Goal: Task Accomplishment & Management: Complete application form

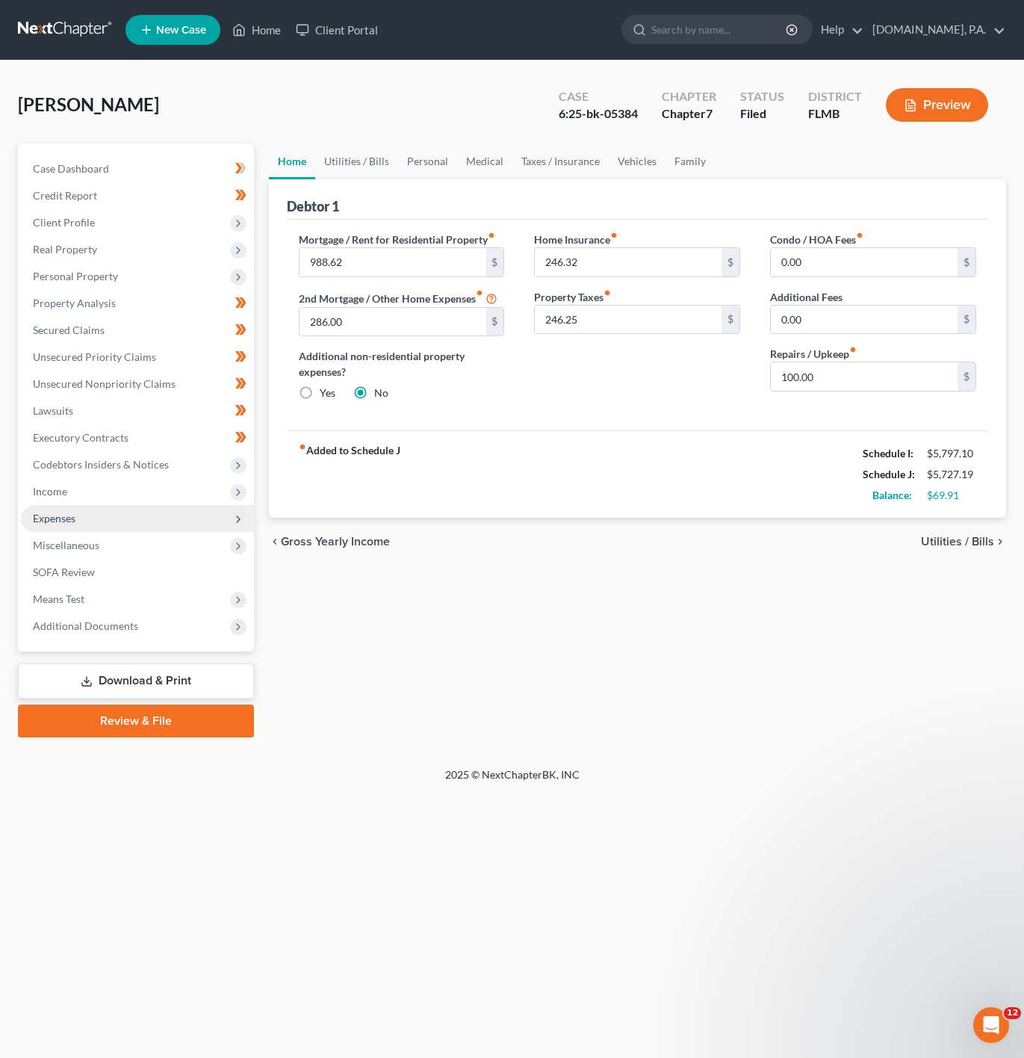
click at [133, 509] on span "Expenses" at bounding box center [137, 518] width 233 height 27
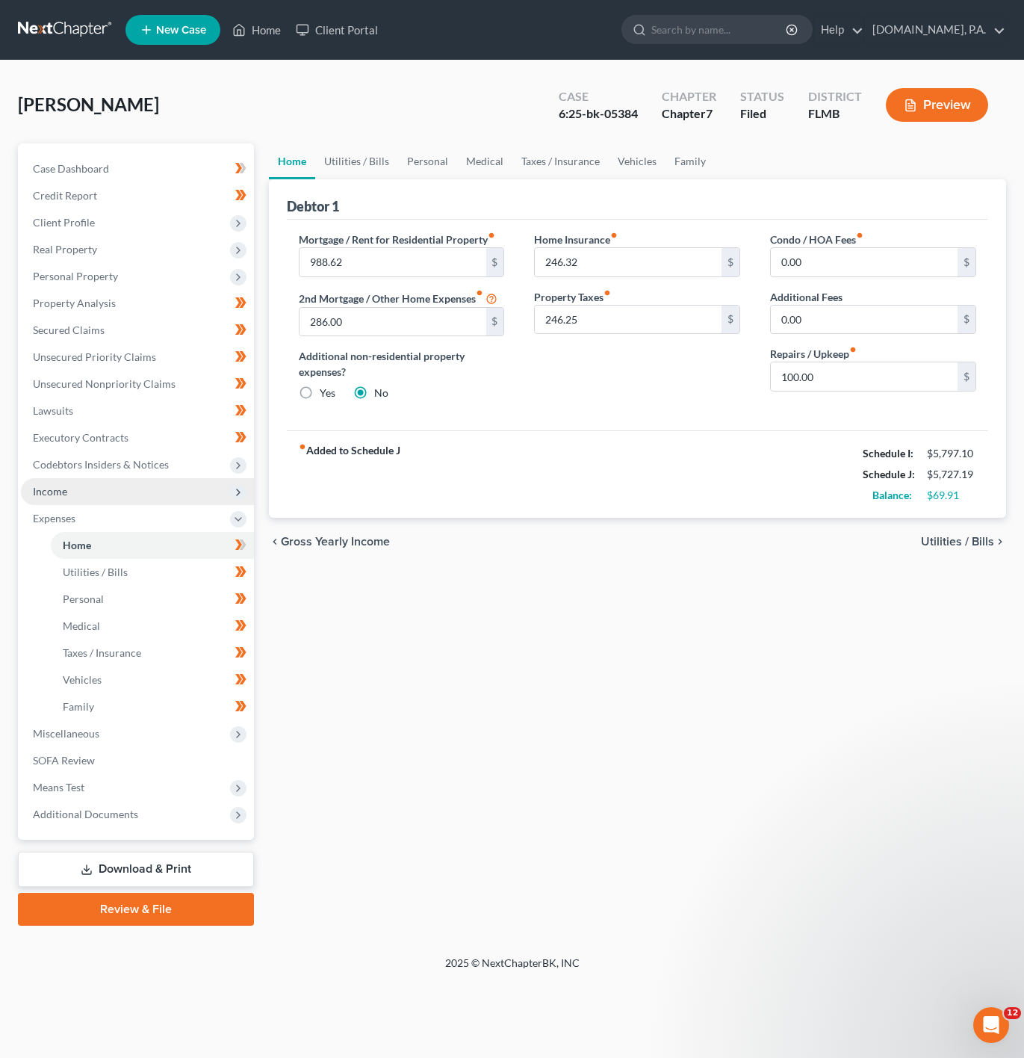
click at [131, 489] on span "Income" at bounding box center [137, 491] width 233 height 27
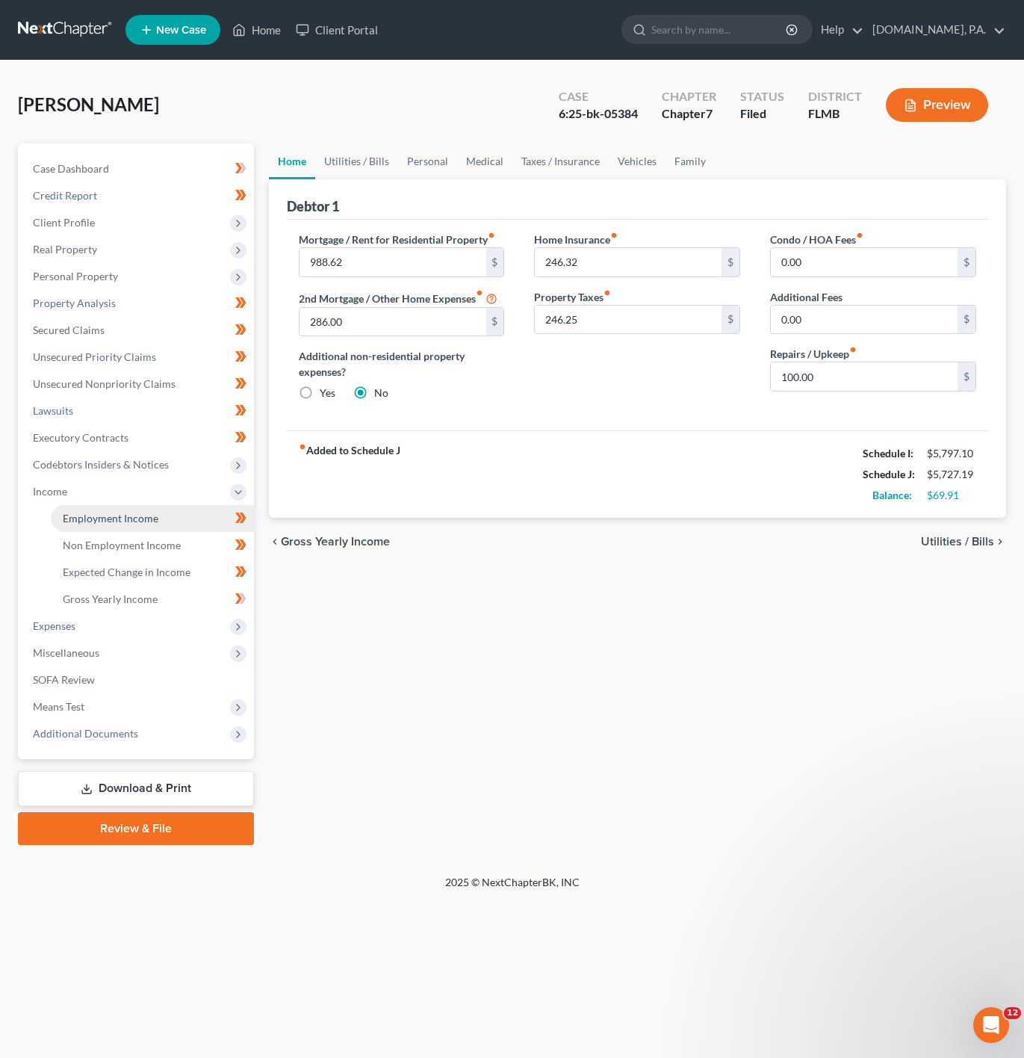
click at [120, 505] on link "Employment Income" at bounding box center [152, 518] width 203 height 27
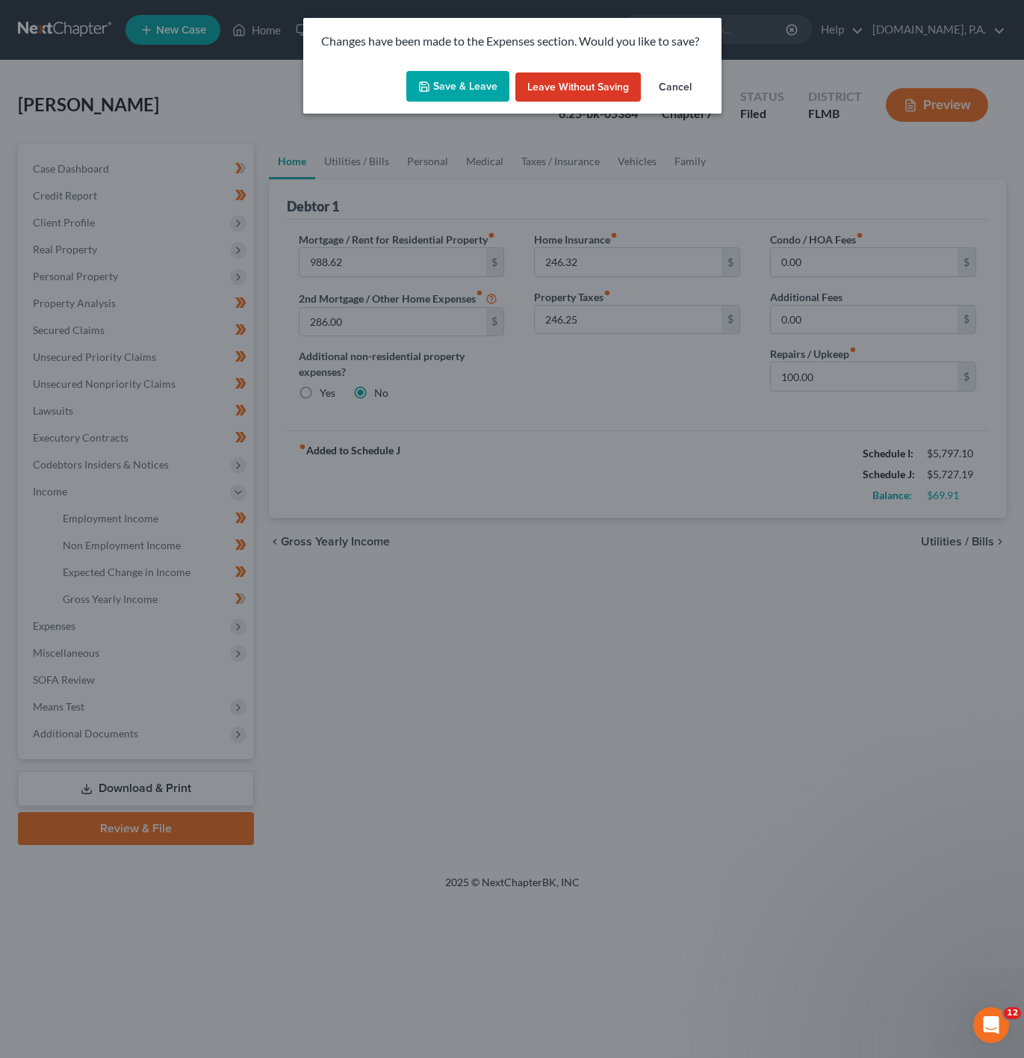
click at [456, 90] on button "Save & Leave" at bounding box center [457, 86] width 103 height 31
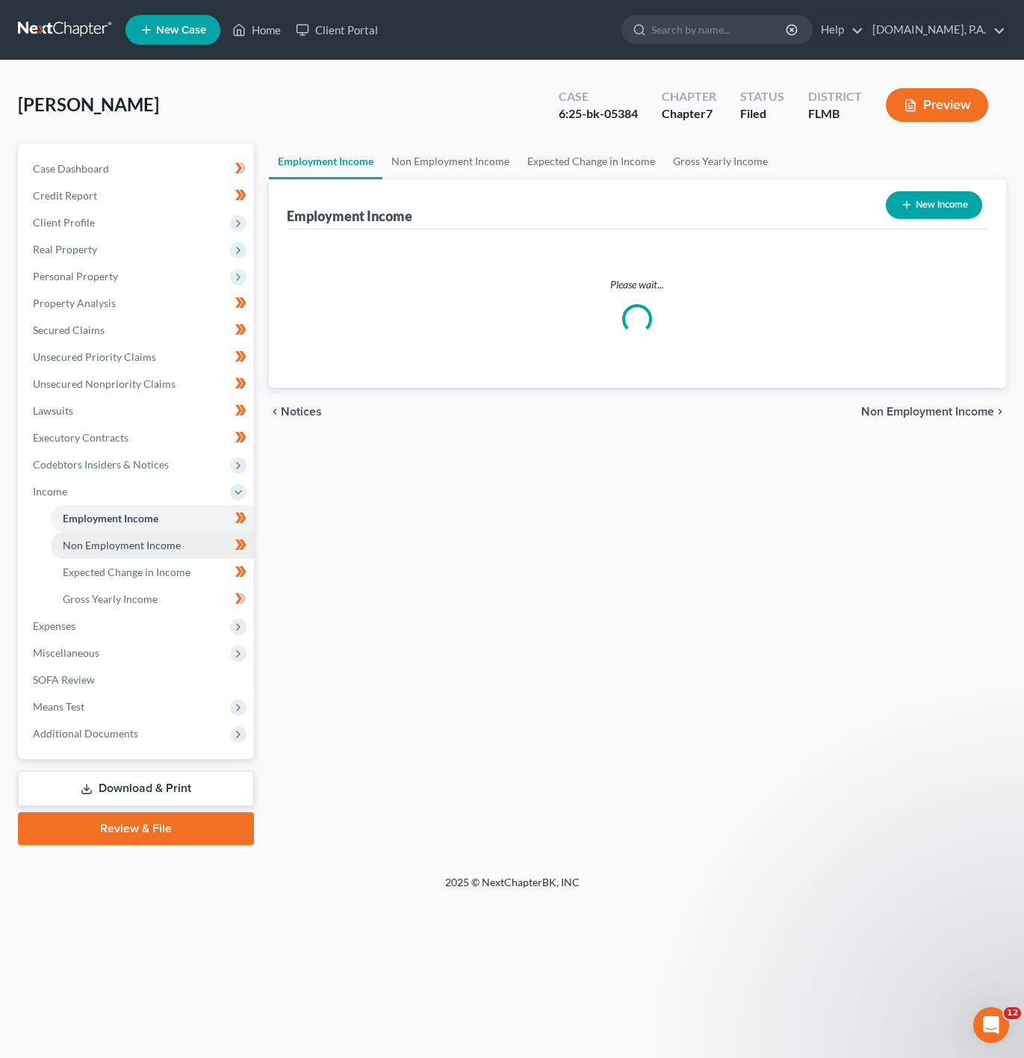
click at [148, 532] on link "Non Employment Income" at bounding box center [152, 545] width 203 height 27
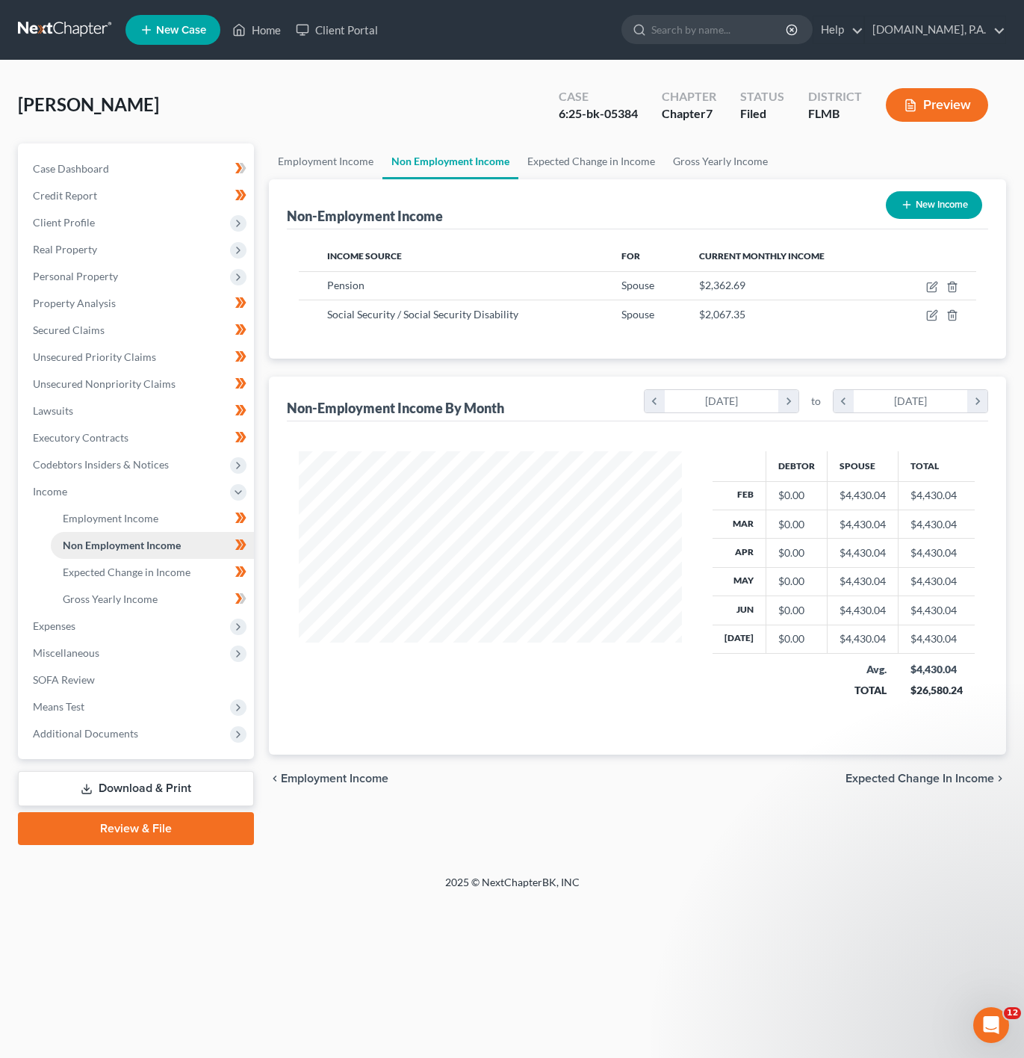
scroll to position [270, 413]
click at [187, 569] on span "Expected Change in Income" at bounding box center [127, 572] width 128 height 13
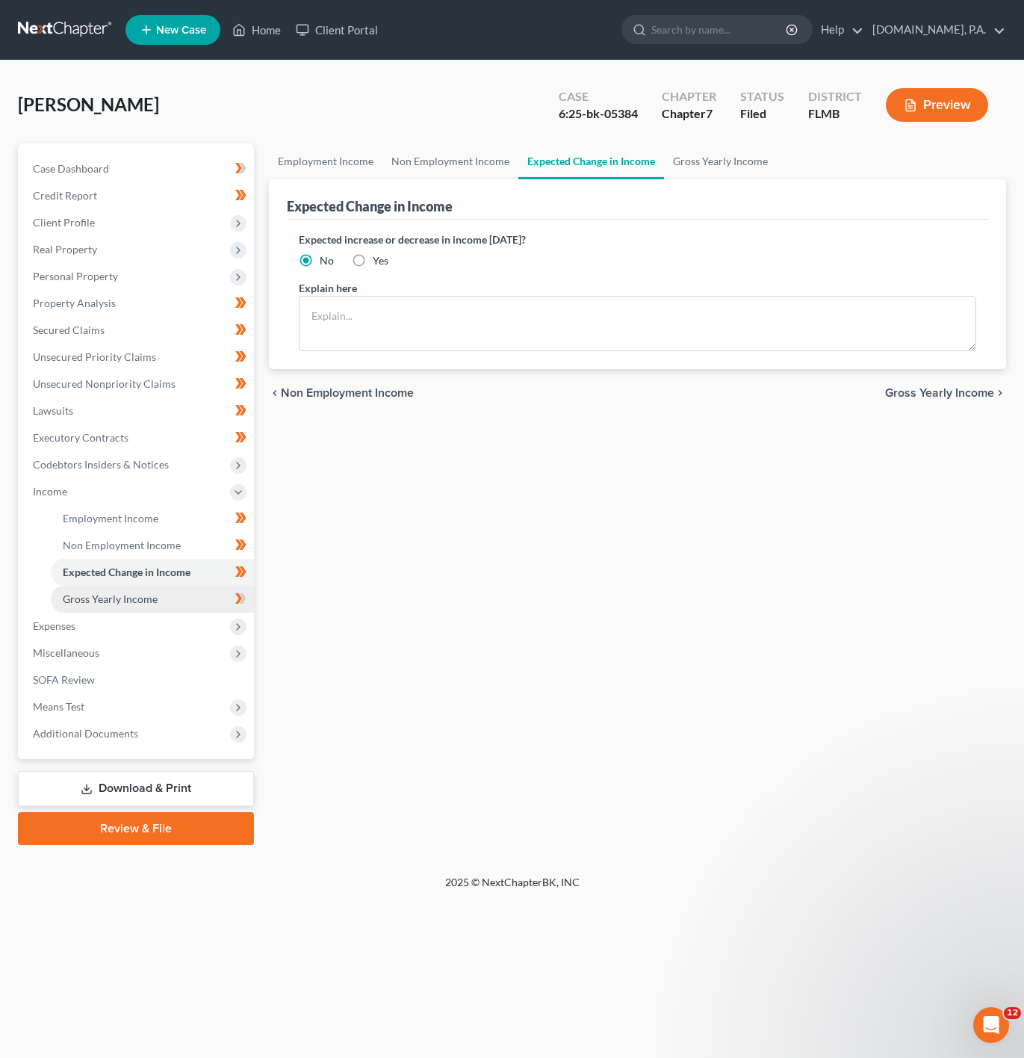
click at [191, 586] on link "Gross Yearly Income" at bounding box center [152, 599] width 203 height 27
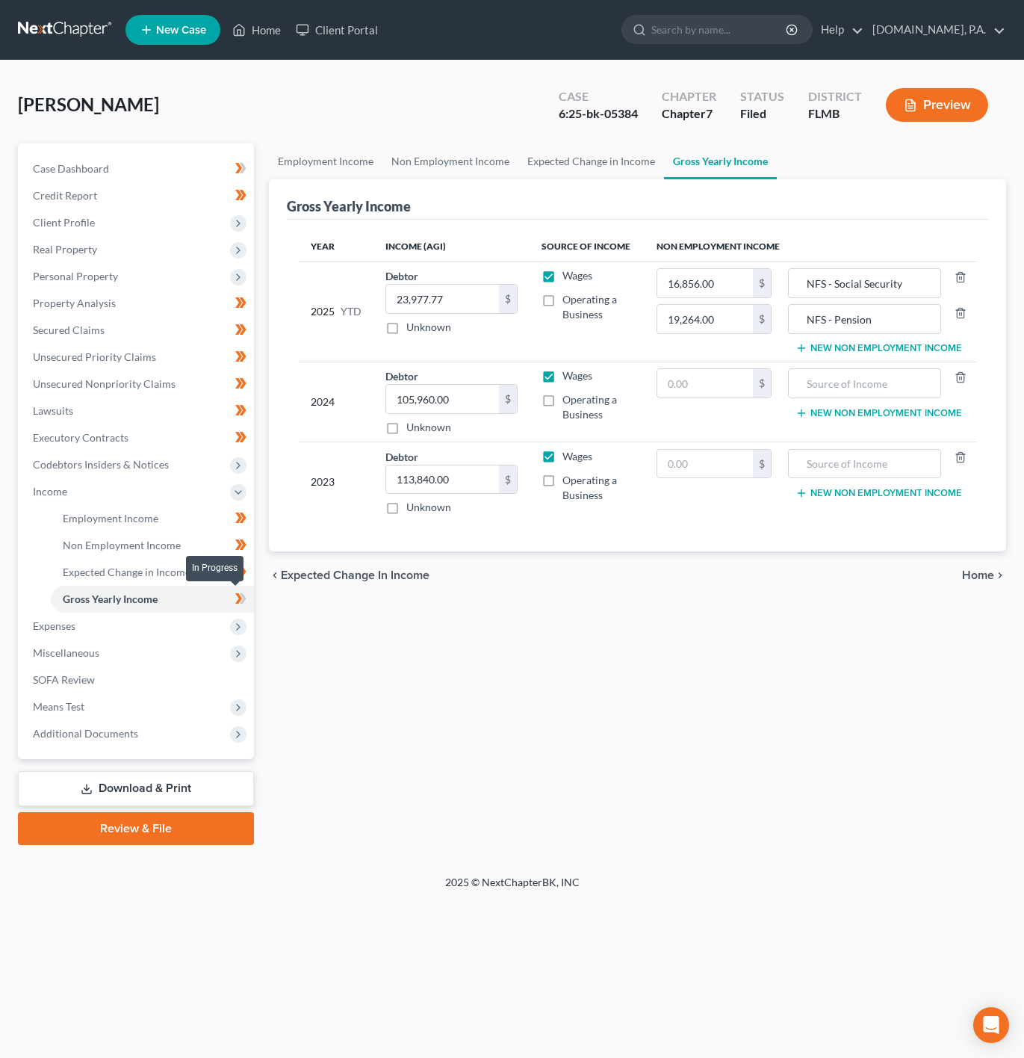
click at [252, 596] on span at bounding box center [241, 601] width 26 height 22
click at [451, 728] on div "Employment Income Non Employment Income Expected Change in Income Gross Yearly …" at bounding box center [638, 494] width 752 height 702
click at [158, 502] on span "Income" at bounding box center [137, 491] width 233 height 27
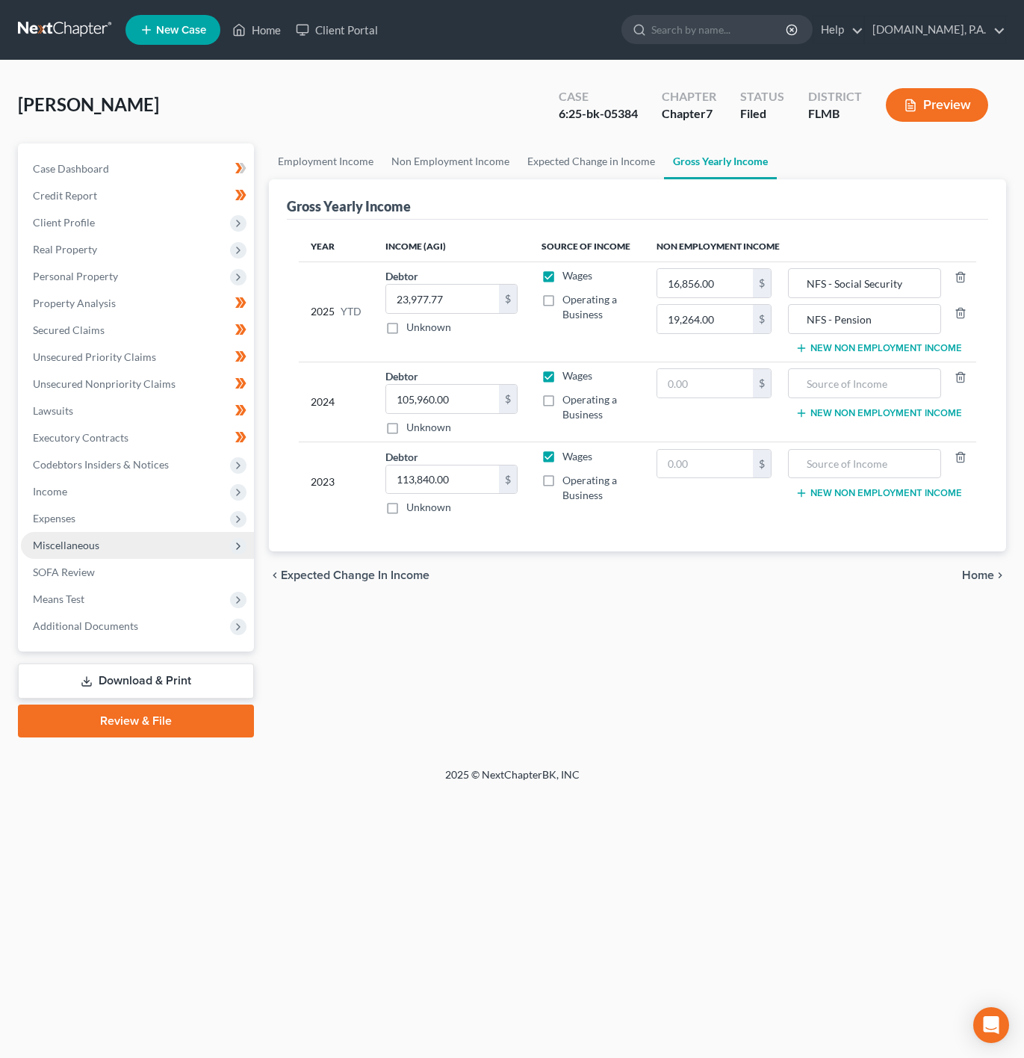
click at [155, 549] on span "Miscellaneous" at bounding box center [137, 545] width 233 height 27
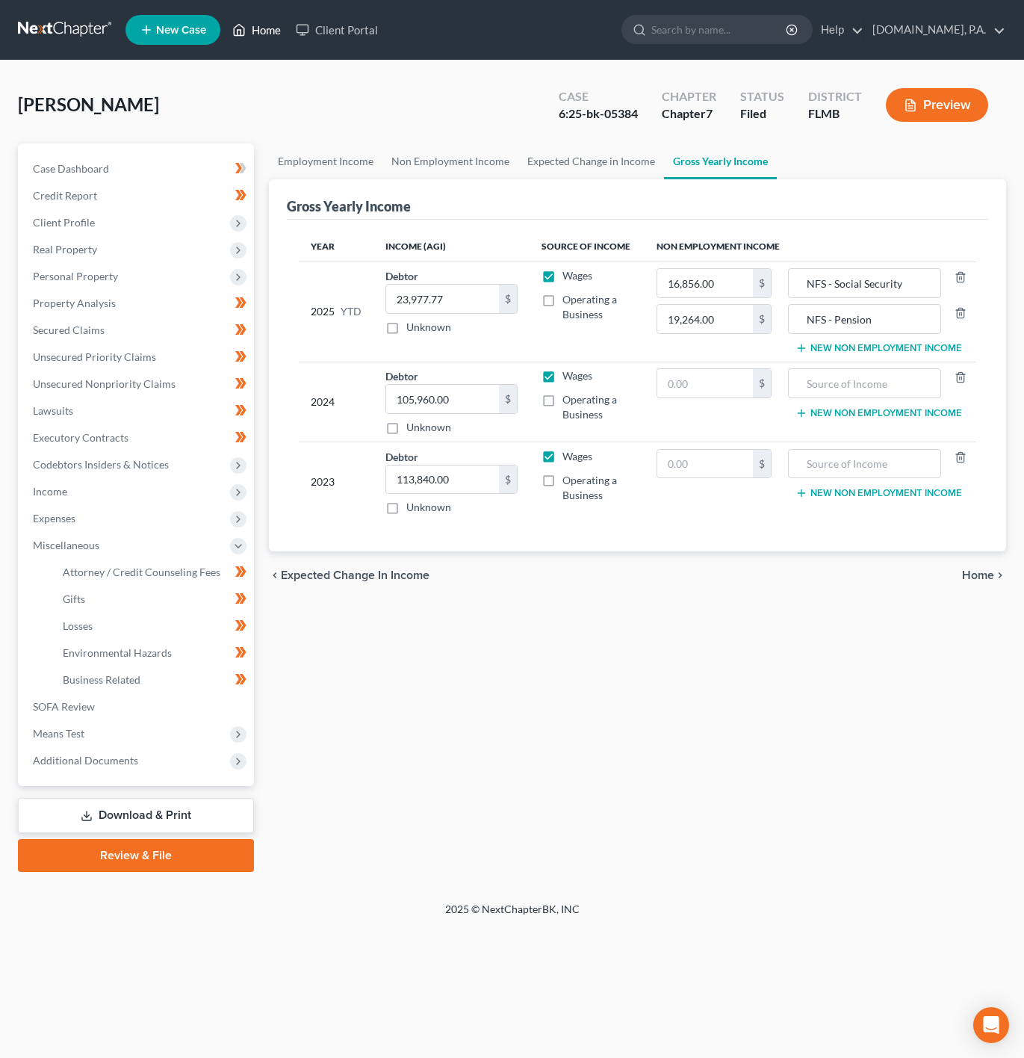
click at [270, 27] on link "Home" at bounding box center [257, 29] width 64 height 27
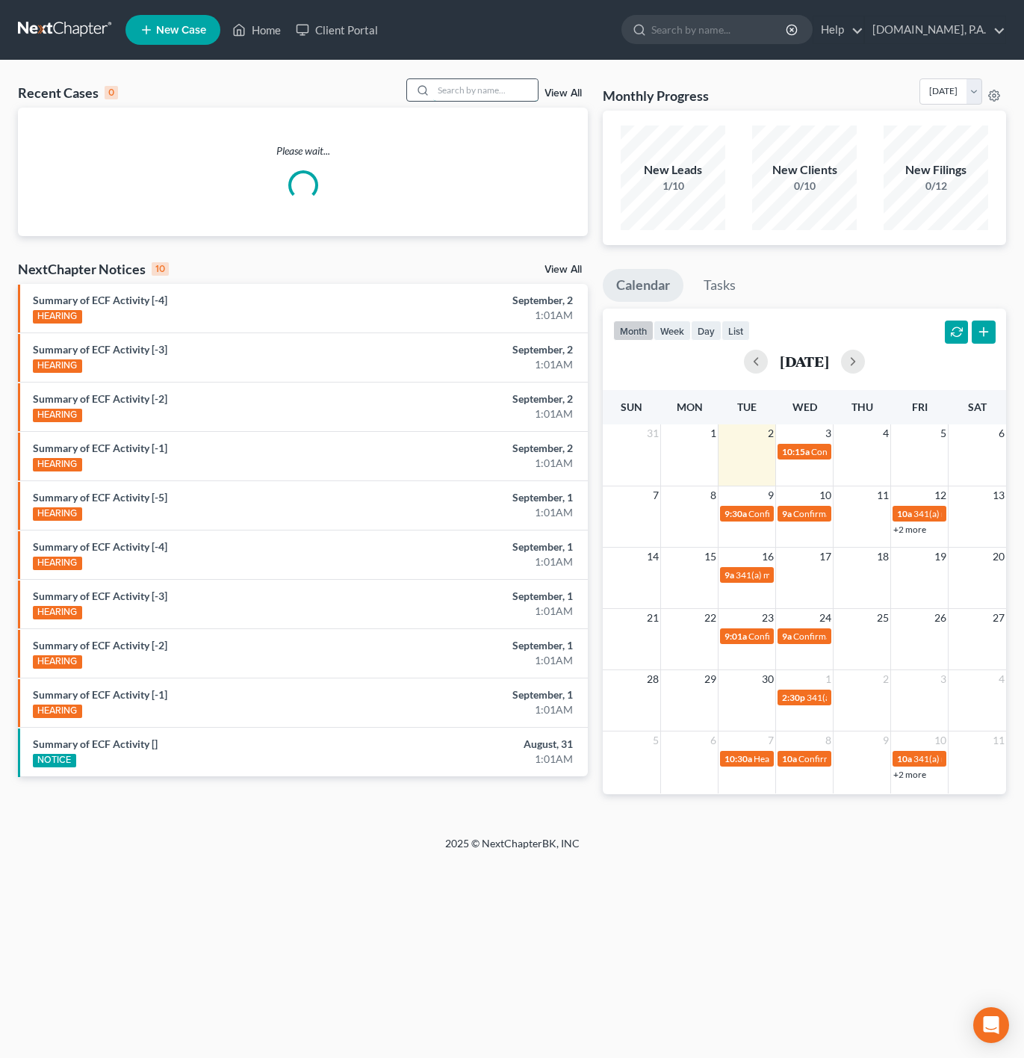
click at [486, 88] on input "search" at bounding box center [485, 90] width 105 height 22
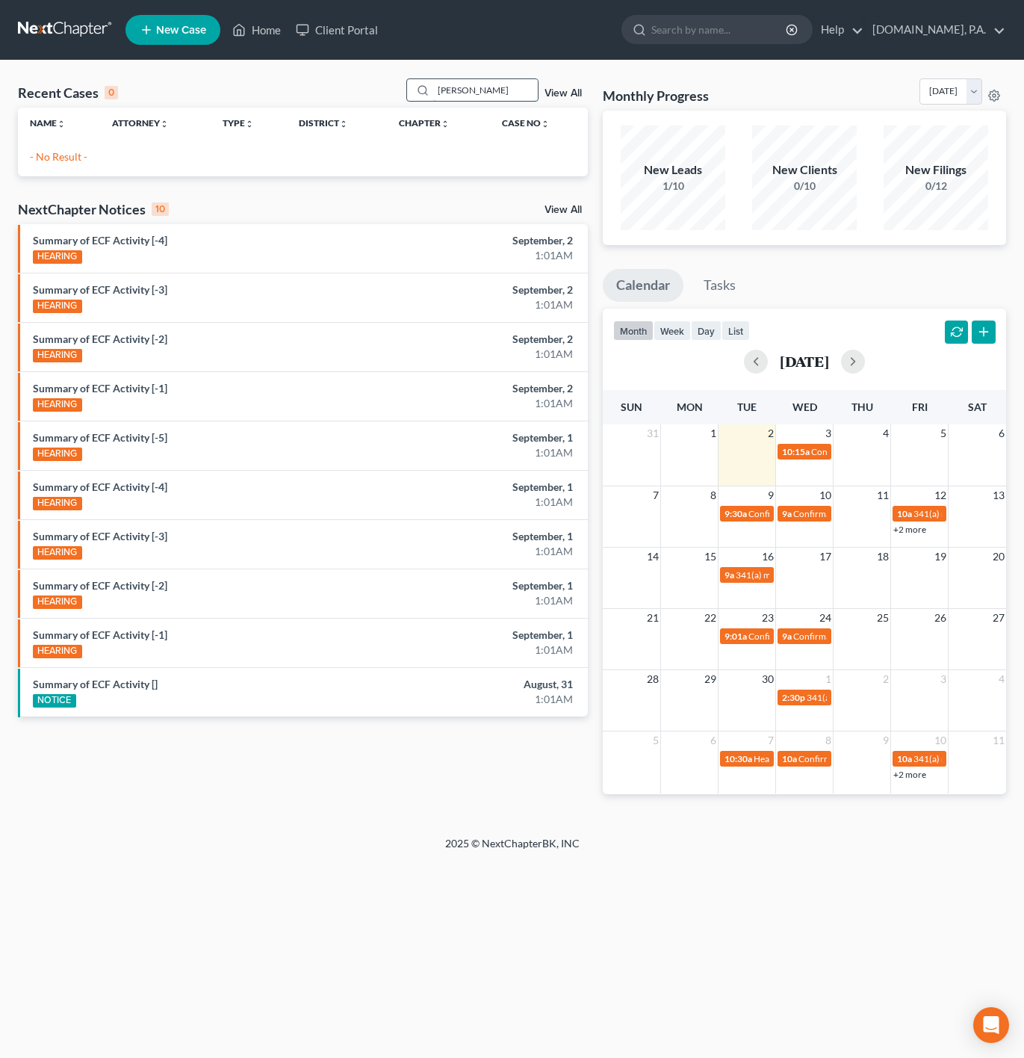
drag, startPoint x: 498, startPoint y: 93, endPoint x: 451, endPoint y: 97, distance: 47.3
click at [451, 97] on input "WOOLARd" at bounding box center [485, 90] width 105 height 22
click at [455, 94] on input "Woolard" at bounding box center [485, 90] width 105 height 22
click at [457, 90] on input "Woolard" at bounding box center [485, 90] width 105 height 22
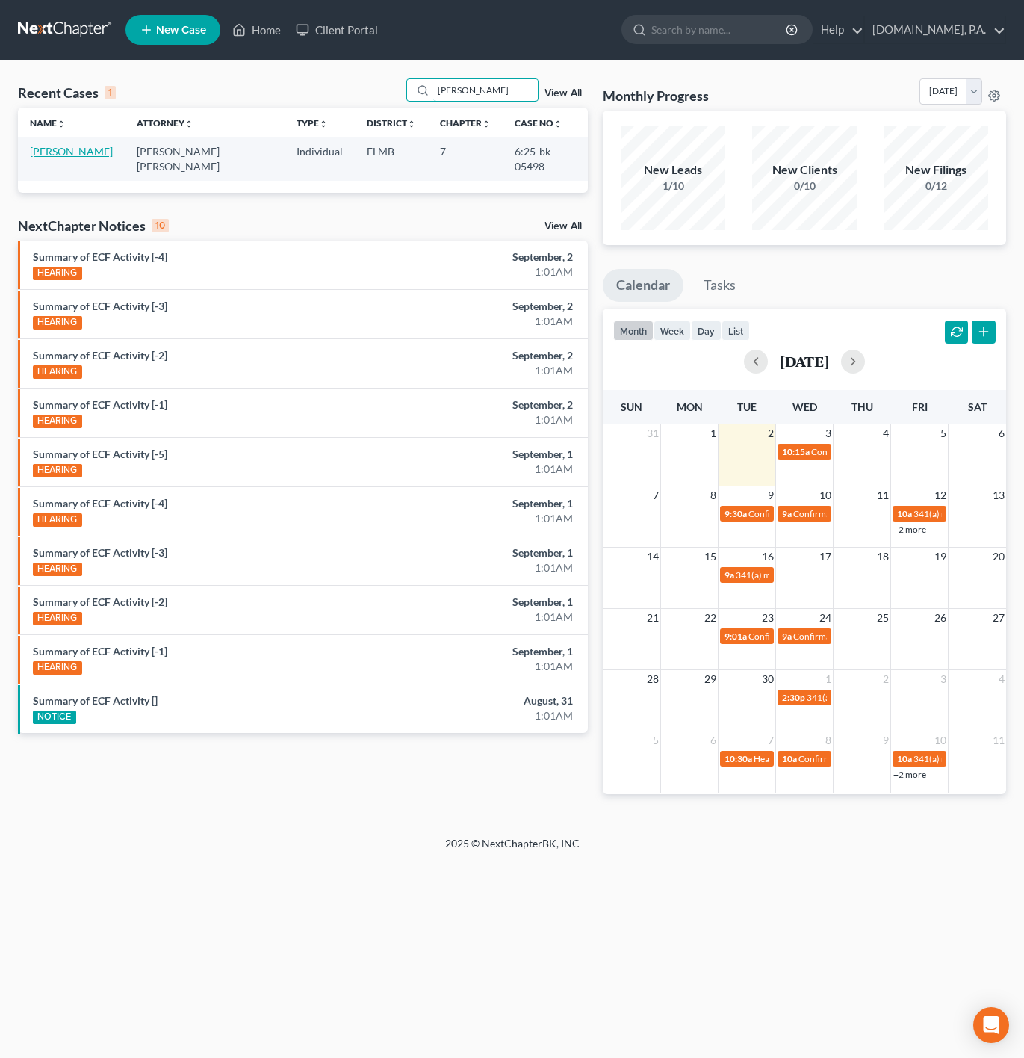
type input "Woulard"
click at [85, 148] on link "[PERSON_NAME]" at bounding box center [71, 151] width 83 height 13
select select "2"
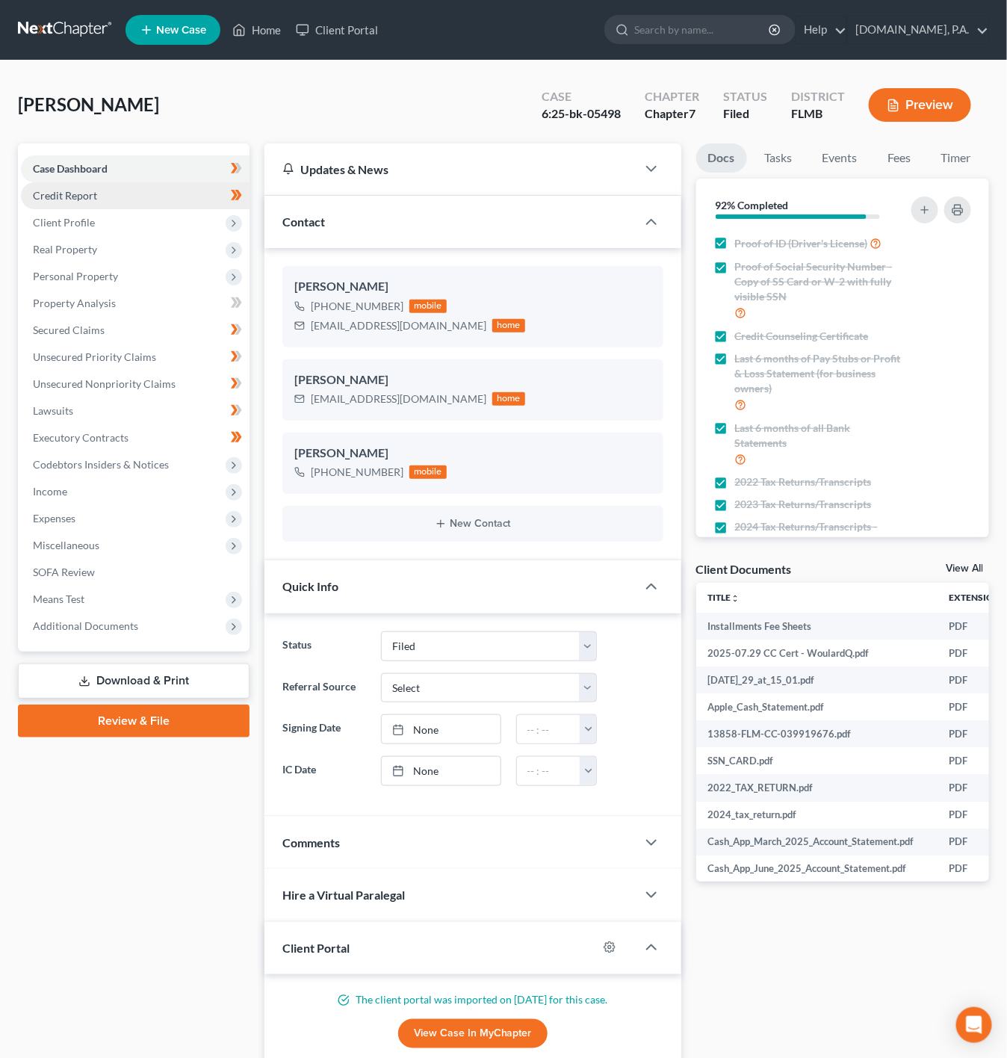
click at [191, 198] on link "Credit Report" at bounding box center [135, 195] width 229 height 27
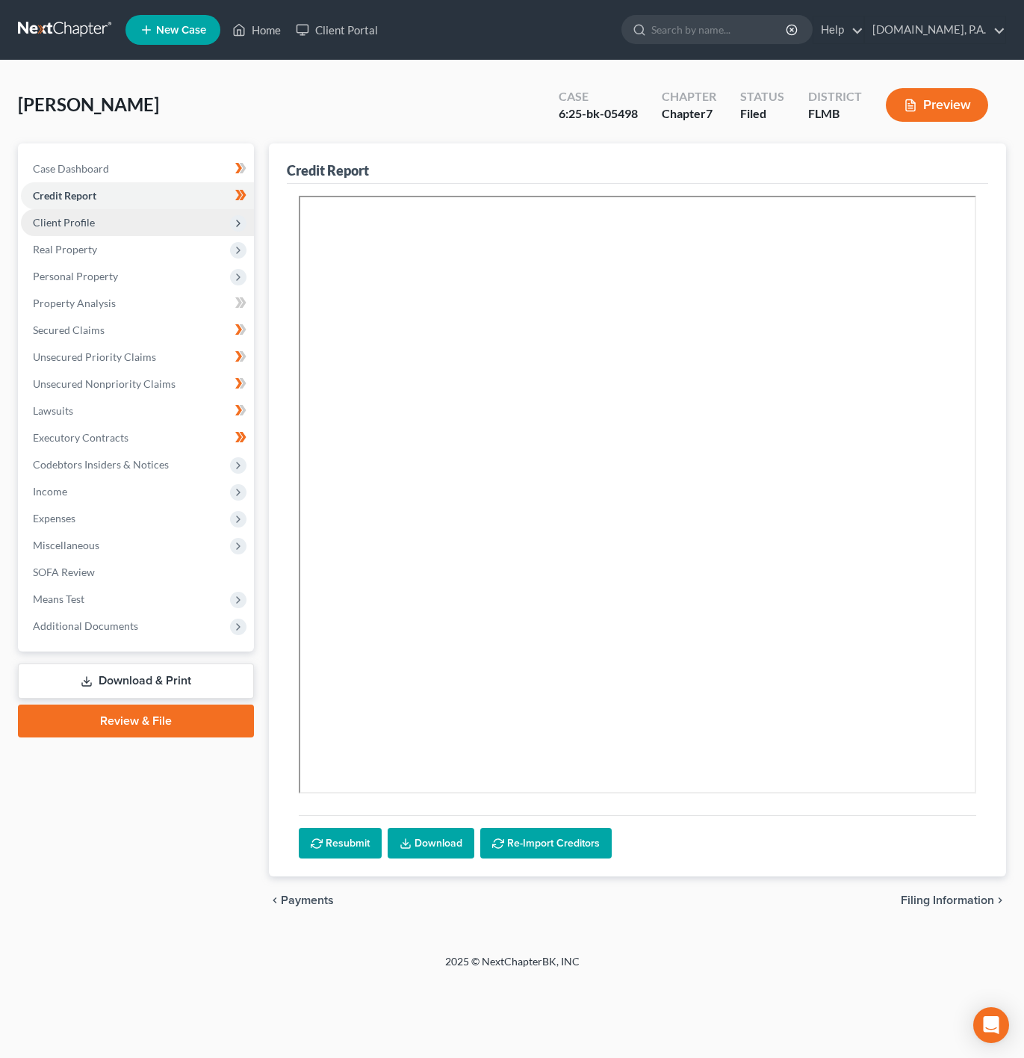
click at [195, 220] on span "Client Profile" at bounding box center [137, 222] width 233 height 27
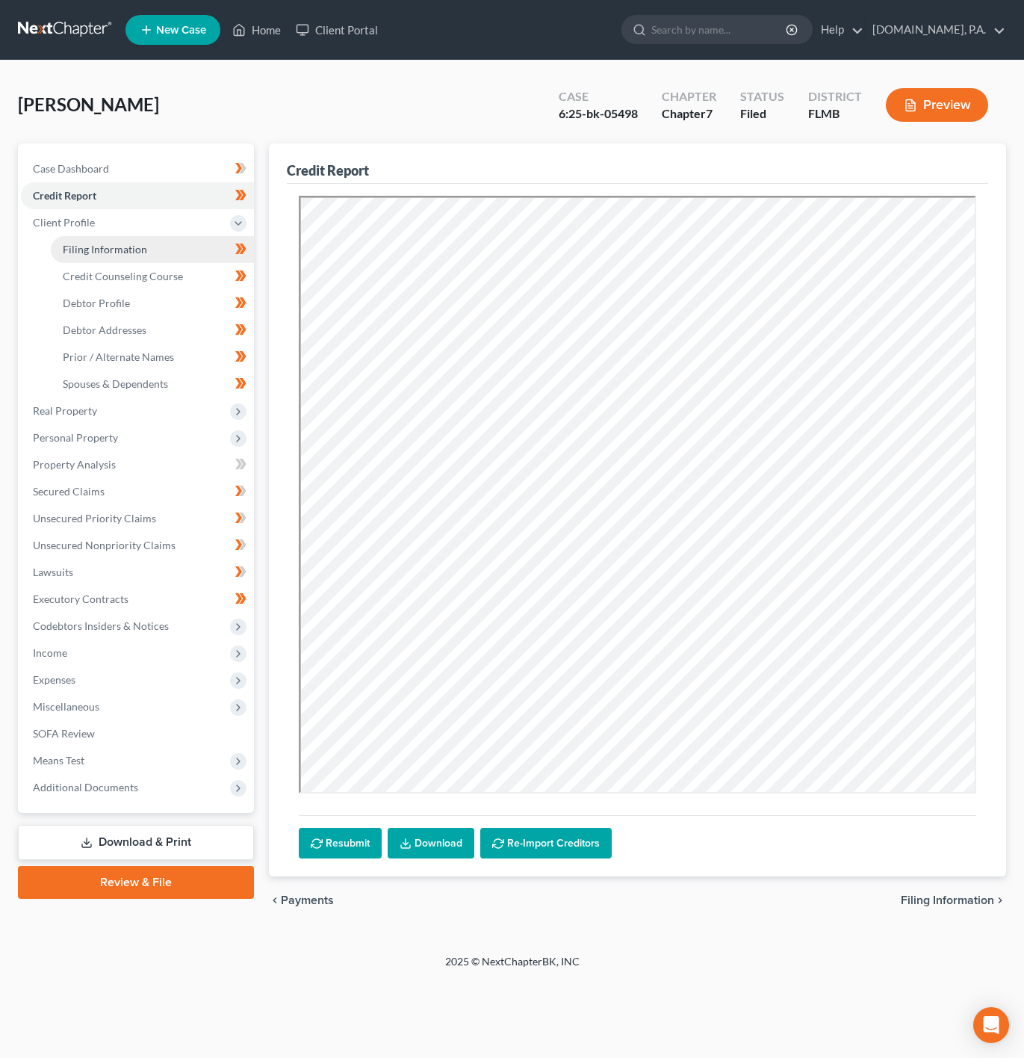
click at [193, 244] on link "Filing Information" at bounding box center [152, 249] width 203 height 27
select select "1"
select select "0"
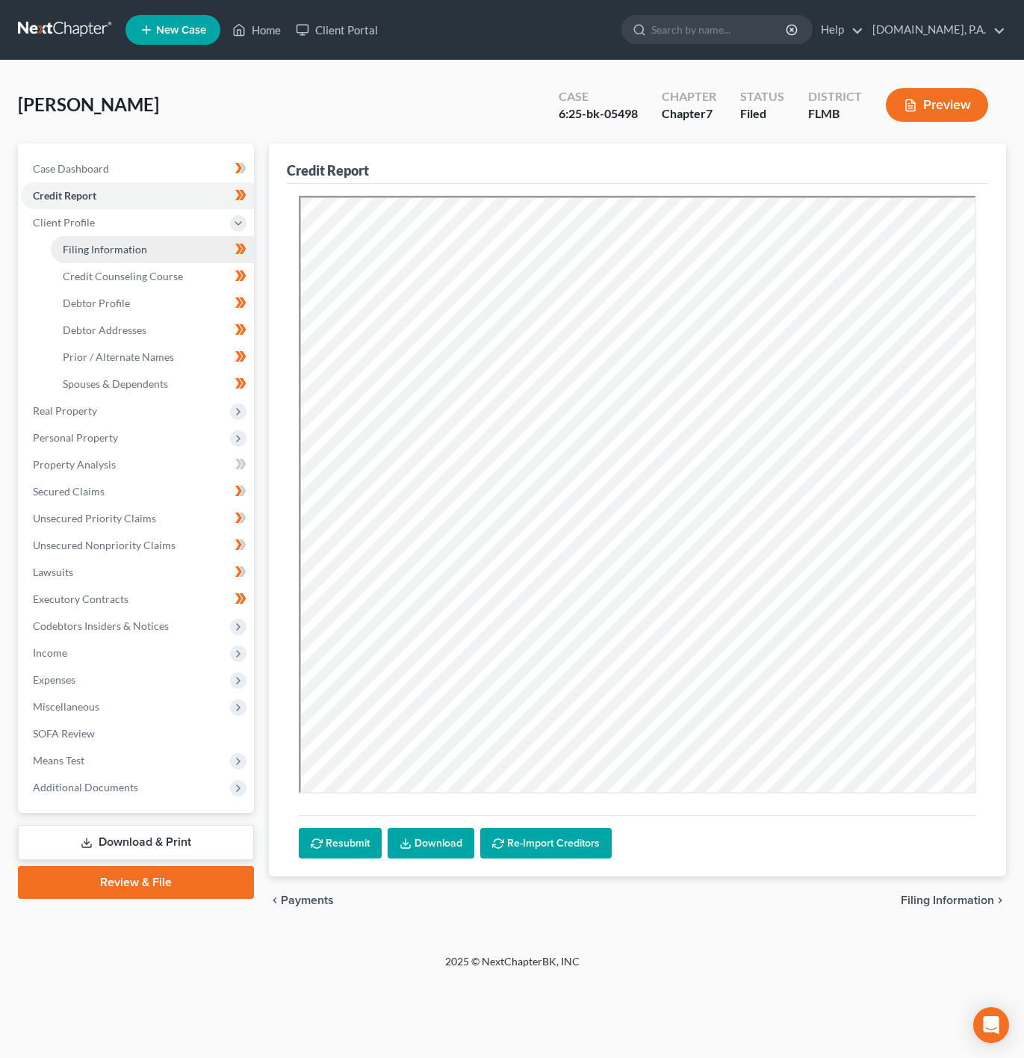
select select "9"
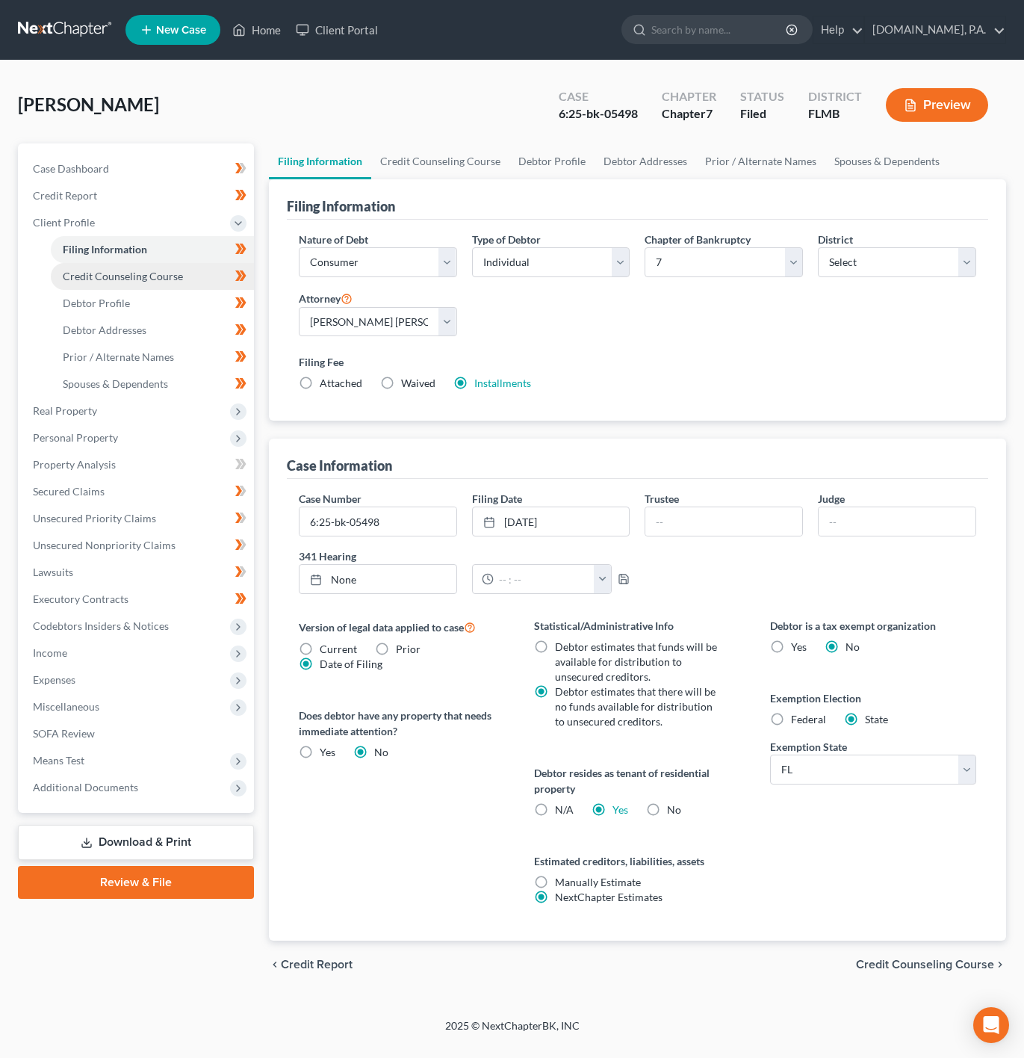
click at [168, 265] on link "Credit Counseling Course" at bounding box center [152, 276] width 203 height 27
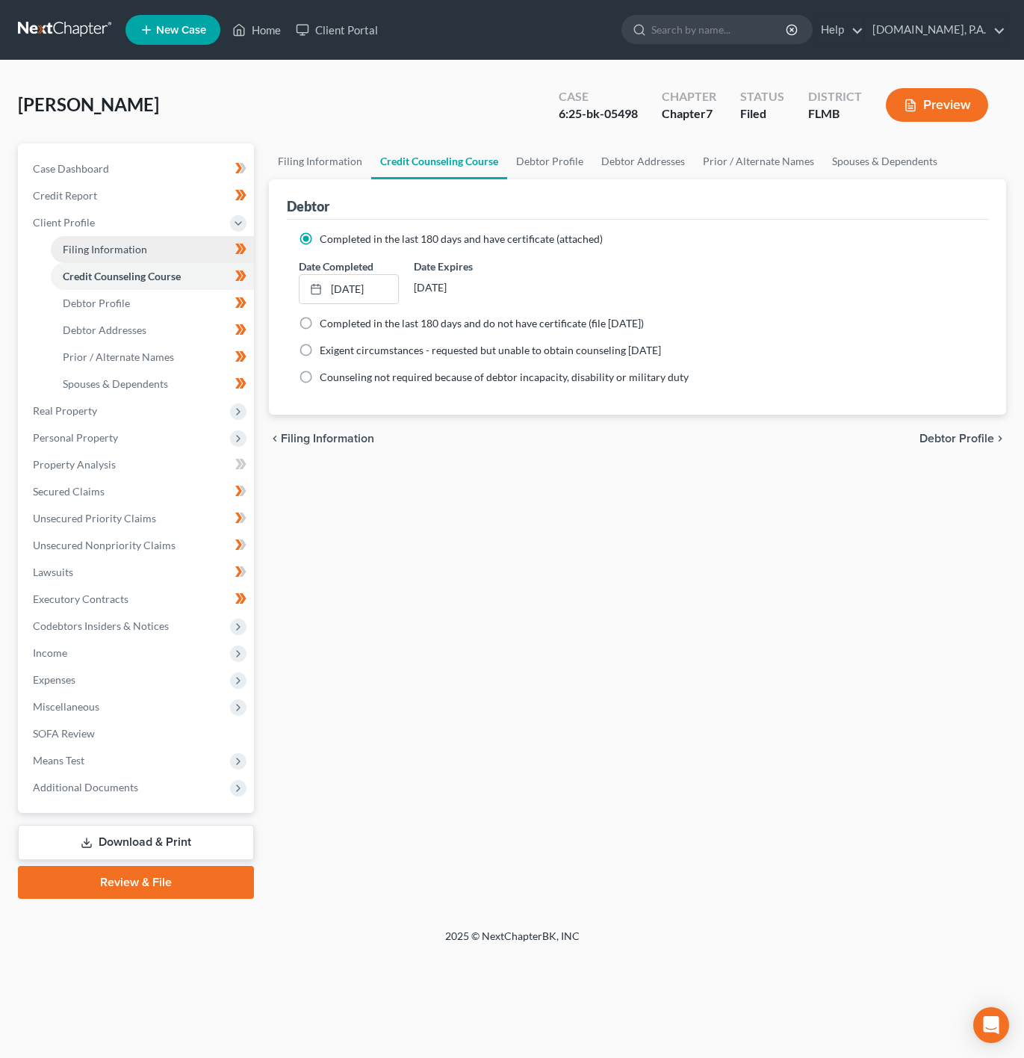
click at [187, 247] on link "Filing Information" at bounding box center [152, 249] width 203 height 27
select select "1"
select select "0"
select select "15"
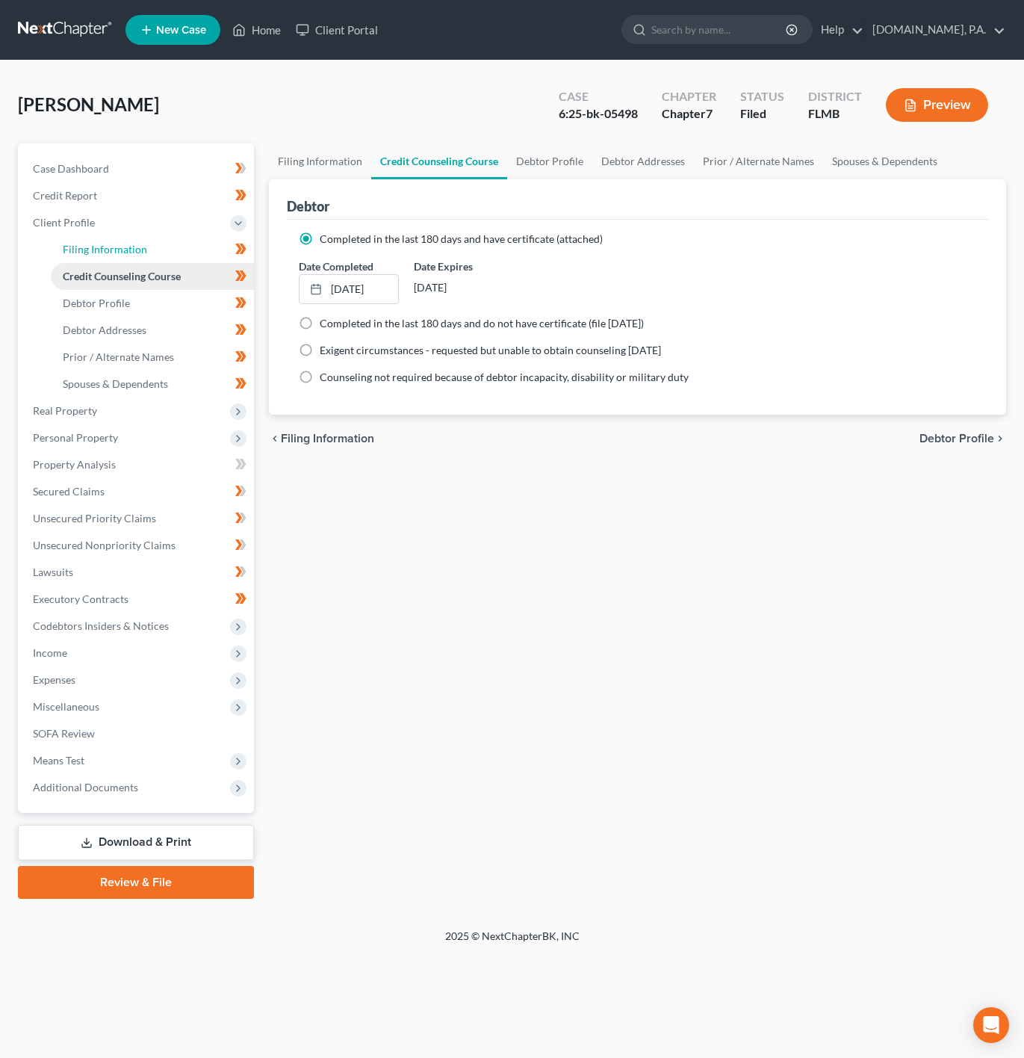
select select "0"
select select "9"
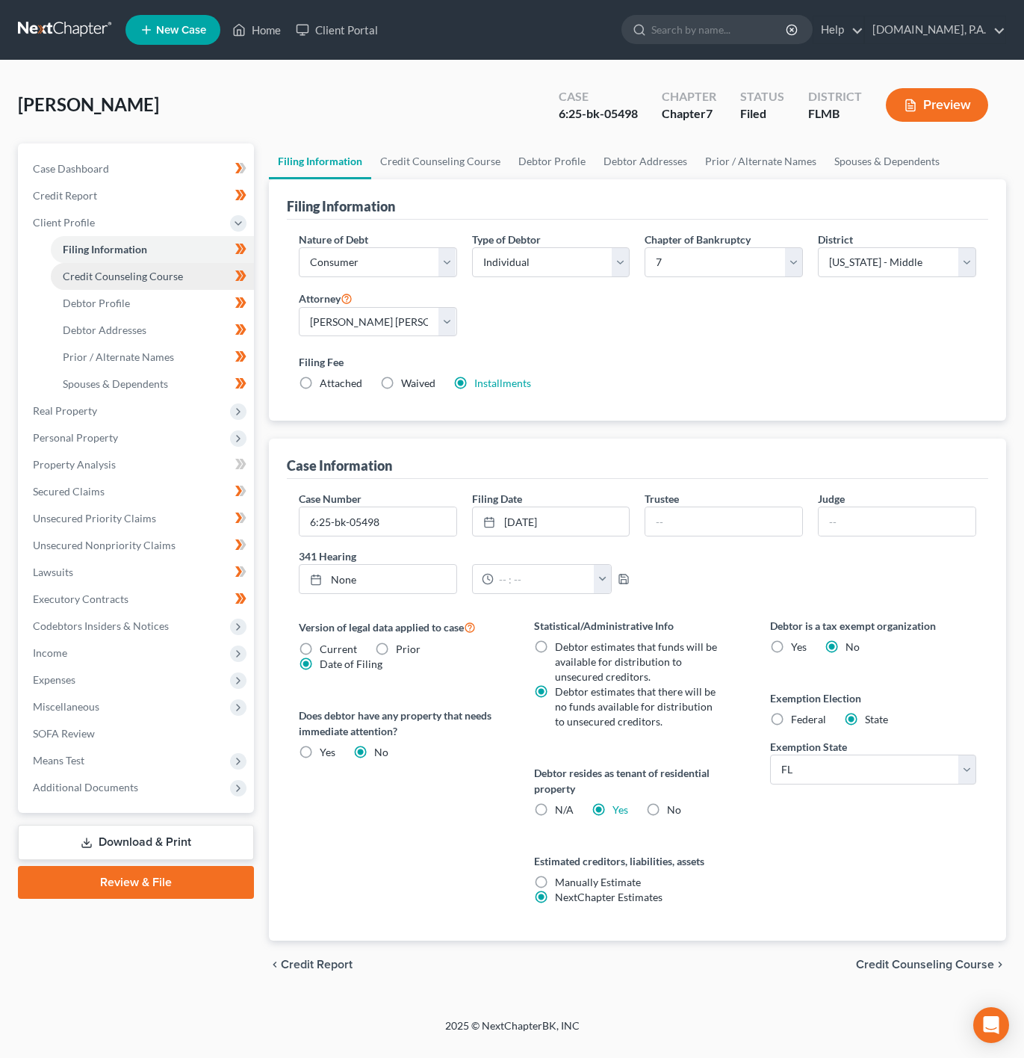
click at [180, 280] on link "Credit Counseling Course" at bounding box center [152, 276] width 203 height 27
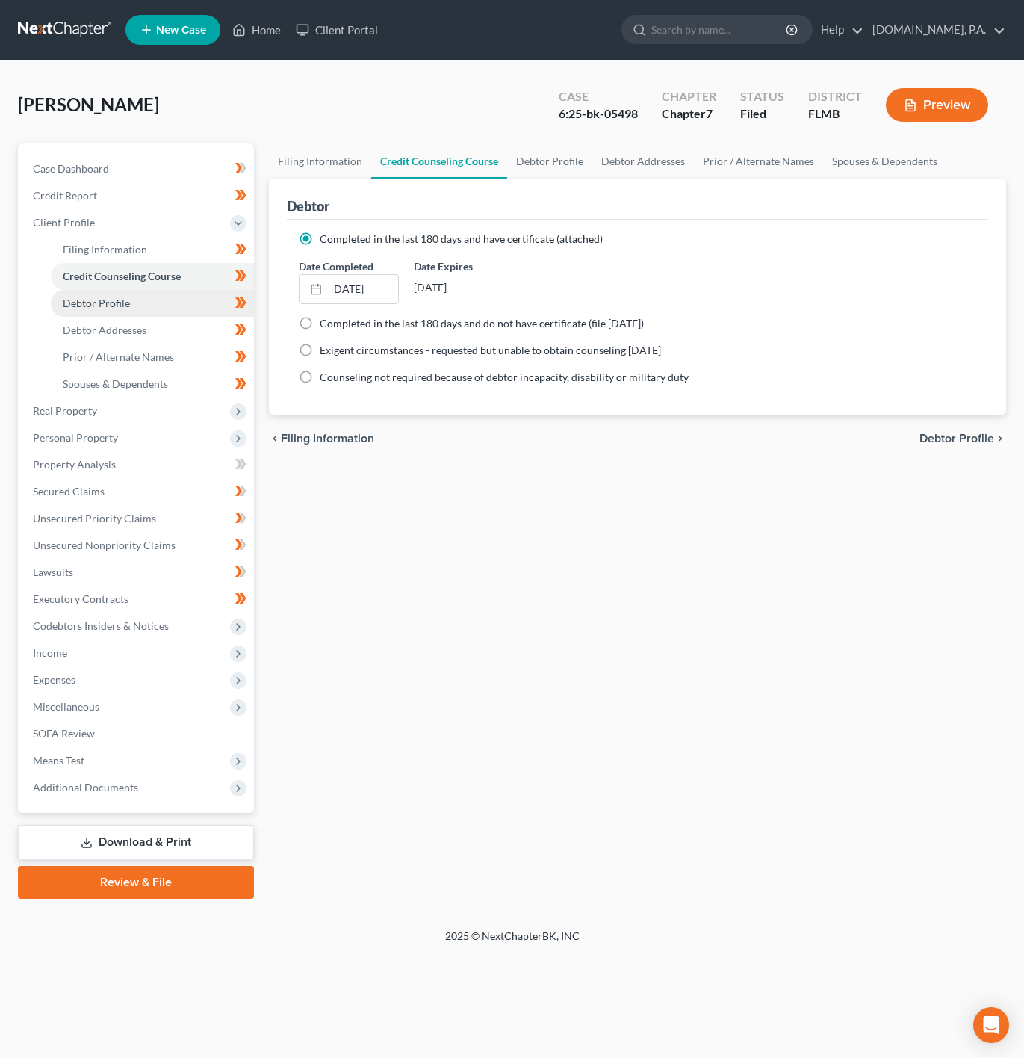
click at [175, 307] on link "Debtor Profile" at bounding box center [152, 303] width 203 height 27
select select "0"
select select "2"
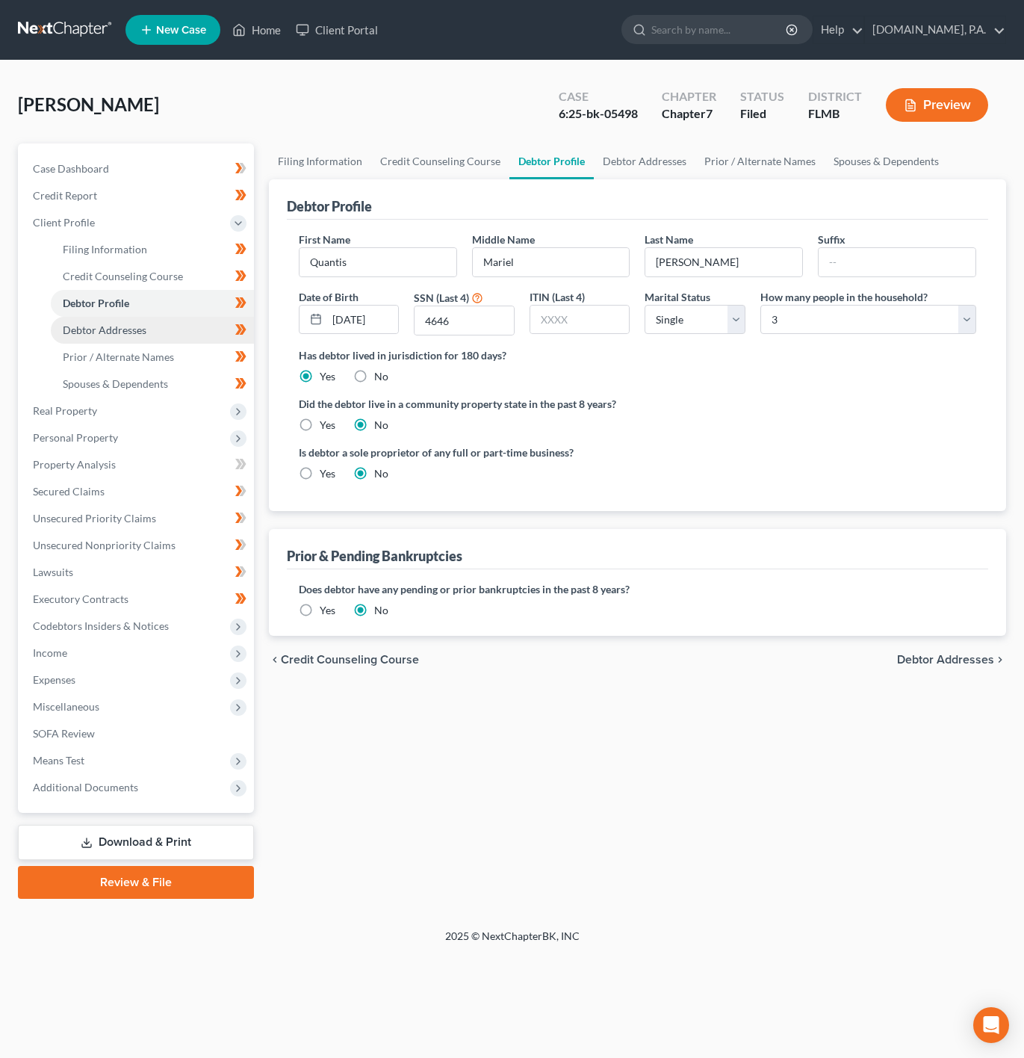
click at [137, 337] on link "Debtor Addresses" at bounding box center [152, 330] width 203 height 27
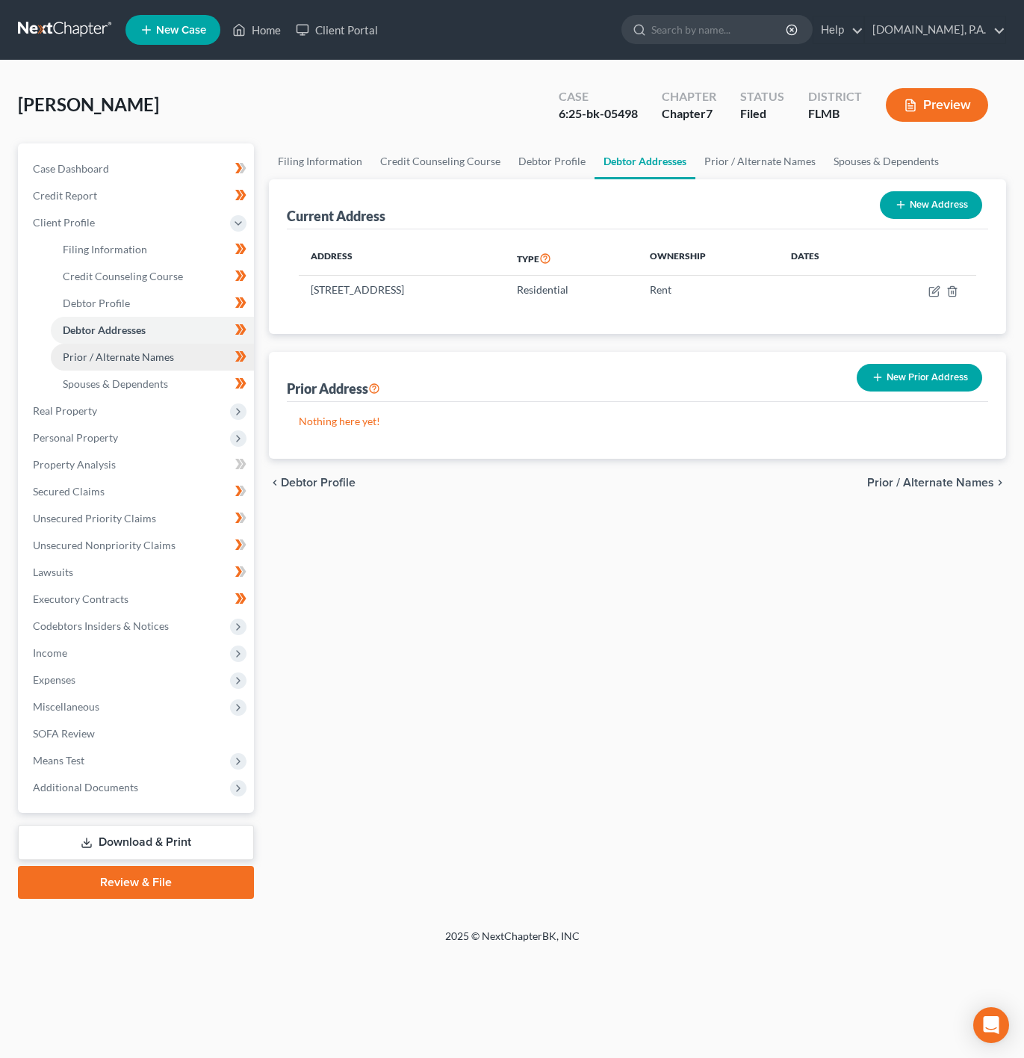
click at [166, 359] on span "Prior / Alternate Names" at bounding box center [118, 356] width 111 height 13
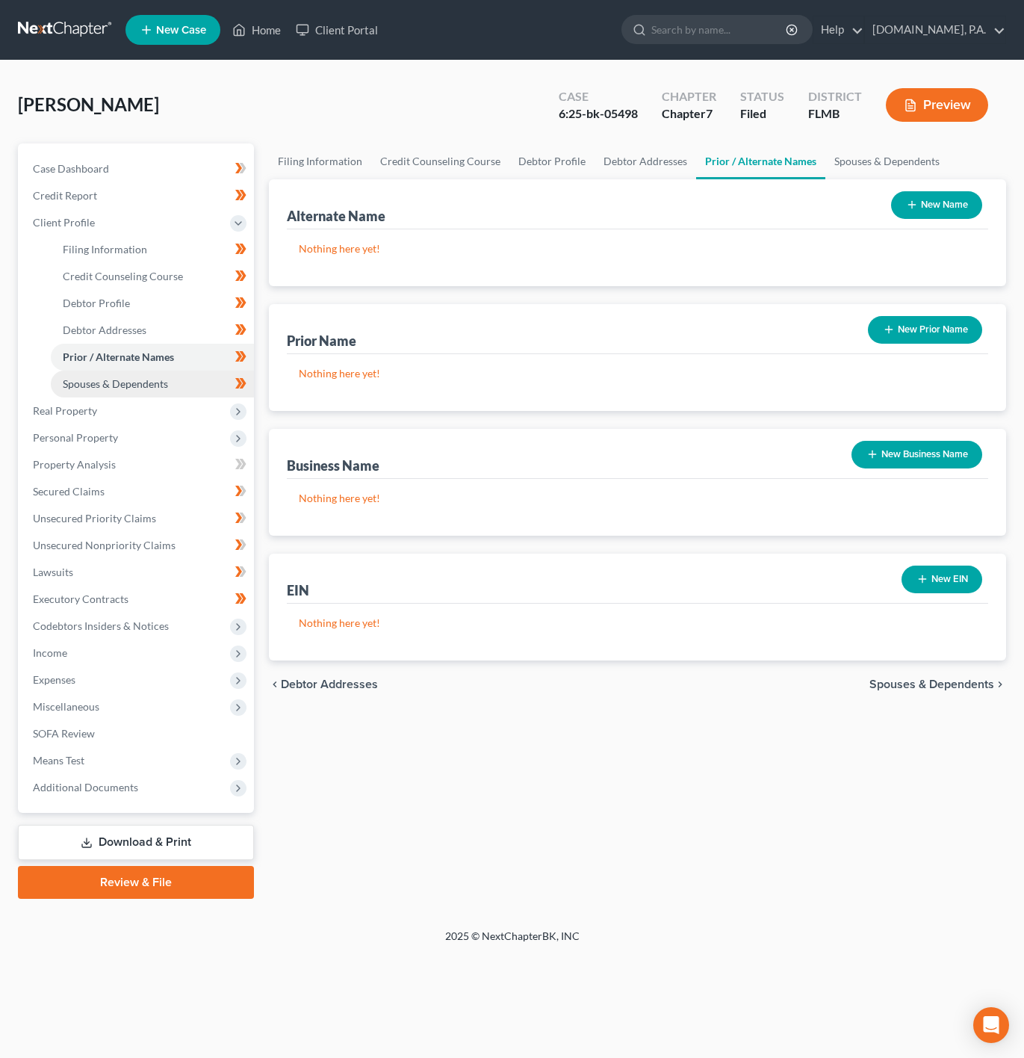
click at [173, 375] on link "Spouses & Dependents" at bounding box center [152, 384] width 203 height 27
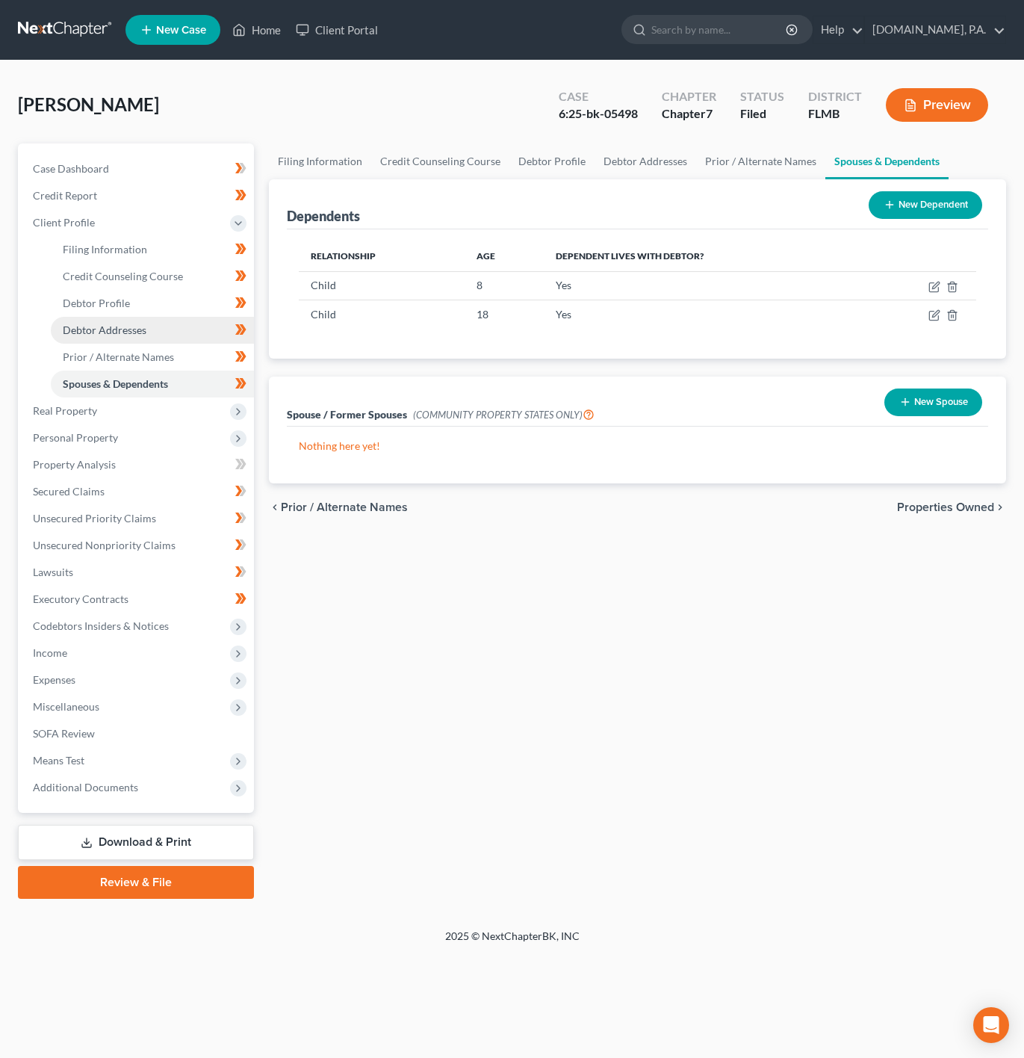
click at [184, 337] on link "Debtor Addresses" at bounding box center [152, 330] width 203 height 27
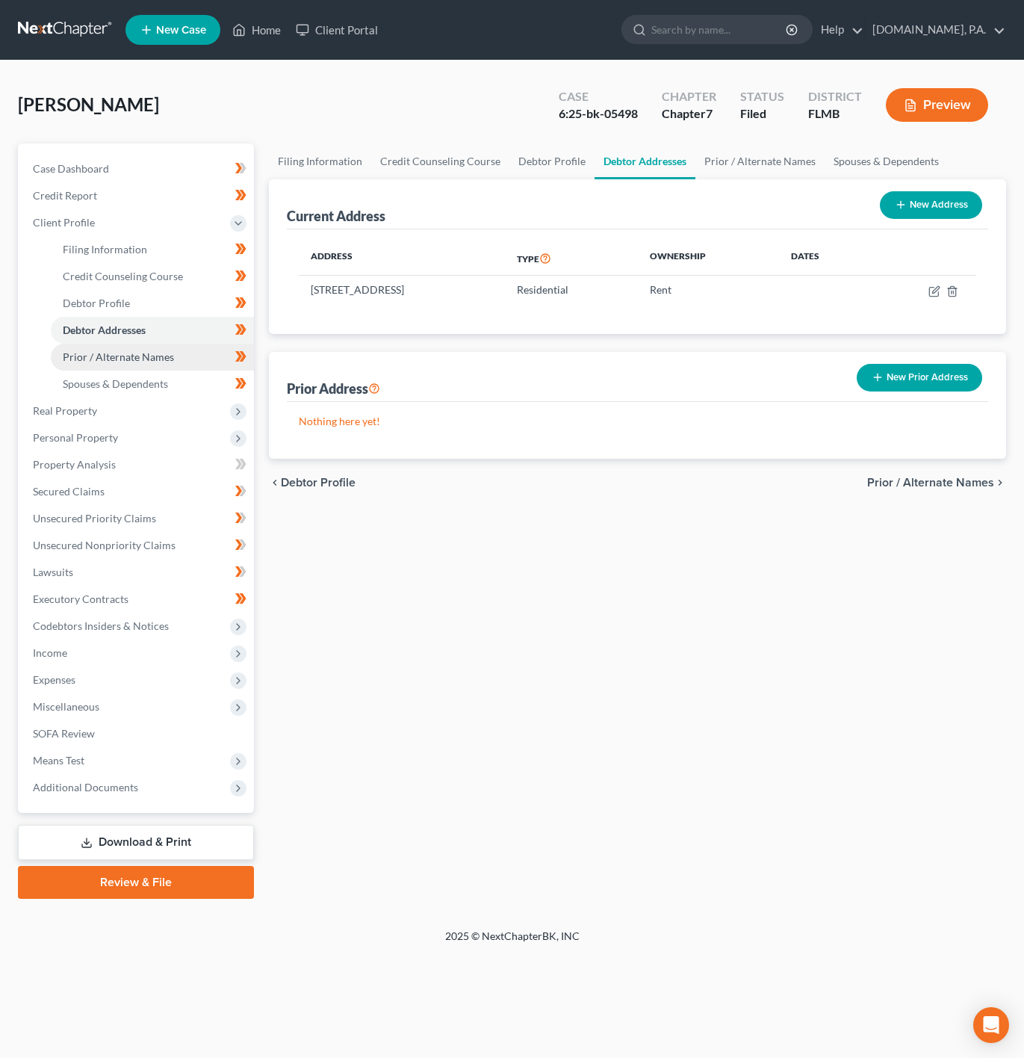
click at [184, 359] on link "Prior / Alternate Names" at bounding box center [152, 357] width 203 height 27
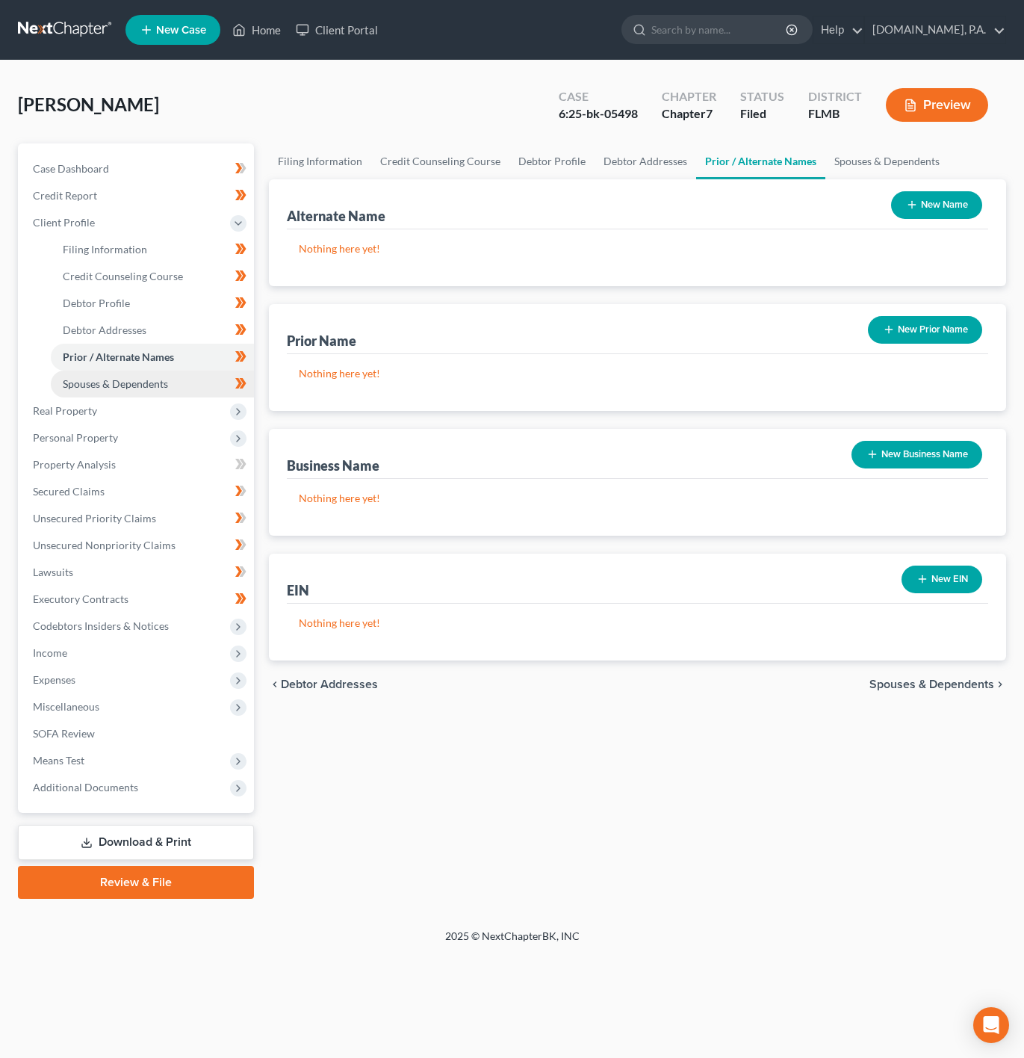
click at [178, 380] on link "Spouses & Dependents" at bounding box center [152, 384] width 203 height 27
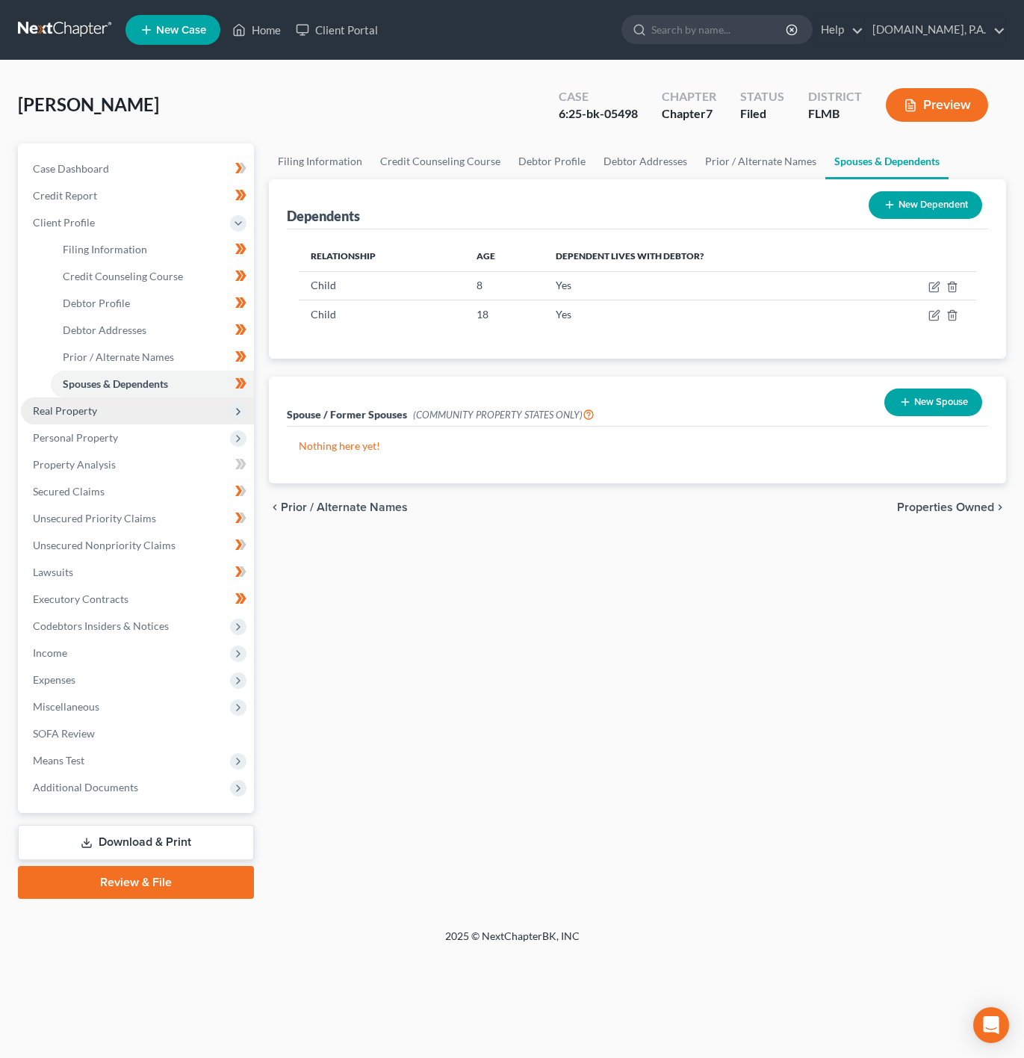
click at [178, 400] on span "Real Property" at bounding box center [137, 410] width 233 height 27
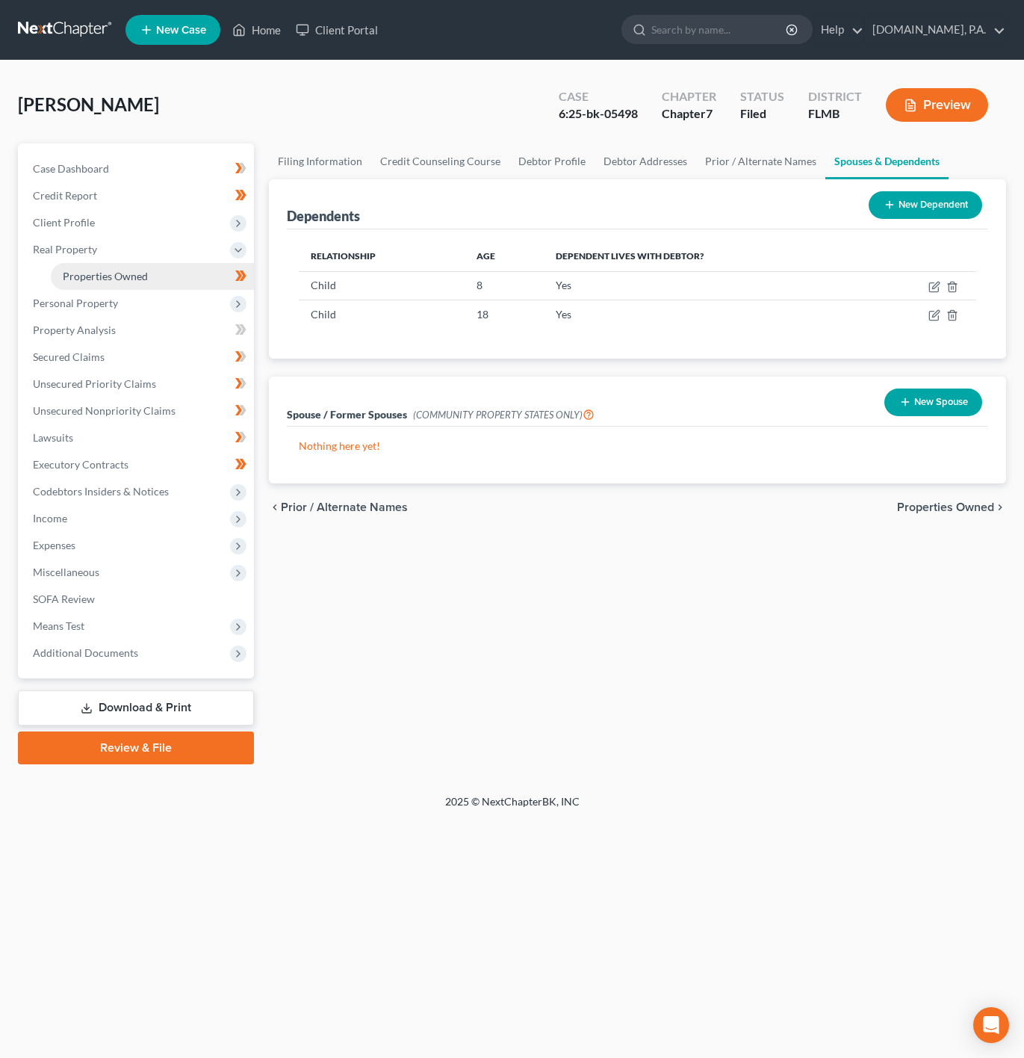
click at [160, 288] on link "Properties Owned" at bounding box center [152, 276] width 203 height 27
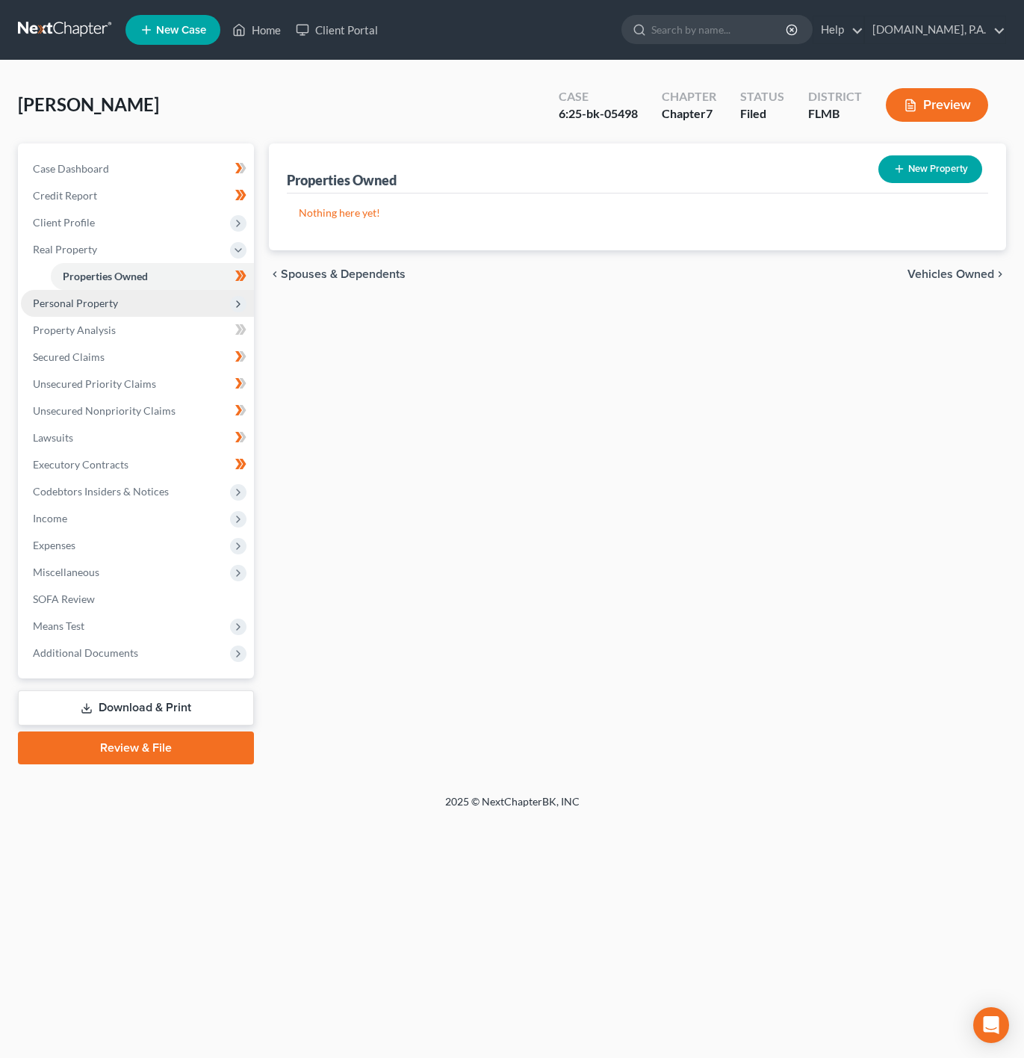
click at [166, 303] on span "Personal Property" at bounding box center [137, 303] width 233 height 27
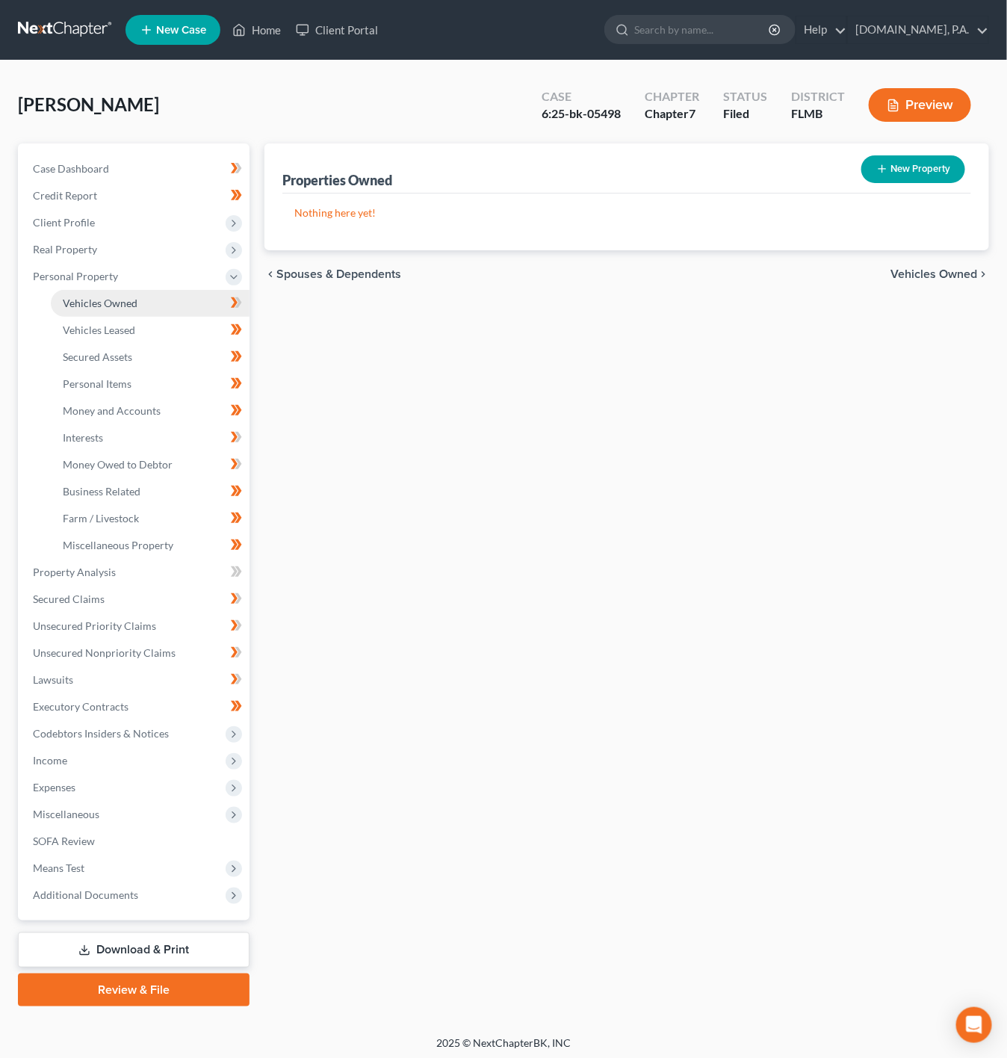
click at [179, 300] on link "Vehicles Owned" at bounding box center [150, 303] width 199 height 27
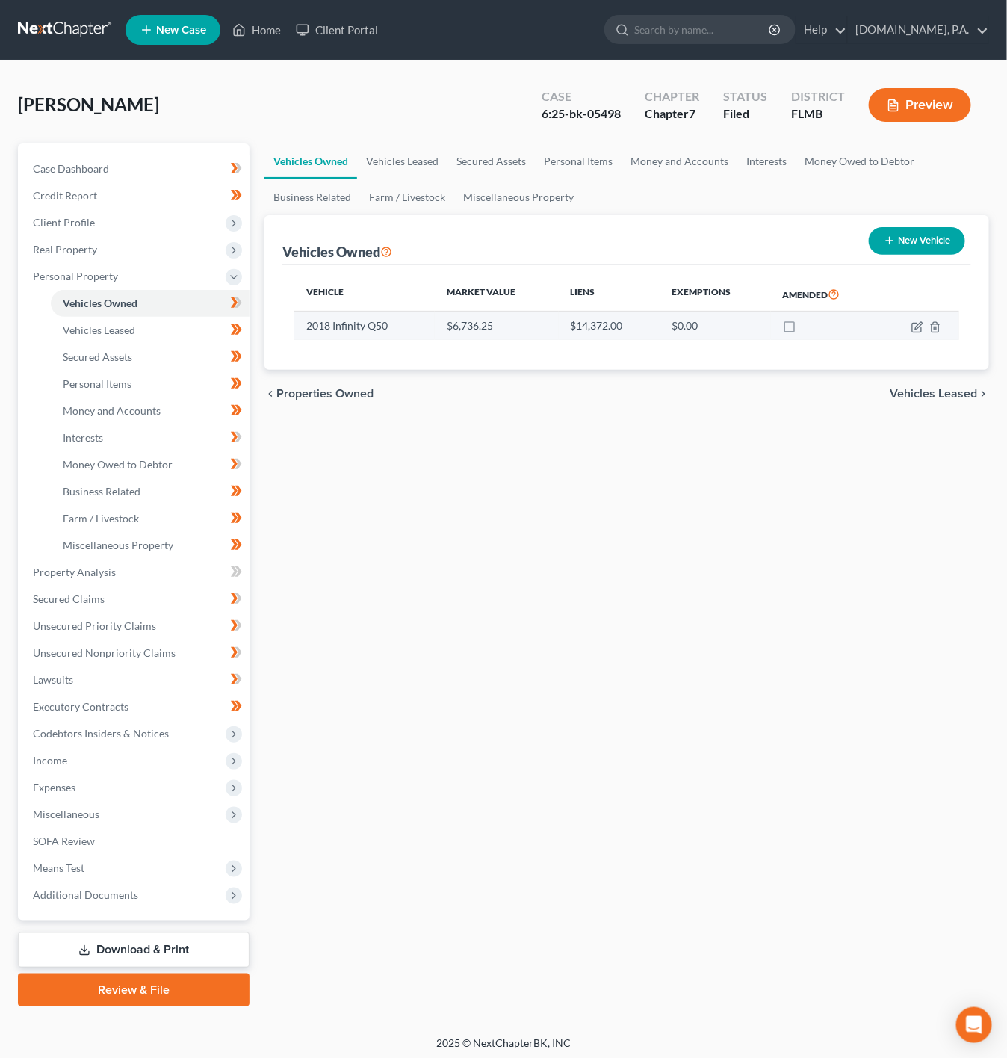
click at [913, 321] on td at bounding box center [919, 326] width 80 height 28
click at [915, 327] on icon "button" at bounding box center [918, 327] width 12 height 12
select select "0"
select select "8"
select select "3"
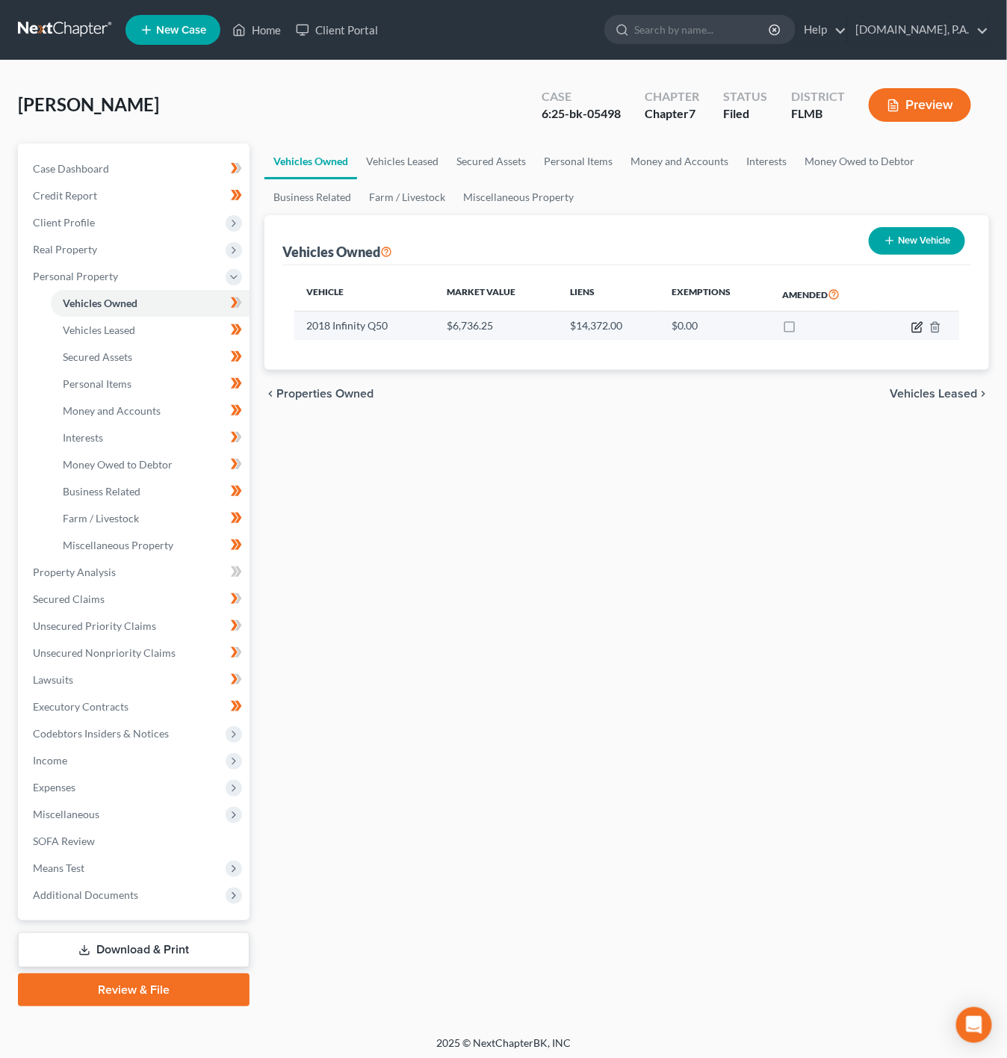
select select "0"
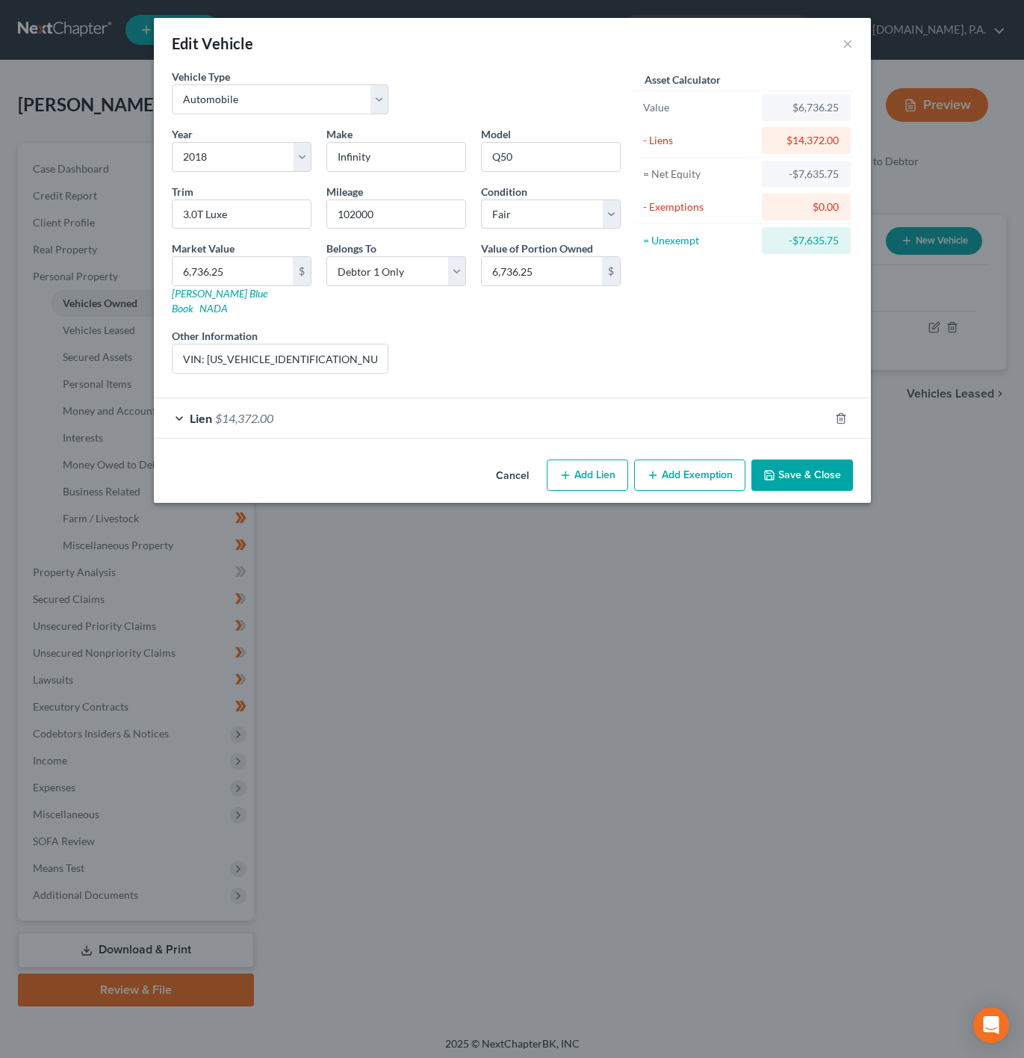
click at [225, 426] on div "Lien $14,372.00" at bounding box center [491, 418] width 675 height 40
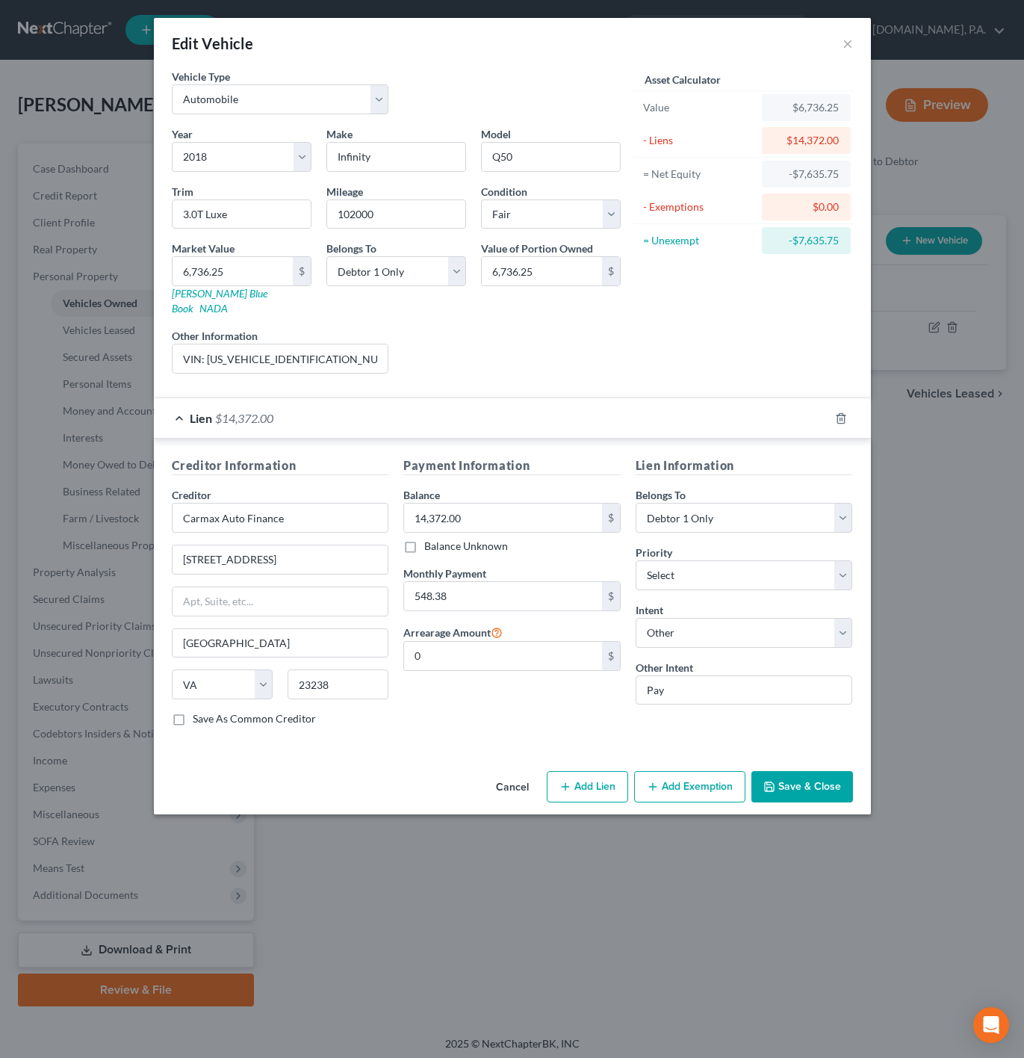
click at [245, 411] on span "$14,372.00" at bounding box center [244, 418] width 58 height 14
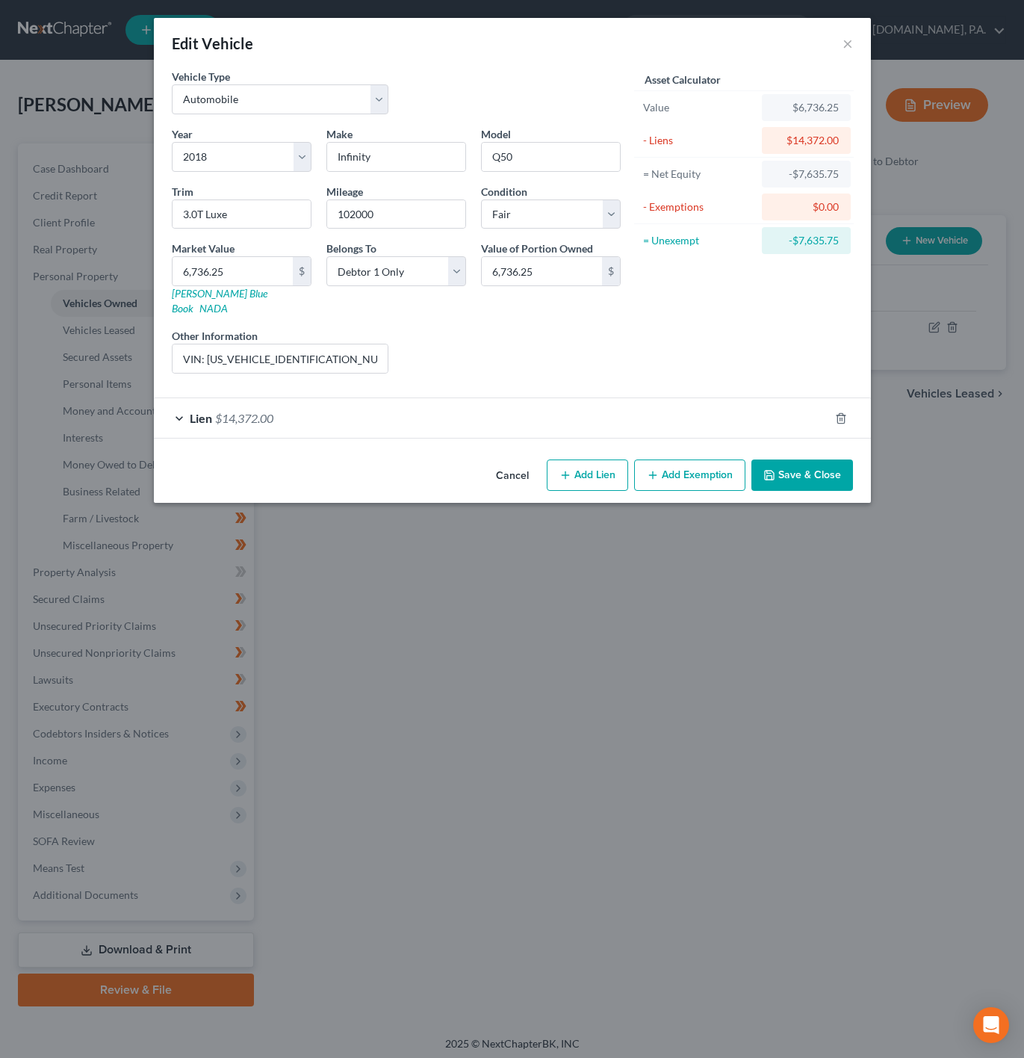
click at [245, 411] on span "$14,372.00" at bounding box center [244, 418] width 58 height 14
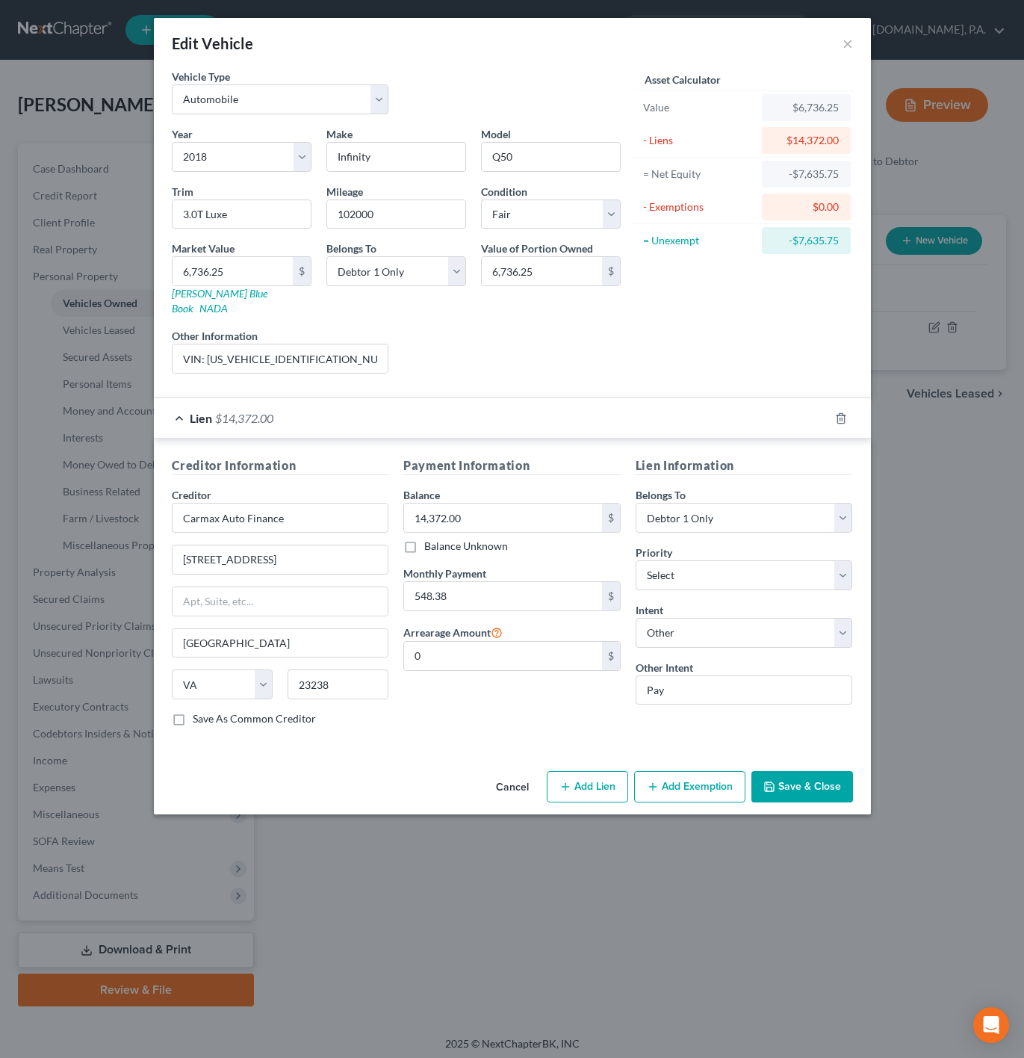
click at [245, 411] on span "$14,372.00" at bounding box center [244, 418] width 58 height 14
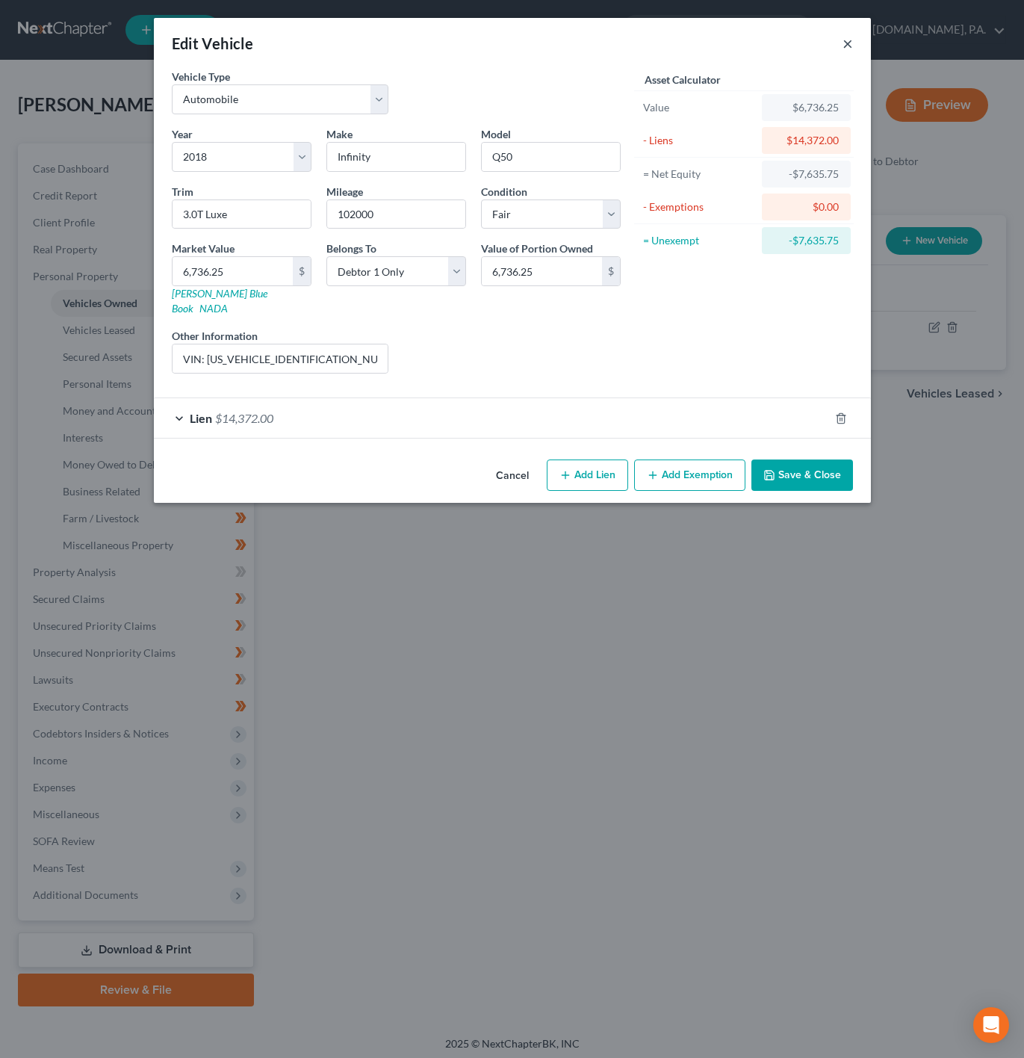
click at [846, 49] on button "×" at bounding box center [848, 43] width 10 height 18
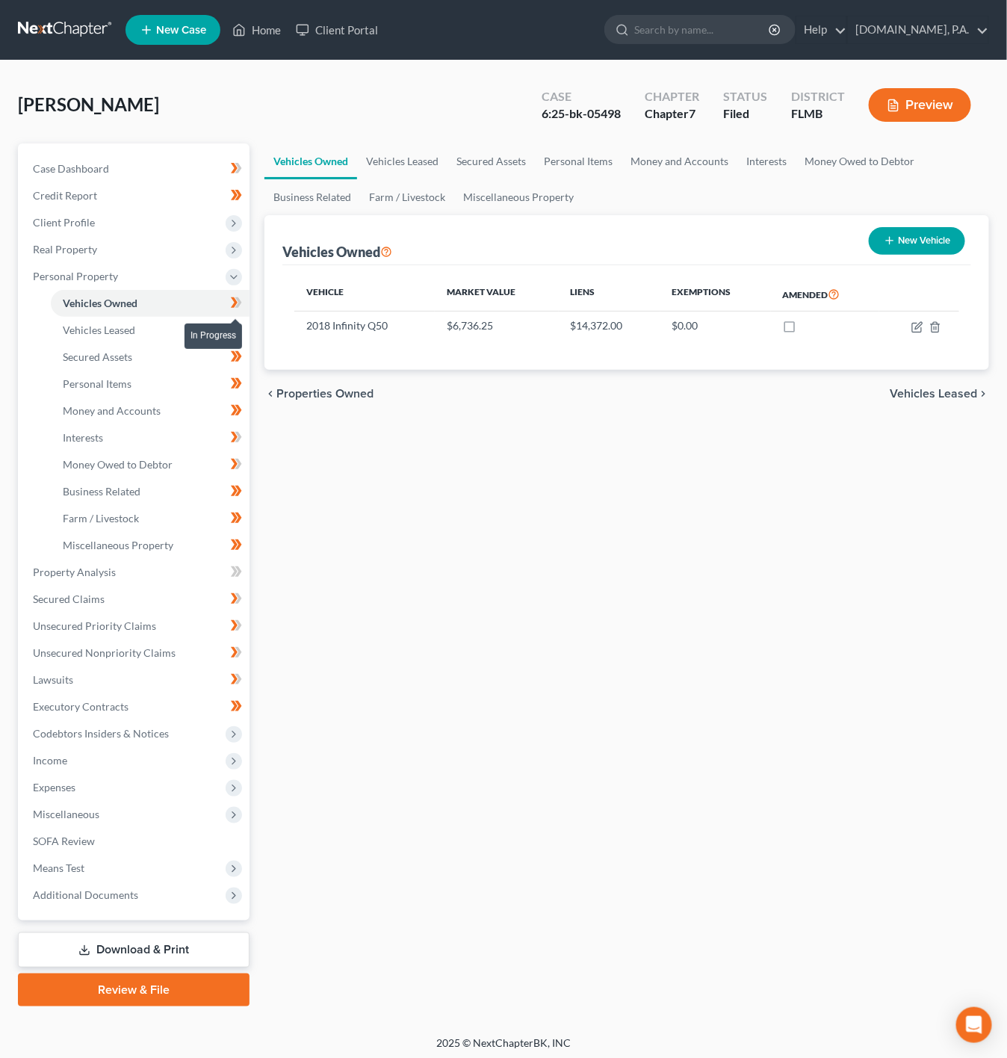
click at [242, 300] on icon at bounding box center [236, 303] width 11 height 19
click at [195, 318] on link "Vehicles Leased" at bounding box center [150, 330] width 199 height 27
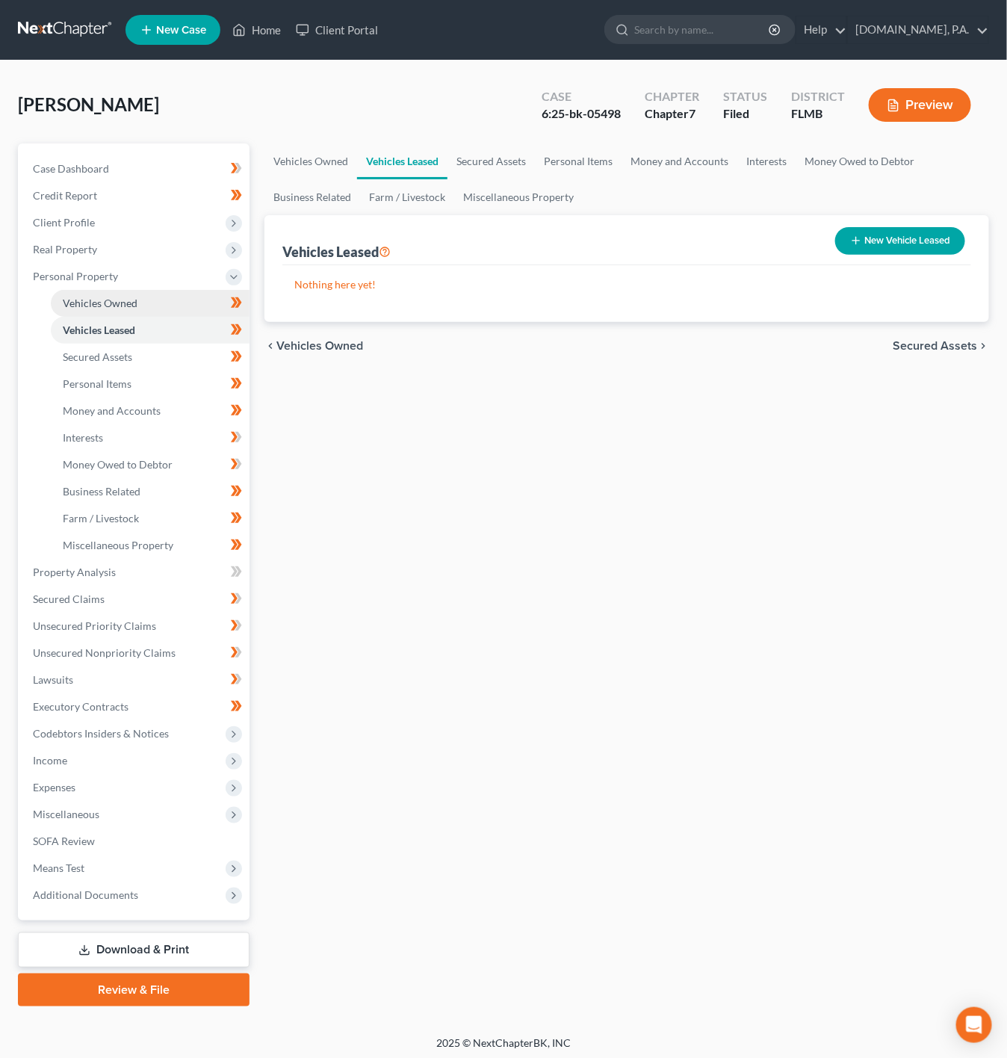
click at [184, 303] on link "Vehicles Owned" at bounding box center [150, 303] width 199 height 27
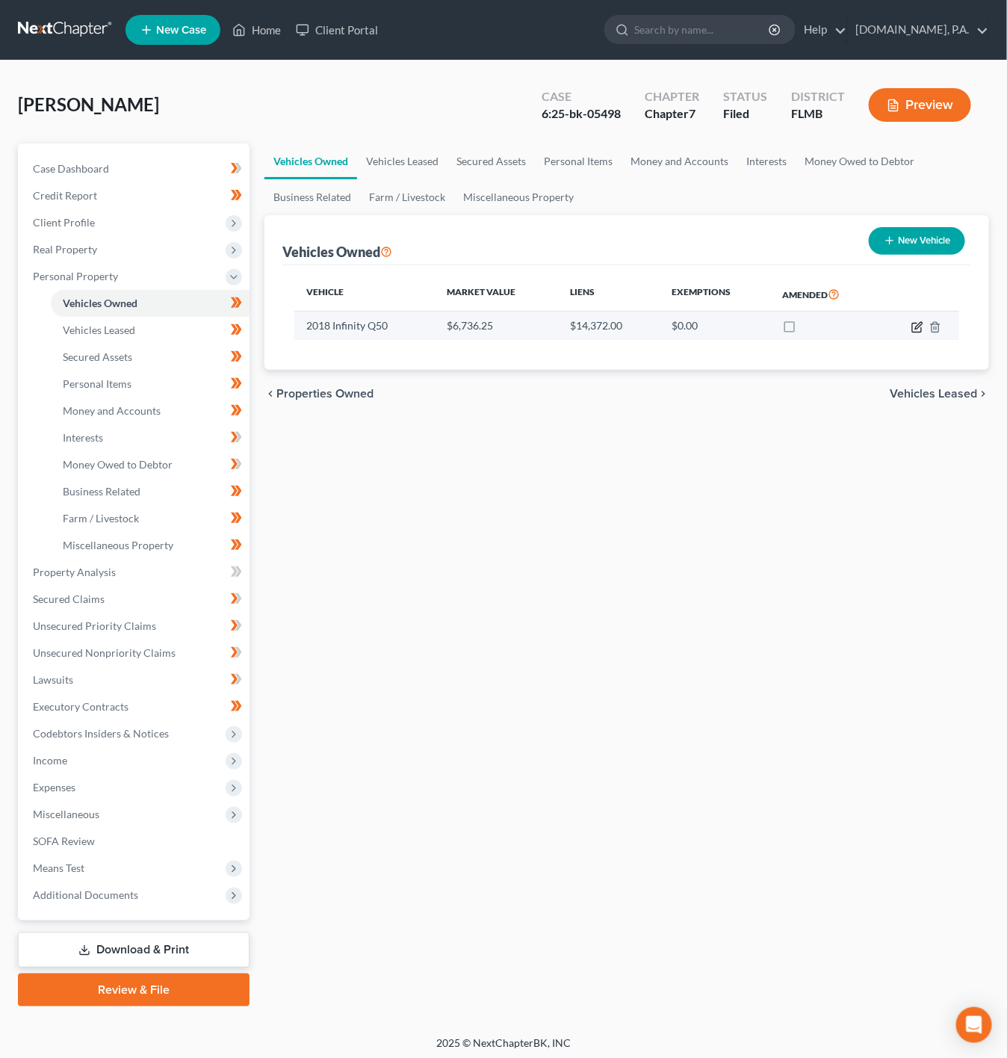
click at [920, 325] on icon "button" at bounding box center [918, 325] width 7 height 7
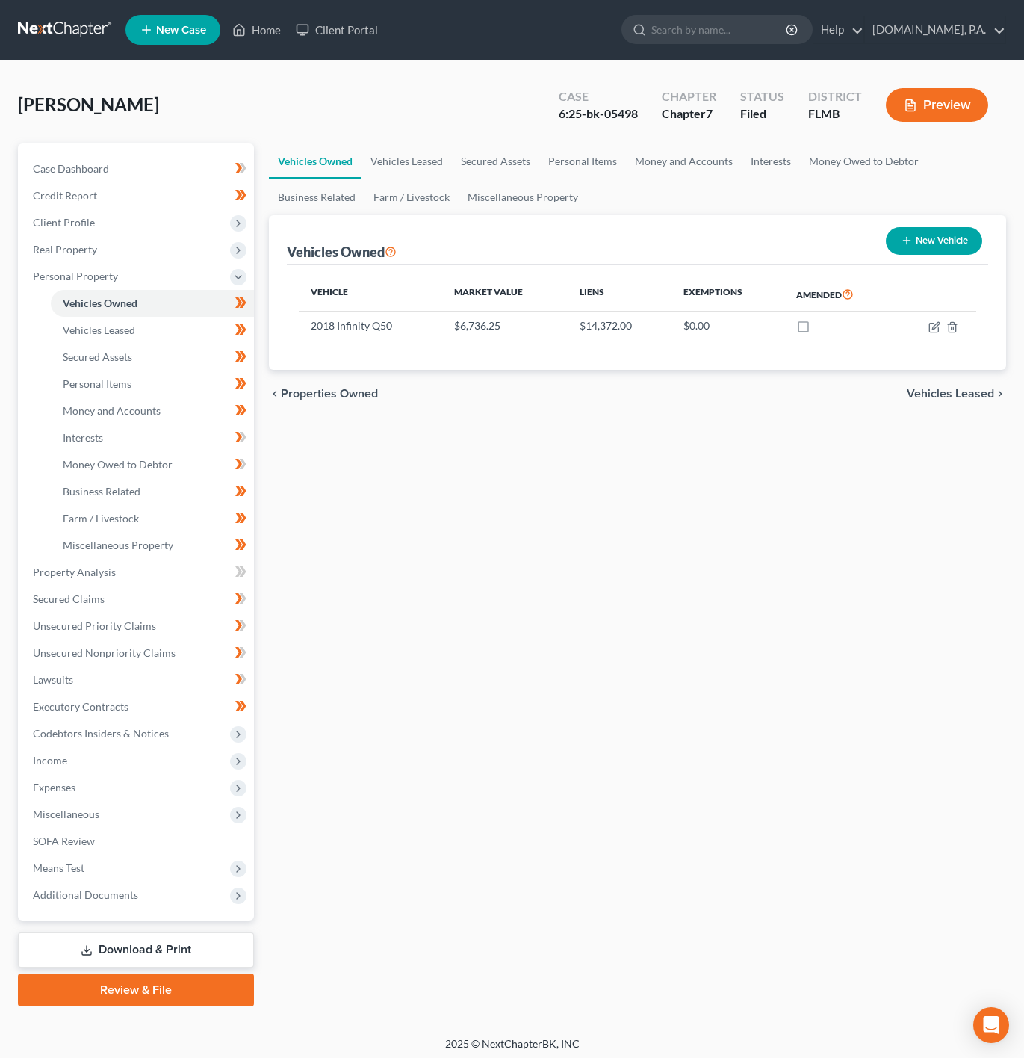
select select "0"
select select "8"
select select "3"
select select "0"
select select "48"
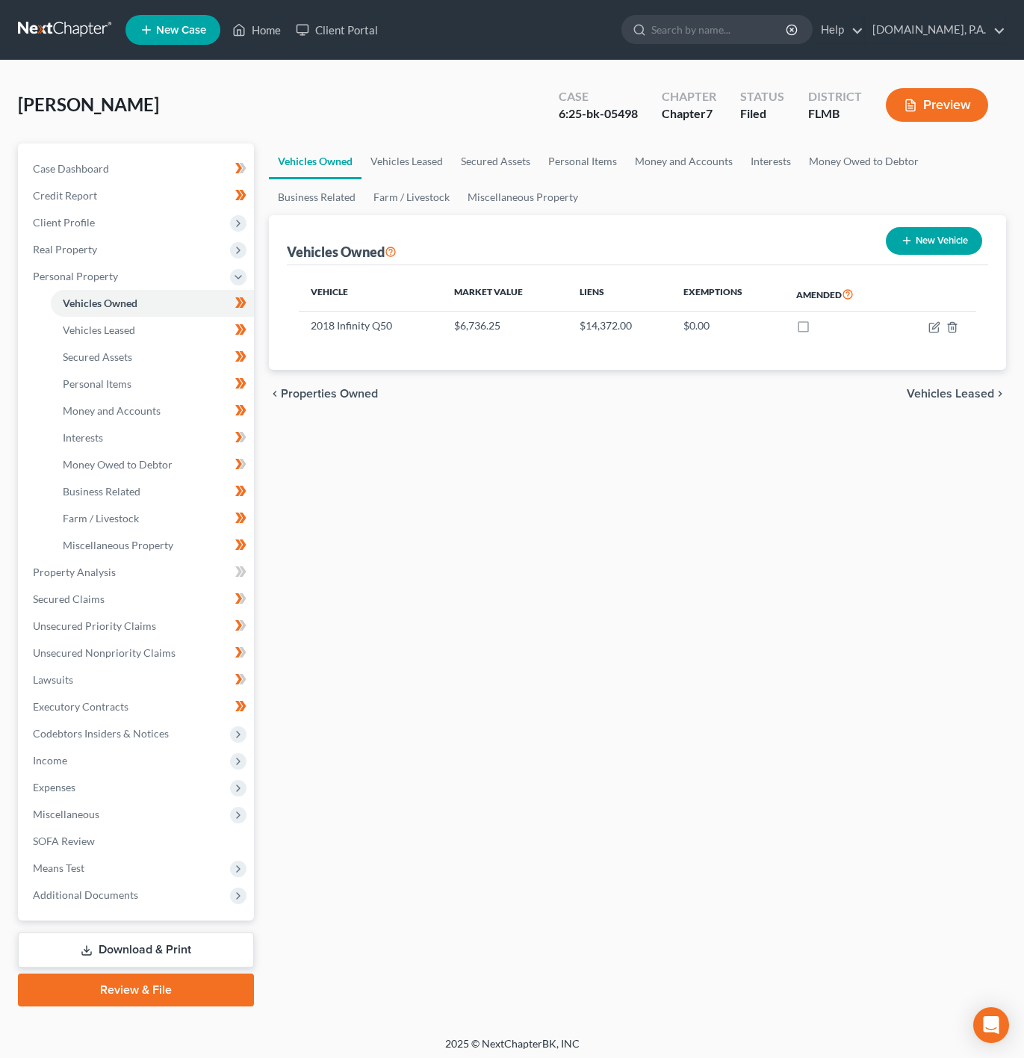
select select "0"
select select "4"
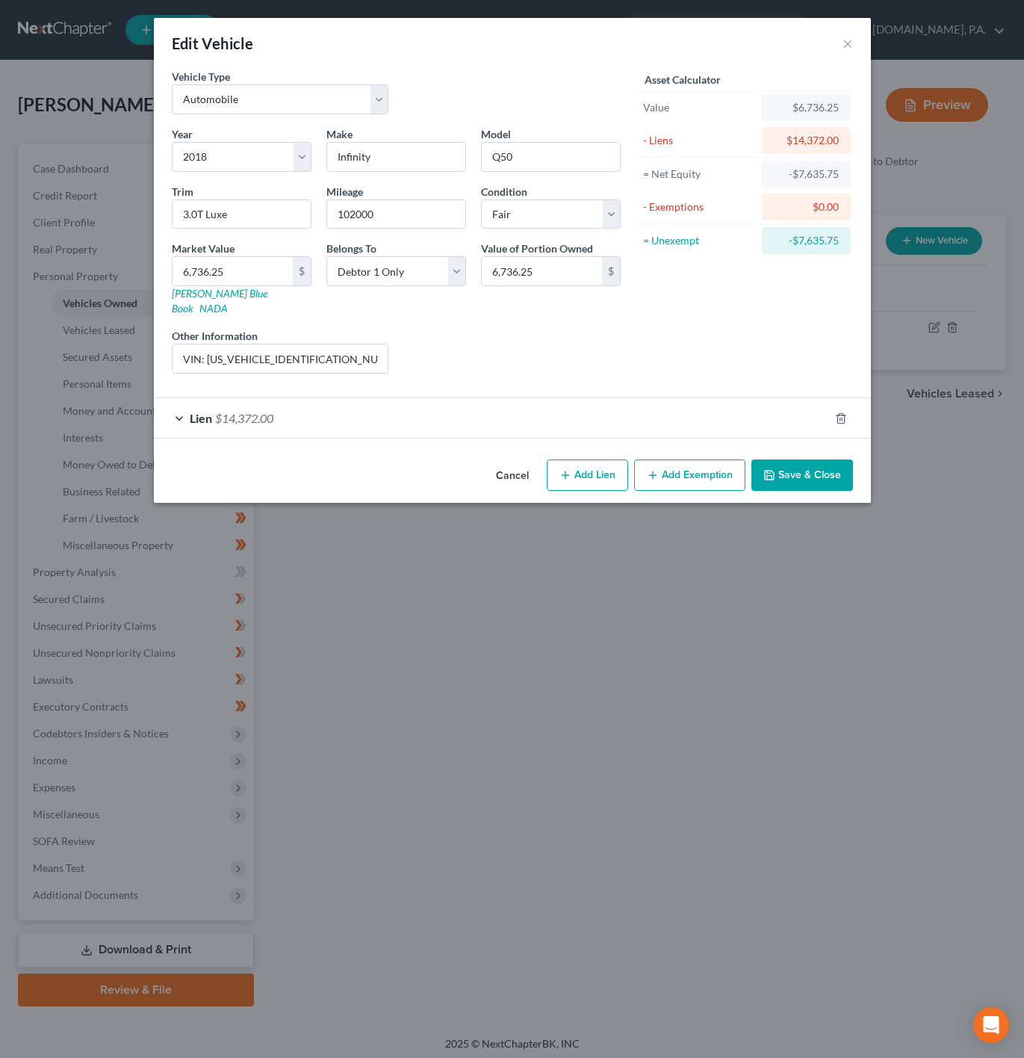
click at [288, 398] on div "Lien $14,372.00" at bounding box center [491, 418] width 675 height 40
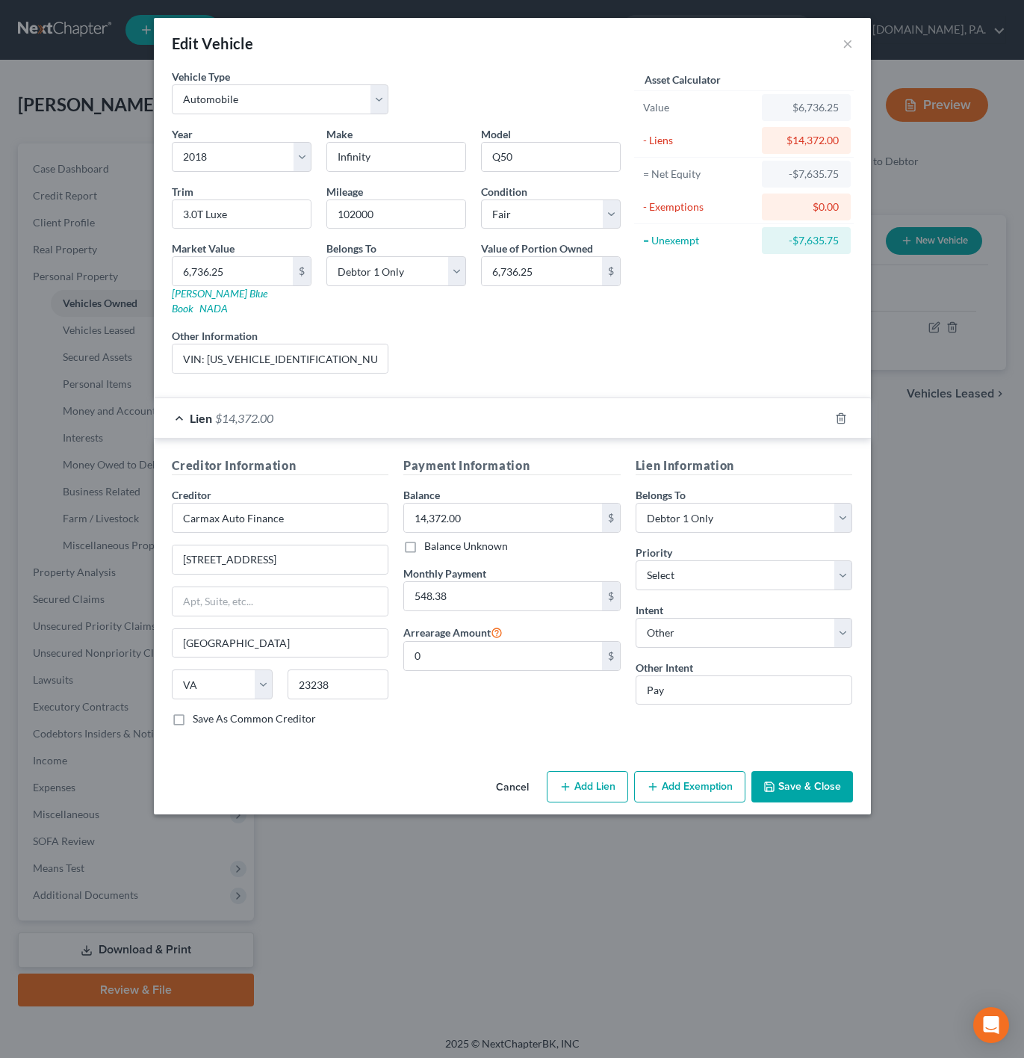
click at [297, 402] on div "Lien $14,372.00" at bounding box center [491, 418] width 675 height 40
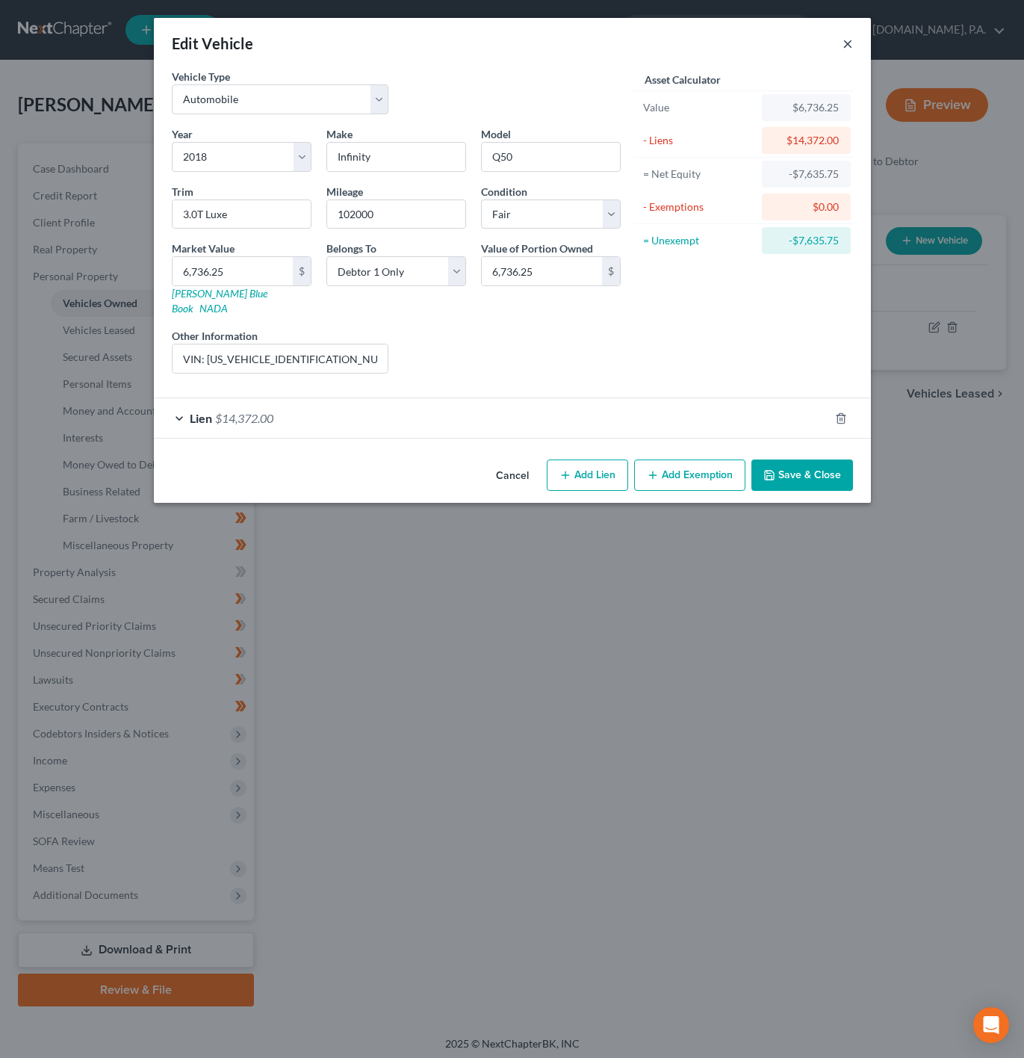
click at [847, 43] on button "×" at bounding box center [848, 43] width 10 height 18
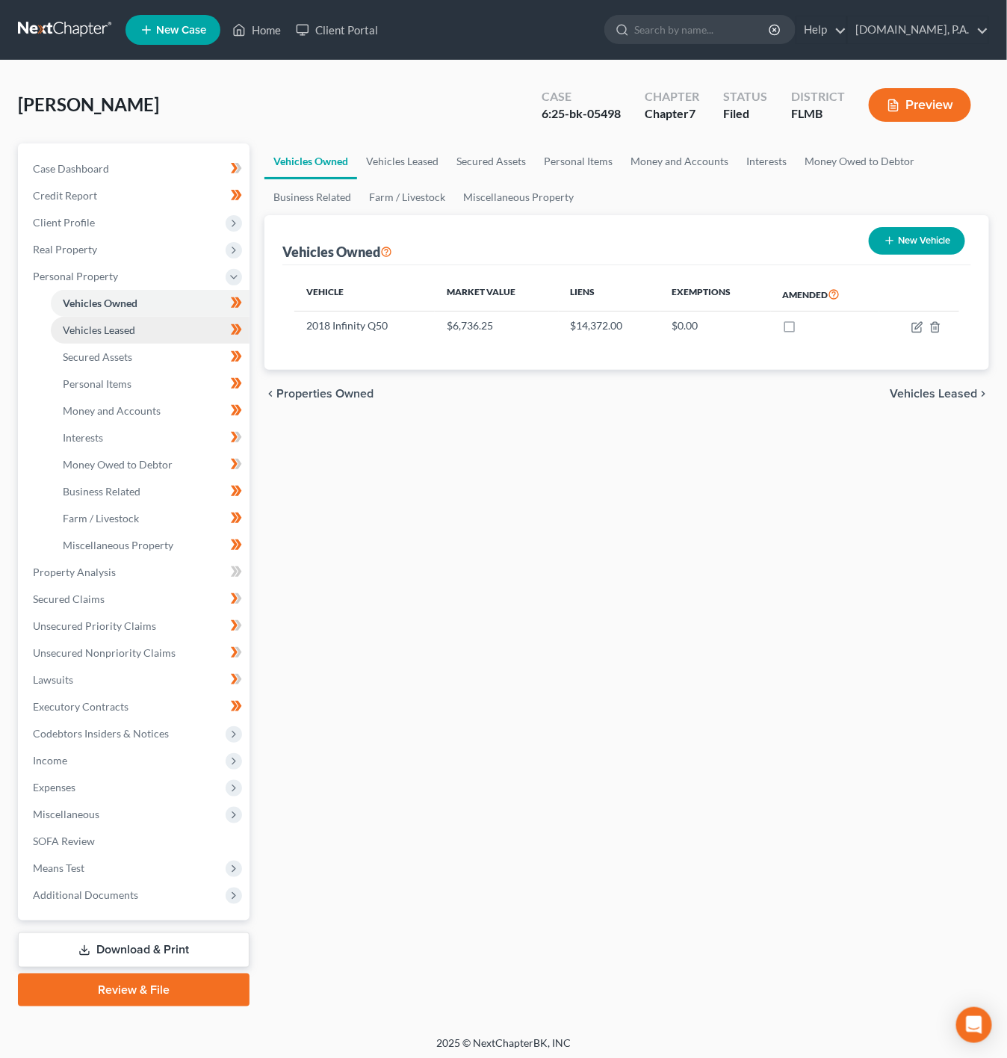
click at [188, 332] on link "Vehicles Leased" at bounding box center [150, 330] width 199 height 27
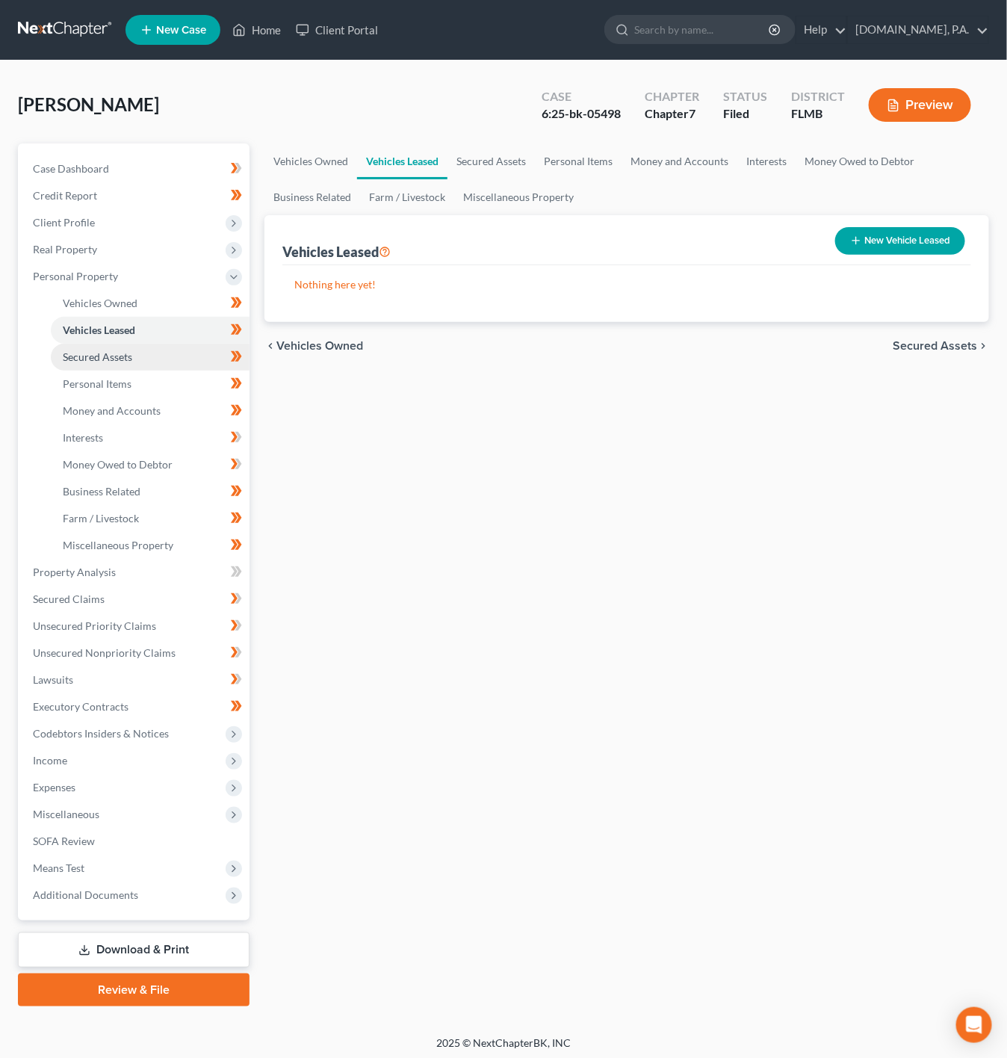
click at [158, 359] on link "Secured Assets" at bounding box center [150, 357] width 199 height 27
click at [157, 379] on link "Personal Items" at bounding box center [150, 384] width 199 height 27
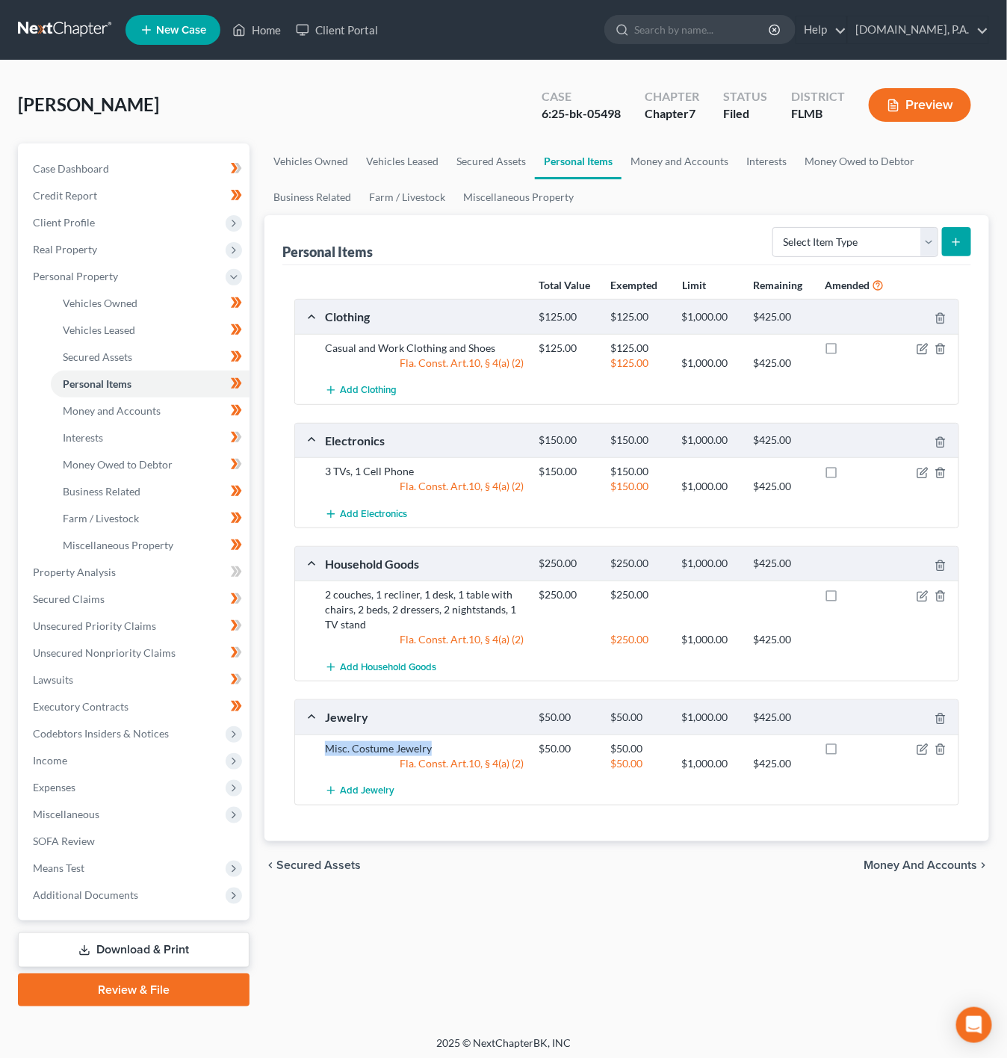
drag, startPoint x: 442, startPoint y: 758, endPoint x: 328, endPoint y: 749, distance: 114.7
click at [328, 749] on div "Misc. Costume Jewelry" at bounding box center [425, 748] width 214 height 15
click at [462, 754] on div "Misc. Costume Jewelry" at bounding box center [425, 748] width 214 height 15
click at [529, 764] on div "Fla. Const. Art.10, § 4(a) (2)" at bounding box center [425, 763] width 214 height 15
drag, startPoint x: 542, startPoint y: 753, endPoint x: 572, endPoint y: 752, distance: 29.2
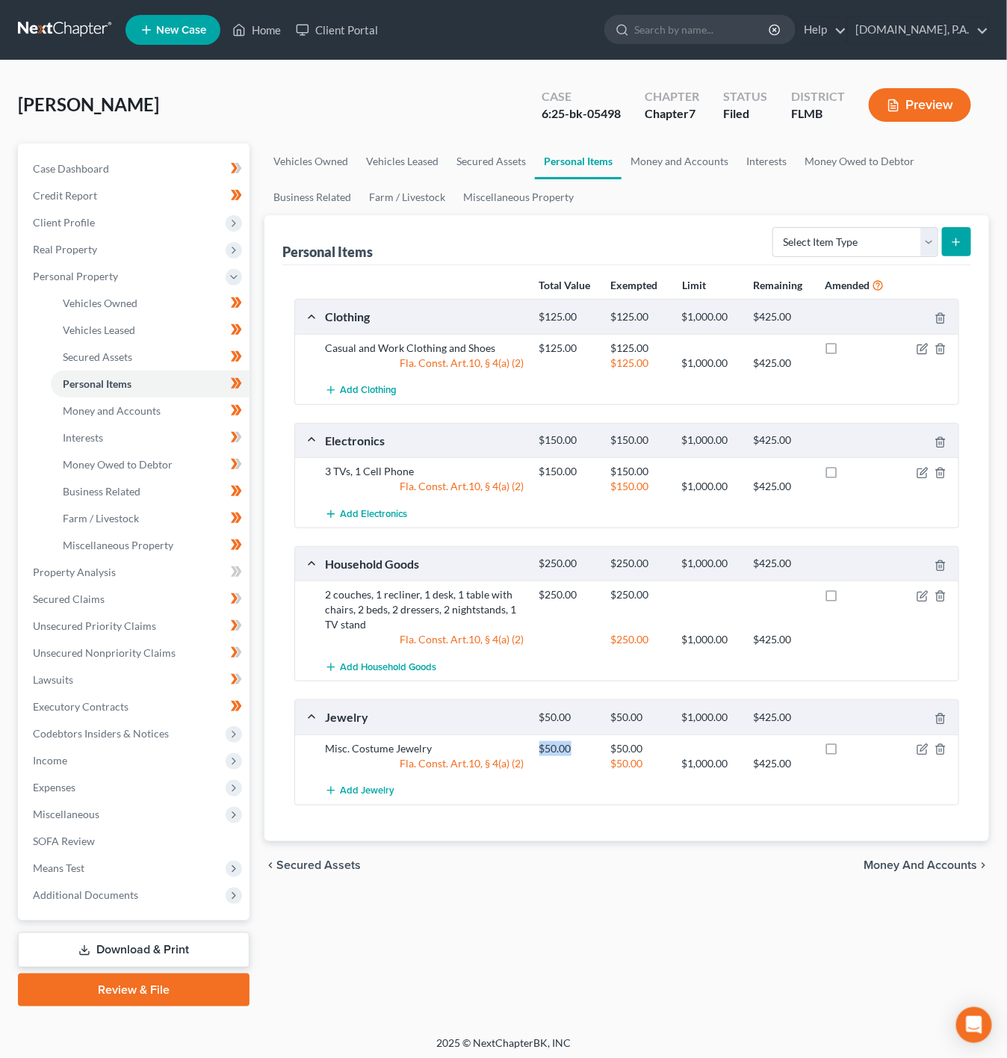
click at [572, 752] on div "$50.00" at bounding box center [568, 748] width 72 height 15
click at [576, 747] on div "$50.00" at bounding box center [568, 748] width 72 height 15
drag, startPoint x: 660, startPoint y: 751, endPoint x: 579, endPoint y: 744, distance: 81.0
click at [579, 744] on div "Misc. Costume Jewelry $50.00 $50.00 Fla. Const. Art.10, § 4(a) (2) $50.00 $1,00…" at bounding box center [626, 755] width 663 height 43
drag, startPoint x: 584, startPoint y: 588, endPoint x: 527, endPoint y: 590, distance: 56.8
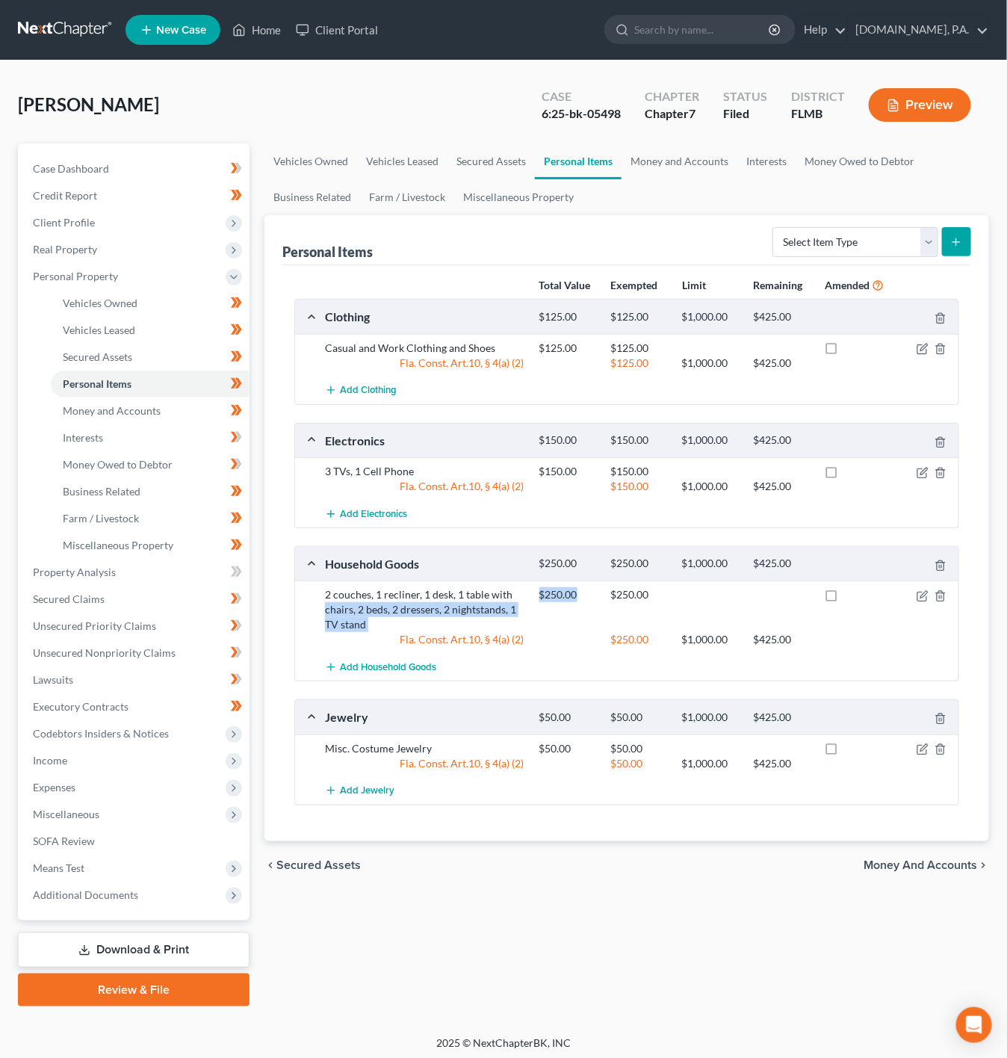
click at [527, 590] on div "2 couches, 1 recliner, 1 desk, 1 table with chairs, 2 beds, 2 dressers, 2 night…" at bounding box center [626, 617] width 663 height 72
click at [540, 500] on div "3 TVs, 1 Cell Phone $150.00 $150.00 Fla. Const. Art.10, § 4(a) (2) $150.00 $1,0…" at bounding box center [626, 478] width 663 height 43
drag, startPoint x: 594, startPoint y: 480, endPoint x: 533, endPoint y: 475, distance: 60.7
click at [533, 475] on div "$150.00" at bounding box center [568, 471] width 72 height 15
drag, startPoint x: 574, startPoint y: 348, endPoint x: 545, endPoint y: 350, distance: 28.4
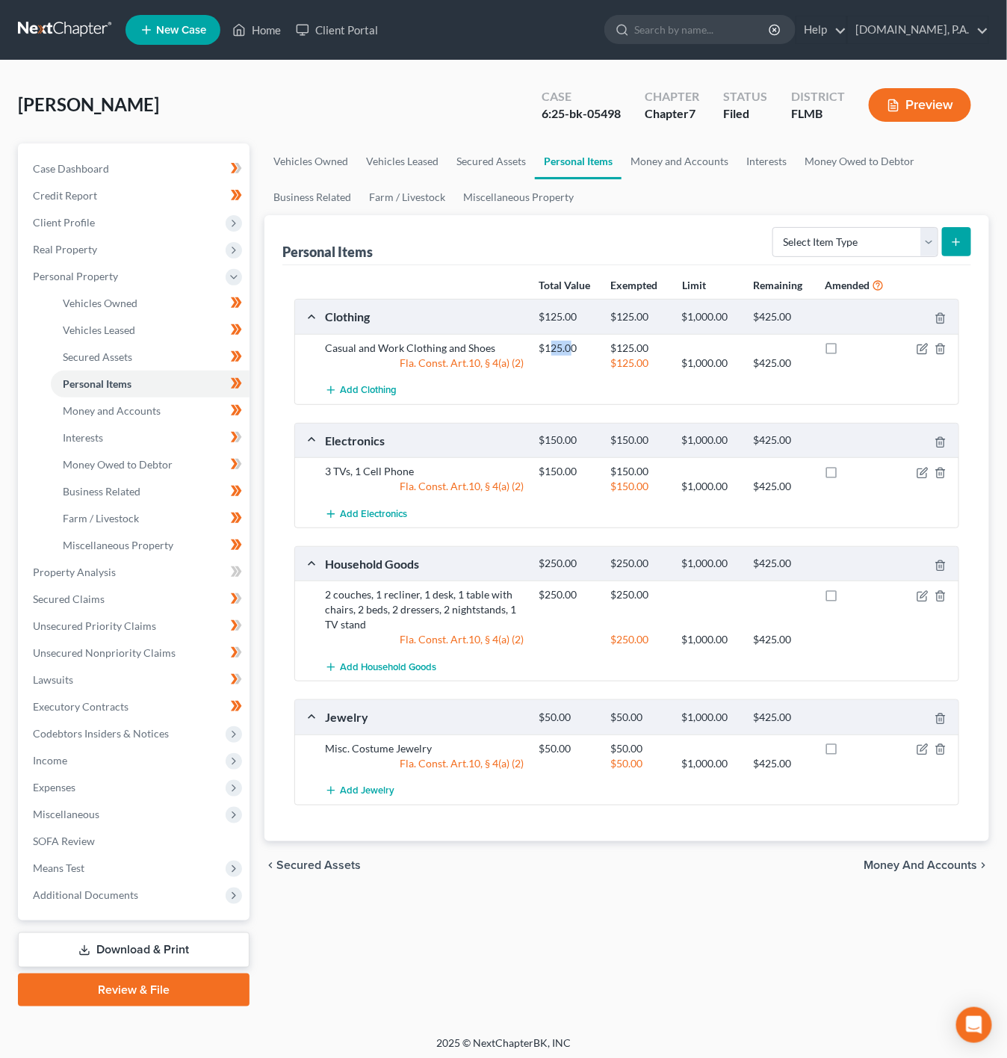
click at [550, 348] on div "$125.00" at bounding box center [568, 348] width 72 height 15
drag, startPoint x: 579, startPoint y: 354, endPoint x: 532, endPoint y: 352, distance: 47.1
click at [532, 352] on div "$125.00" at bounding box center [568, 348] width 72 height 15
click at [532, 371] on div at bounding box center [568, 363] width 72 height 15
click at [184, 406] on link "Money and Accounts" at bounding box center [150, 410] width 199 height 27
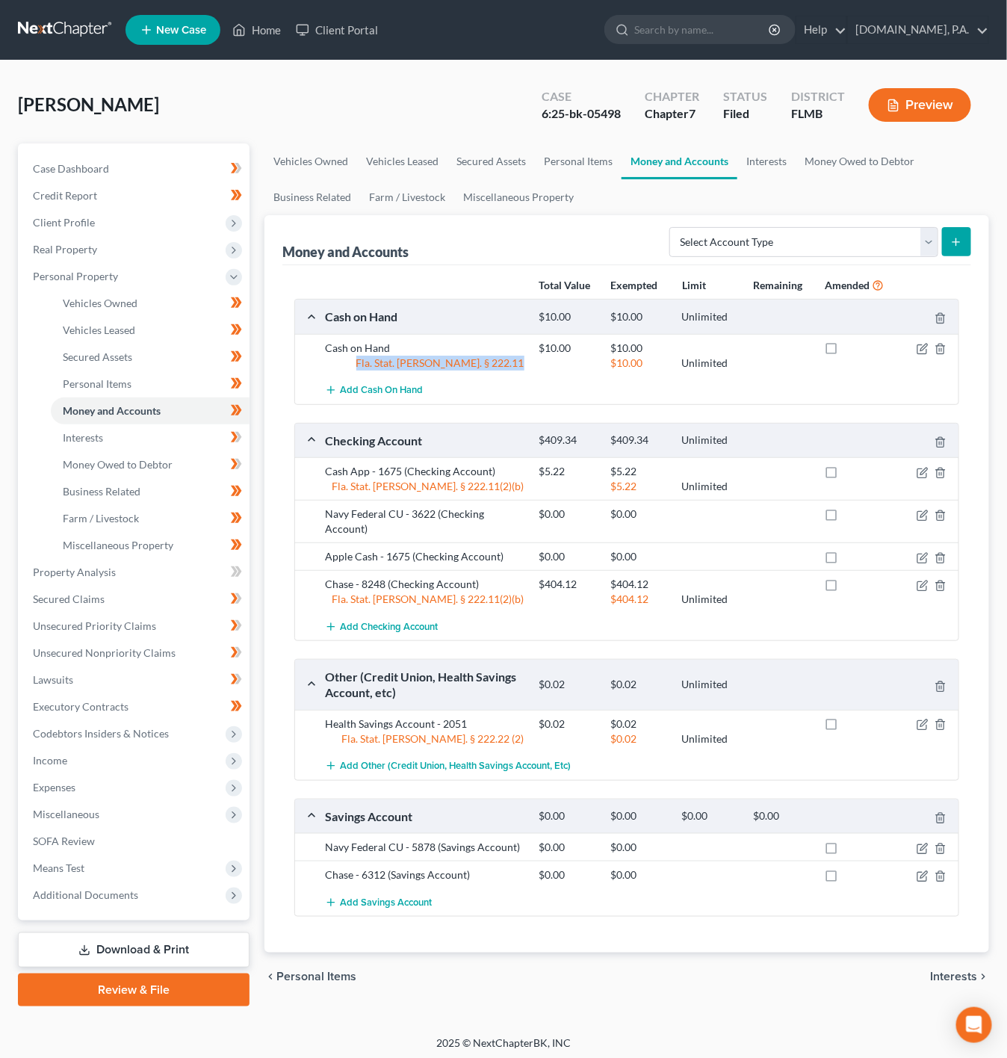
drag, startPoint x: 419, startPoint y: 365, endPoint x: 560, endPoint y: 368, distance: 141.2
click at [560, 368] on div "Fla. Stat. Ann. § 222.11 $10.00 Unlimited" at bounding box center [639, 363] width 643 height 15
click at [606, 382] on div "Add Cash on Hand" at bounding box center [639, 391] width 643 height 28
click at [155, 437] on link "Interests" at bounding box center [150, 437] width 199 height 27
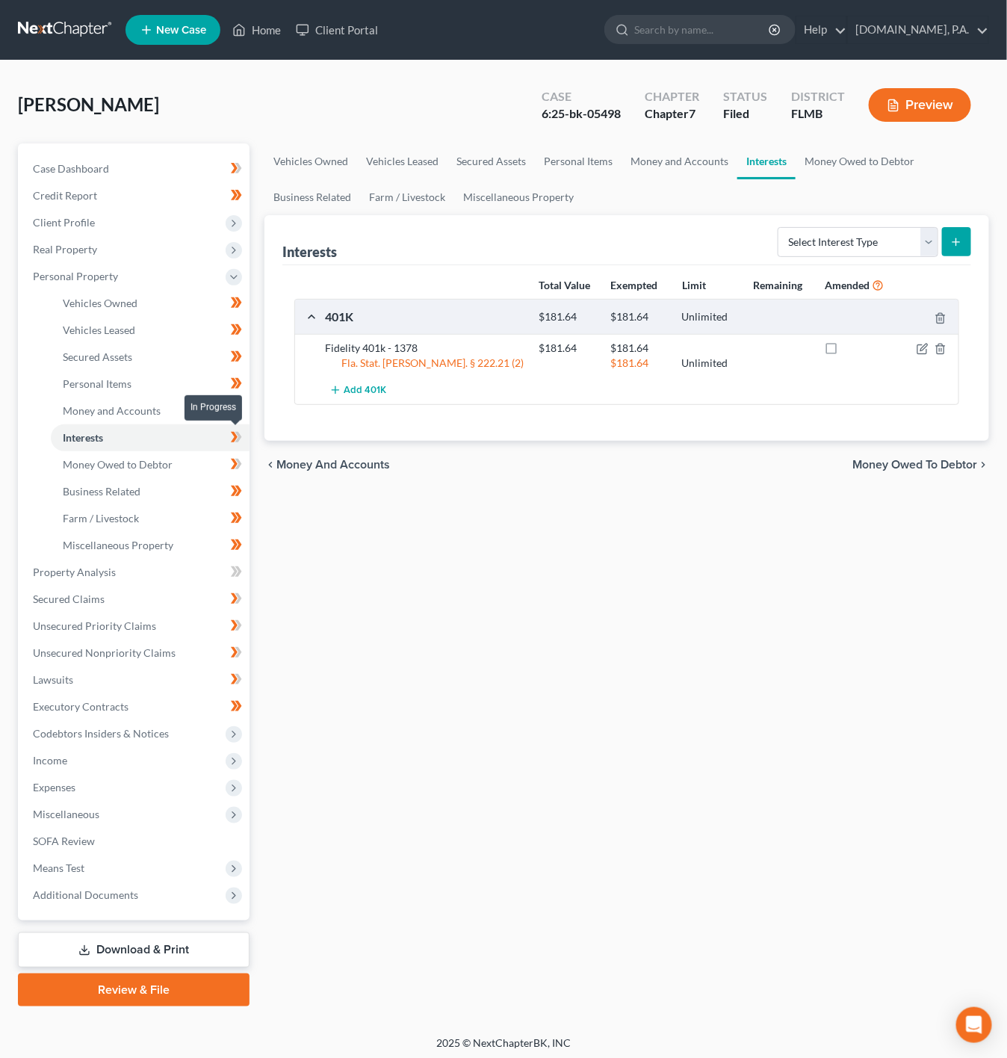
click at [245, 438] on span at bounding box center [236, 439] width 26 height 22
click at [208, 413] on link "Money and Accounts" at bounding box center [150, 410] width 199 height 27
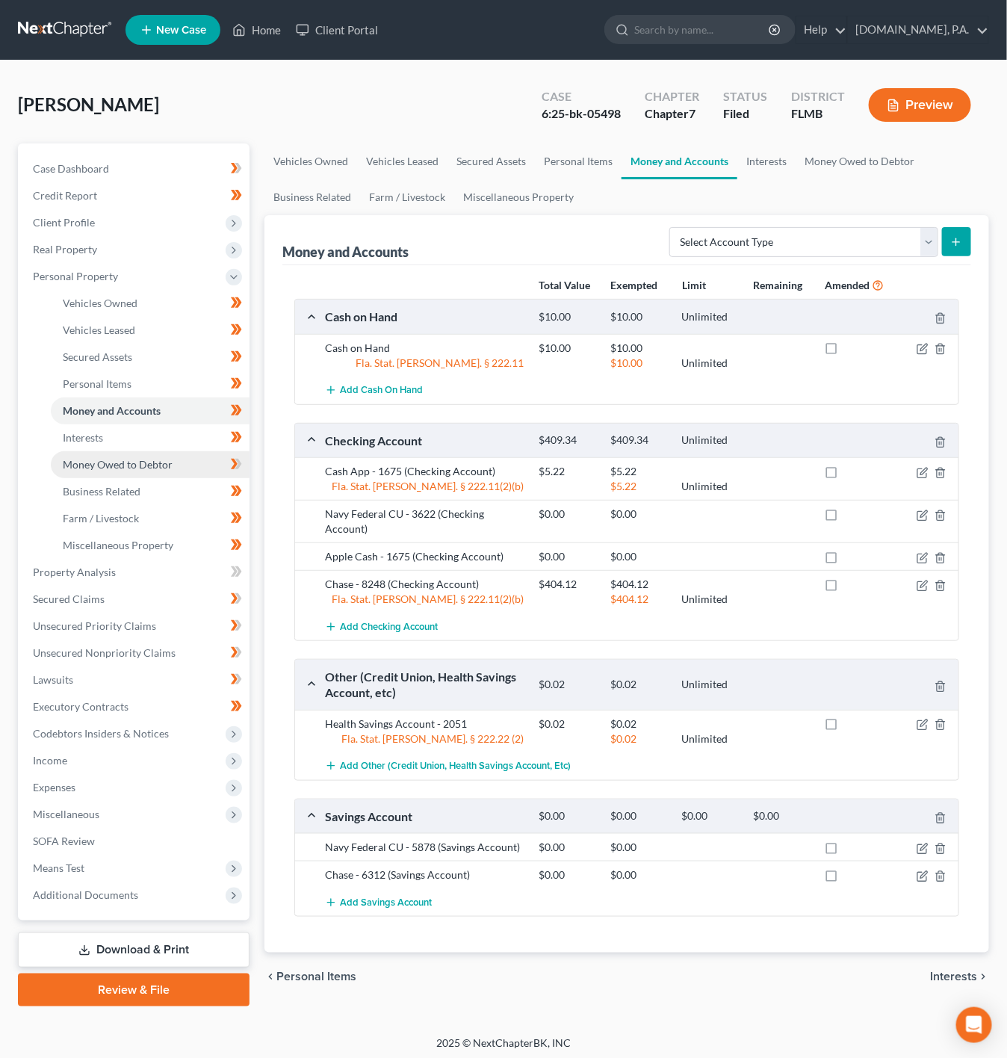
click at [161, 467] on span "Money Owed to Debtor" at bounding box center [118, 464] width 110 height 13
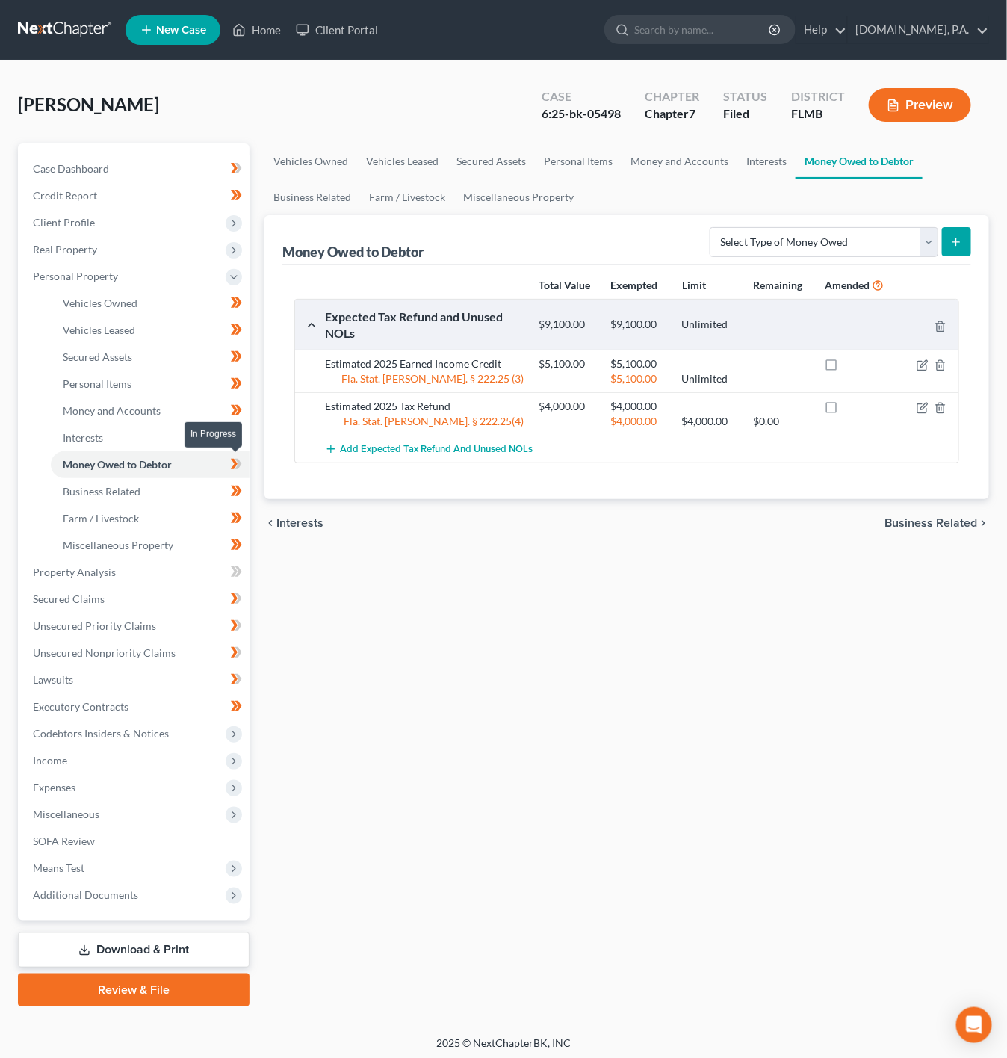
click at [245, 464] on span at bounding box center [236, 466] width 26 height 22
click at [160, 566] on link "Property Analysis" at bounding box center [135, 572] width 229 height 27
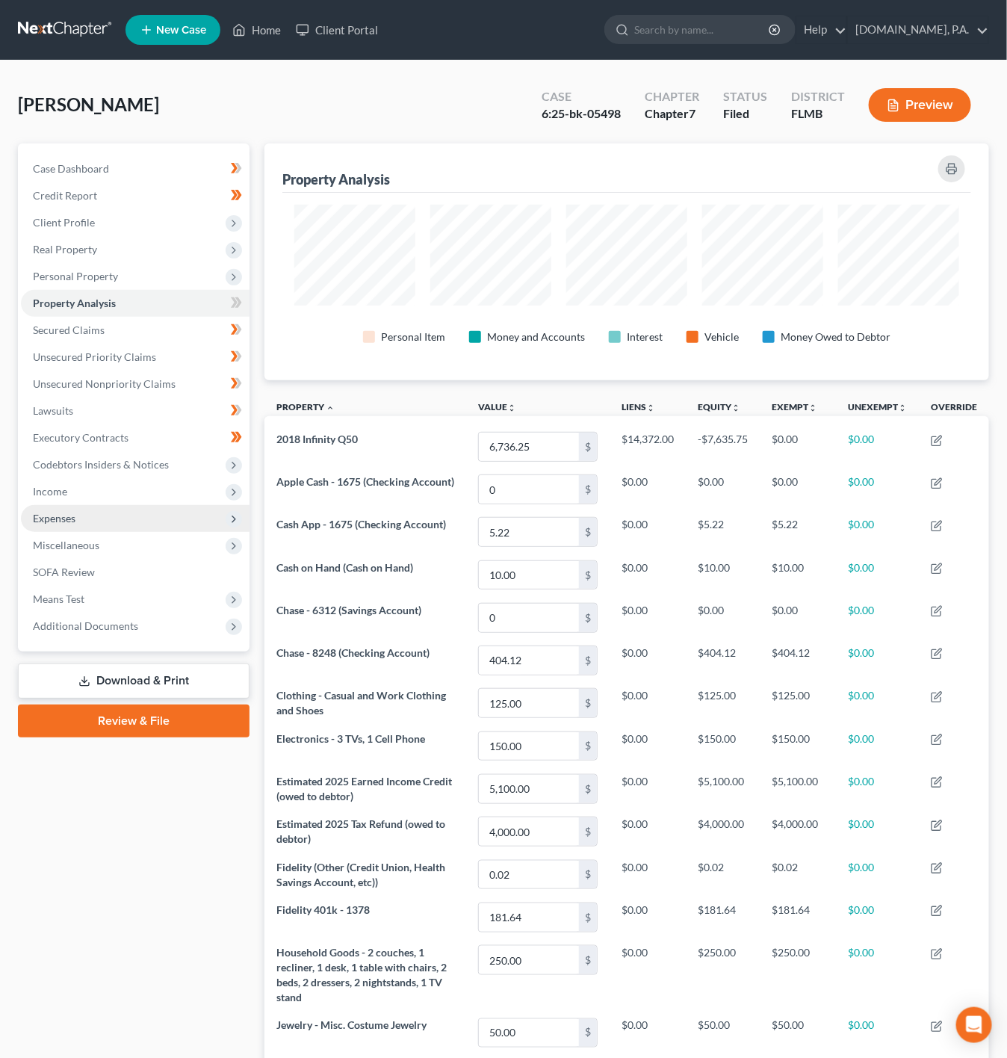
scroll to position [236, 725]
click at [243, 297] on span at bounding box center [236, 305] width 26 height 22
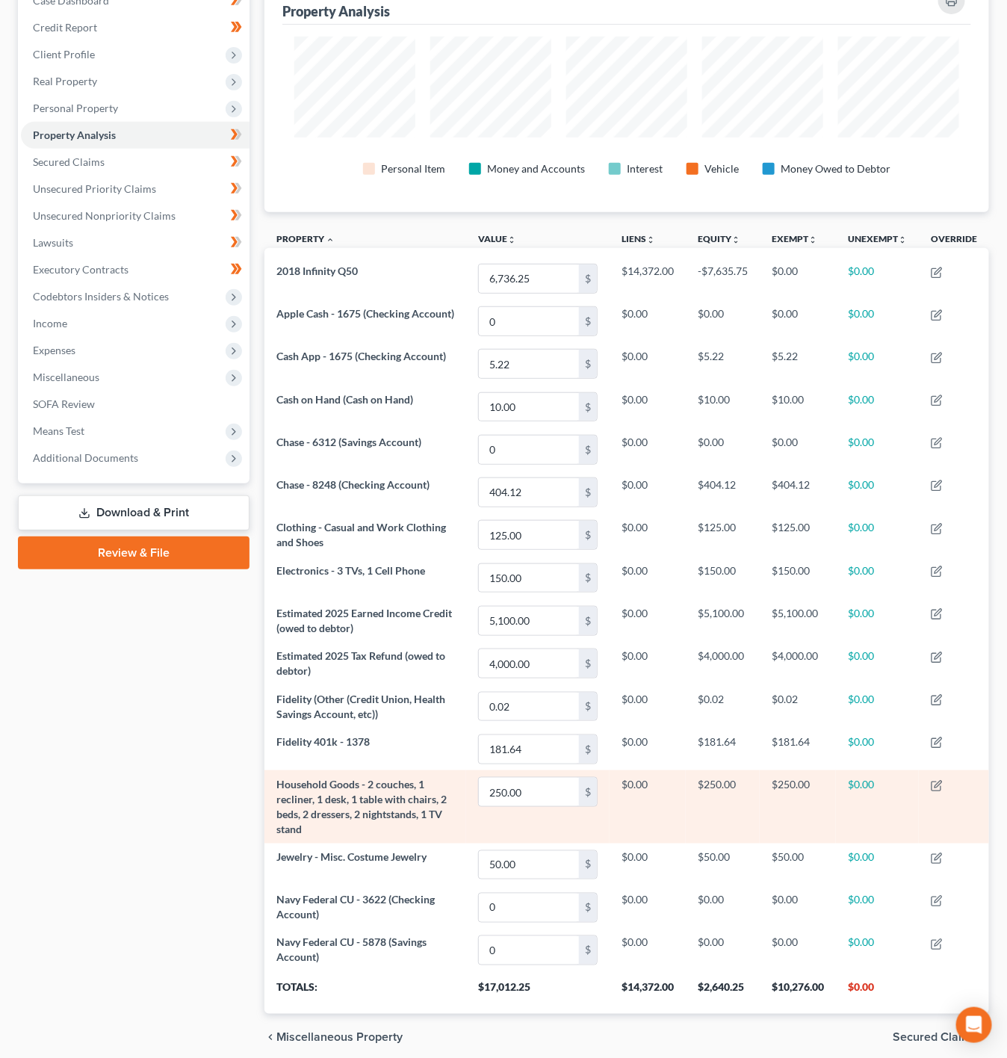
scroll to position [224, 0]
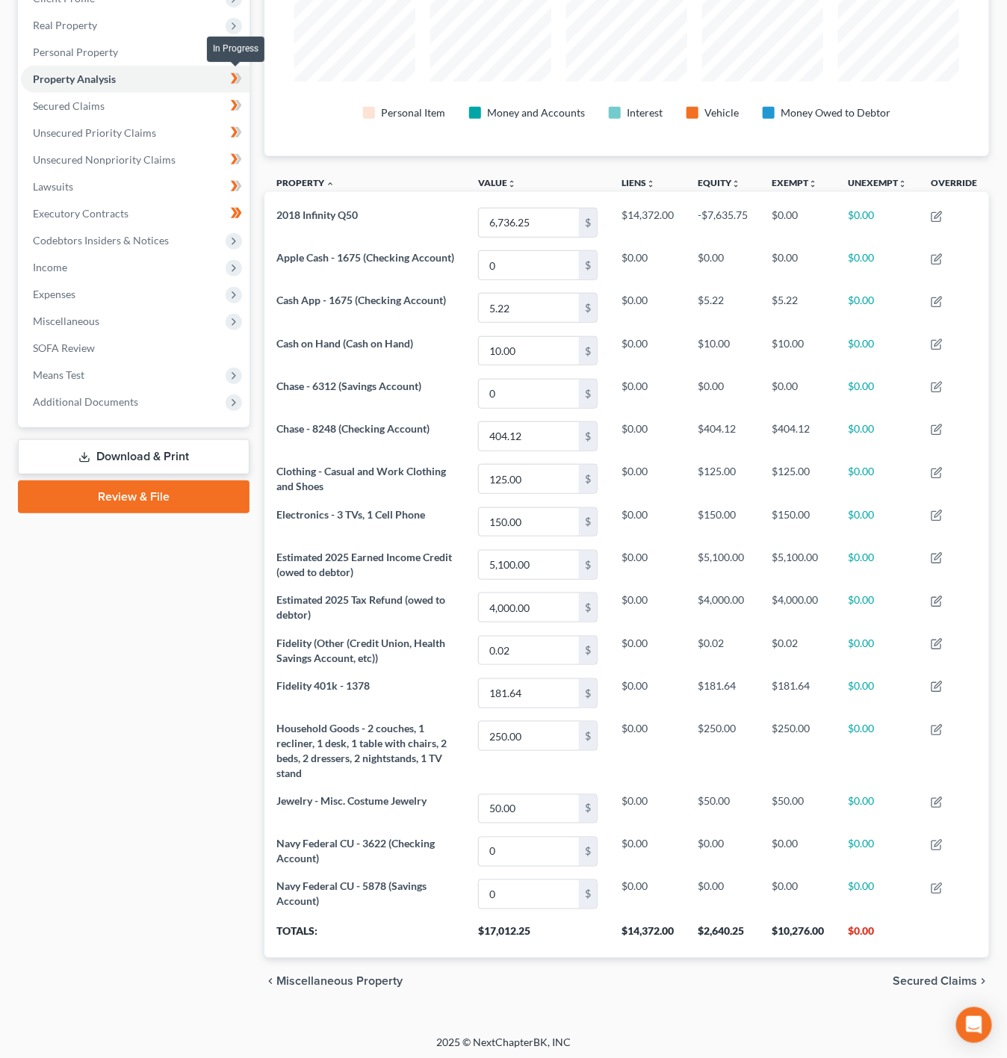
click at [232, 81] on icon at bounding box center [236, 78] width 11 height 19
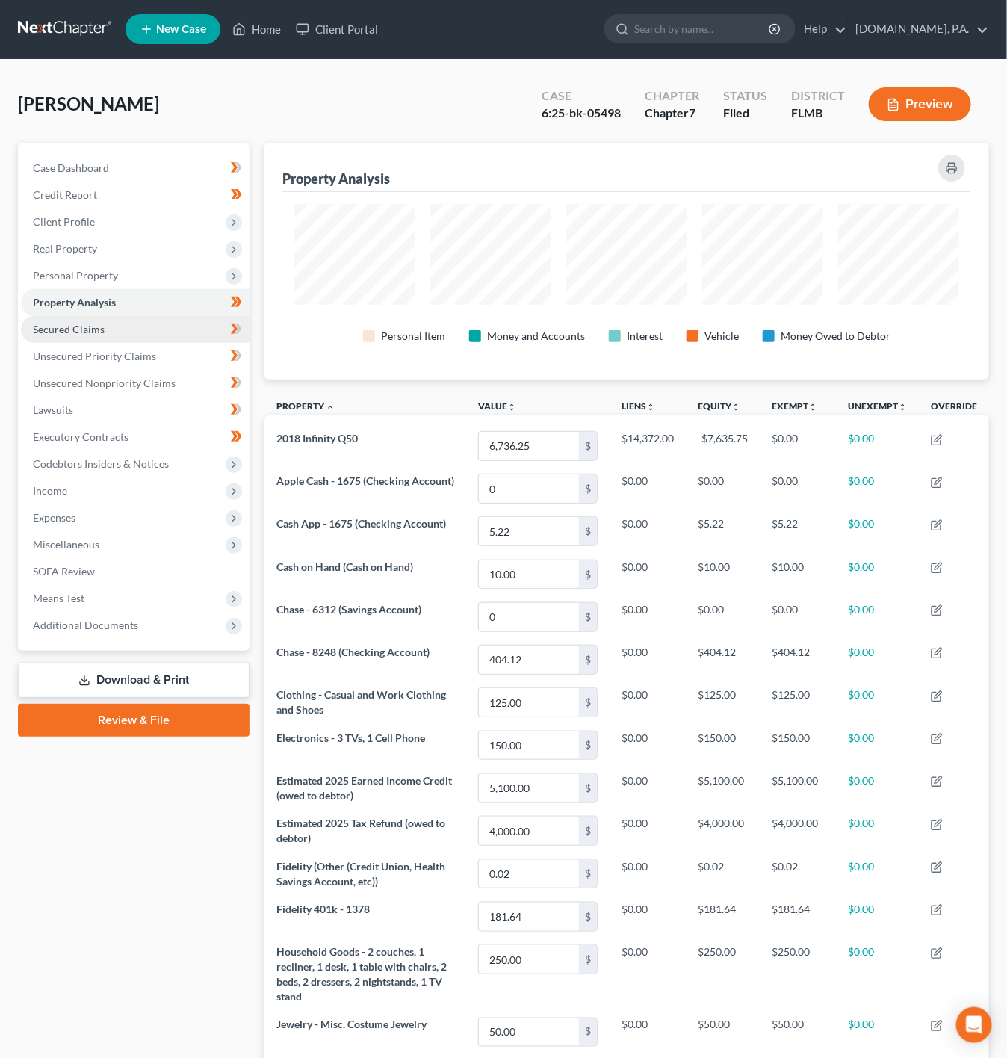
scroll to position [0, 0]
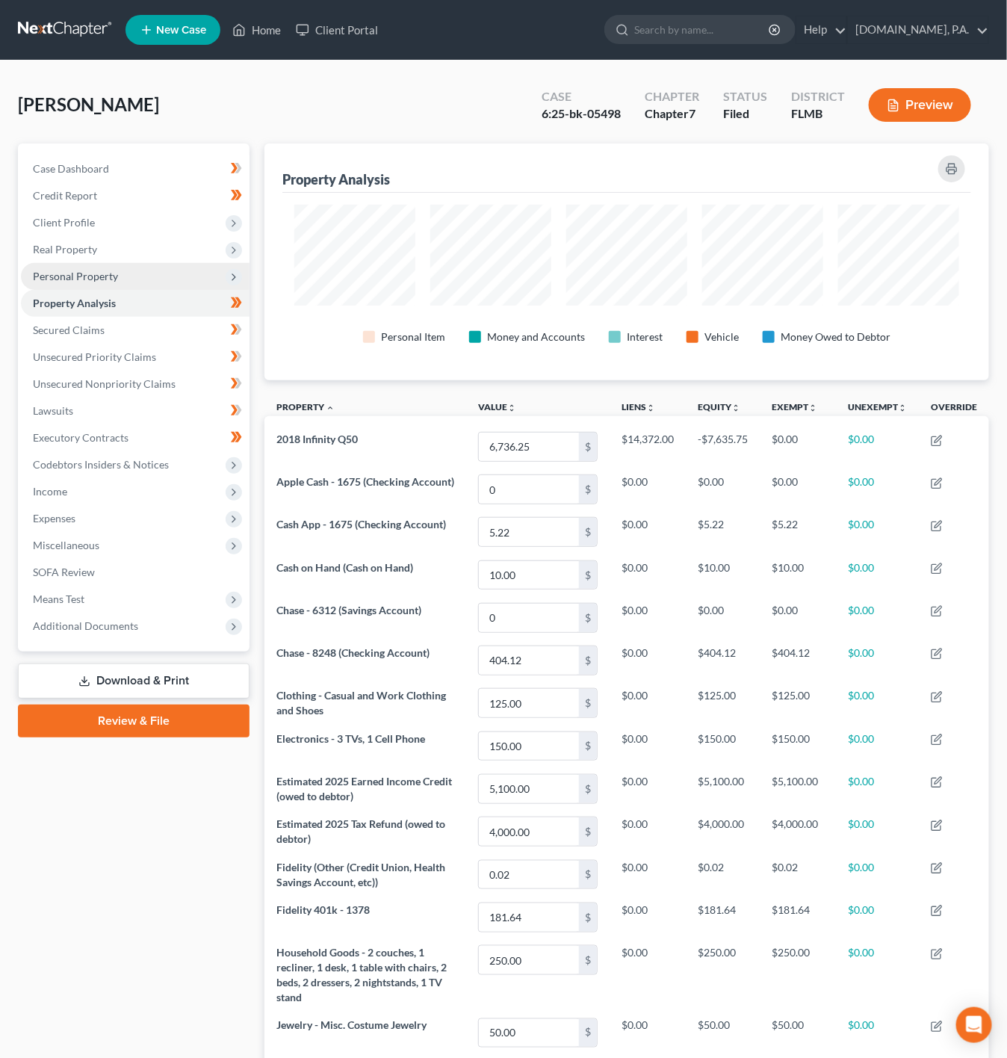
click at [153, 263] on span "Personal Property" at bounding box center [135, 276] width 229 height 27
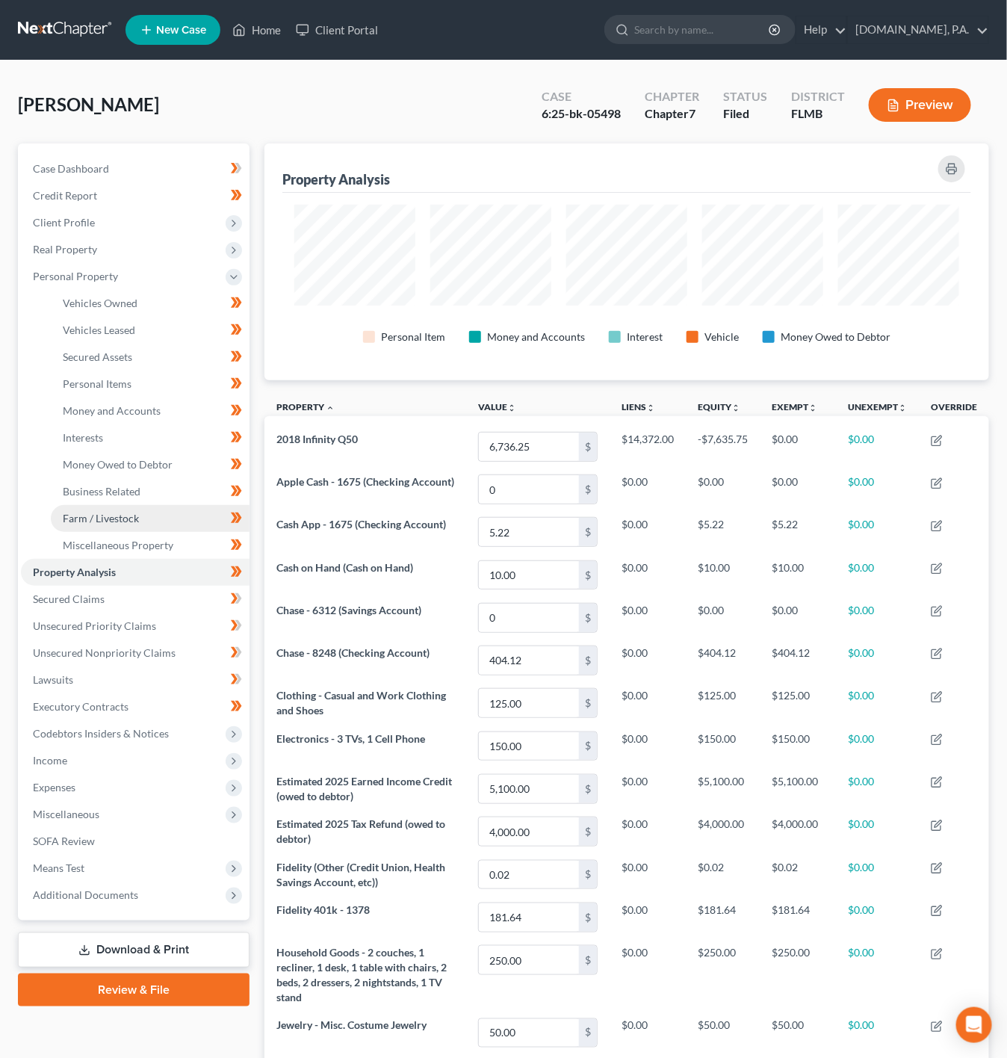
click at [152, 525] on link "Farm / Livestock" at bounding box center [150, 518] width 199 height 27
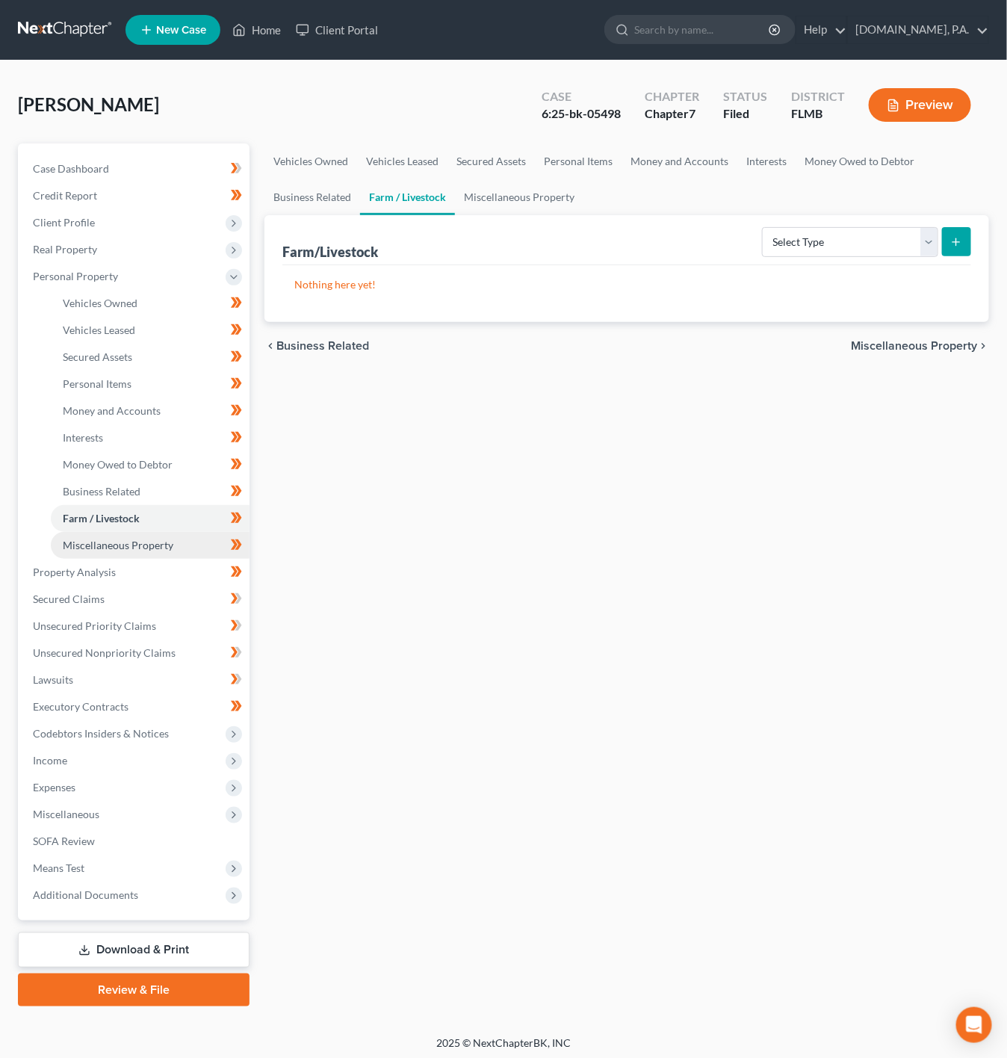
click at [158, 534] on link "Miscellaneous Property" at bounding box center [150, 545] width 199 height 27
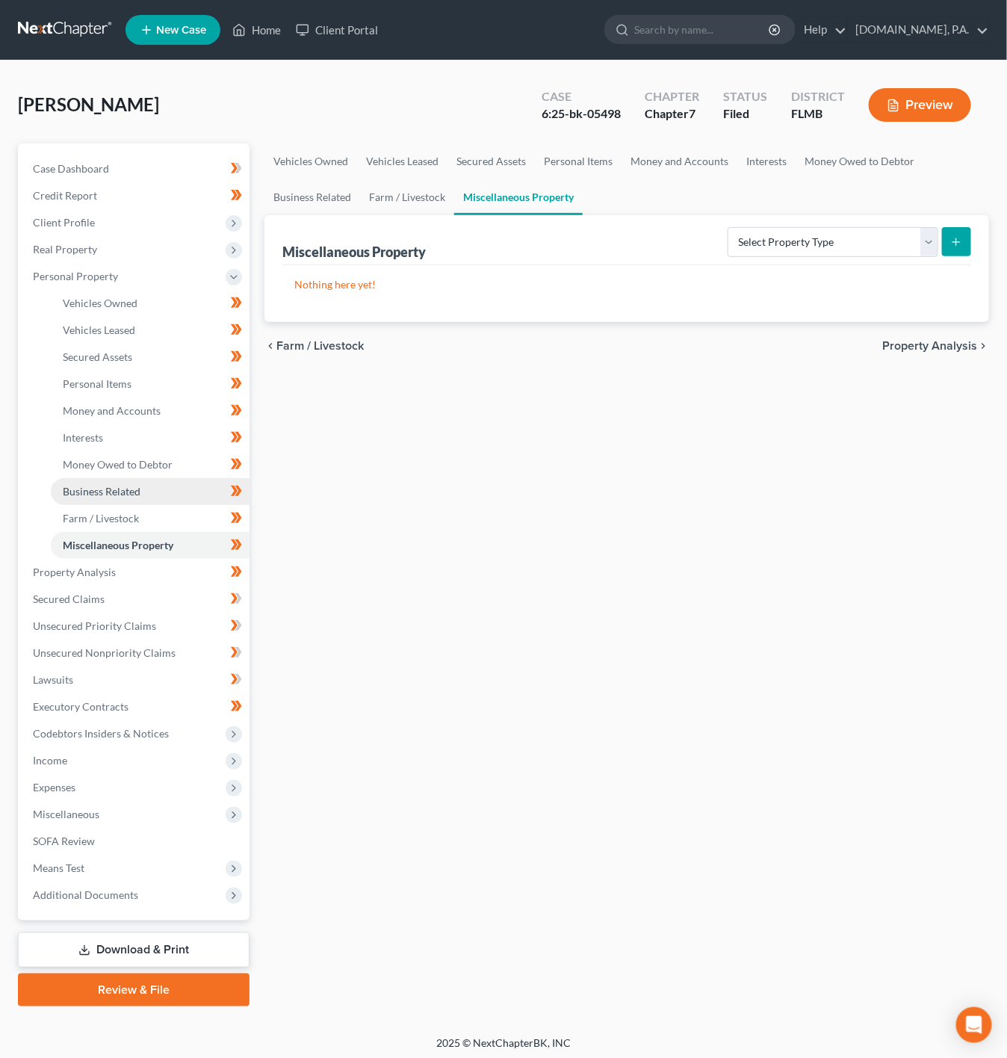
click at [162, 487] on link "Business Related" at bounding box center [150, 491] width 199 height 27
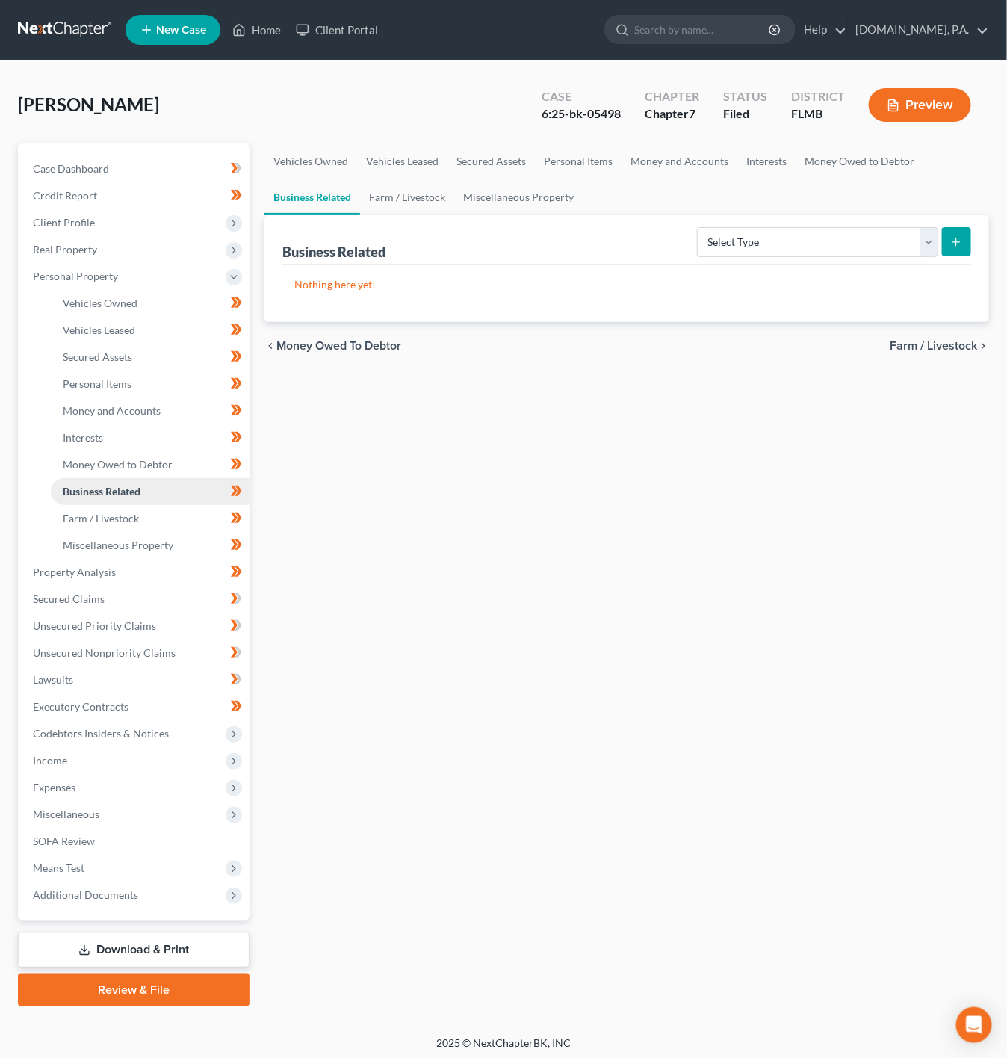
click at [173, 500] on link "Business Related" at bounding box center [150, 491] width 199 height 27
click at [171, 516] on link "Farm / Livestock" at bounding box center [150, 518] width 199 height 27
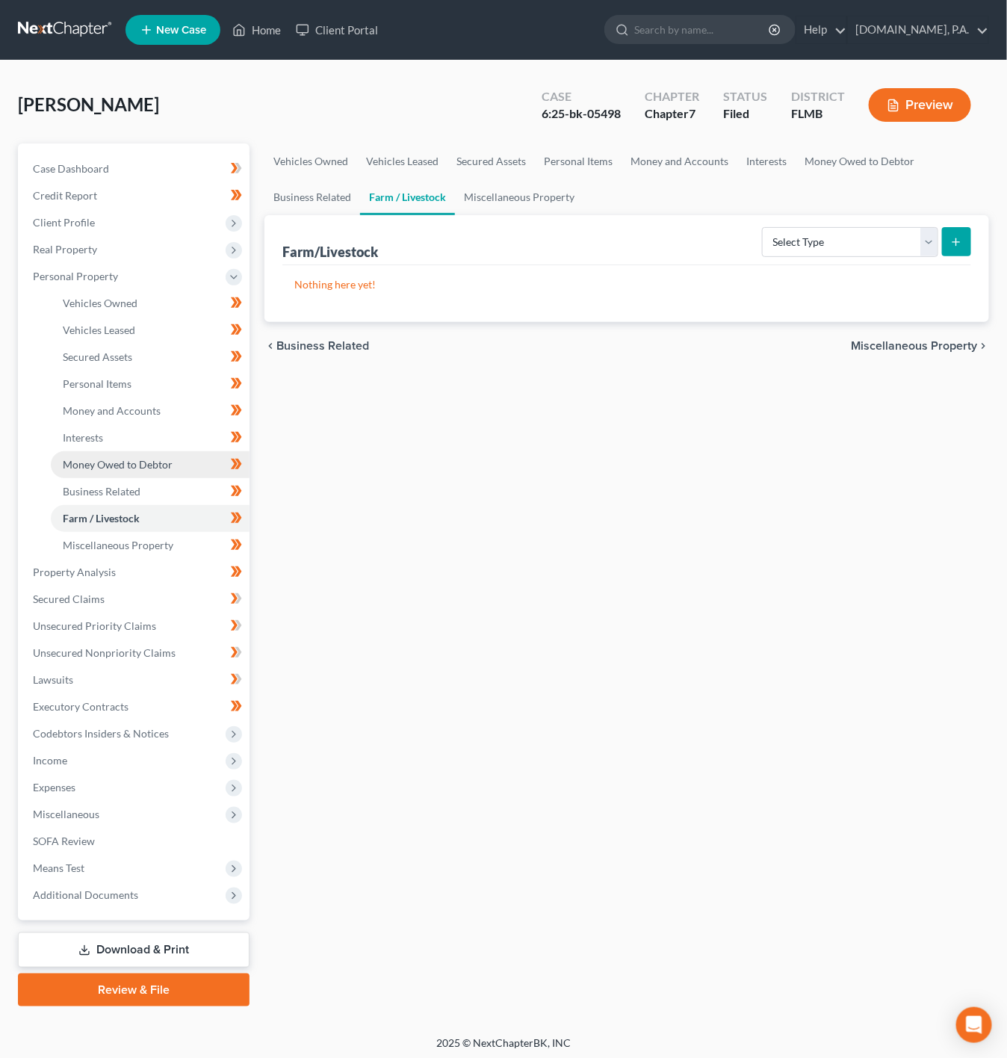
click at [166, 460] on span "Money Owed to Debtor" at bounding box center [118, 464] width 110 height 13
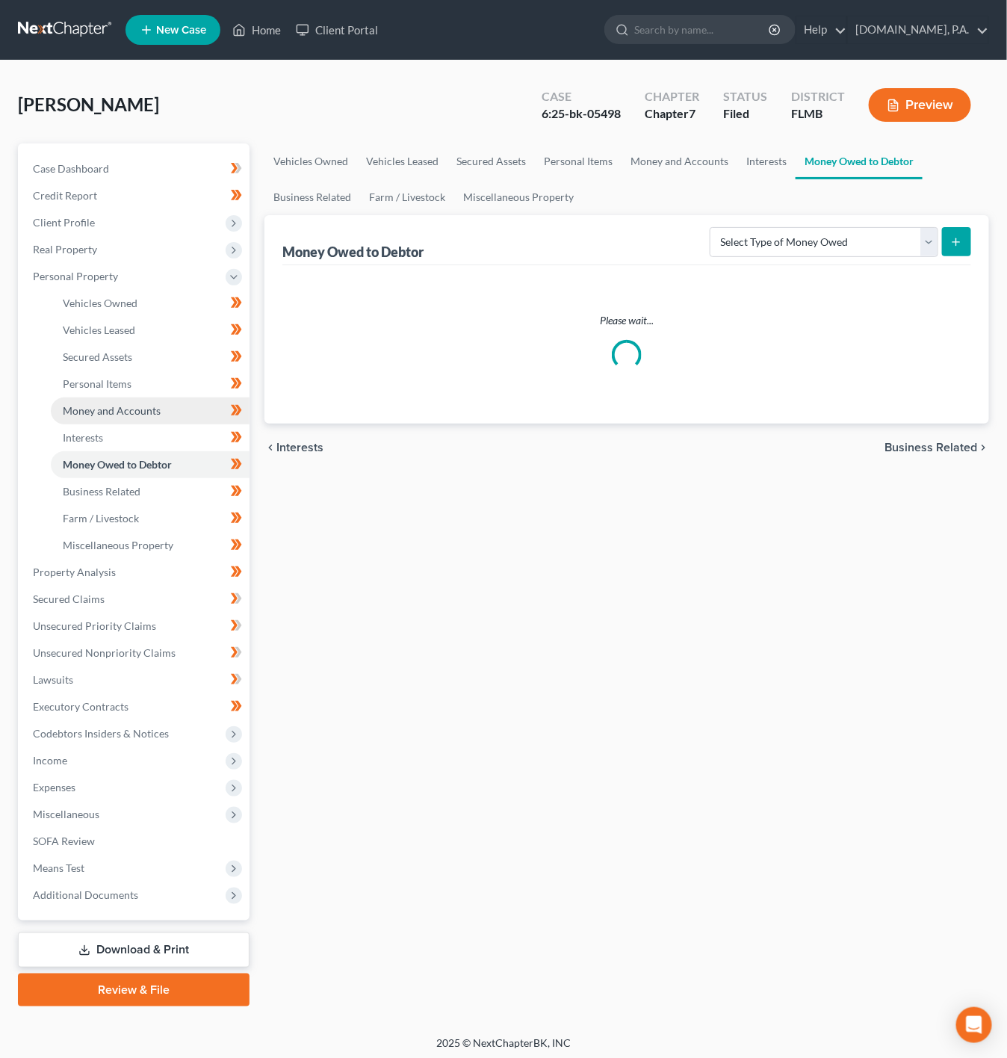
click at [150, 418] on link "Money and Accounts" at bounding box center [150, 410] width 199 height 27
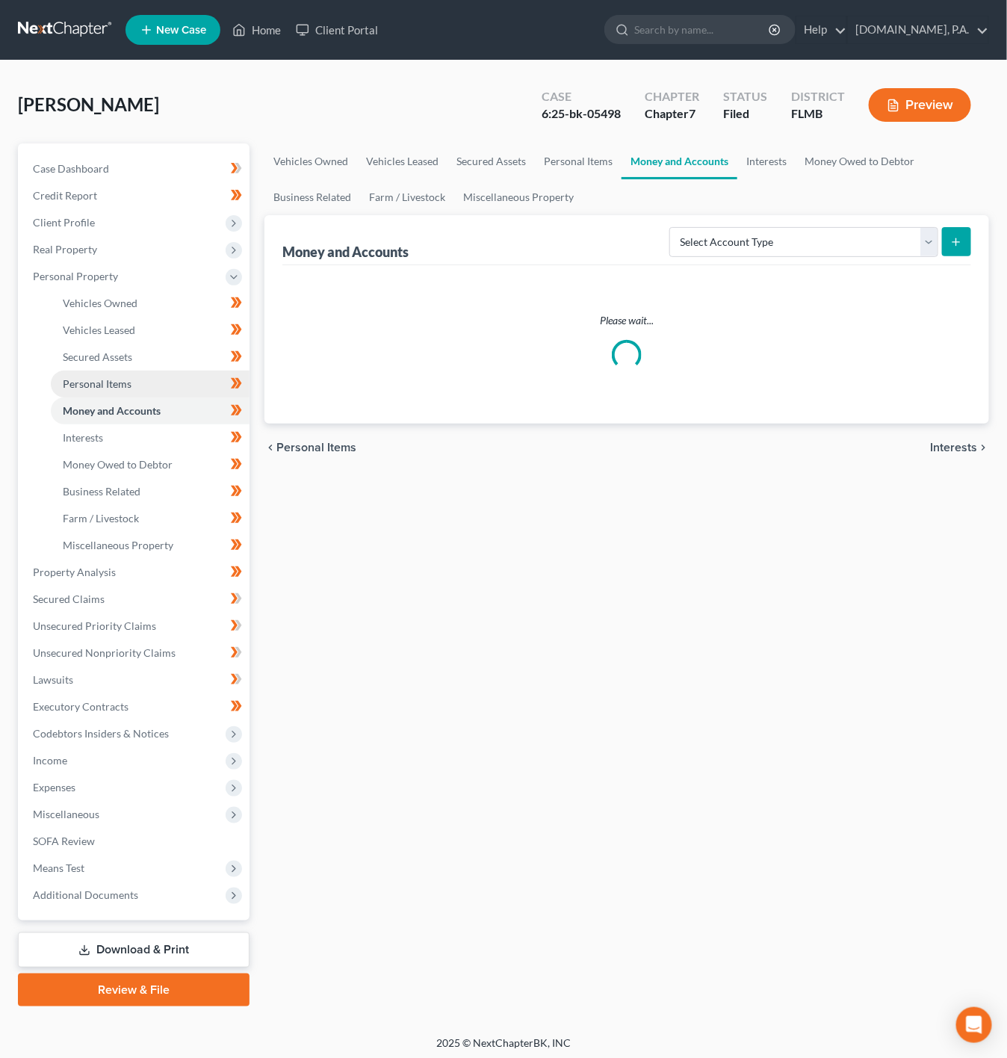
click at [135, 393] on link "Personal Items" at bounding box center [150, 384] width 199 height 27
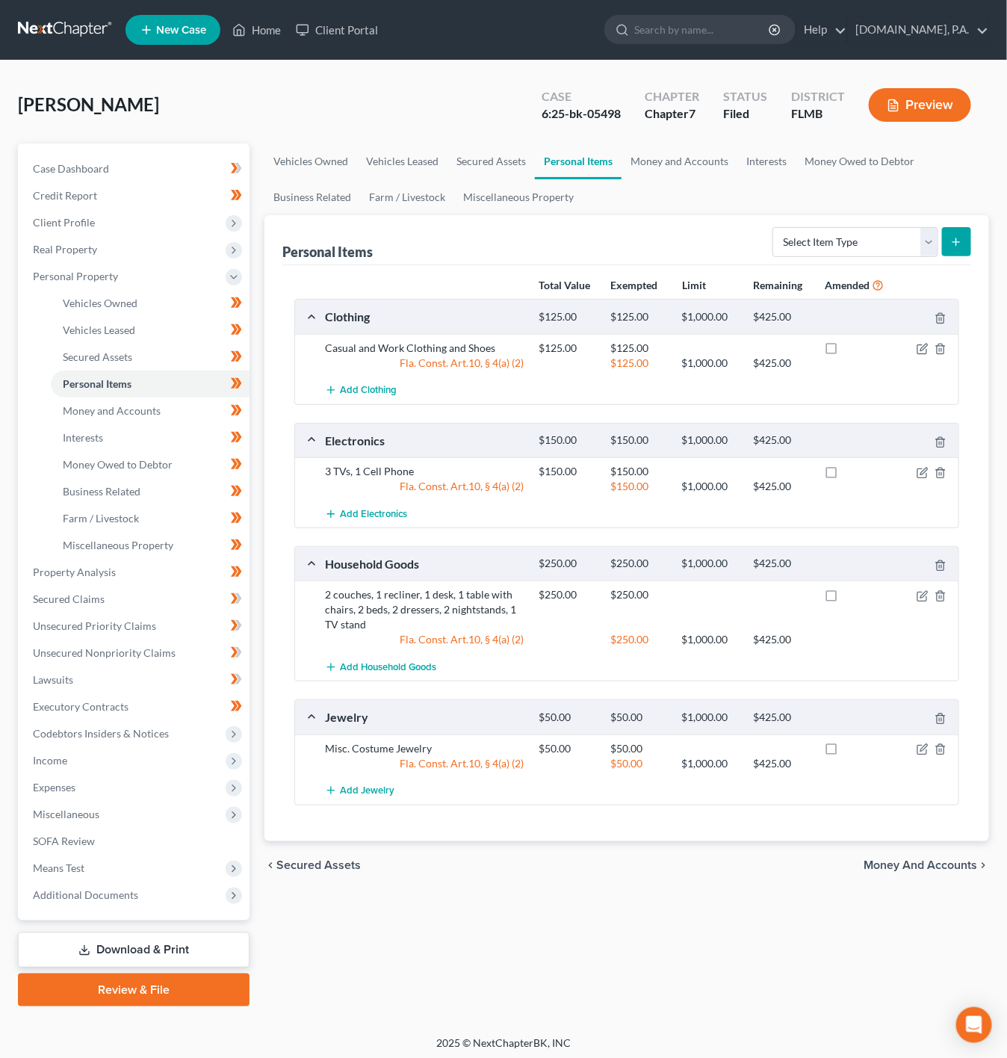
scroll to position [4, 0]
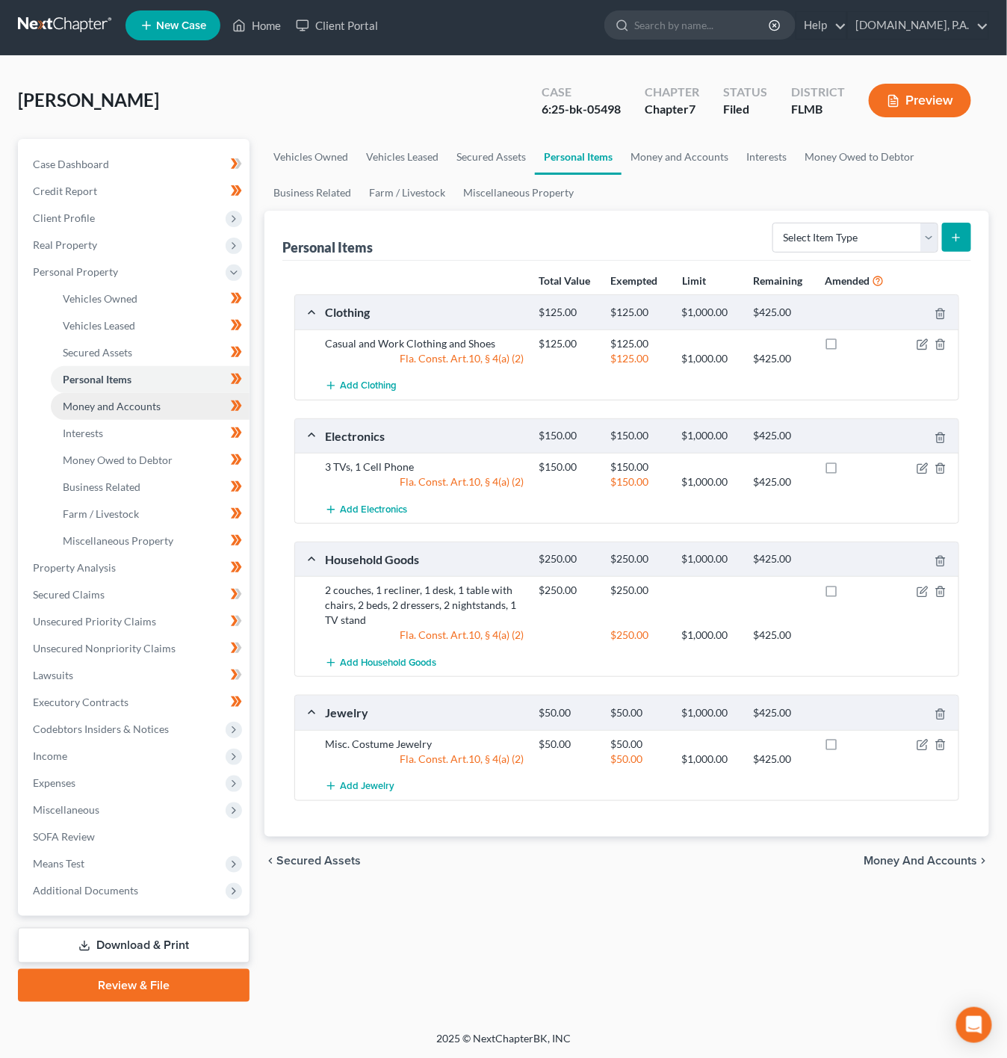
click at [179, 418] on link "Money and Accounts" at bounding box center [150, 406] width 199 height 27
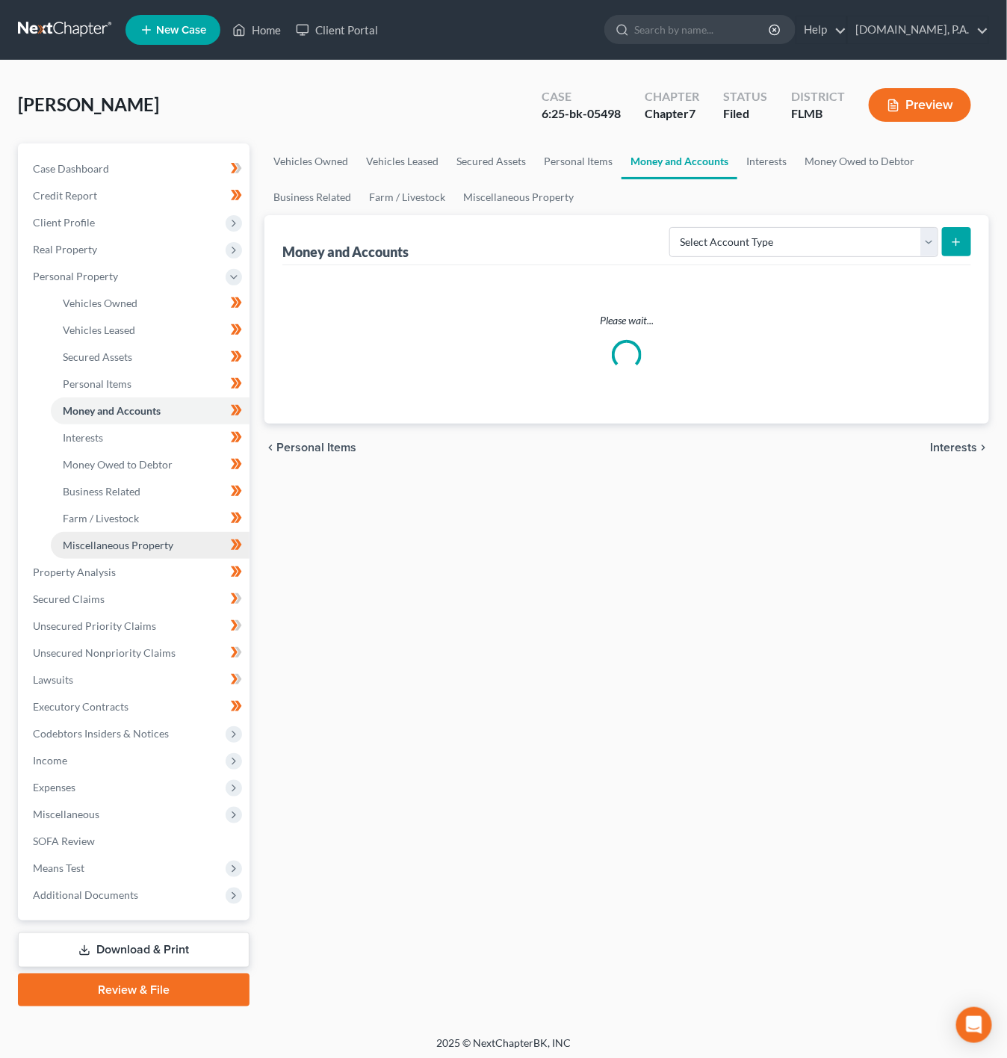
click at [134, 539] on span "Miscellaneous Property" at bounding box center [118, 545] width 111 height 13
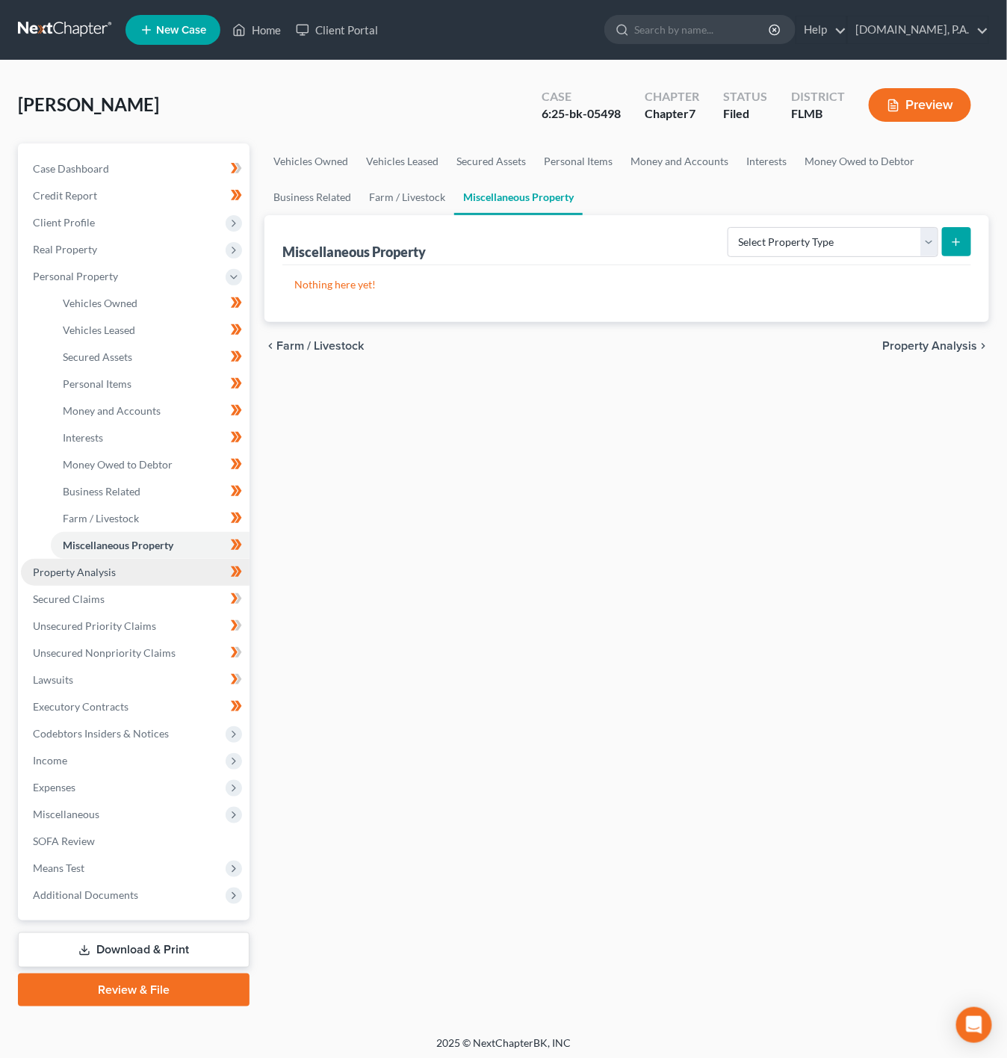
click at [141, 578] on link "Property Analysis" at bounding box center [135, 572] width 229 height 27
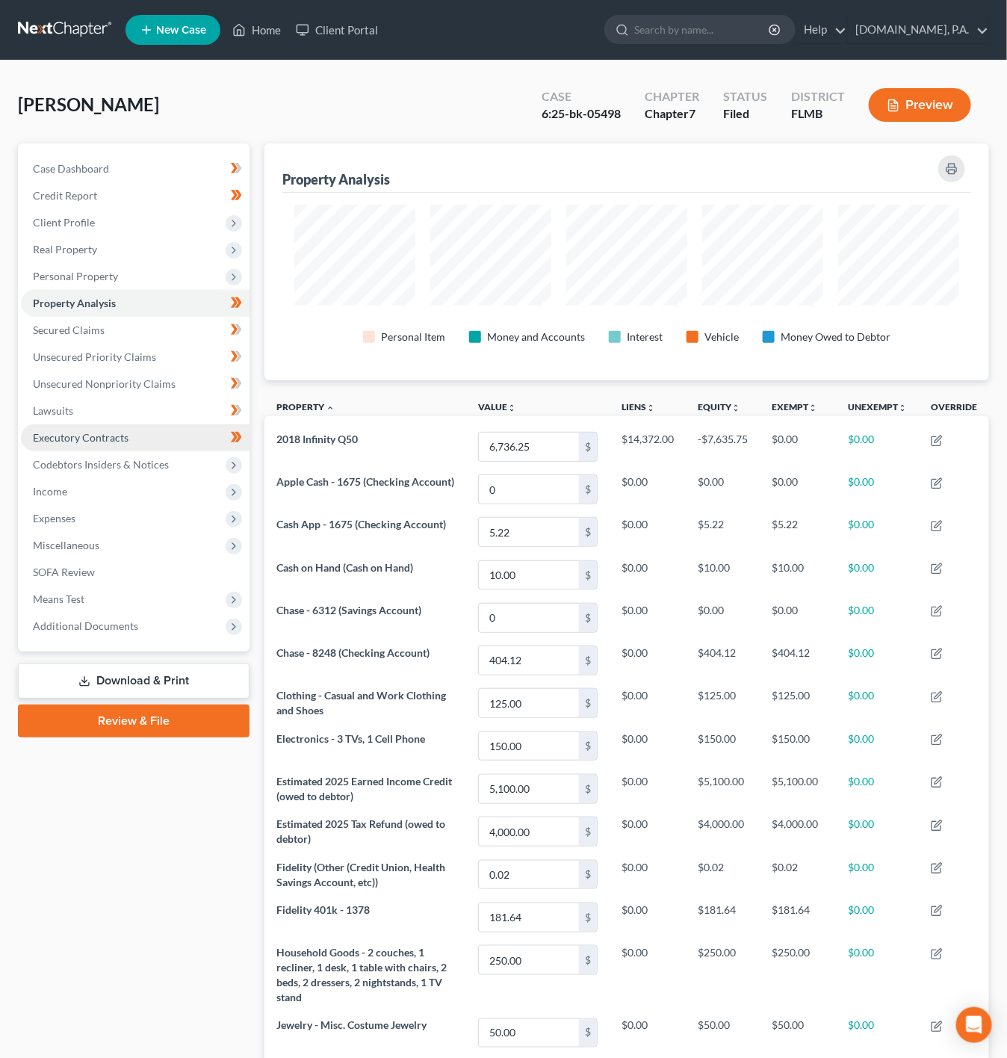
scroll to position [236, 725]
click at [155, 334] on link "Secured Claims" at bounding box center [135, 330] width 229 height 27
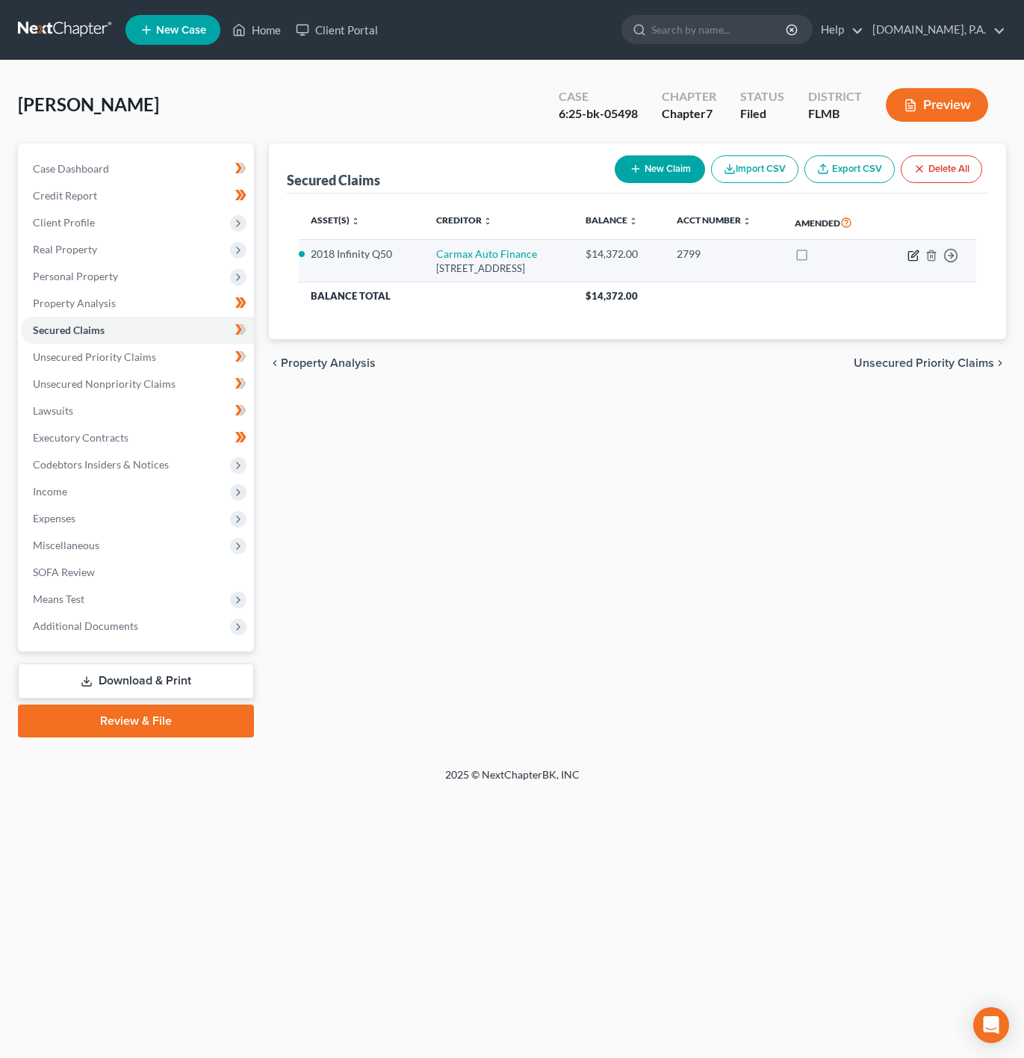
click at [912, 257] on icon "button" at bounding box center [915, 253] width 7 height 7
select select "48"
select select "7"
select select "4"
select select "0"
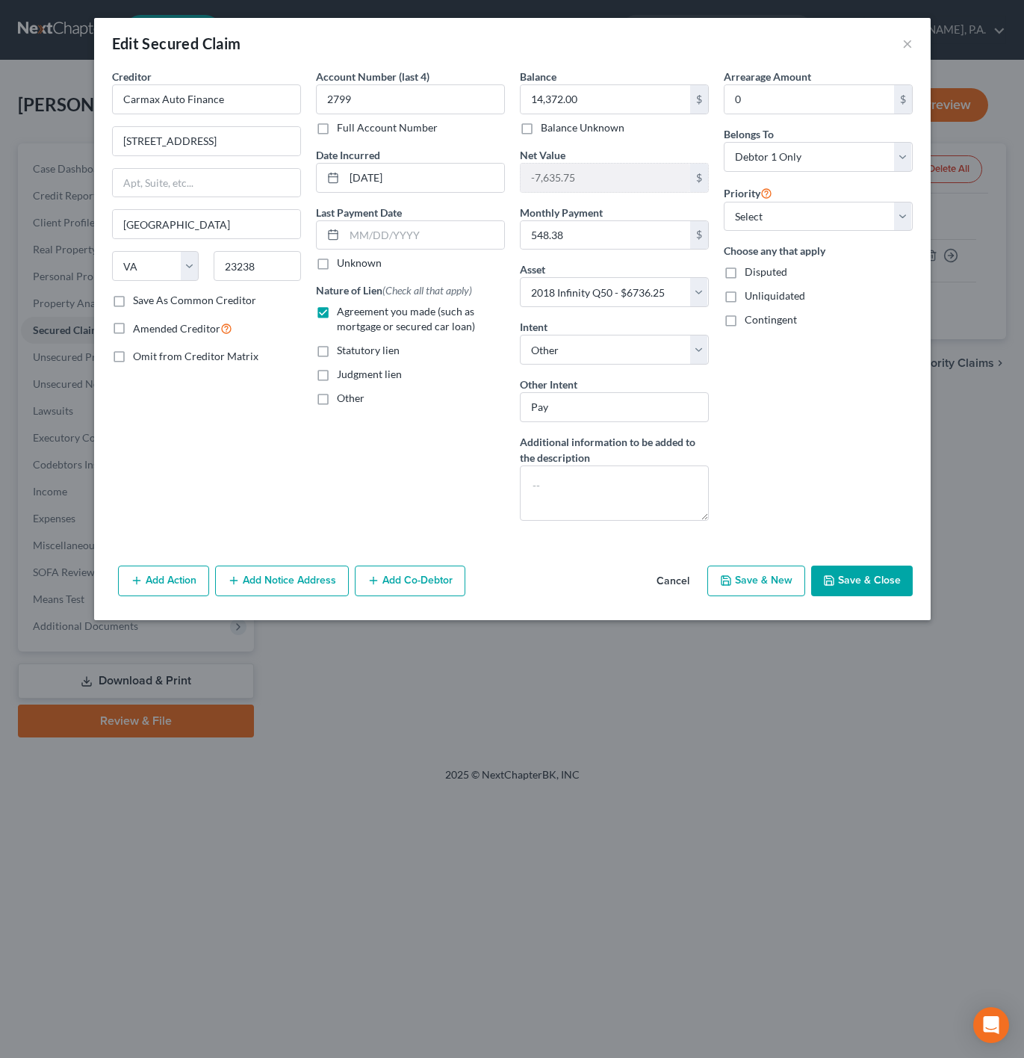
click at [669, 595] on button "Cancel" at bounding box center [673, 582] width 57 height 30
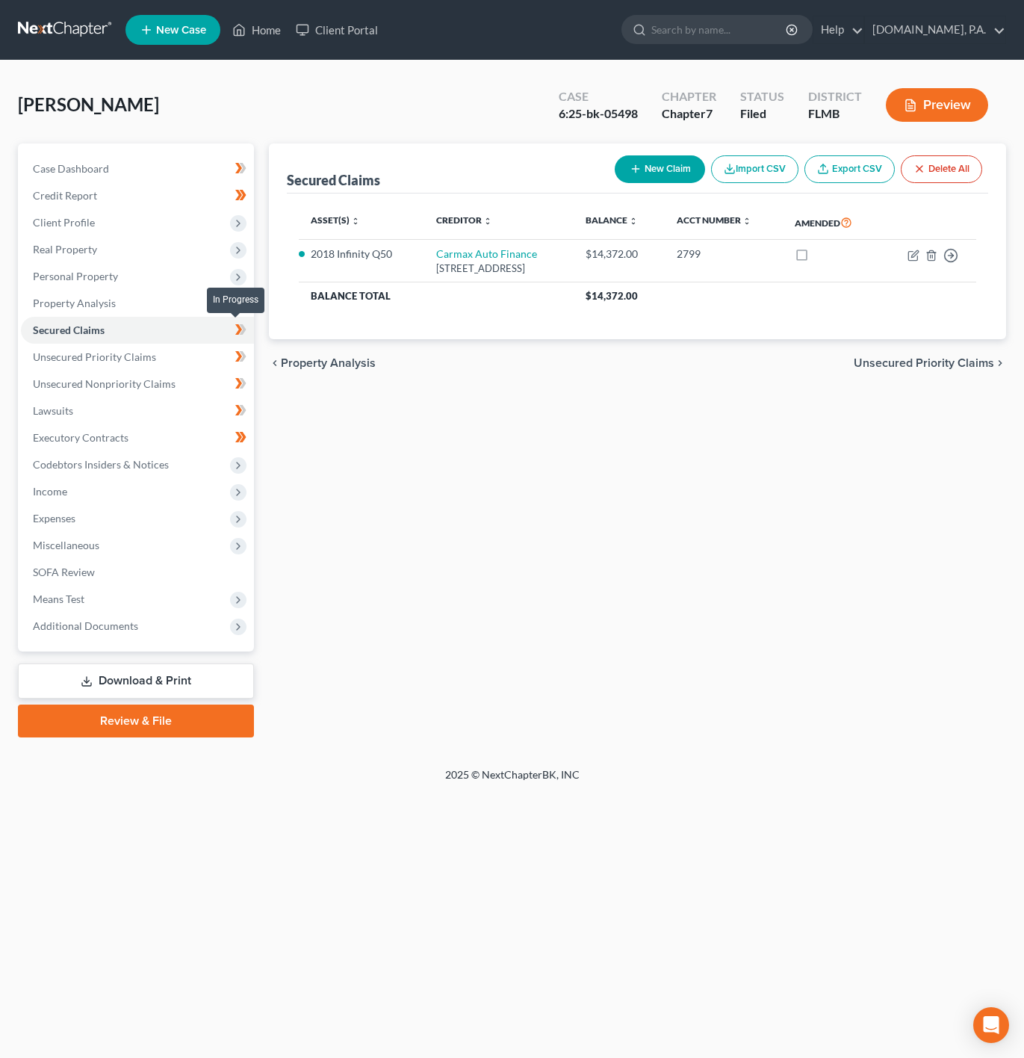
click at [243, 330] on icon at bounding box center [242, 329] width 7 height 10
click at [191, 359] on link "Unsecured Priority Claims" at bounding box center [137, 357] width 233 height 27
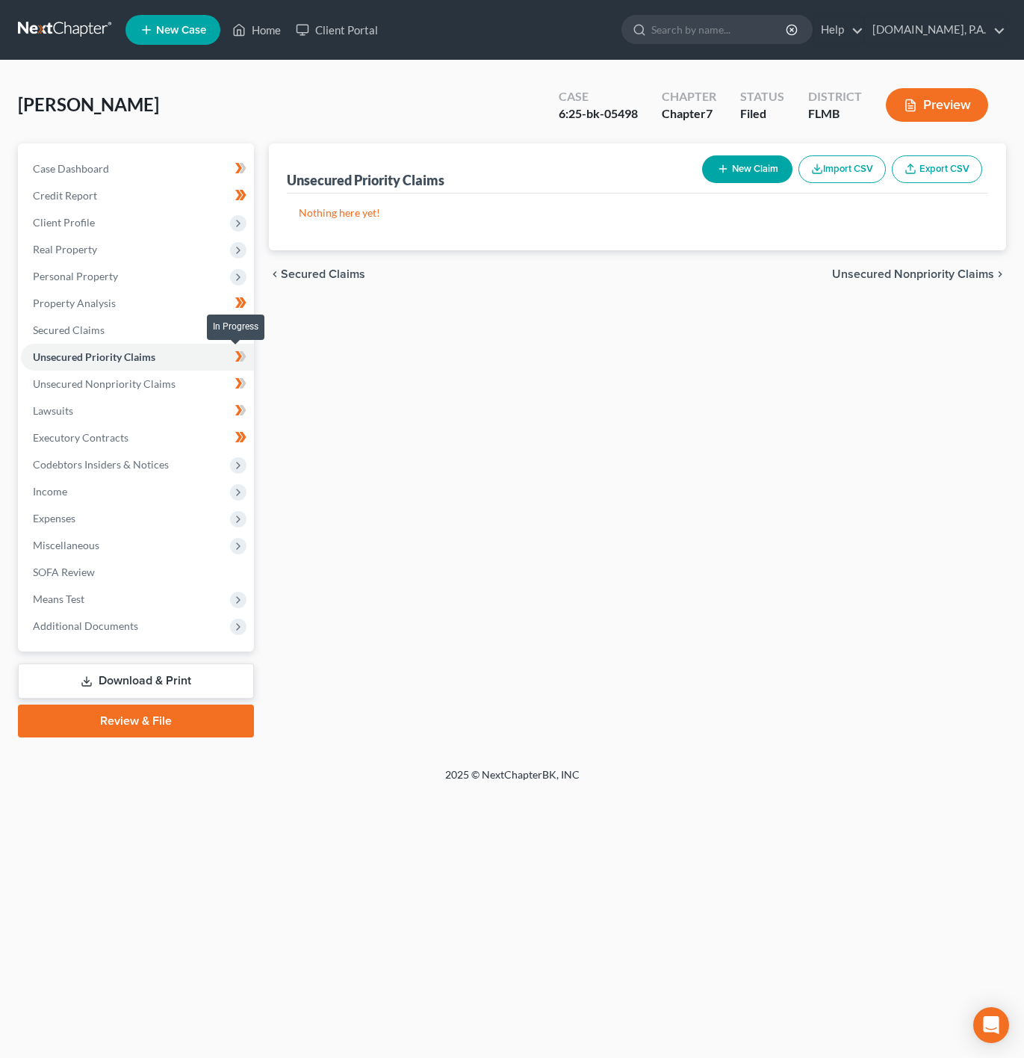
click at [252, 359] on span at bounding box center [241, 358] width 26 height 22
click at [194, 365] on link "Unsecured Priority Claims" at bounding box center [137, 357] width 233 height 27
click at [191, 346] on link "Unsecured Priority Claims" at bounding box center [137, 357] width 233 height 27
click at [176, 332] on link "Secured Claims" at bounding box center [137, 330] width 233 height 27
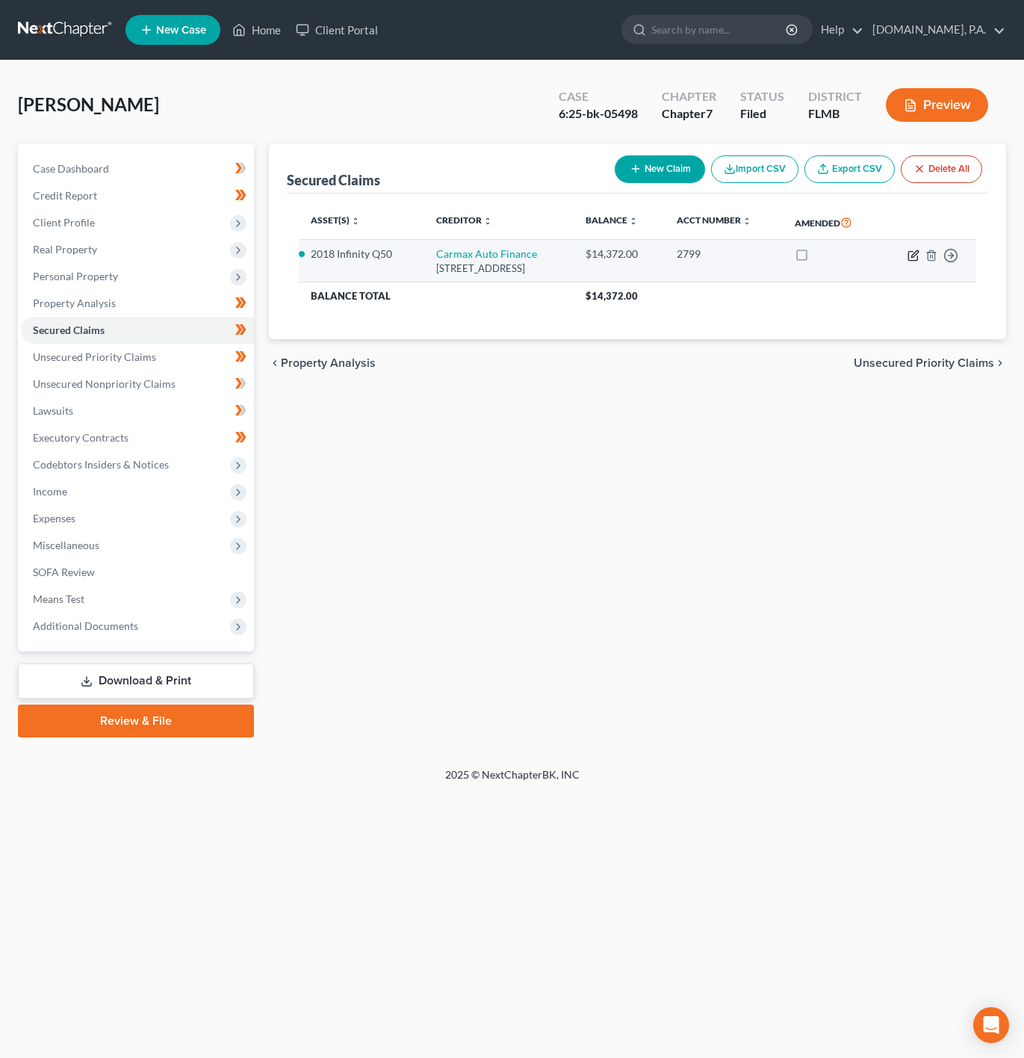
click at [911, 262] on icon "button" at bounding box center [914, 256] width 12 height 12
select select "48"
select select "7"
select select "4"
select select "0"
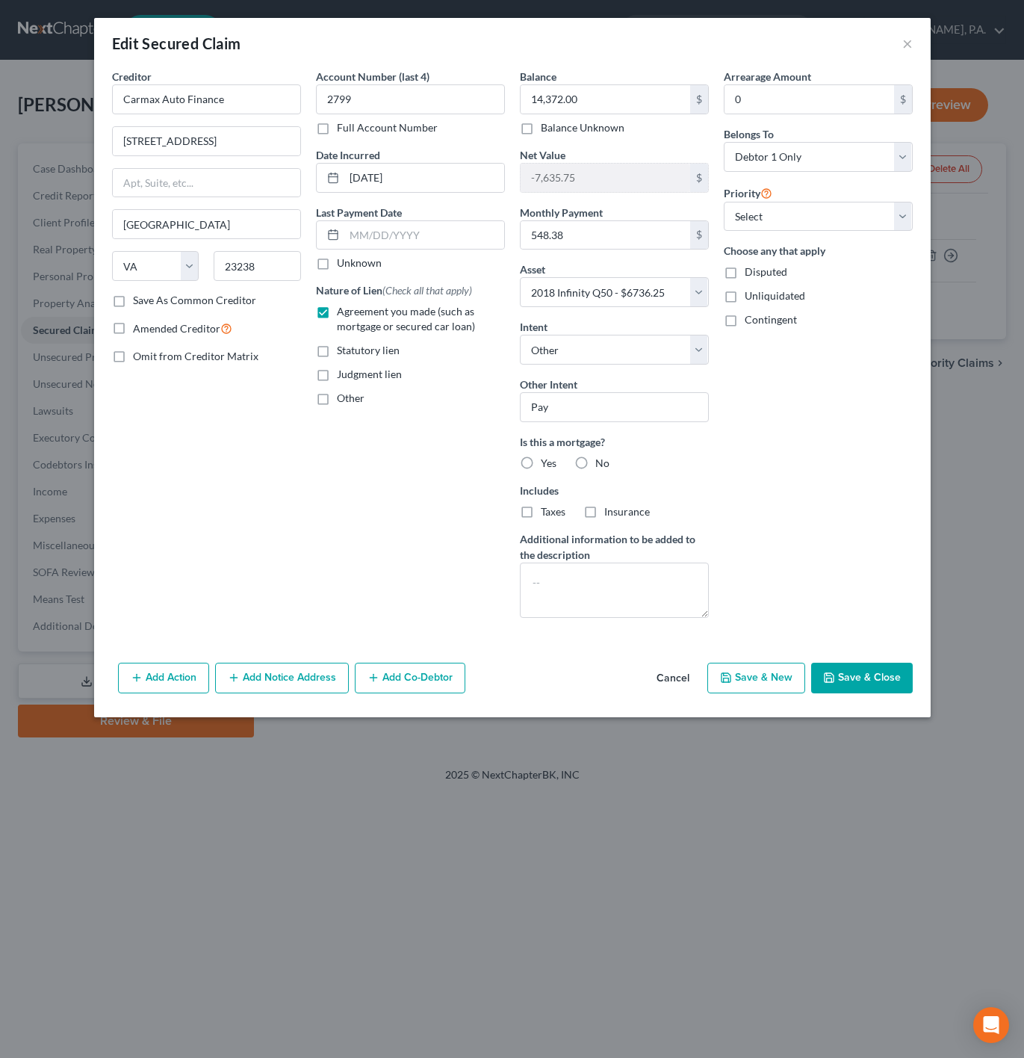
click at [662, 684] on button "Cancel" at bounding box center [673, 679] width 57 height 30
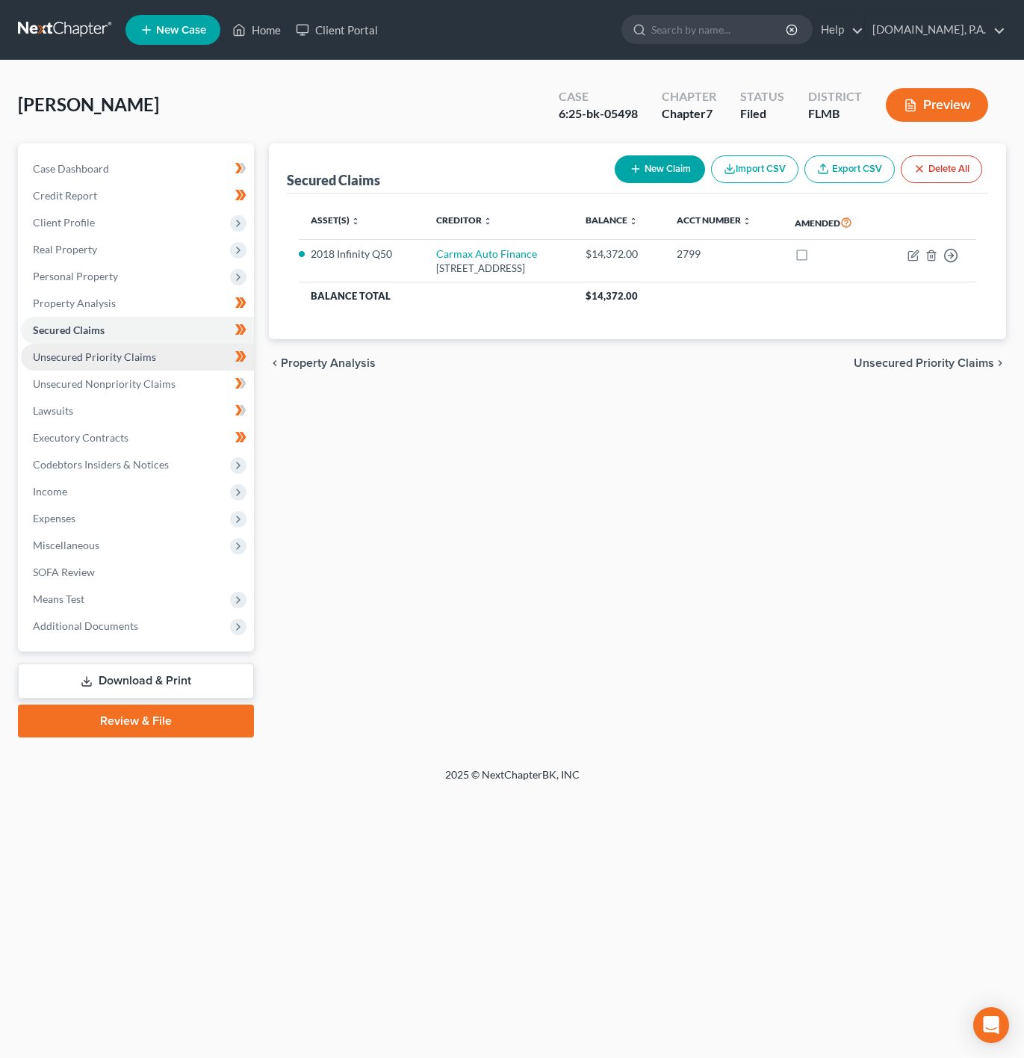
click at [202, 355] on link "Unsecured Priority Claims" at bounding box center [137, 357] width 233 height 27
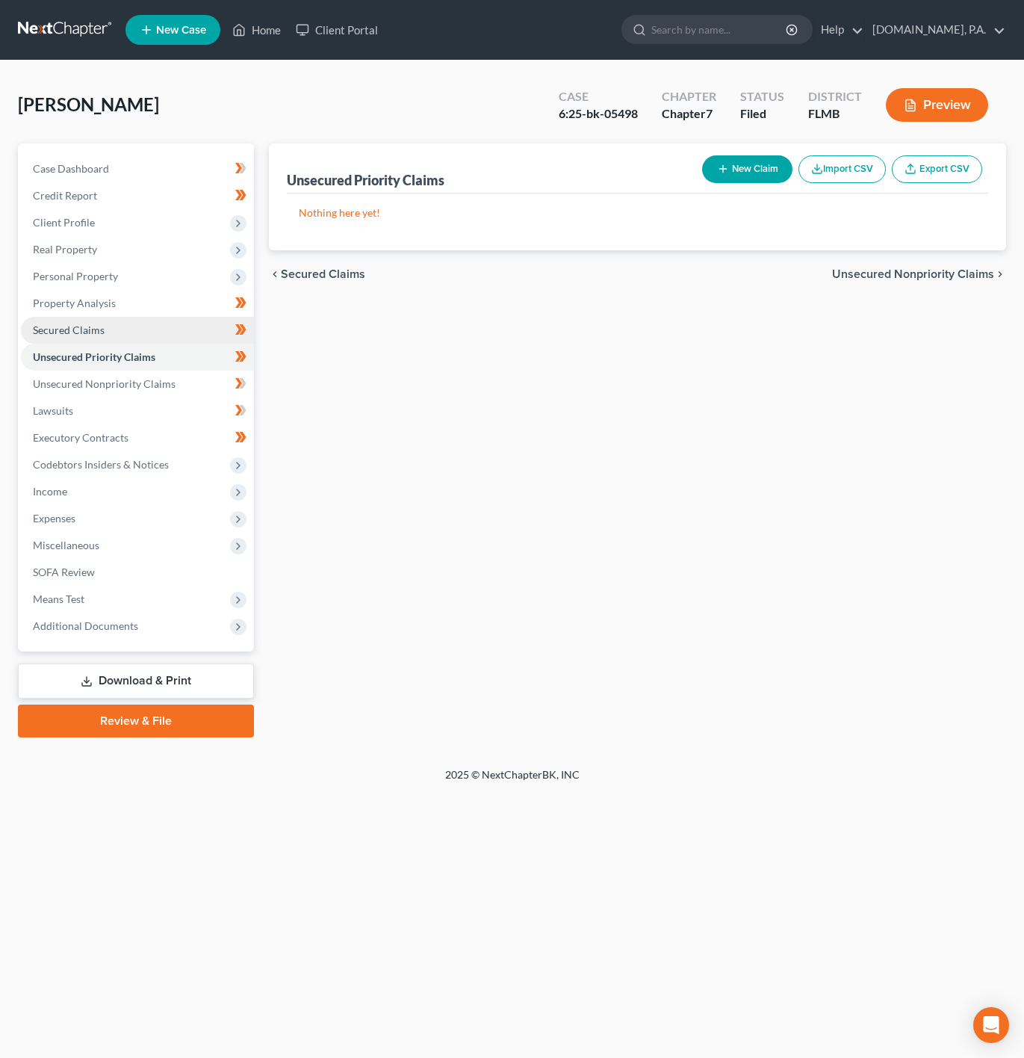
click at [185, 339] on link "Secured Claims" at bounding box center [137, 330] width 233 height 27
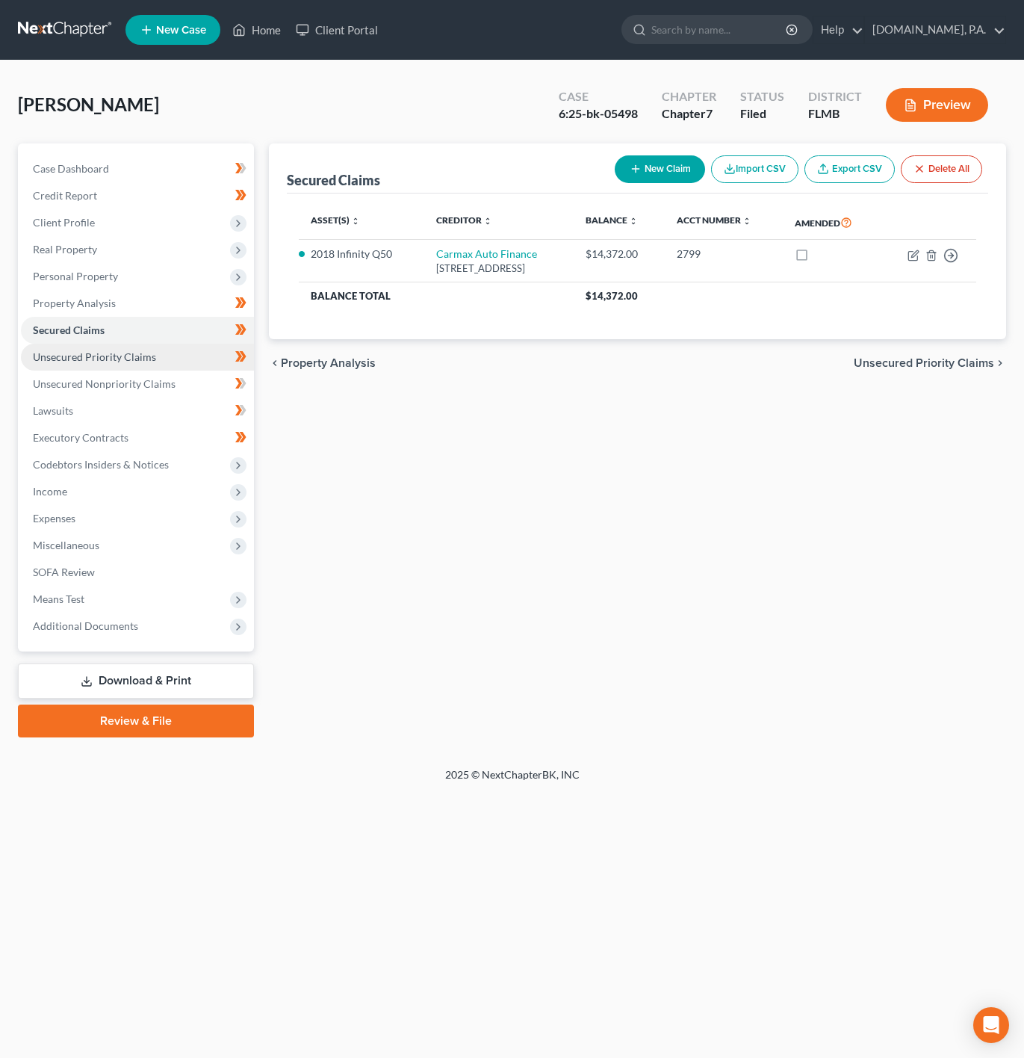
click at [200, 344] on link "Unsecured Priority Claims" at bounding box center [137, 357] width 233 height 27
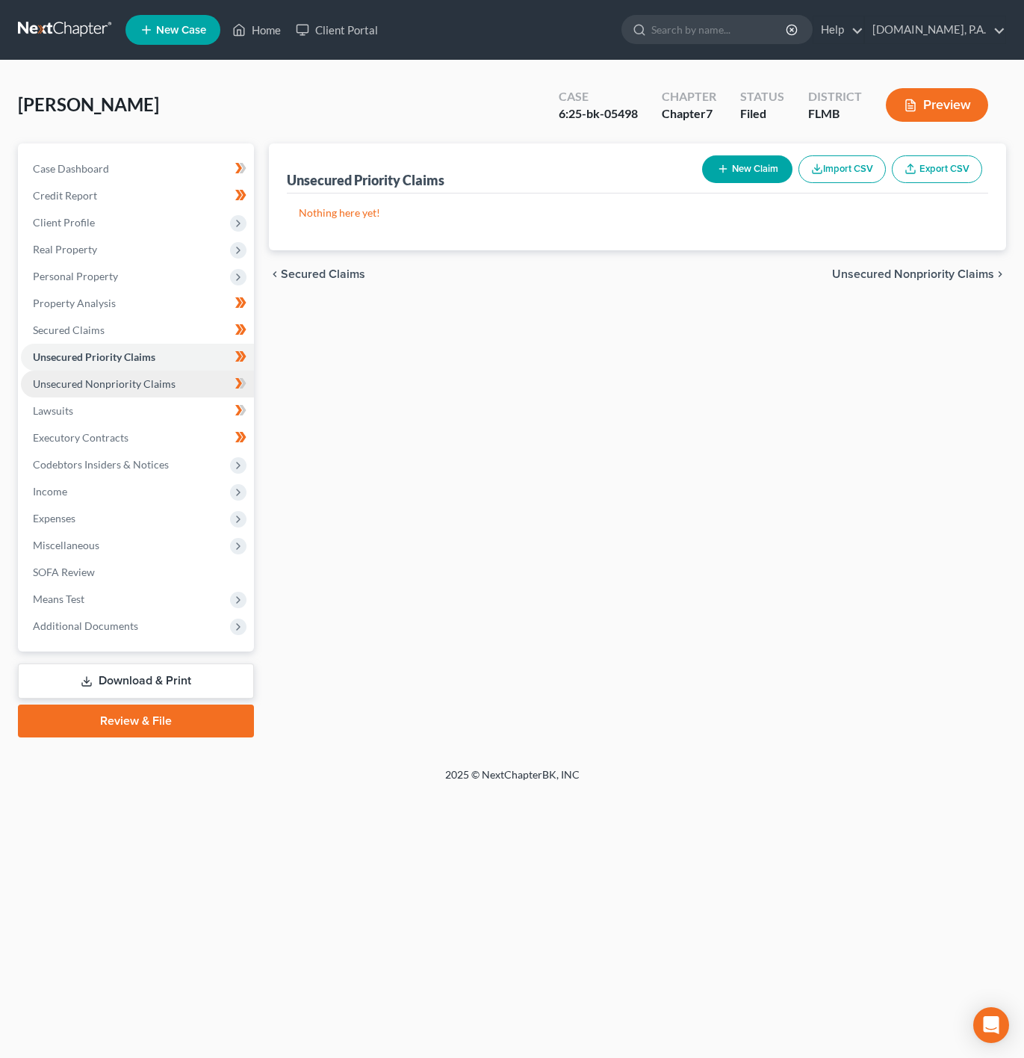
click at [120, 375] on link "Unsecured Nonpriority Claims" at bounding box center [137, 384] width 233 height 27
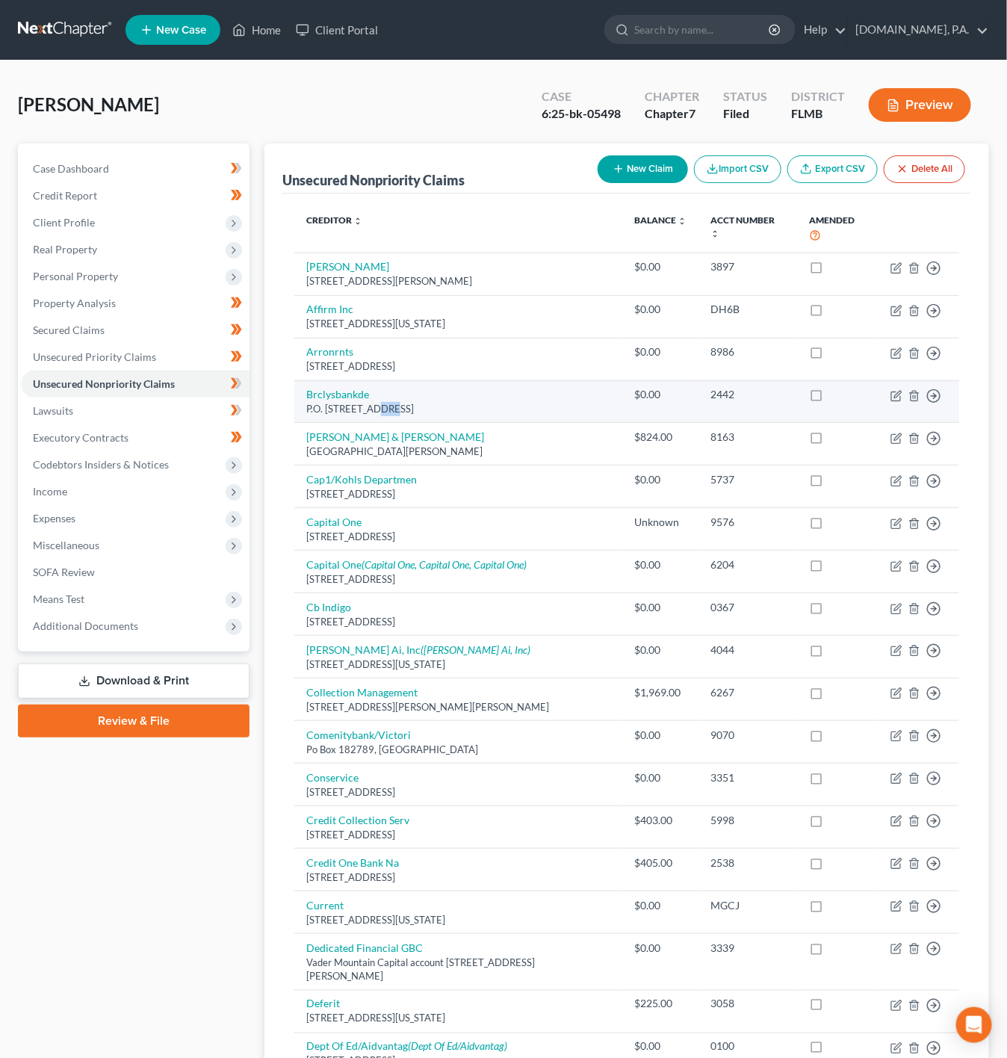
drag, startPoint x: 373, startPoint y: 410, endPoint x: 386, endPoint y: 406, distance: 13.5
click at [386, 406] on div "P.O. Box 8803, Wilmington, DE 19899" at bounding box center [458, 409] width 304 height 14
drag, startPoint x: 409, startPoint y: 412, endPoint x: 433, endPoint y: 412, distance: 23.9
click at [410, 412] on div "P.O. Box 8803, Wilmington, DE 19899" at bounding box center [458, 409] width 304 height 14
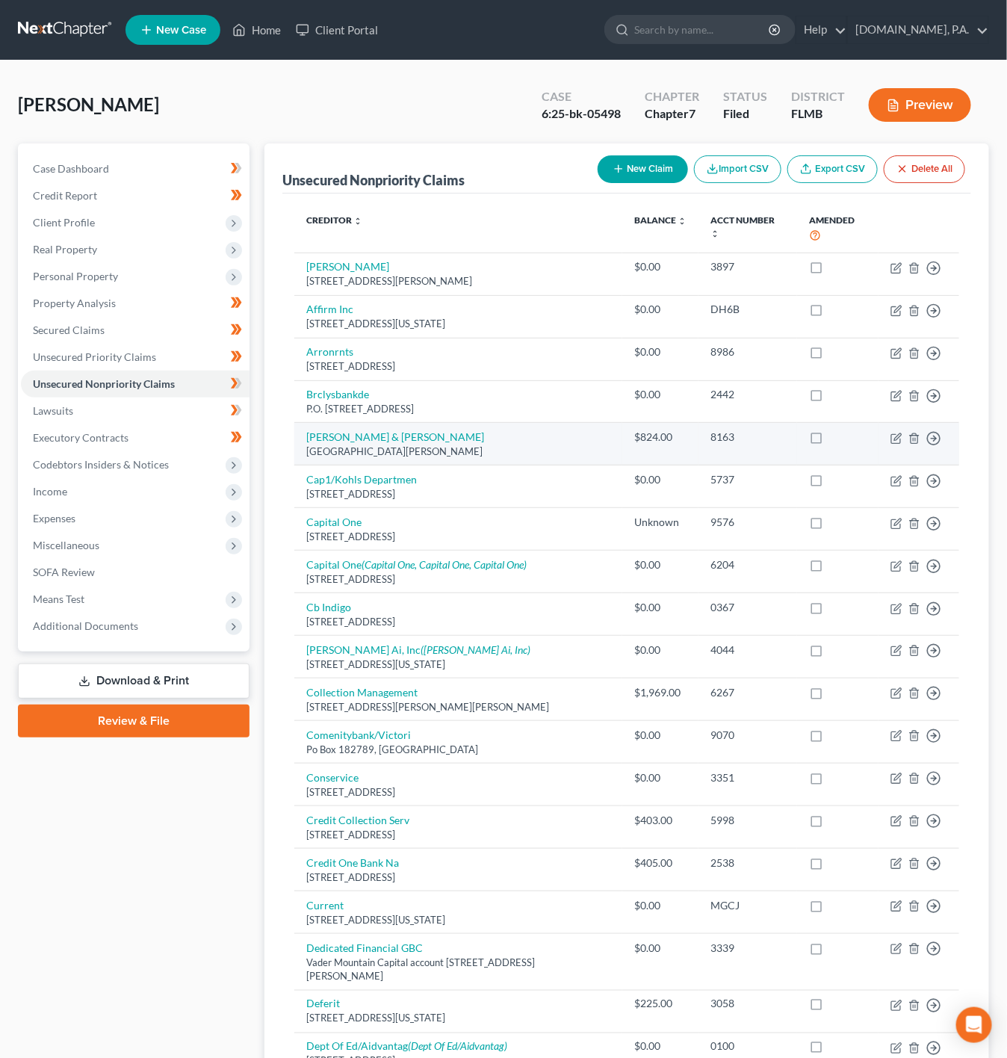
drag, startPoint x: 510, startPoint y: 417, endPoint x: 501, endPoint y: 428, distance: 14.4
click at [504, 416] on div "P.O. Box 8803, Wilmington, DE 19899" at bounding box center [458, 409] width 304 height 14
drag, startPoint x: 494, startPoint y: 460, endPoint x: 408, endPoint y: 465, distance: 86.1
click at [448, 465] on td "Caine & Weiner Po Box 55848, Sherman Oaks, CA 91413" at bounding box center [458, 444] width 328 height 43
click at [397, 465] on td "Caine & Weiner Po Box 55848, Sherman Oaks, CA 91413" at bounding box center [458, 444] width 328 height 43
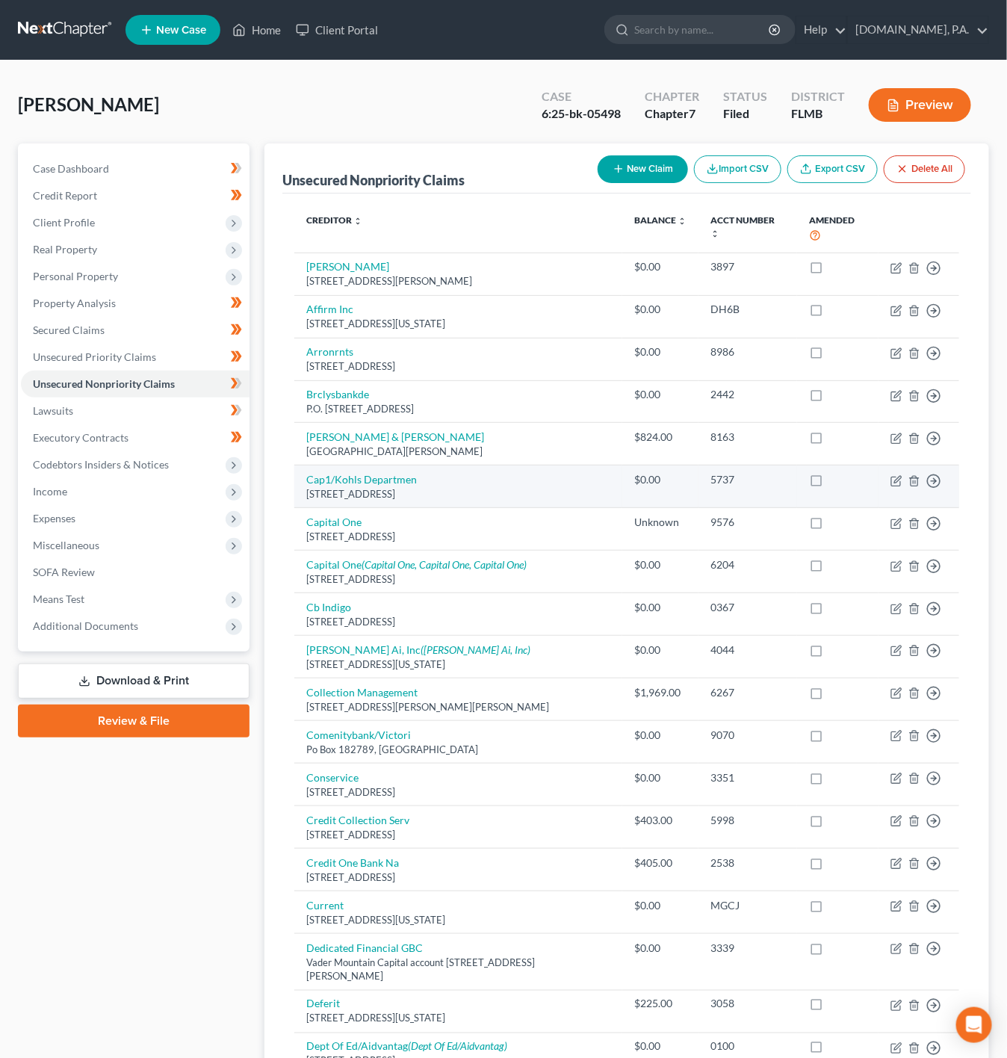
drag, startPoint x: 427, startPoint y: 500, endPoint x: 374, endPoint y: 494, distance: 52.6
click at [374, 494] on div "Po Box 31293, Salt Lake City, UT 84131" at bounding box center [458, 494] width 304 height 14
click at [409, 495] on div "Po Box 31293, Salt Lake City, UT 84131" at bounding box center [458, 494] width 304 height 14
click at [522, 498] on div "Po Box 31293, Salt Lake City, UT 84131" at bounding box center [458, 494] width 304 height 14
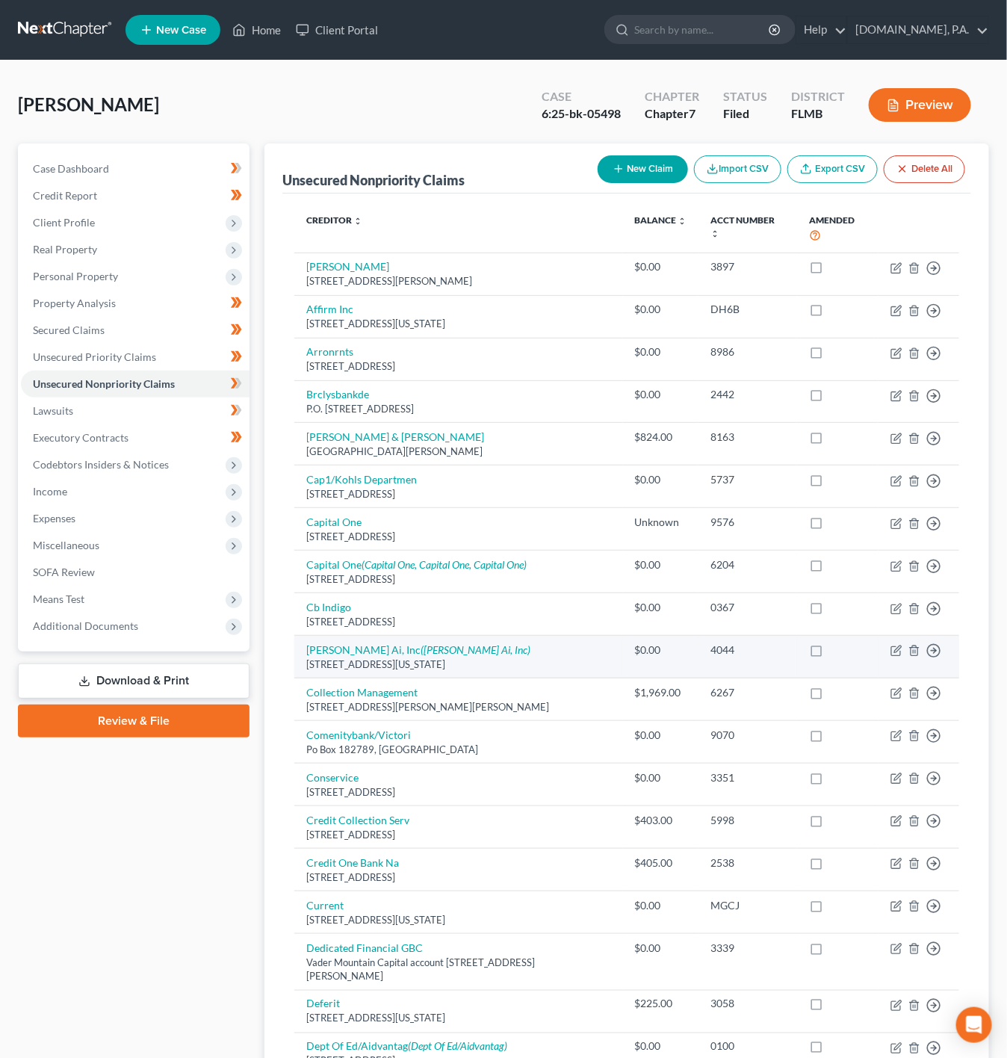
drag, startPoint x: 359, startPoint y: 671, endPoint x: 456, endPoint y: 668, distance: 97.2
click at [447, 672] on div "594 Broadway, New York, NY 10012" at bounding box center [458, 665] width 304 height 14
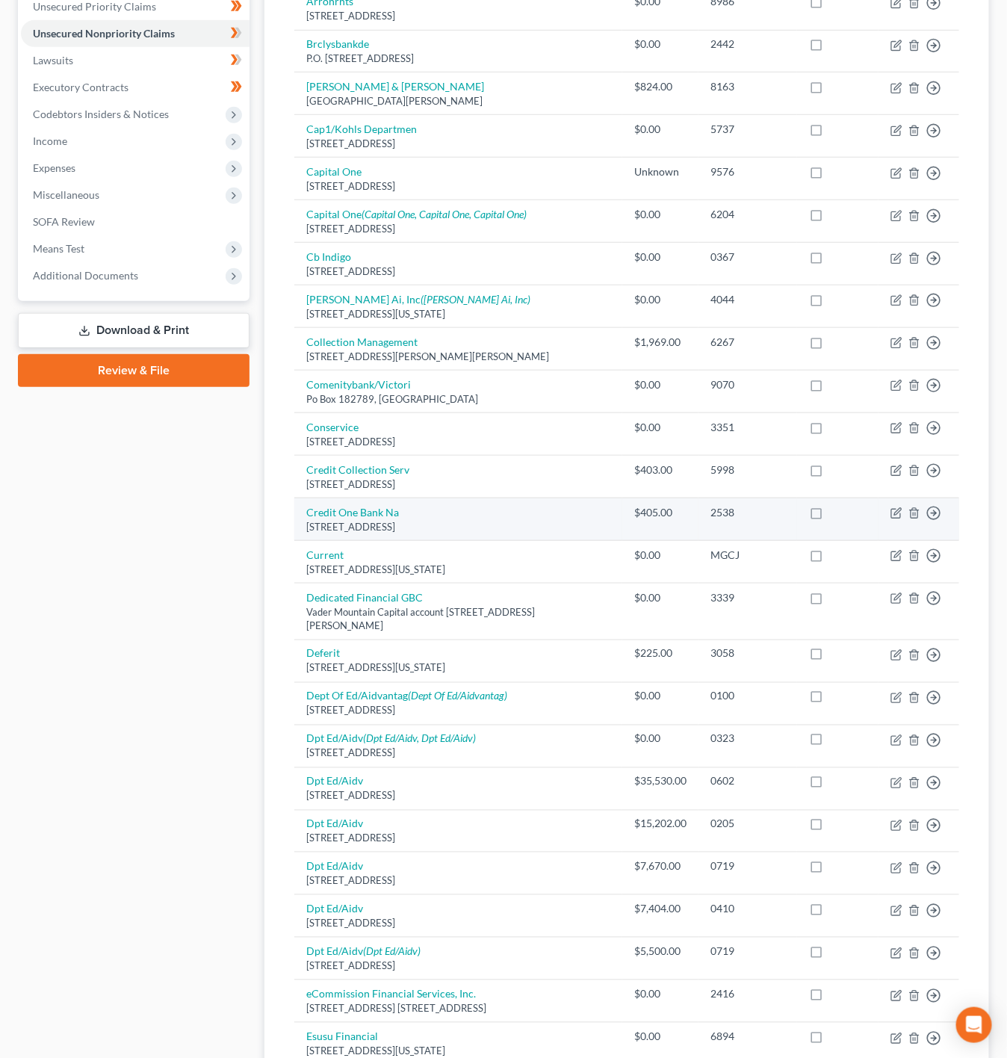
scroll to position [448, 0]
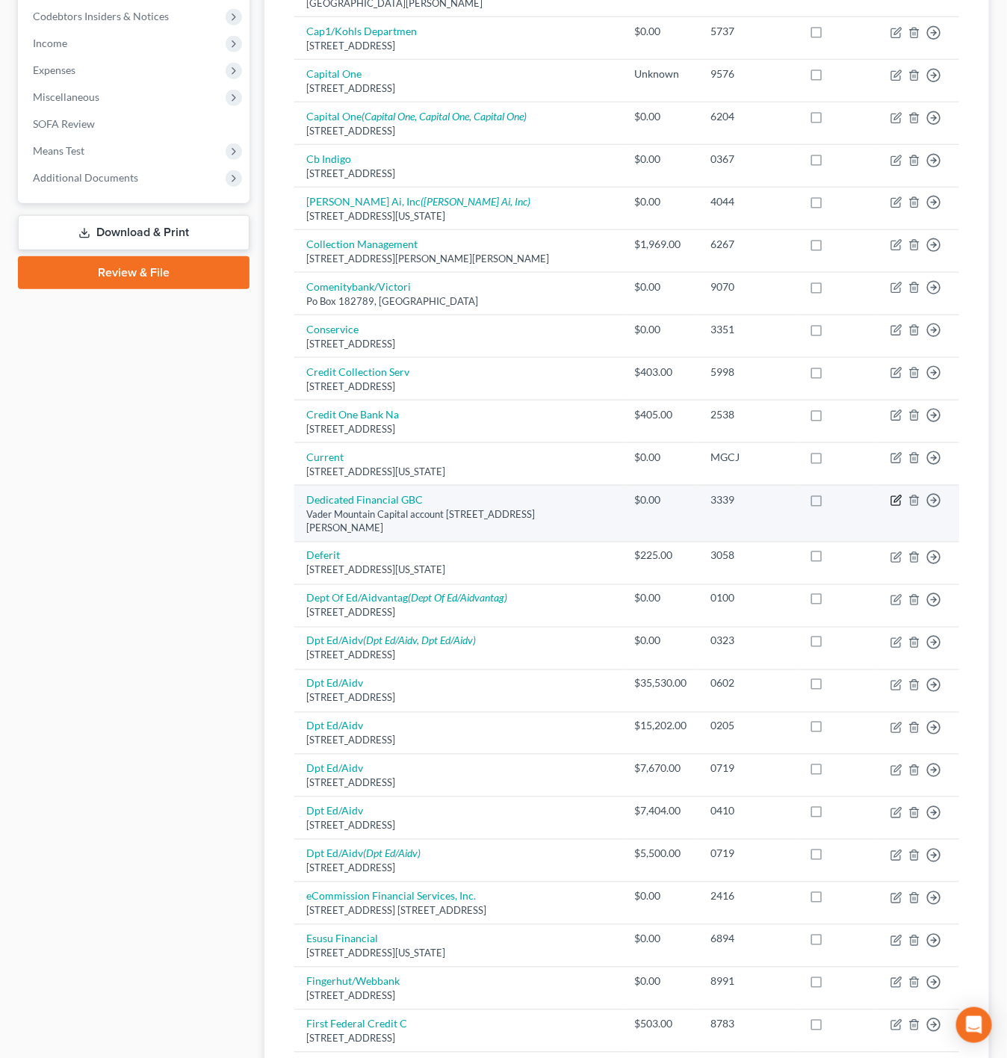
click at [897, 503] on icon "button" at bounding box center [897, 499] width 7 height 7
select select "24"
select select "0"
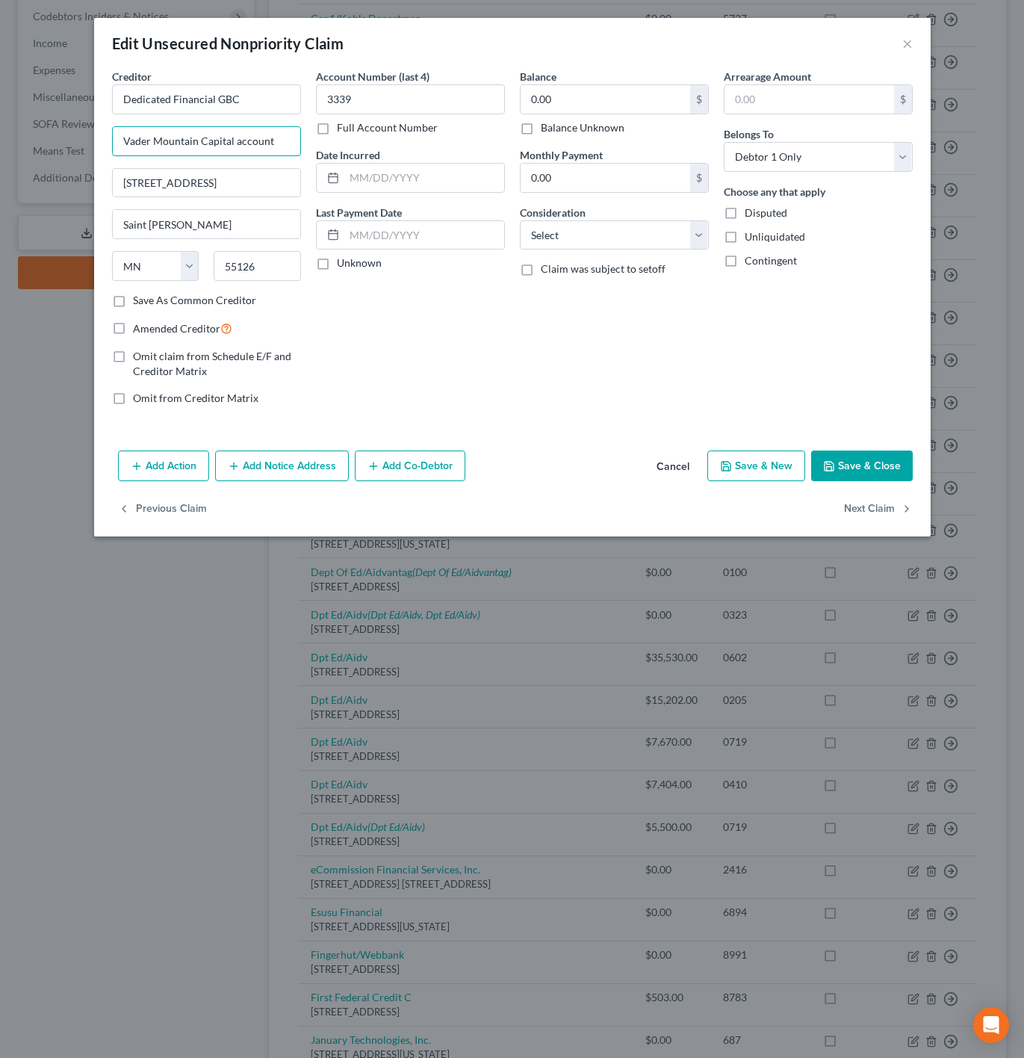
drag, startPoint x: 238, startPoint y: 143, endPoint x: 438, endPoint y: 140, distance: 200.3
click at [438, 140] on div "Creditor * Dedicated Financial GBC Vader Mountain Capital account 4000 Lexingto…" at bounding box center [513, 243] width 816 height 349
type input "Vader Mountain Capital"
click at [861, 471] on button "Save & Close" at bounding box center [862, 466] width 102 height 31
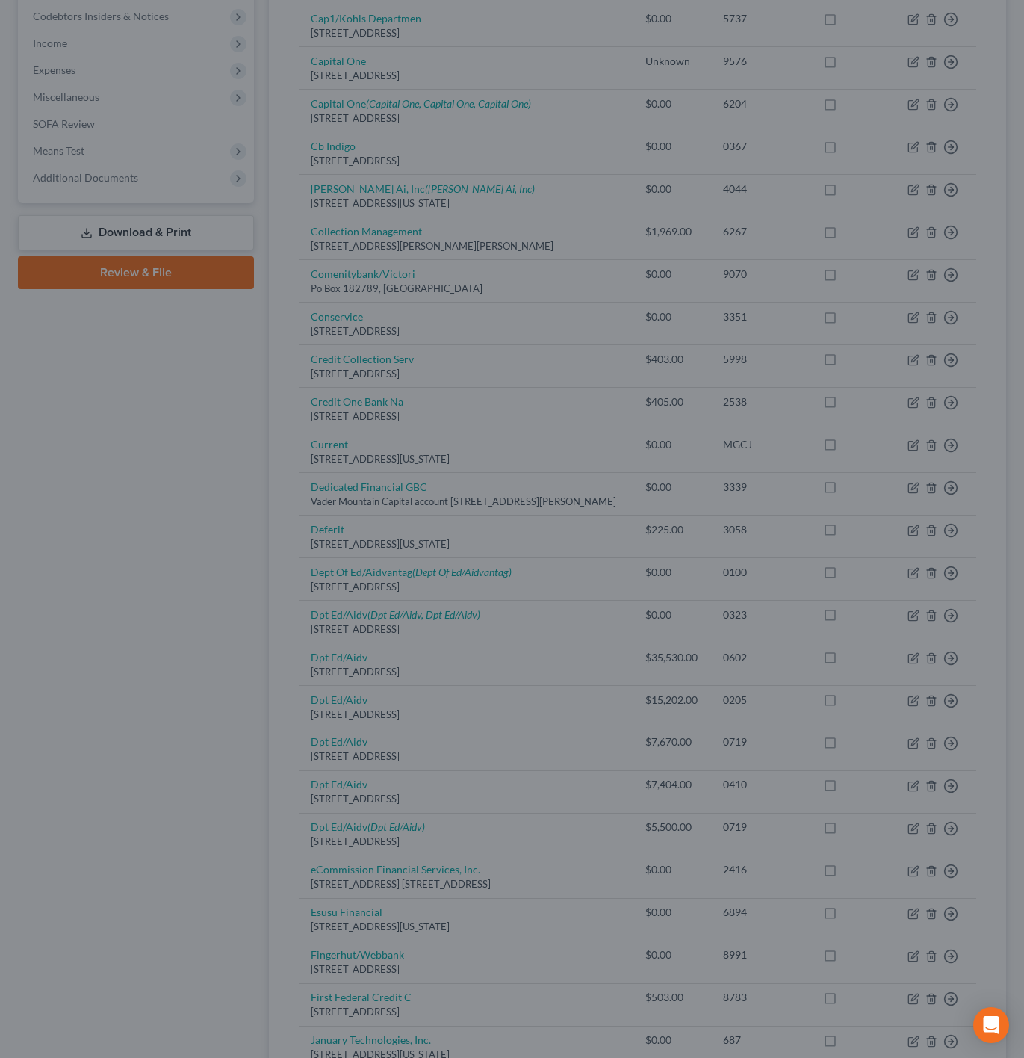
type input "0"
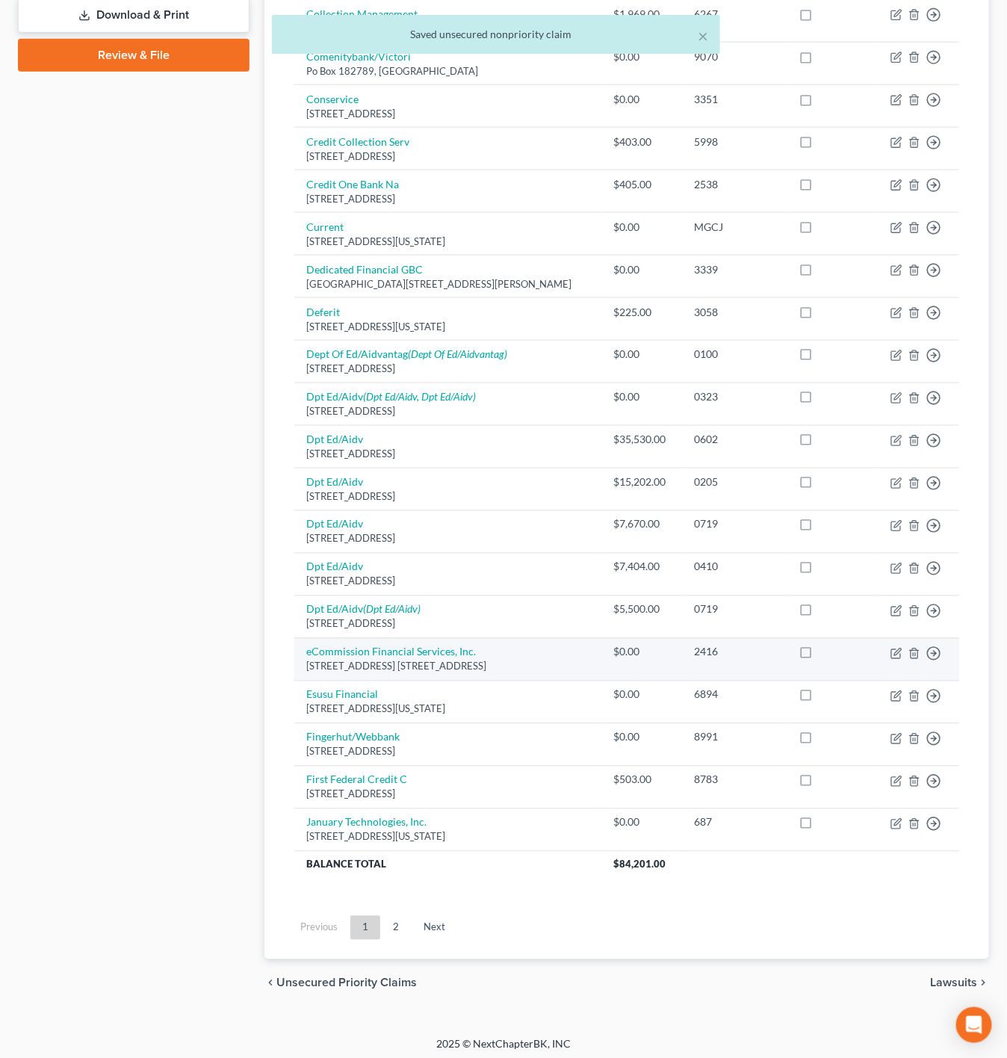
scroll to position [672, 0]
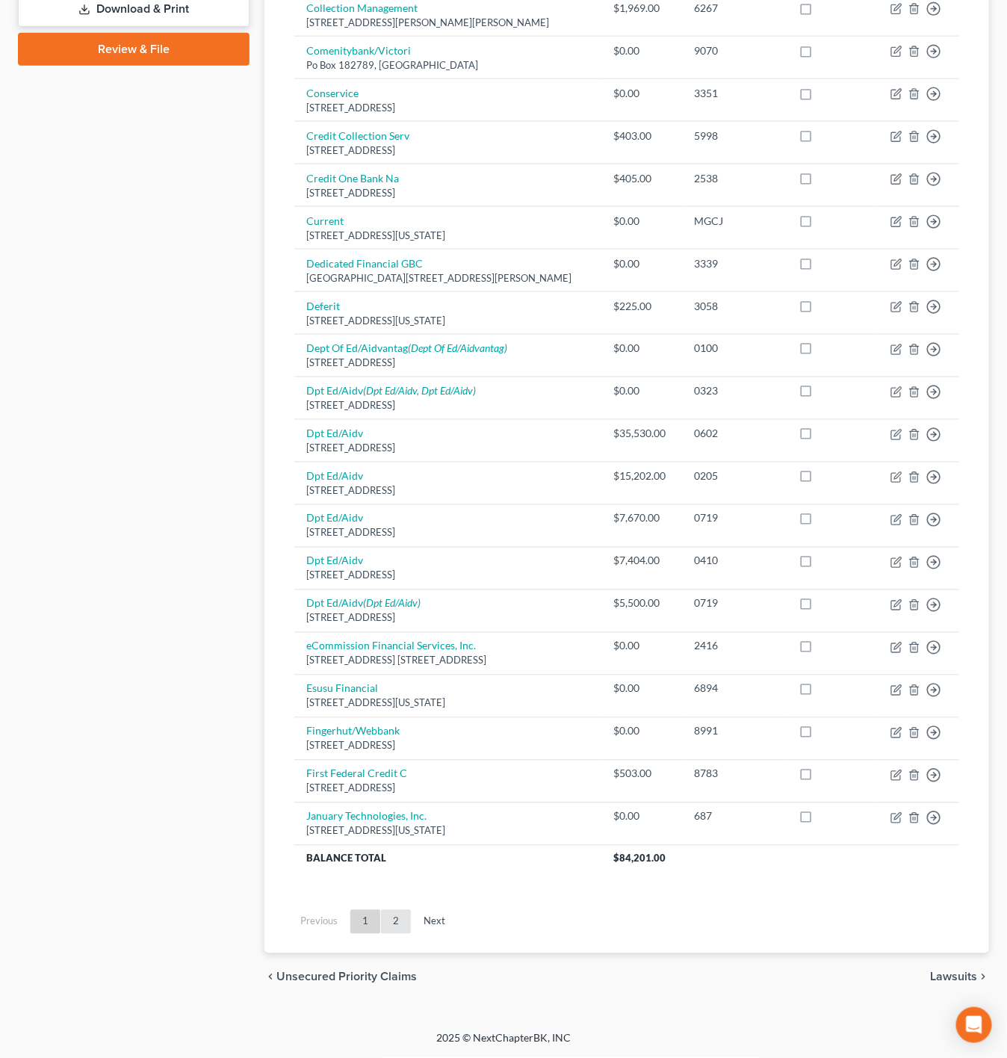
click at [392, 934] on link "2" at bounding box center [396, 922] width 30 height 24
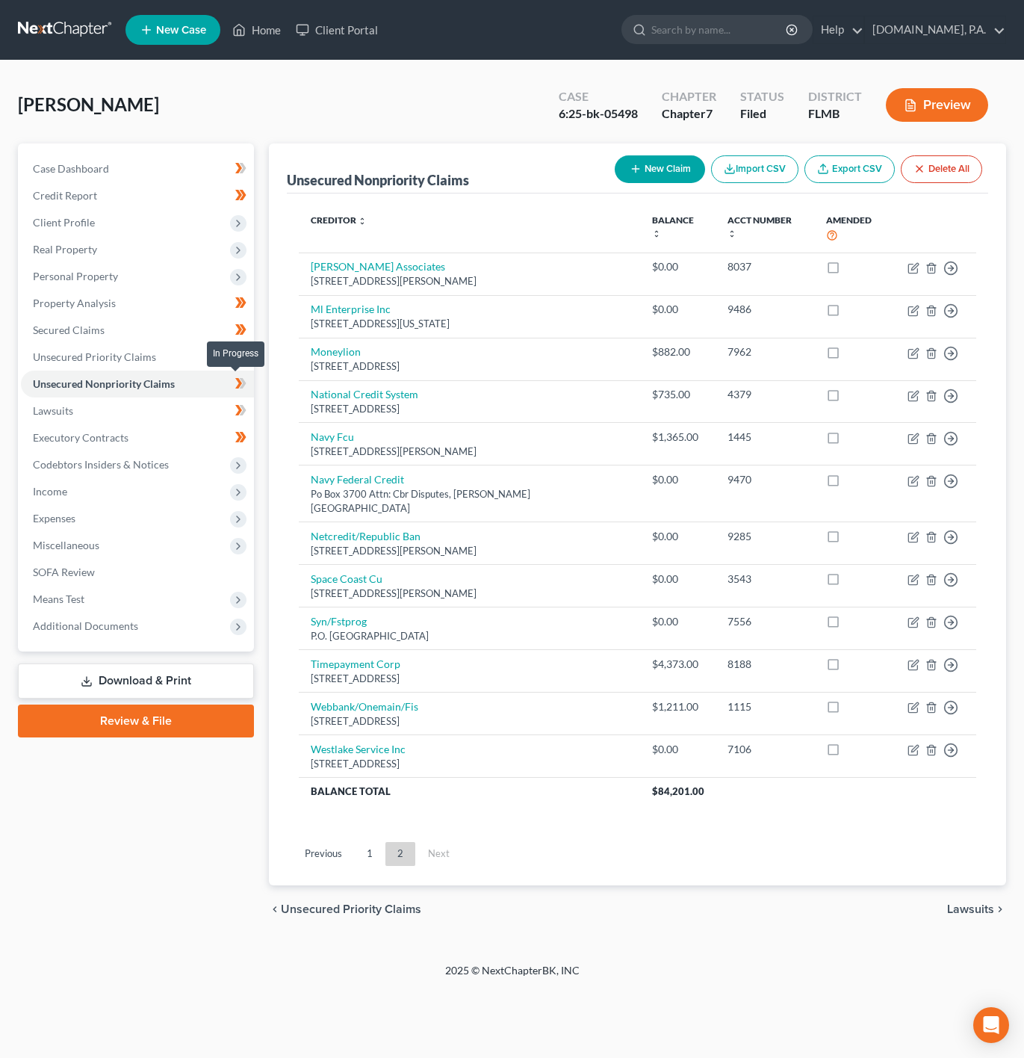
click at [244, 390] on icon at bounding box center [240, 383] width 11 height 19
click at [207, 404] on link "Lawsuits" at bounding box center [137, 410] width 233 height 27
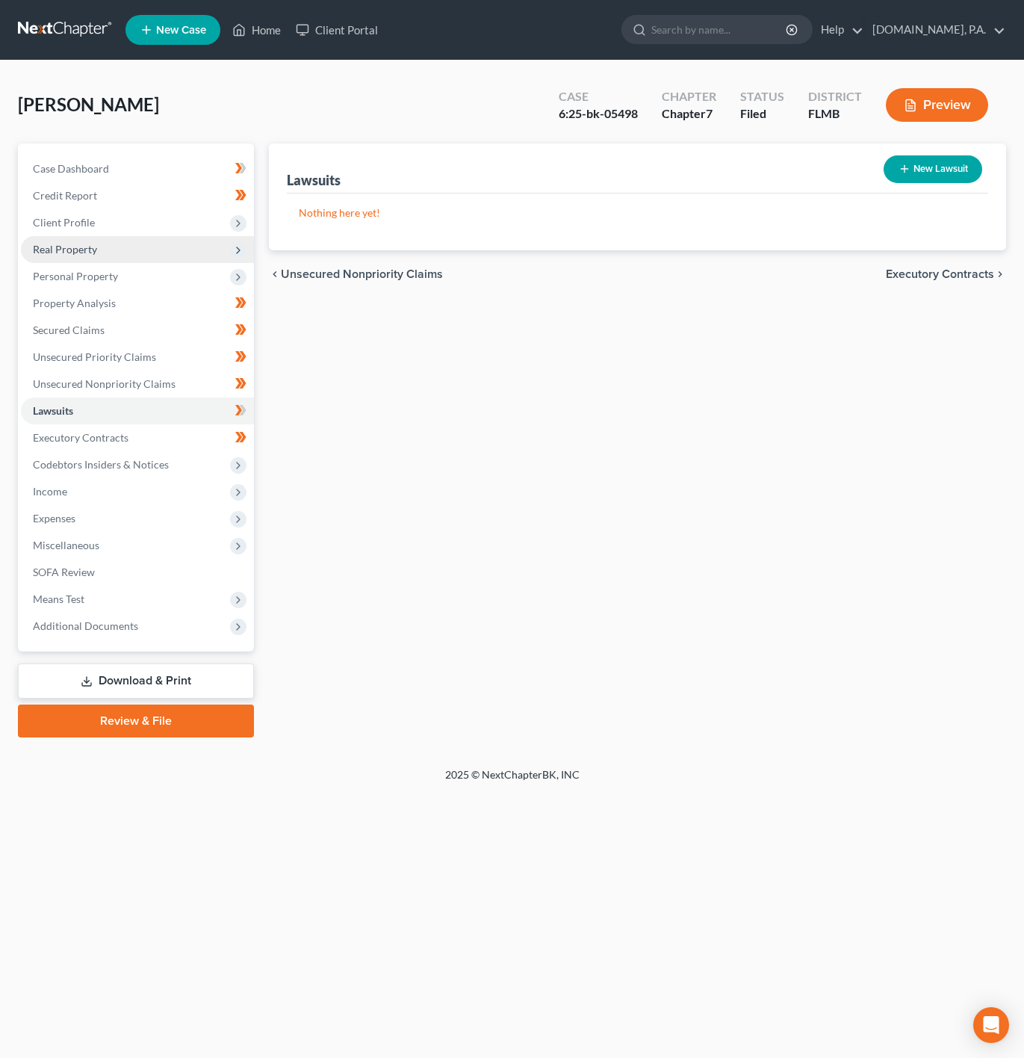
click at [206, 251] on span "Real Property" at bounding box center [137, 249] width 233 height 27
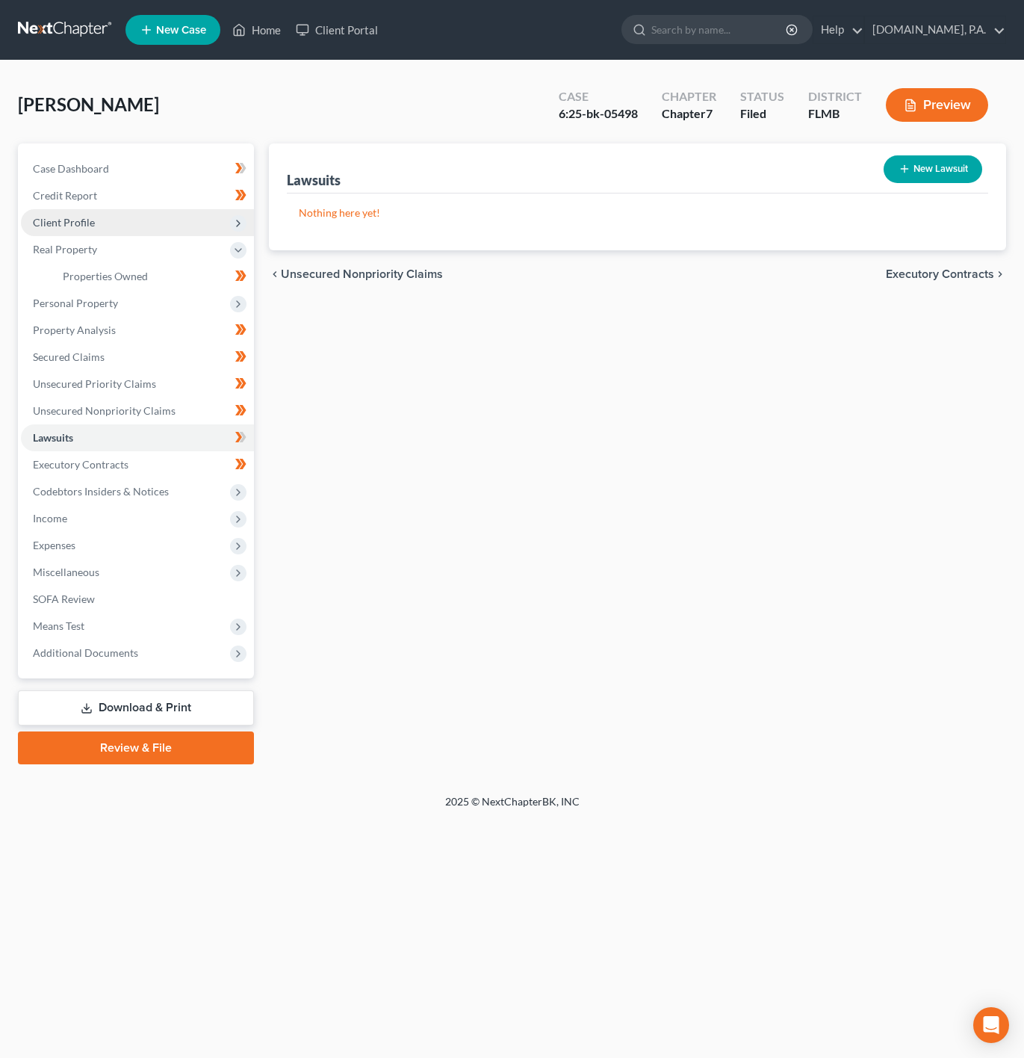
click at [177, 227] on span "Client Profile" at bounding box center [137, 222] width 233 height 27
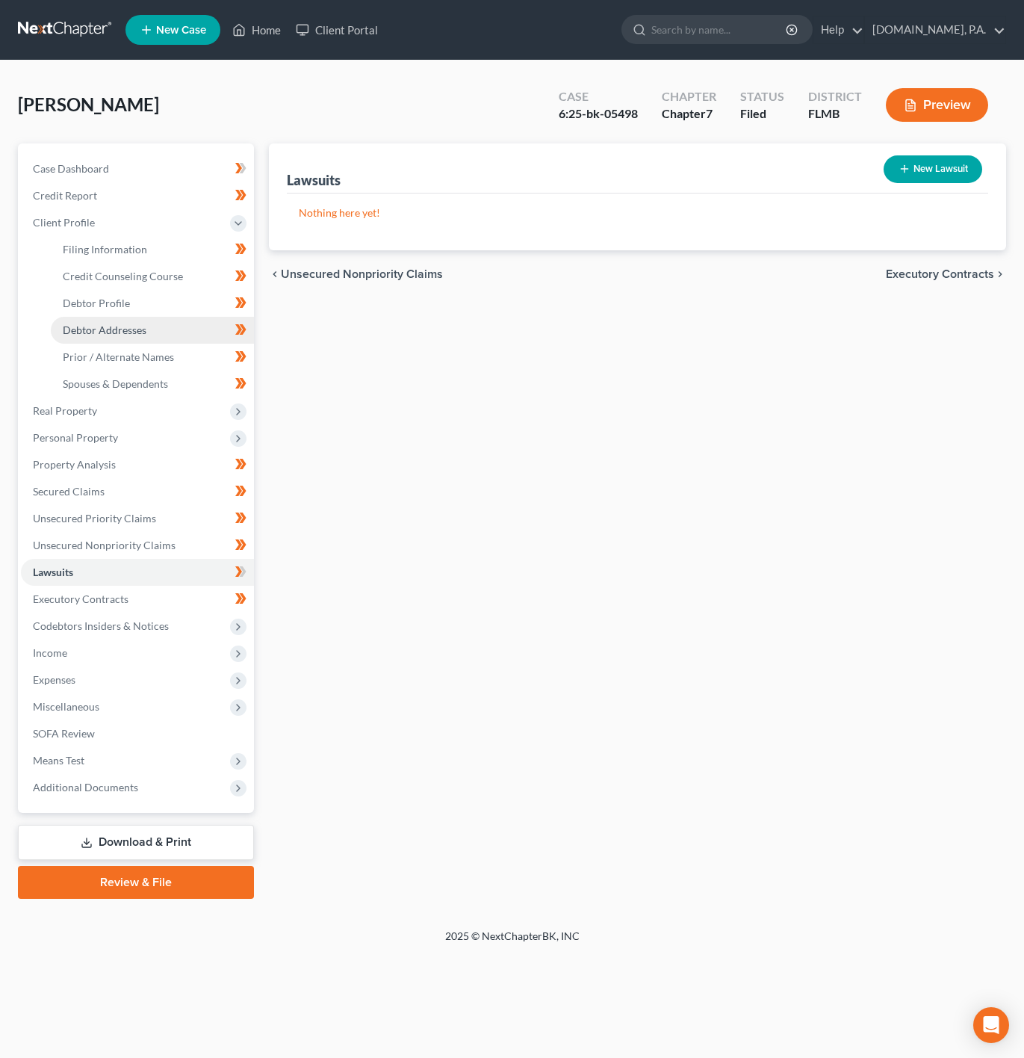
click at [155, 325] on link "Debtor Addresses" at bounding box center [152, 330] width 203 height 27
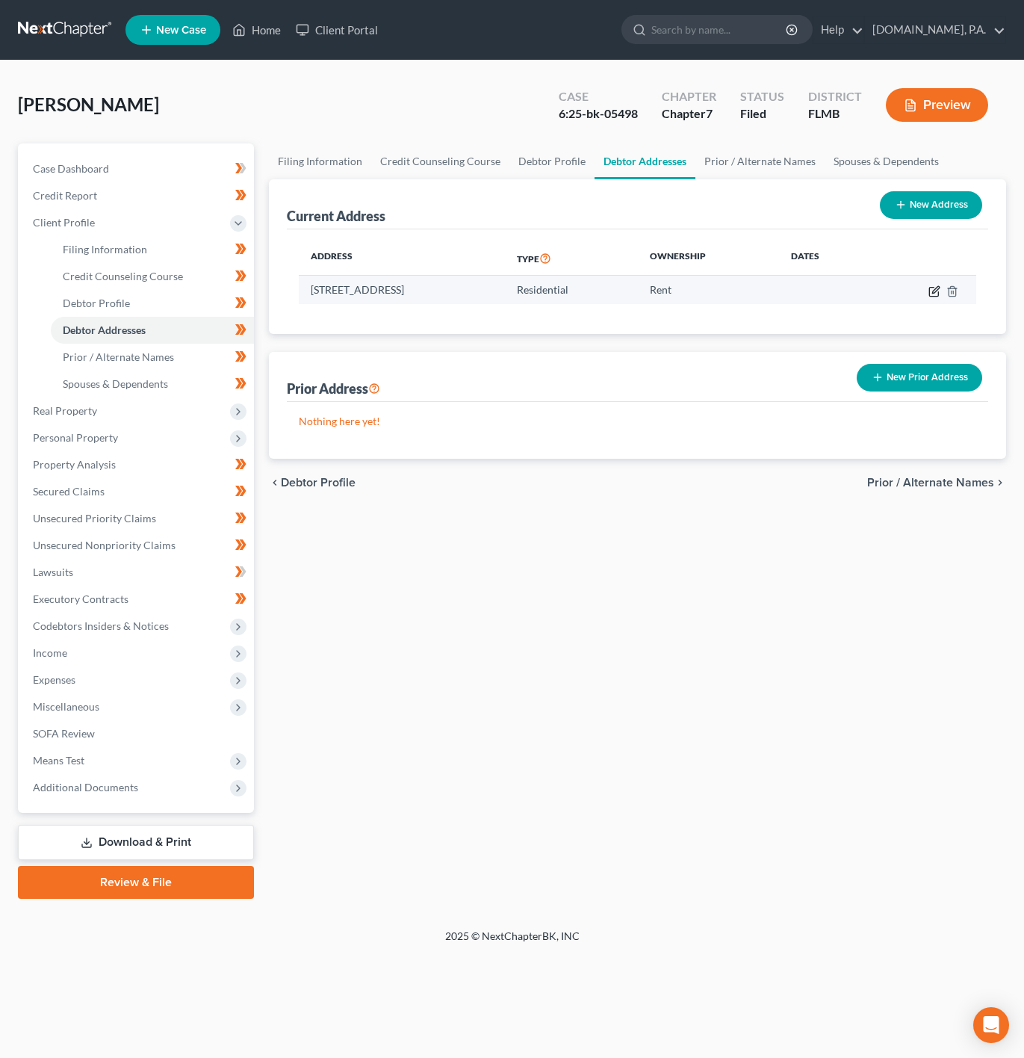
click at [930, 288] on icon "button" at bounding box center [933, 291] width 9 height 9
select select "9"
select select "0"
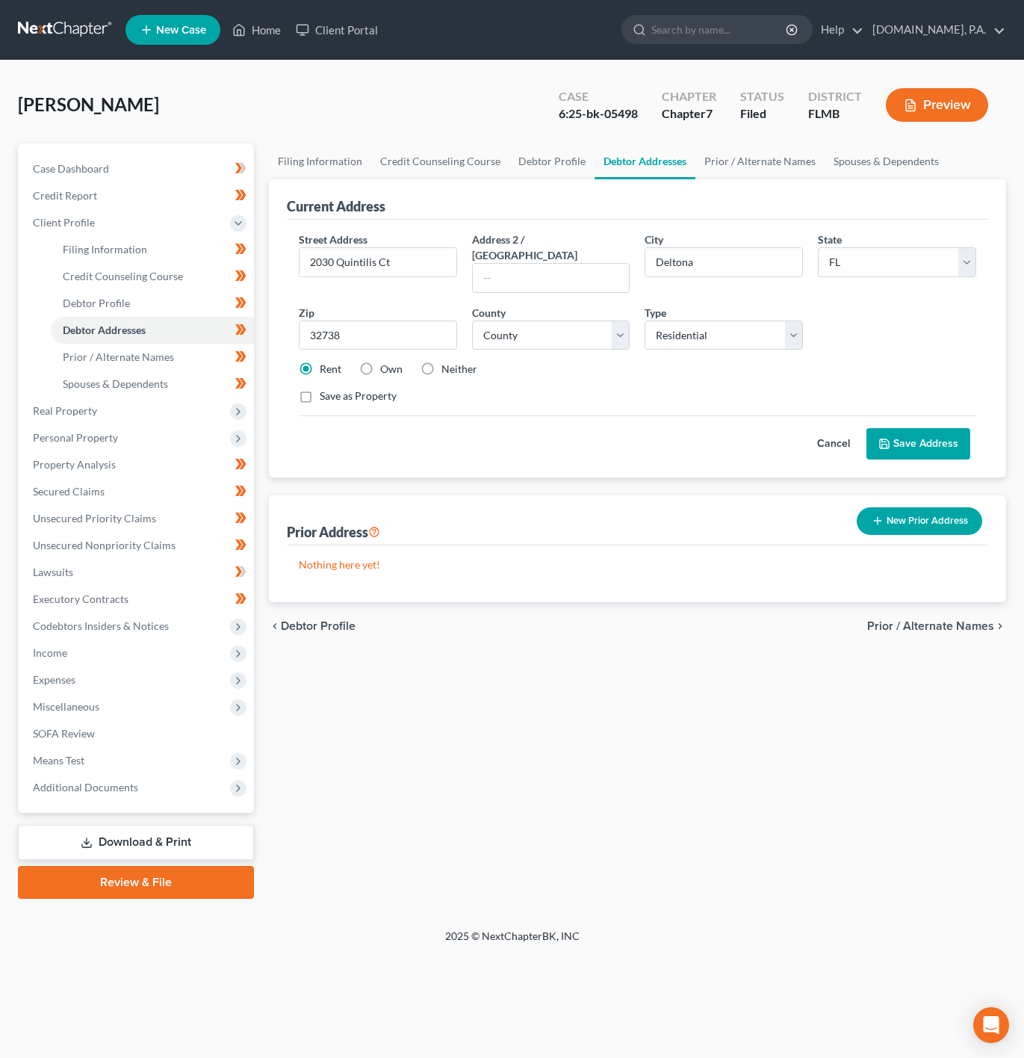
click at [796, 433] on div "Cancel Save Address" at bounding box center [638, 437] width 678 height 44
click at [820, 433] on button "Cancel" at bounding box center [834, 444] width 66 height 30
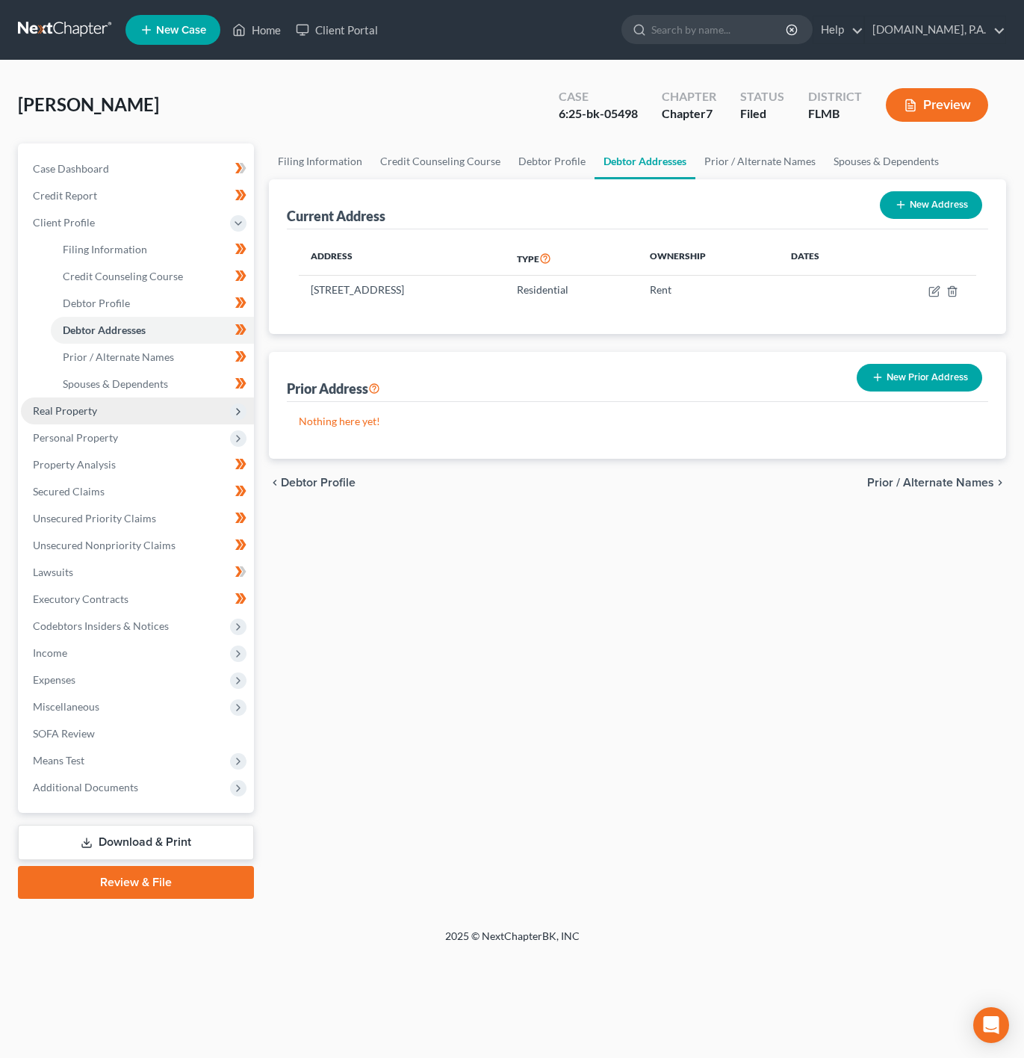
click at [195, 415] on span "Real Property" at bounding box center [137, 410] width 233 height 27
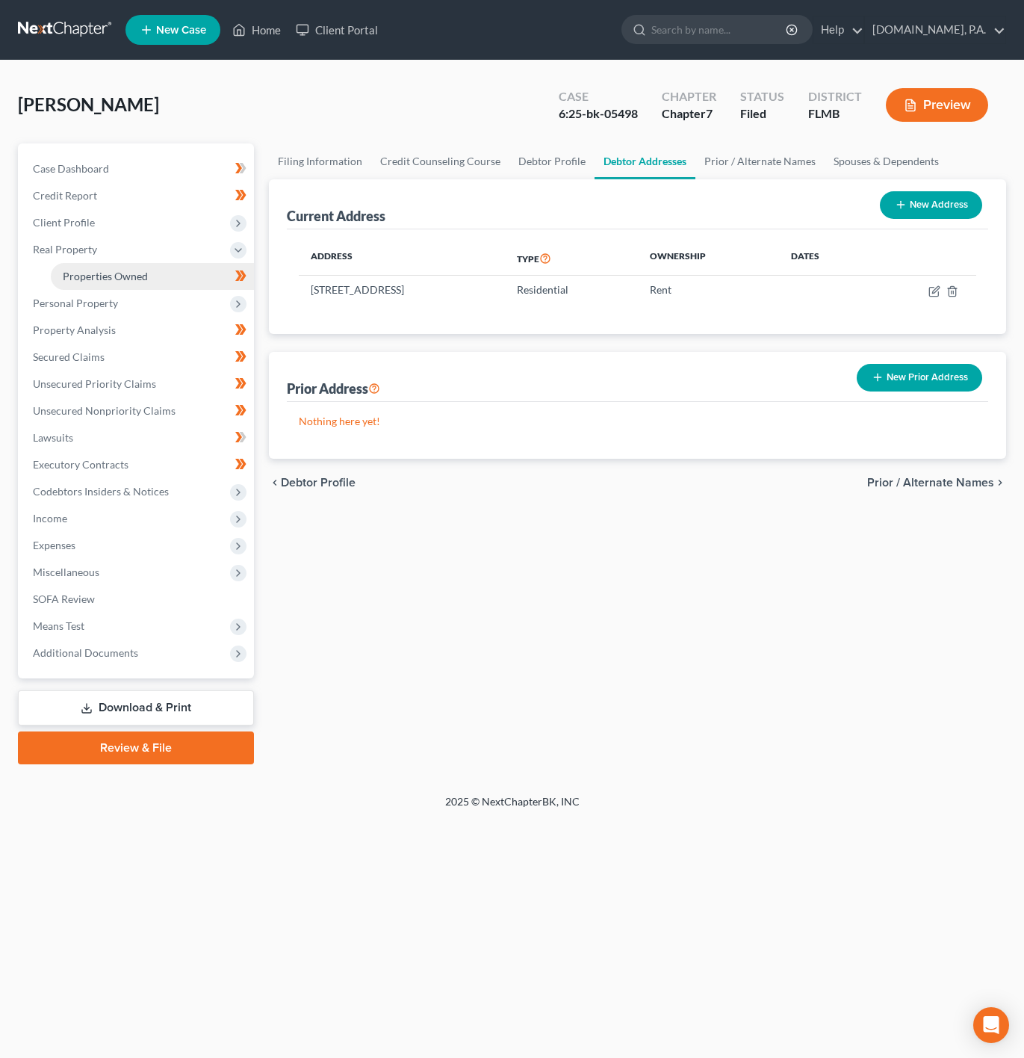
click at [191, 267] on link "Properties Owned" at bounding box center [152, 276] width 203 height 27
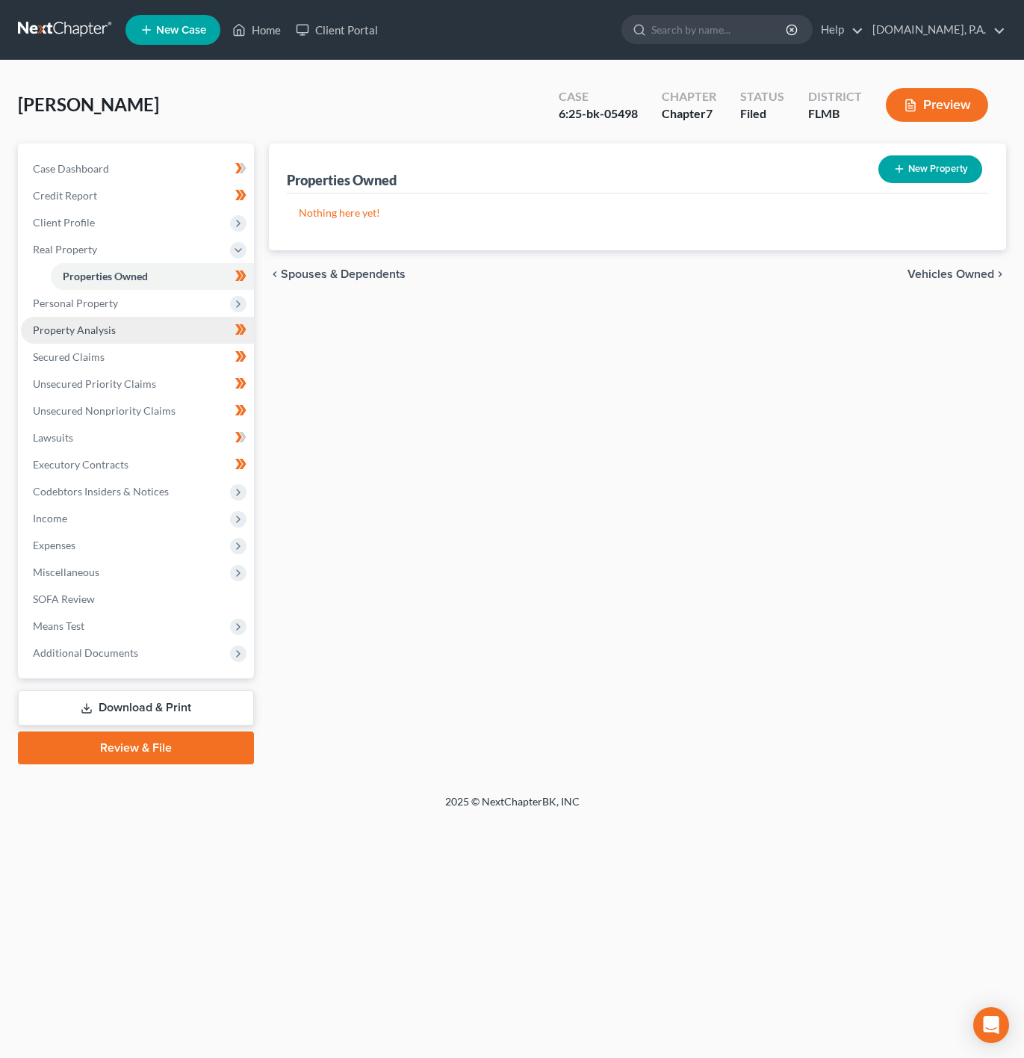
click at [179, 317] on link "Property Analysis" at bounding box center [137, 330] width 233 height 27
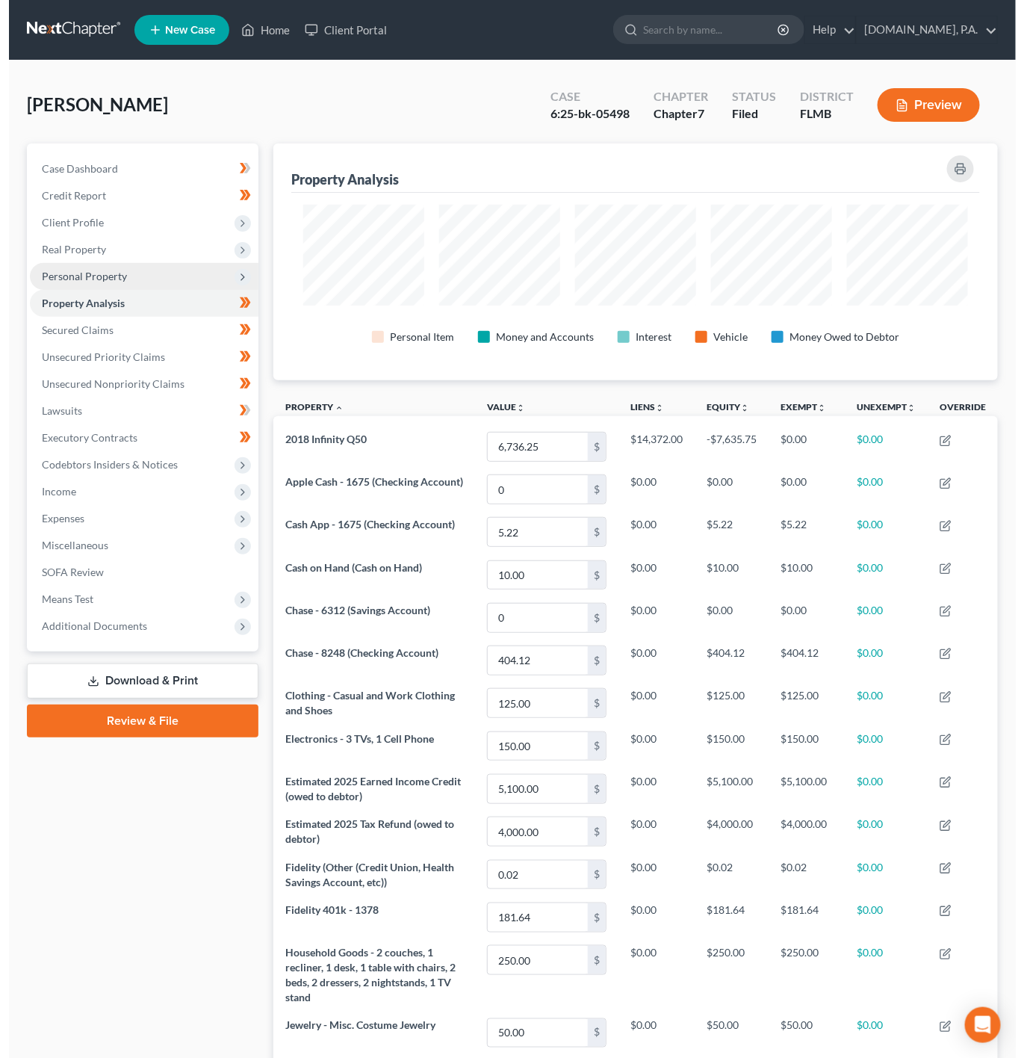
scroll to position [236, 725]
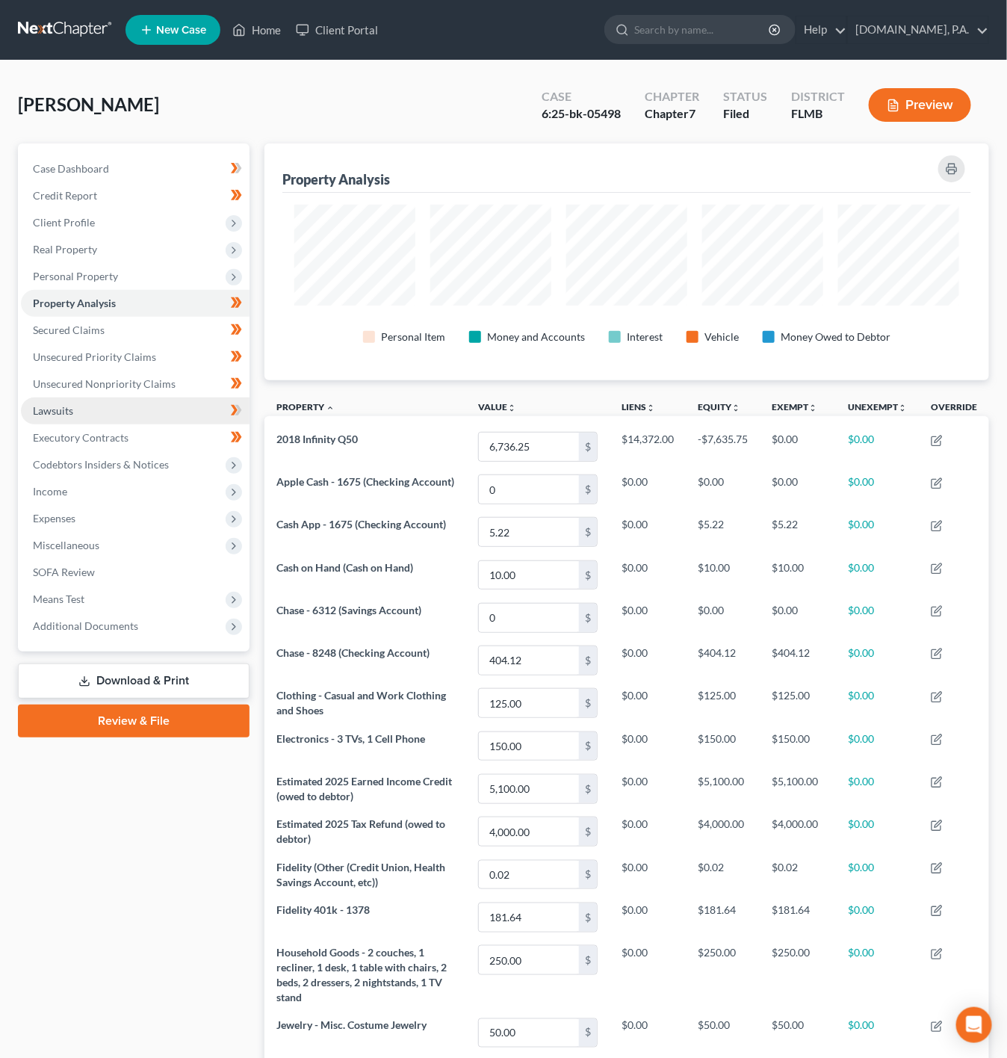
click at [207, 406] on link "Lawsuits" at bounding box center [135, 410] width 229 height 27
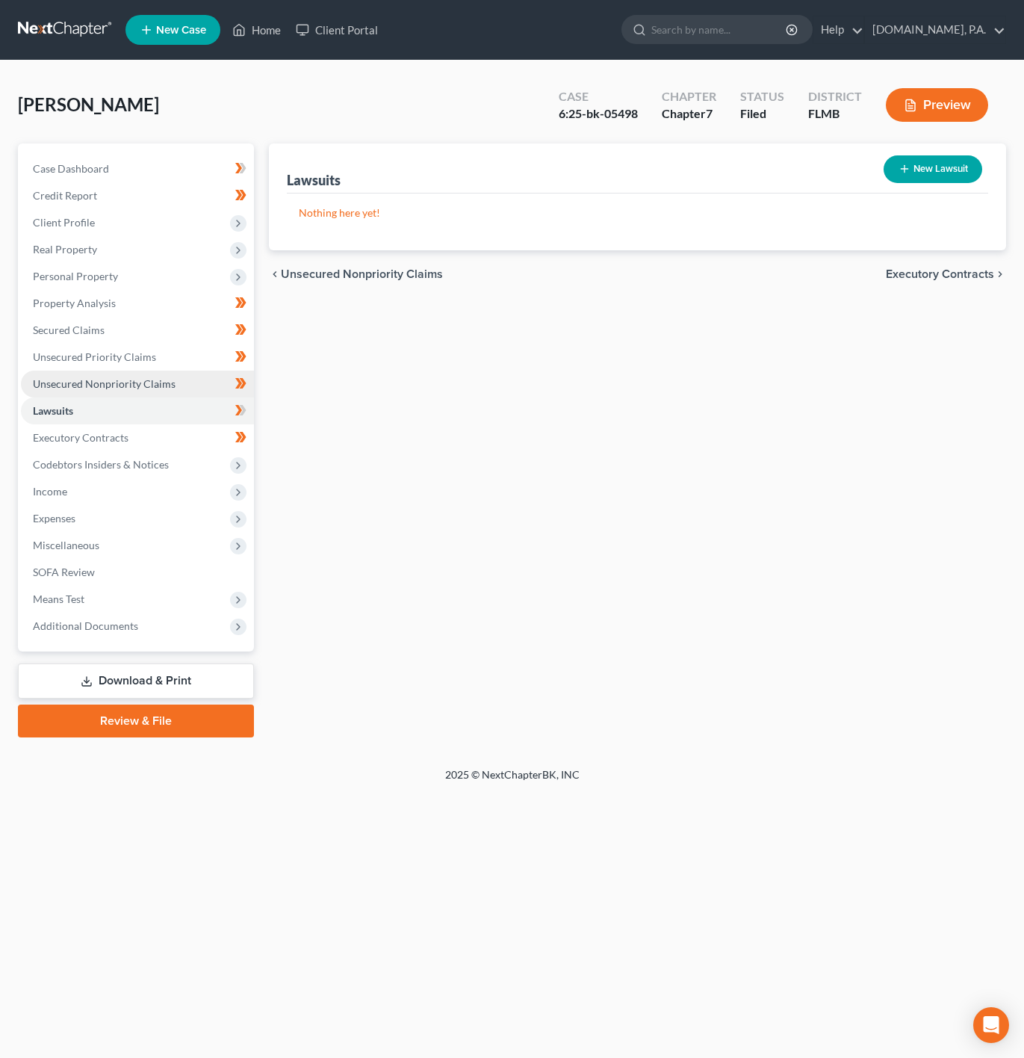
click at [196, 377] on link "Unsecured Nonpriority Claims" at bounding box center [137, 384] width 233 height 27
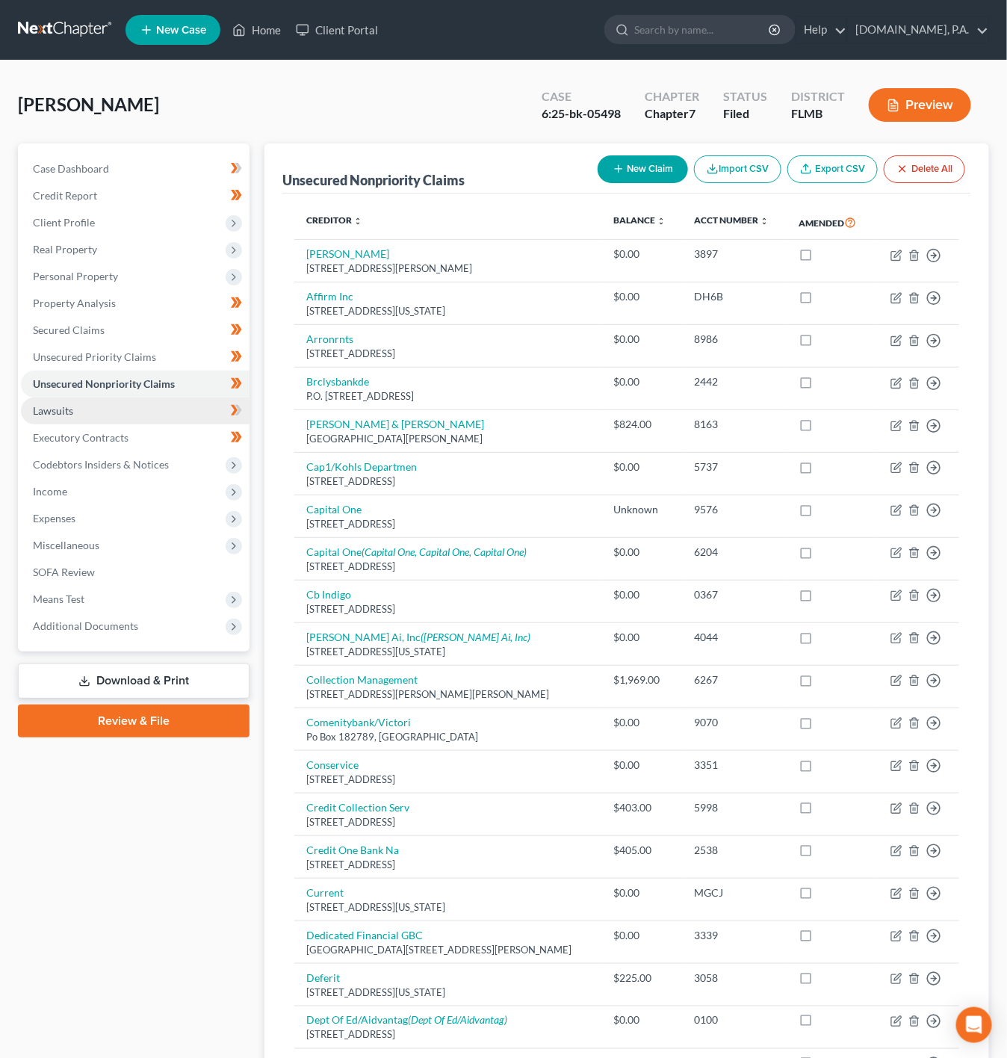
click at [117, 413] on link "Lawsuits" at bounding box center [135, 410] width 229 height 27
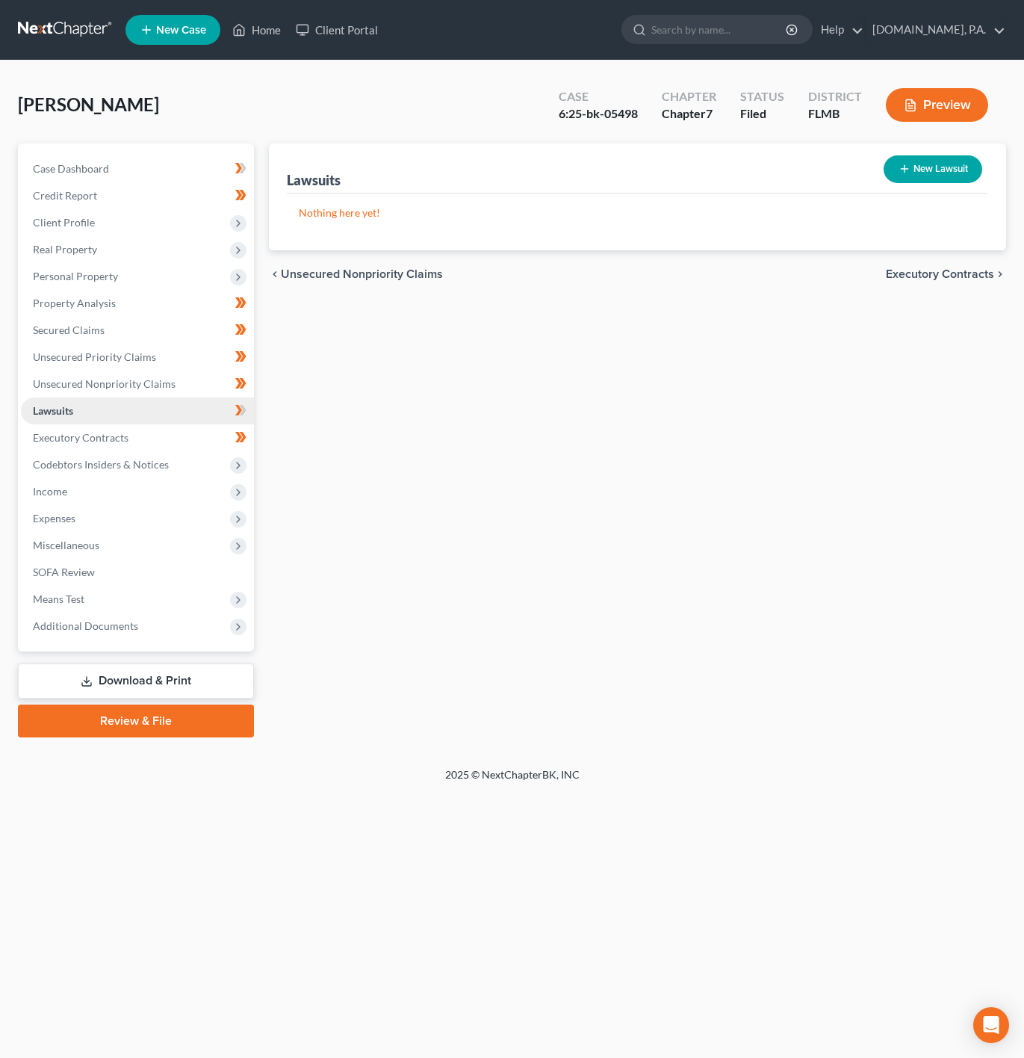
click at [142, 418] on link "Lawsuits" at bounding box center [137, 410] width 233 height 27
click at [240, 413] on icon at bounding box center [240, 410] width 11 height 19
click at [171, 458] on span "Codebtors Insiders & Notices" at bounding box center [137, 464] width 233 height 27
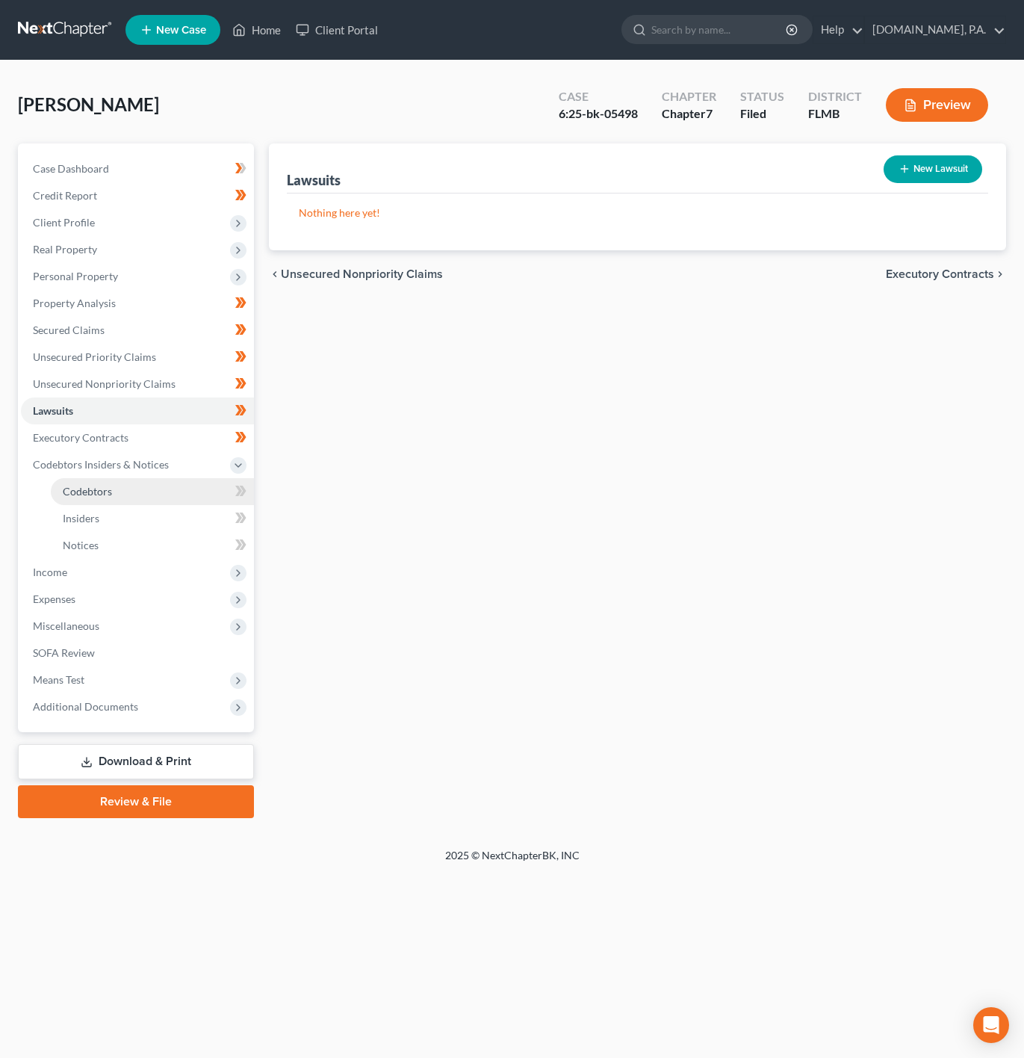
click at [182, 489] on link "Codebtors" at bounding box center [152, 491] width 203 height 27
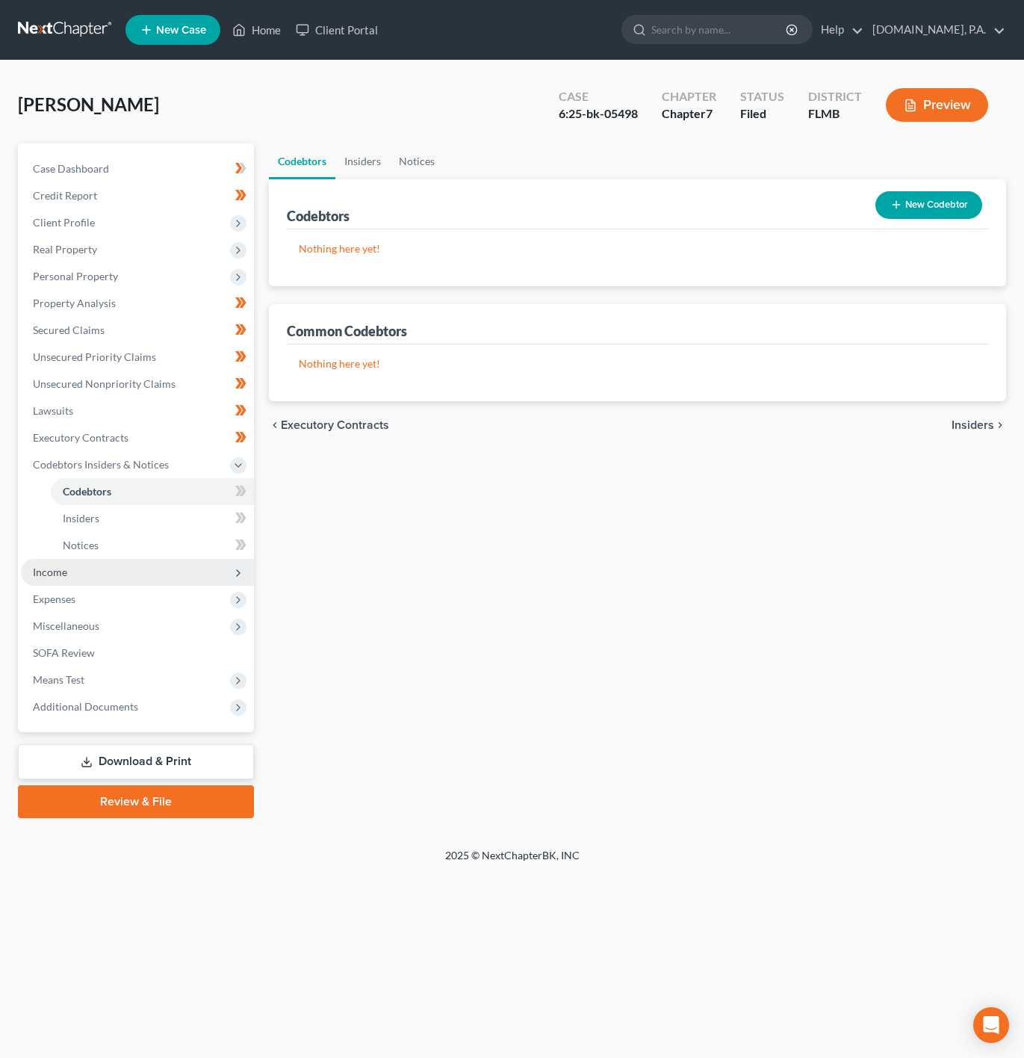
click at [133, 581] on span "Income" at bounding box center [137, 572] width 233 height 27
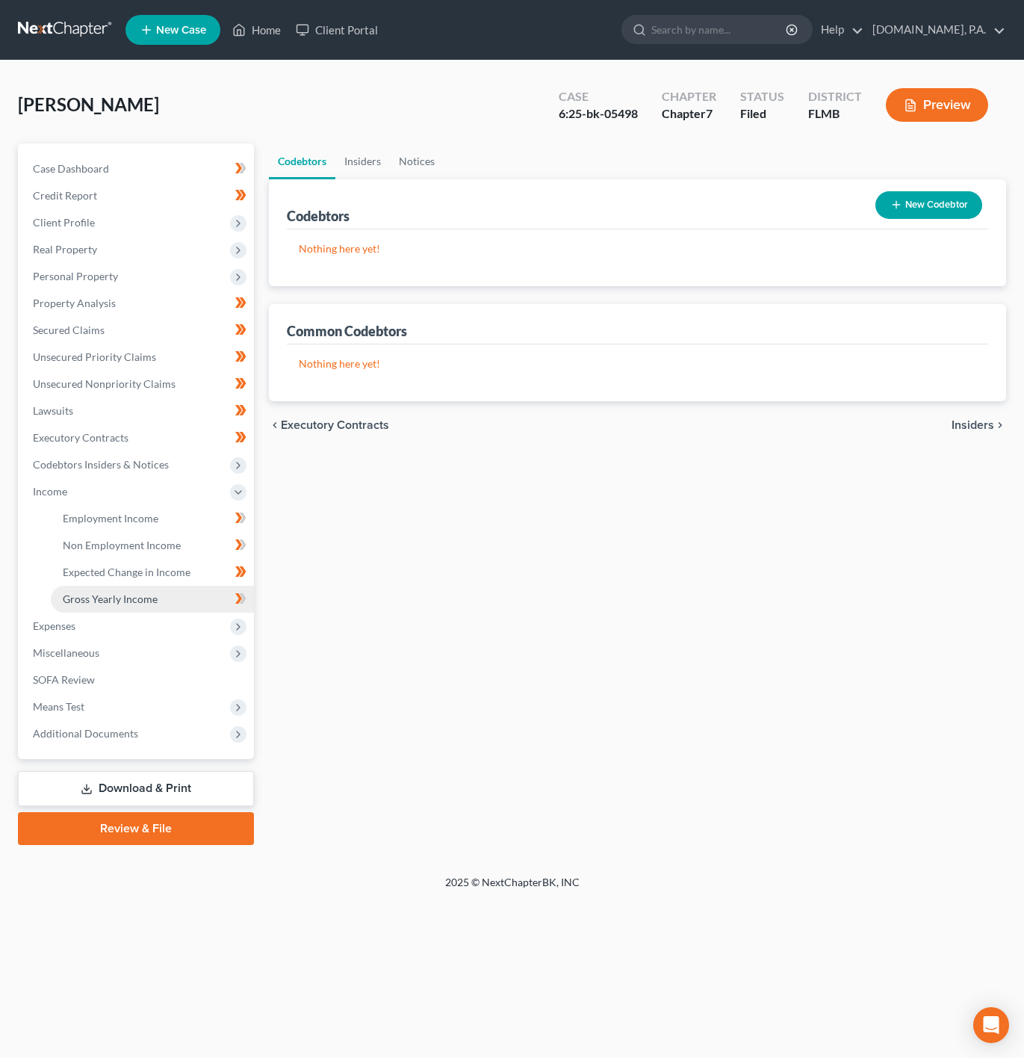
click at [205, 595] on link "Gross Yearly Income" at bounding box center [152, 599] width 203 height 27
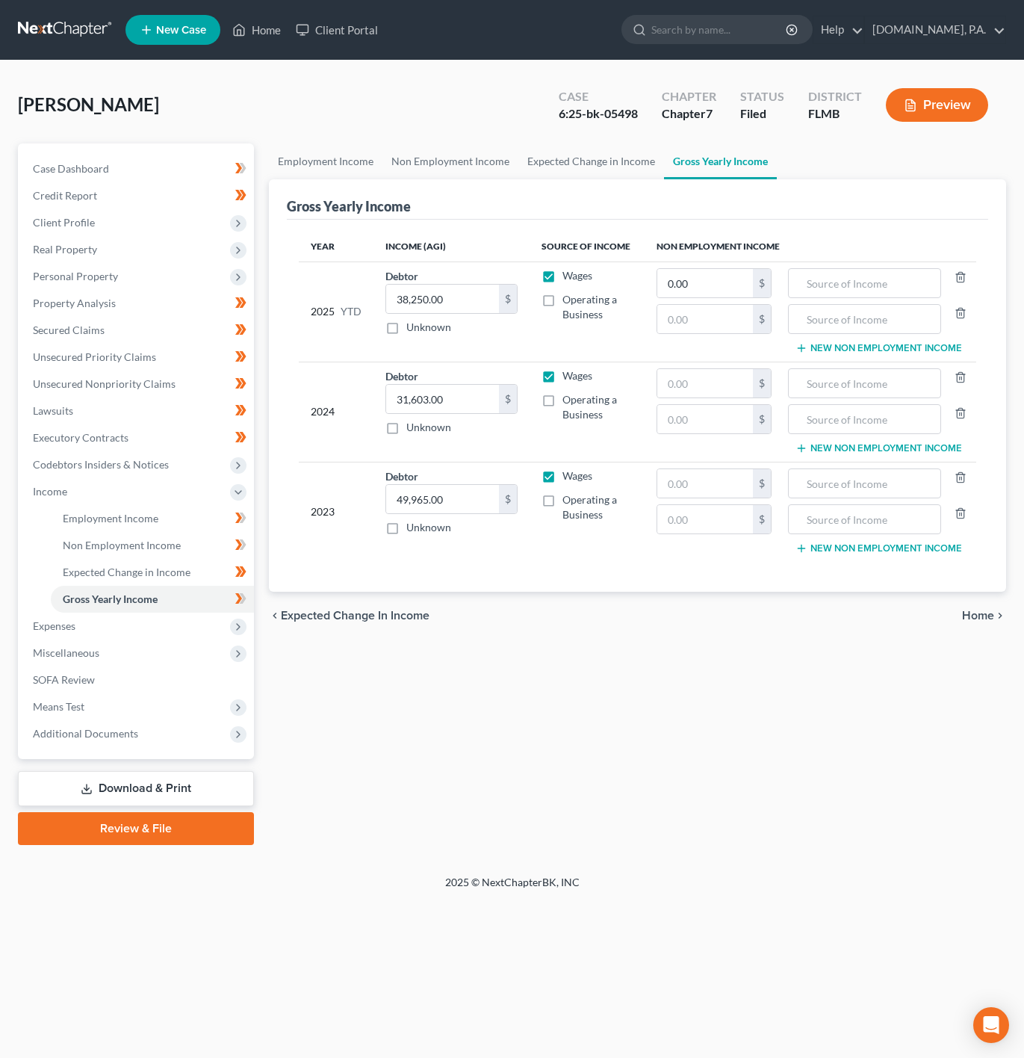
click at [610, 435] on td "Wages Operating a Business" at bounding box center [587, 412] width 115 height 100
click at [170, 539] on span "Non Employment Income" at bounding box center [122, 545] width 118 height 13
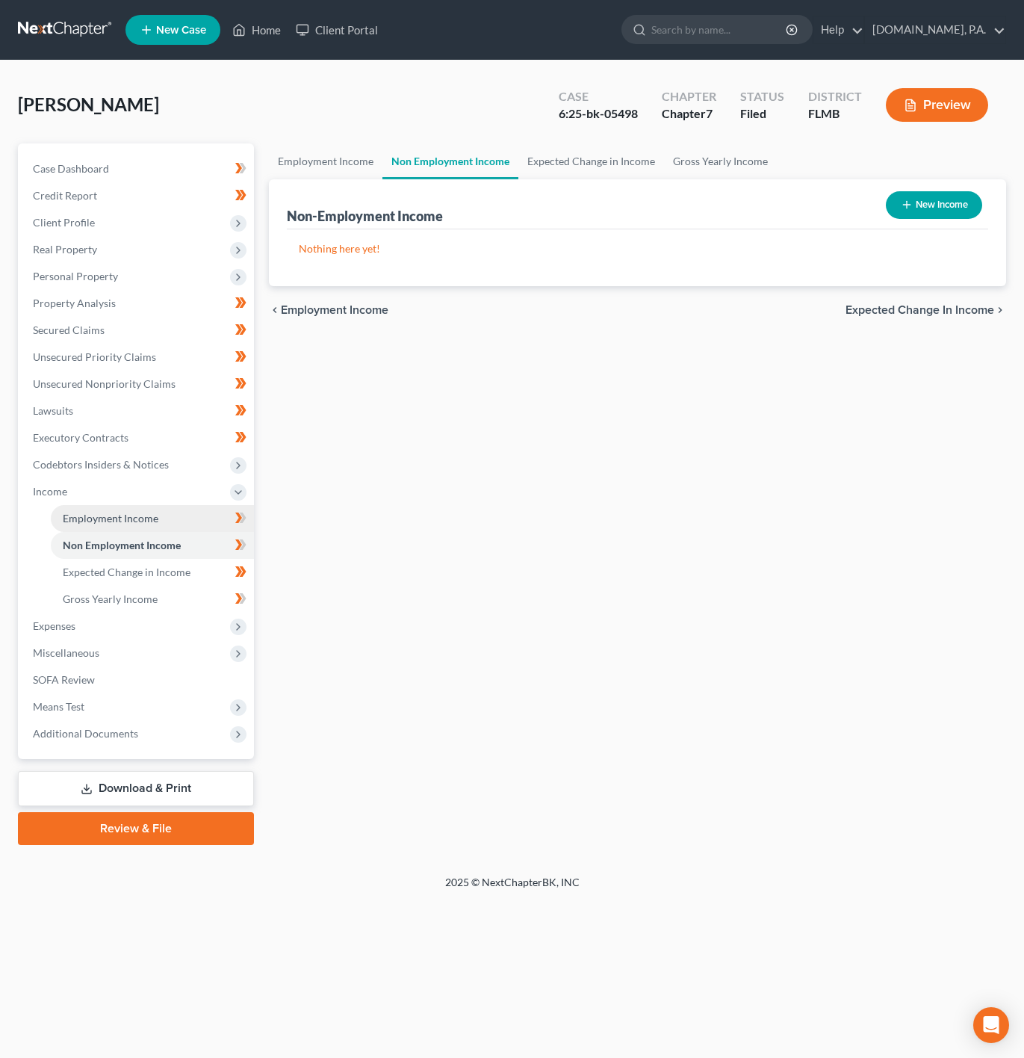
click at [205, 527] on link "Employment Income" at bounding box center [152, 518] width 203 height 27
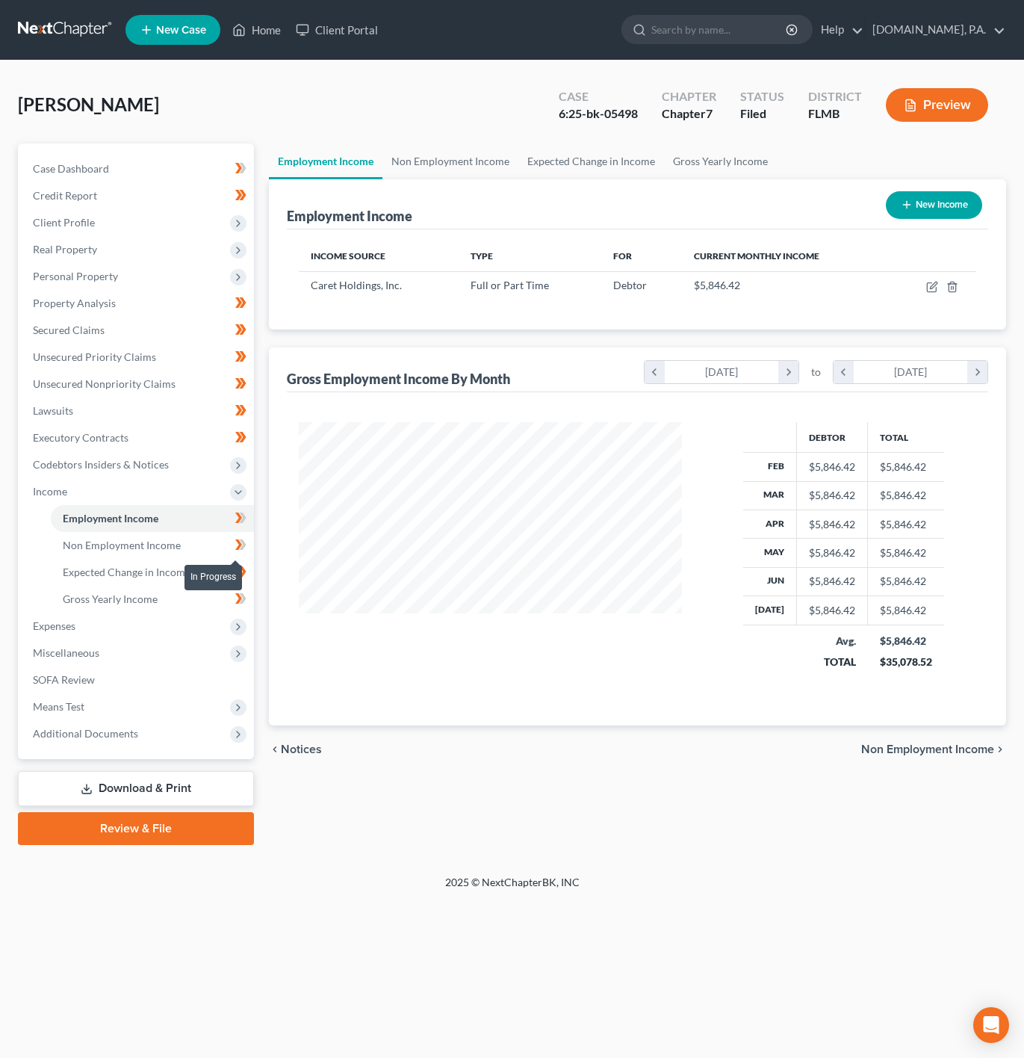
scroll to position [270, 413]
click at [167, 528] on link "Employment Income" at bounding box center [152, 518] width 203 height 27
click at [202, 554] on link "Non Employment Income" at bounding box center [152, 545] width 203 height 27
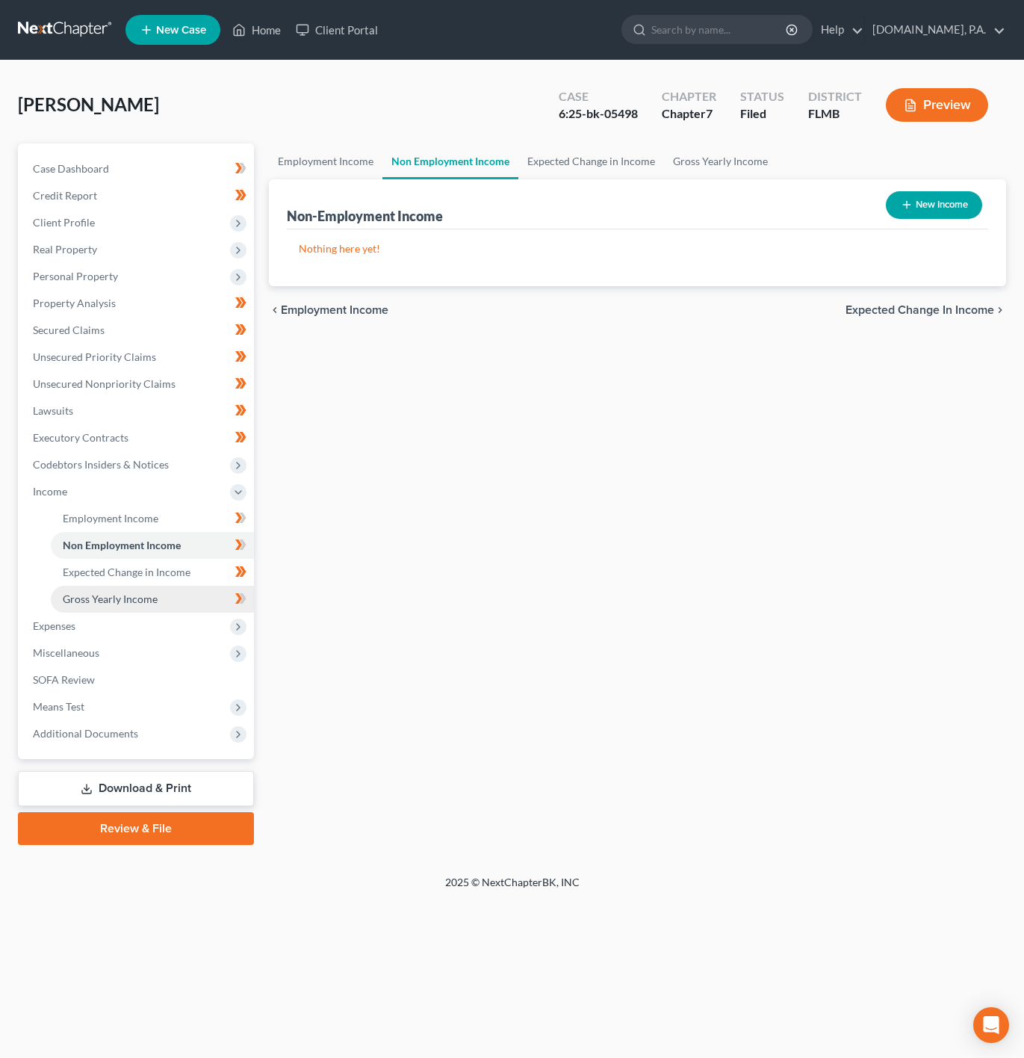
click at [188, 593] on link "Gross Yearly Income" at bounding box center [152, 599] width 203 height 27
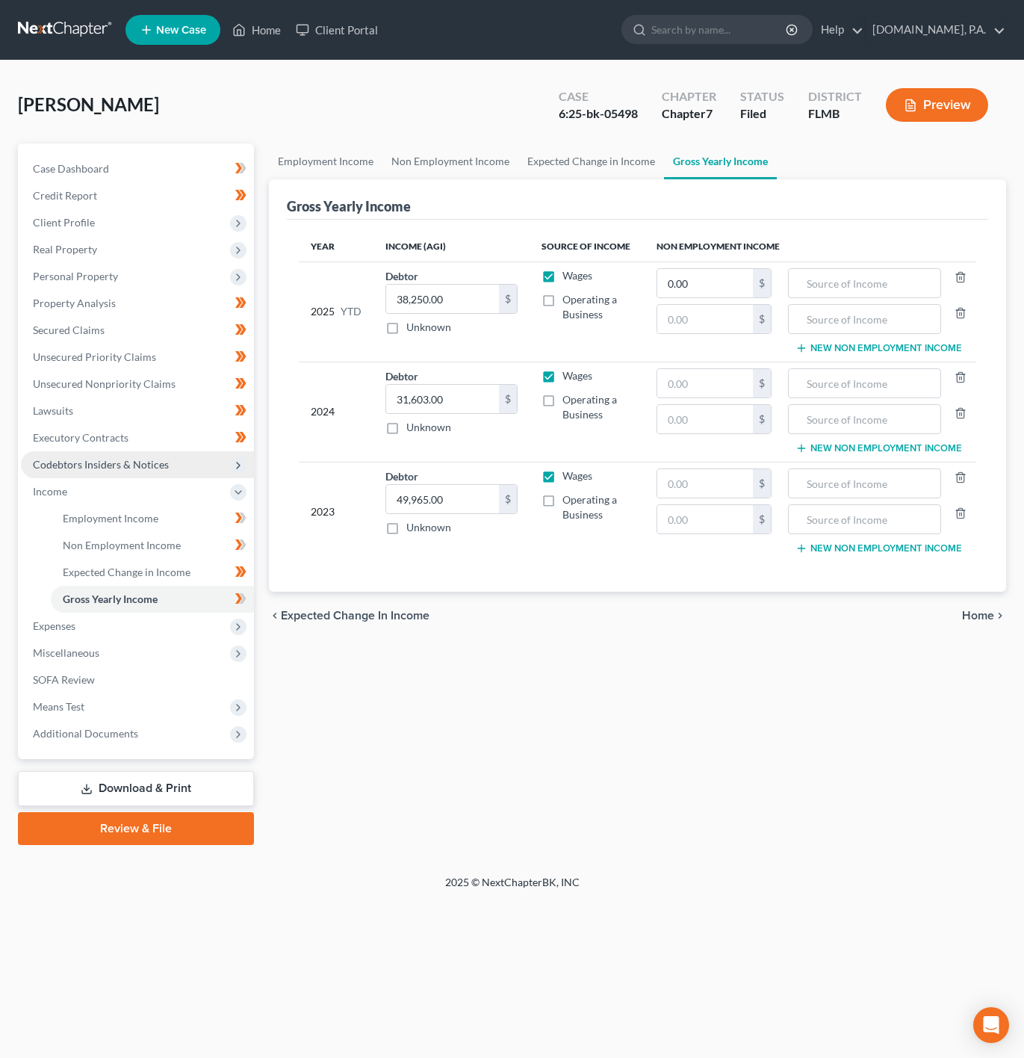
click at [167, 467] on span "Codebtors Insiders & Notices" at bounding box center [137, 464] width 233 height 27
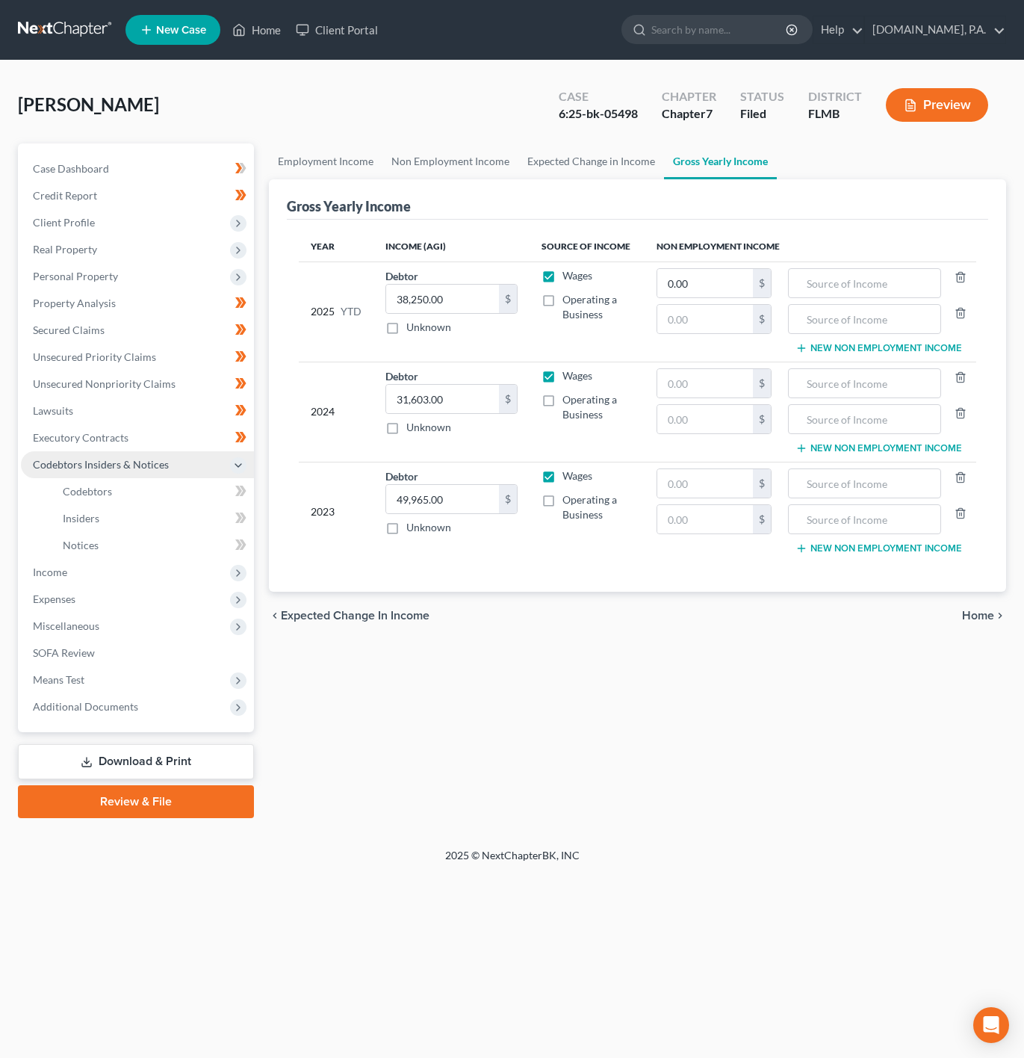
click at [141, 468] on span "Codebtors Insiders & Notices" at bounding box center [101, 464] width 136 height 13
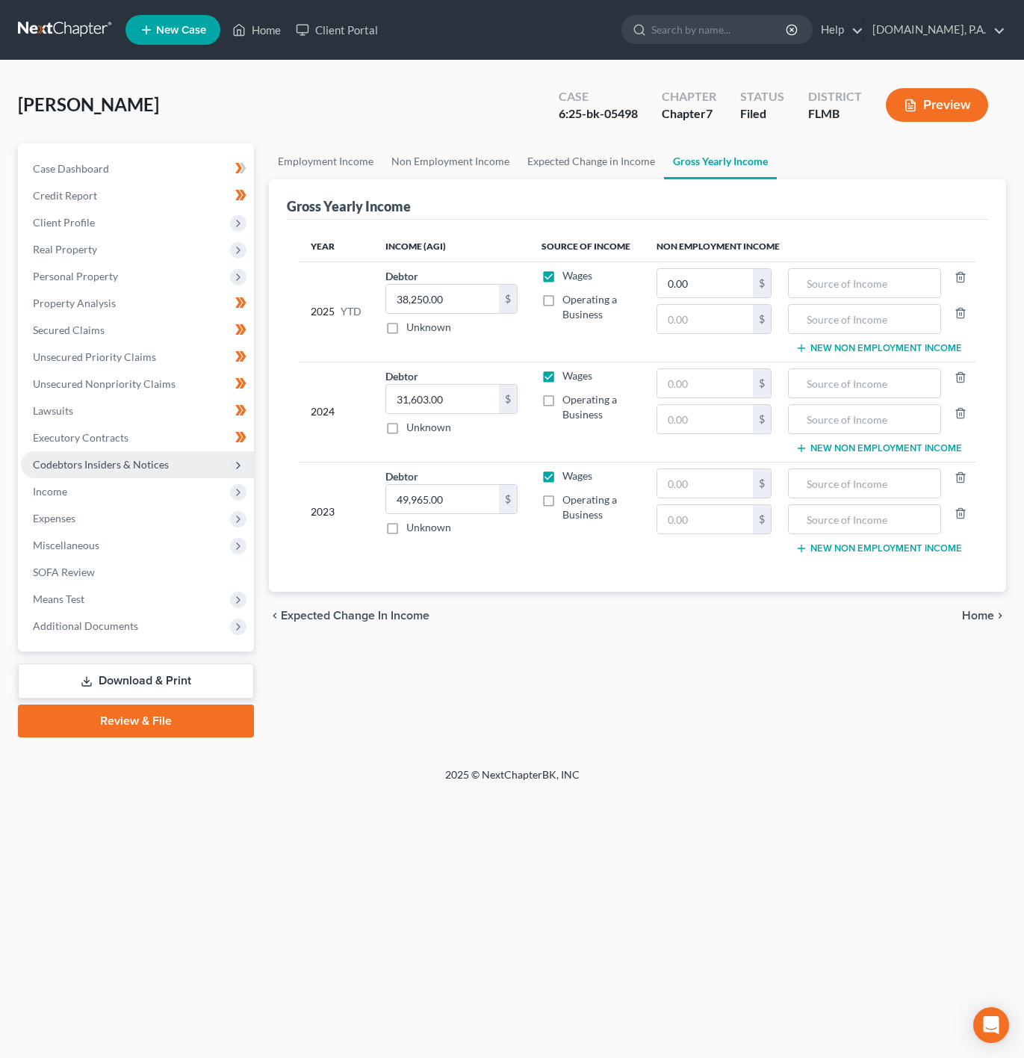
click at [161, 451] on span "Codebtors Insiders & Notices" at bounding box center [137, 464] width 233 height 27
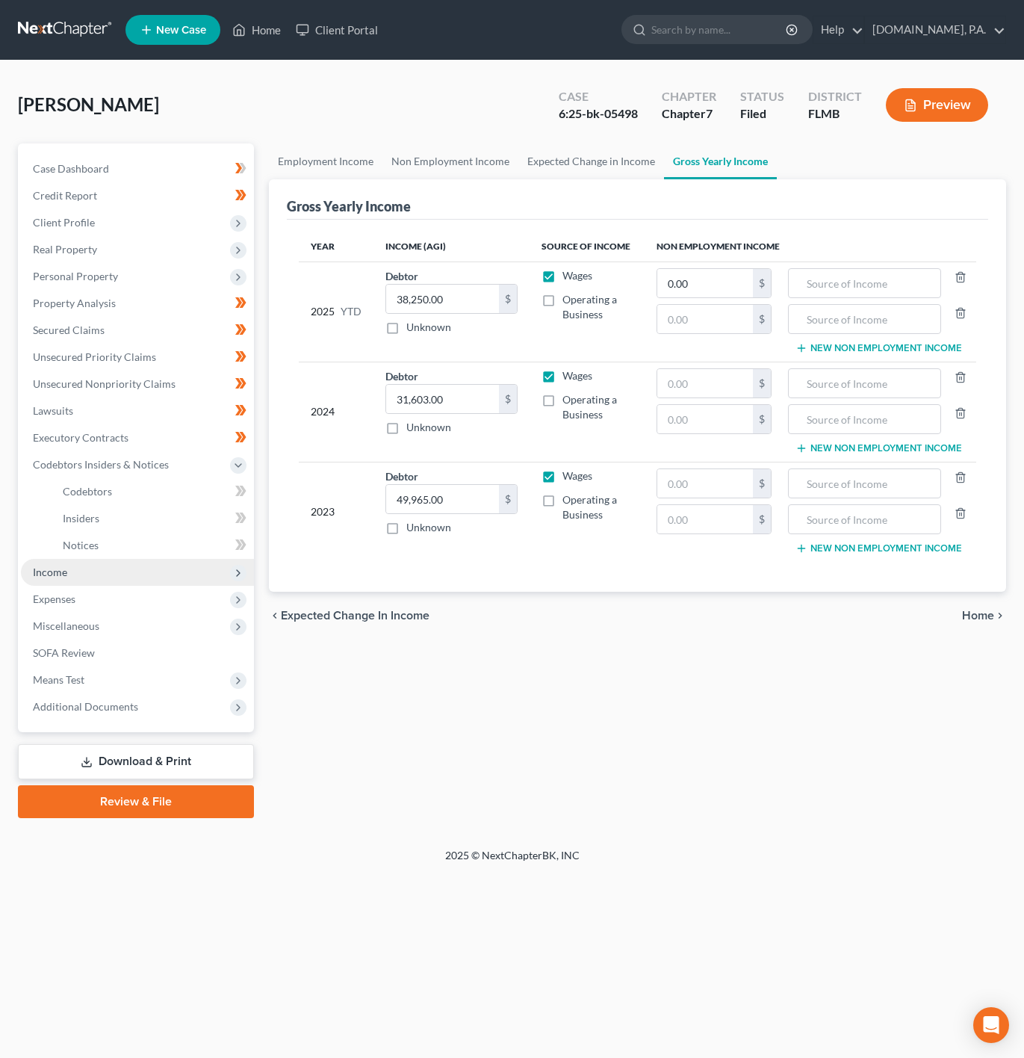
click at [137, 572] on span "Income" at bounding box center [137, 572] width 233 height 27
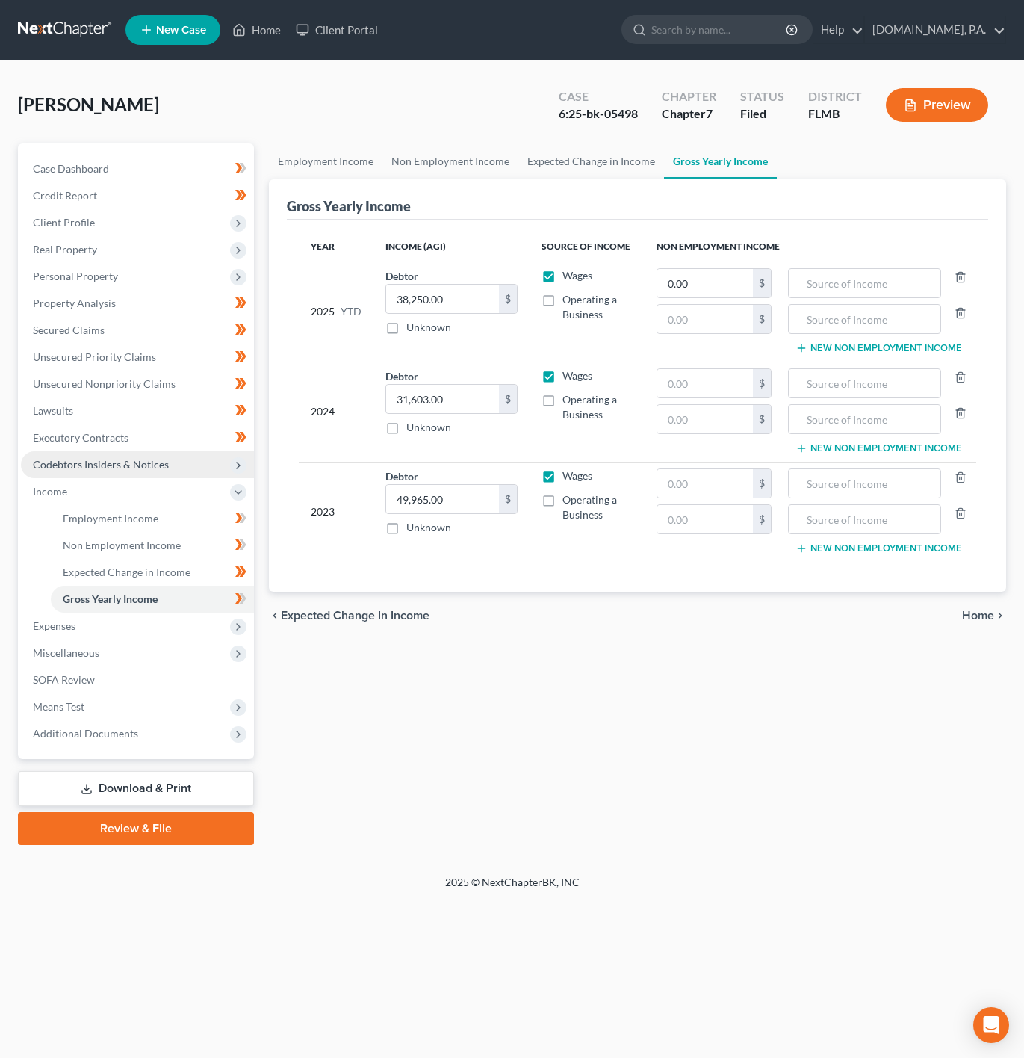
click at [146, 451] on span "Codebtors Insiders & Notices" at bounding box center [137, 464] width 233 height 27
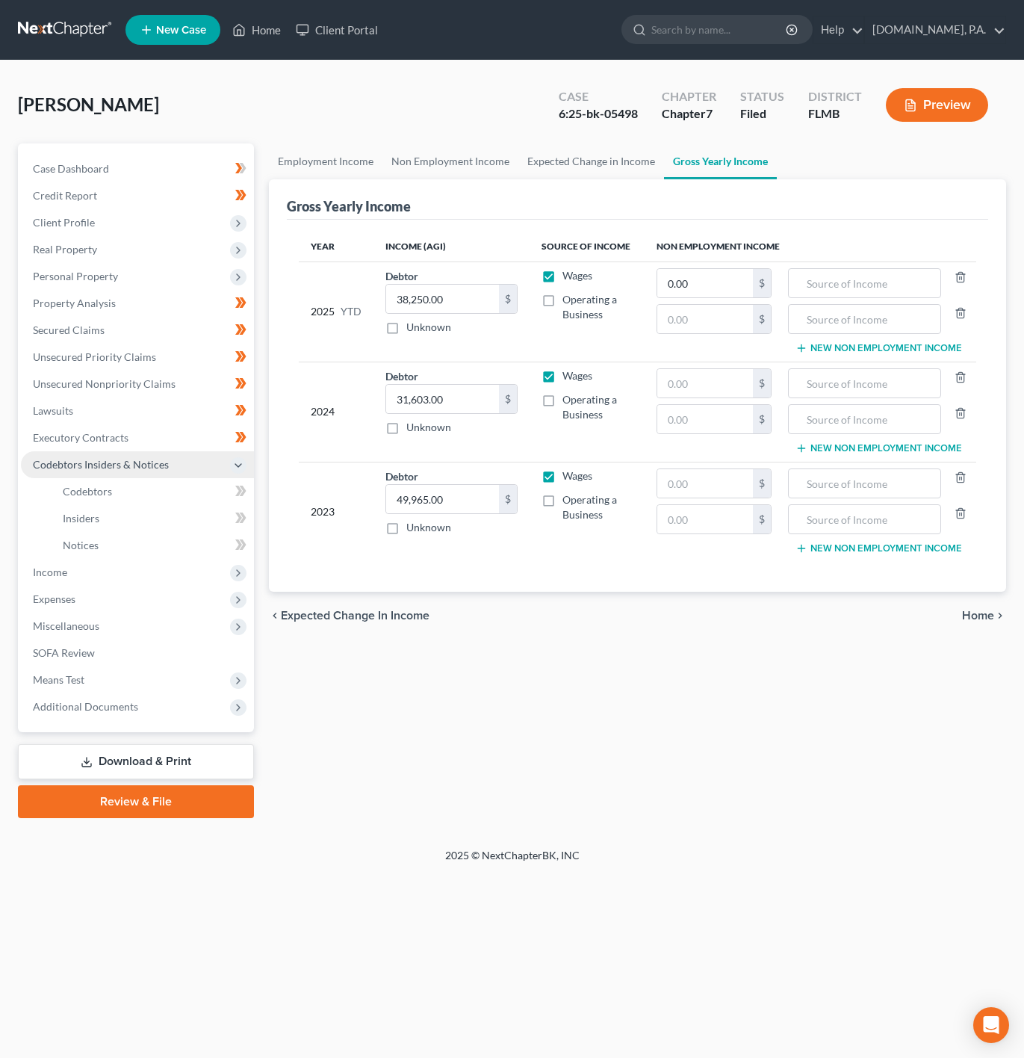
click at [164, 474] on span "Codebtors Insiders & Notices" at bounding box center [137, 464] width 233 height 27
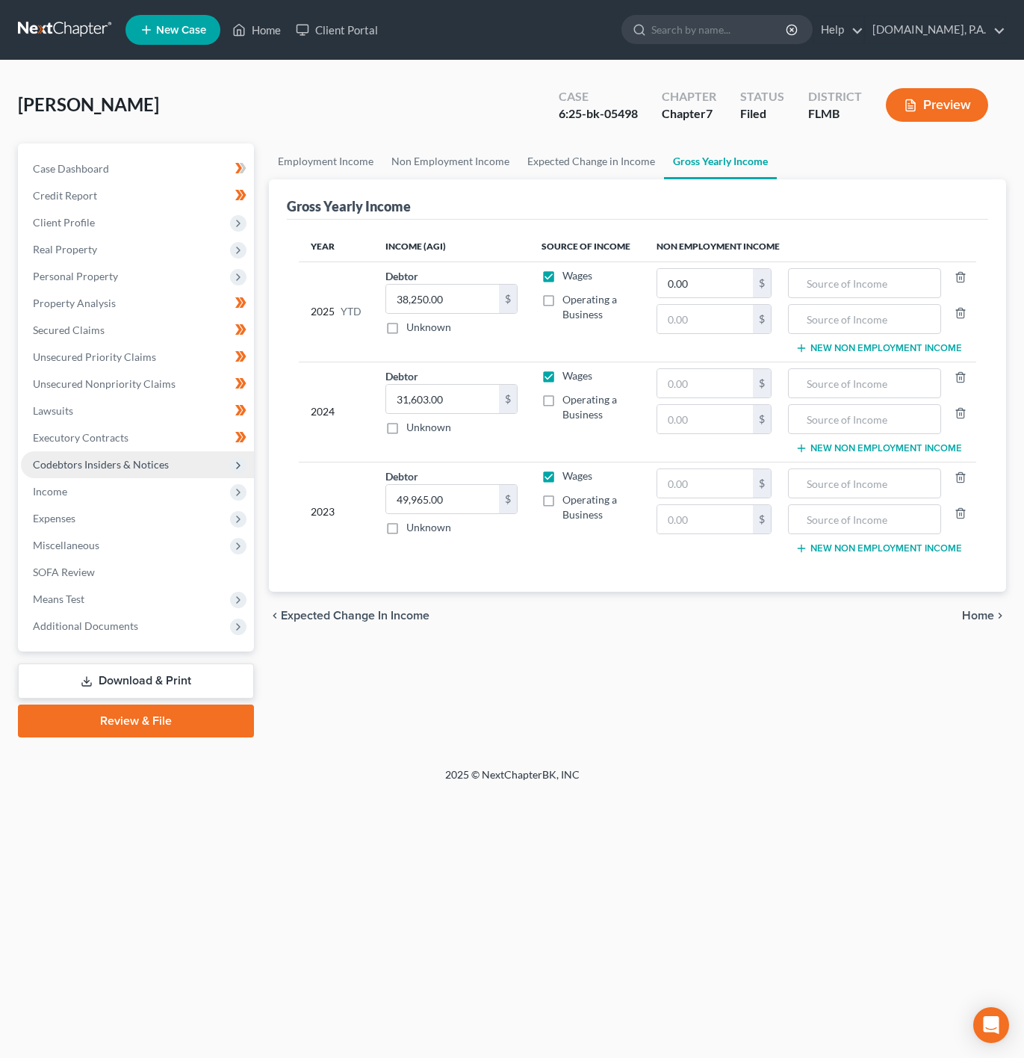
click at [178, 467] on span "Codebtors Insiders & Notices" at bounding box center [137, 464] width 233 height 27
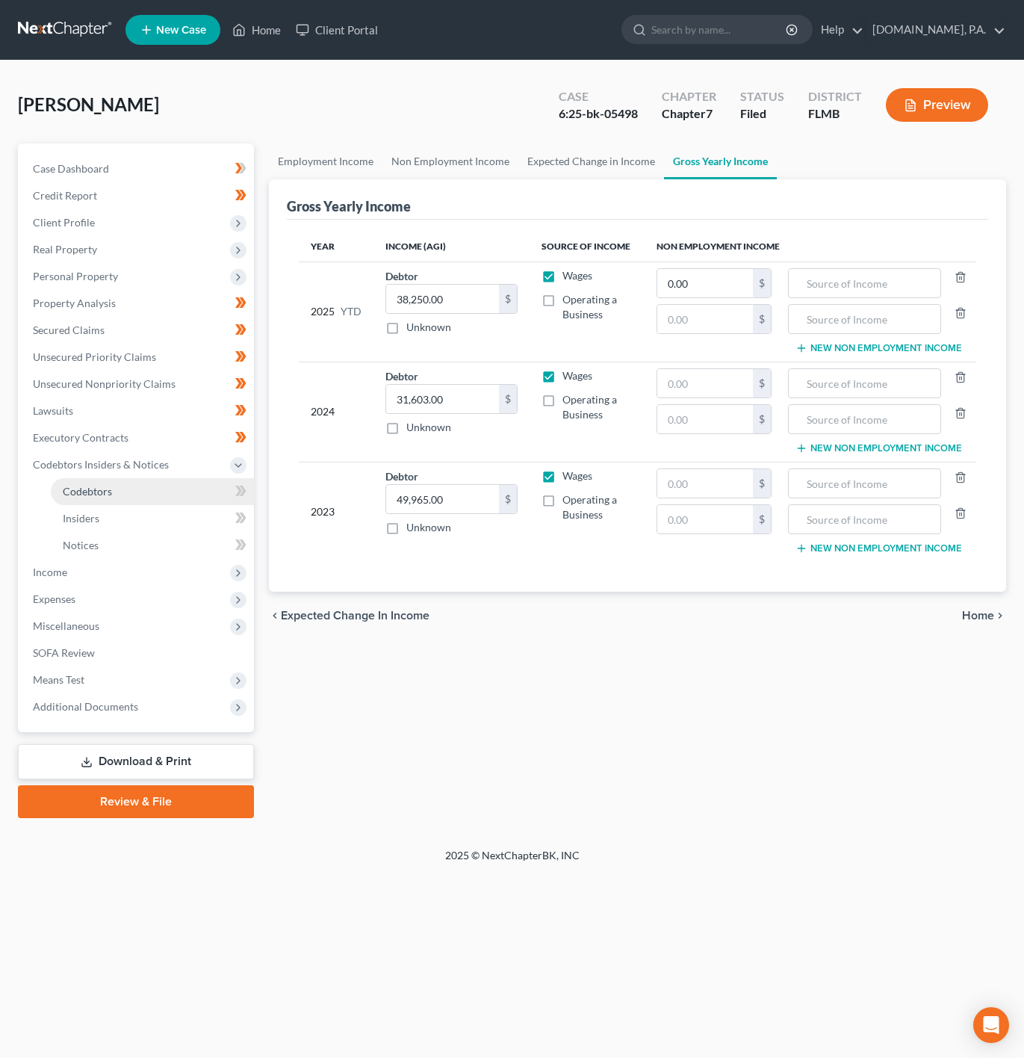
click at [182, 484] on link "Codebtors" at bounding box center [152, 491] width 203 height 27
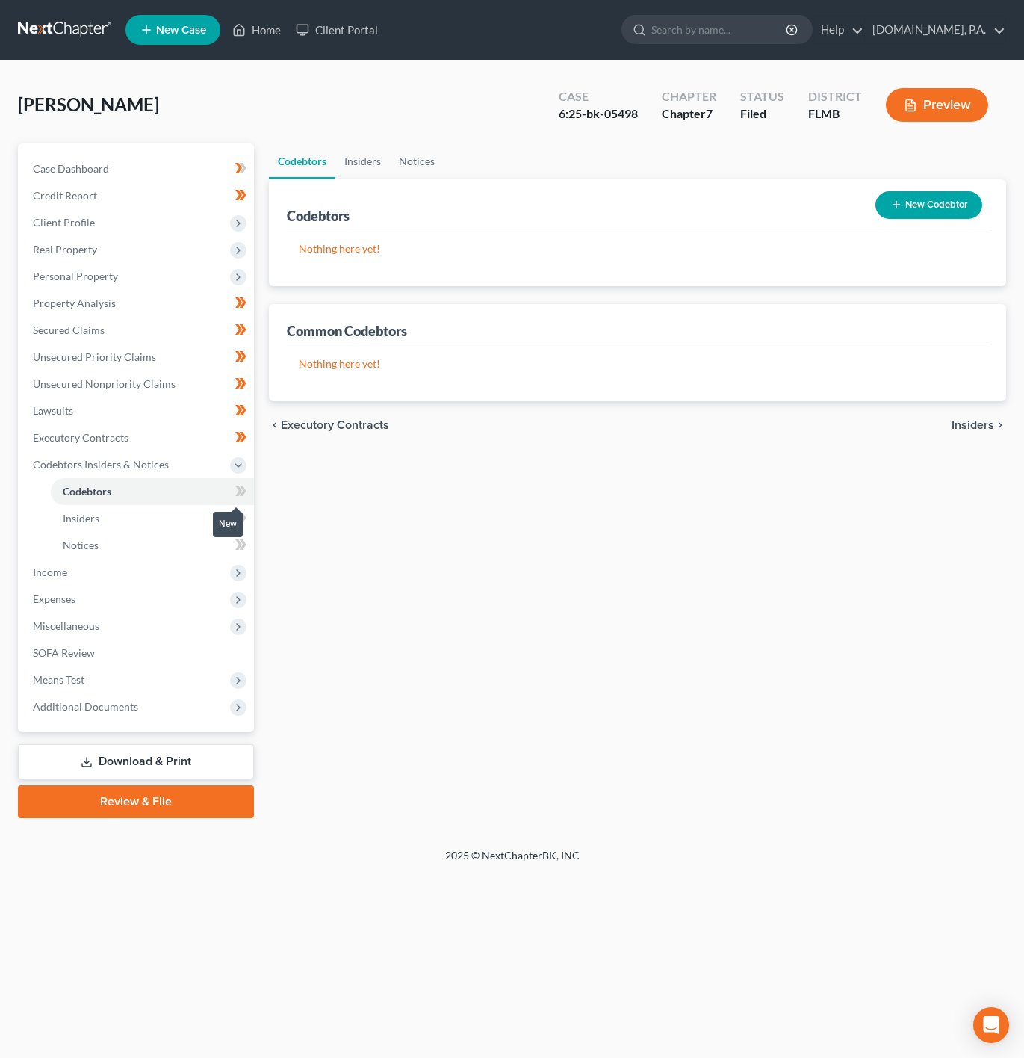
click at [243, 496] on icon at bounding box center [240, 491] width 11 height 19
click at [209, 521] on link "Insiders" at bounding box center [152, 518] width 203 height 27
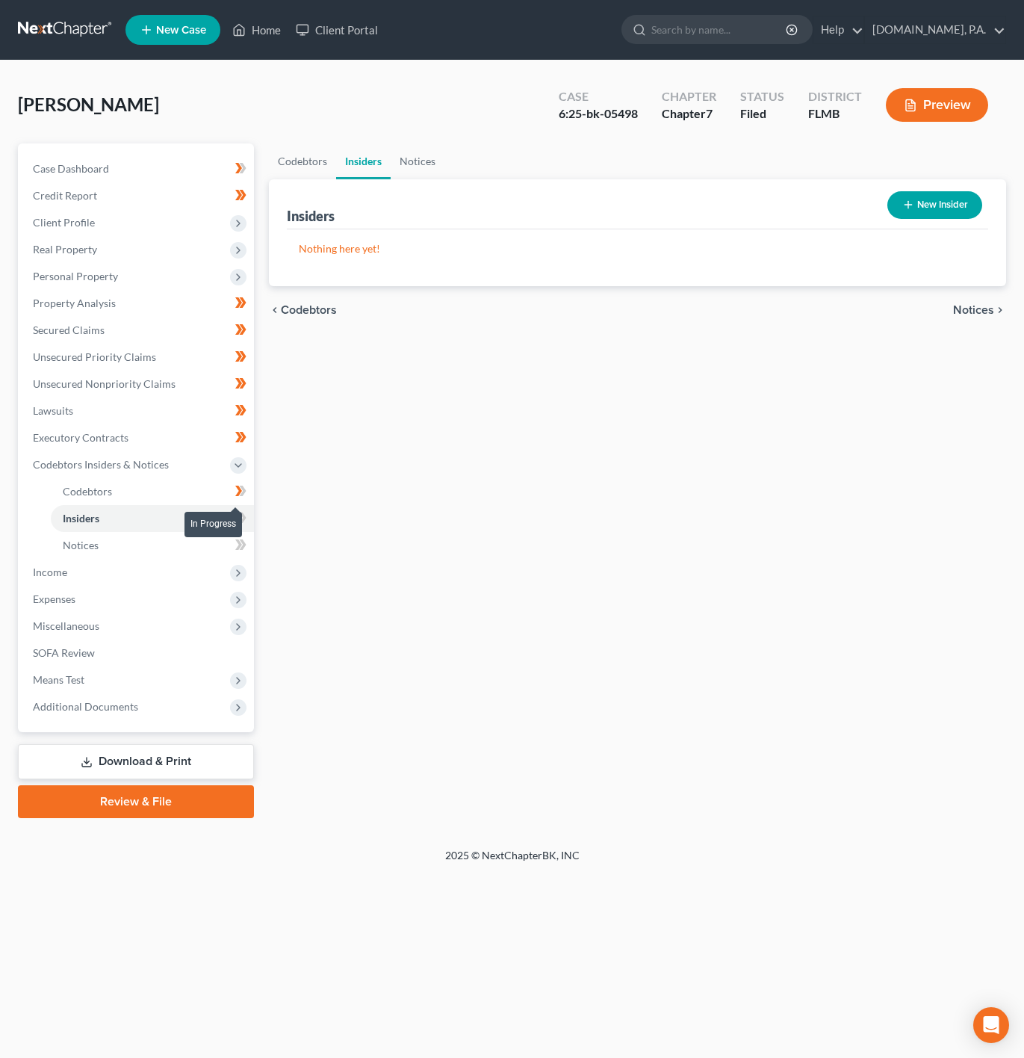
click at [236, 487] on icon at bounding box center [240, 491] width 11 height 19
click at [180, 533] on link "Notices" at bounding box center [152, 545] width 203 height 27
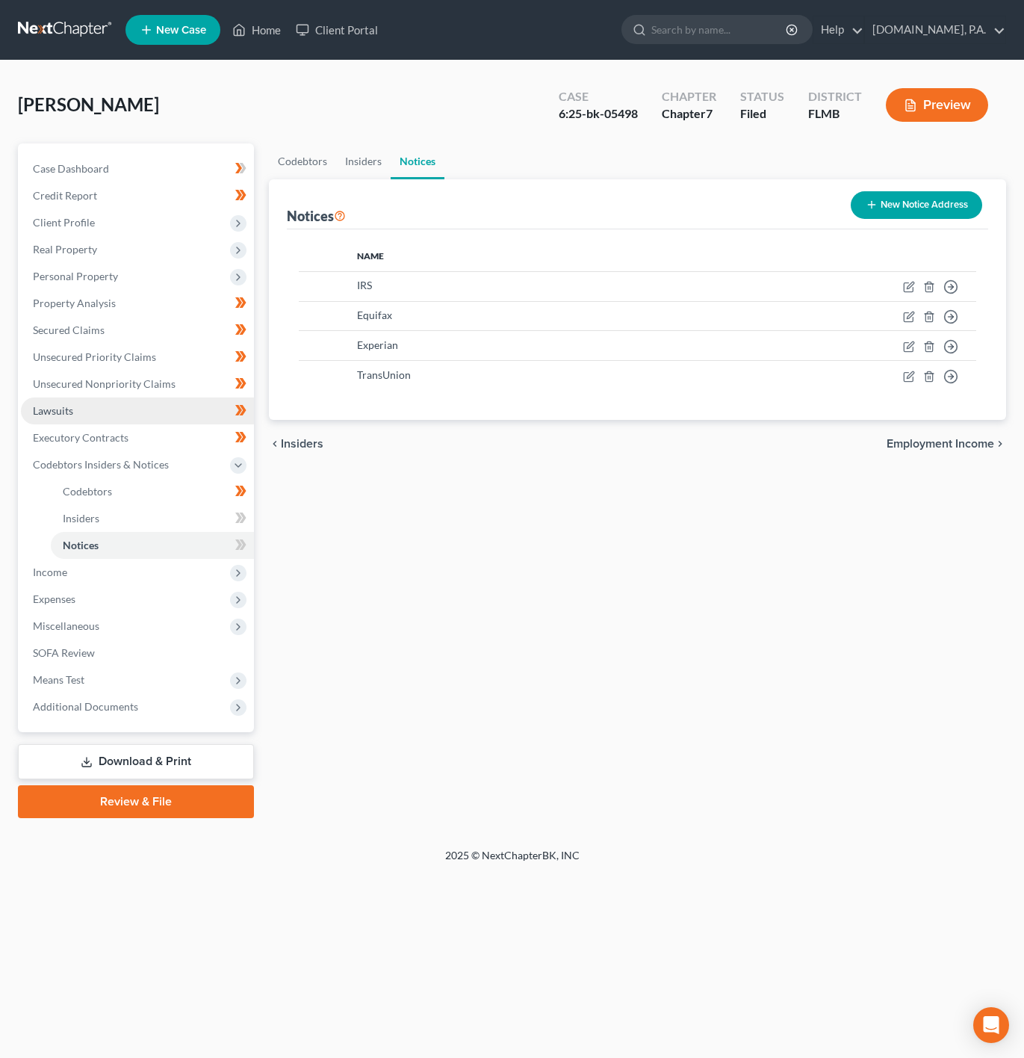
click at [128, 409] on link "Lawsuits" at bounding box center [137, 410] width 233 height 27
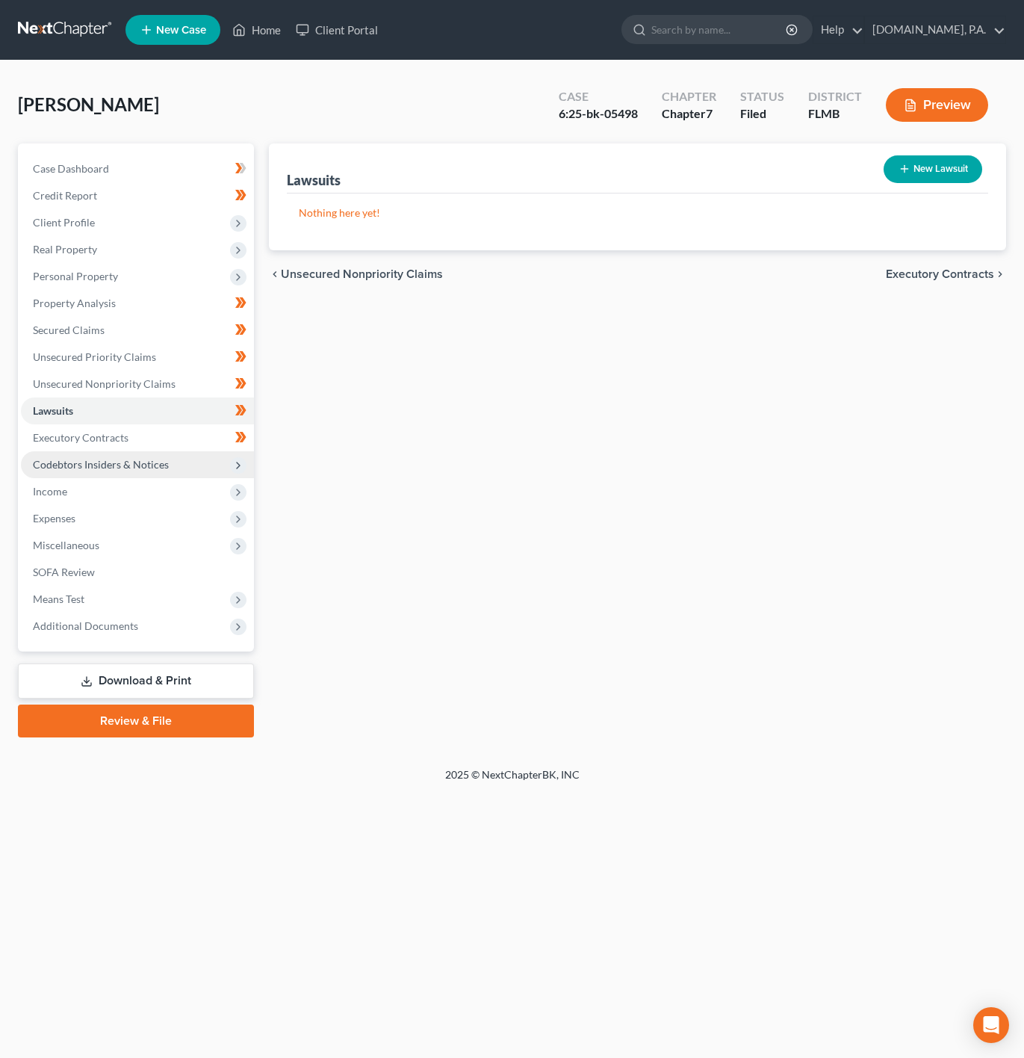
click at [202, 457] on span "Codebtors Insiders & Notices" at bounding box center [137, 464] width 233 height 27
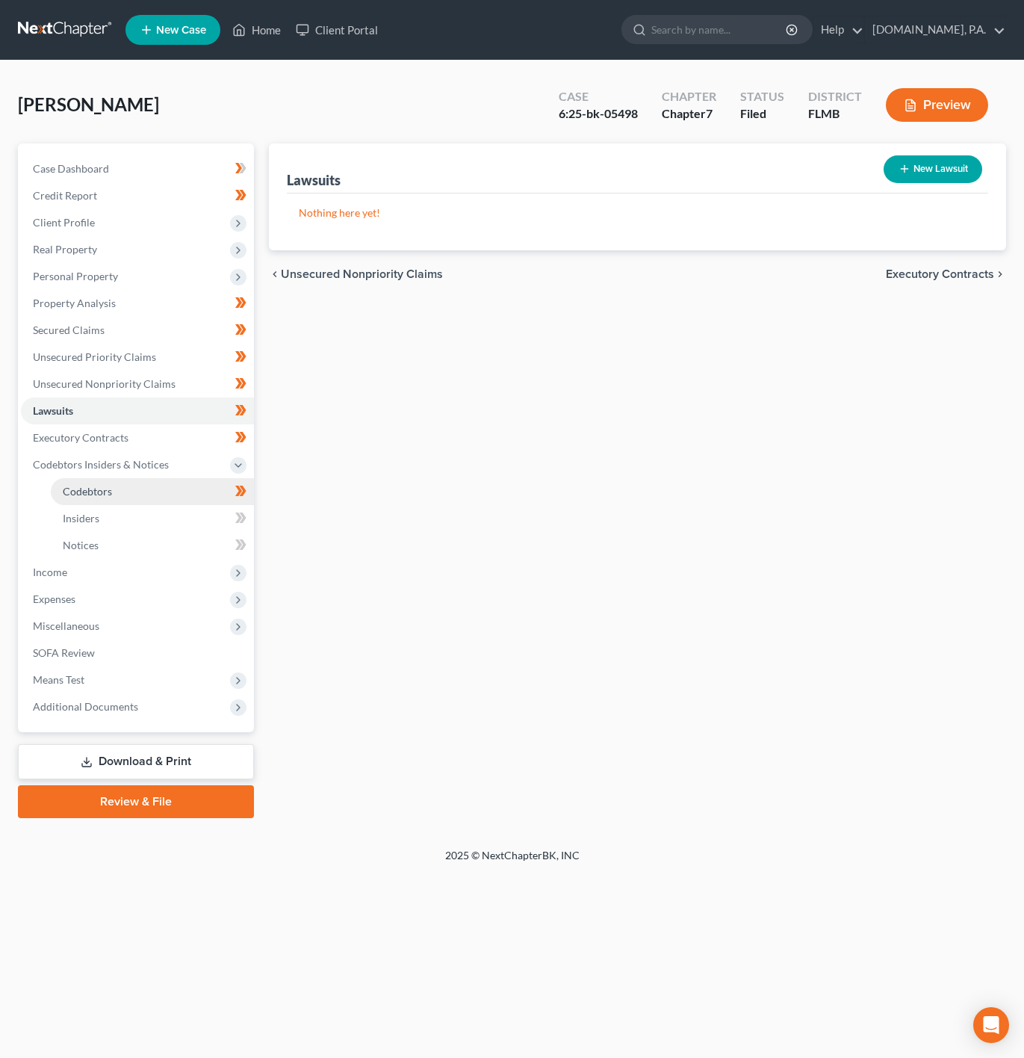
click at [185, 498] on link "Codebtors" at bounding box center [152, 491] width 203 height 27
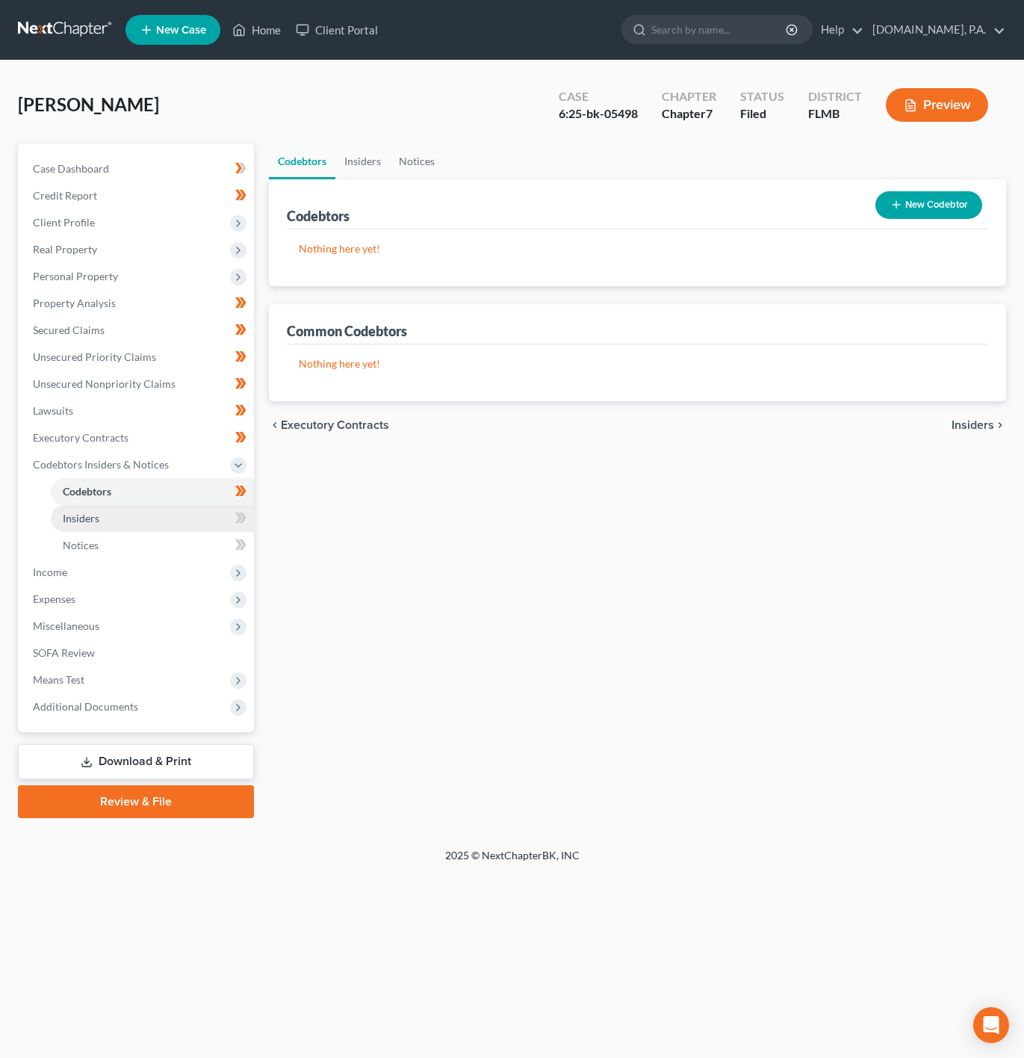
click at [191, 507] on link "Insiders" at bounding box center [152, 518] width 203 height 27
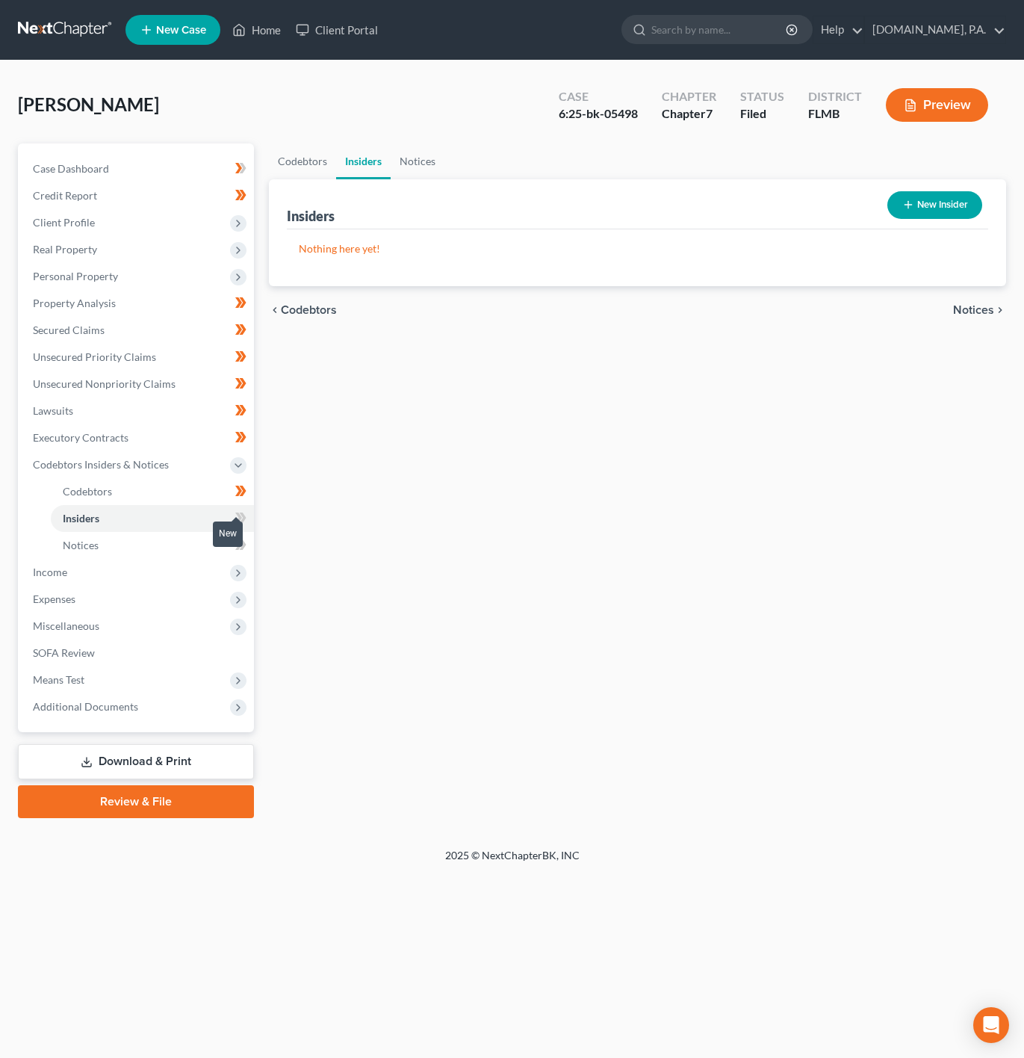
click at [249, 525] on span at bounding box center [241, 520] width 26 height 22
click at [206, 541] on link "Notices" at bounding box center [152, 545] width 203 height 27
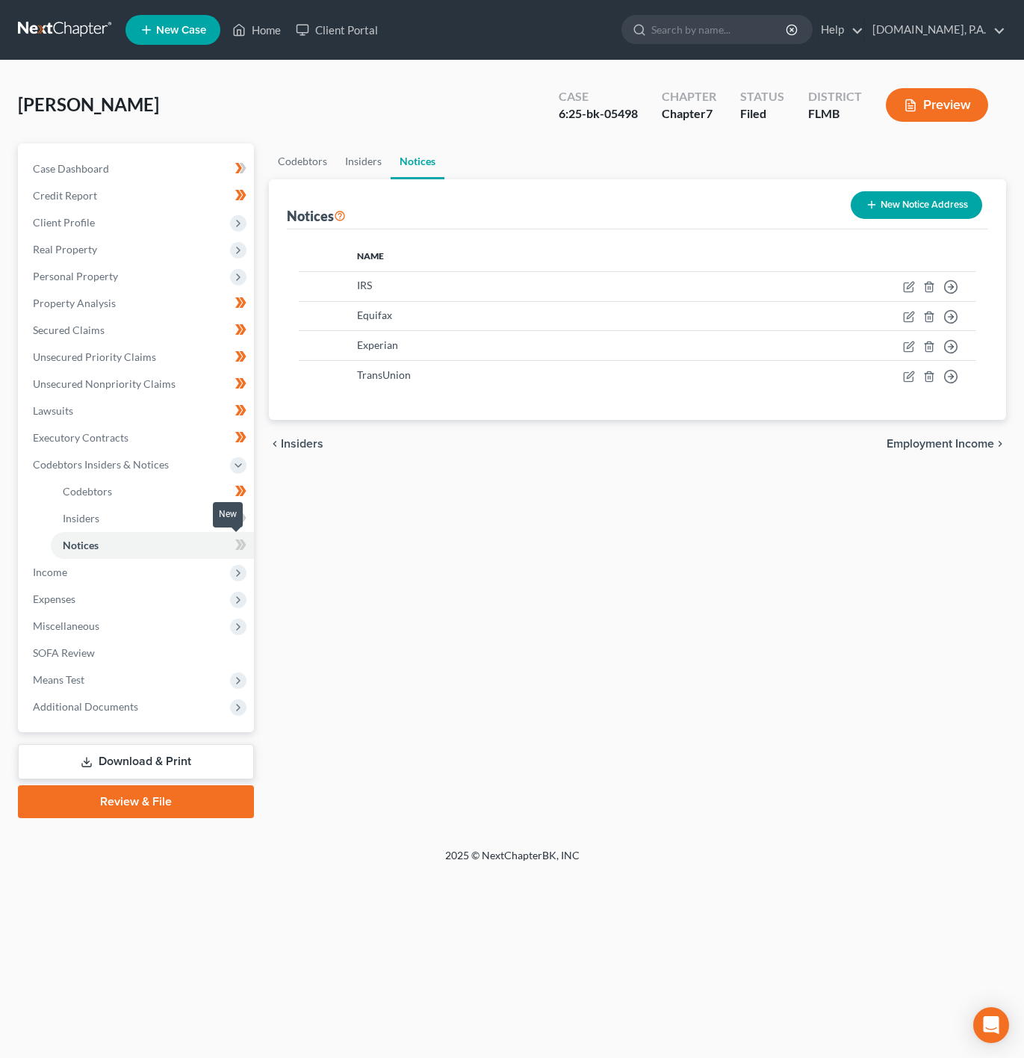
click at [245, 541] on icon at bounding box center [240, 545] width 11 height 19
click at [236, 513] on icon at bounding box center [238, 518] width 7 height 10
click at [122, 578] on span "Income" at bounding box center [137, 572] width 233 height 27
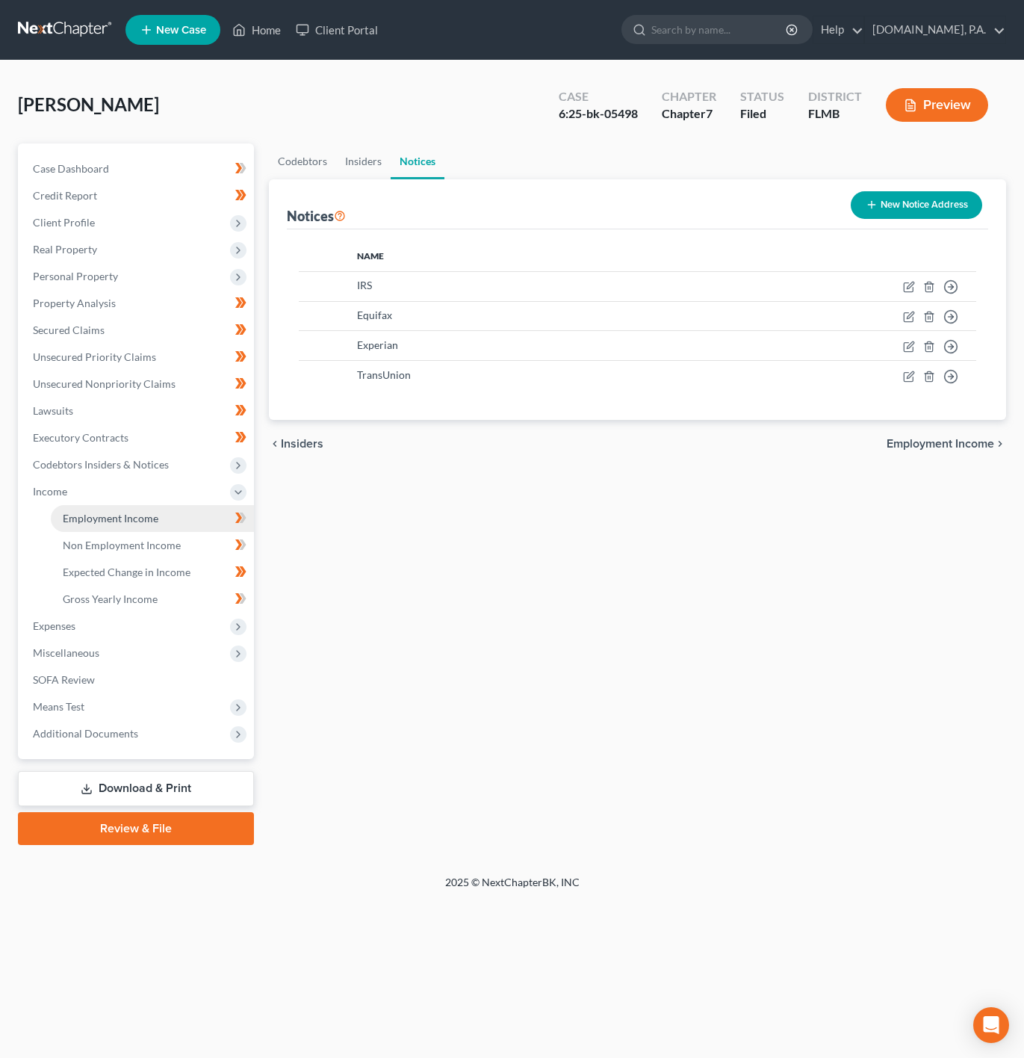
click at [155, 516] on span "Employment Income" at bounding box center [111, 518] width 96 height 13
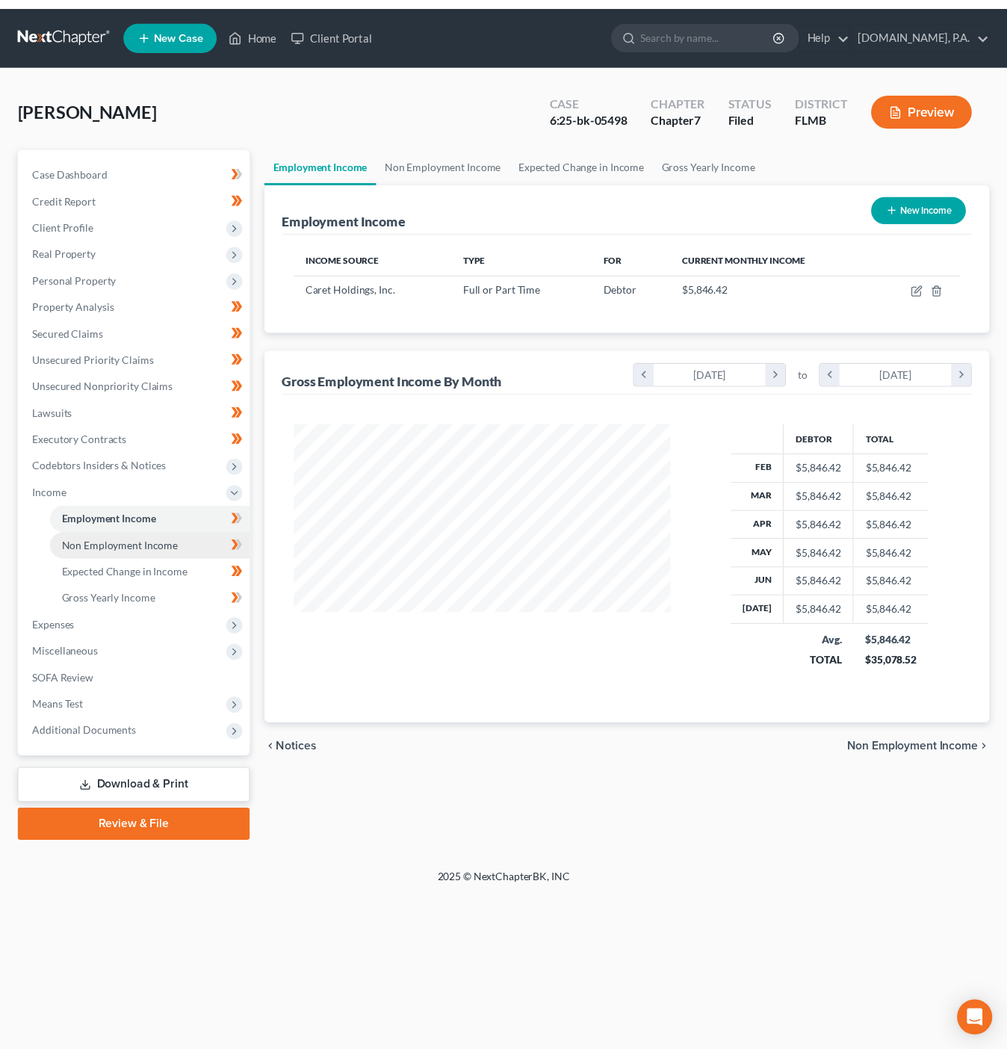
scroll to position [270, 413]
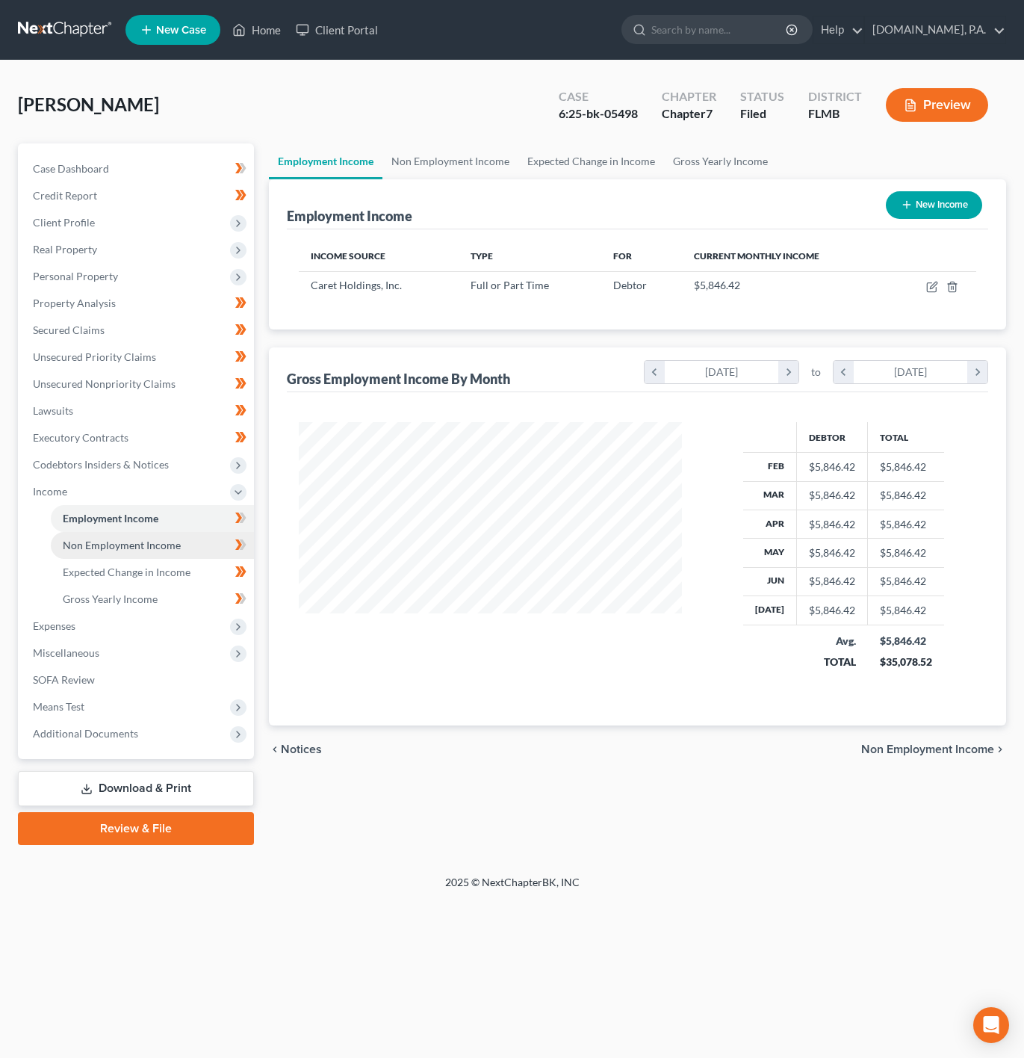
click at [200, 536] on link "Non Employment Income" at bounding box center [152, 545] width 203 height 27
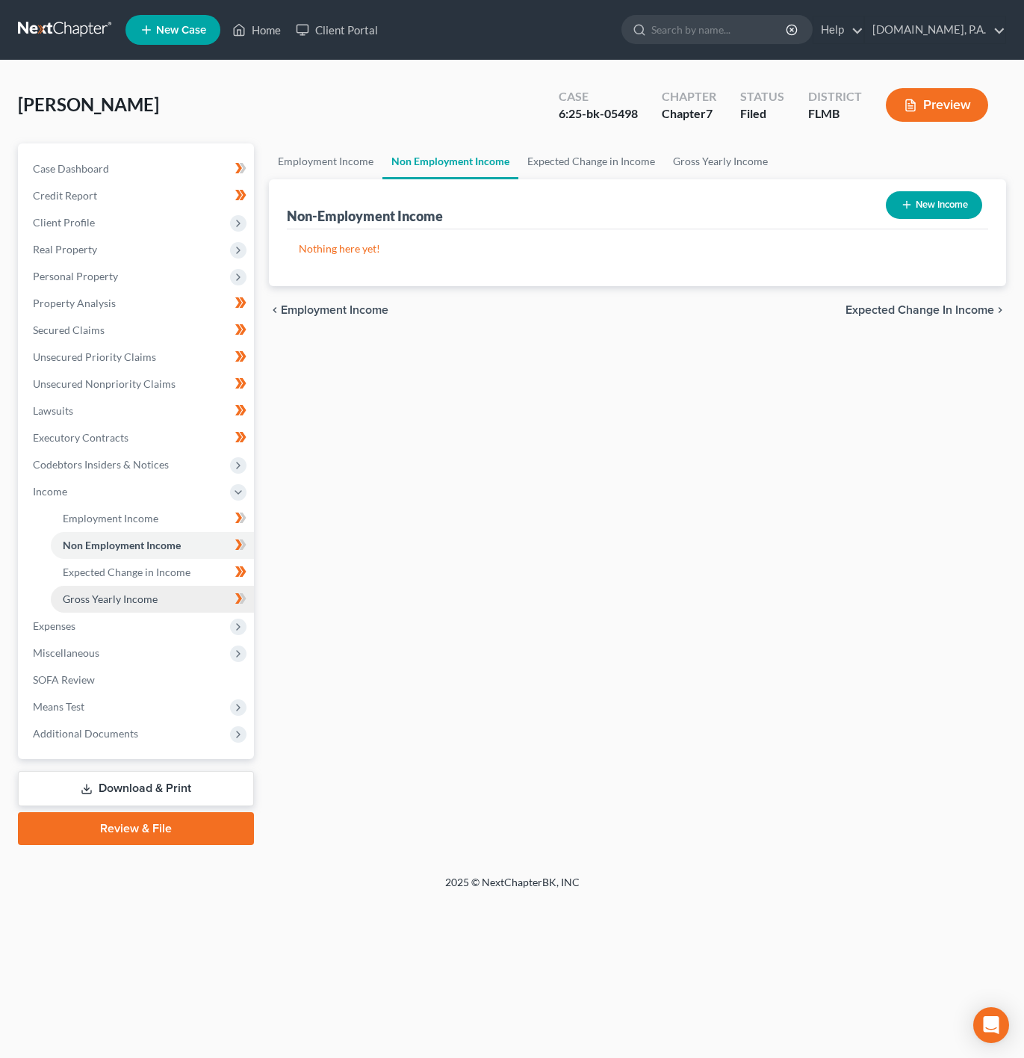
click at [188, 588] on link "Gross Yearly Income" at bounding box center [152, 599] width 203 height 27
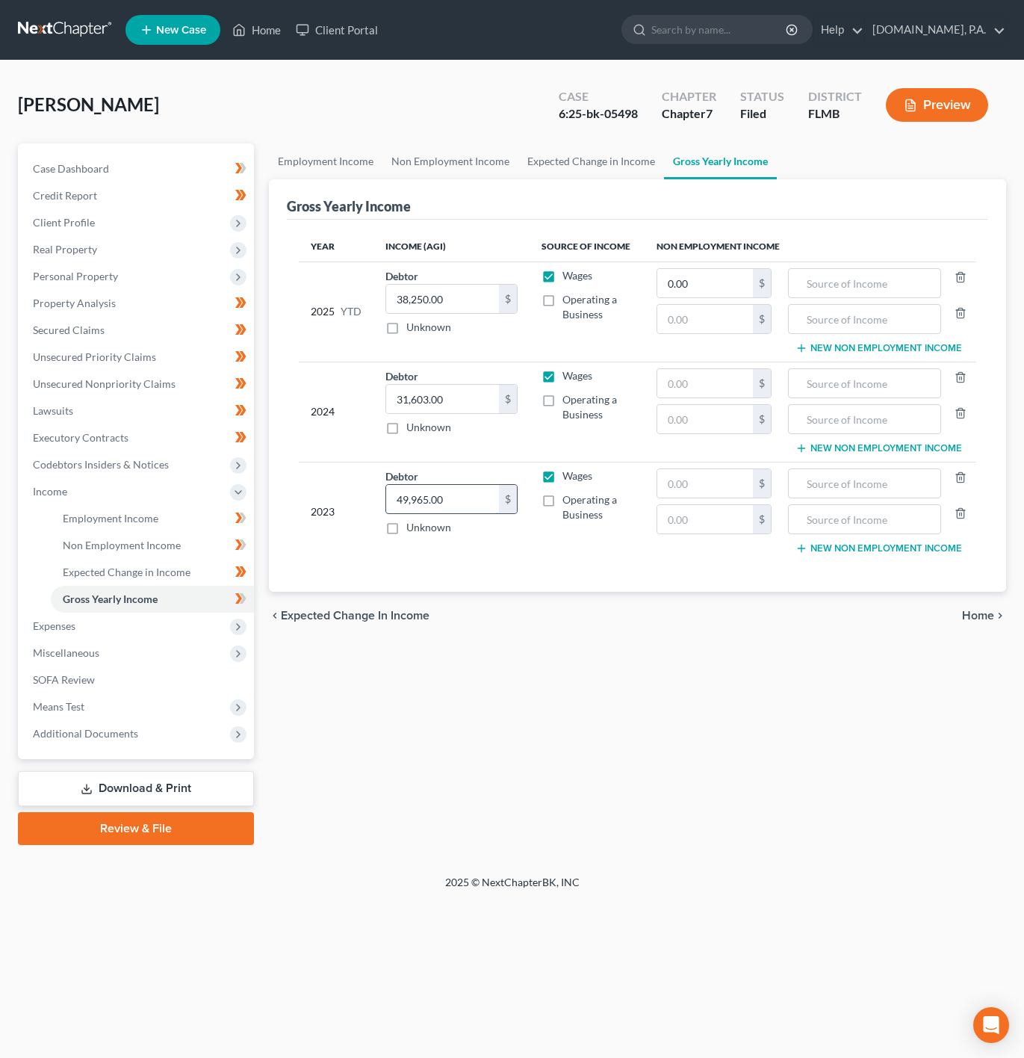
click at [438, 513] on input "49,965.00" at bounding box center [443, 499] width 114 height 28
drag, startPoint x: 457, startPoint y: 306, endPoint x: 448, endPoint y: 314, distance: 12.2
click at [457, 306] on input "38,250.00" at bounding box center [443, 299] width 114 height 28
click at [213, 281] on span "Personal Property" at bounding box center [137, 276] width 233 height 27
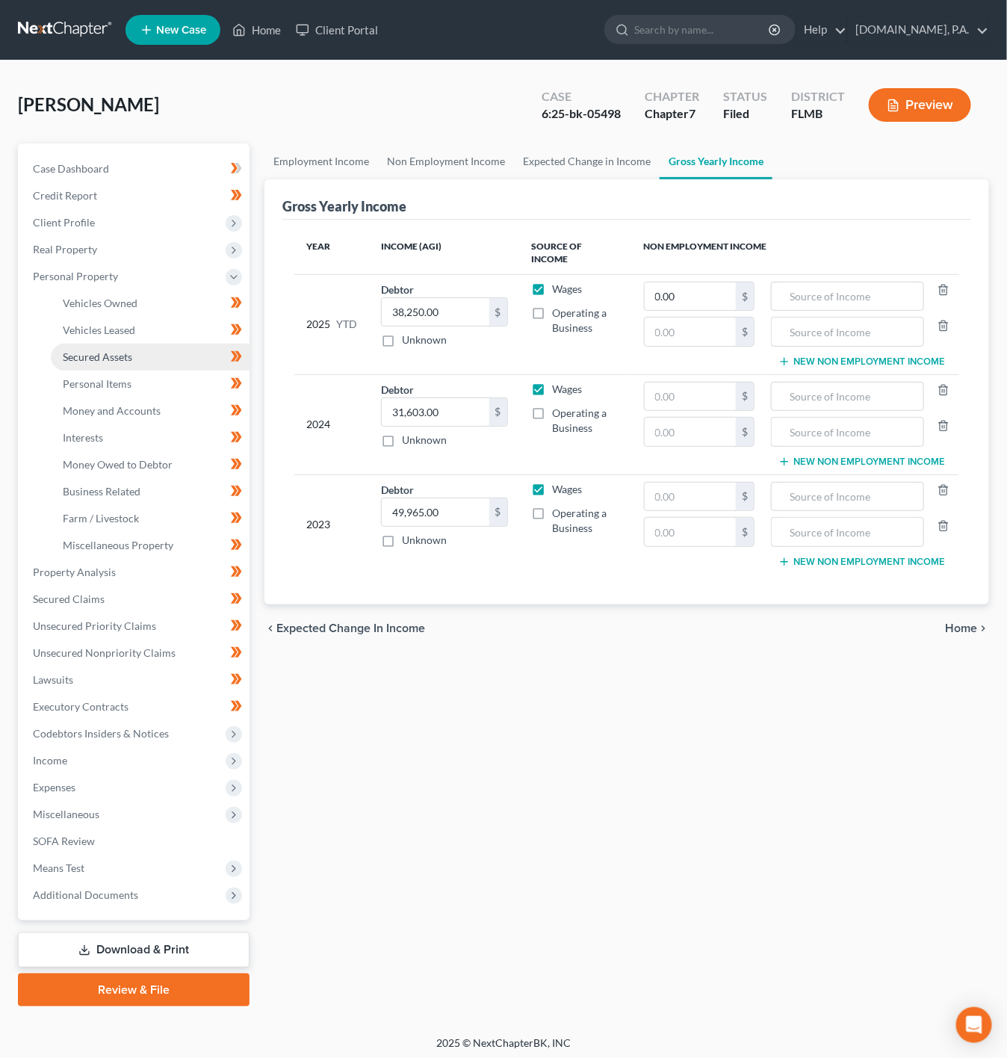
click at [188, 344] on link "Secured Assets" at bounding box center [150, 357] width 199 height 27
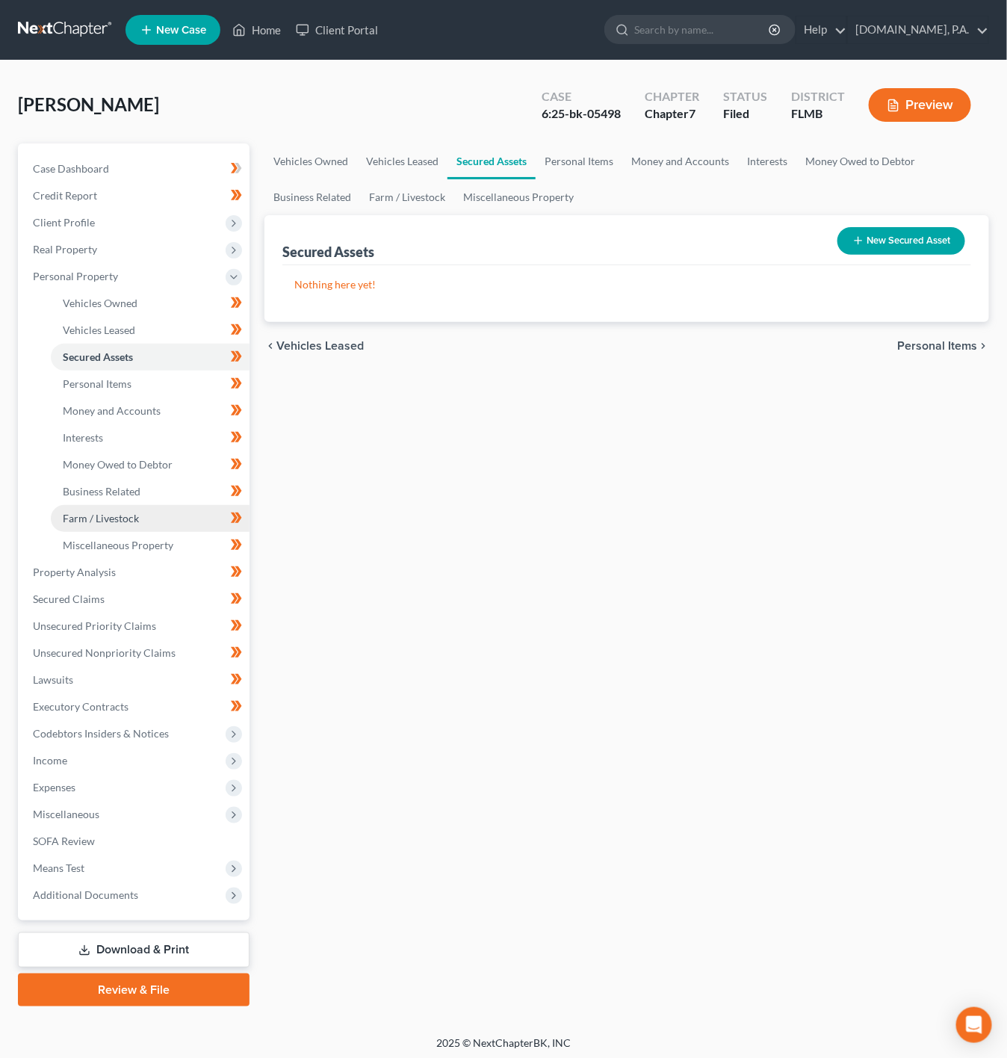
click at [166, 530] on link "Farm / Livestock" at bounding box center [150, 518] width 199 height 27
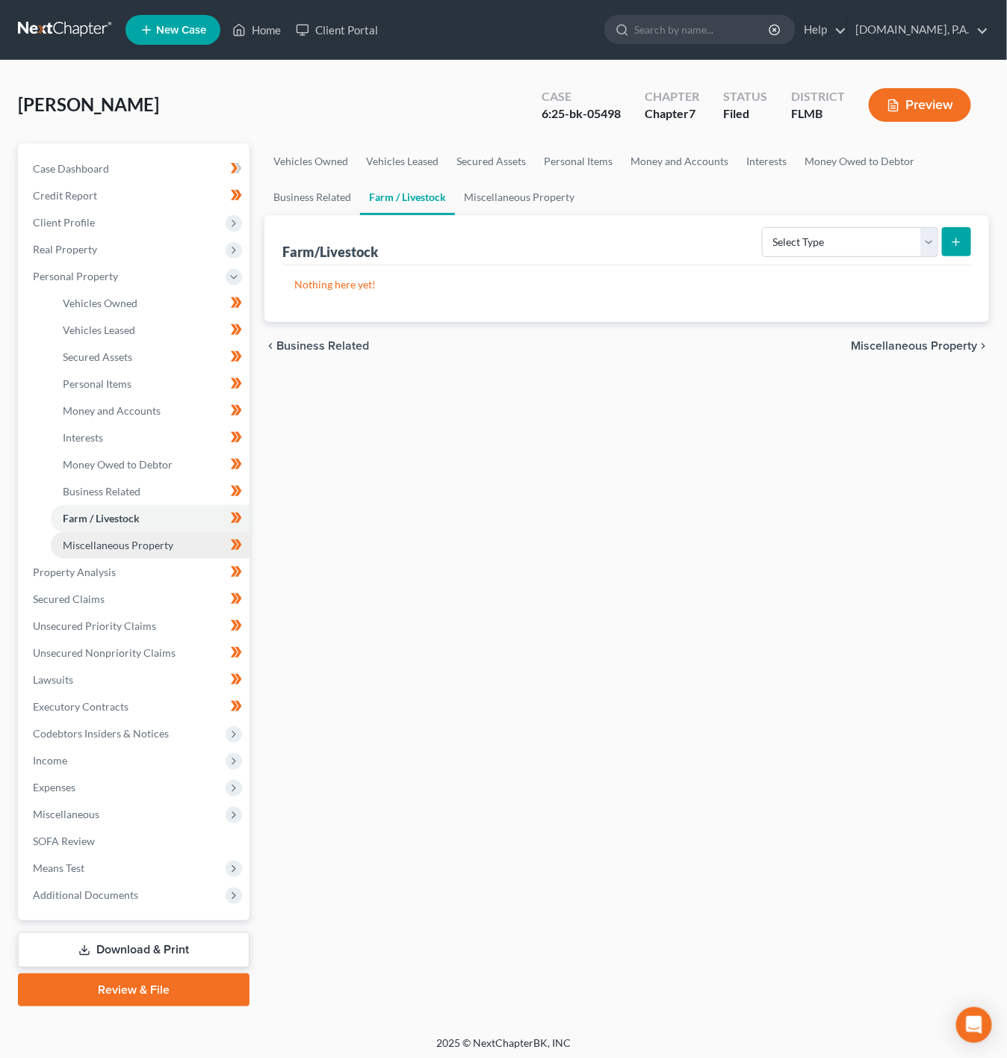
click at [158, 545] on span "Miscellaneous Property" at bounding box center [118, 545] width 111 height 13
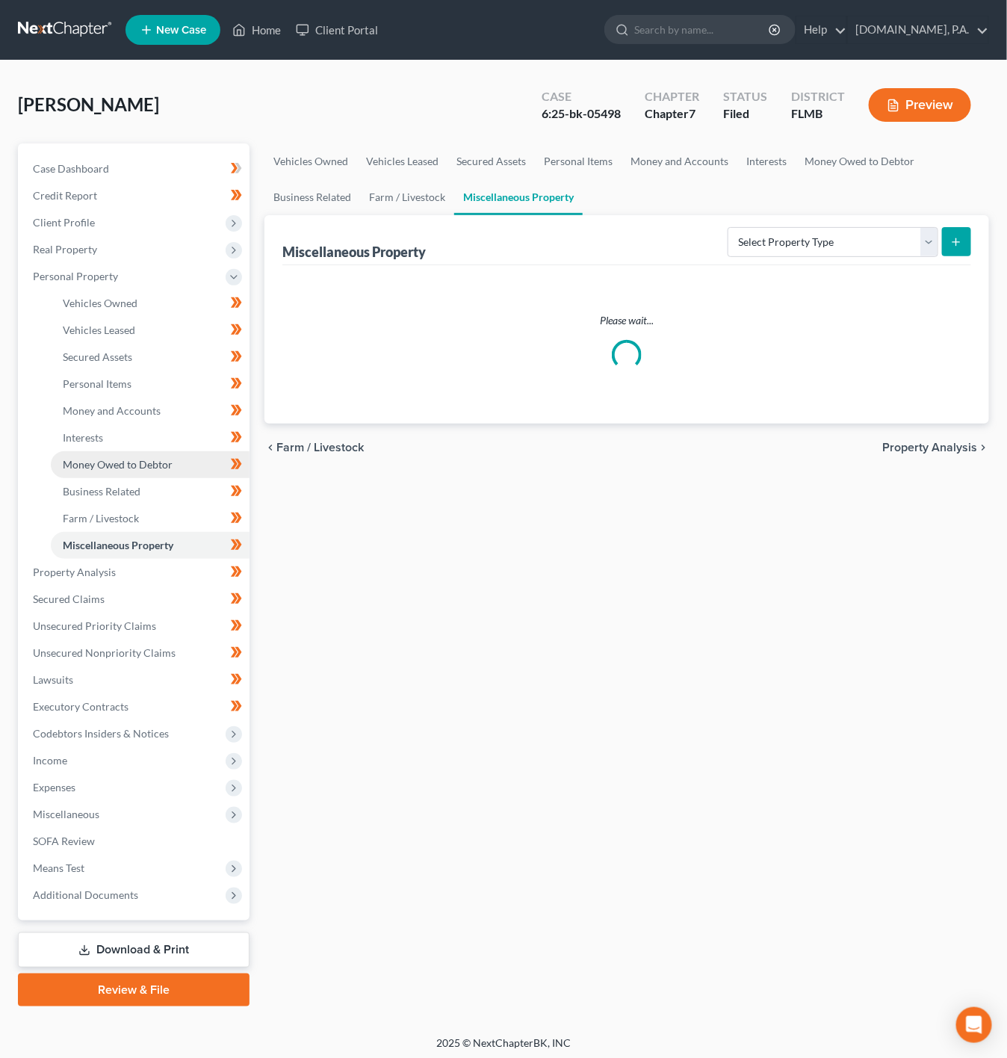
click at [149, 455] on link "Money Owed to Debtor" at bounding box center [150, 464] width 199 height 27
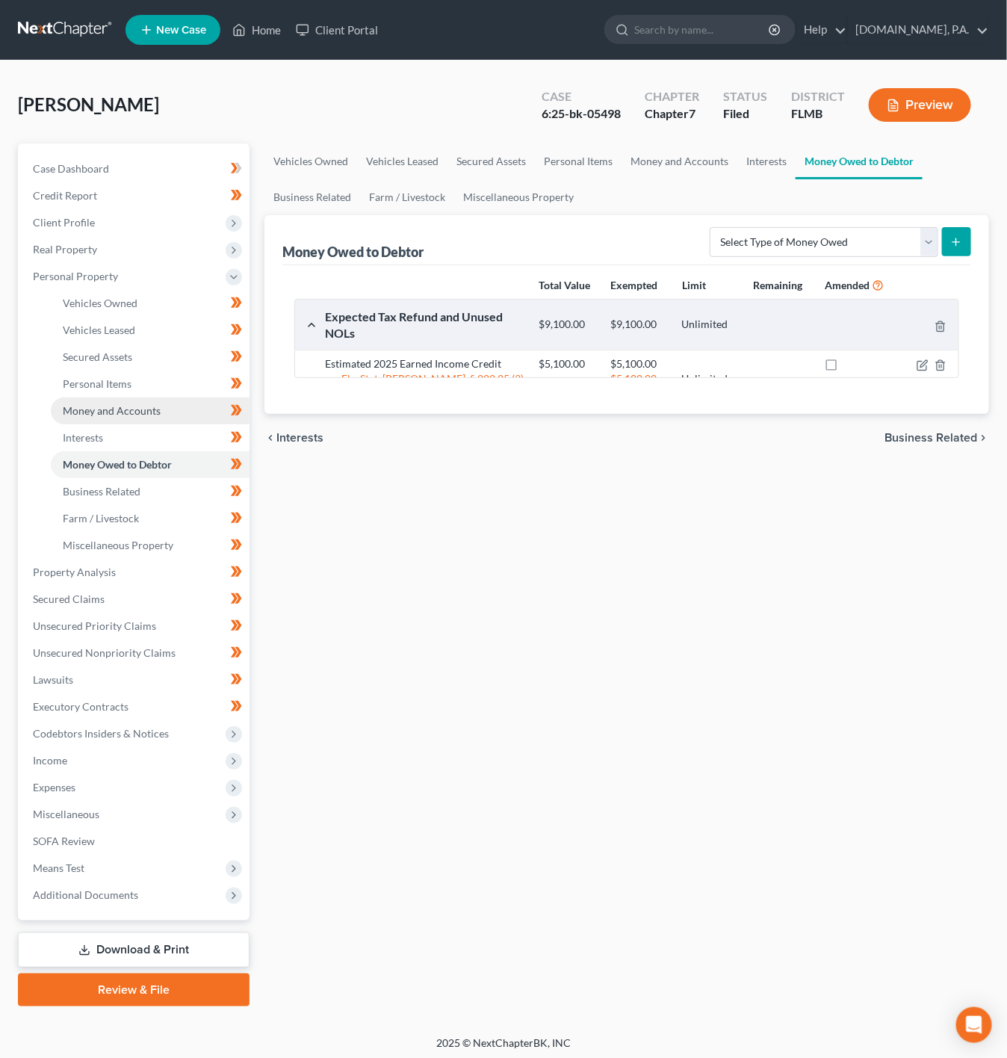
click at [158, 408] on span "Money and Accounts" at bounding box center [112, 410] width 98 height 13
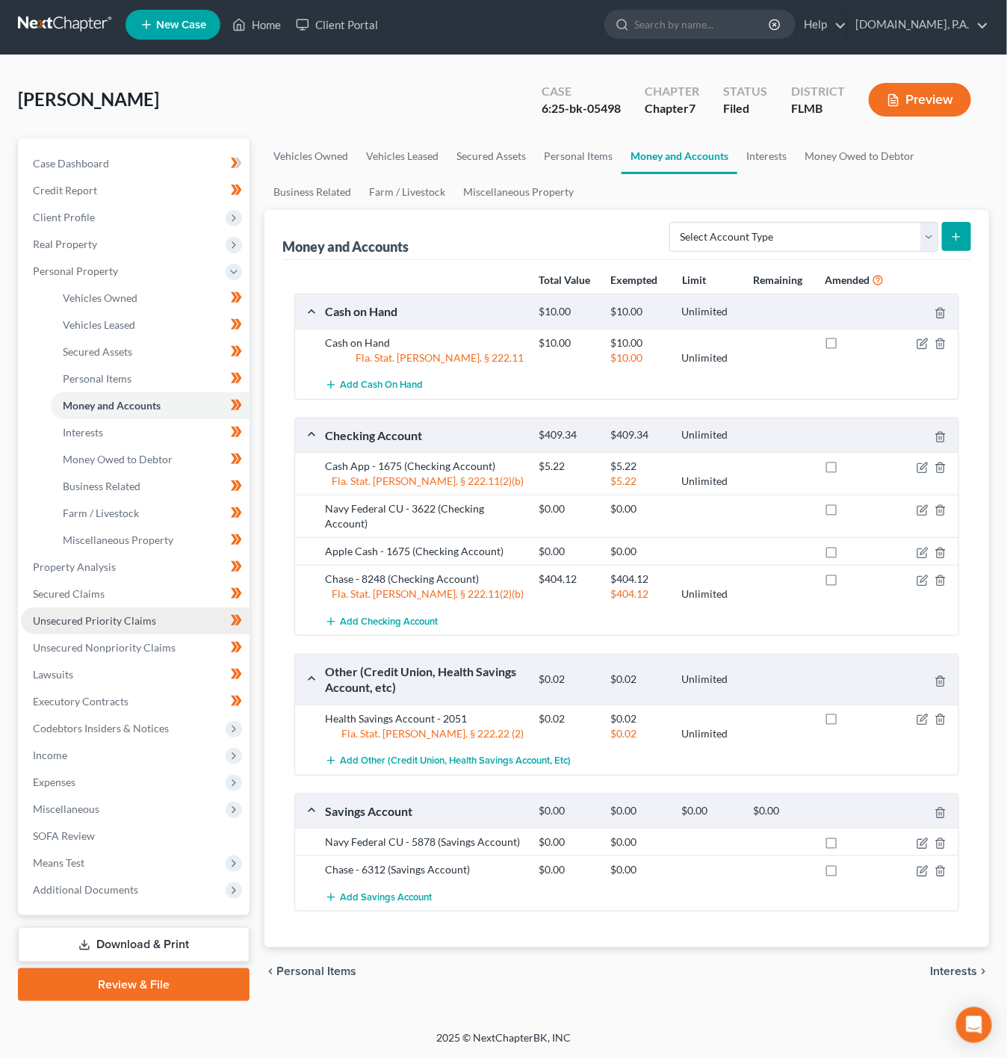
scroll to position [7, 0]
click at [158, 705] on link "Executory Contracts" at bounding box center [135, 701] width 229 height 27
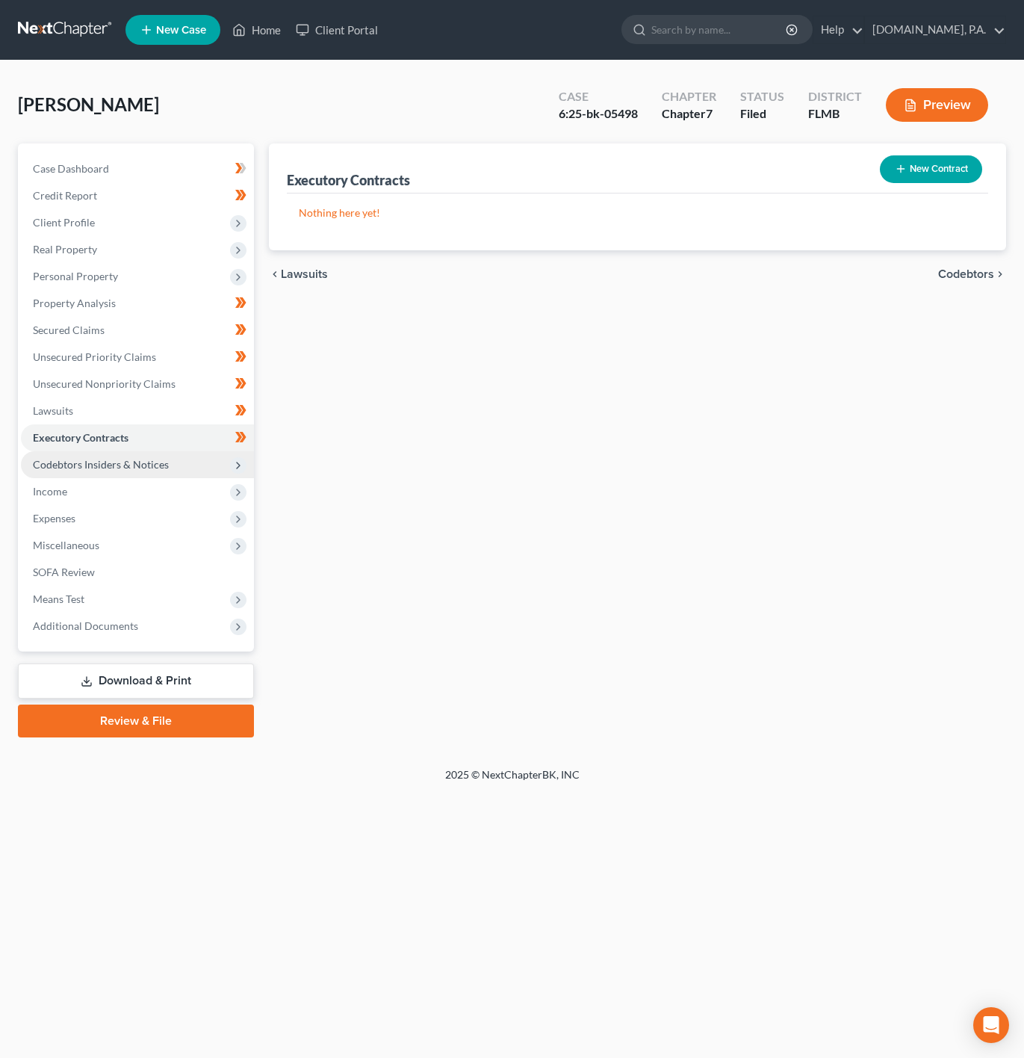
click at [146, 458] on span "Codebtors Insiders & Notices" at bounding box center [101, 464] width 136 height 13
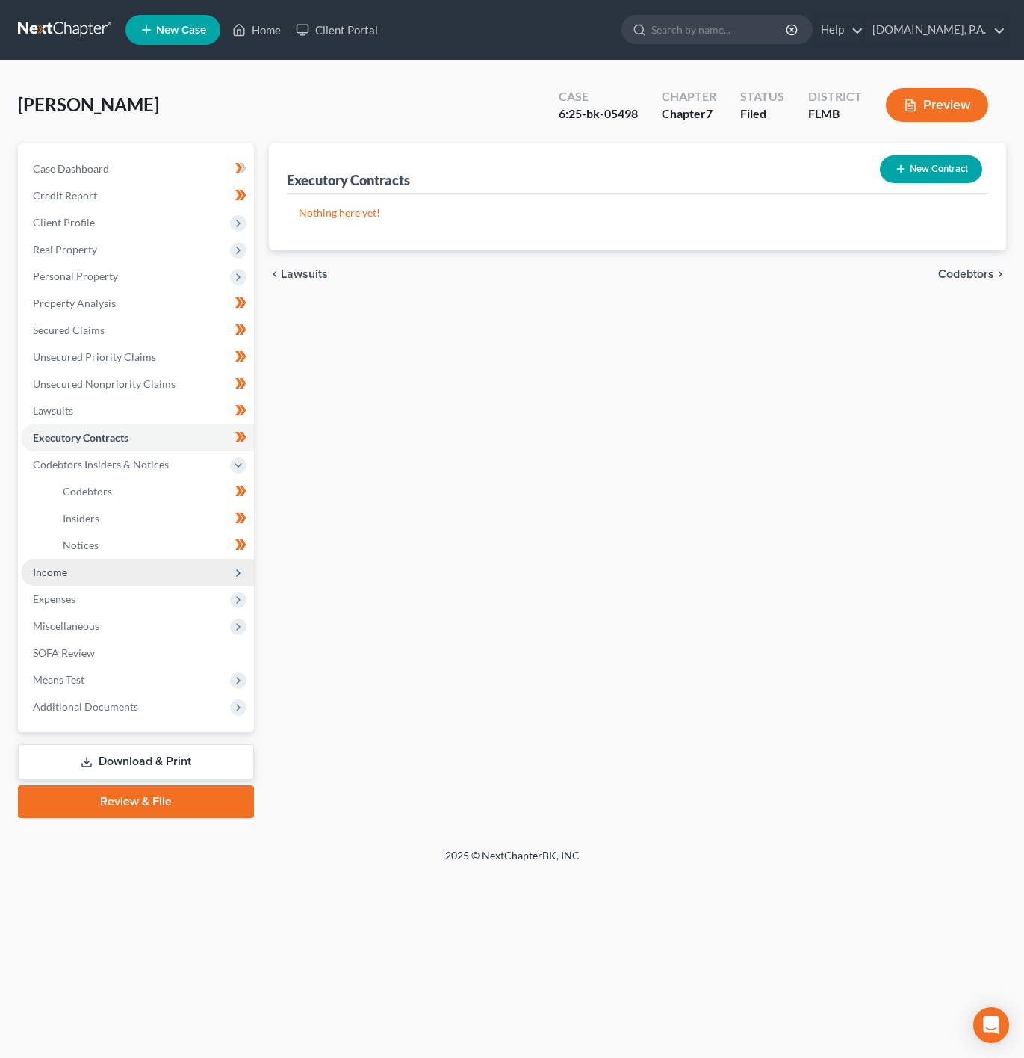
click at [164, 577] on span "Income" at bounding box center [137, 572] width 233 height 27
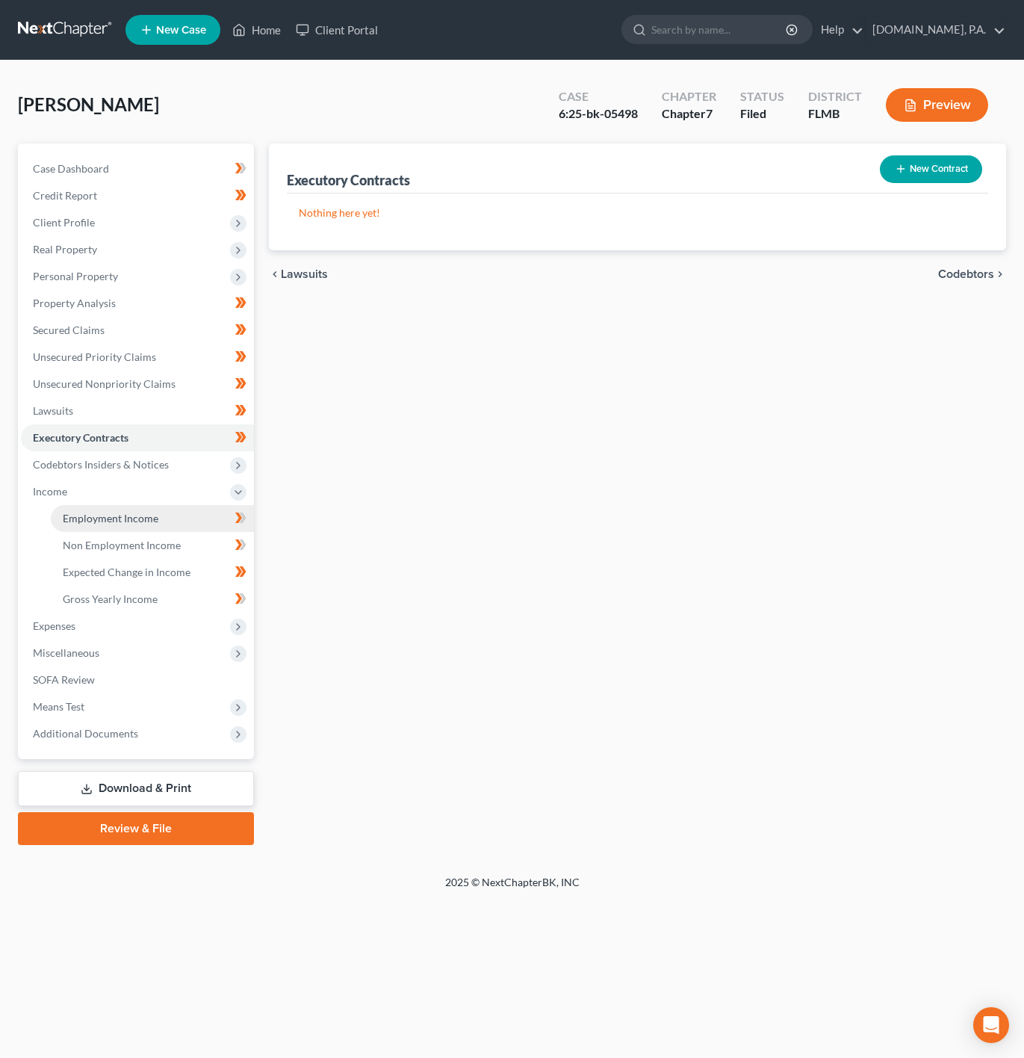
click at [164, 528] on link "Employment Income" at bounding box center [152, 518] width 203 height 27
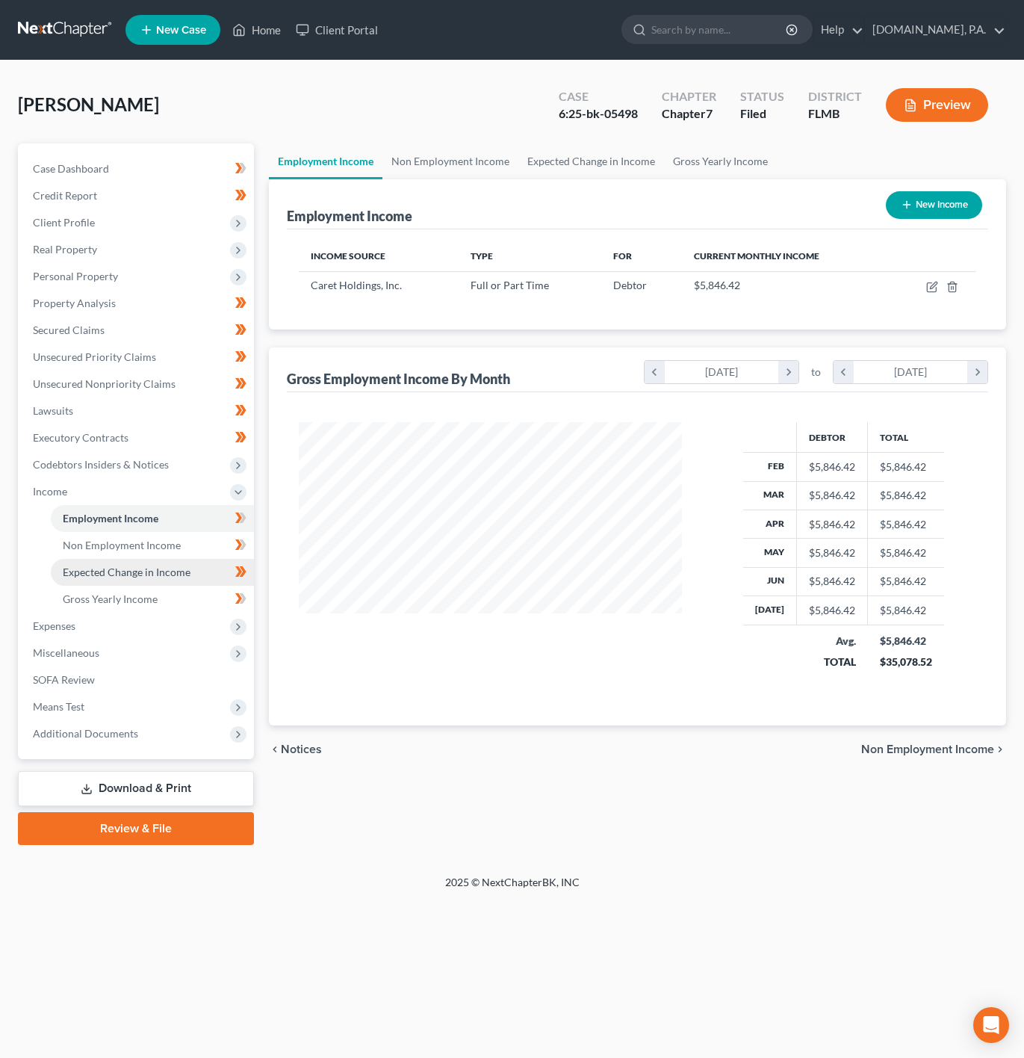
scroll to position [270, 413]
click at [194, 601] on link "Gross Yearly Income" at bounding box center [152, 599] width 203 height 27
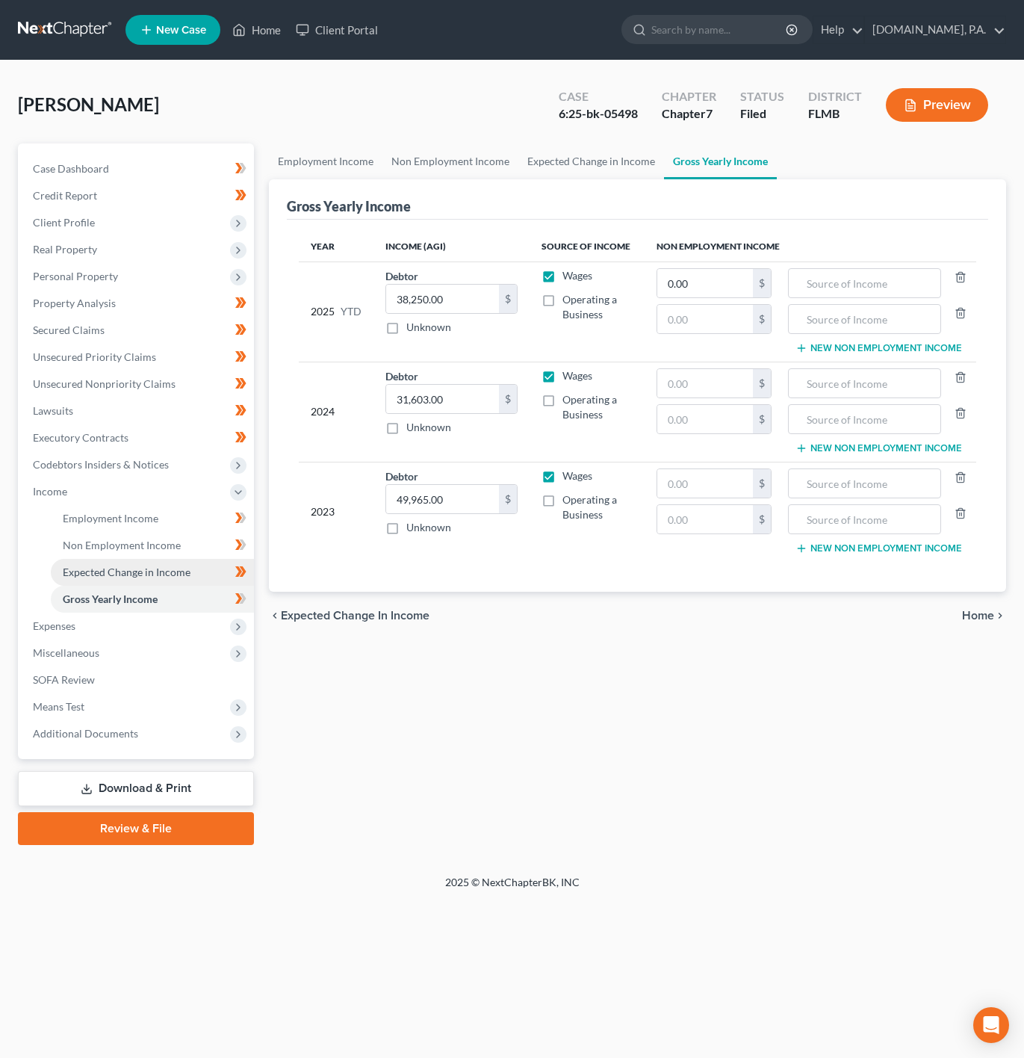
click at [170, 572] on span "Expected Change in Income" at bounding box center [127, 572] width 128 height 13
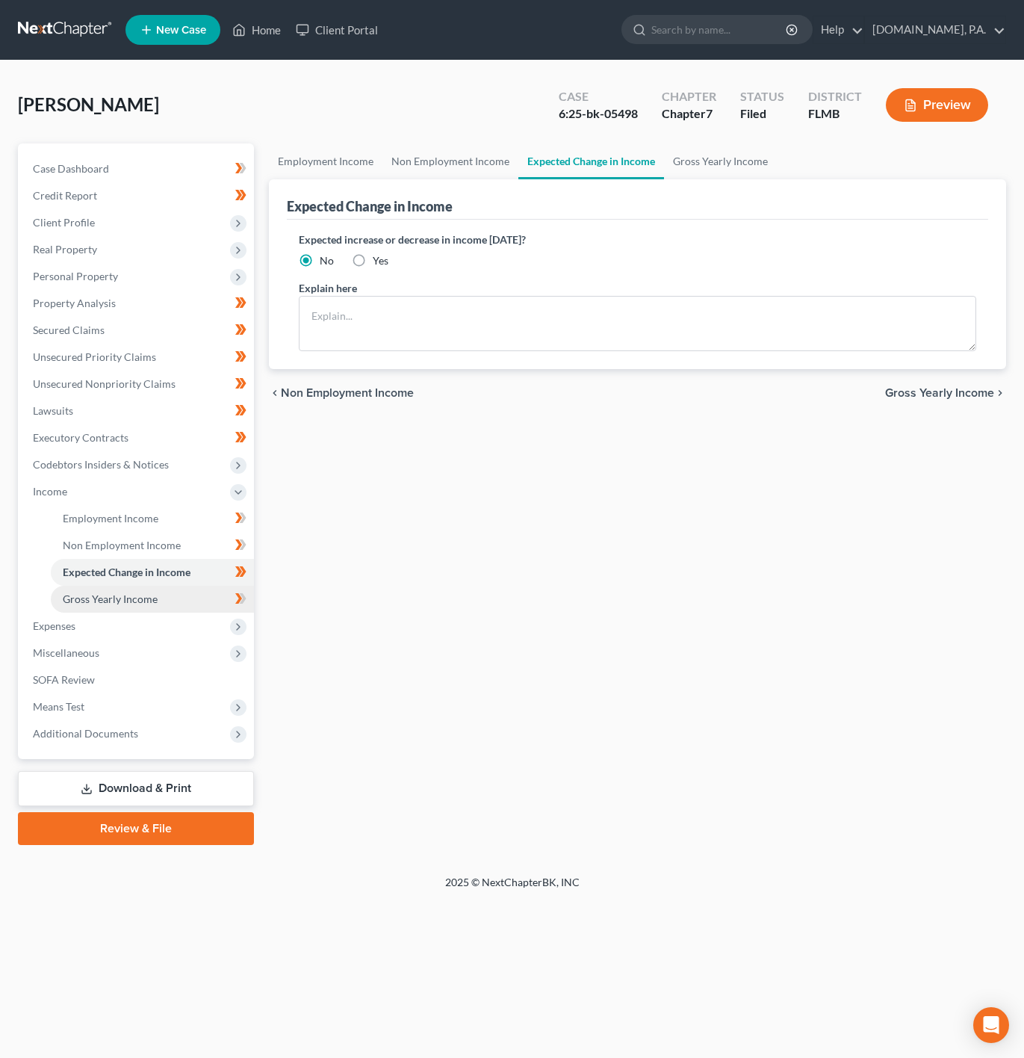
click at [211, 586] on link "Gross Yearly Income" at bounding box center [152, 599] width 203 height 27
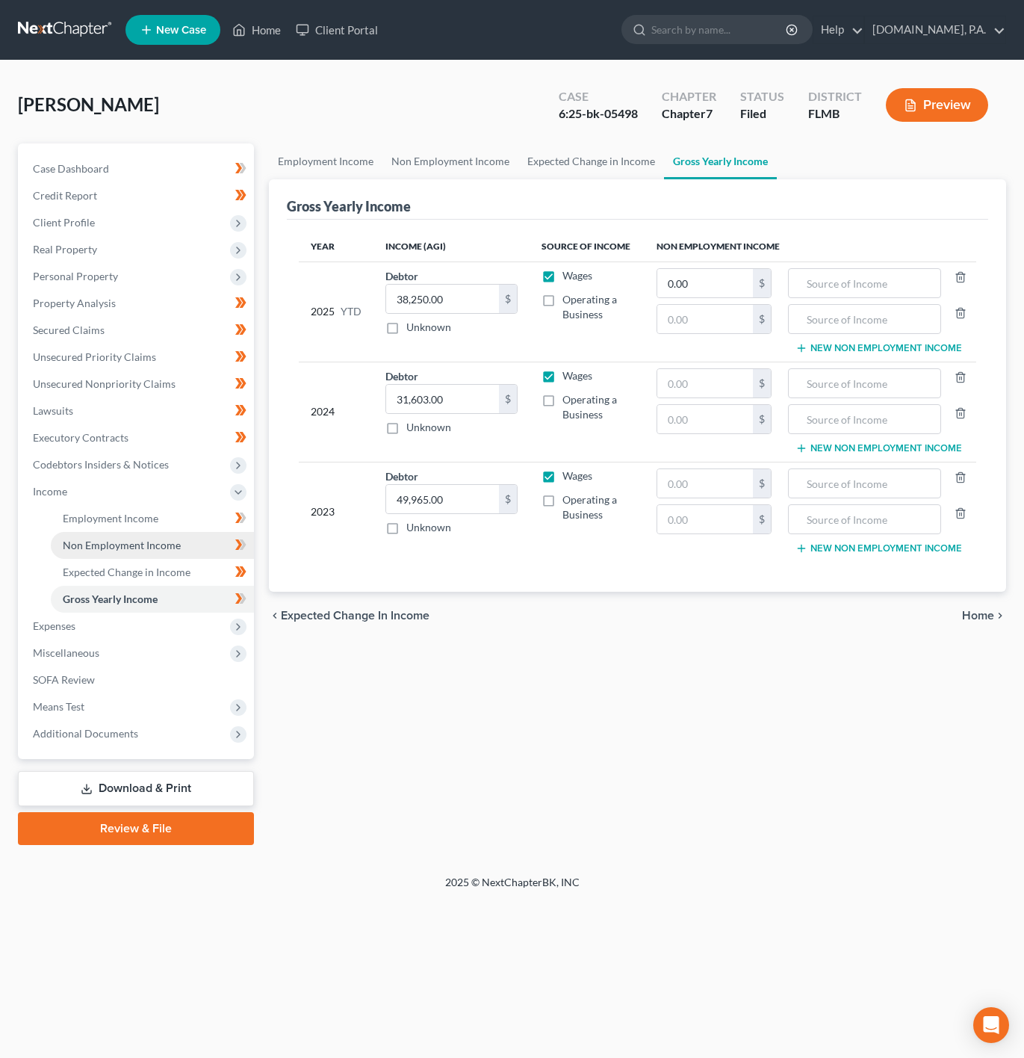
click at [186, 545] on link "Non Employment Income" at bounding box center [152, 545] width 203 height 27
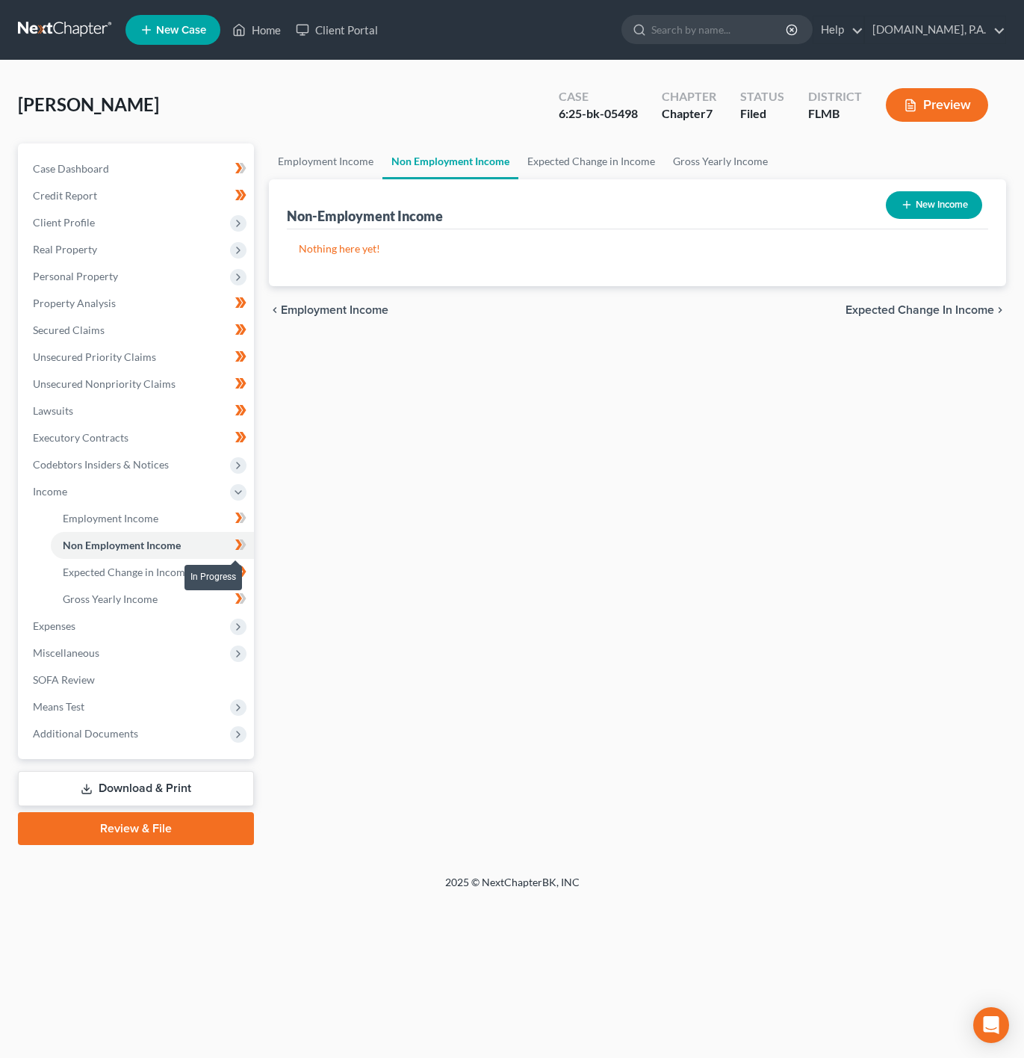
click at [235, 542] on icon at bounding box center [240, 545] width 11 height 19
click at [173, 525] on link "Employment Income" at bounding box center [152, 518] width 203 height 27
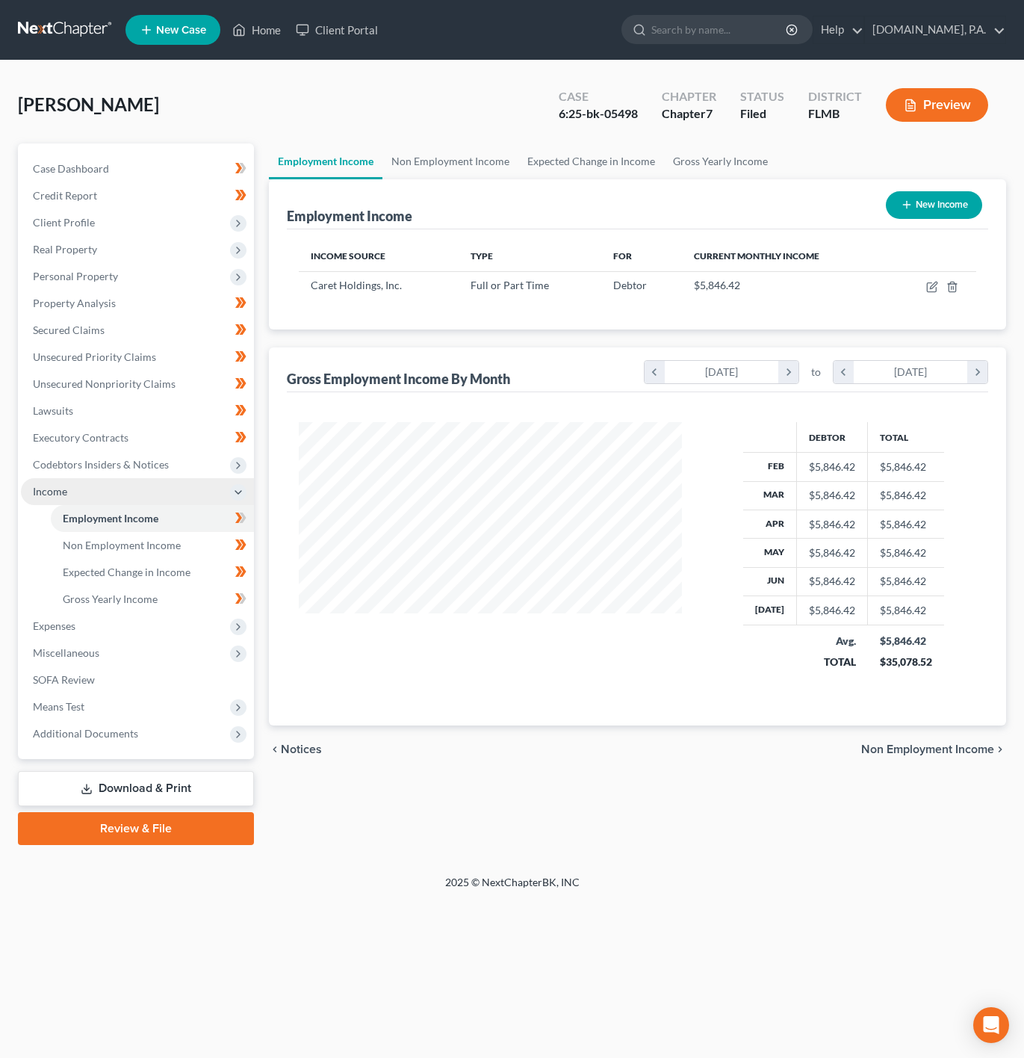
scroll to position [270, 413]
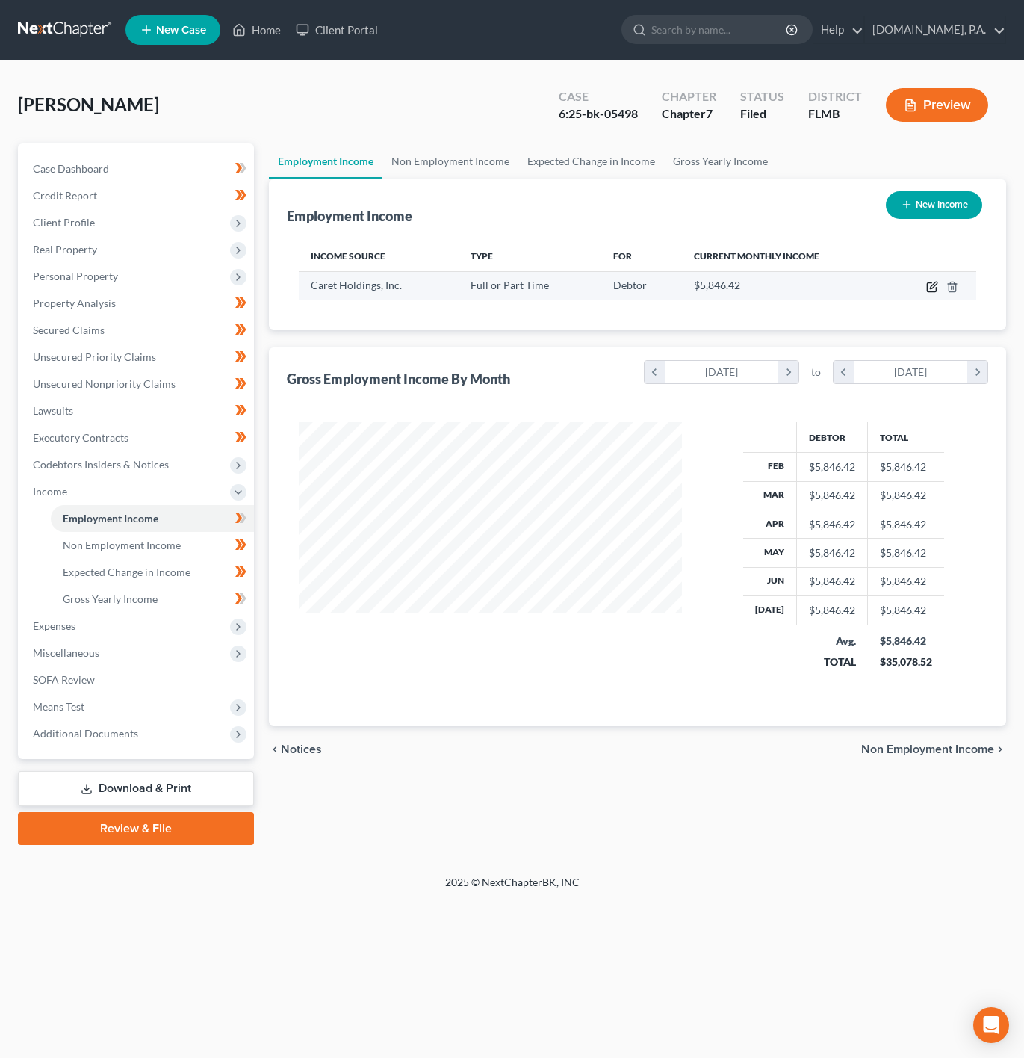
click at [931, 285] on icon "button" at bounding box center [932, 287] width 12 height 12
select select "0"
select select "36"
select select "0"
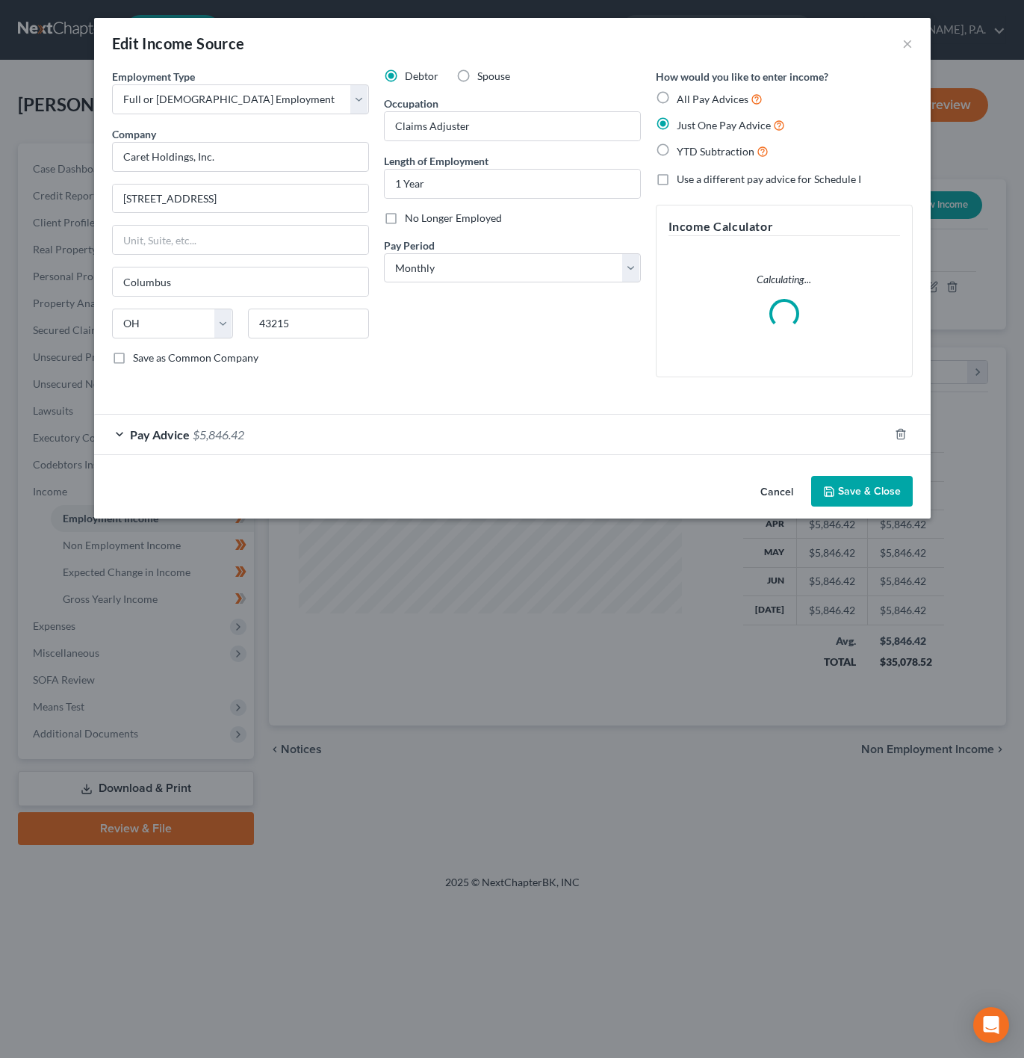
click at [273, 433] on div "Pay Advice $5,846.42" at bounding box center [491, 435] width 795 height 40
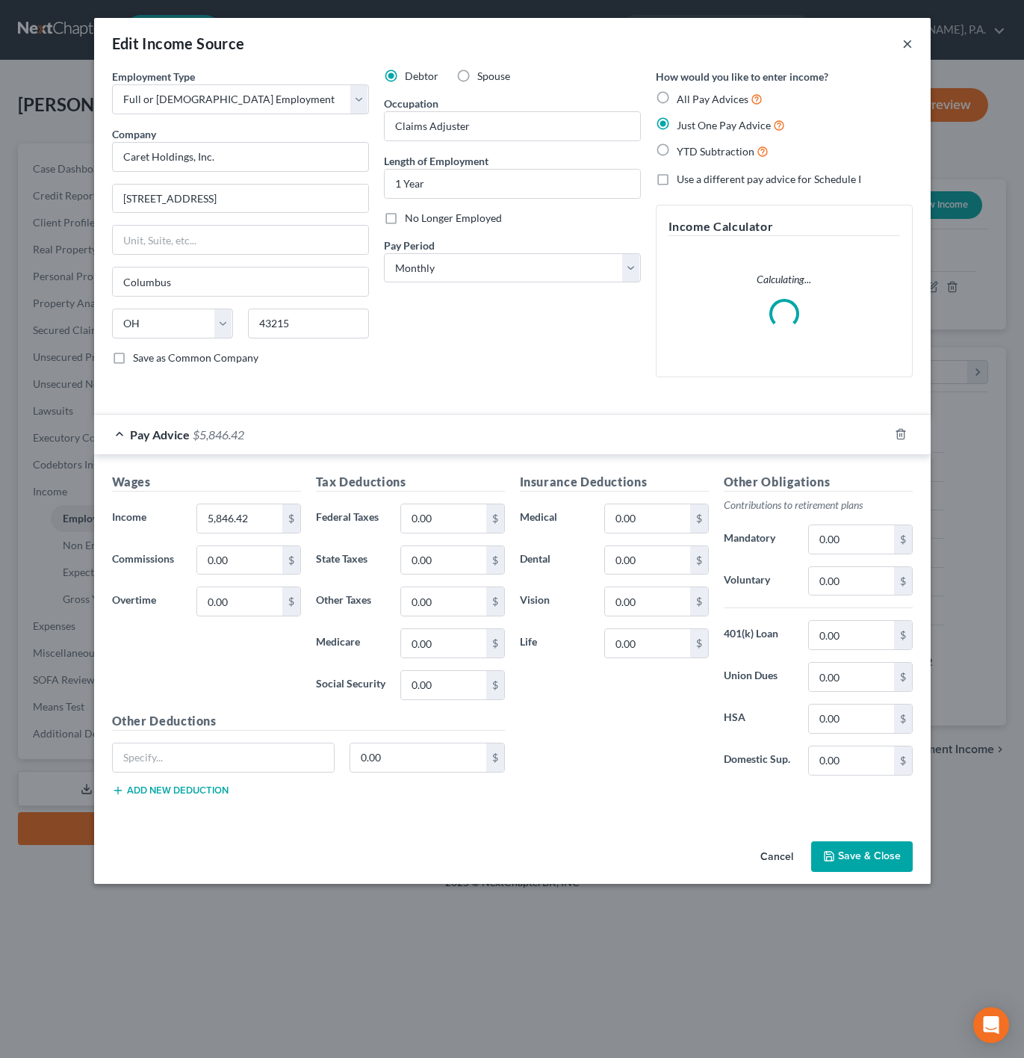
click at [903, 45] on button "×" at bounding box center [908, 43] width 10 height 18
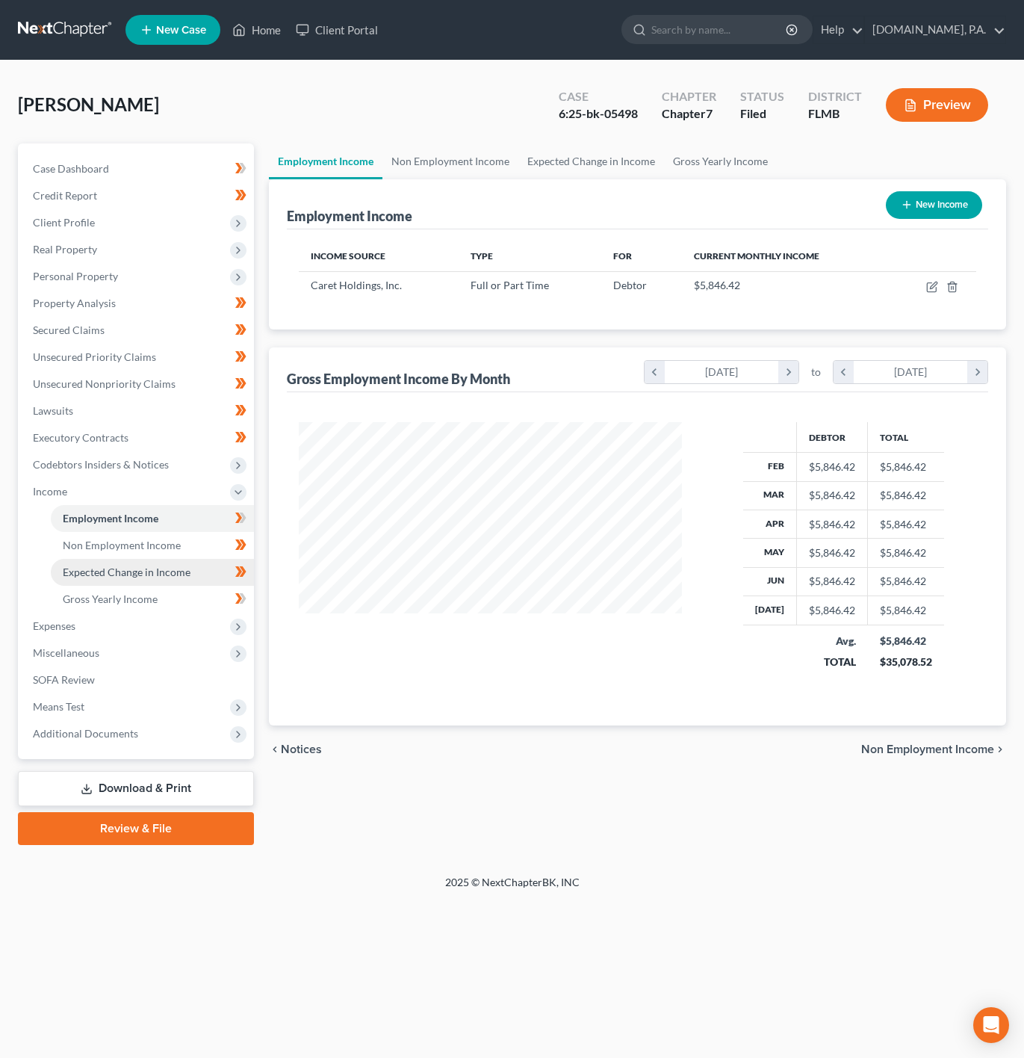
click at [169, 583] on link "Expected Change in Income" at bounding box center [152, 572] width 203 height 27
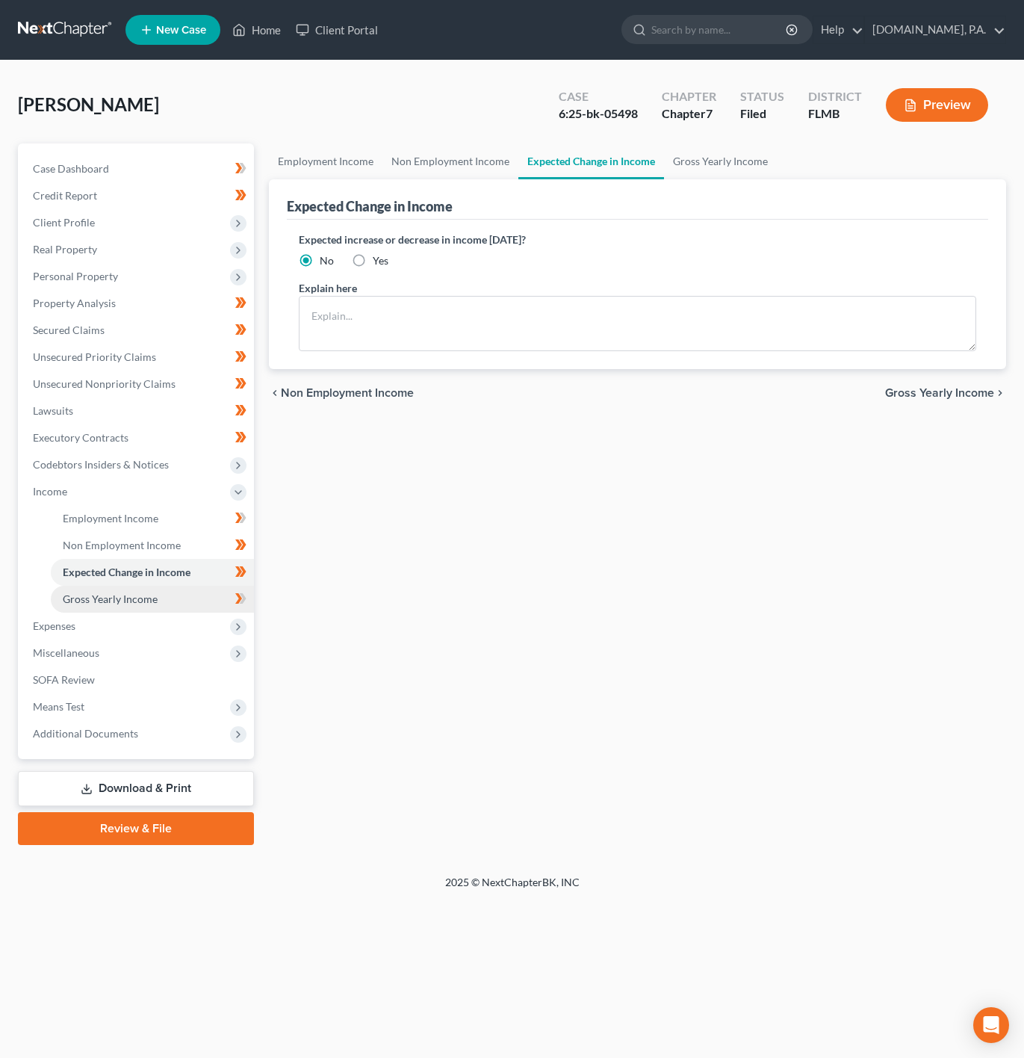
click at [170, 587] on link "Gross Yearly Income" at bounding box center [152, 599] width 203 height 27
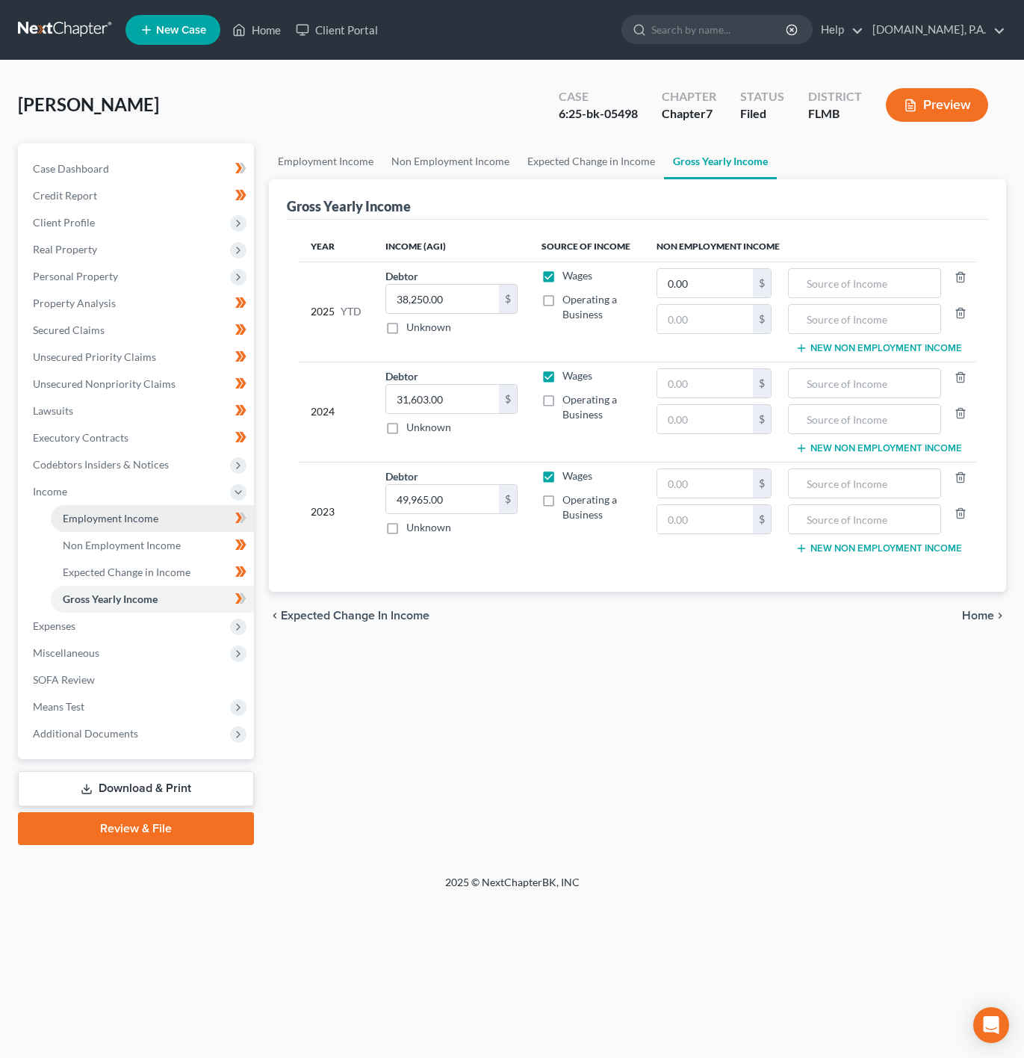
click at [180, 523] on link "Employment Income" at bounding box center [152, 518] width 203 height 27
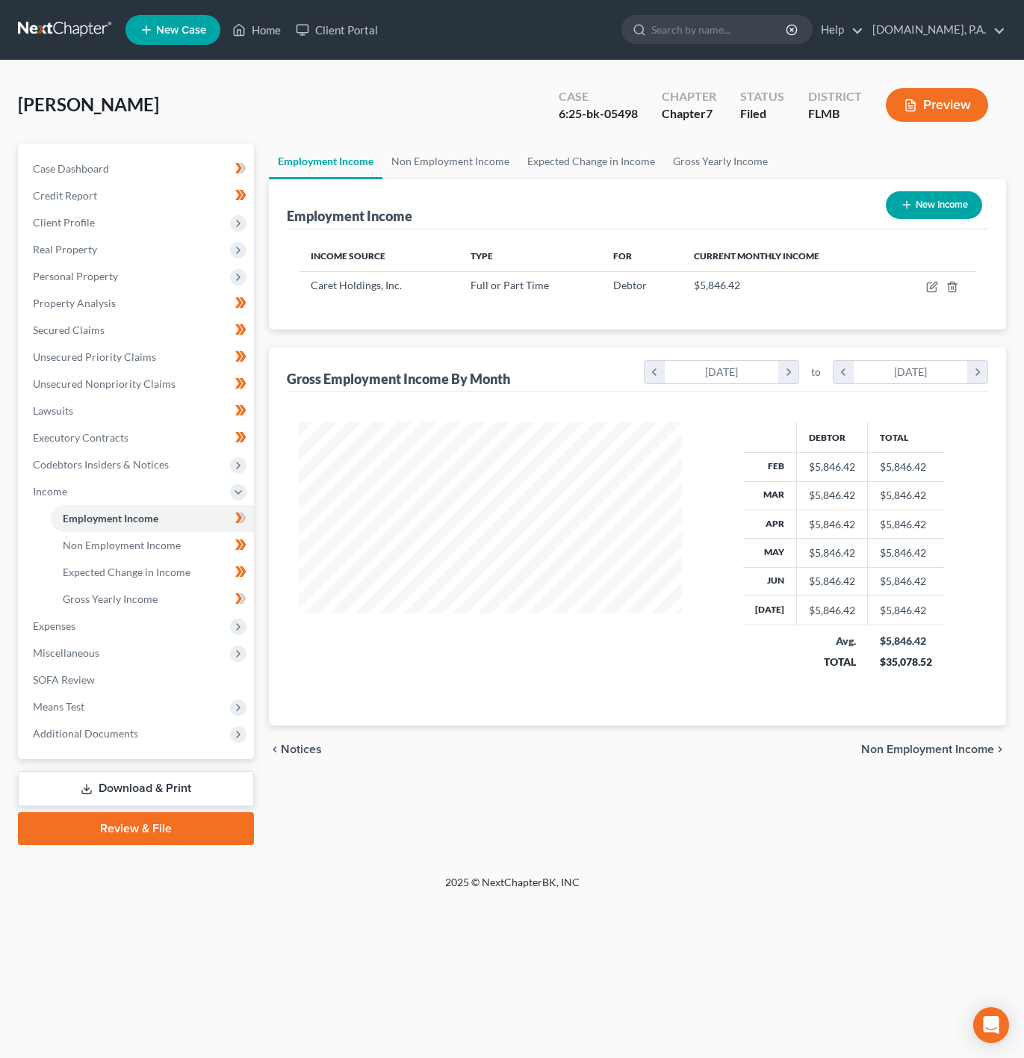
scroll to position [270, 413]
click at [932, 285] on icon "button" at bounding box center [932, 287] width 12 height 12
select select "0"
select select "36"
select select "0"
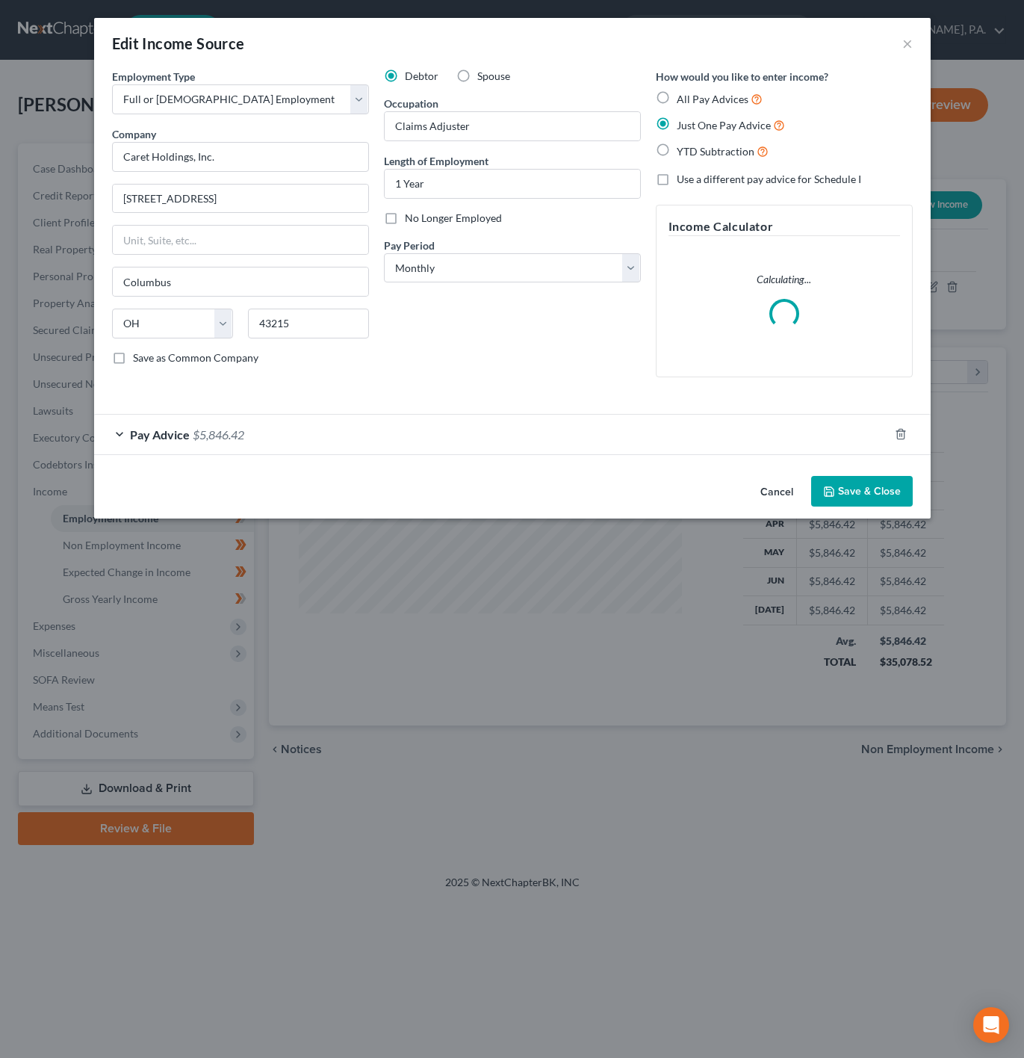
click at [380, 430] on div "Pay Advice $5,846.42" at bounding box center [491, 435] width 795 height 40
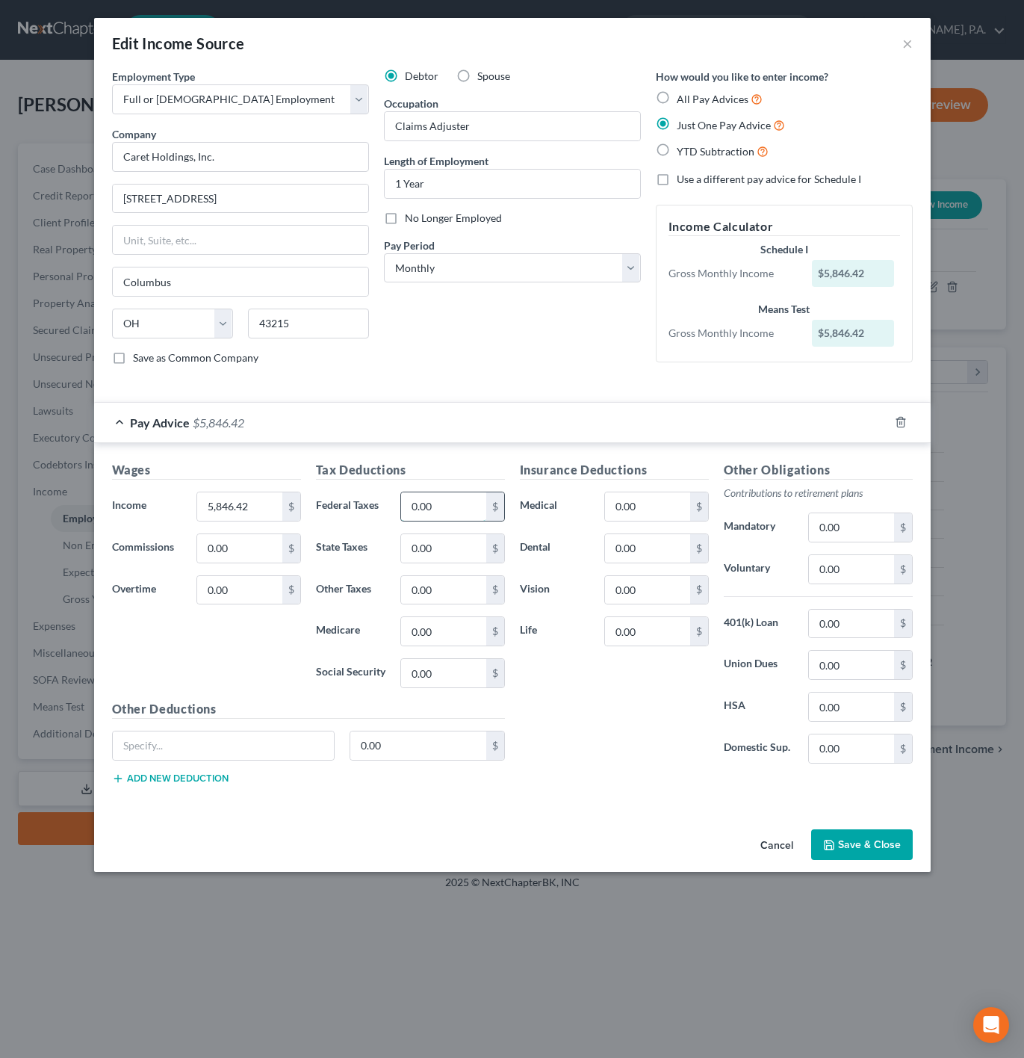
paste input "$47.85"
type input "47.85"
click at [424, 646] on input "0.00" at bounding box center [443, 631] width 84 height 28
paste input "$82.03"
type input "82.03"
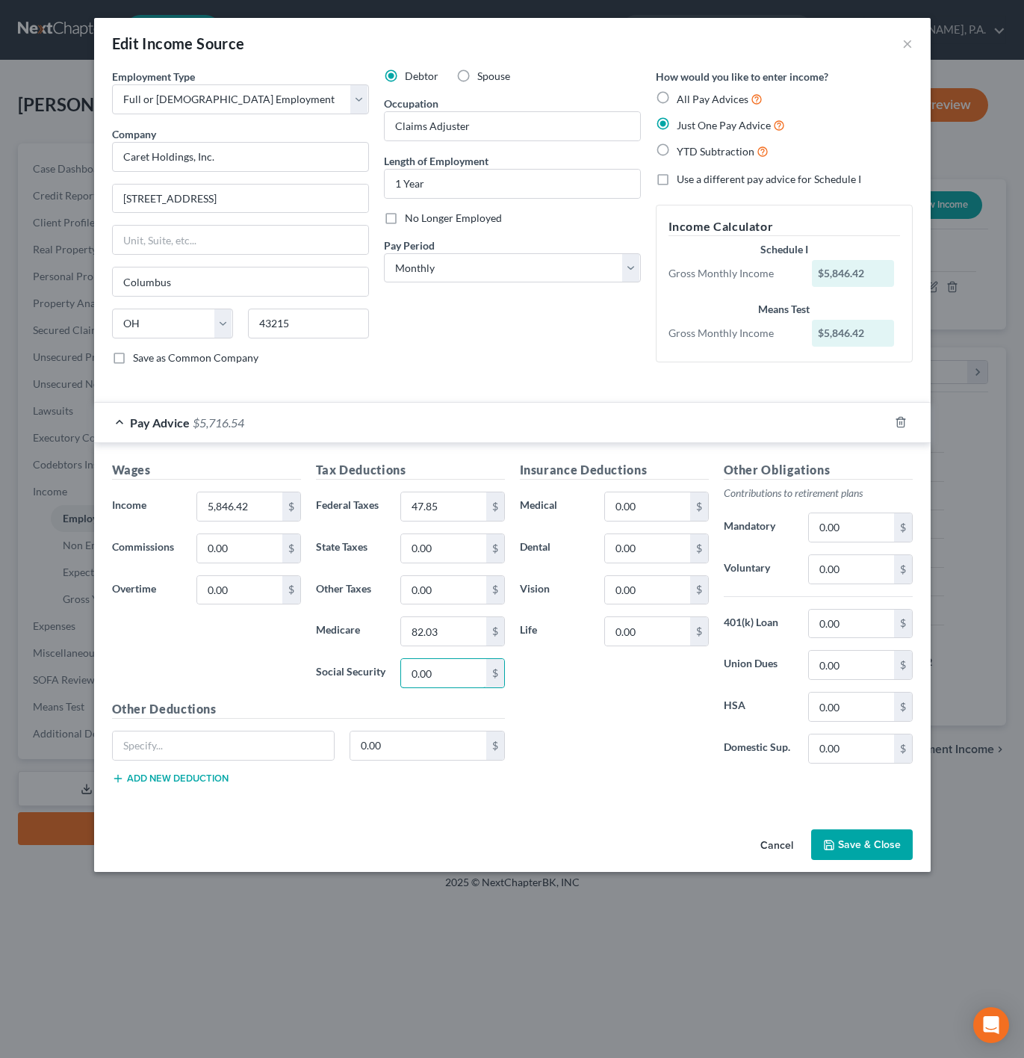
paste input "$350.76"
type input "350.76"
click at [587, 702] on div "Insurance Deductions Medical 0.00 $ Dental 0.00 $ Vision 0.00 $ Life 0.00 $" at bounding box center [615, 618] width 204 height 315
click at [886, 846] on button "Save & Close" at bounding box center [862, 844] width 102 height 31
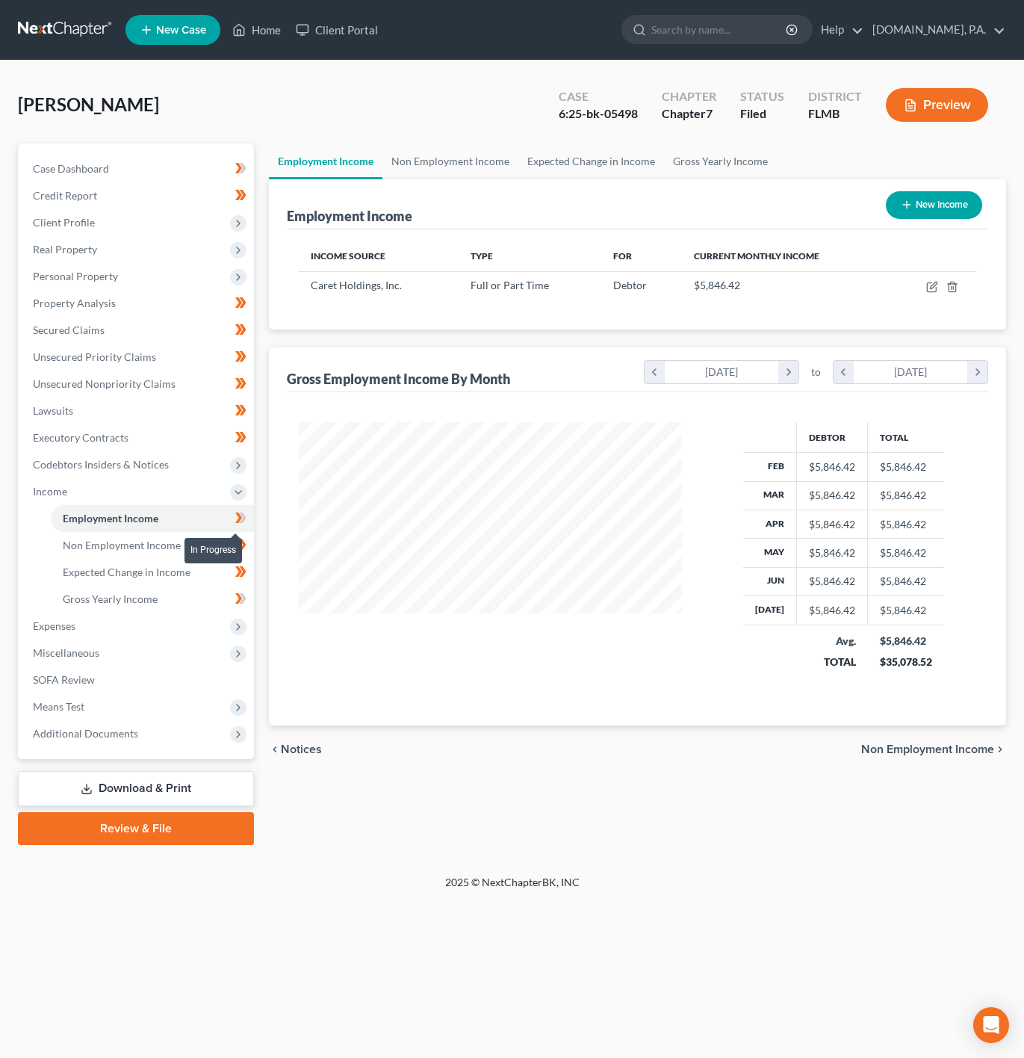
drag, startPoint x: 238, startPoint y: 514, endPoint x: 502, endPoint y: 1036, distance: 584.4
click at [238, 514] on icon at bounding box center [238, 518] width 7 height 10
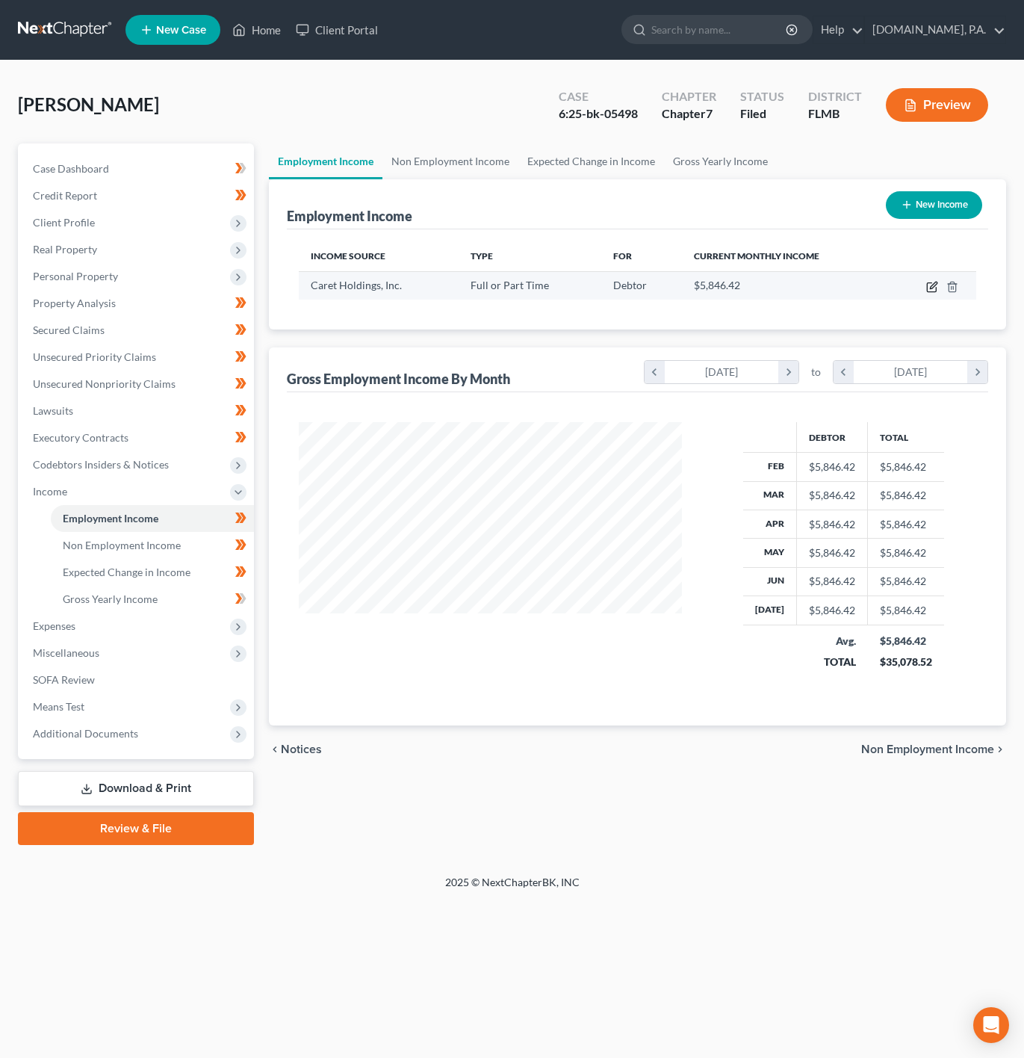
click at [933, 283] on icon "button" at bounding box center [932, 287] width 12 height 12
select select "0"
select select "36"
select select "0"
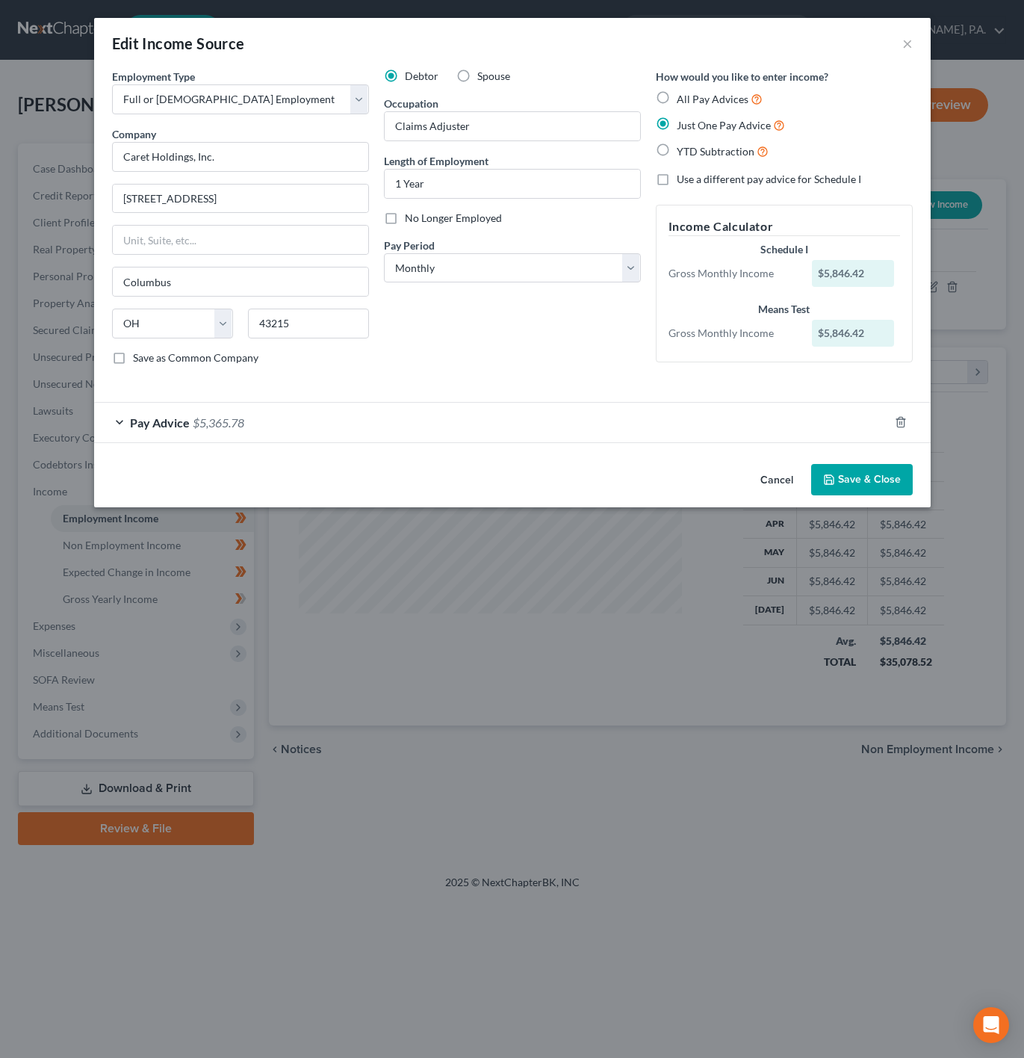
drag, startPoint x: 465, startPoint y: 214, endPoint x: 236, endPoint y: 391, distance: 289.2
click at [465, 214] on span "No Longer Employed" at bounding box center [453, 217] width 97 height 13
click at [421, 214] on input "No Longer Employed" at bounding box center [416, 216] width 10 height 10
checkbox input "true"
click at [243, 428] on span "$5,365.78" at bounding box center [219, 422] width 52 height 14
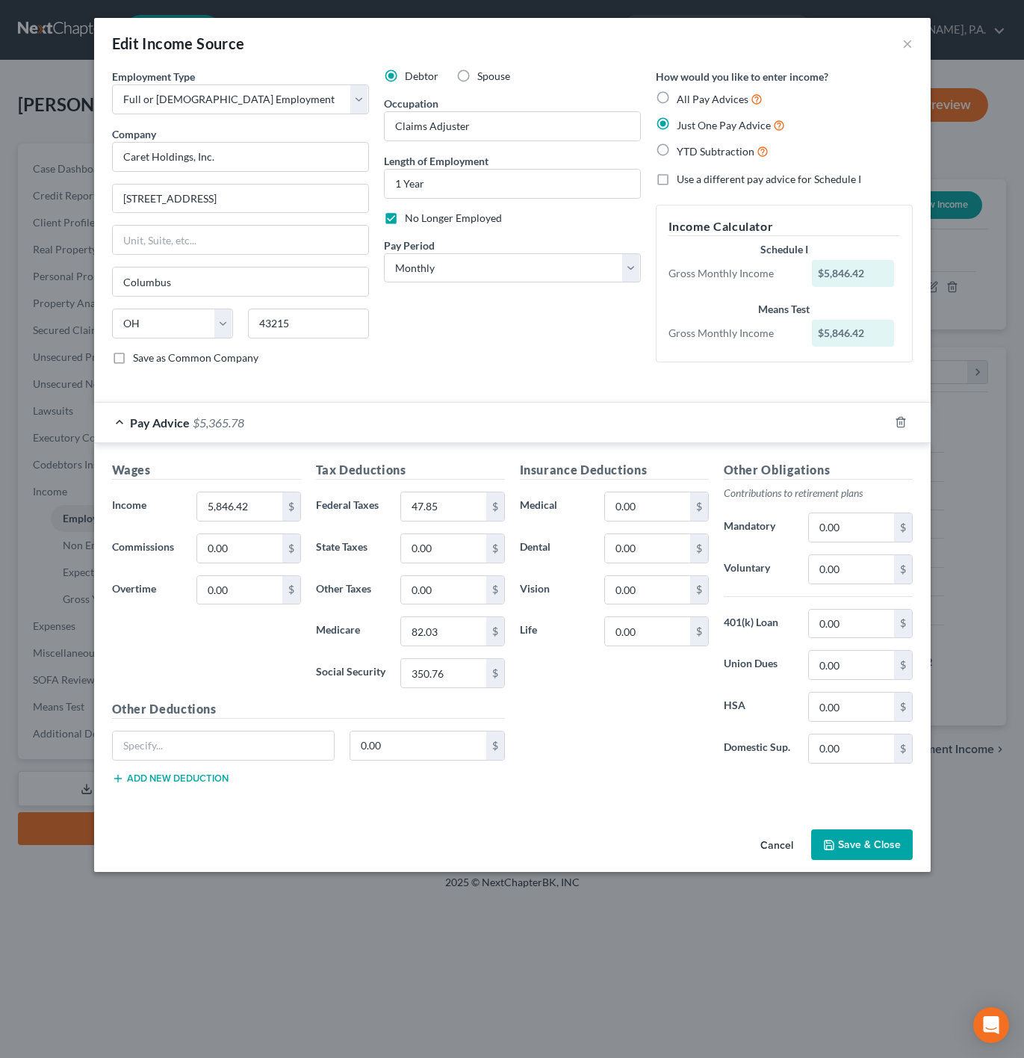
drag, startPoint x: 956, startPoint y: 955, endPoint x: 1016, endPoint y: 903, distance: 79.5
click at [956, 955] on div "Edit Income Source × Employment Type * Select Full or Part Time Employment Self…" at bounding box center [512, 529] width 1024 height 1058
click at [651, 505] on input "0.00" at bounding box center [647, 506] width 84 height 28
paste input "$170.37"
type input "170.37"
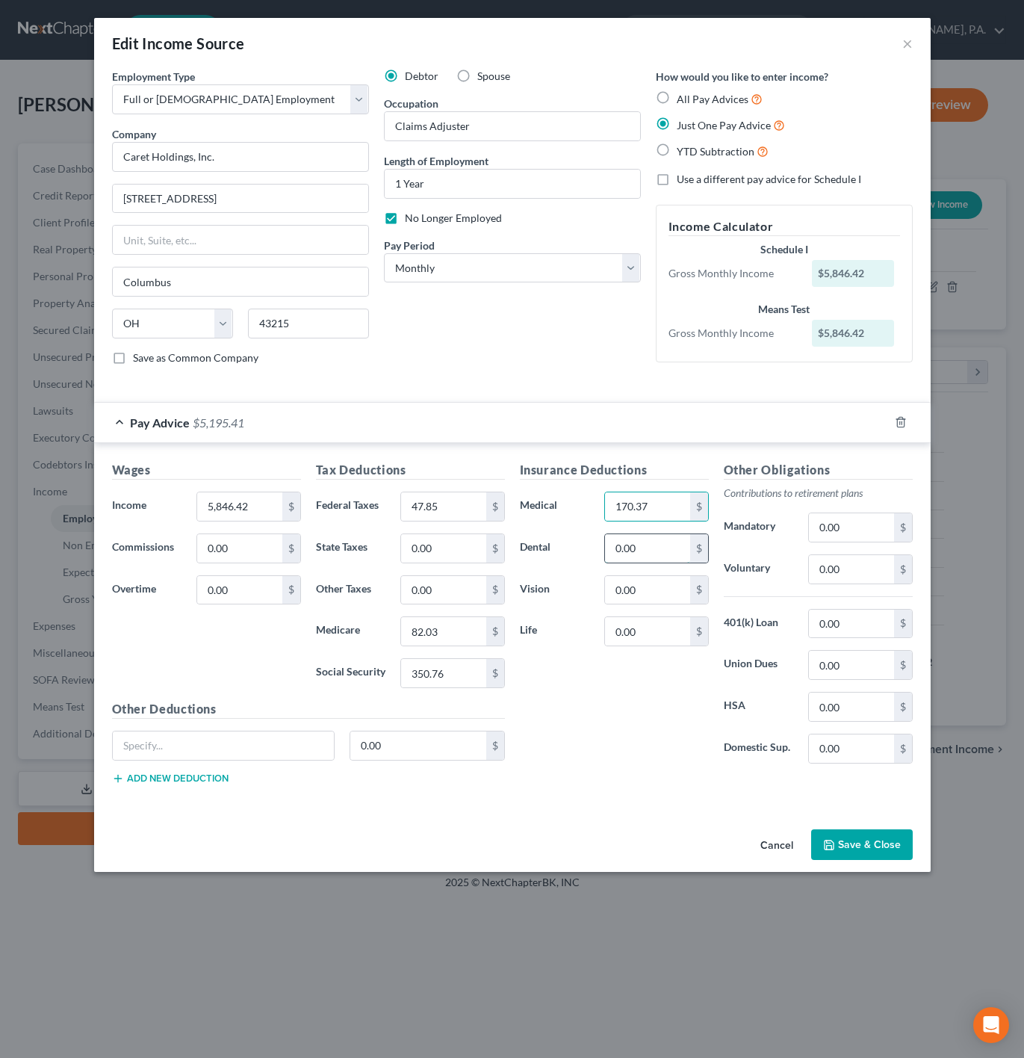
click at [668, 563] on input "0.00" at bounding box center [647, 548] width 84 height 28
click at [637, 558] on input "0.00" at bounding box center [647, 548] width 84 height 28
click at [666, 559] on input "0.00" at bounding box center [647, 548] width 84 height 28
drag, startPoint x: 666, startPoint y: 559, endPoint x: 605, endPoint y: 554, distance: 60.7
click at [605, 554] on input "0.00" at bounding box center [647, 548] width 84 height 28
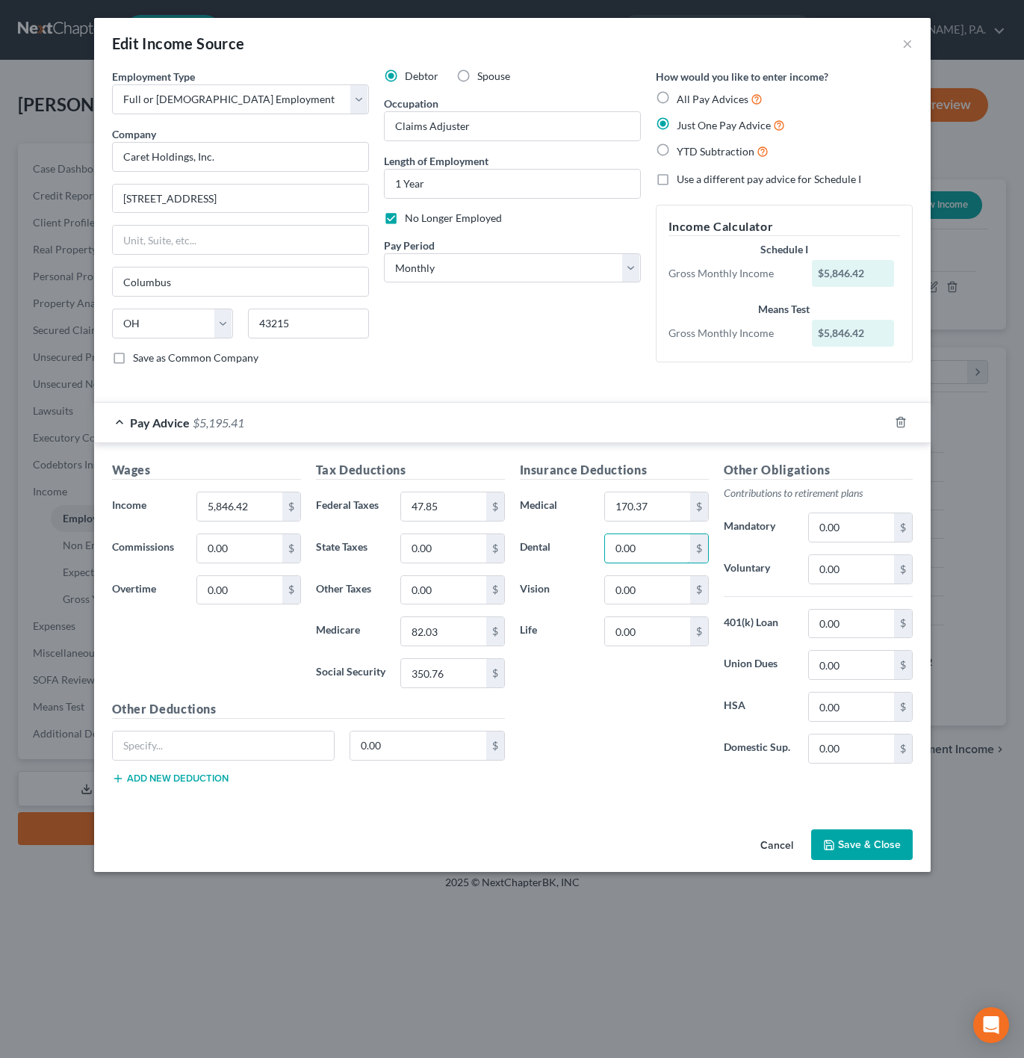
paste input "$10.59"
type input "10.59"
click at [657, 603] on input "0.00" at bounding box center [647, 590] width 84 height 28
drag, startPoint x: 643, startPoint y: 650, endPoint x: 652, endPoint y: 633, distance: 19.4
click at [643, 646] on input "0.00" at bounding box center [647, 631] width 84 height 28
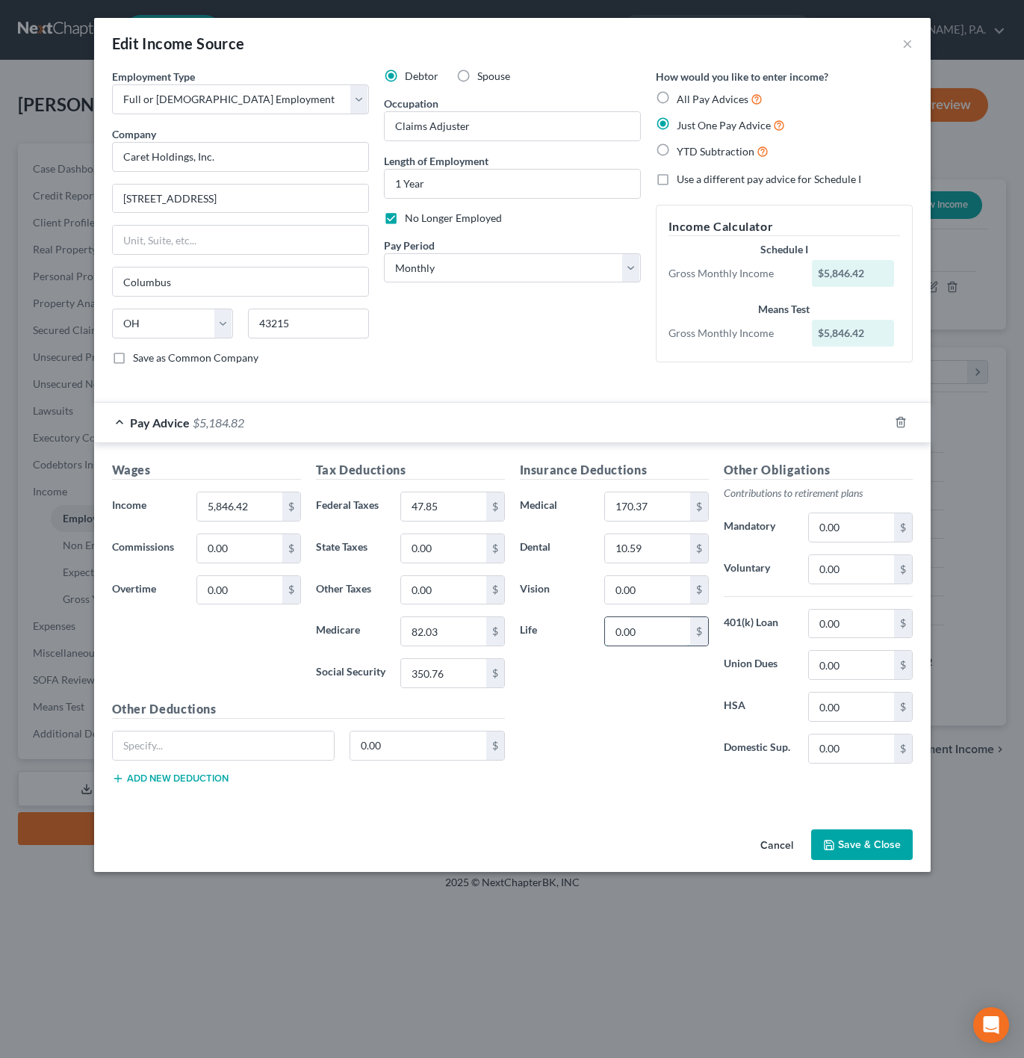
paste input "$4.24"
type input "4.24"
click at [236, 752] on input "text" at bounding box center [224, 745] width 222 height 28
type input "Healthcare FSA"
click at [473, 736] on div "Other Deductions Healthcare FSA 0.00 $ Add new deduction" at bounding box center [309, 748] width 408 height 96
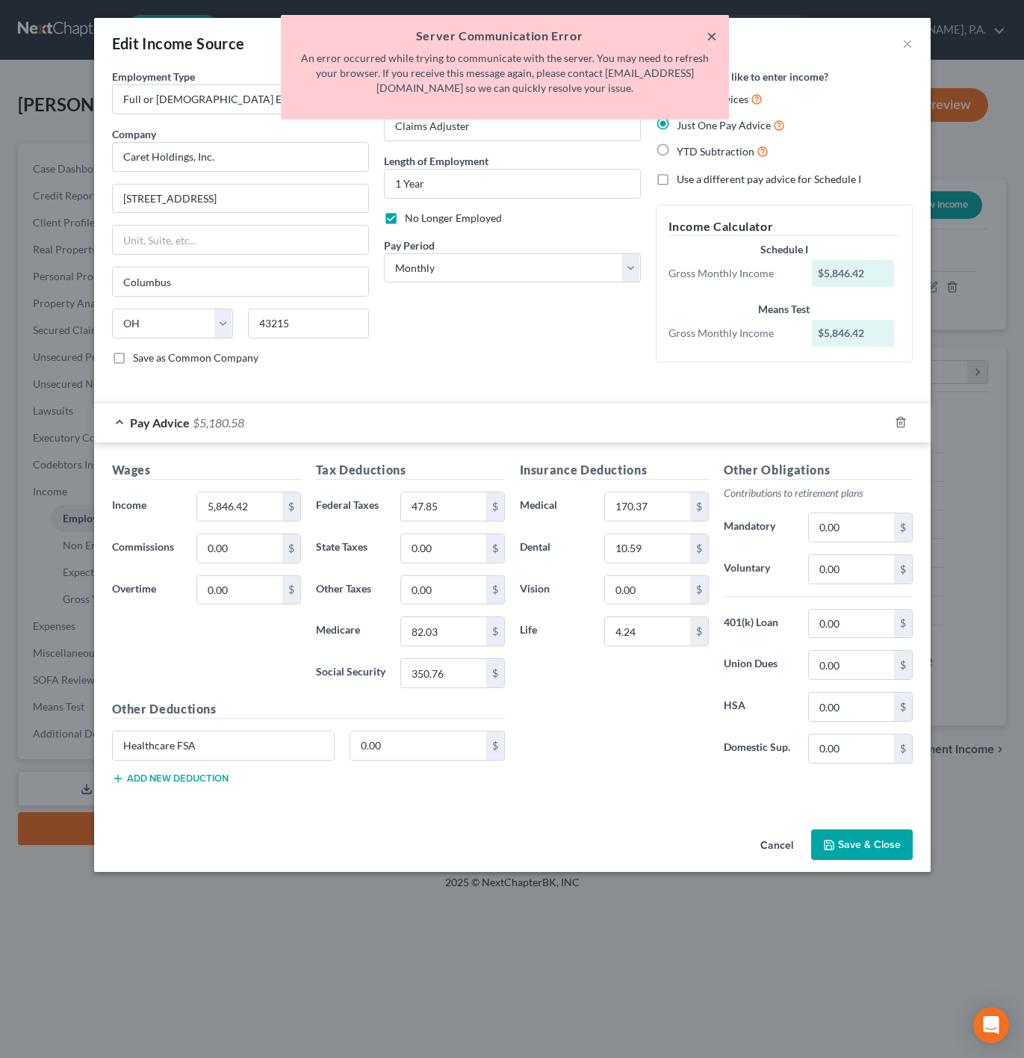
click at [709, 34] on button "×" at bounding box center [712, 36] width 10 height 18
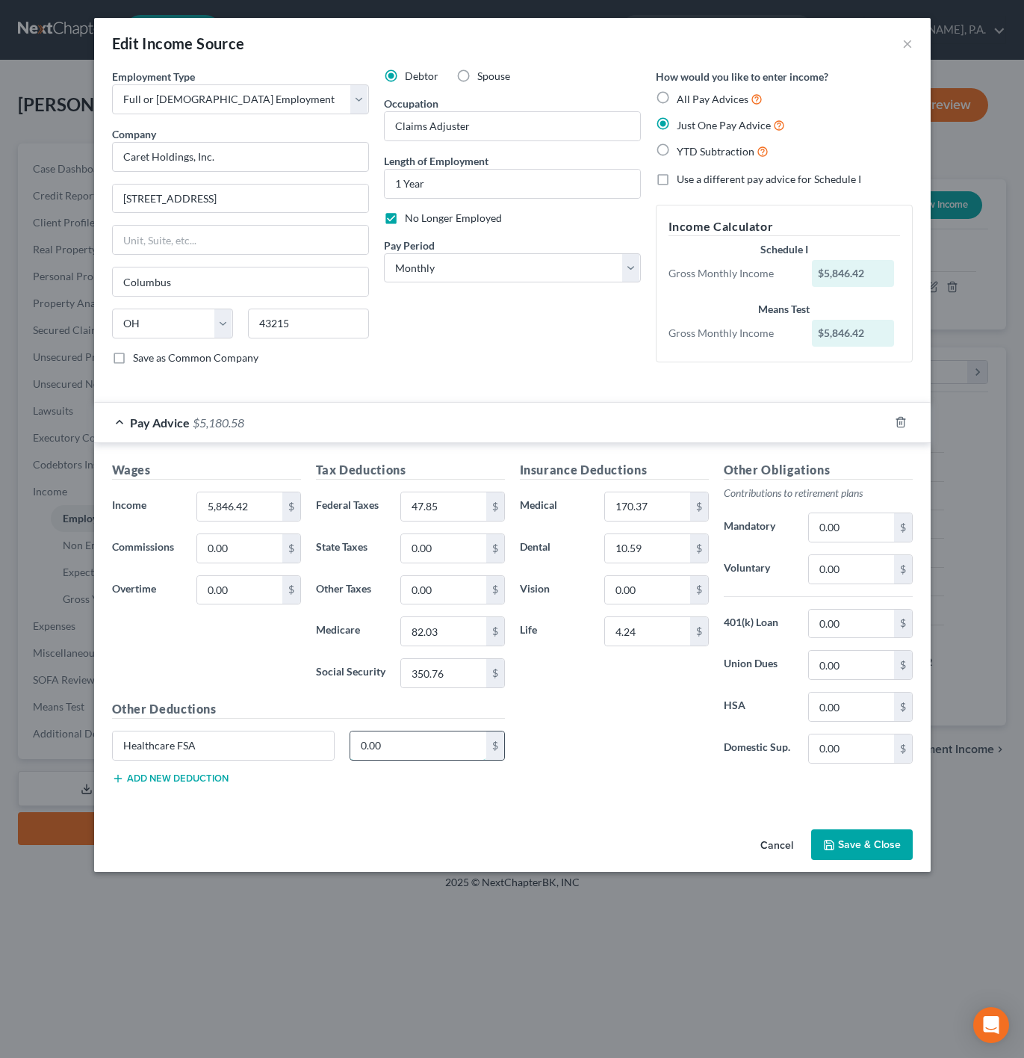
click at [368, 758] on input "0.00" at bounding box center [418, 745] width 136 height 28
paste input "$0.39"
type input "0.39"
click at [186, 796] on div "Other Deductions Healthcare FSA 0.39 $ Add new deduction" at bounding box center [309, 748] width 408 height 96
click at [191, 773] on div "Healthcare FSA 0.39 $" at bounding box center [309, 752] width 408 height 42
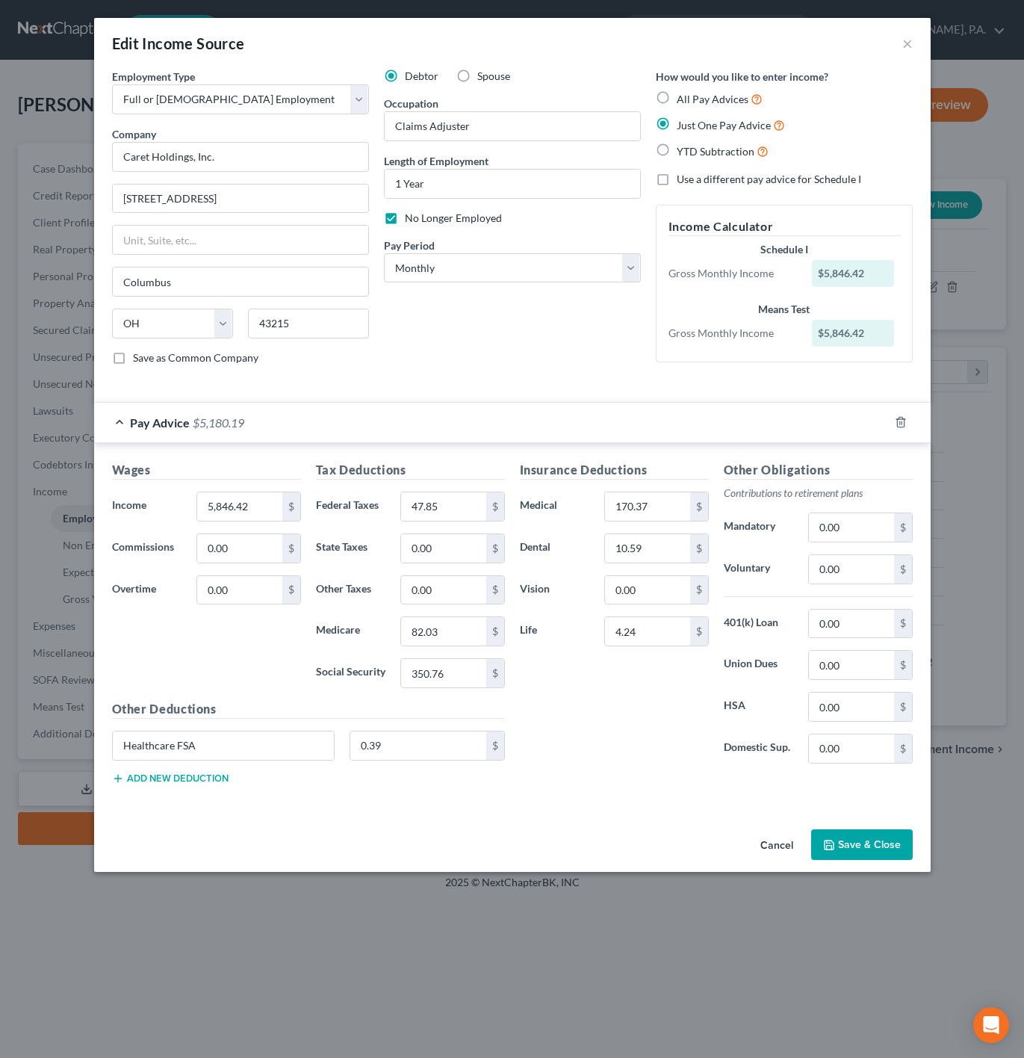
click at [199, 785] on button "Add new deduction" at bounding box center [170, 779] width 117 height 12
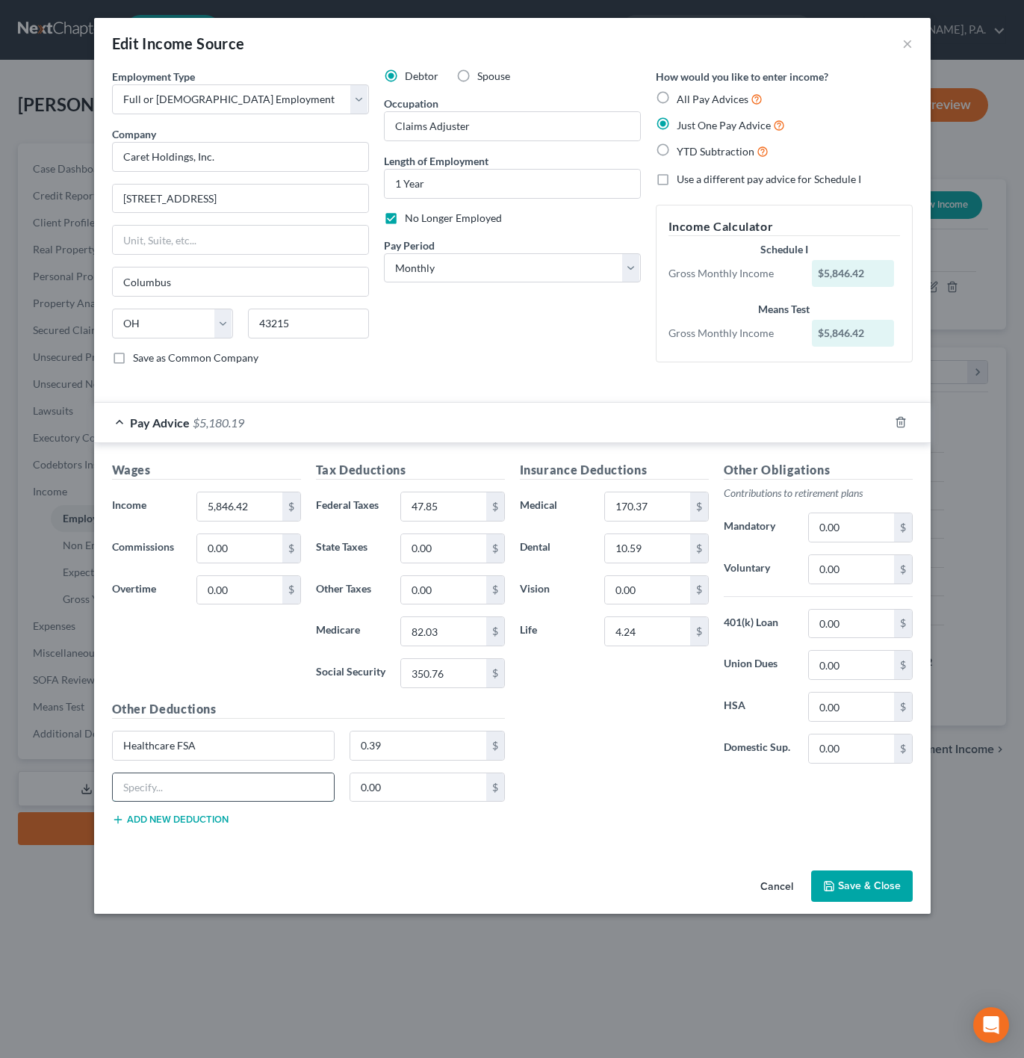
click at [238, 788] on input "text" at bounding box center [224, 787] width 222 height 28
click at [873, 638] on input "0.00" at bounding box center [851, 624] width 84 height 28
paste input "$85.44"
type input "85.44"
click at [650, 765] on div "Insurance Deductions Medical 170.37 $ Dental 10.59 $ Vision 0.00 $ Life 4.24 $" at bounding box center [615, 618] width 204 height 315
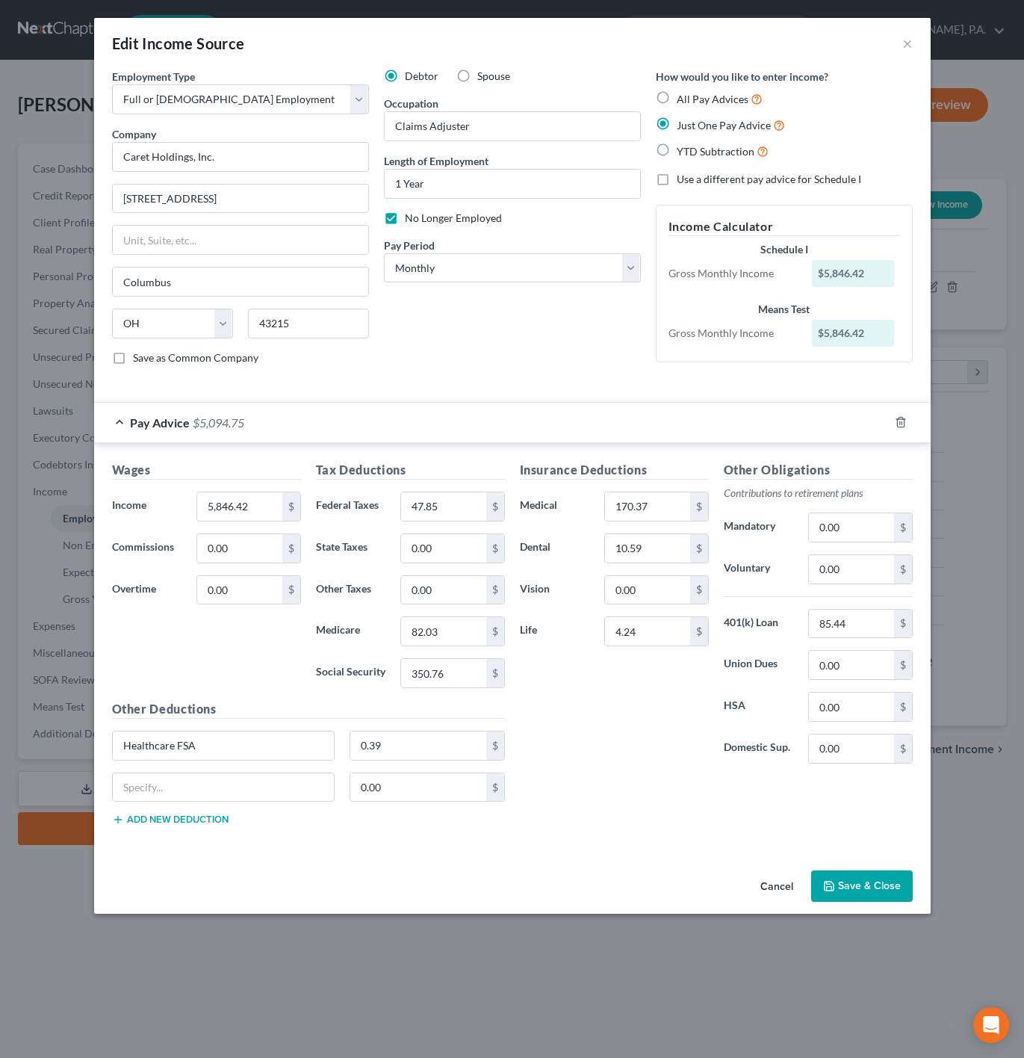
click at [886, 883] on button "Save & Close" at bounding box center [862, 885] width 102 height 31
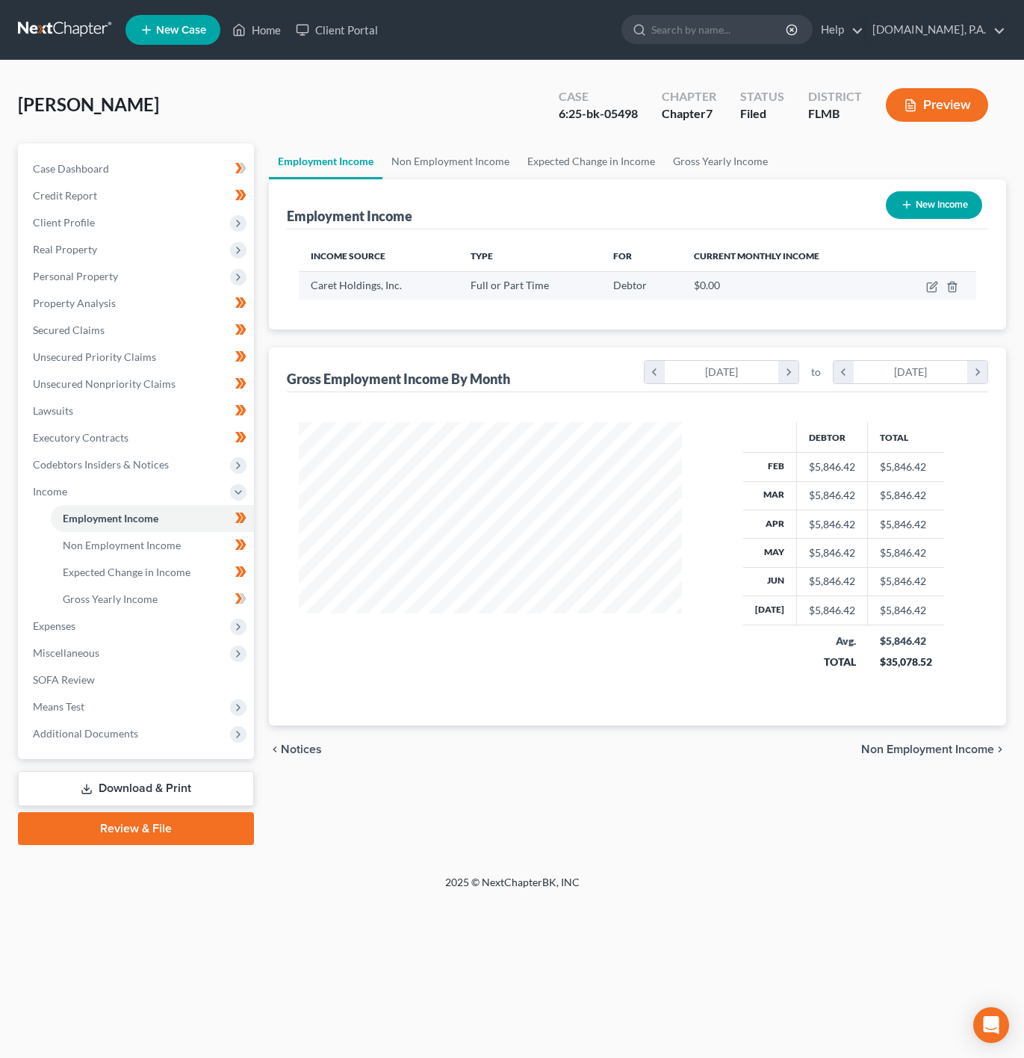
click at [920, 289] on td at bounding box center [933, 285] width 87 height 28
click at [926, 285] on icon "button" at bounding box center [932, 287] width 12 height 12
select select "0"
select select "36"
select select "0"
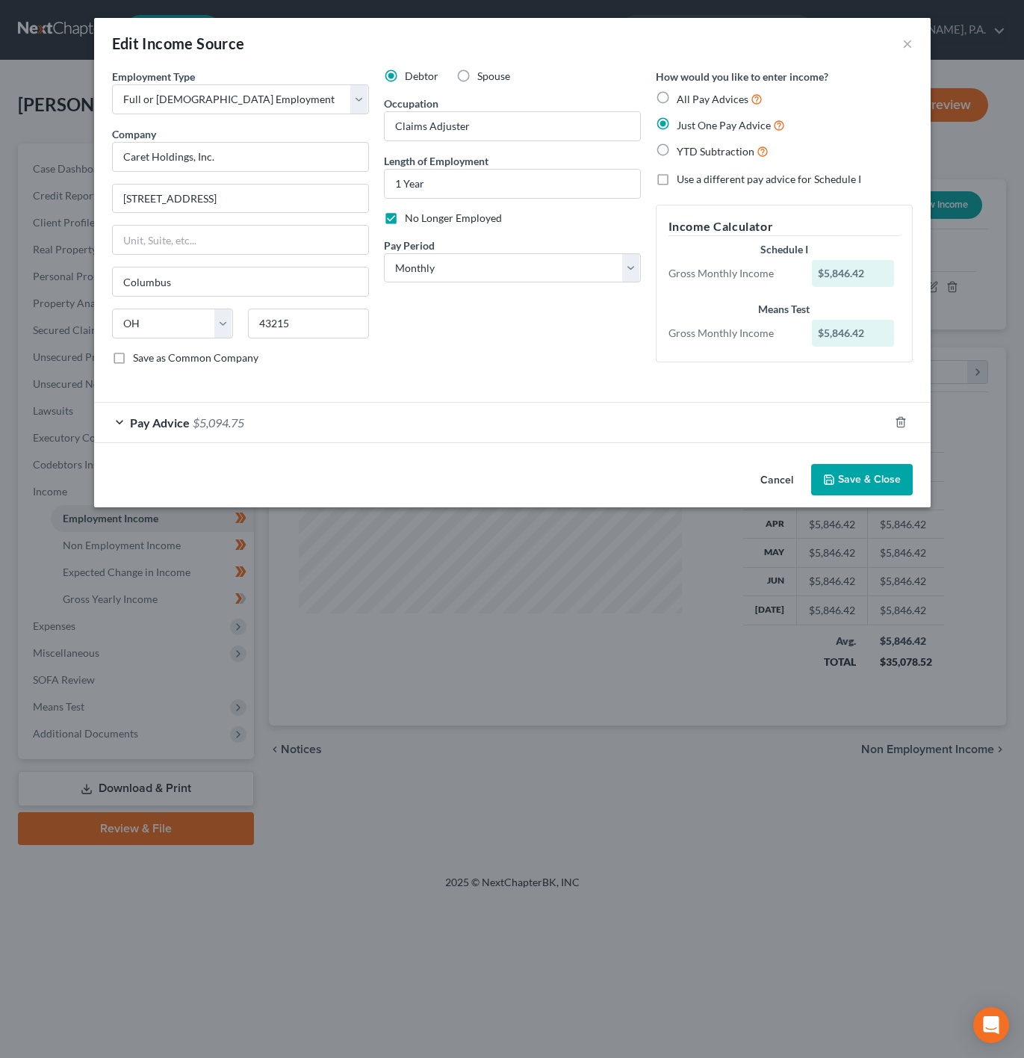
click at [873, 480] on button "Save & Close" at bounding box center [862, 479] width 102 height 31
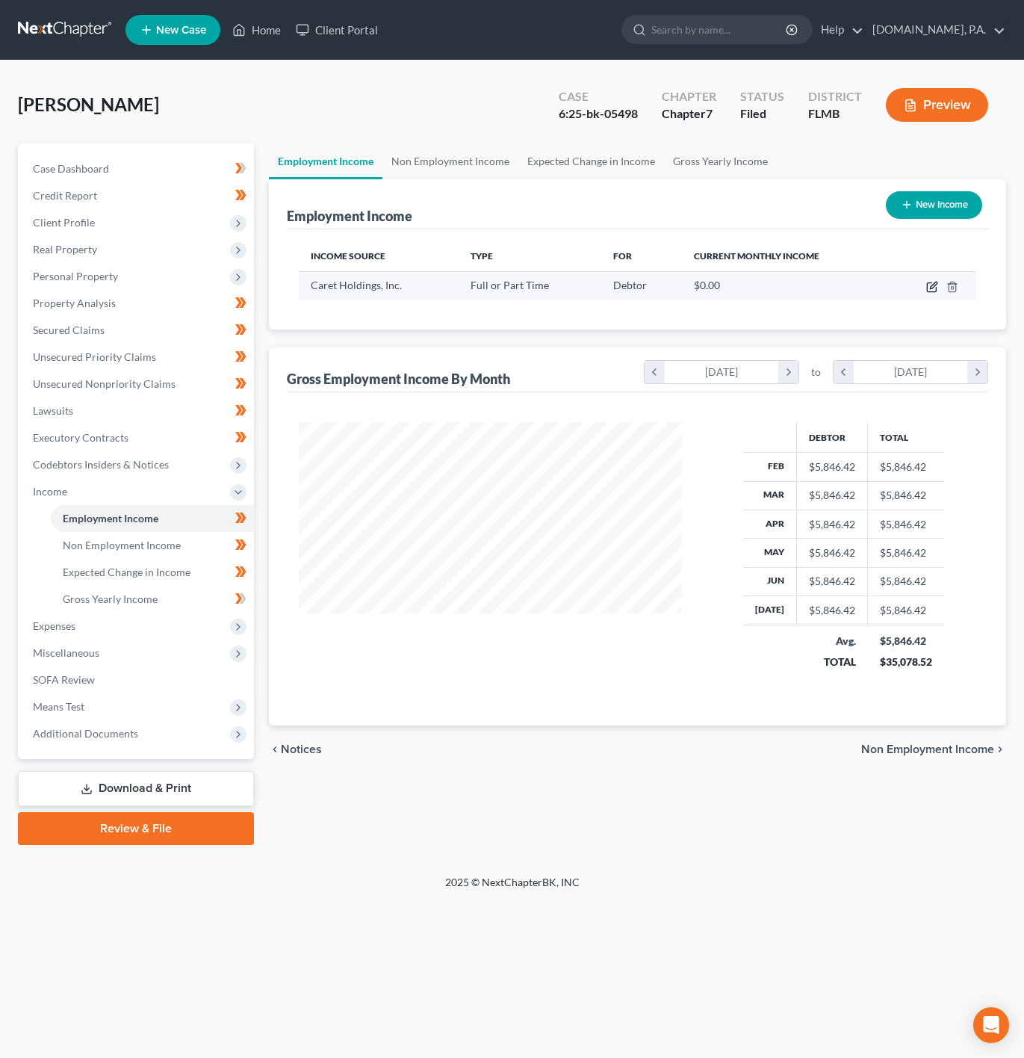
click at [928, 285] on icon "button" at bounding box center [931, 287] width 9 height 9
select select "0"
select select "36"
select select "0"
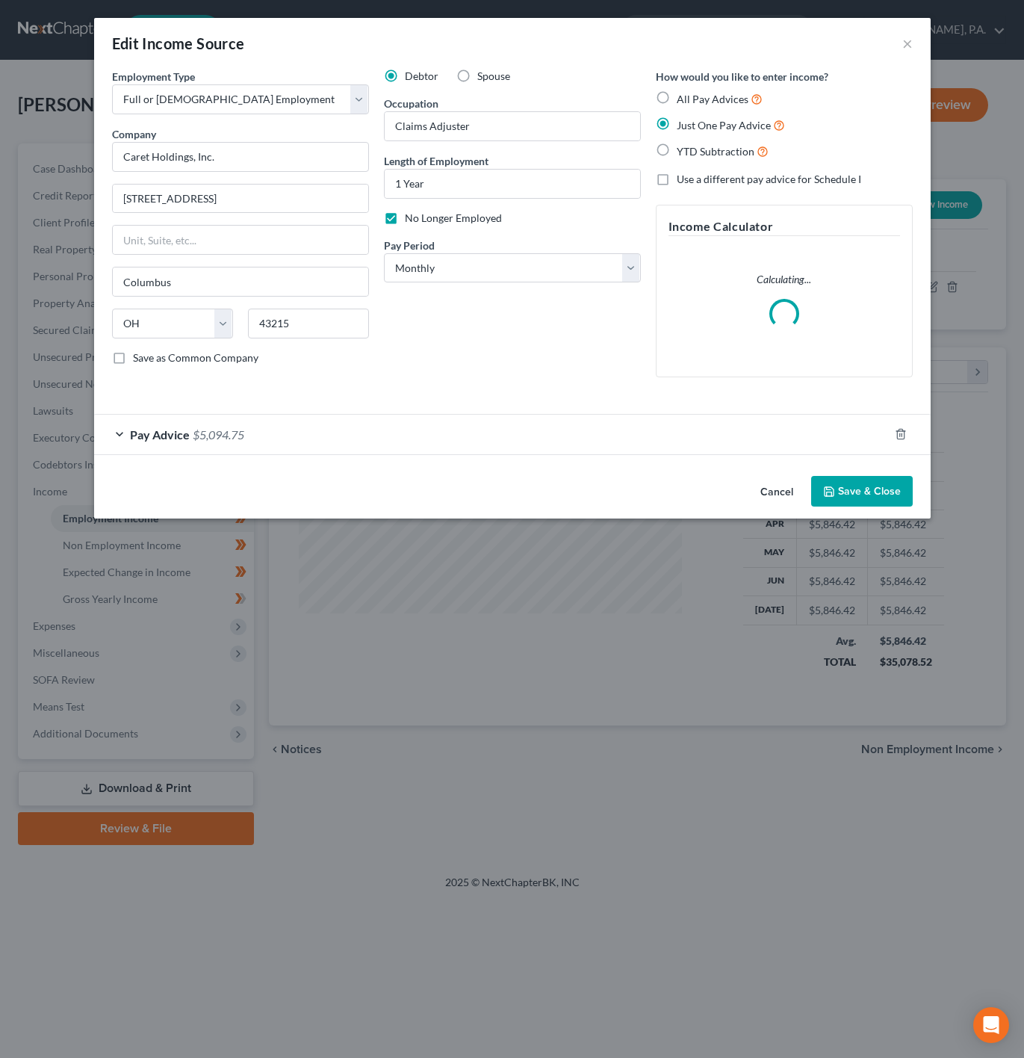
click at [135, 437] on span "Pay Advice" at bounding box center [160, 434] width 60 height 14
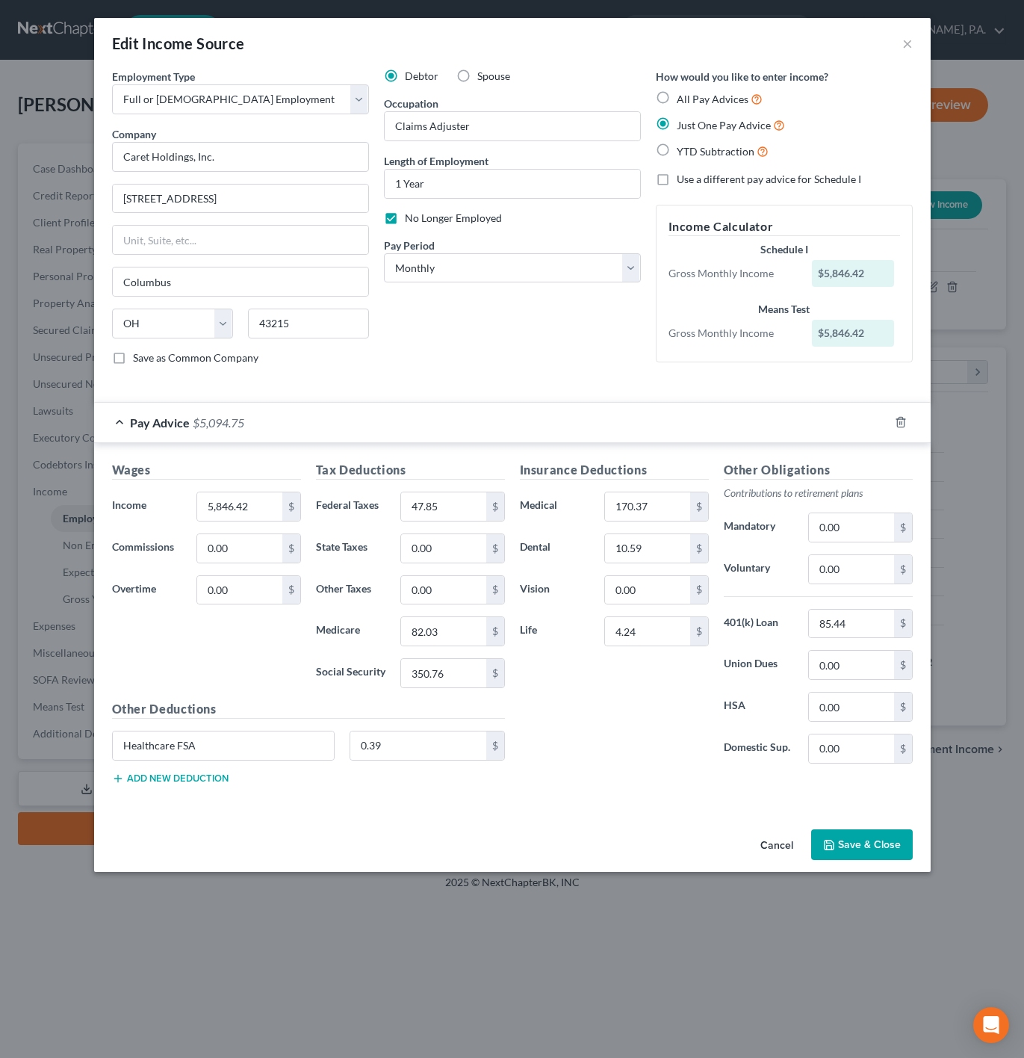
click at [877, 858] on button "Save & Close" at bounding box center [862, 844] width 102 height 31
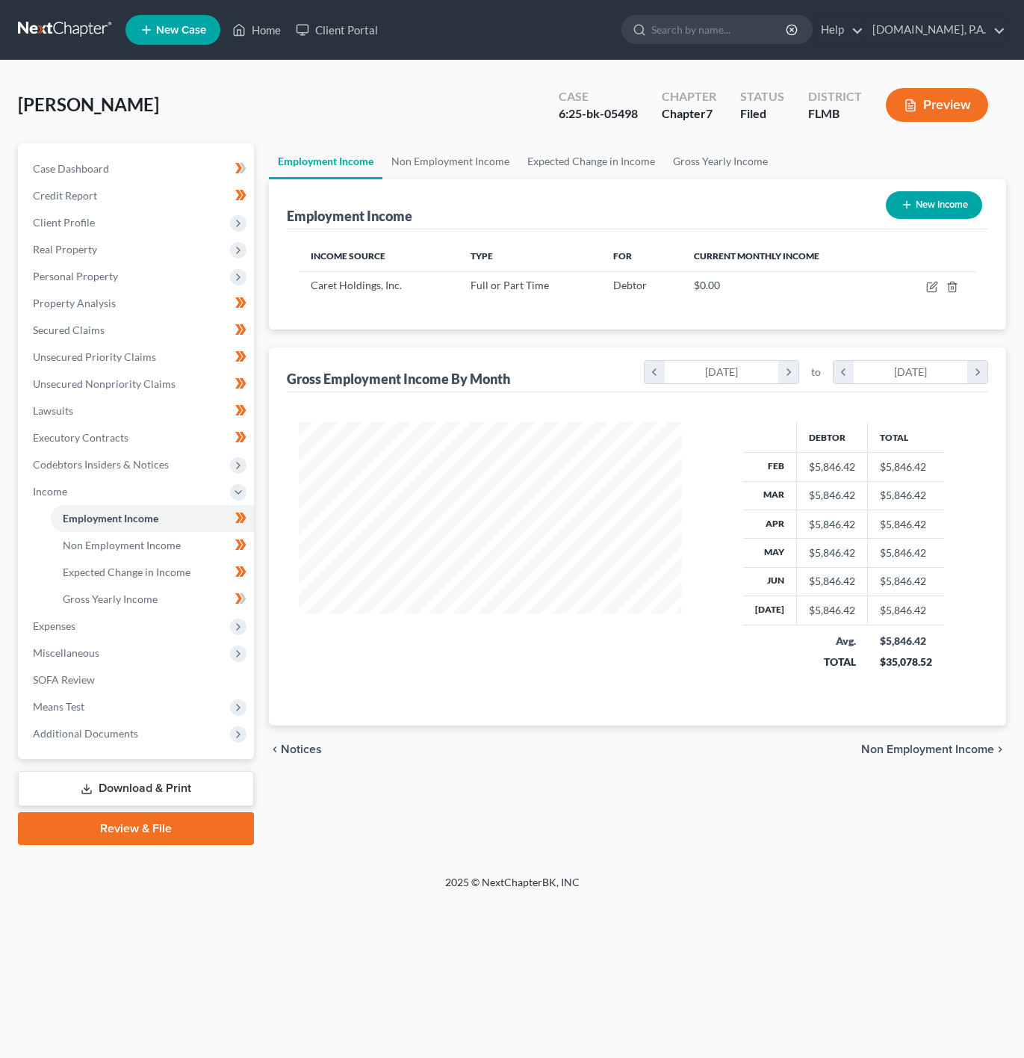
scroll to position [270, 413]
click at [938, 289] on icon "button" at bounding box center [932, 287] width 12 height 12
select select "0"
select select "36"
select select "0"
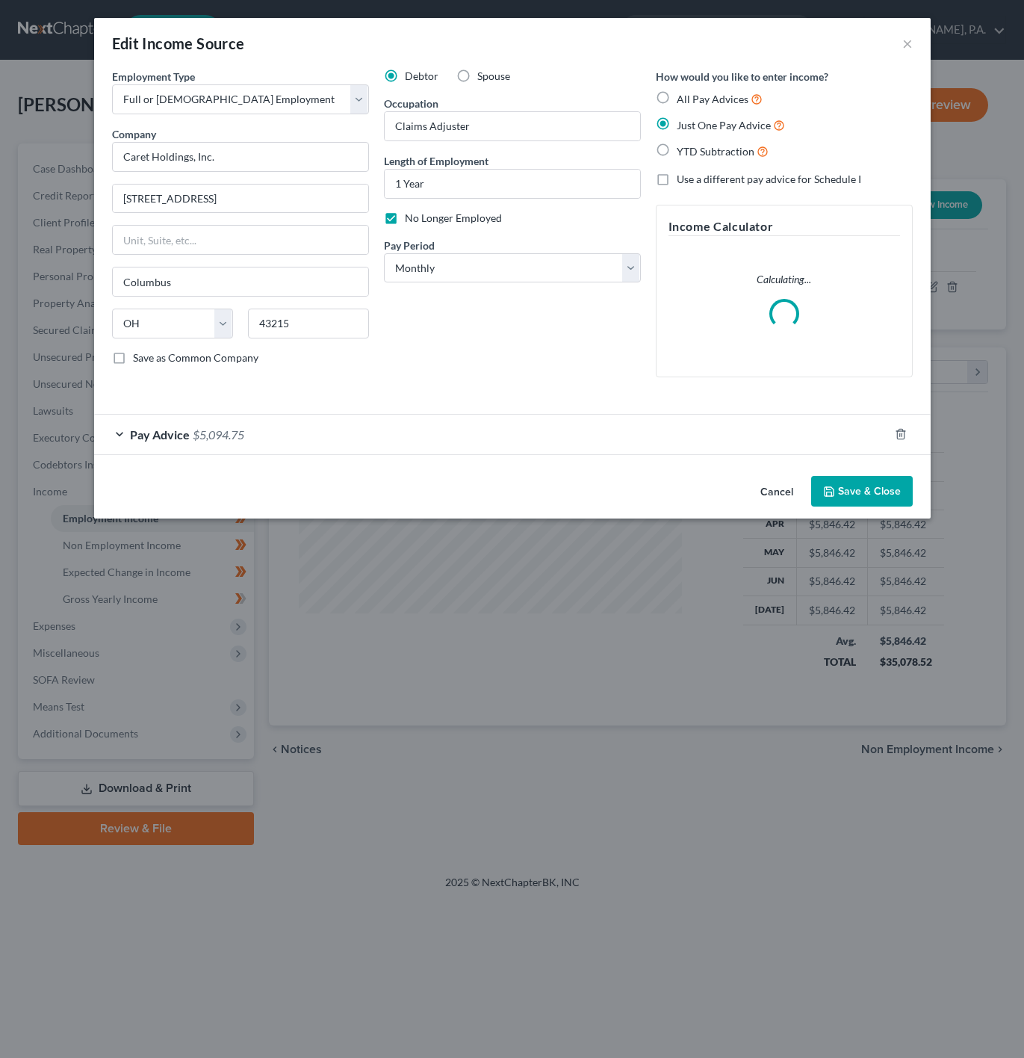
click at [250, 444] on div "Pay Advice $5,094.75" at bounding box center [491, 435] width 795 height 40
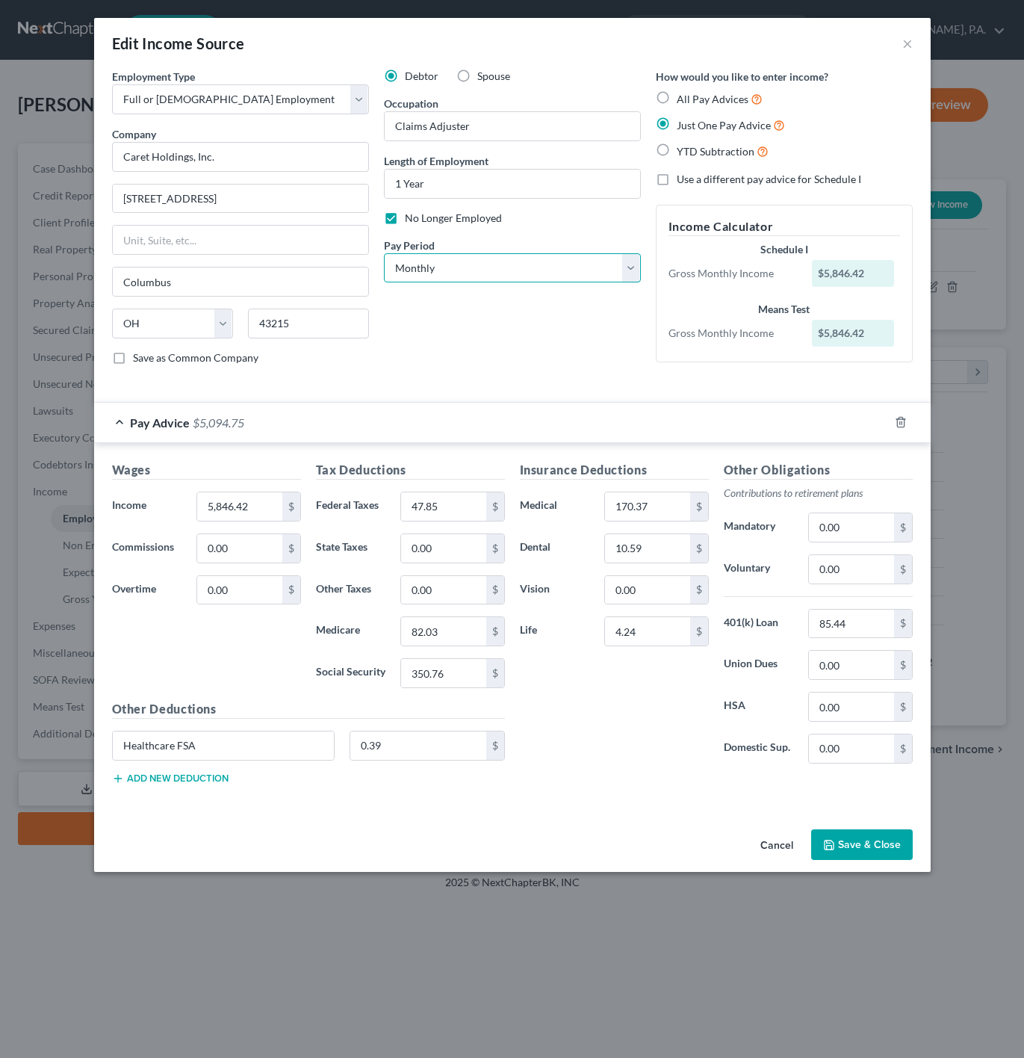
click at [447, 265] on select "Select Monthly Twice Monthly Every Other Week Weekly" at bounding box center [512, 268] width 257 height 30
click at [384, 254] on select "Select Monthly Twice Monthly Every Other Week Weekly" at bounding box center [512, 268] width 257 height 30
click at [852, 846] on button "Save & Close" at bounding box center [862, 844] width 102 height 31
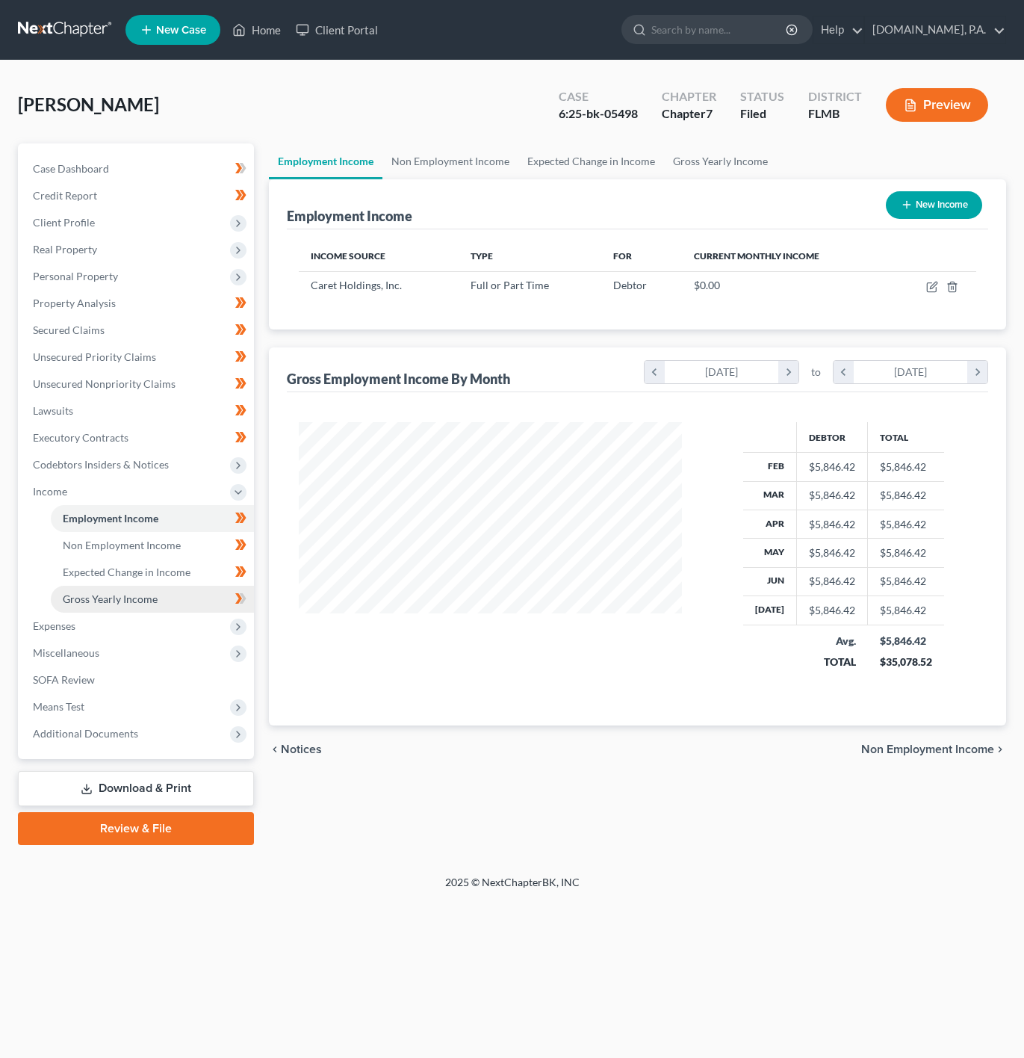
click at [199, 592] on link "Gross Yearly Income" at bounding box center [152, 599] width 203 height 27
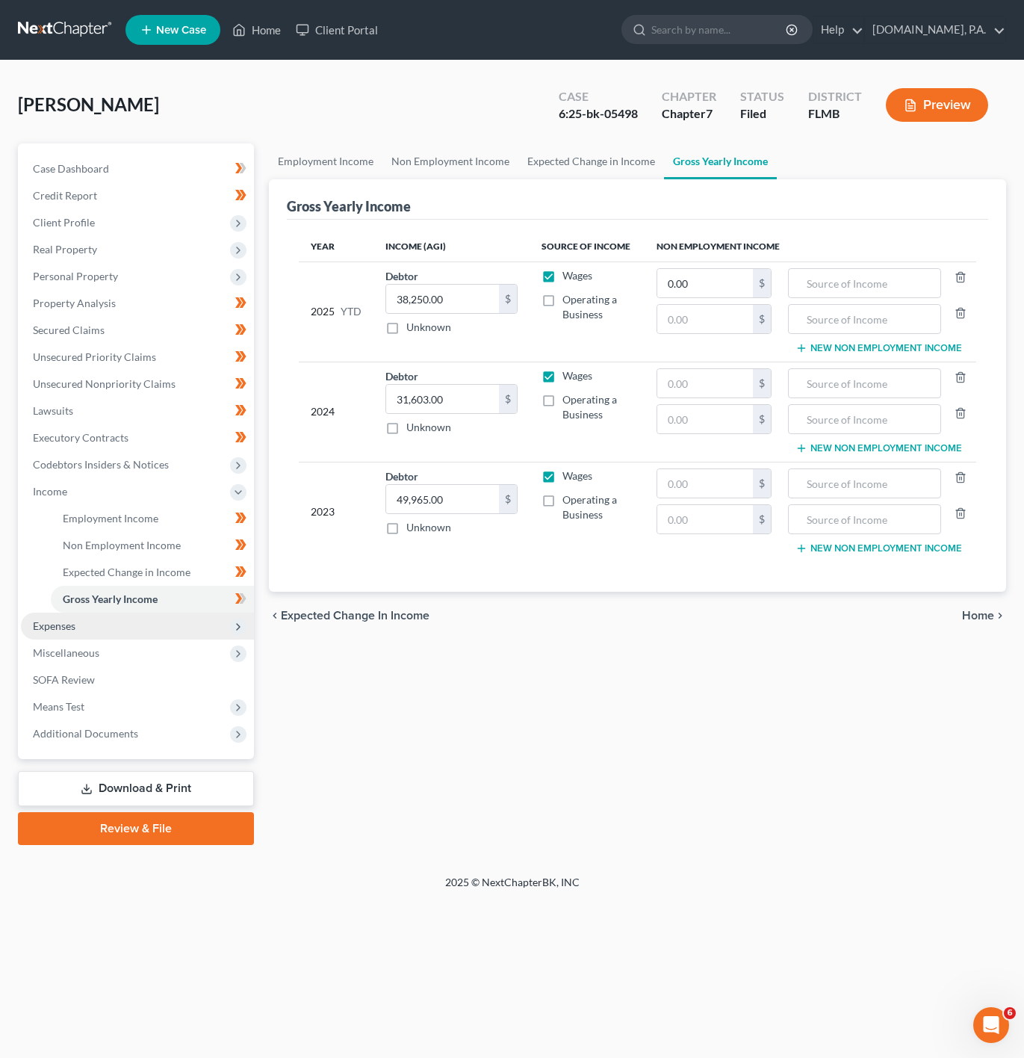
click at [169, 626] on span "Expenses" at bounding box center [137, 626] width 233 height 27
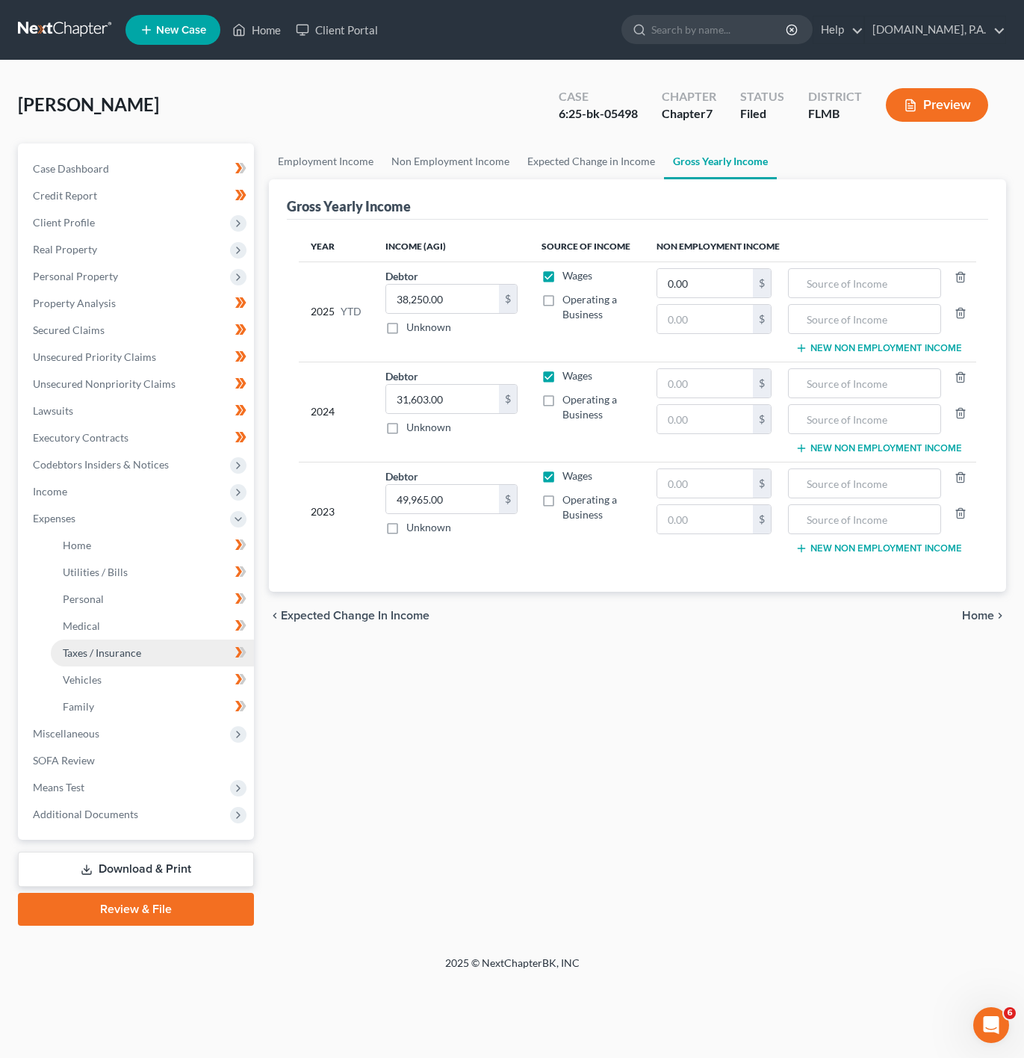
click at [132, 648] on span "Taxes / Insurance" at bounding box center [102, 652] width 78 height 13
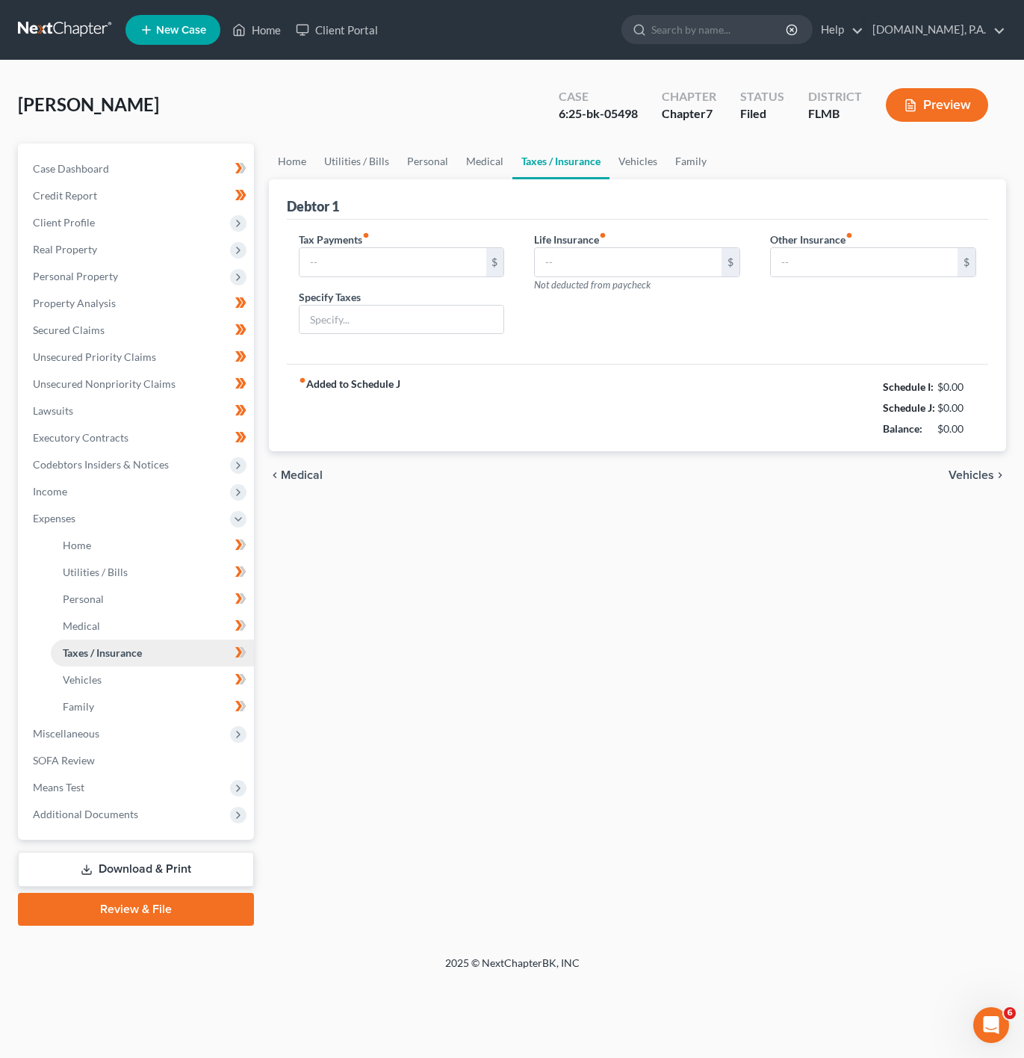
type input "108.00"
type input "Sales and Misc. Taxes & Govt. Fees"
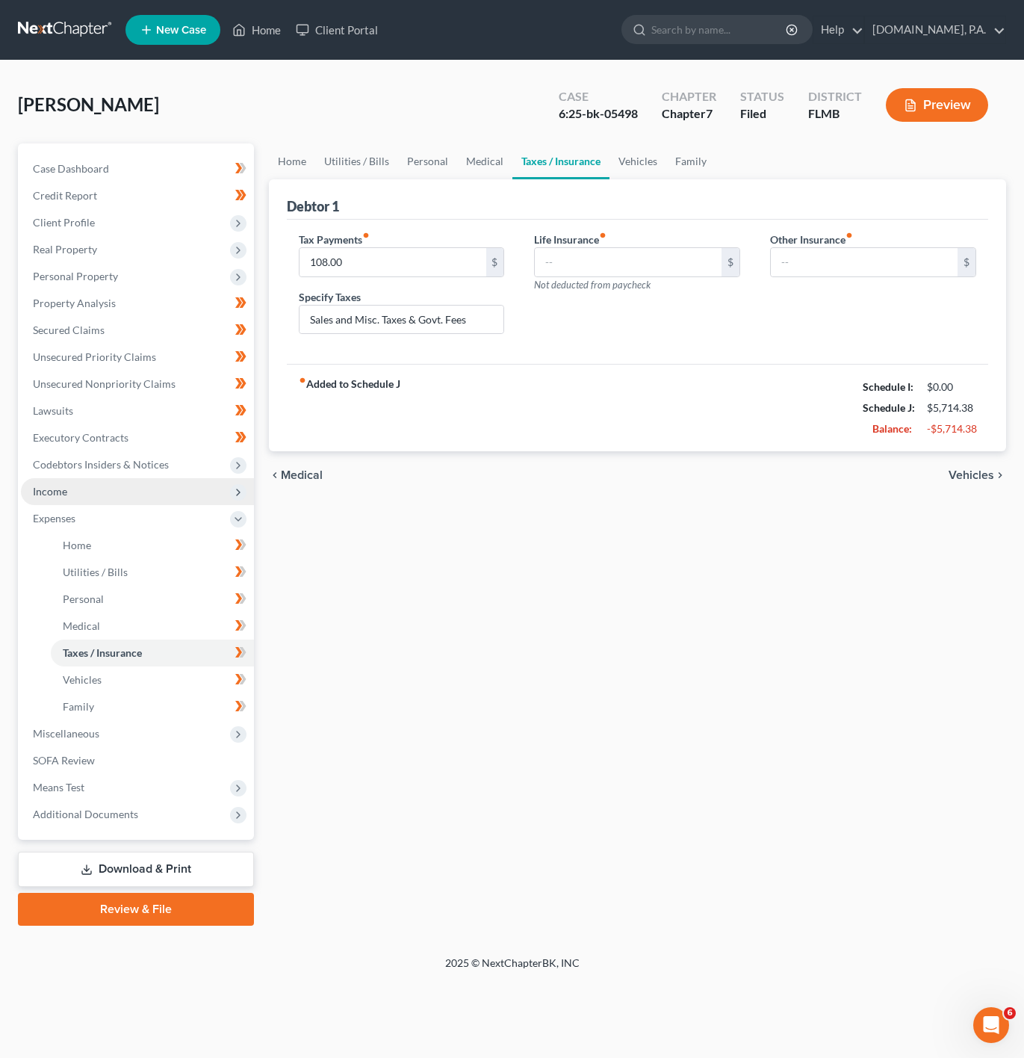
click at [95, 498] on span "Income" at bounding box center [137, 491] width 233 height 27
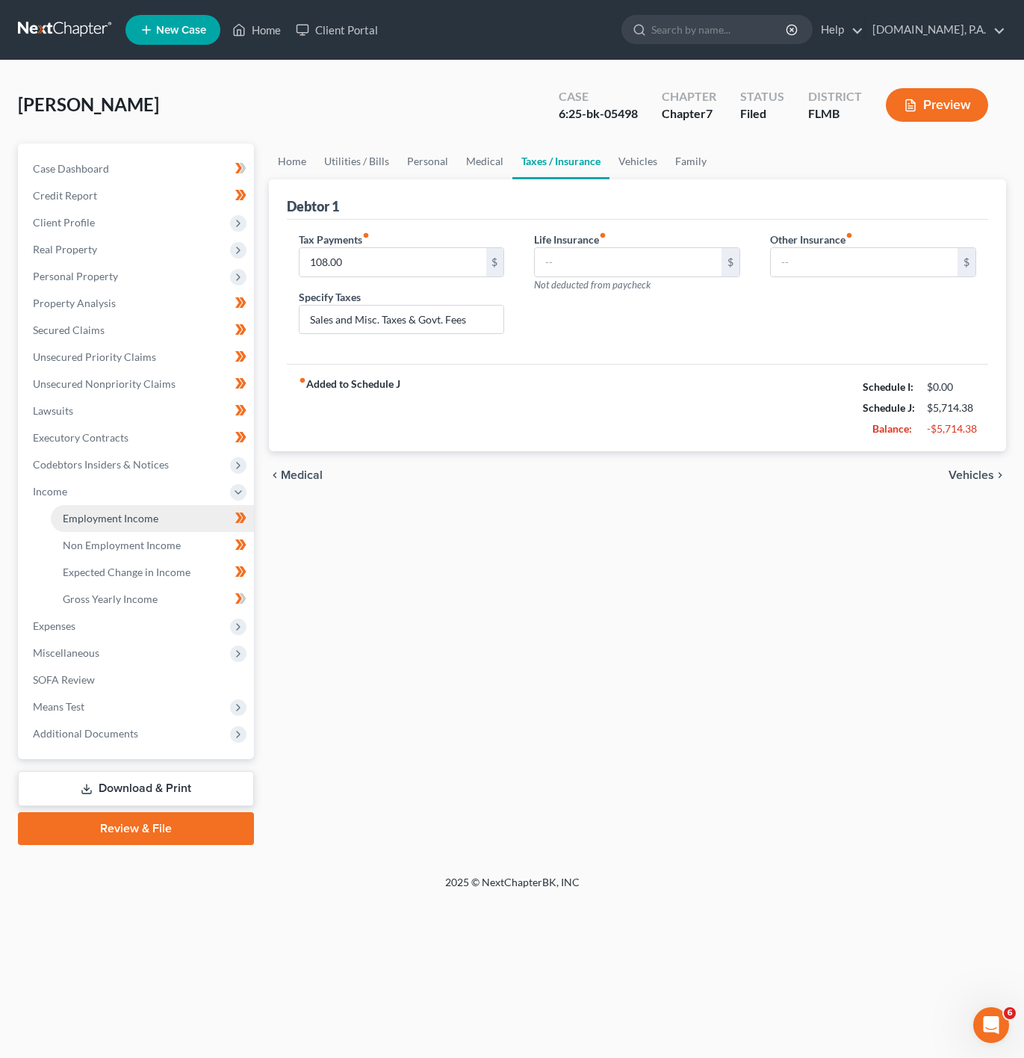
click at [112, 516] on span "Employment Income" at bounding box center [111, 518] width 96 height 13
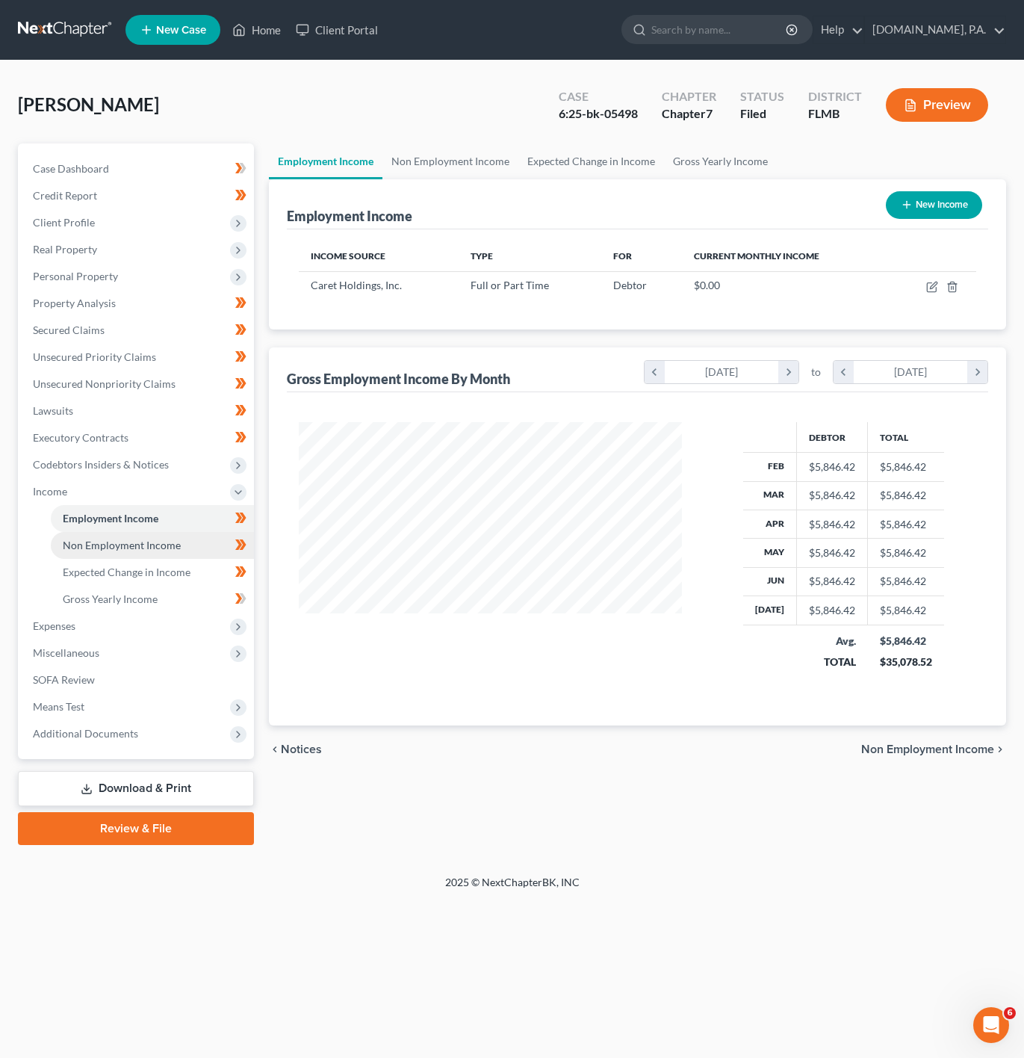
scroll to position [270, 413]
click at [131, 541] on span "Non Employment Income" at bounding box center [122, 545] width 118 height 13
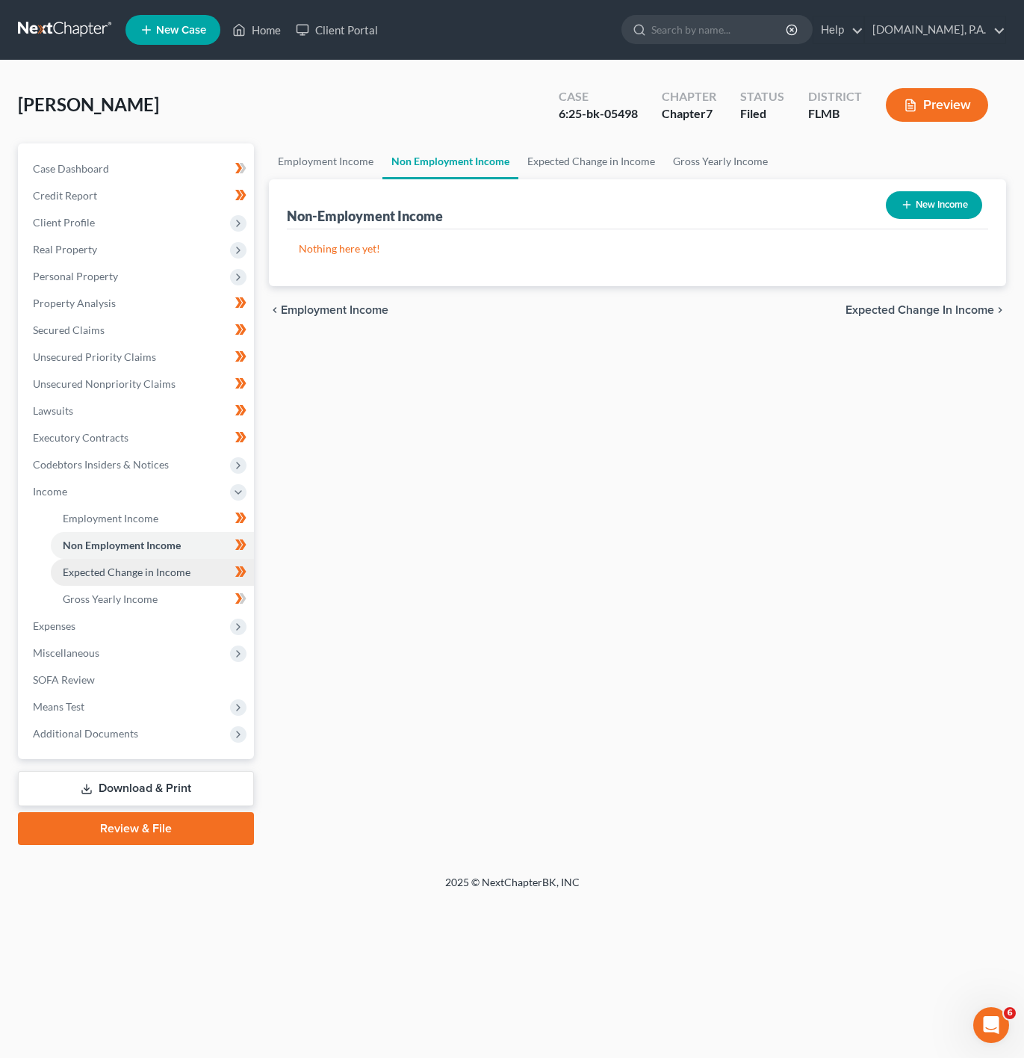
click at [139, 567] on span "Expected Change in Income" at bounding box center [127, 572] width 128 height 13
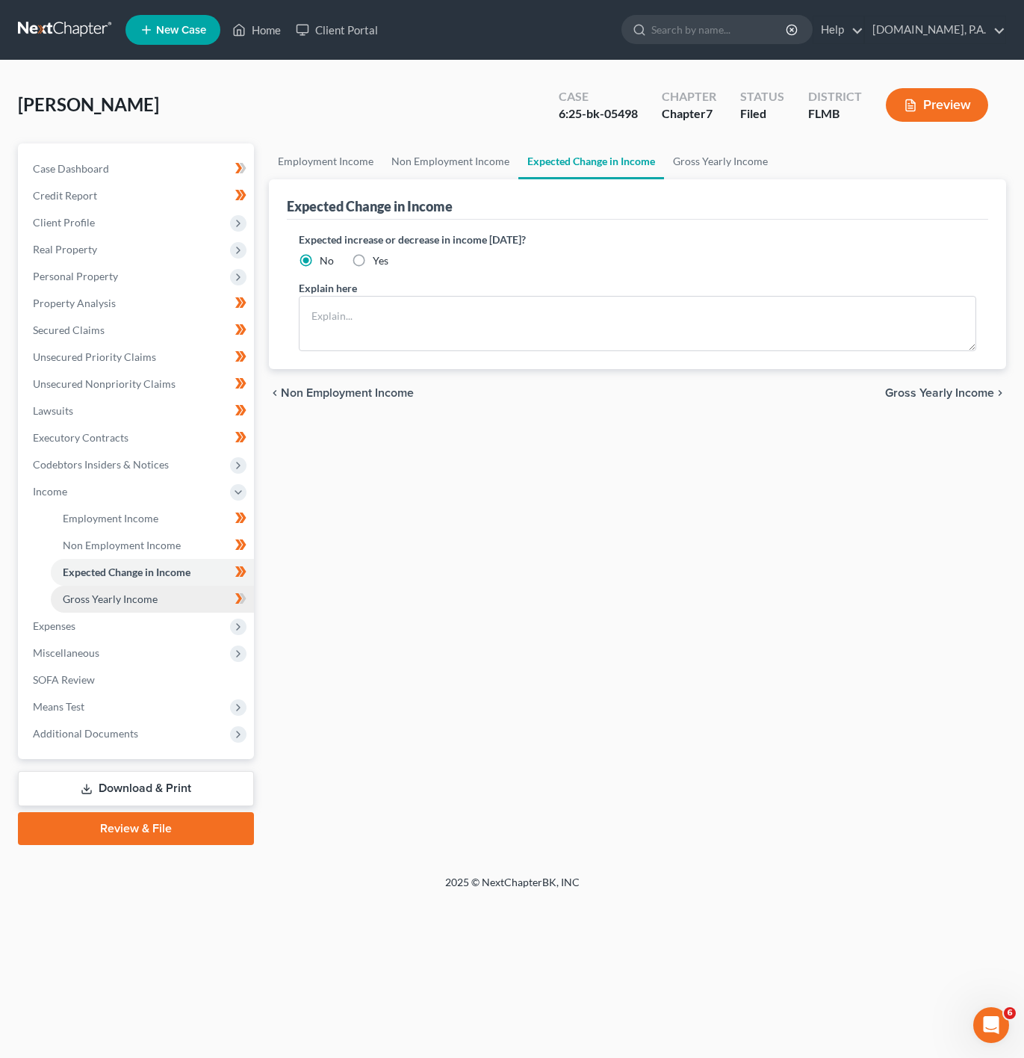
click at [141, 590] on link "Gross Yearly Income" at bounding box center [152, 599] width 203 height 27
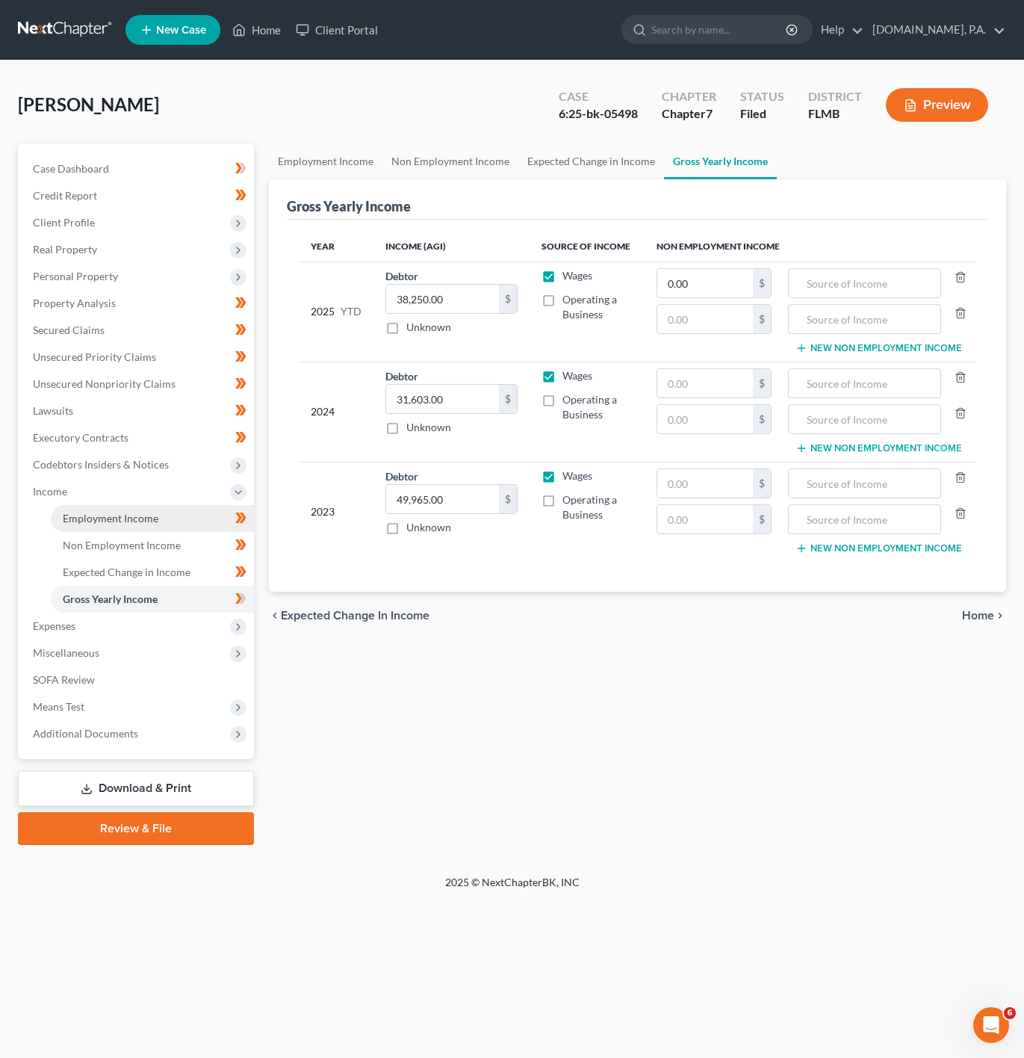
click at [160, 530] on link "Employment Income" at bounding box center [152, 518] width 203 height 27
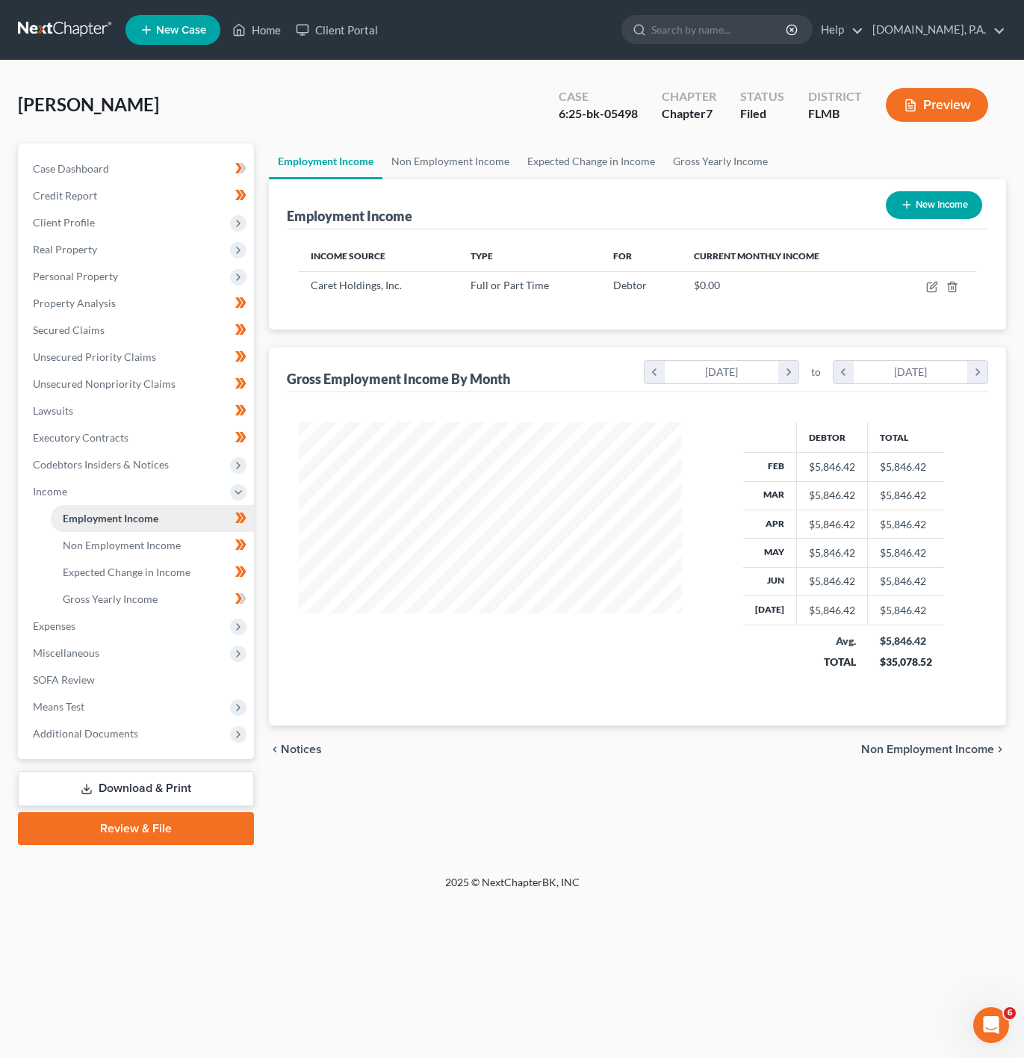
scroll to position [270, 413]
click at [926, 291] on icon "button" at bounding box center [932, 287] width 12 height 12
select select "0"
select select "36"
select select "0"
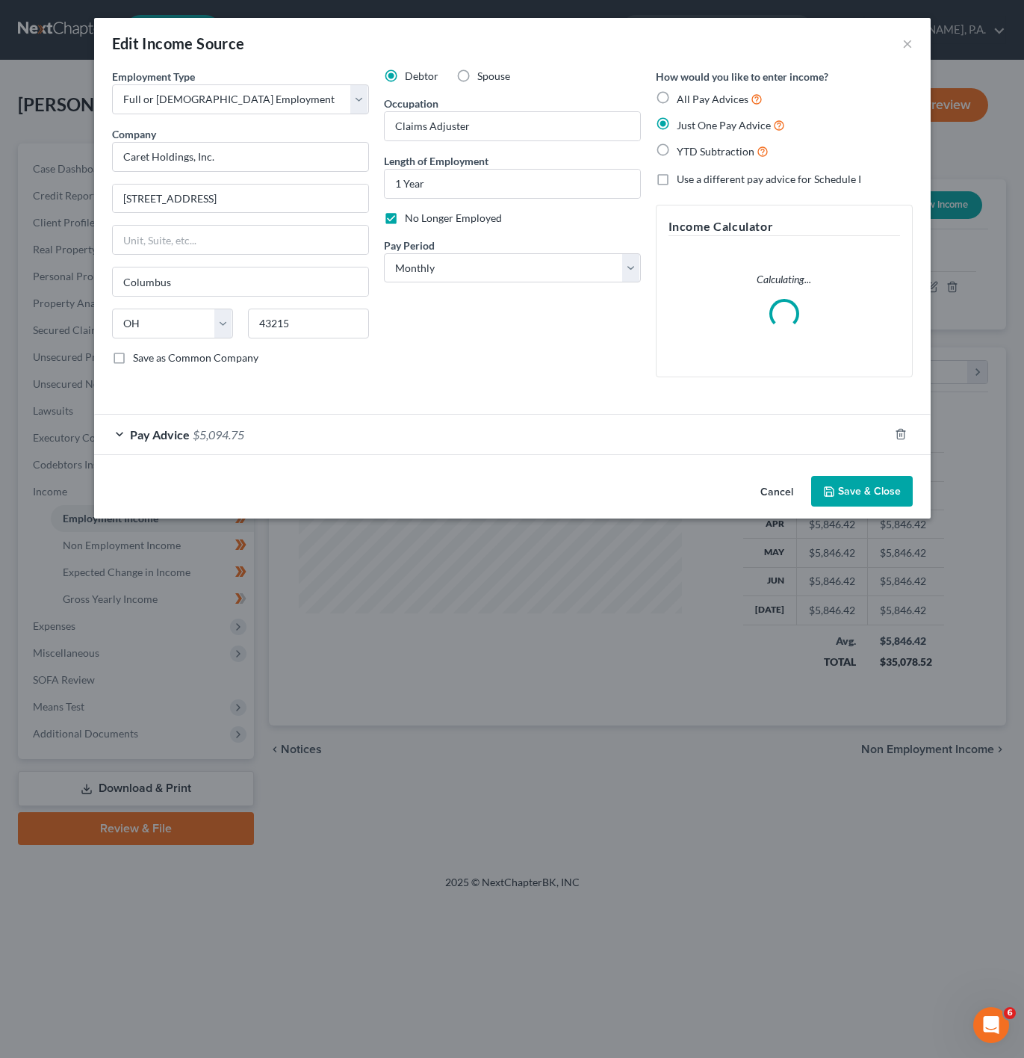
click at [390, 428] on div "Pay Advice $5,094.75" at bounding box center [491, 435] width 795 height 40
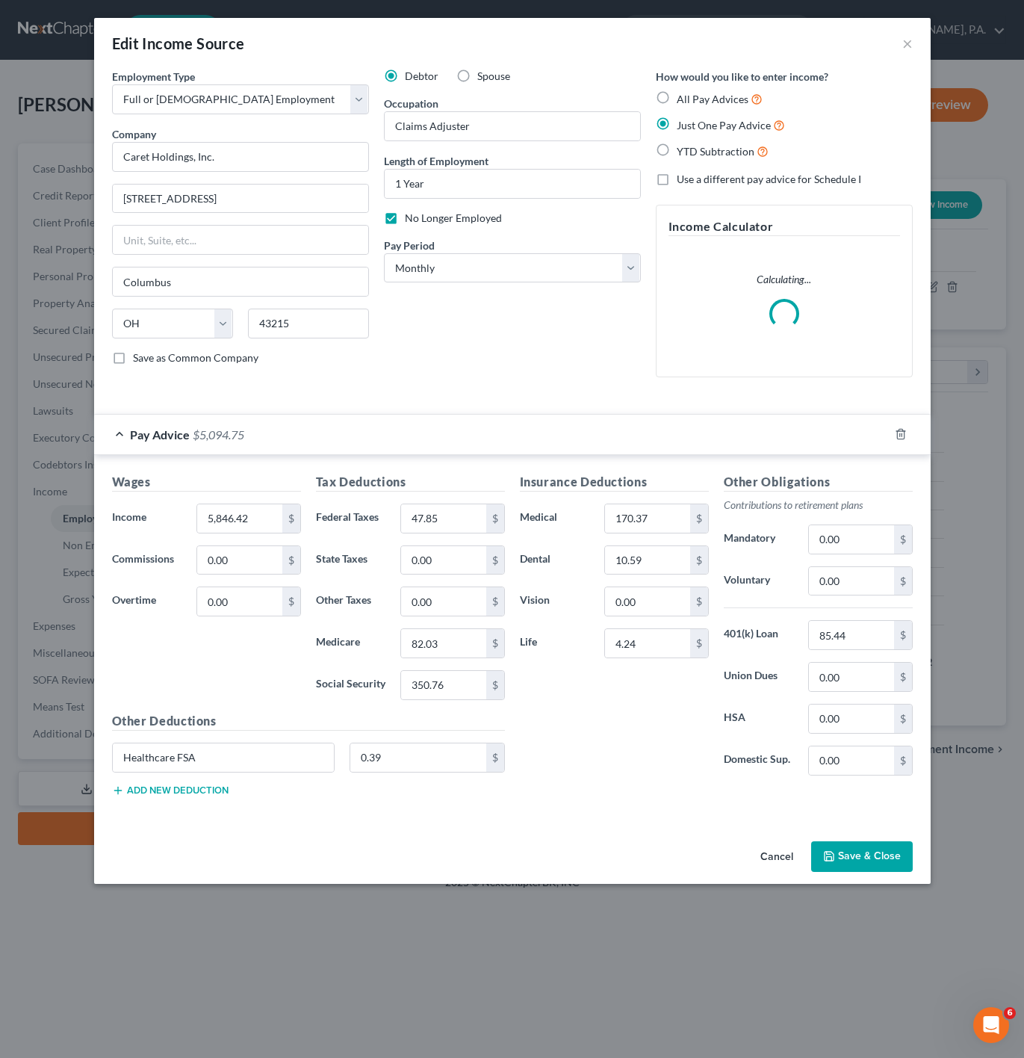
click at [818, 854] on button "Save & Close" at bounding box center [862, 856] width 102 height 31
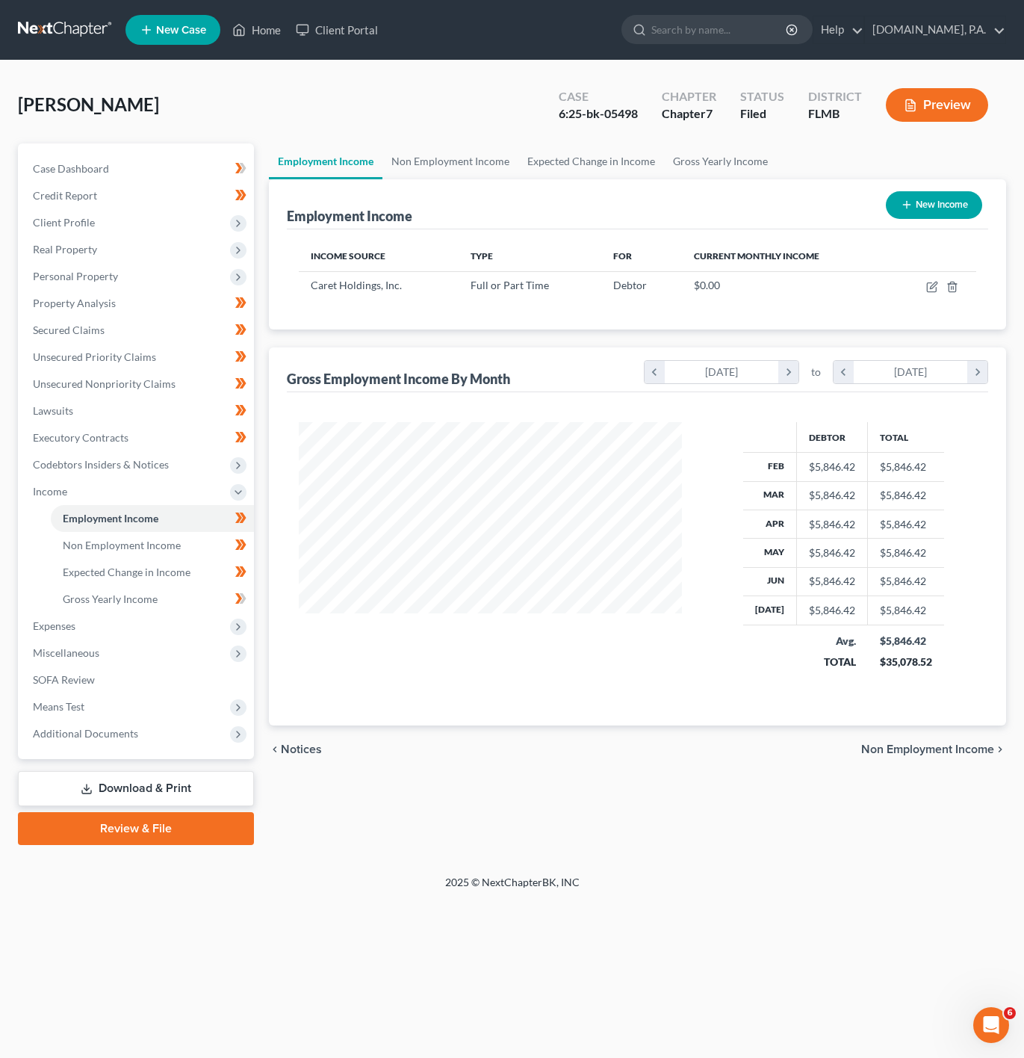
click at [52, 29] on link at bounding box center [66, 29] width 96 height 27
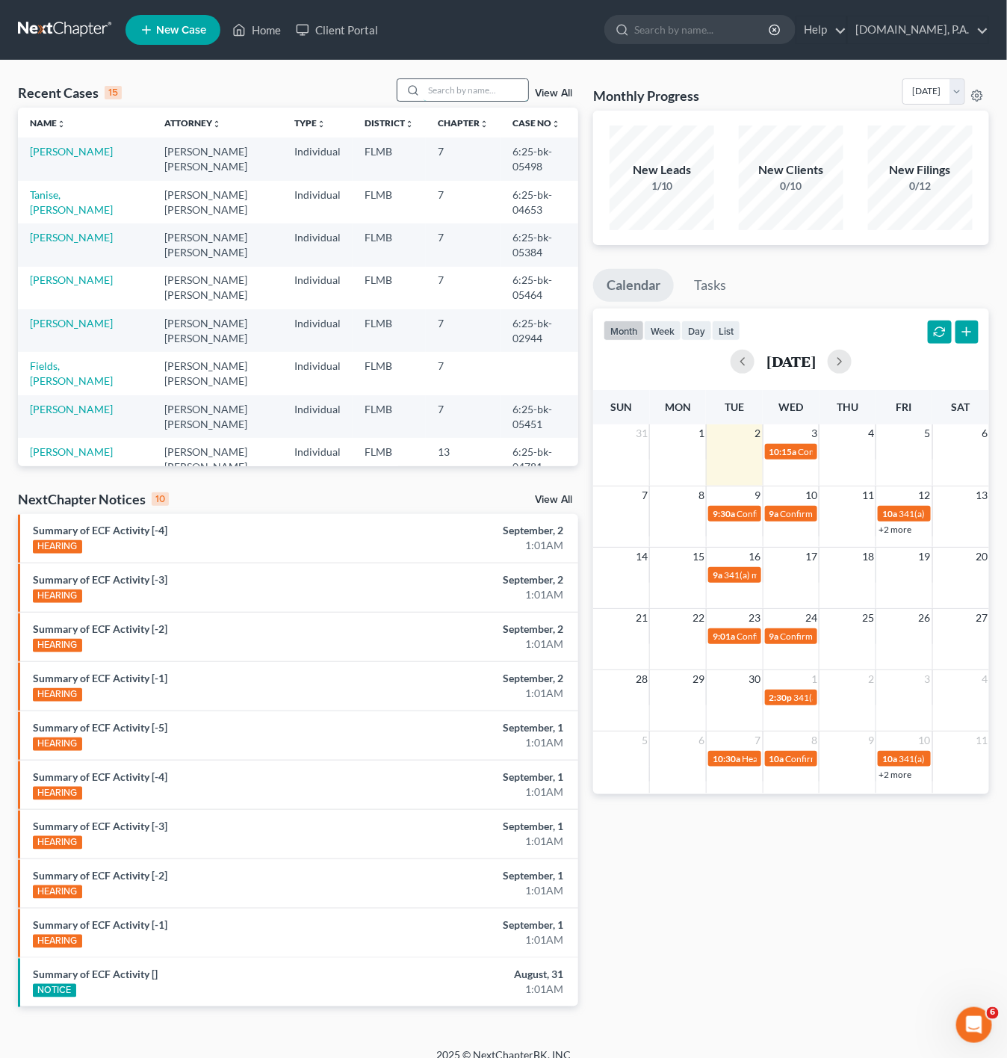
click at [433, 90] on input "search" at bounding box center [476, 90] width 105 height 22
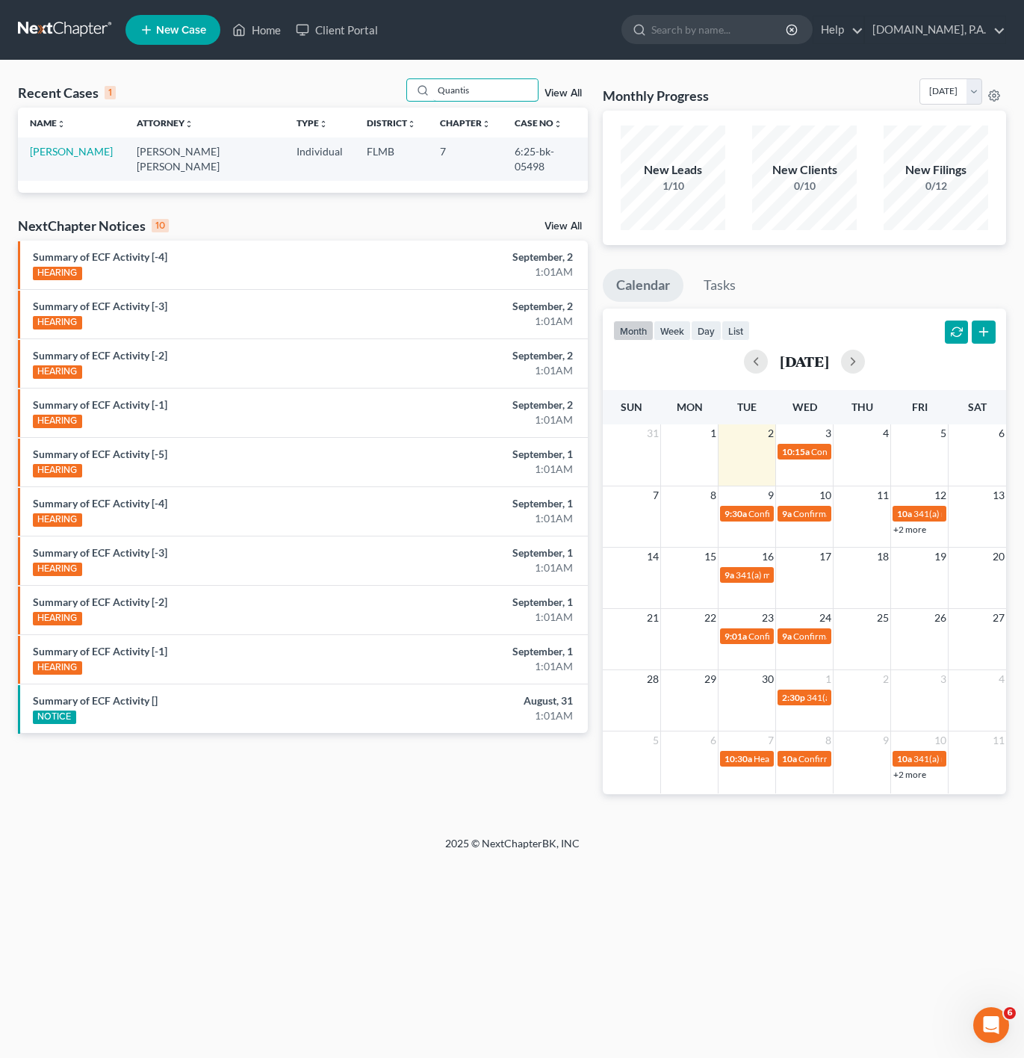
type input "Quantis"
click at [68, 148] on link "[PERSON_NAME]" at bounding box center [71, 151] width 83 height 13
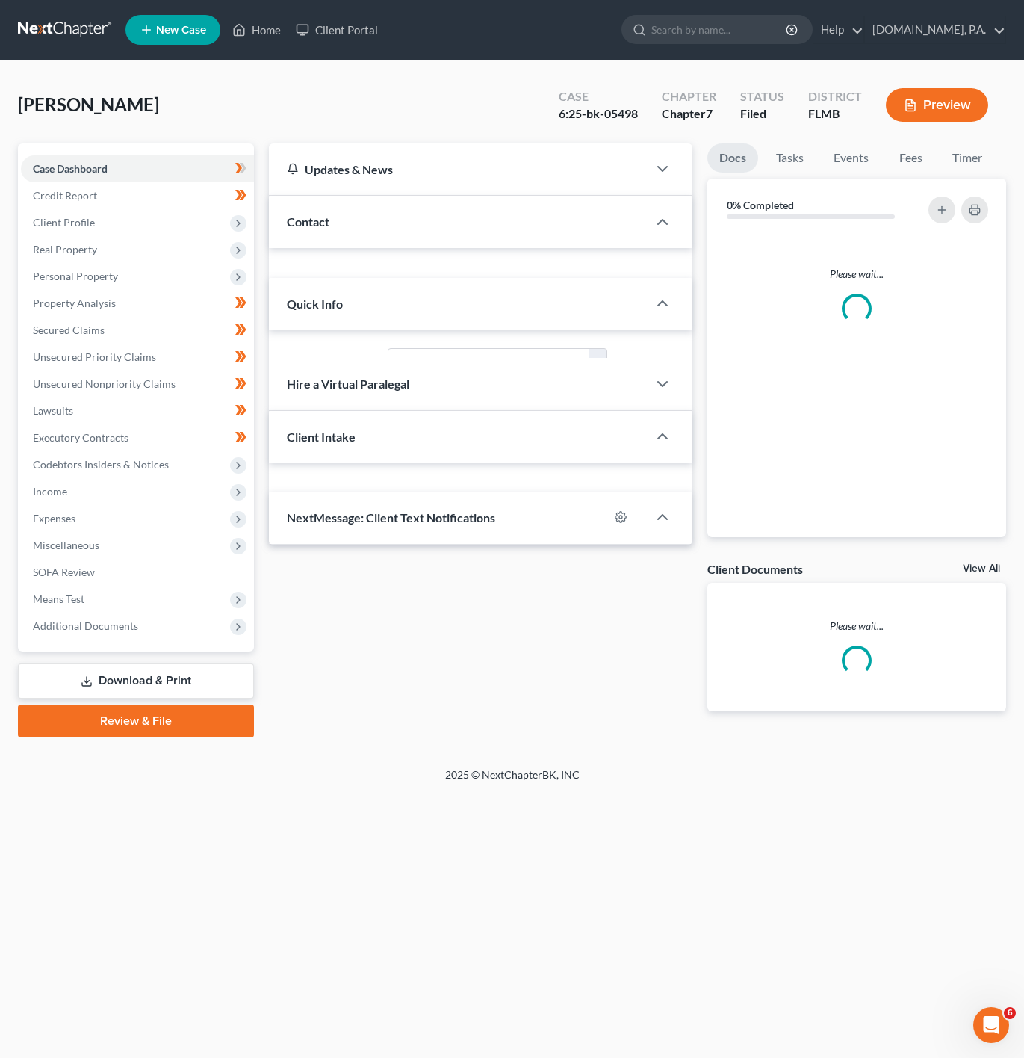
click at [57, 157] on link "Case Dashboard" at bounding box center [137, 168] width 233 height 27
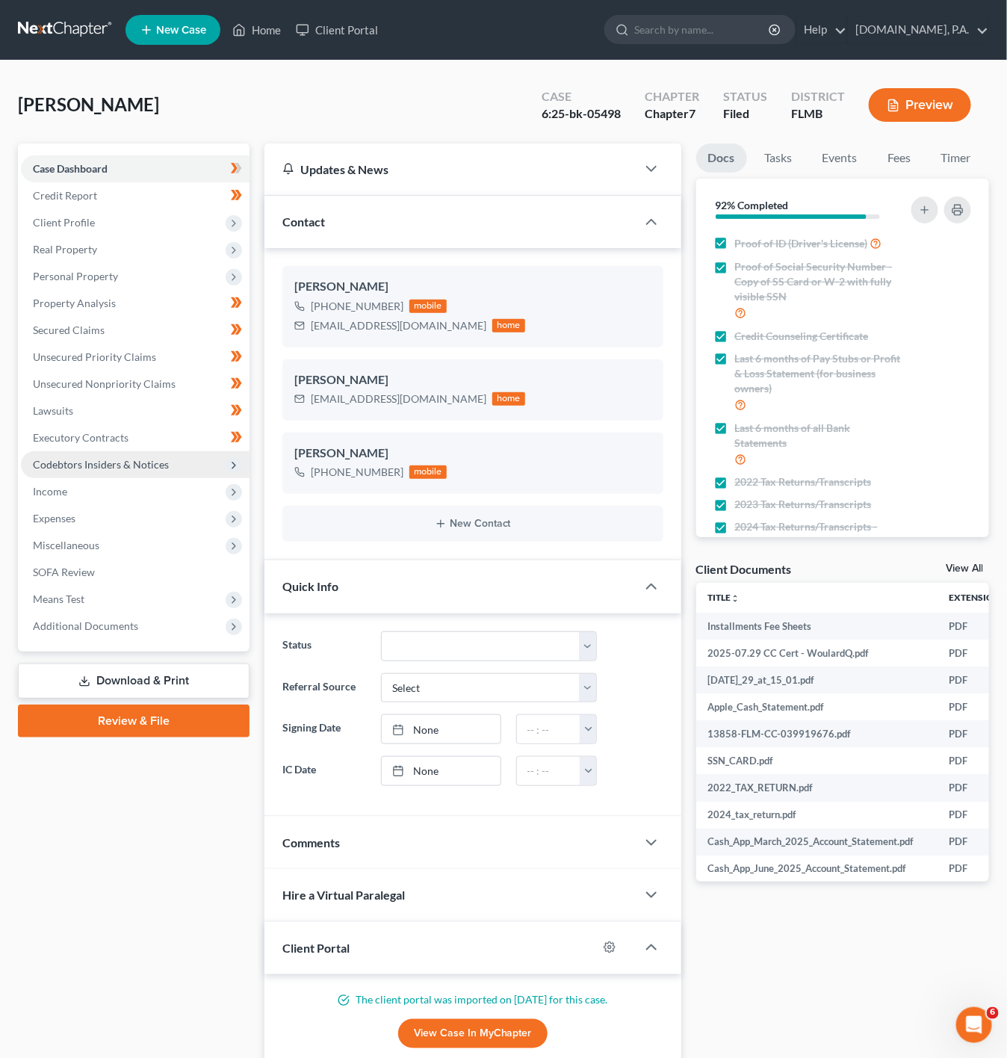
click at [198, 466] on span "Codebtors Insiders & Notices" at bounding box center [135, 464] width 229 height 27
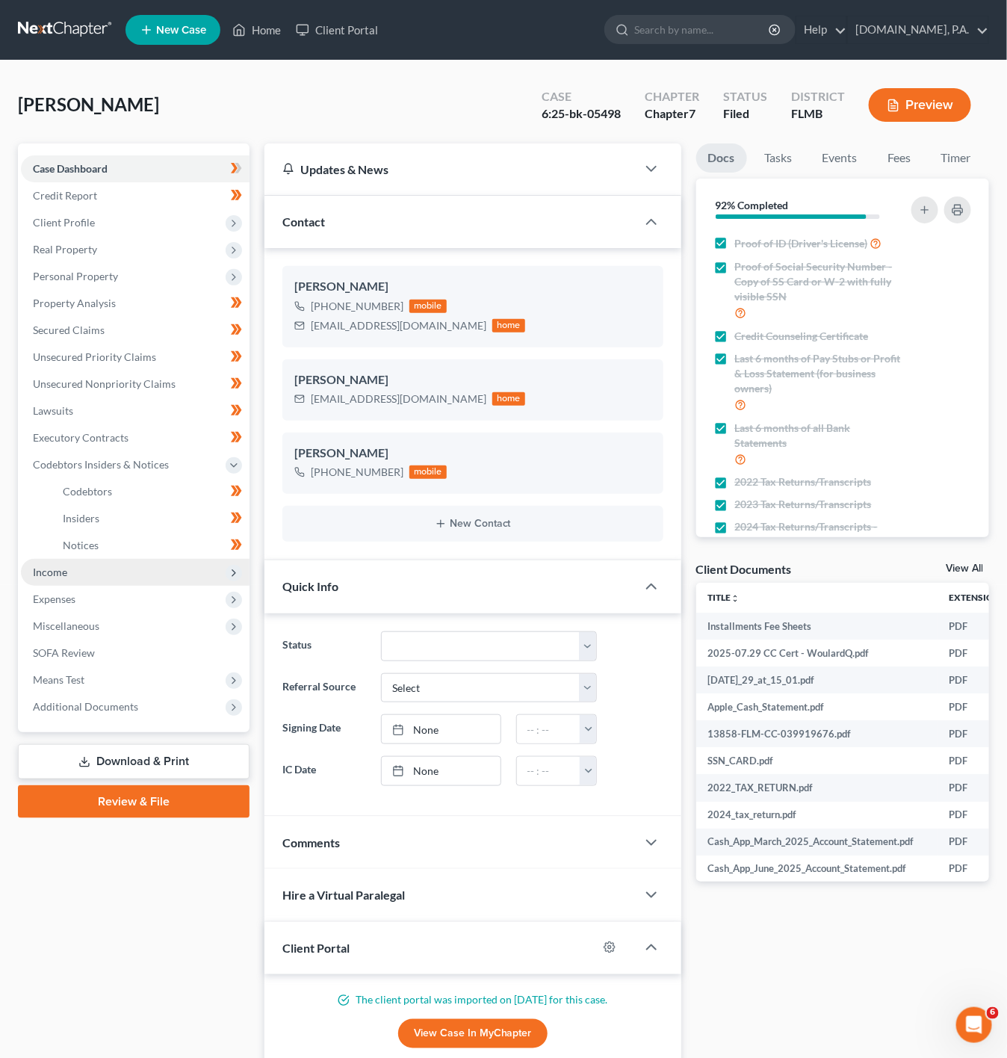
click at [166, 567] on span "Income" at bounding box center [135, 572] width 229 height 27
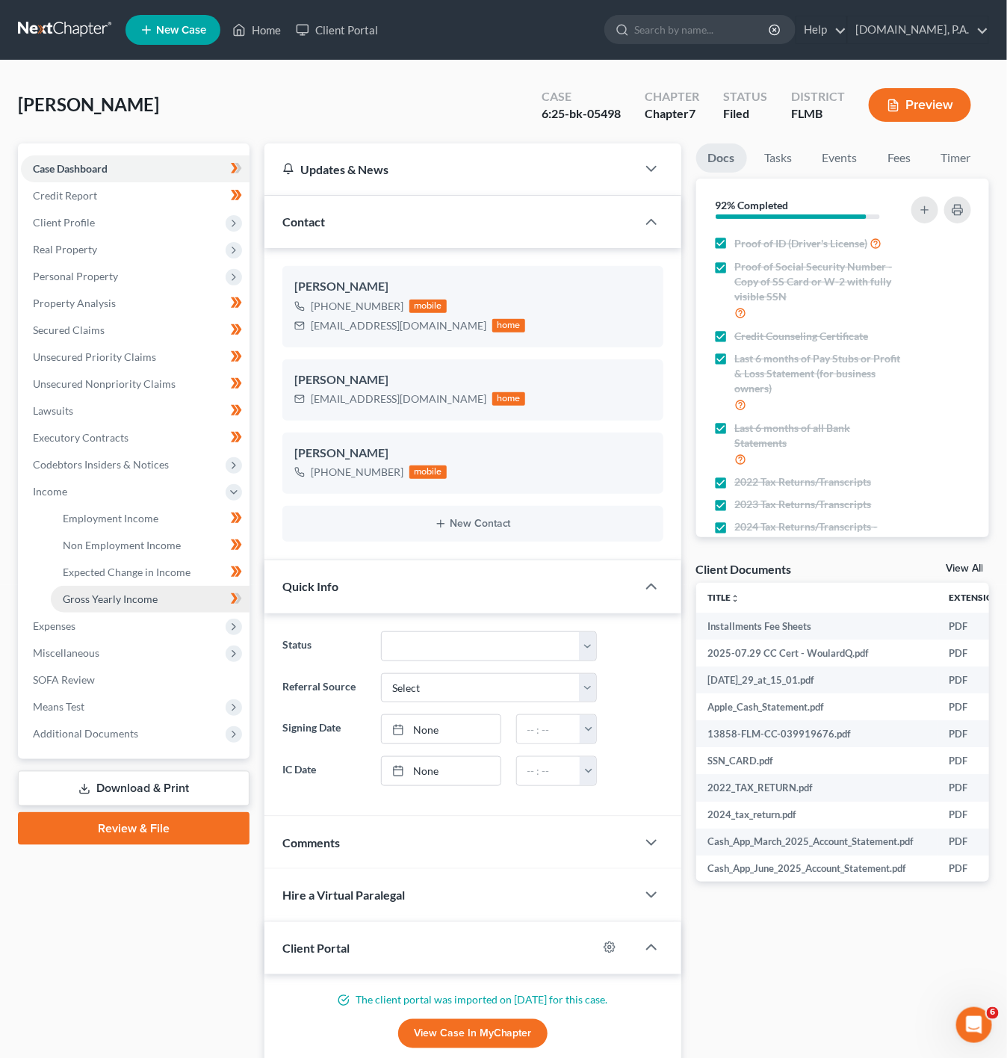
click at [160, 594] on link "Gross Yearly Income" at bounding box center [150, 599] width 199 height 27
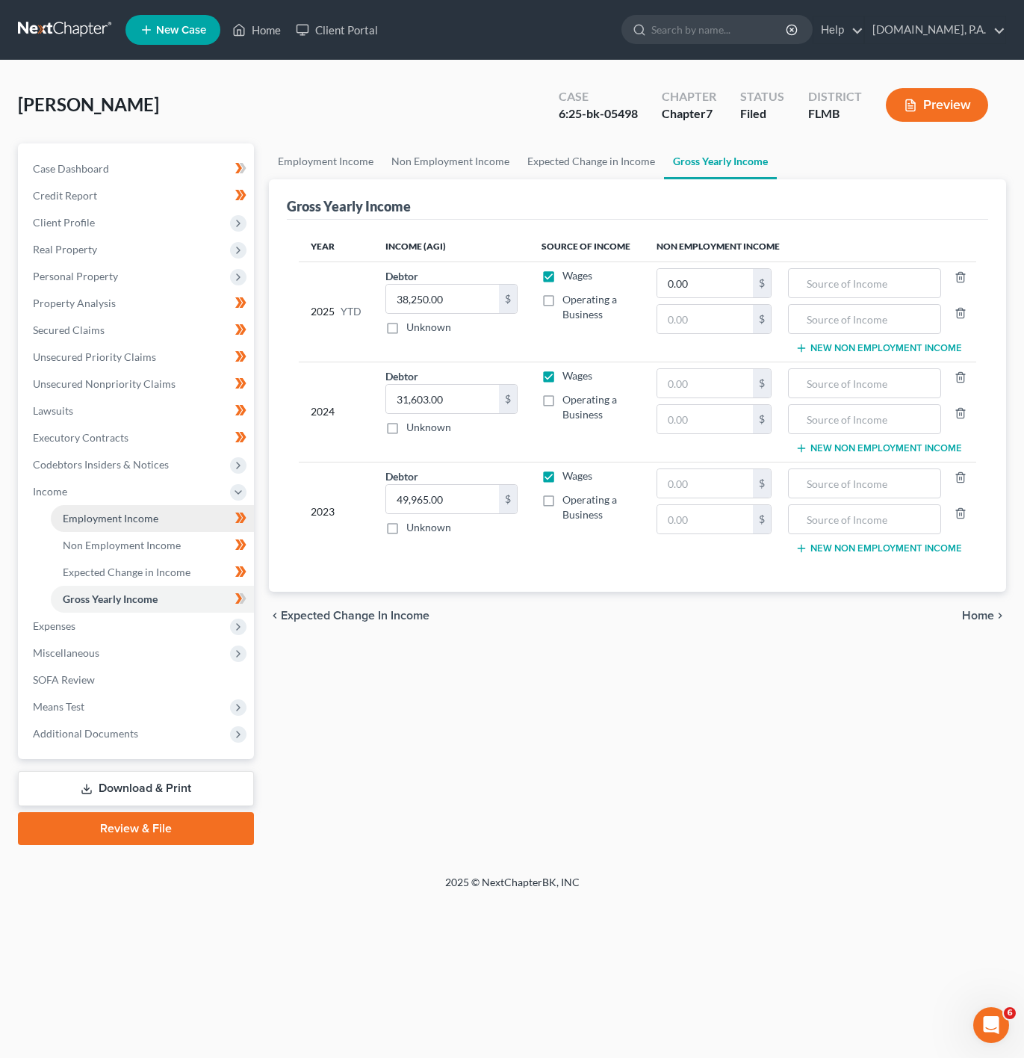
click at [202, 505] on link "Employment Income" at bounding box center [152, 518] width 203 height 27
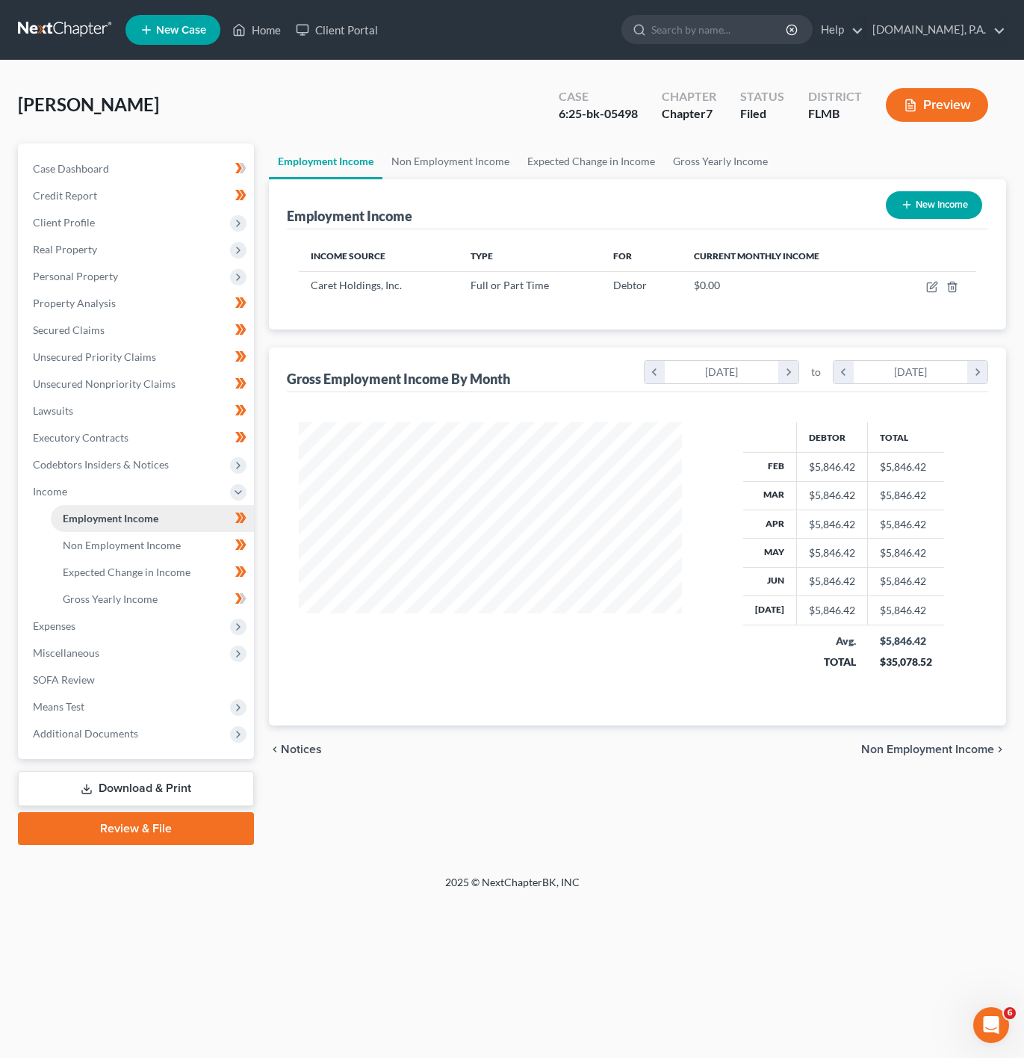
scroll to position [270, 413]
click at [935, 285] on icon "button" at bounding box center [933, 285] width 7 height 7
select select "0"
select select "36"
select select "0"
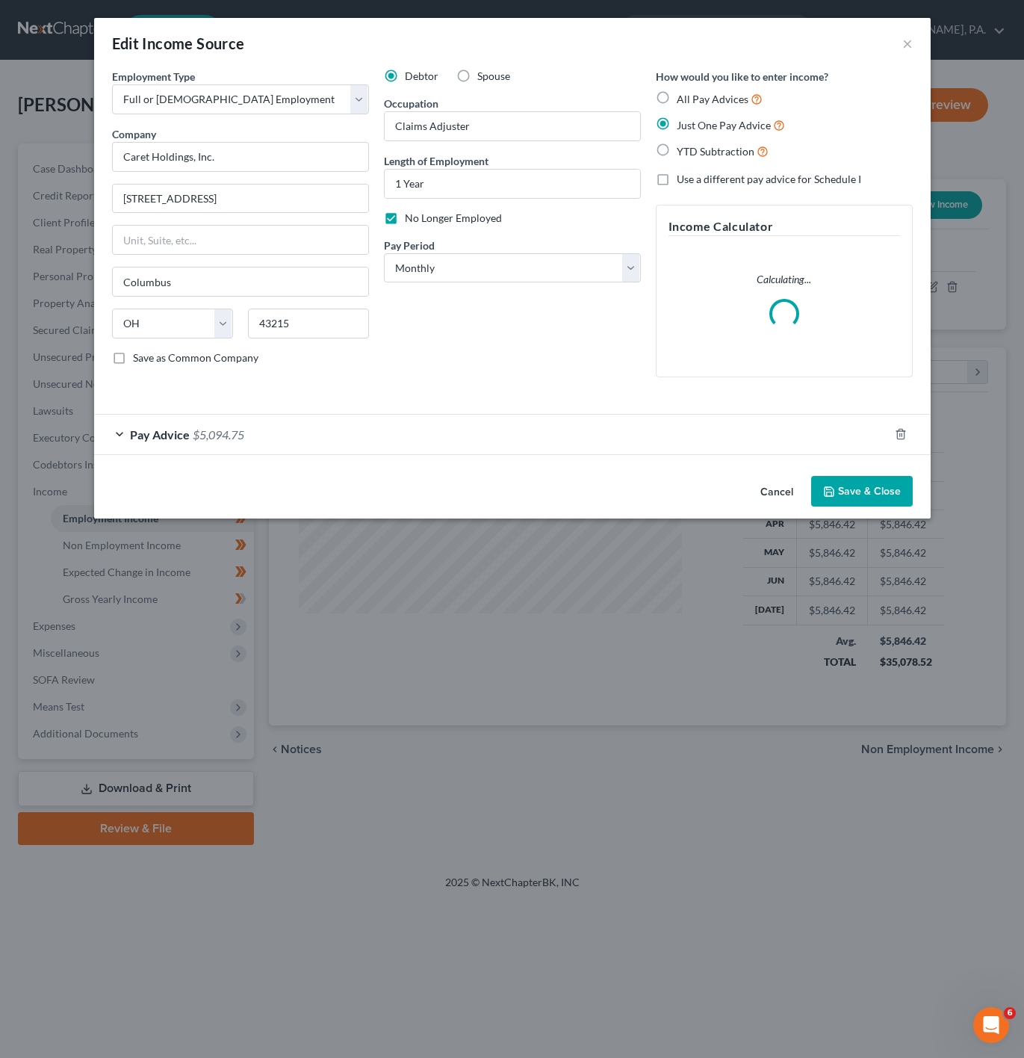
click at [405, 216] on label "No Longer Employed" at bounding box center [453, 218] width 97 height 15
click at [411, 216] on input "No Longer Employed" at bounding box center [416, 216] width 10 height 10
checkbox input "false"
click at [866, 502] on div "Cancel Save & Close" at bounding box center [512, 494] width 837 height 49
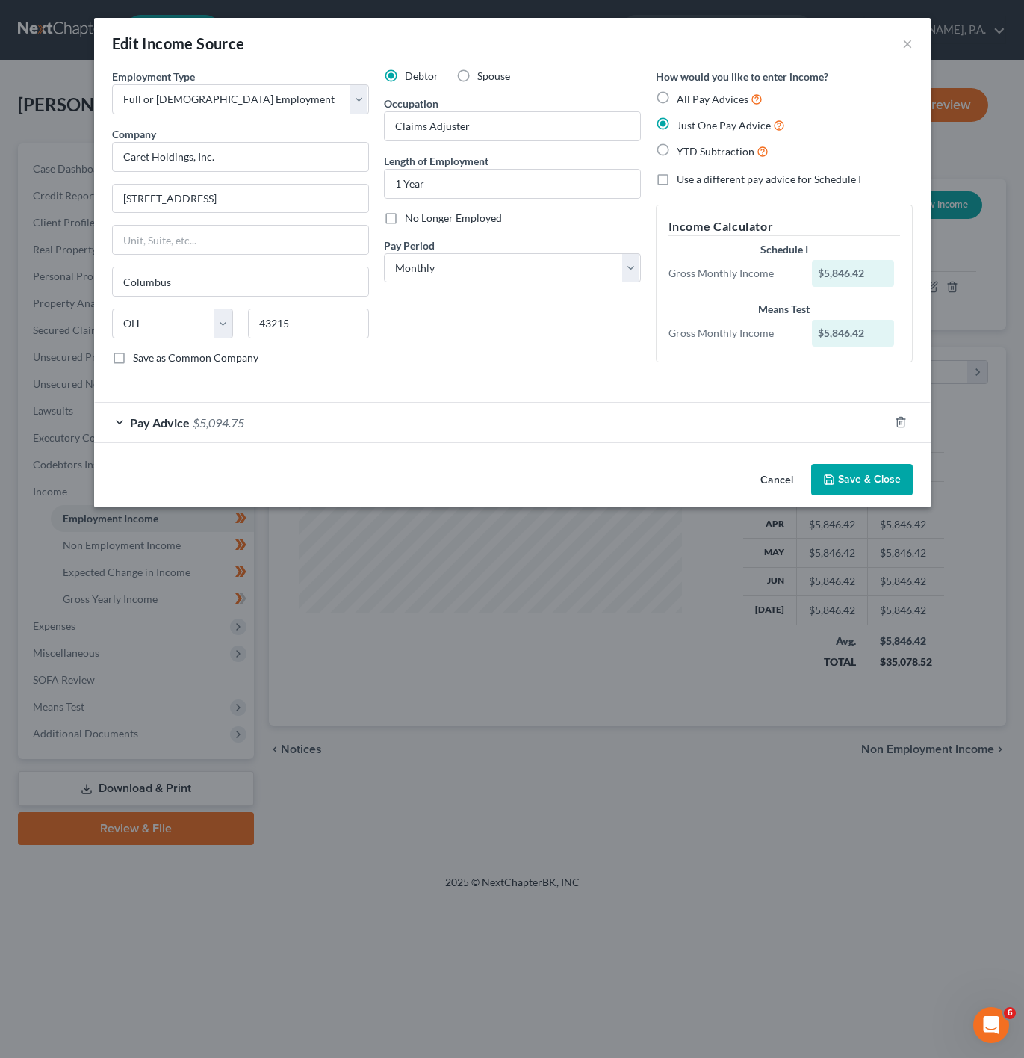
click at [855, 477] on button "Save & Close" at bounding box center [862, 479] width 102 height 31
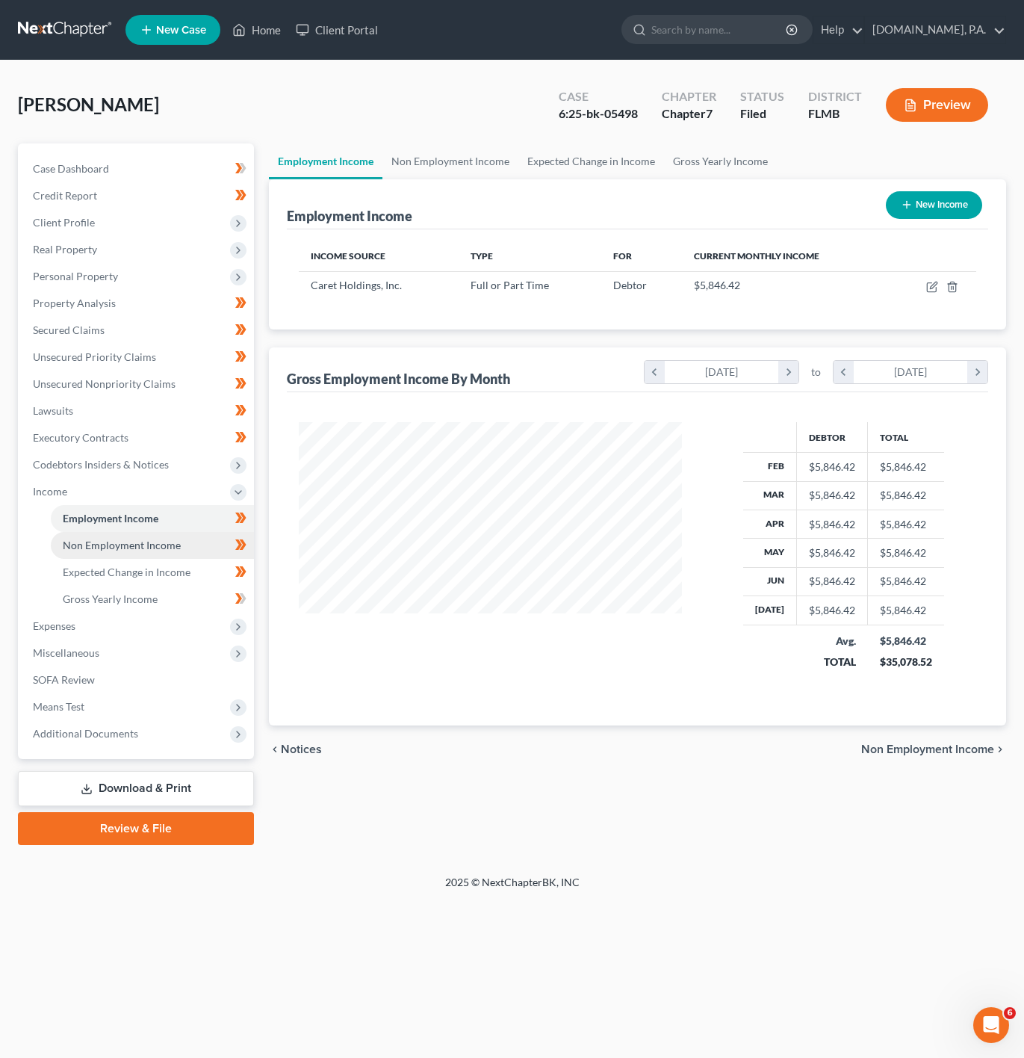
click at [129, 551] on link "Non Employment Income" at bounding box center [152, 545] width 203 height 27
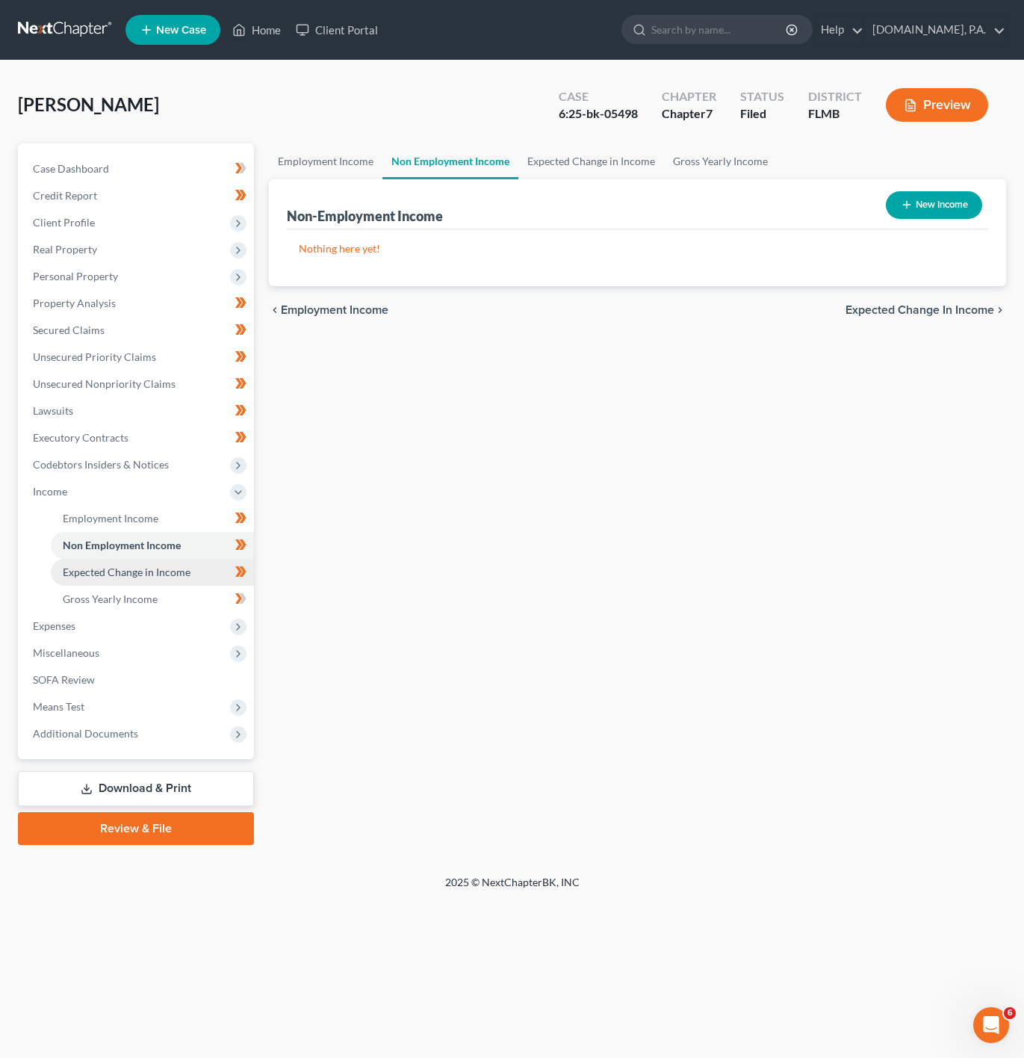
click at [139, 559] on link "Expected Change in Income" at bounding box center [152, 572] width 203 height 27
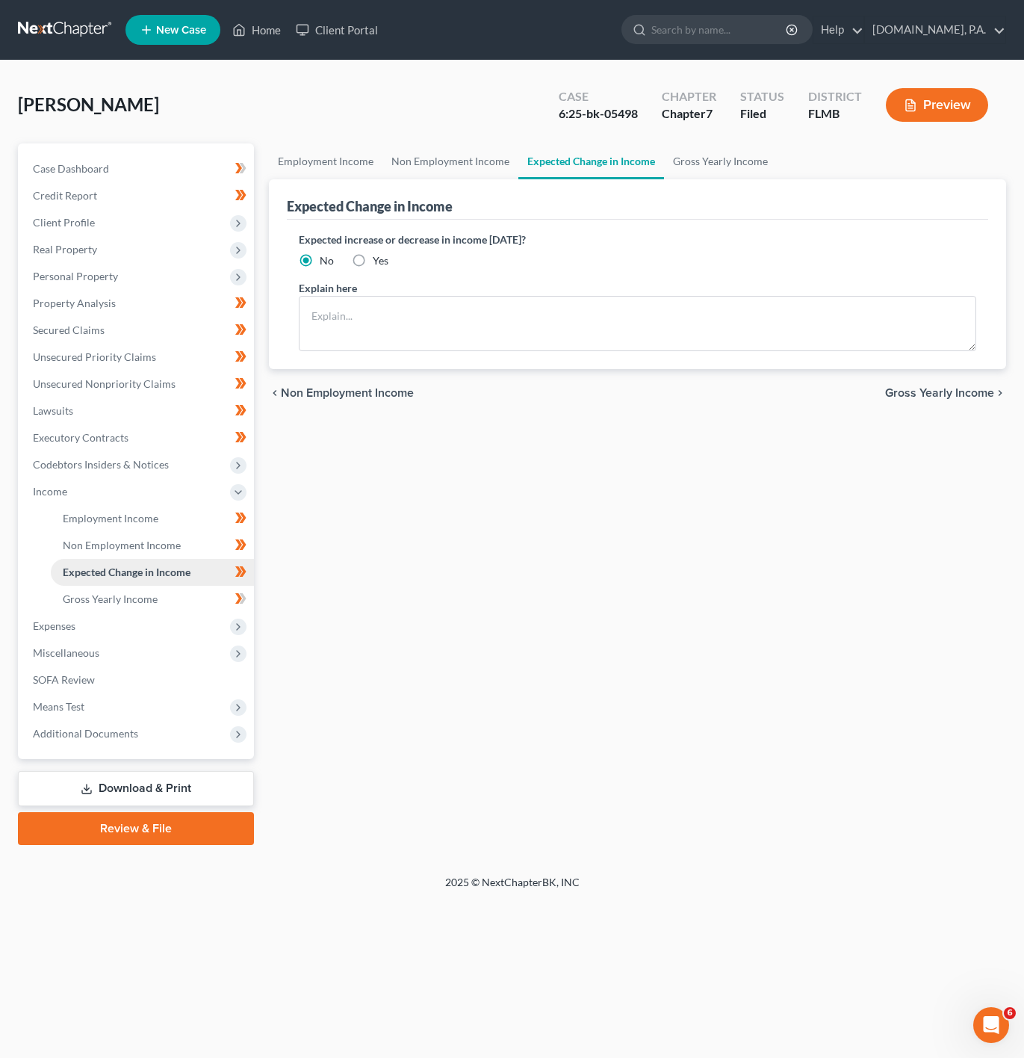
click at [137, 569] on span "Expected Change in Income" at bounding box center [127, 572] width 128 height 13
click at [120, 595] on span "Gross Yearly Income" at bounding box center [110, 599] width 95 height 13
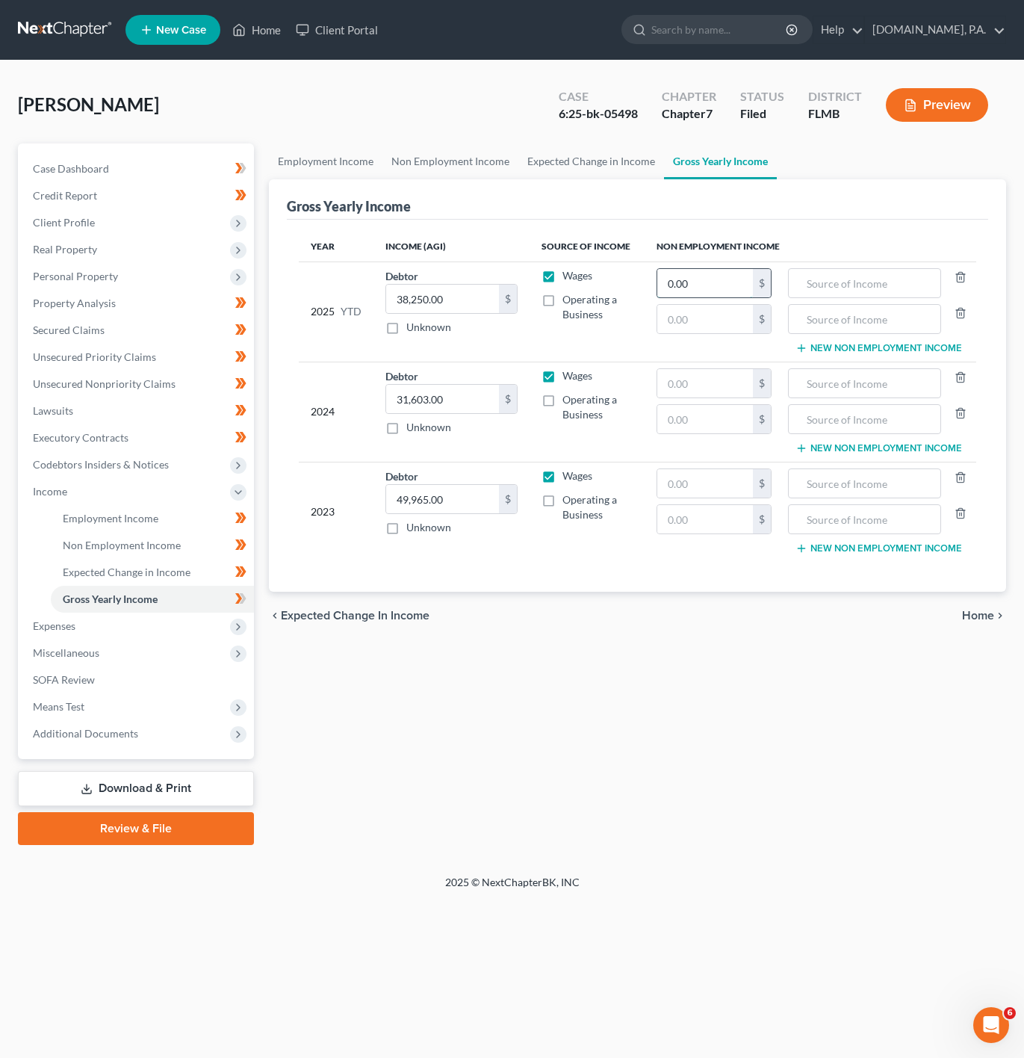
click at [705, 280] on input "0.00" at bounding box center [706, 283] width 96 height 28
click at [707, 646] on div "Employment Income Non Employment Income Expected Change in Income Gross Yearly …" at bounding box center [638, 494] width 752 height 702
click at [714, 259] on th "Non Employment Income" at bounding box center [811, 247] width 332 height 30
click at [704, 270] on input "0" at bounding box center [706, 283] width 96 height 28
click at [704, 592] on div "Year Income (AGI) Source of Income Non Employment Income 2025 YTD Debtor 38,250…" at bounding box center [638, 406] width 702 height 372
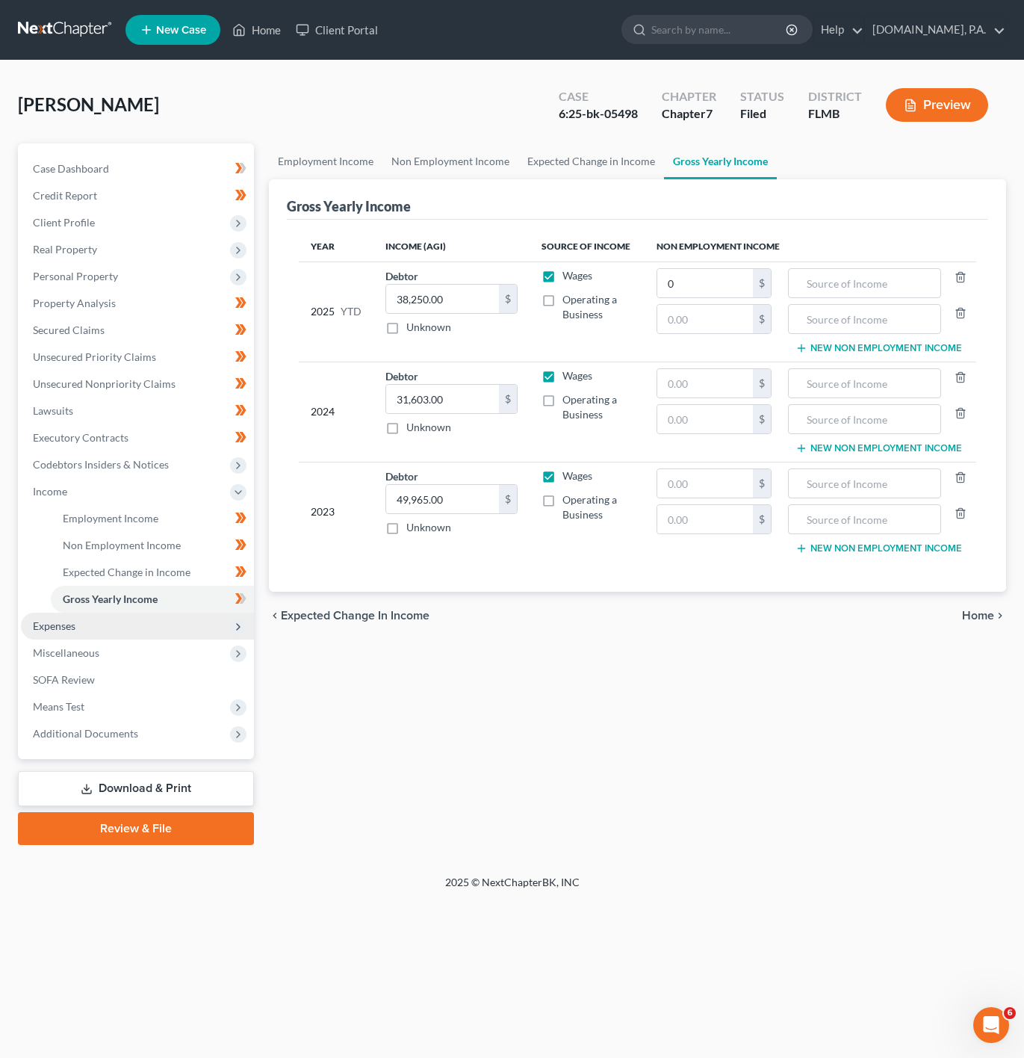
click at [119, 617] on span "Expenses" at bounding box center [137, 626] width 233 height 27
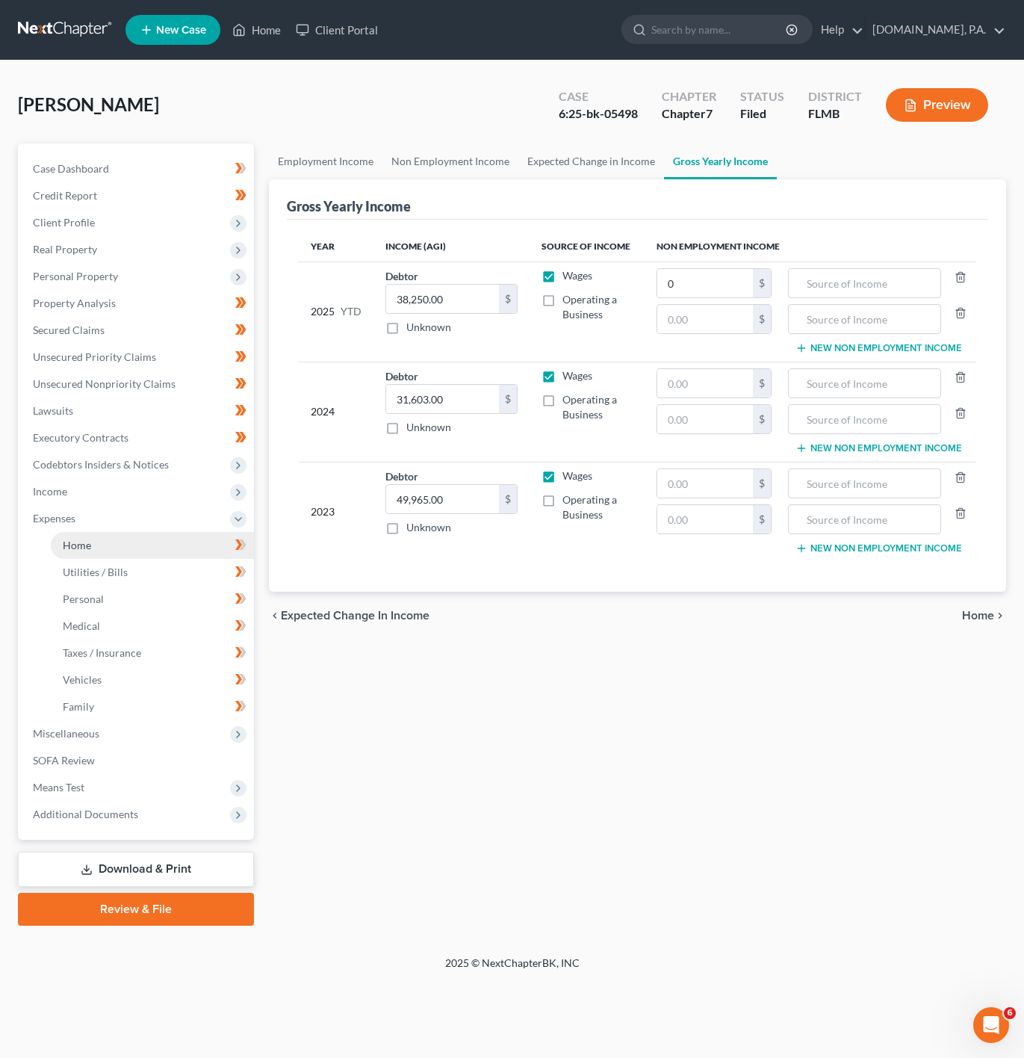
click at [159, 534] on link "Home" at bounding box center [152, 545] width 203 height 27
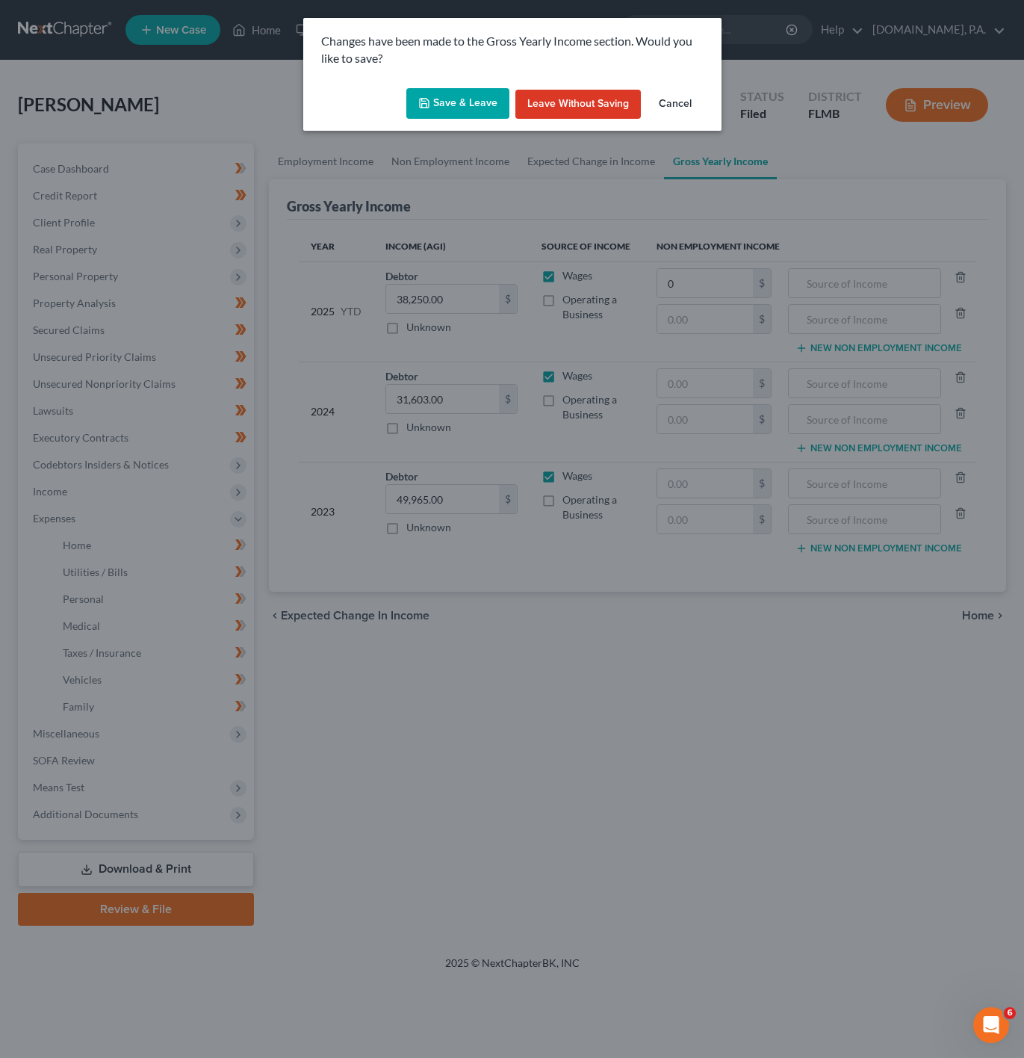
click at [449, 86] on div "Save & Leave Leave without Saving Cancel" at bounding box center [512, 106] width 418 height 49
click at [446, 101] on button "Save & Leave" at bounding box center [457, 103] width 103 height 31
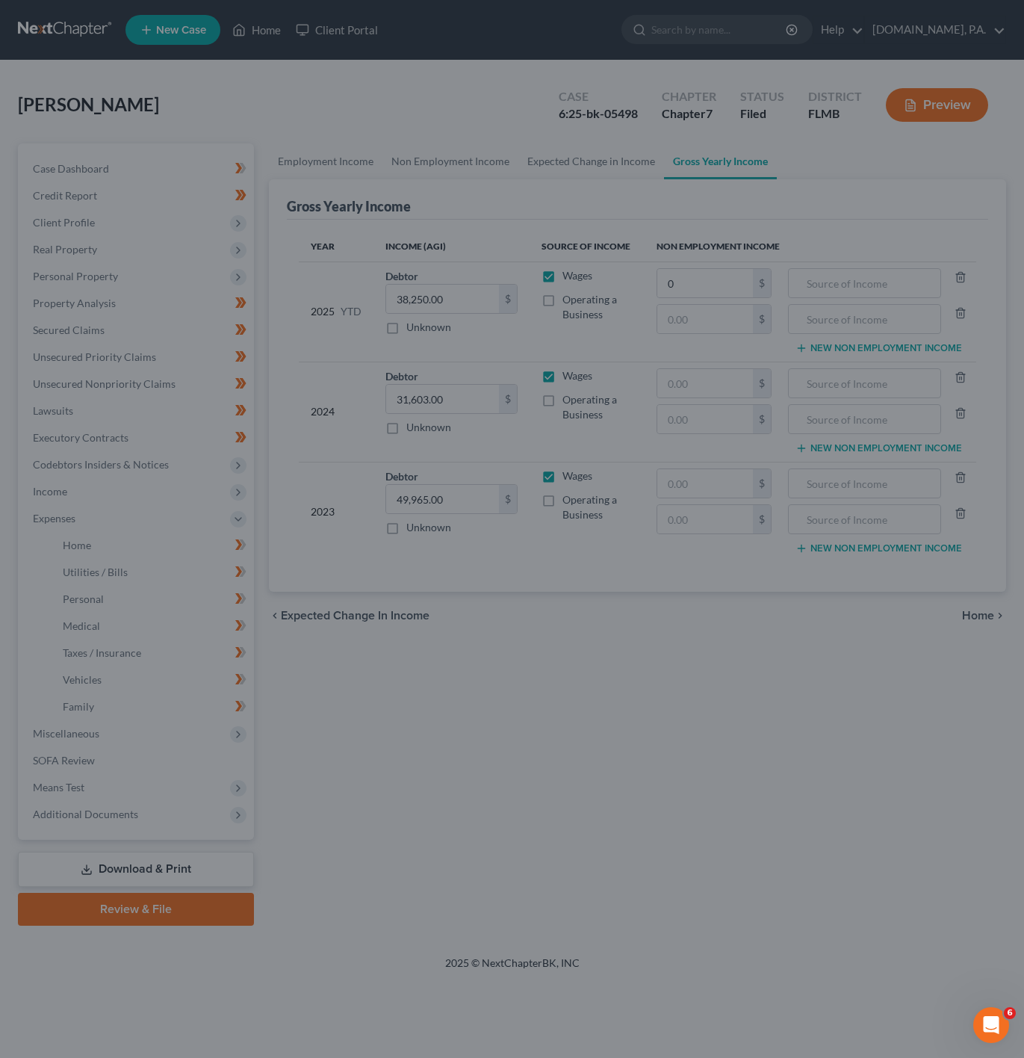
type input "0.00"
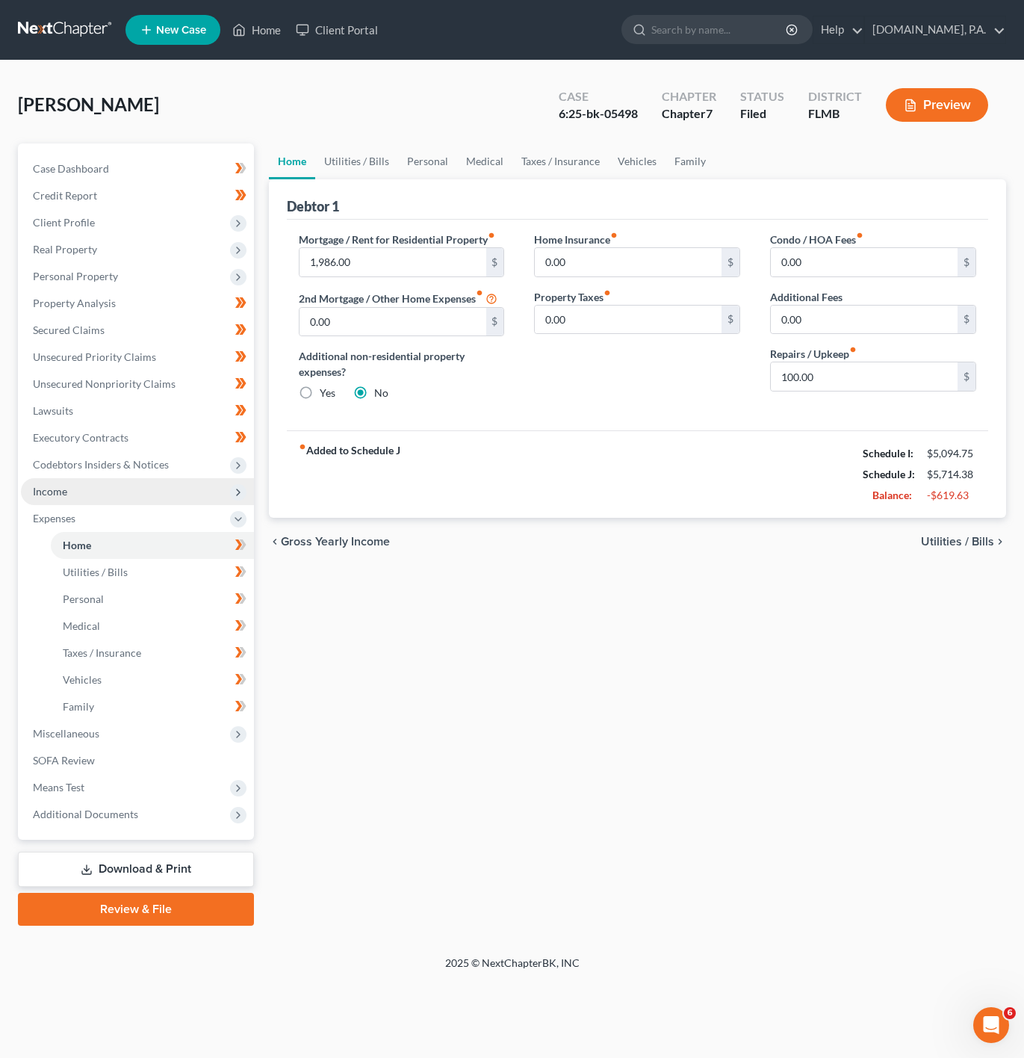
click at [160, 503] on span "Income" at bounding box center [137, 491] width 233 height 27
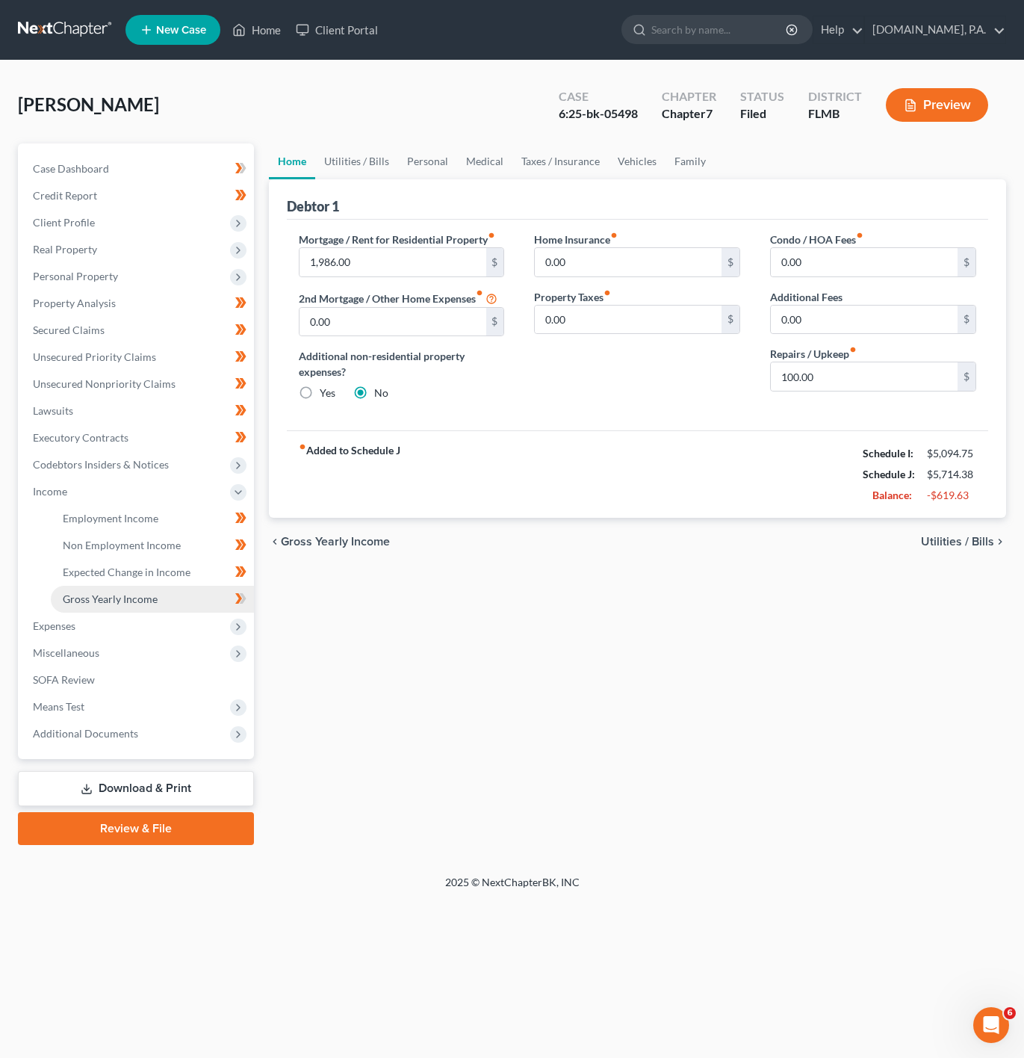
click at [157, 607] on link "Gross Yearly Income" at bounding box center [152, 599] width 203 height 27
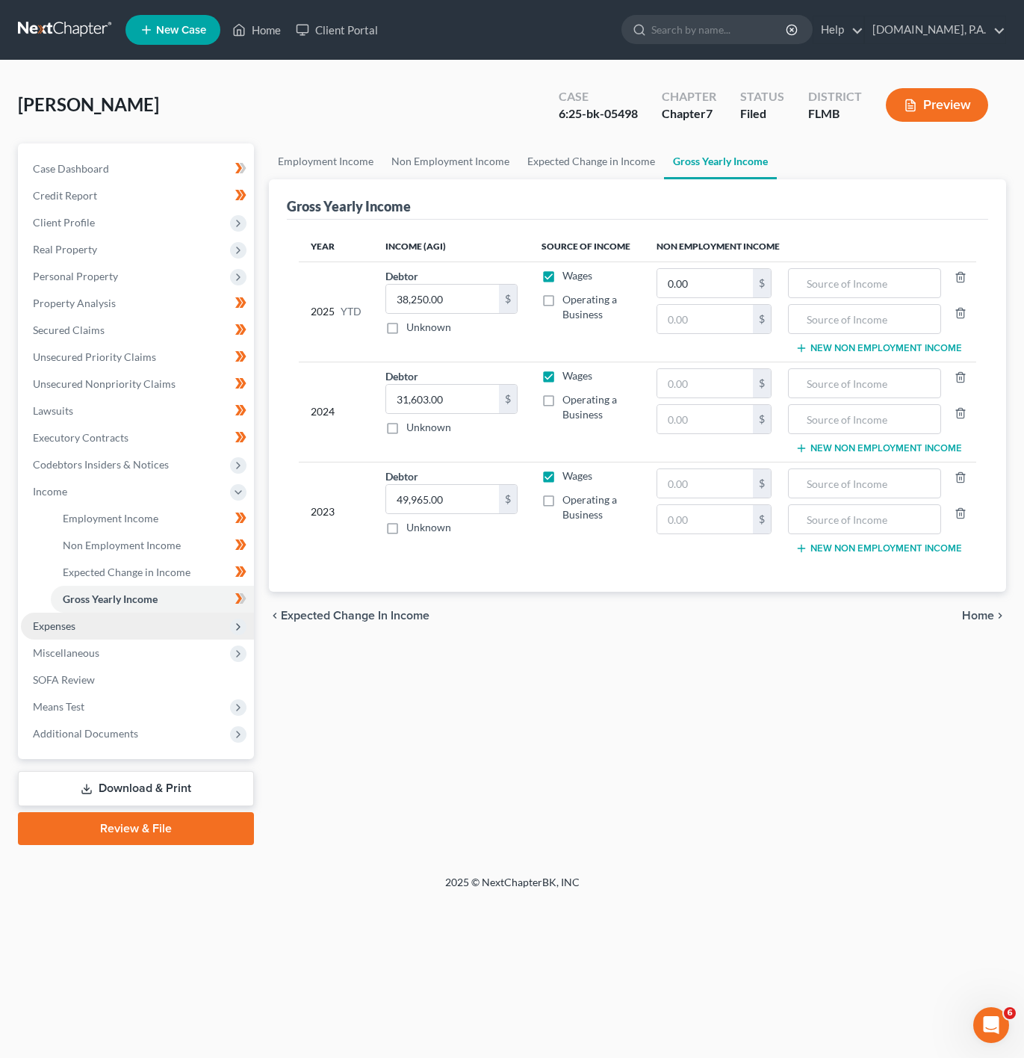
click at [182, 624] on span "Expenses" at bounding box center [137, 626] width 233 height 27
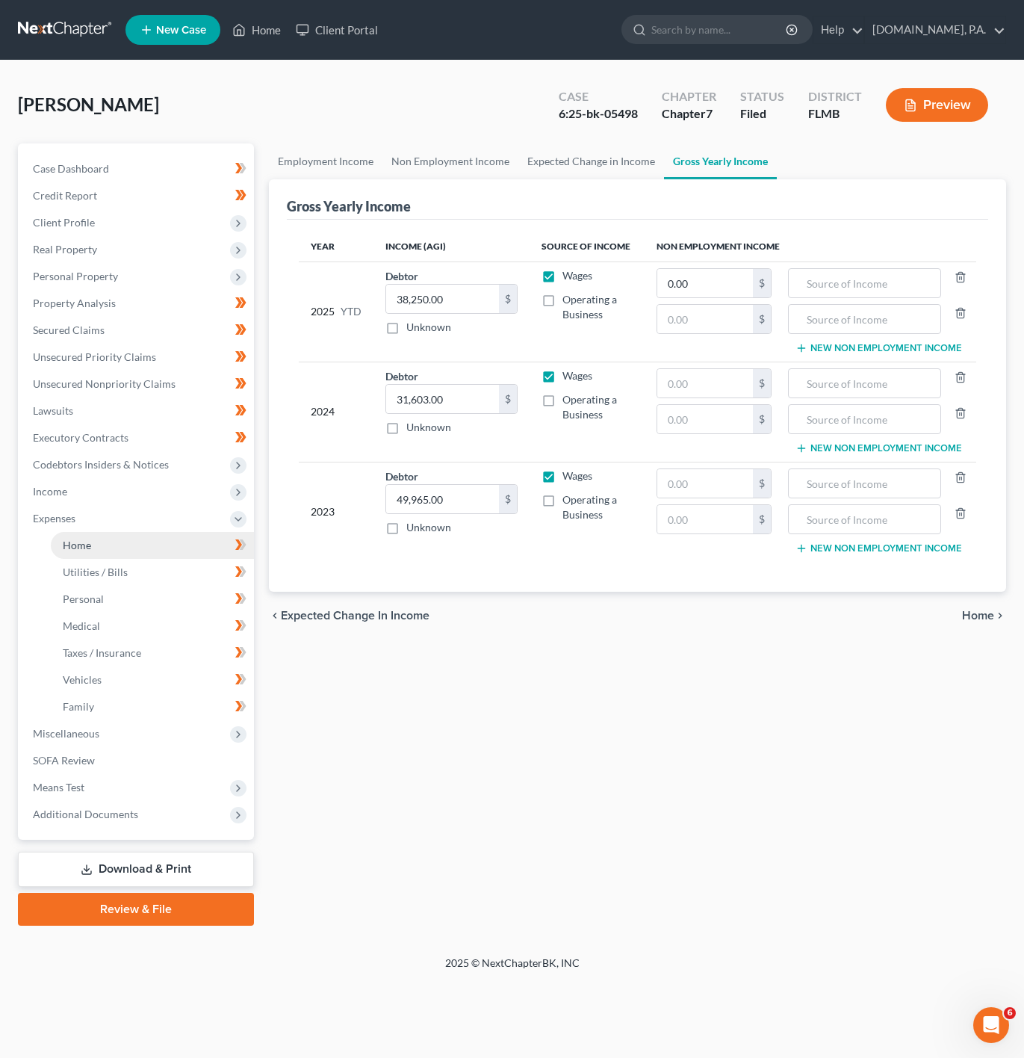
click at [189, 552] on link "Home" at bounding box center [152, 545] width 203 height 27
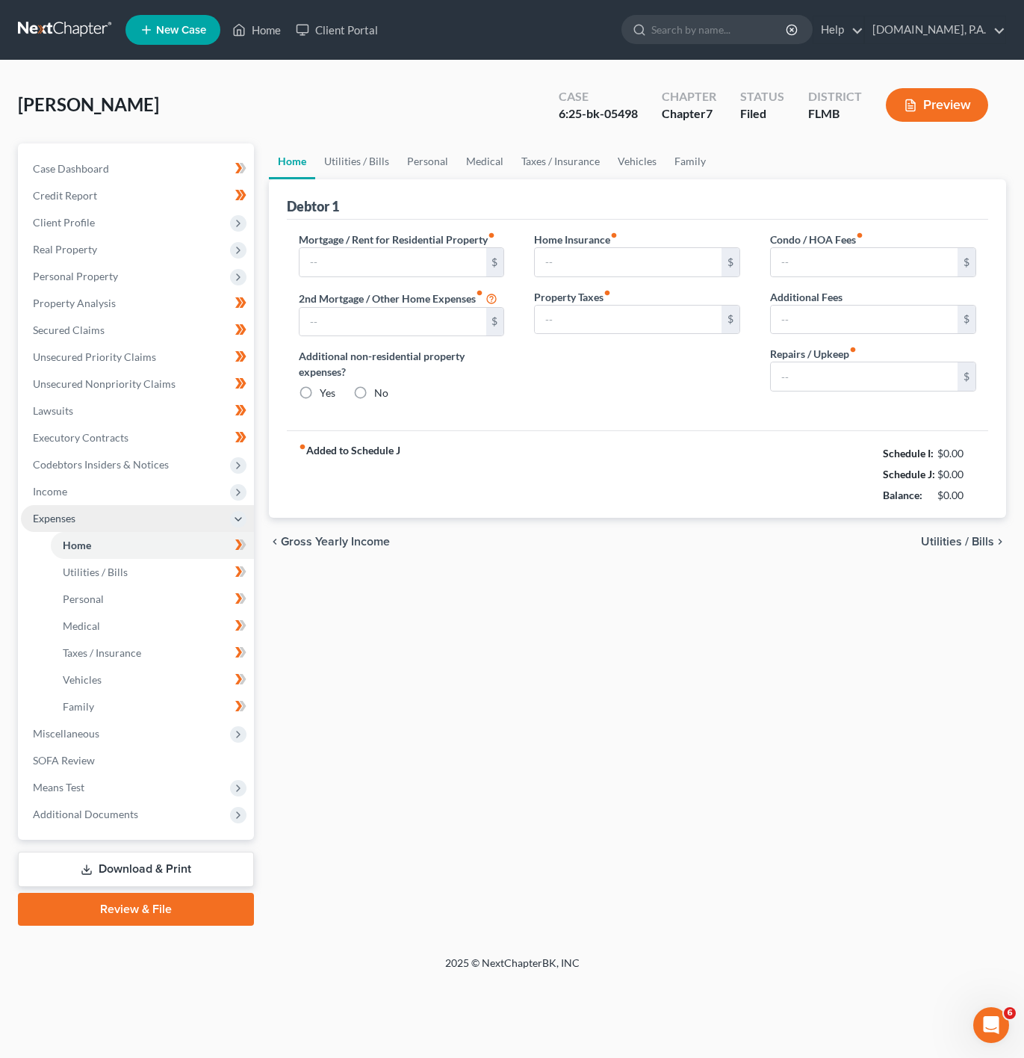
type input "1,986.00"
type input "0.00"
radio input "true"
type input "0.00"
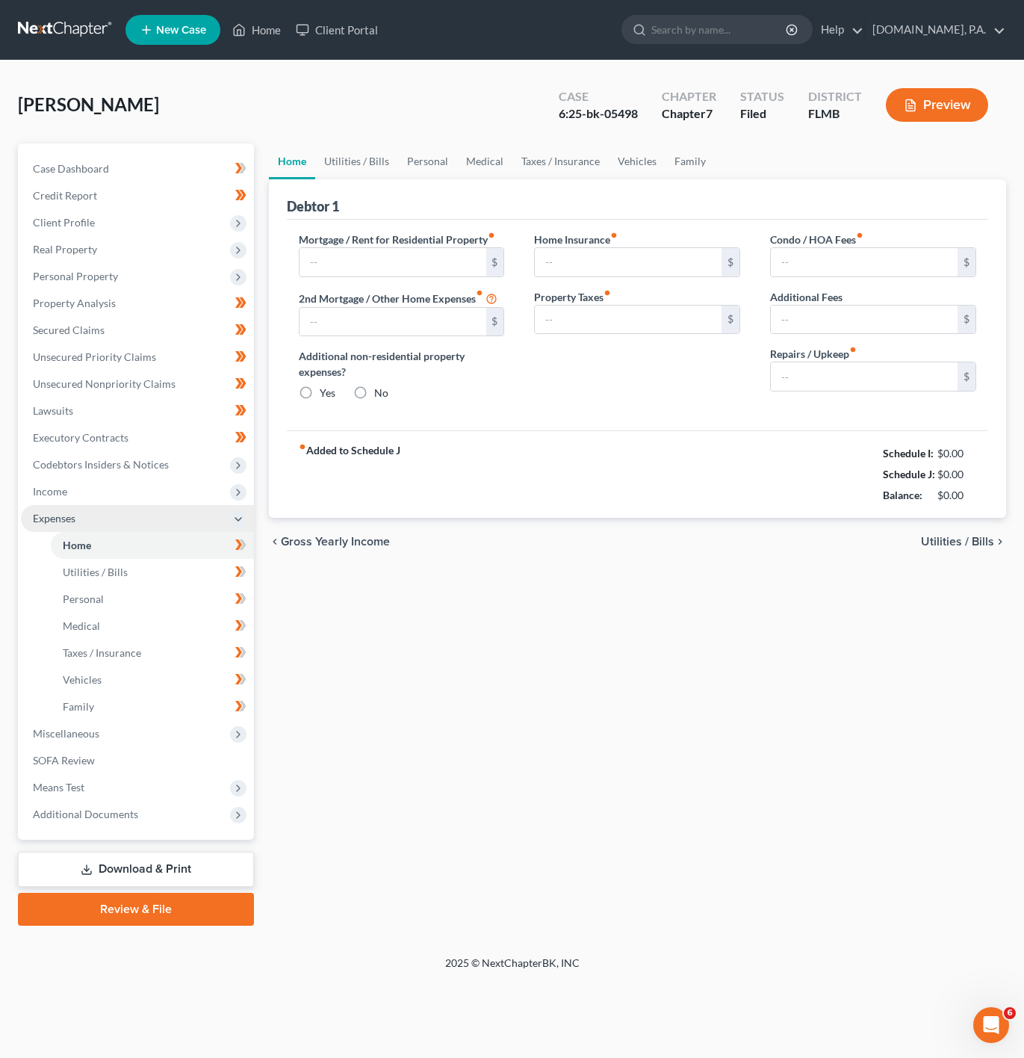
type input "0.00"
type input "100.00"
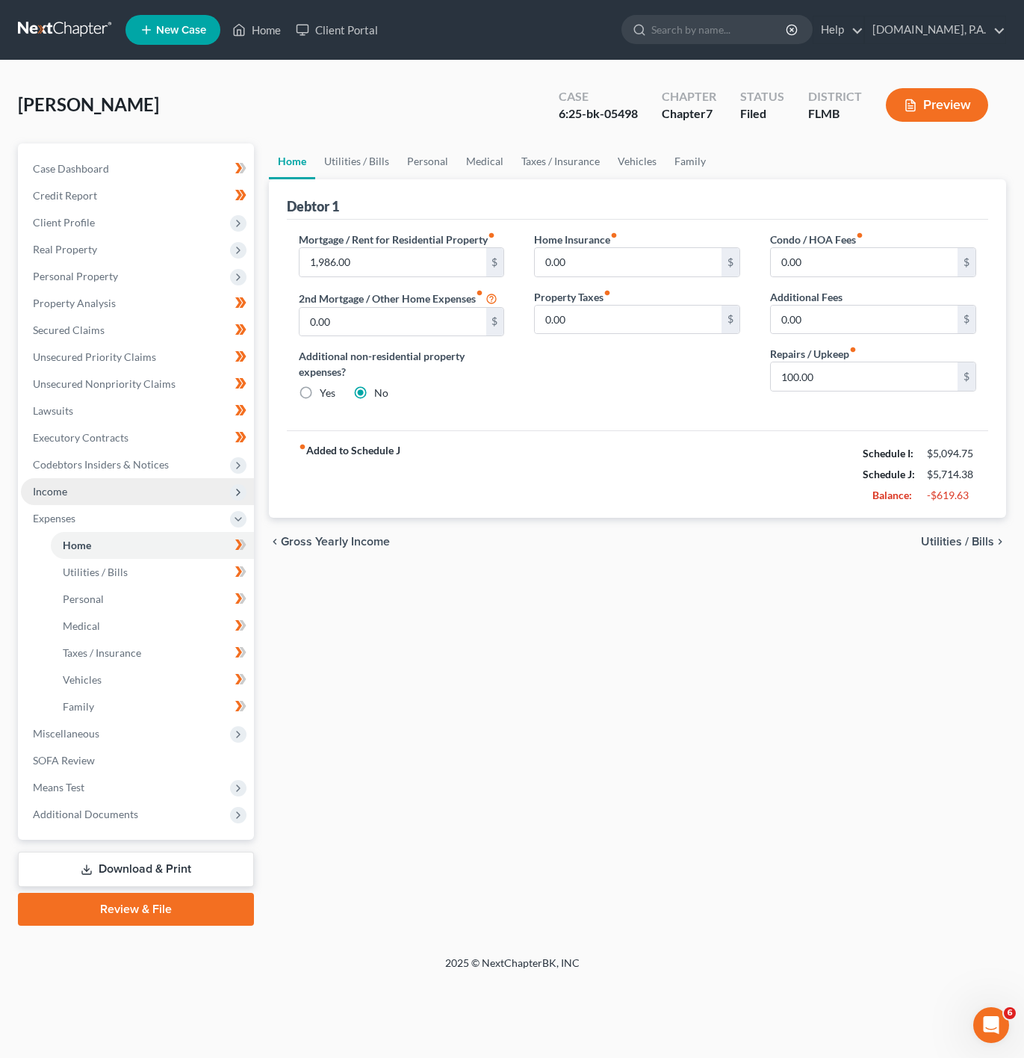
click at [197, 503] on span "Income" at bounding box center [137, 491] width 233 height 27
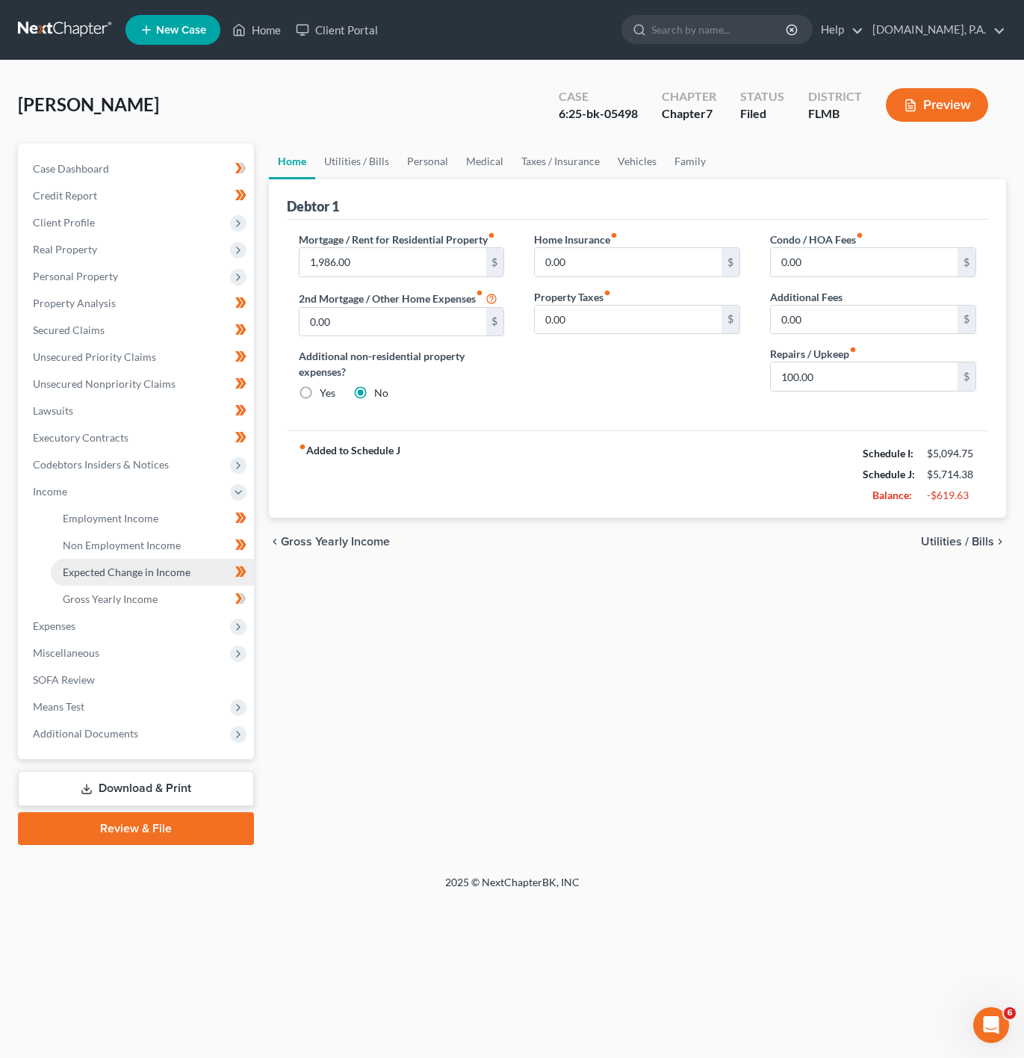
click at [208, 565] on link "Expected Change in Income" at bounding box center [152, 572] width 203 height 27
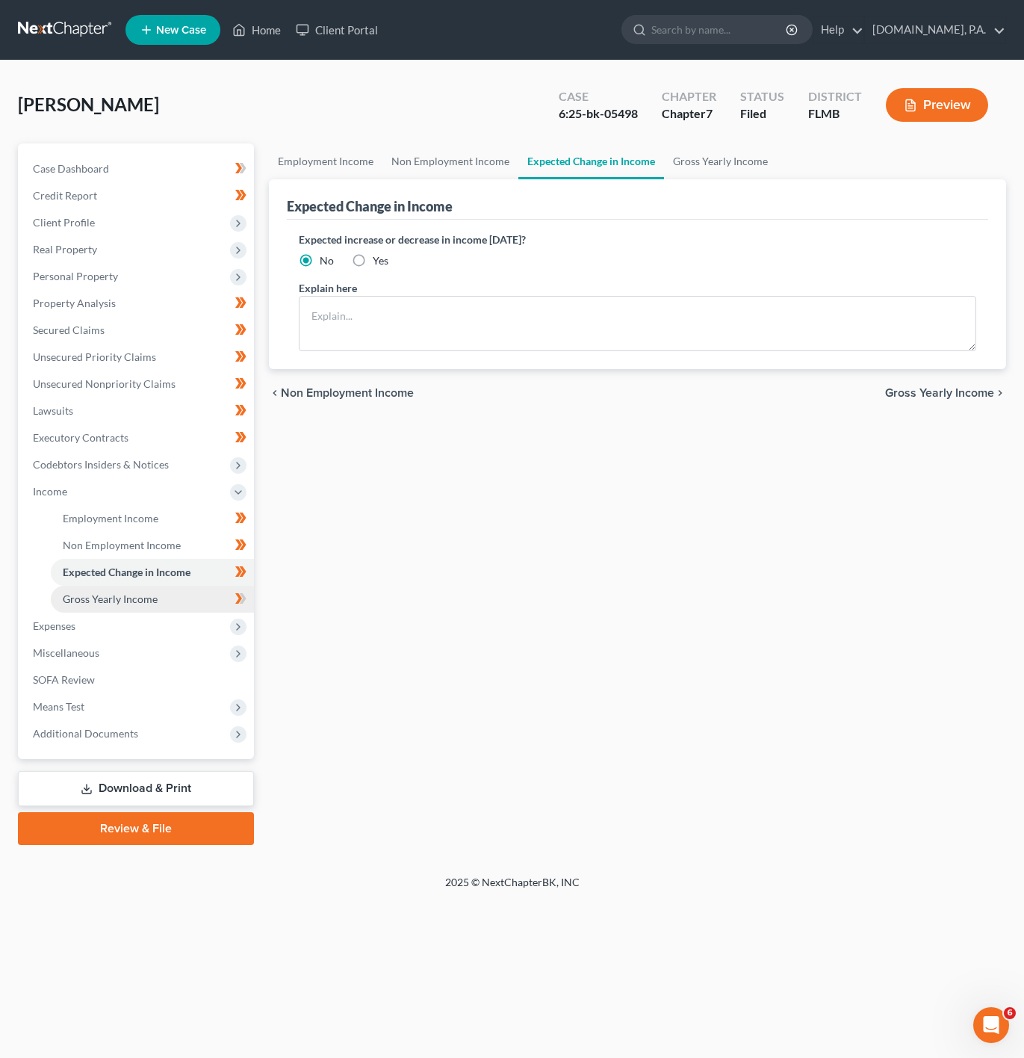
click at [208, 586] on link "Gross Yearly Income" at bounding box center [152, 599] width 203 height 27
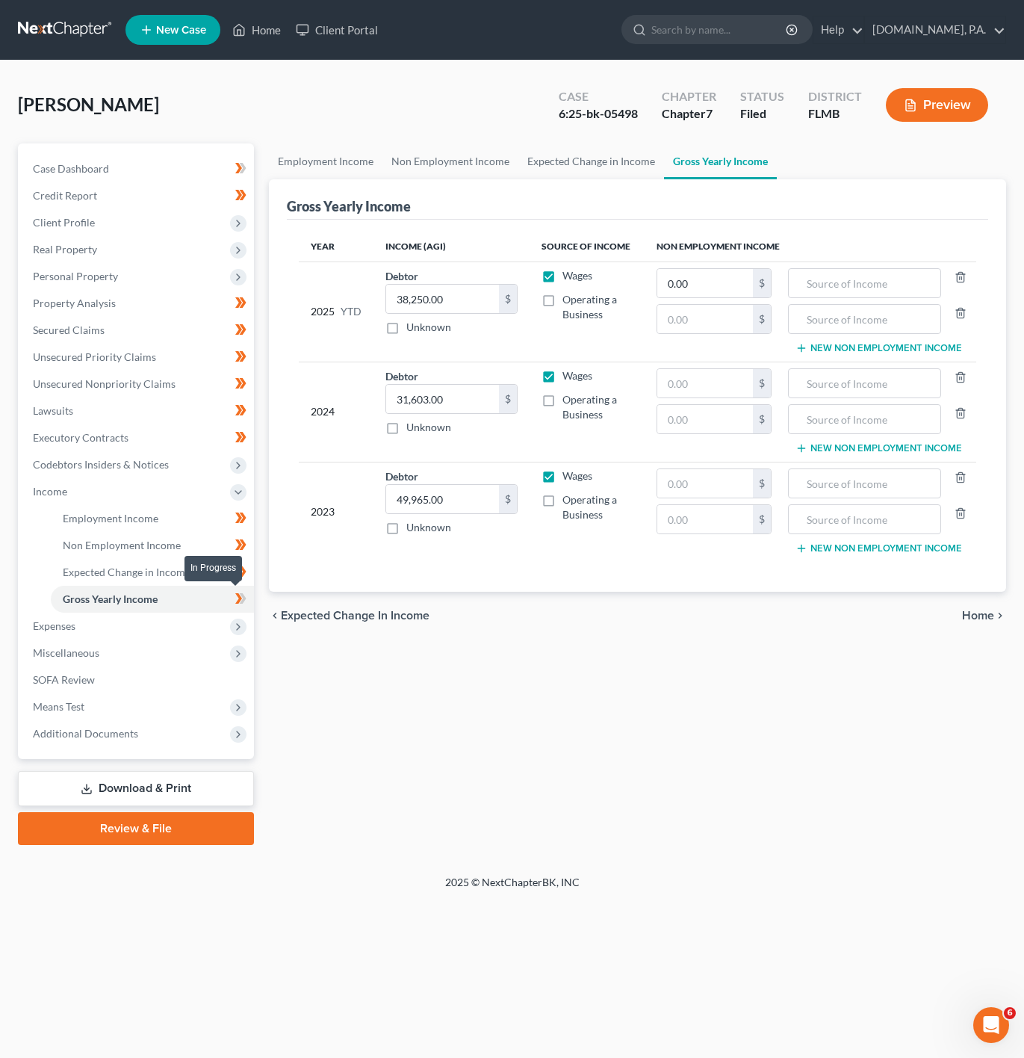
click at [238, 604] on icon at bounding box center [240, 599] width 11 height 19
click at [155, 617] on span "Expenses" at bounding box center [137, 626] width 233 height 27
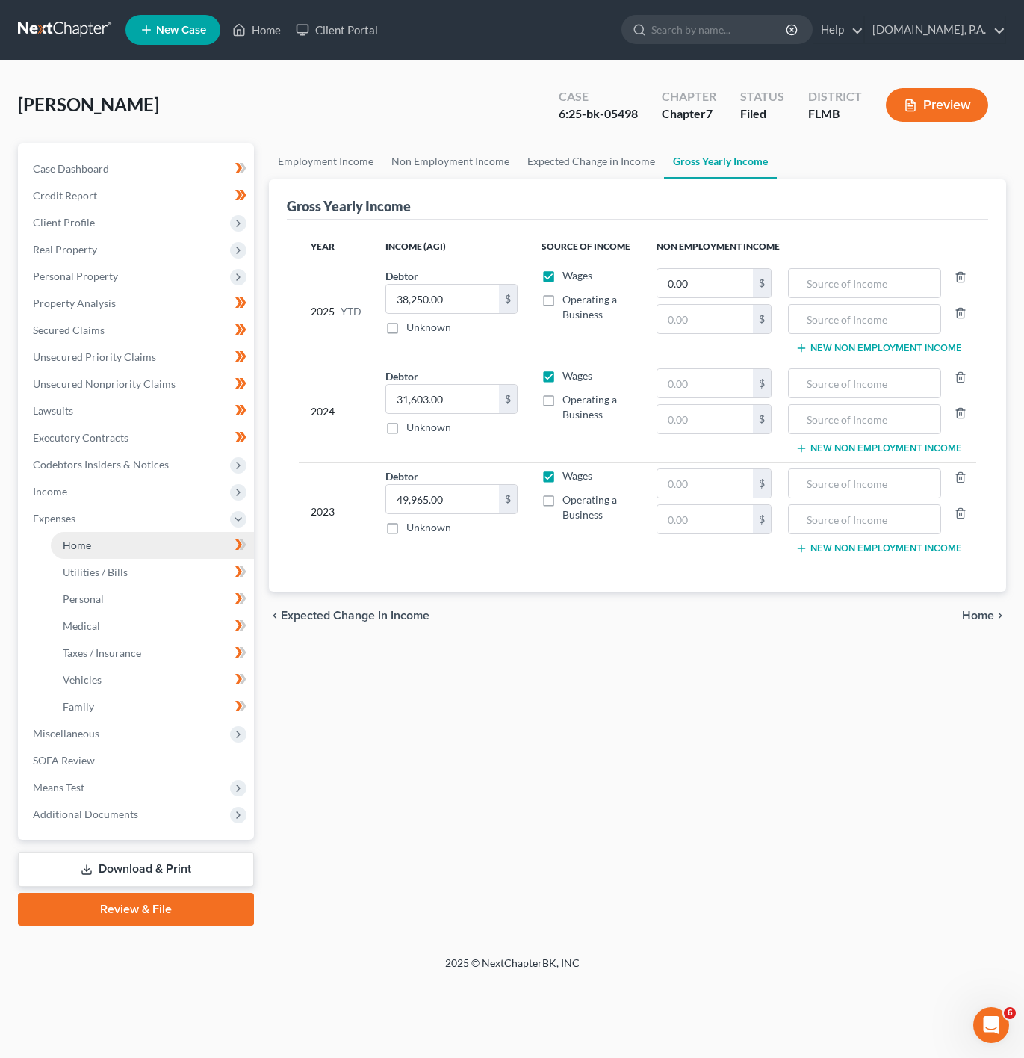
click at [198, 552] on link "Home" at bounding box center [152, 545] width 203 height 27
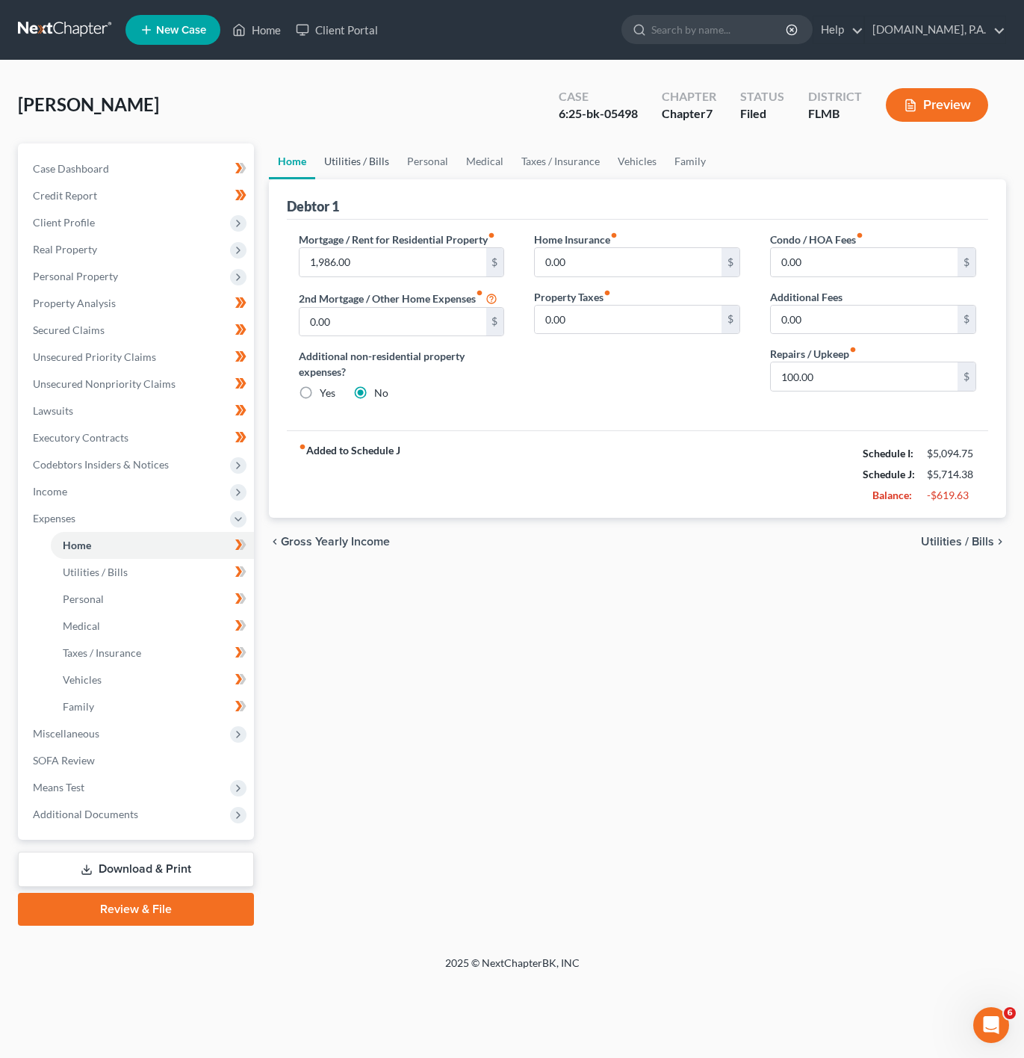
click at [332, 153] on link "Utilities / Bills" at bounding box center [356, 161] width 83 height 36
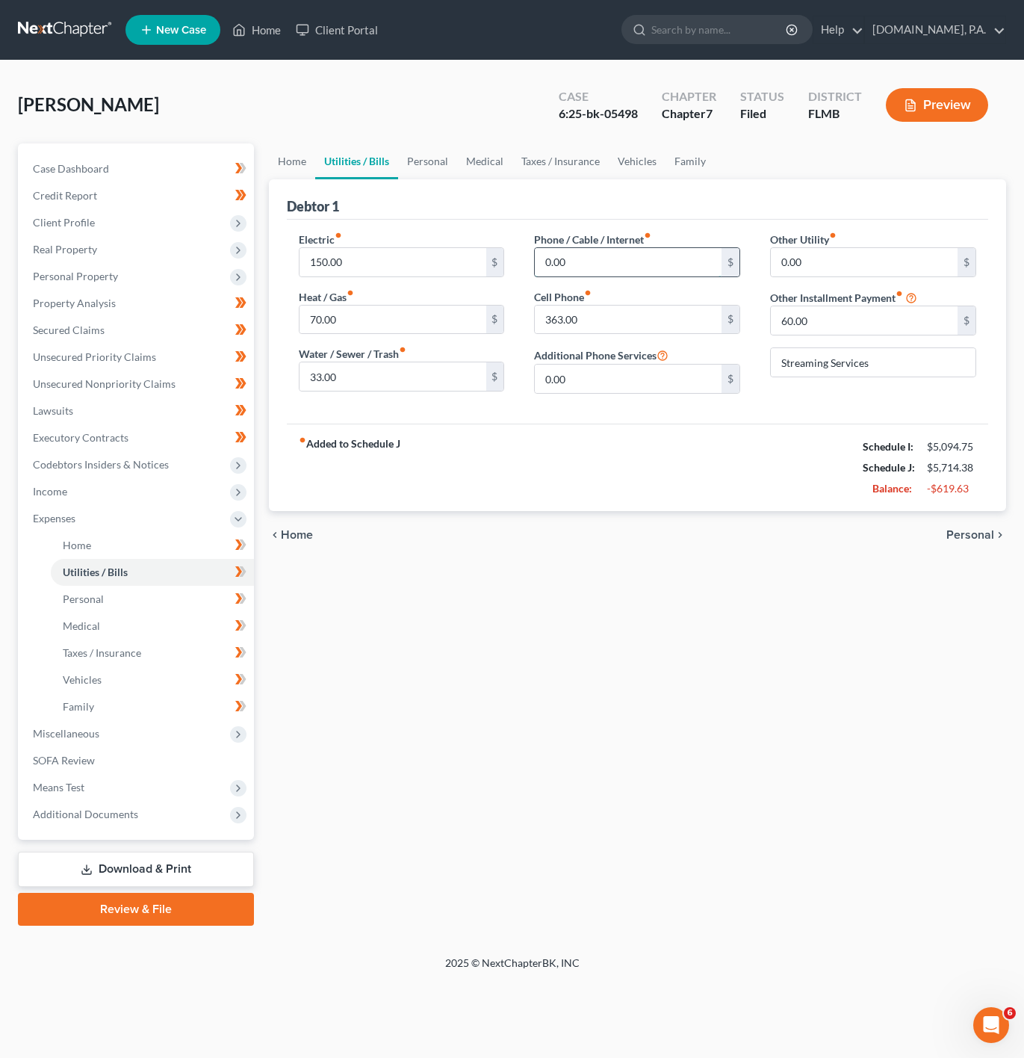
click at [648, 262] on input "0.00" at bounding box center [628, 262] width 187 height 28
type input "120"
click at [581, 315] on input "363.00" at bounding box center [628, 320] width 187 height 28
type input "160"
drag, startPoint x: 888, startPoint y: 364, endPoint x: 877, endPoint y: 375, distance: 15.8
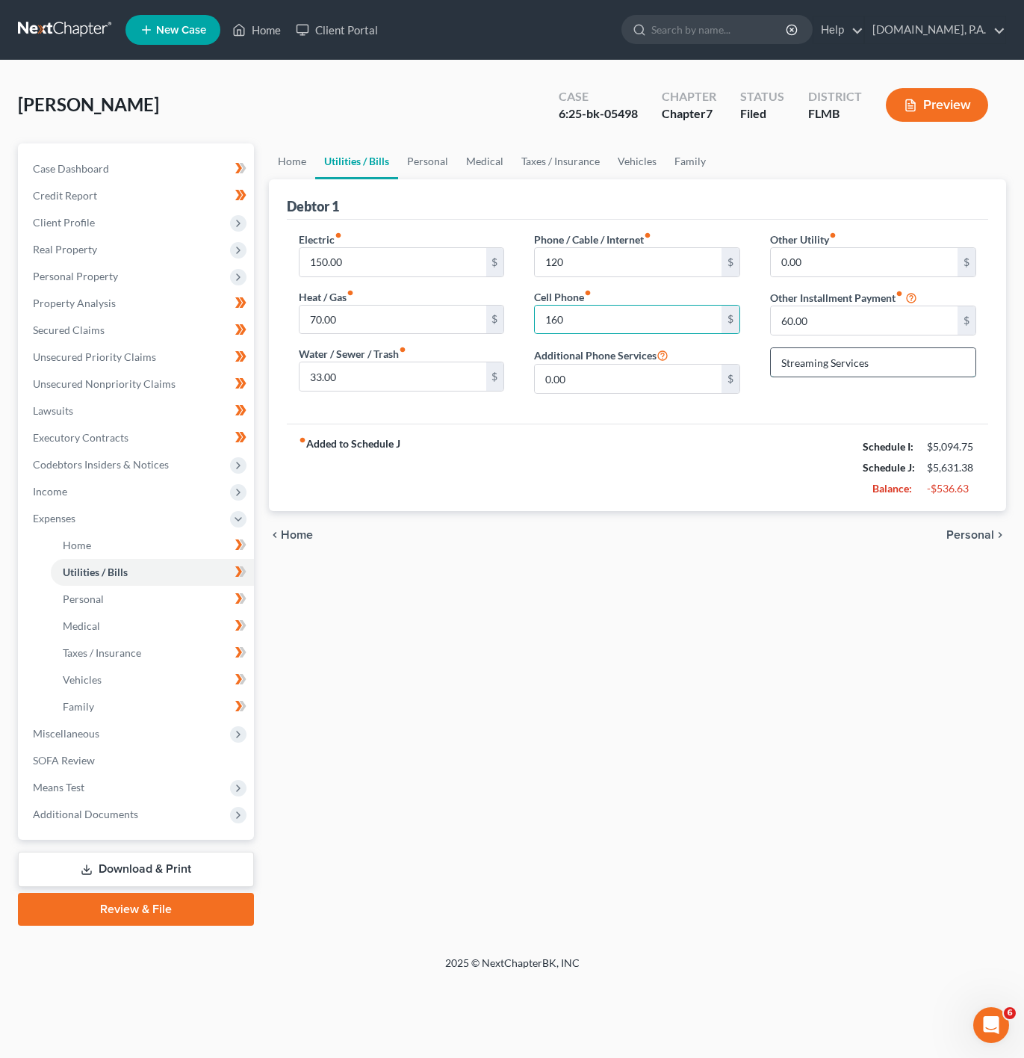
click at [882, 374] on input "Streaming Services" at bounding box center [873, 362] width 205 height 28
type input "30"
click at [500, 519] on div "chevron_left Home Personal chevron_right" at bounding box center [637, 535] width 737 height 48
click at [377, 267] on input "150.00" at bounding box center [393, 262] width 187 height 28
type input "200"
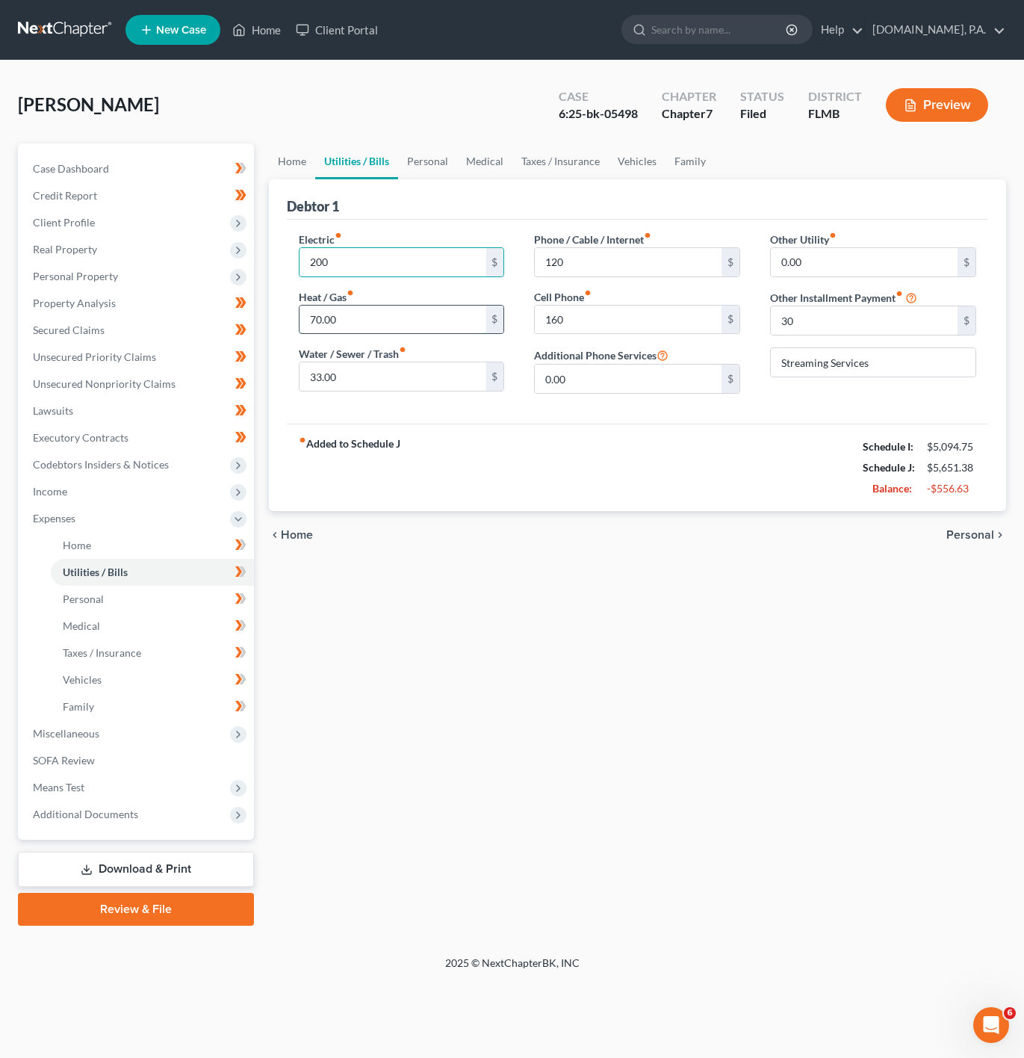
click at [357, 326] on input "70.00" at bounding box center [393, 320] width 187 height 28
click at [368, 382] on input "33.00" at bounding box center [393, 376] width 187 height 28
type input "120"
click at [563, 433] on div "fiber_manual_record Added to Schedule J Schedule I: $5,094.75 Schedule J: $5,66…" at bounding box center [638, 467] width 702 height 87
click at [480, 166] on link "Medical" at bounding box center [484, 161] width 55 height 36
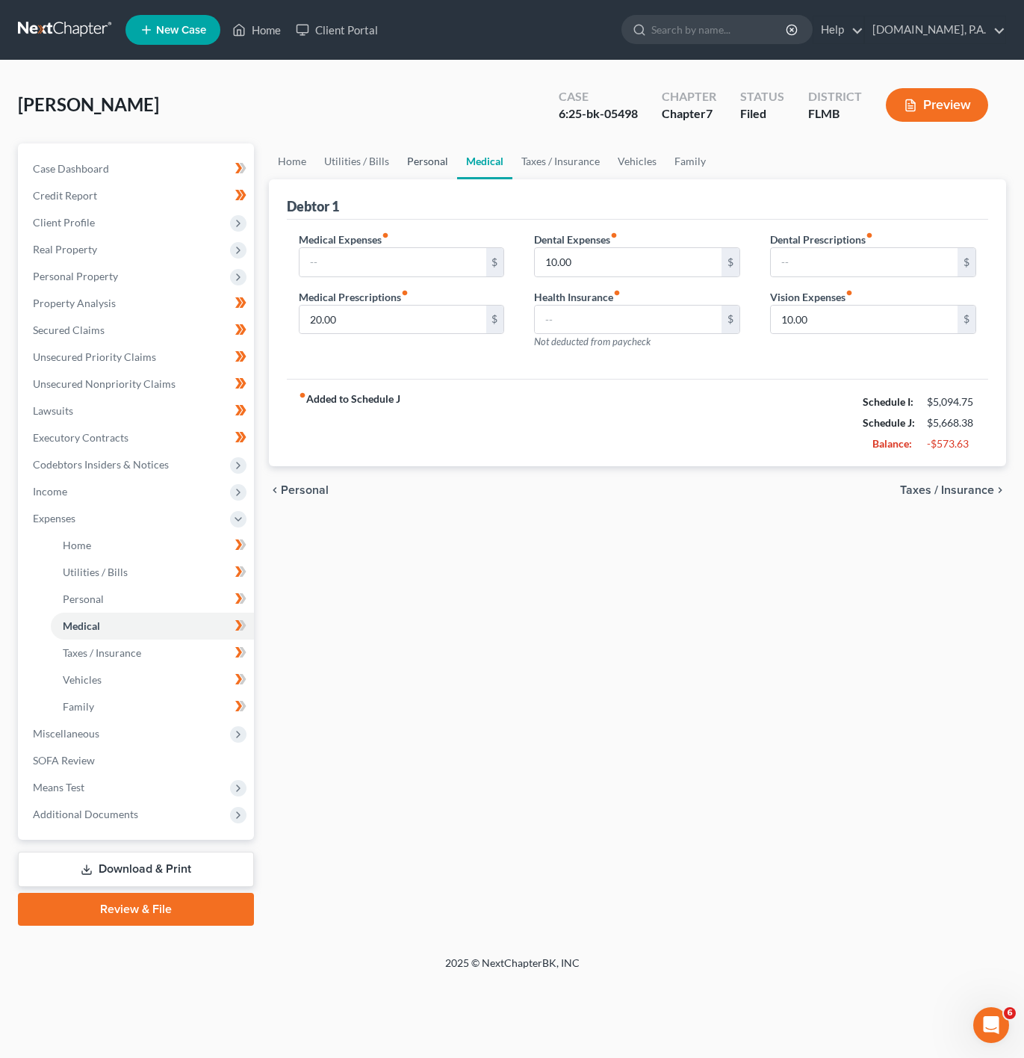
click at [446, 162] on link "Personal" at bounding box center [427, 161] width 59 height 36
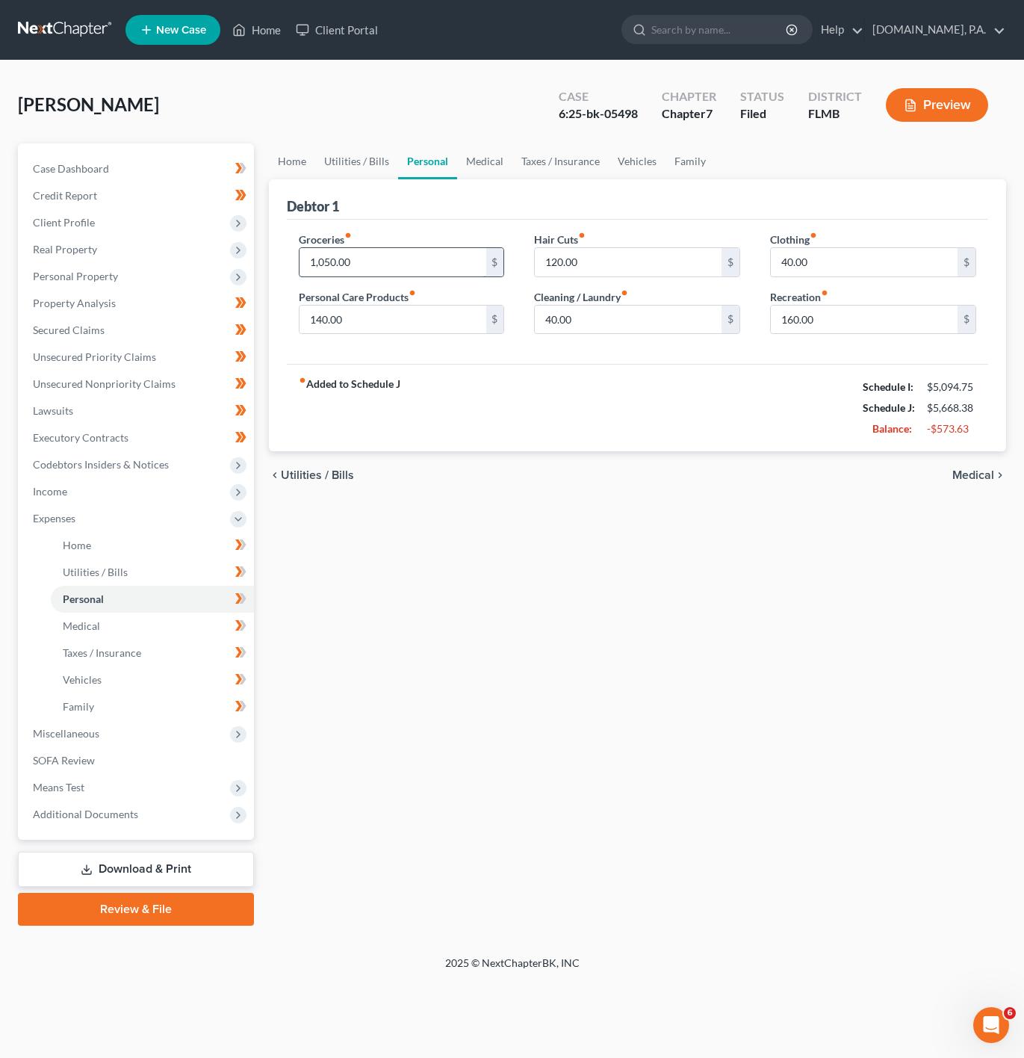
click at [403, 263] on input "1,050.00" at bounding box center [393, 262] width 187 height 28
click at [406, 274] on input "1,050.00" at bounding box center [393, 262] width 187 height 28
type input "1"
type input "900"
click at [859, 298] on div "Recreation fiber_manual_record 160.00 $" at bounding box center [873, 312] width 206 height 46
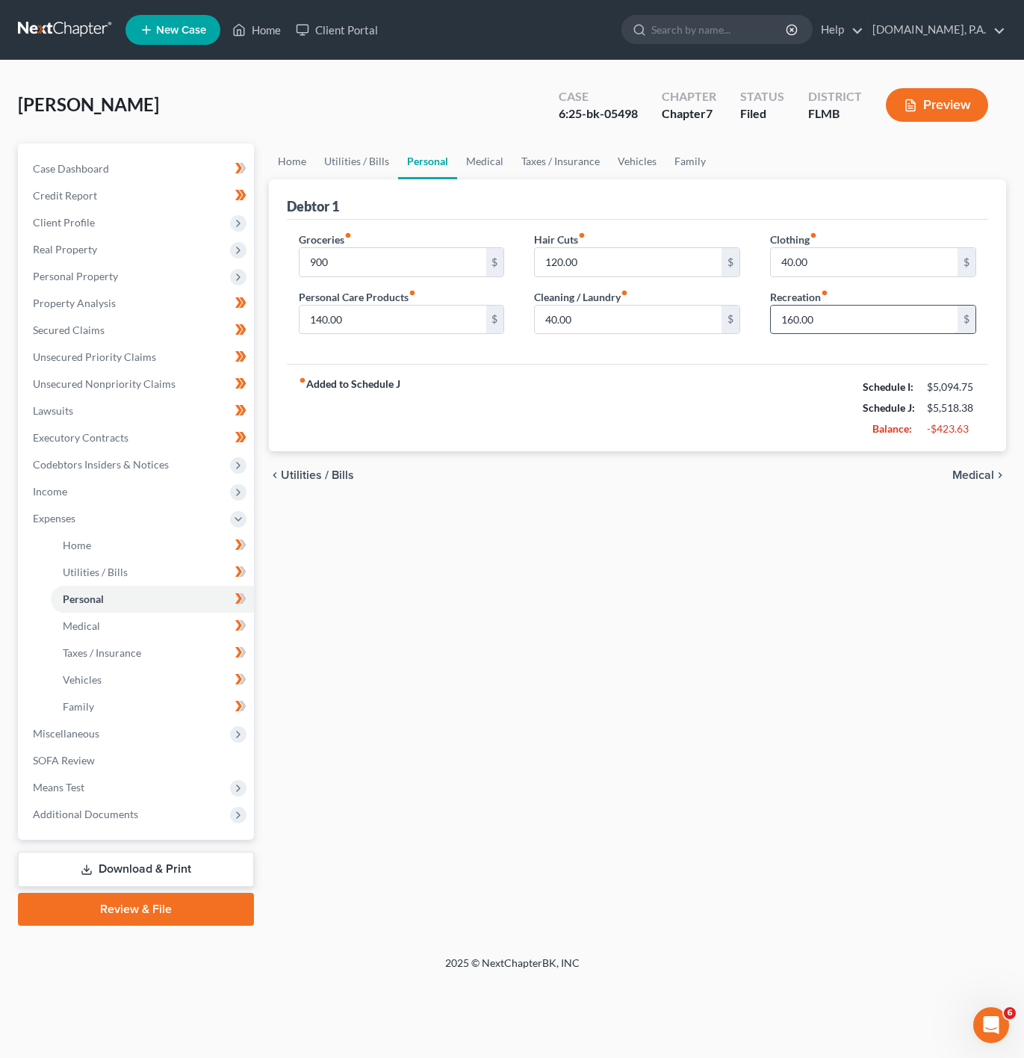
click at [852, 307] on input "160.00" at bounding box center [864, 320] width 187 height 28
type input "100"
click at [362, 337] on div "Groceries fiber_manual_record 900 $ Personal Care Products fiber_manual_record …" at bounding box center [402, 289] width 236 height 115
click at [364, 334] on input "140.00" at bounding box center [393, 320] width 187 height 28
type input "100"
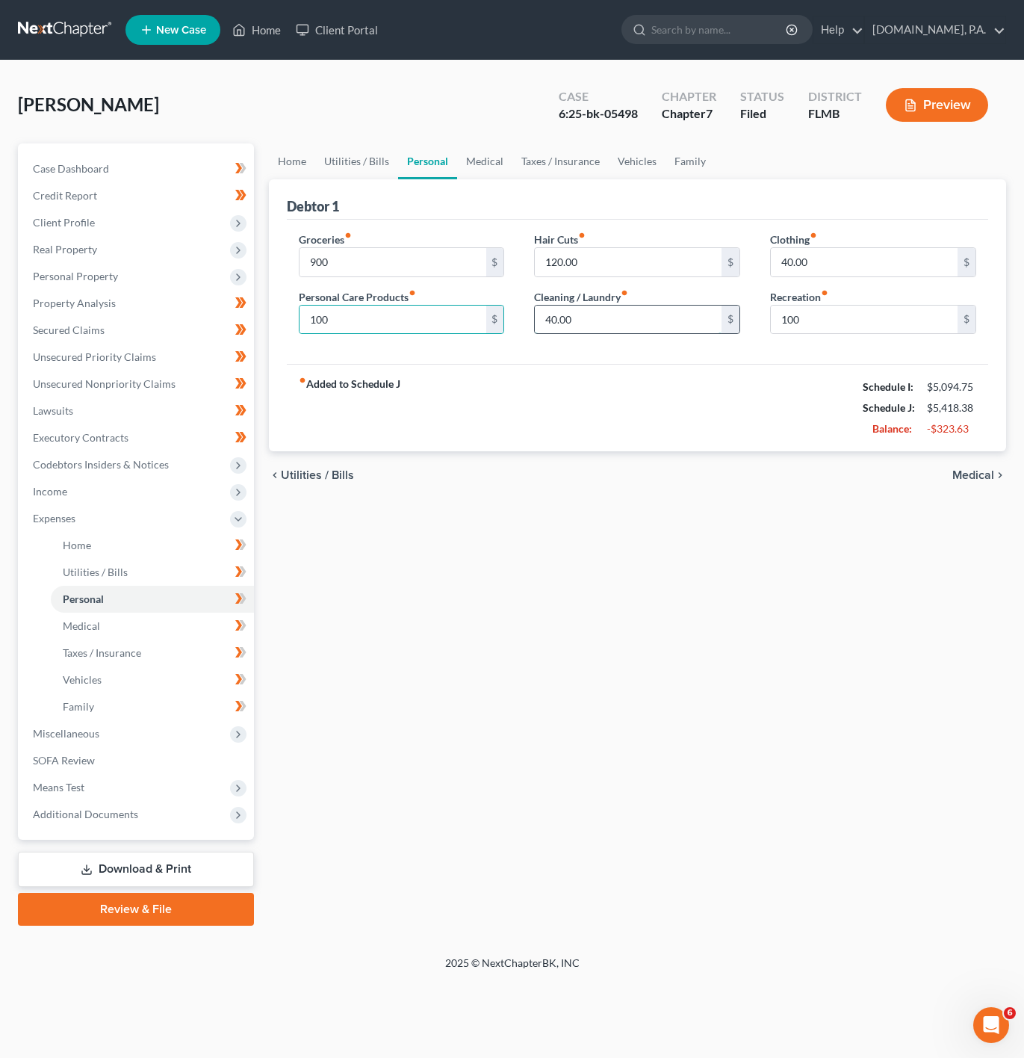
click at [567, 332] on input "40.00" at bounding box center [628, 320] width 187 height 28
type input "60"
click at [519, 386] on div "fiber_manual_record Added to Schedule J Schedule I: $5,094.75 Schedule J: $5,43…" at bounding box center [638, 407] width 702 height 87
click at [493, 153] on link "Medical" at bounding box center [484, 161] width 55 height 36
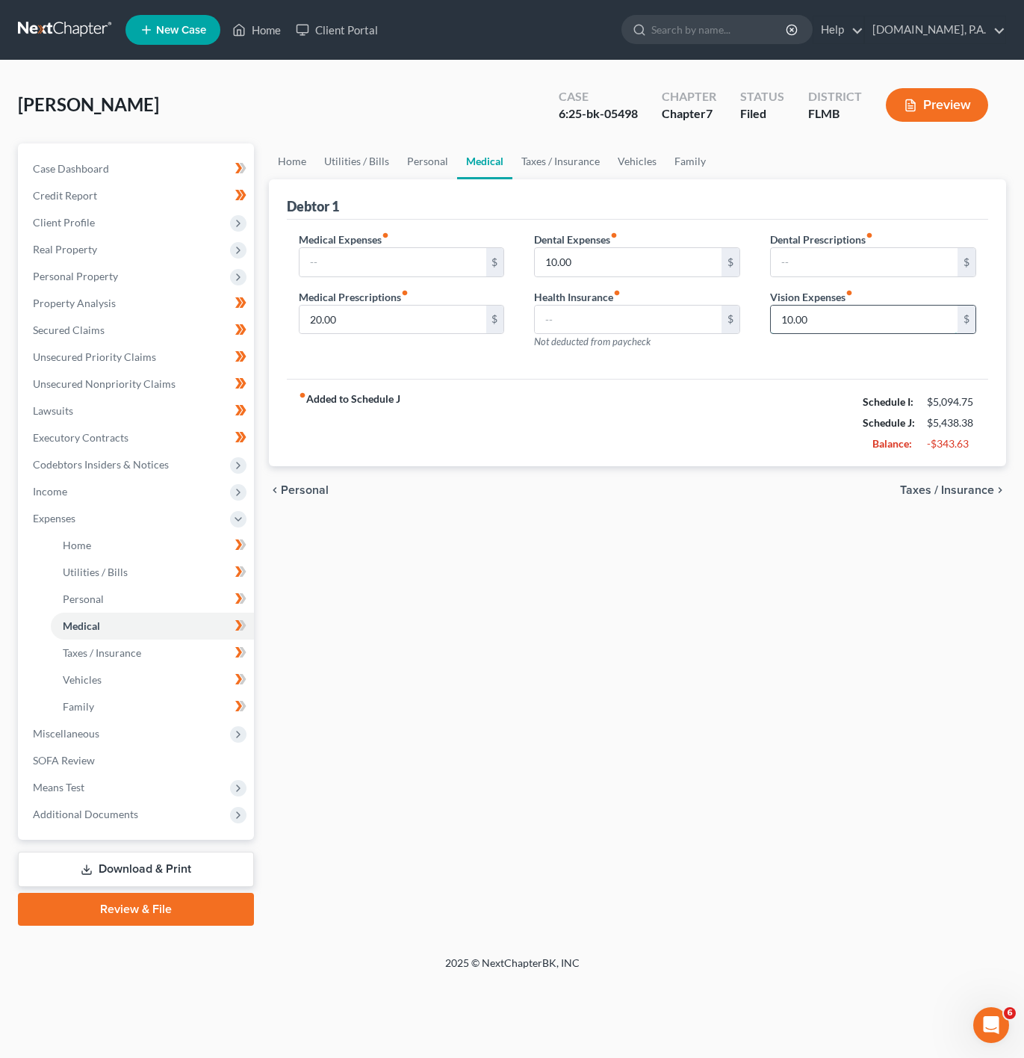
click at [891, 334] on input "10.00" at bounding box center [864, 320] width 187 height 28
type input "40"
click at [648, 251] on input "10.00" at bounding box center [628, 262] width 187 height 28
type input "30"
click at [563, 440] on div "fiber_manual_record Added to Schedule J Schedule I: $5,094.75 Schedule J: $5,48…" at bounding box center [638, 422] width 702 height 87
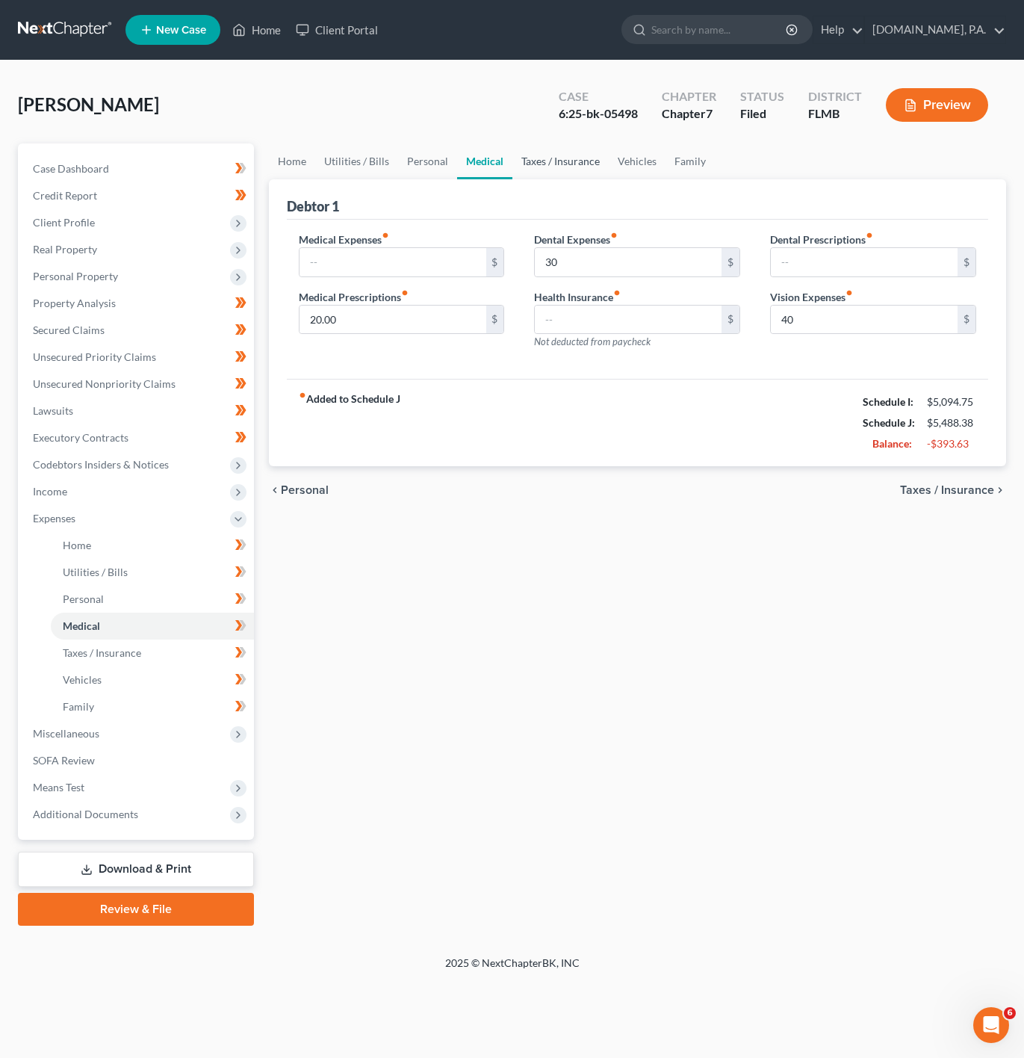
click at [525, 164] on link "Taxes / Insurance" at bounding box center [561, 161] width 96 height 36
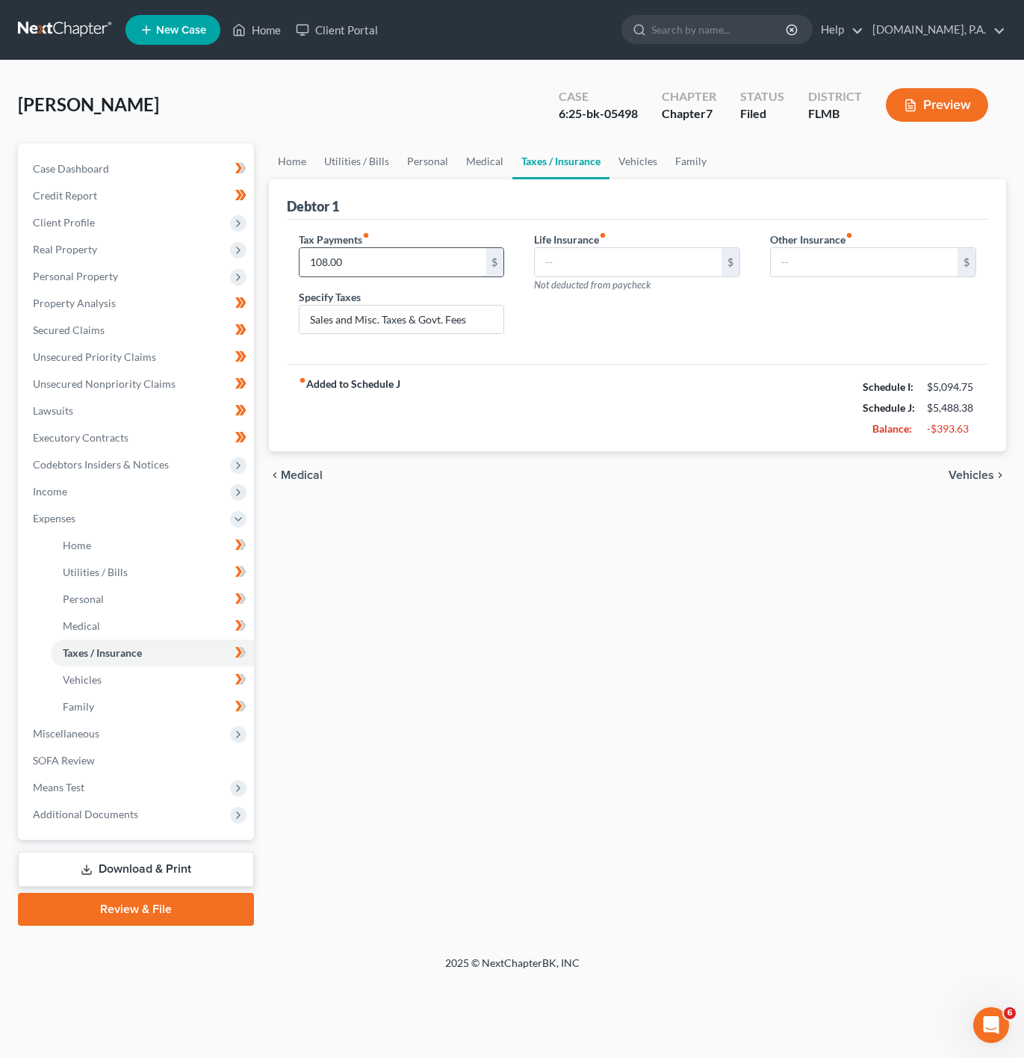
click at [420, 273] on input "108.00" at bounding box center [393, 262] width 187 height 28
type input "80"
click at [630, 345] on div "Life Insurance fiber_manual_record $ Not deducted from paycheck" at bounding box center [637, 289] width 236 height 115
click at [626, 161] on link "Vehicles" at bounding box center [638, 161] width 57 height 36
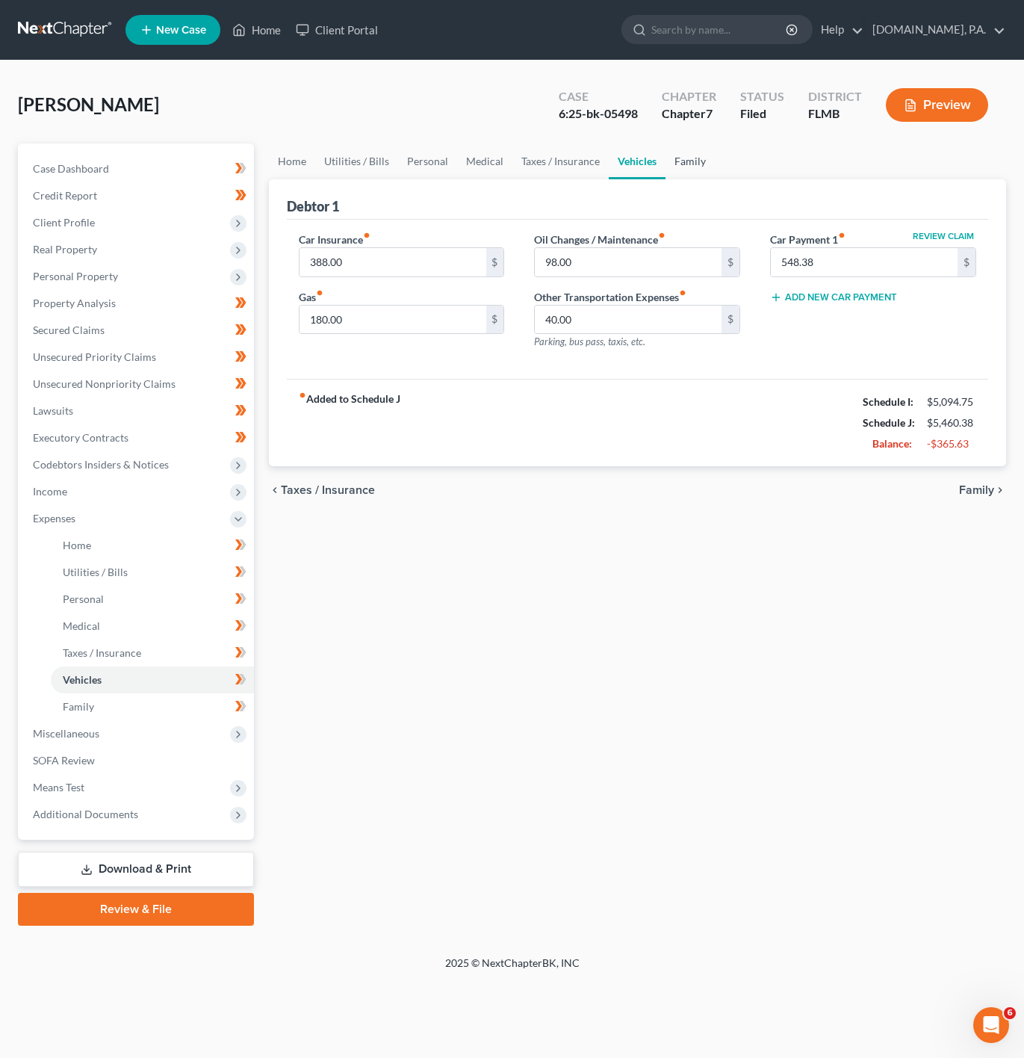
click at [698, 159] on link "Family" at bounding box center [690, 161] width 49 height 36
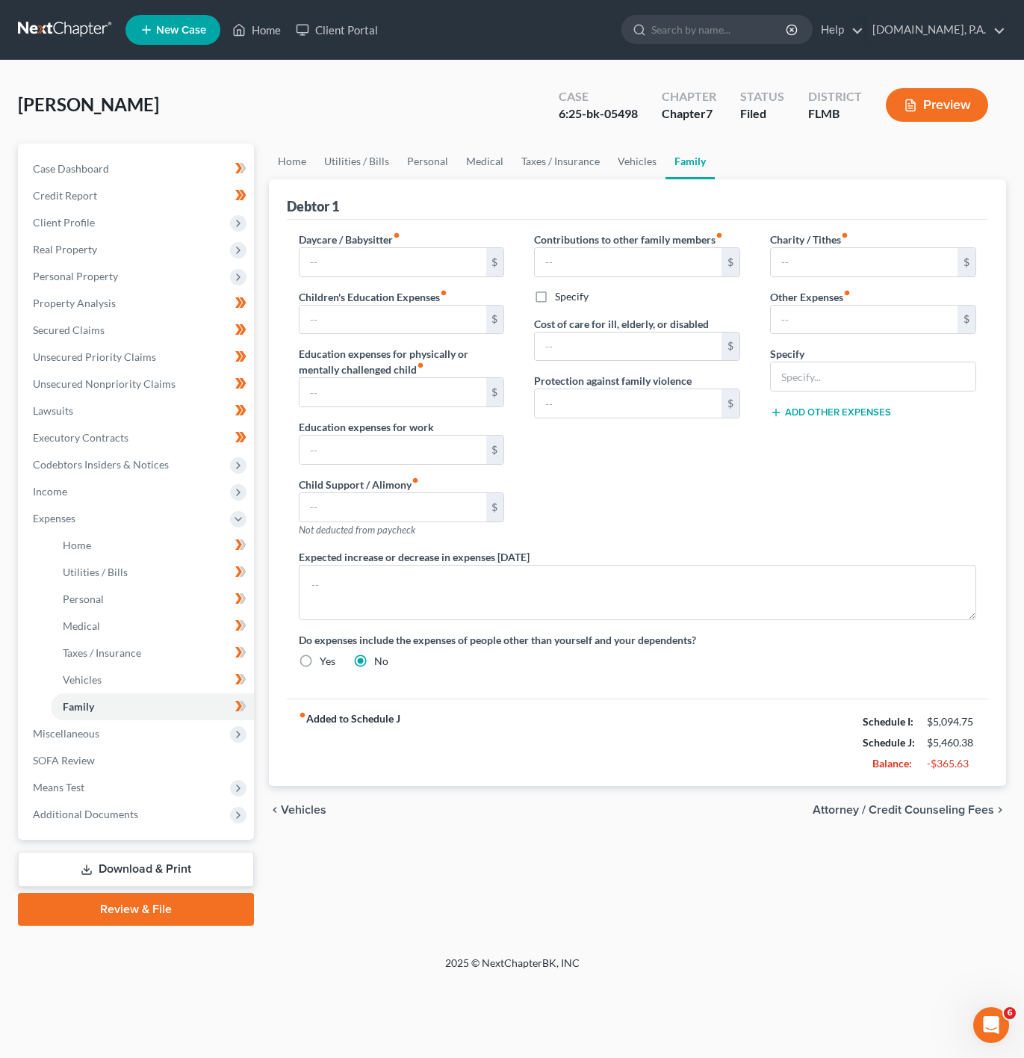
click at [570, 185] on div "Debtor 1" at bounding box center [638, 199] width 702 height 40
click at [581, 176] on link "Taxes / Insurance" at bounding box center [561, 161] width 96 height 36
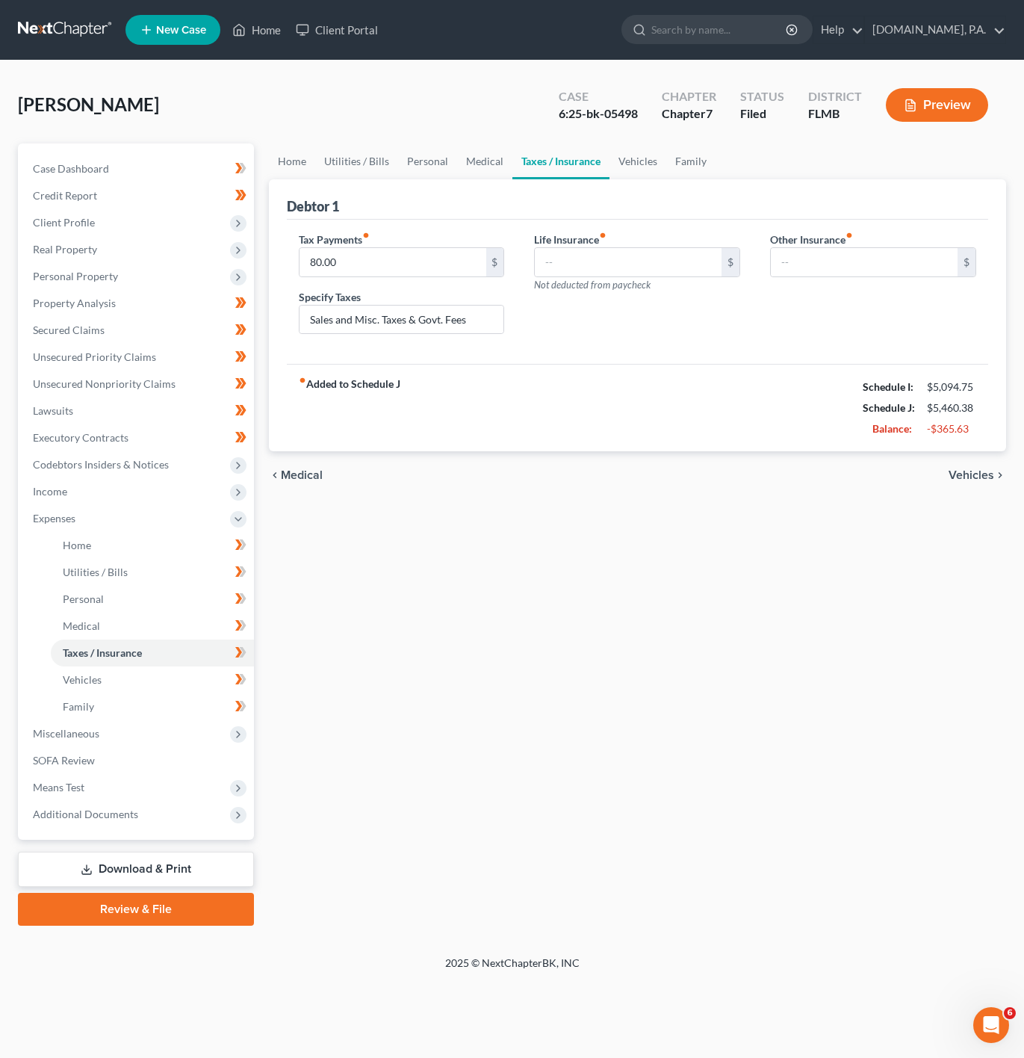
click at [596, 162] on link "Taxes / Insurance" at bounding box center [561, 161] width 97 height 36
click at [617, 161] on link "Vehicles" at bounding box center [638, 161] width 57 height 36
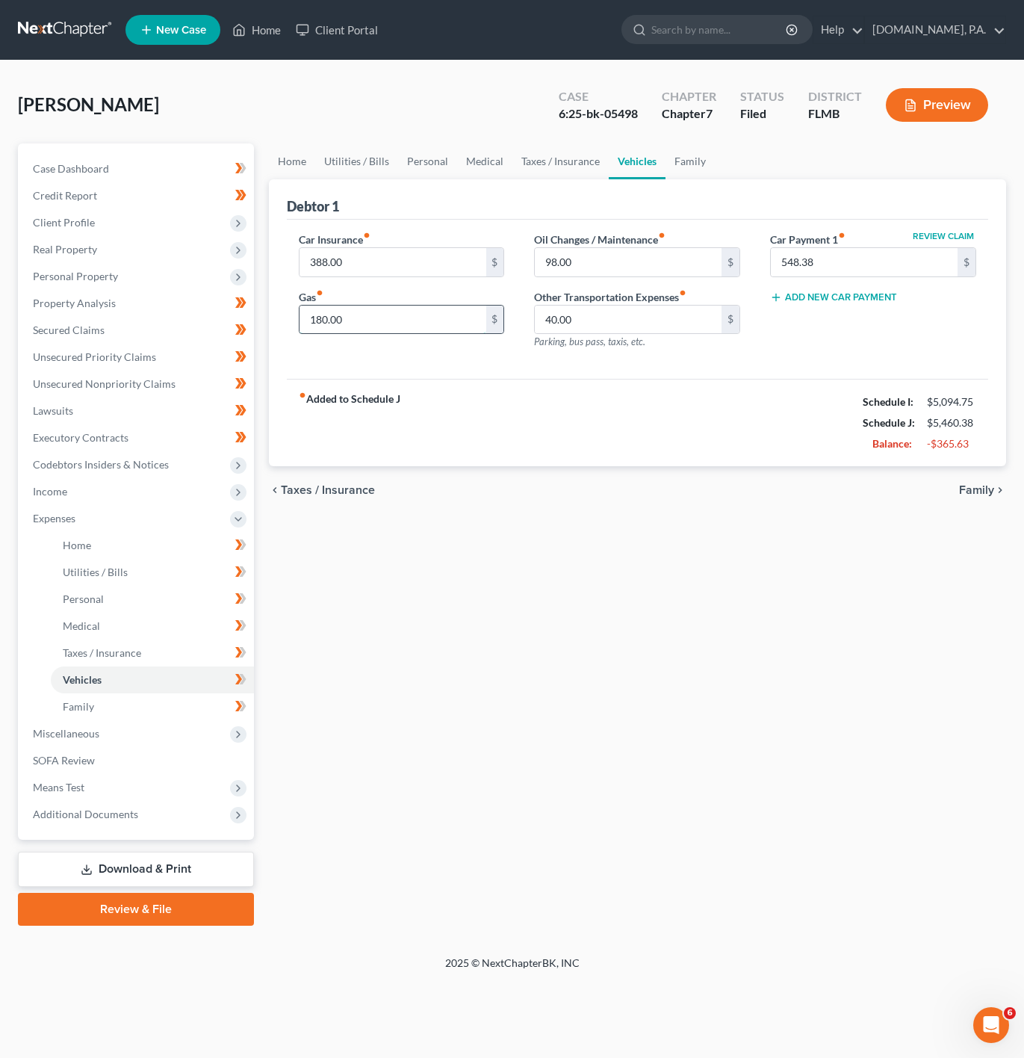
click at [341, 321] on input "180.00" at bounding box center [393, 320] width 187 height 28
type input "160"
click at [581, 307] on input "40.00" at bounding box center [628, 320] width 187 height 28
click at [588, 252] on input "98.00" at bounding box center [628, 262] width 187 height 28
type input "100"
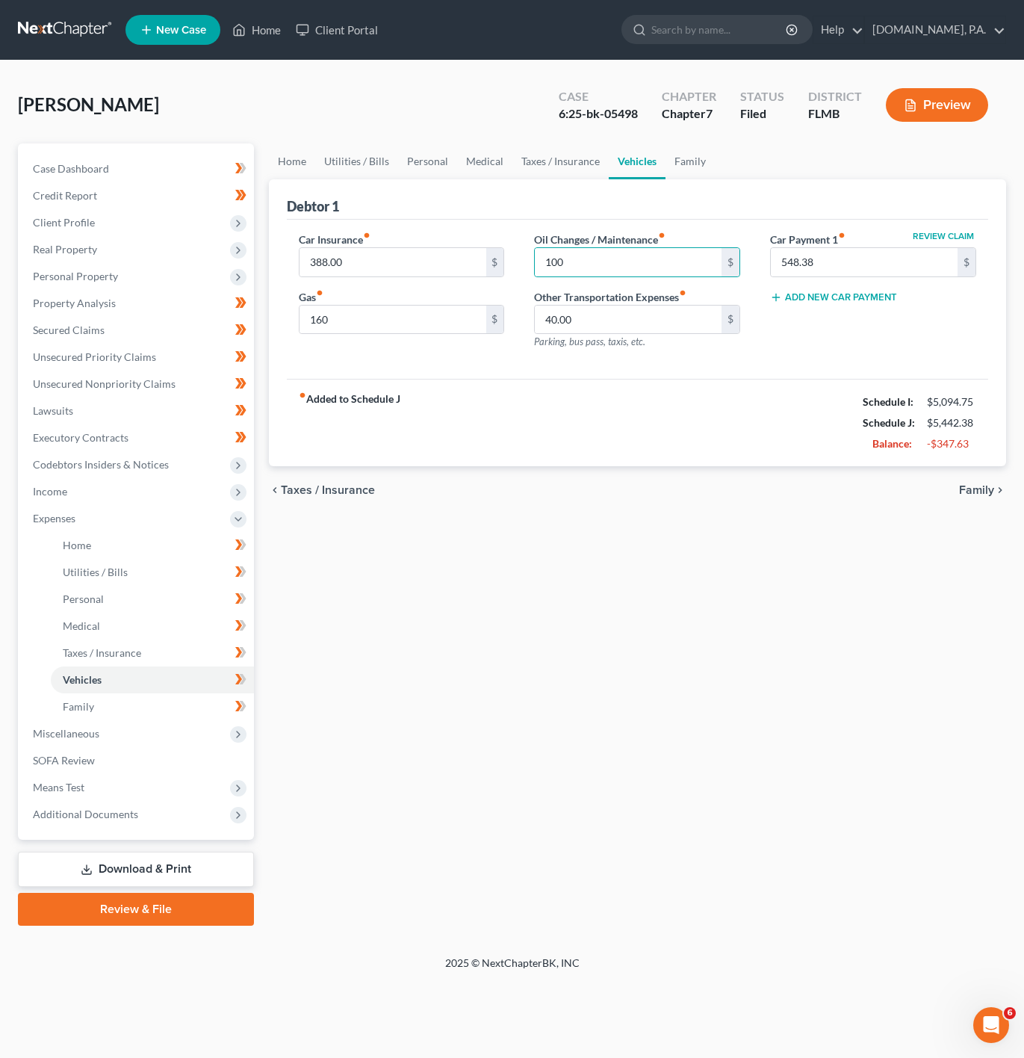
click at [613, 149] on link "Vehicles" at bounding box center [637, 161] width 57 height 36
click at [570, 149] on link "Taxes / Insurance" at bounding box center [561, 161] width 96 height 36
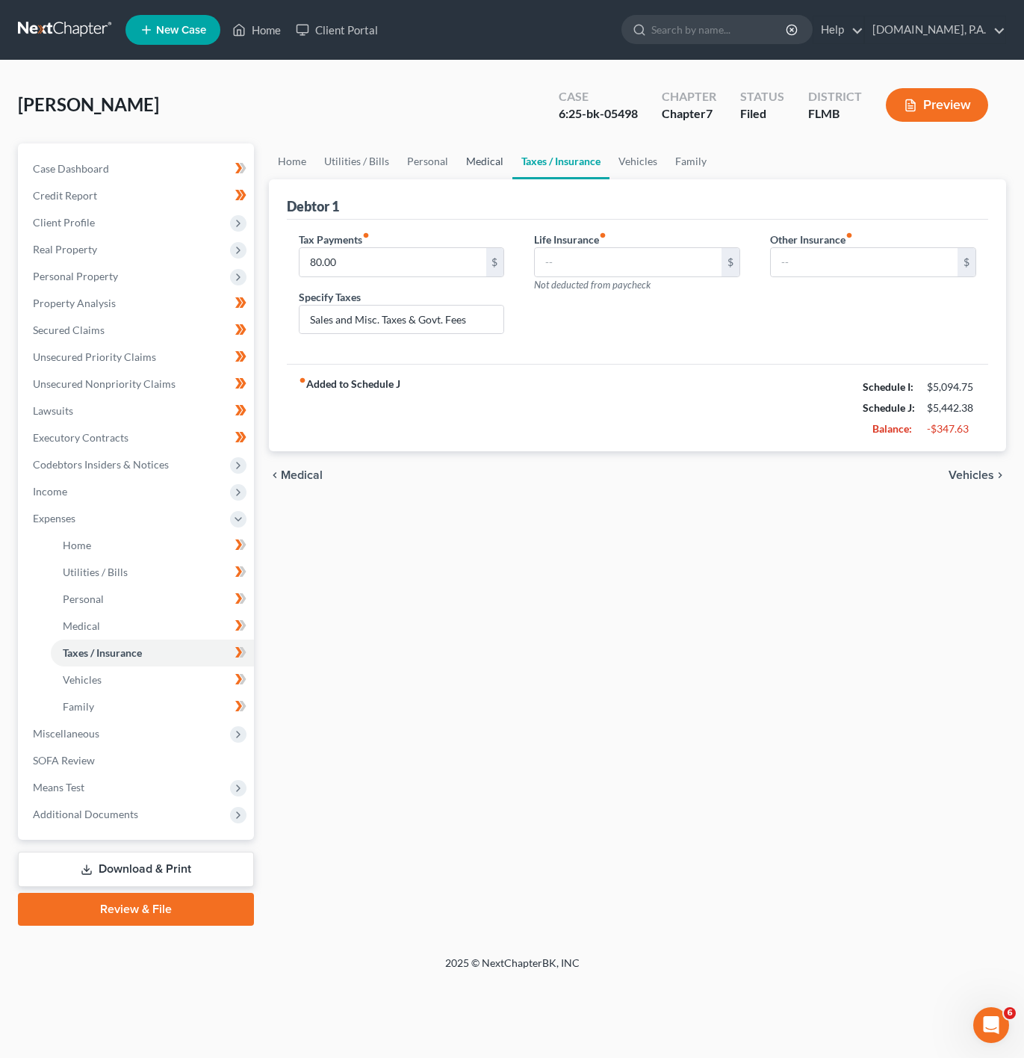
drag, startPoint x: 468, startPoint y: 164, endPoint x: 485, endPoint y: 159, distance: 17.2
click at [471, 164] on link "Medical" at bounding box center [484, 161] width 55 height 36
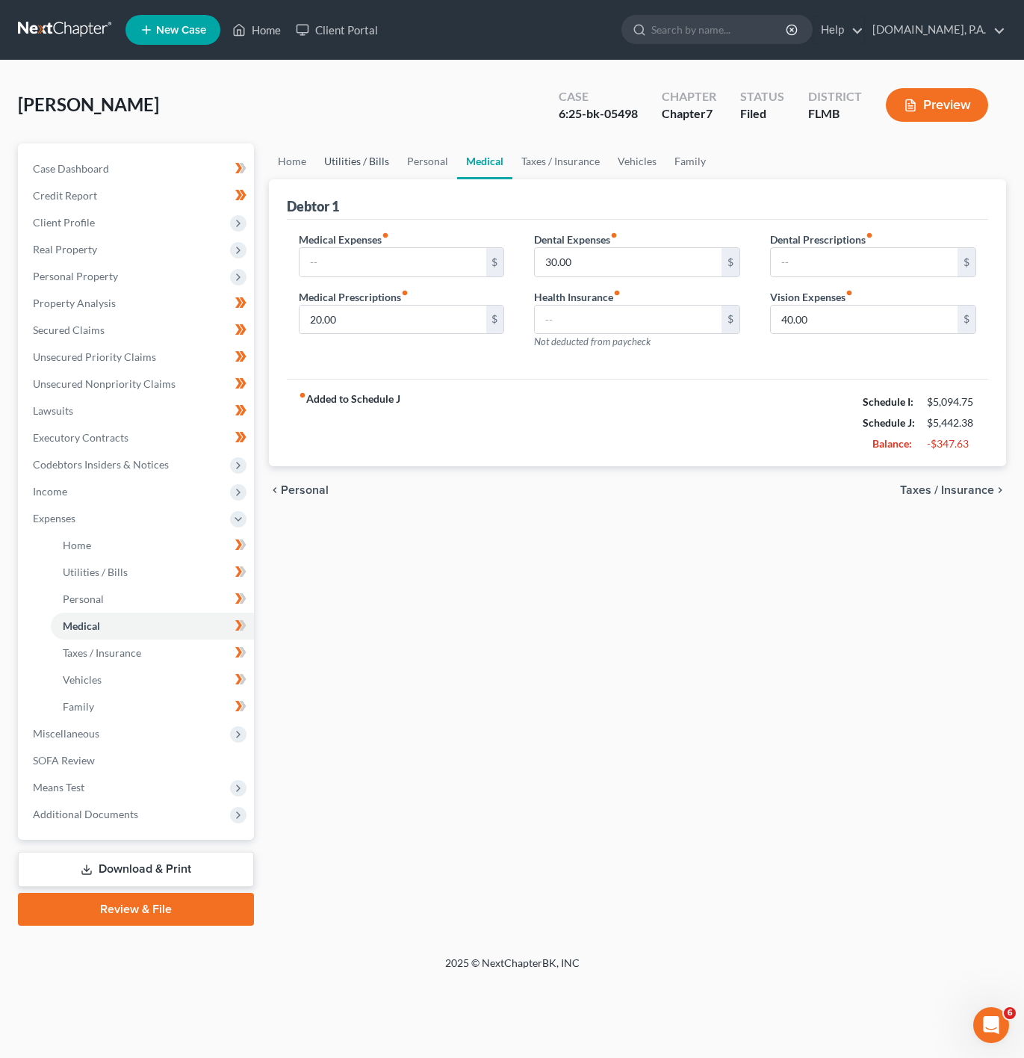
click at [374, 152] on link "Utilities / Bills" at bounding box center [356, 161] width 83 height 36
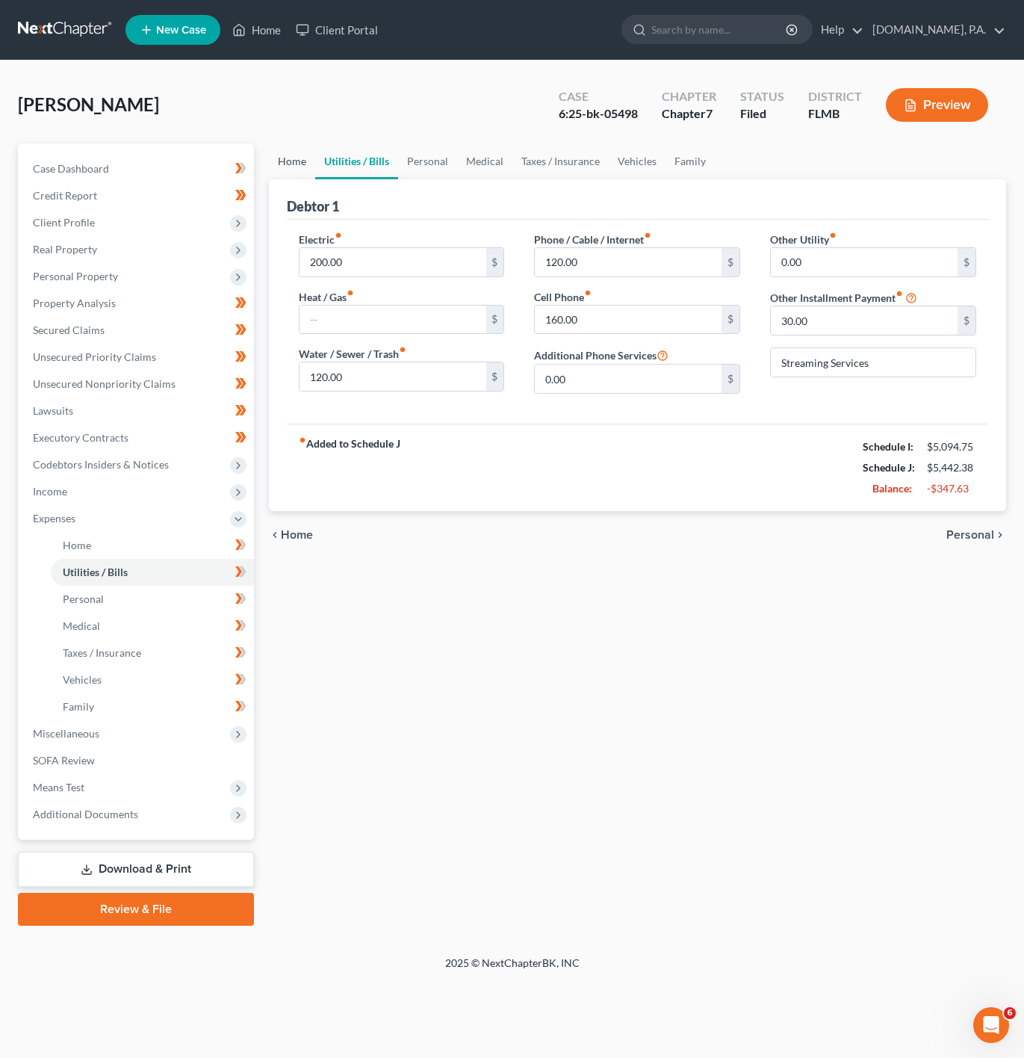
click at [289, 159] on link "Home" at bounding box center [292, 161] width 46 height 36
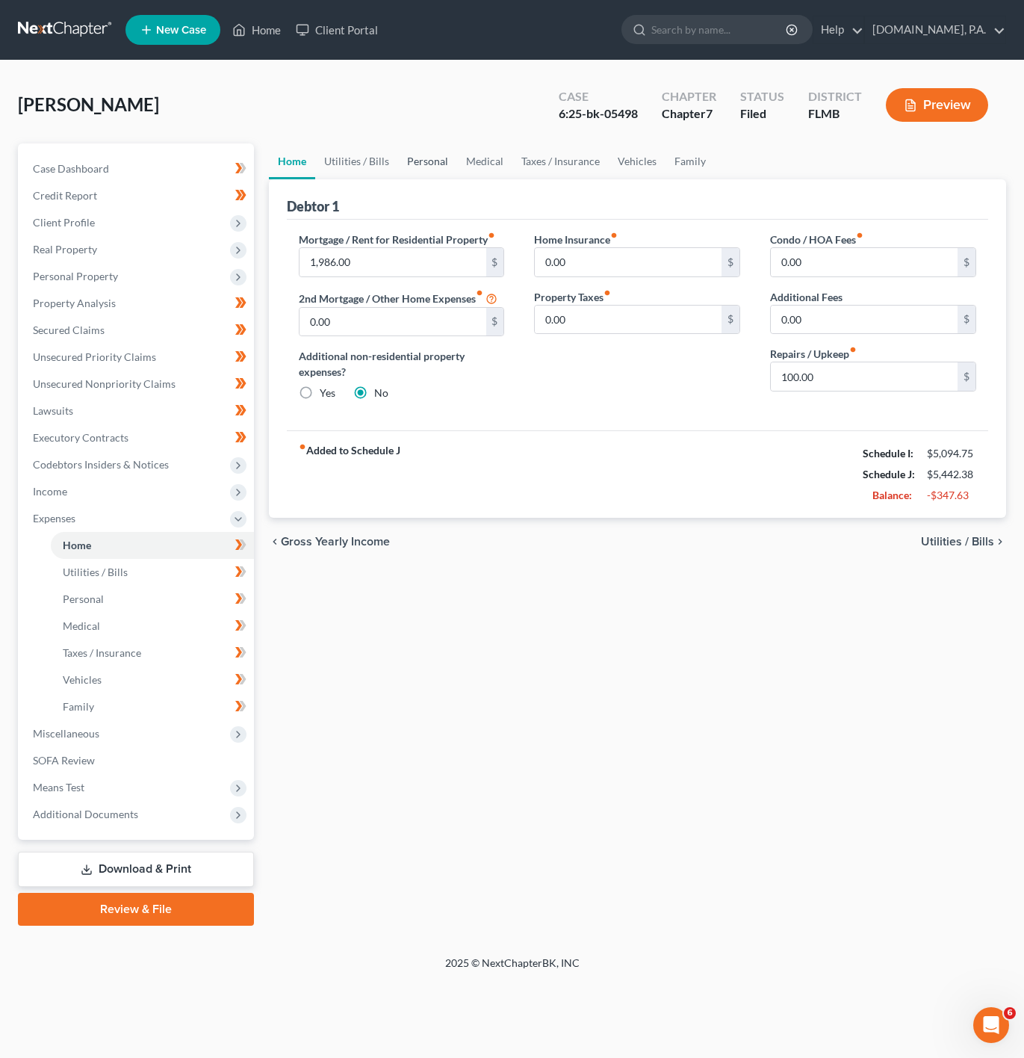
click at [398, 164] on link "Personal" at bounding box center [427, 161] width 59 height 36
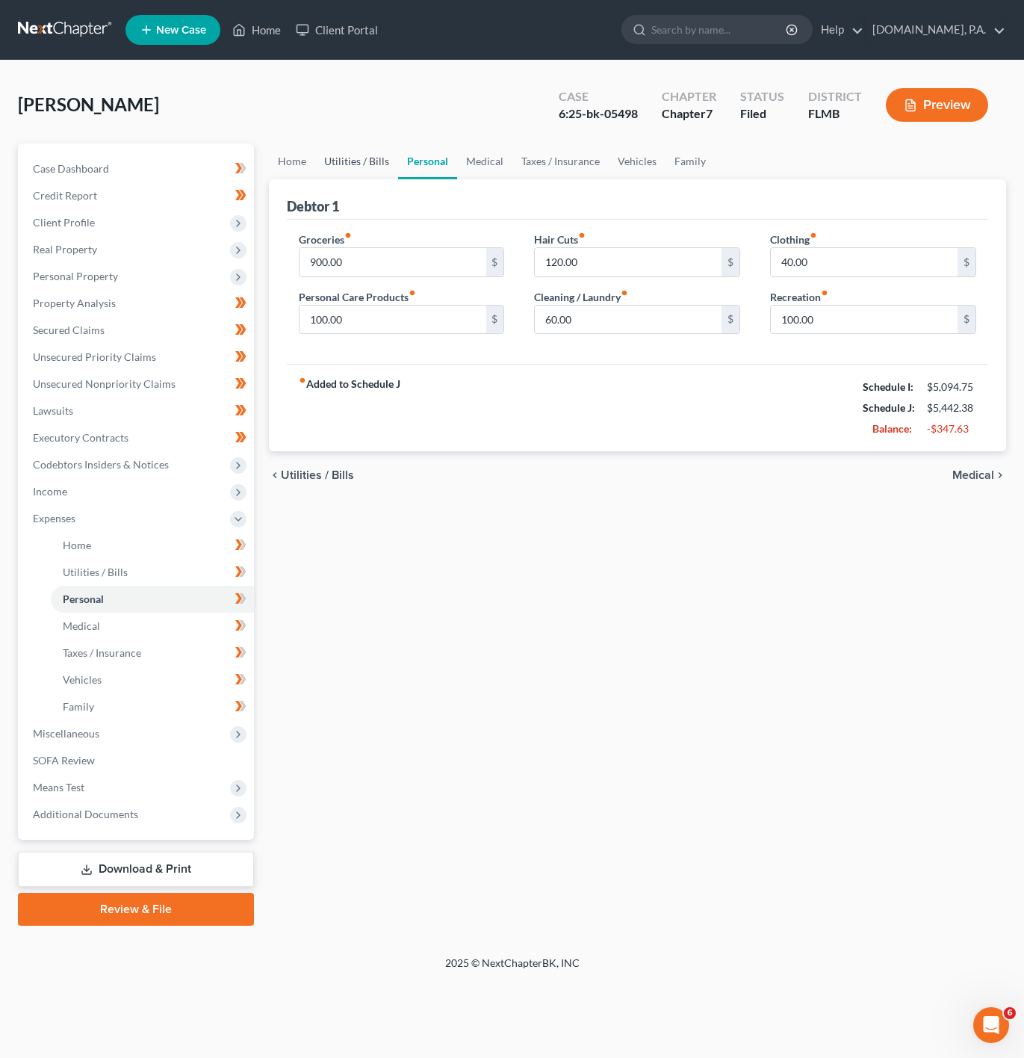
click at [373, 164] on link "Utilities / Bills" at bounding box center [356, 161] width 83 height 36
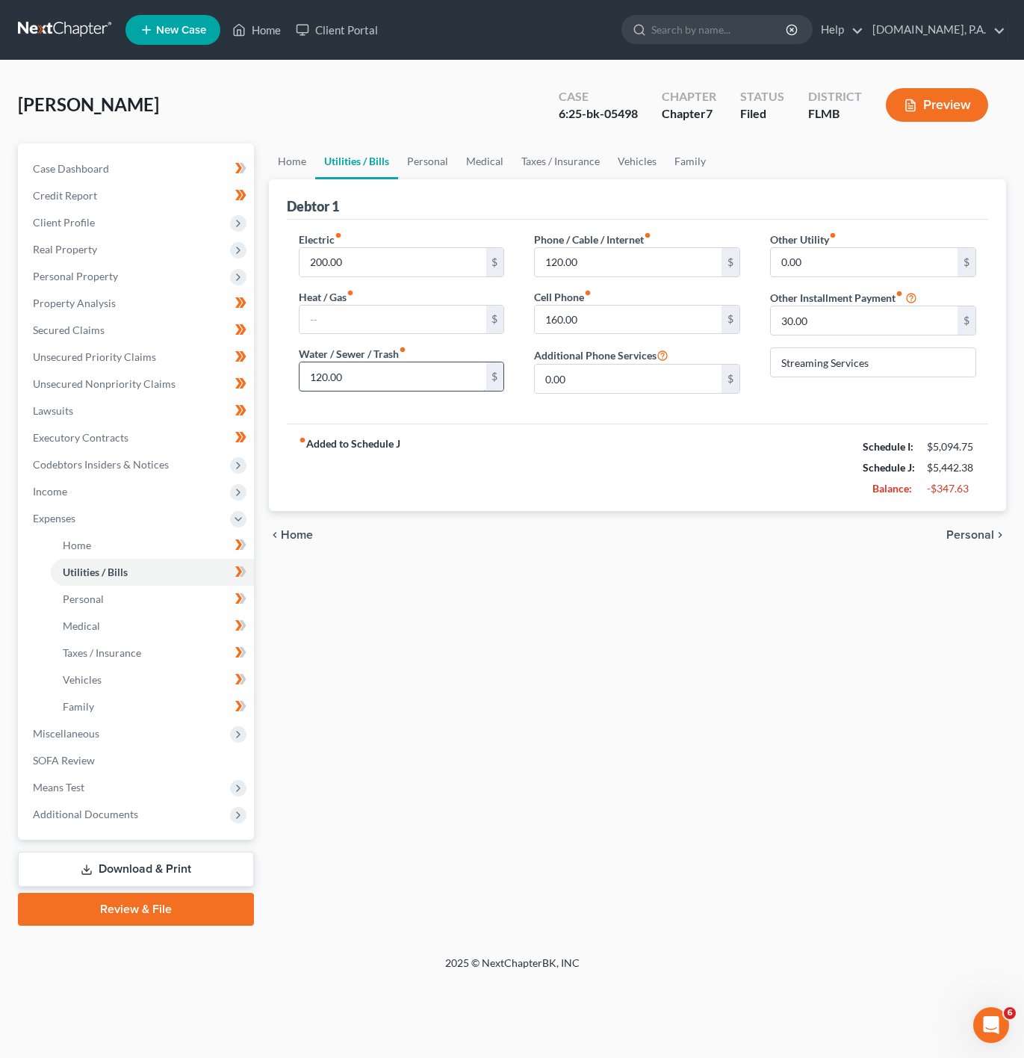
click at [380, 366] on input "120.00" at bounding box center [393, 376] width 187 height 28
type input "6"
type input "80"
click at [794, 489] on div "fiber_manual_record Added to Schedule J Schedule I: $5,094.75 Schedule J: $5,40…" at bounding box center [638, 467] width 702 height 87
click at [590, 141] on div "[PERSON_NAME] Upgraded Case 6:25-bk-05498 Chapter Chapter 7 Status Filed Distri…" at bounding box center [512, 110] width 989 height 65
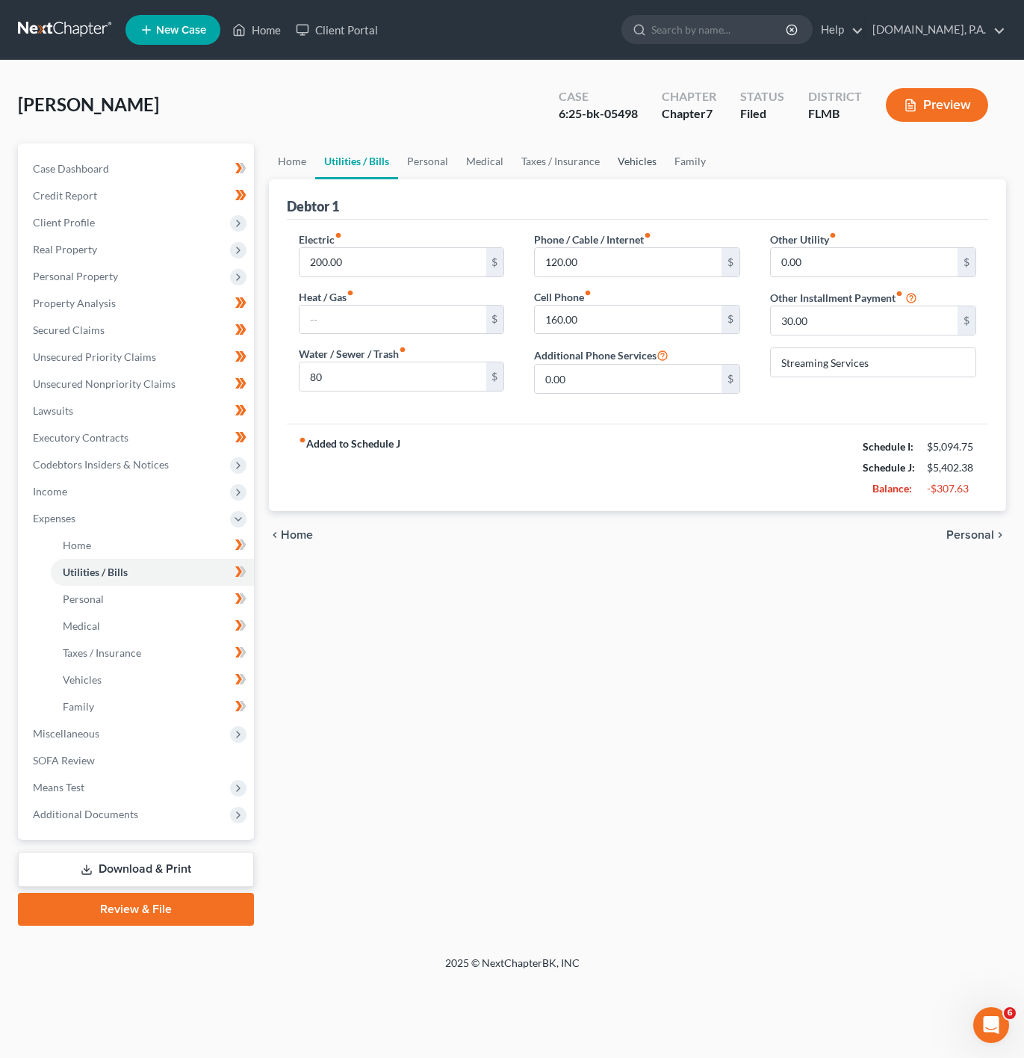
click at [622, 146] on link "Vehicles" at bounding box center [637, 161] width 57 height 36
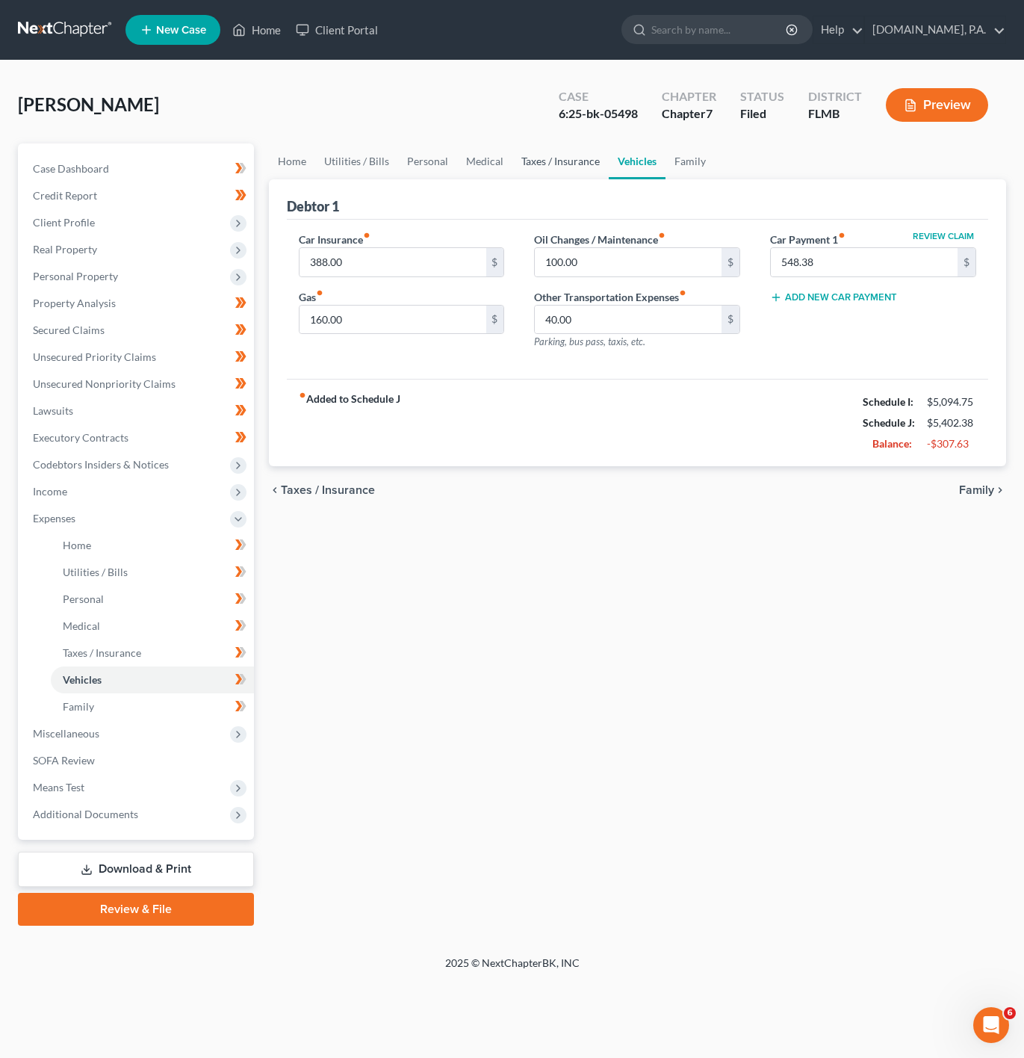
click at [525, 155] on link "Taxes / Insurance" at bounding box center [561, 161] width 96 height 36
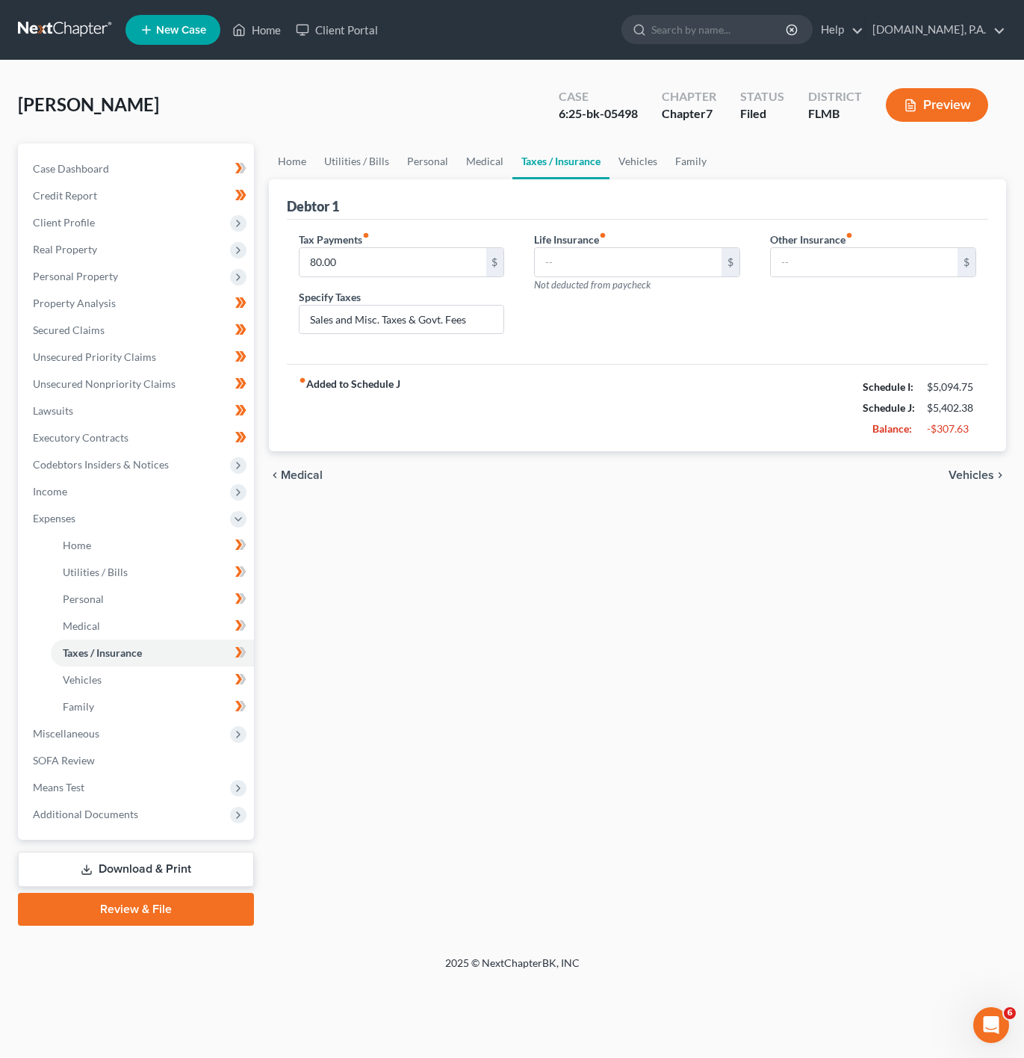
click at [484, 141] on div "[PERSON_NAME] Upgraded Case 6:25-bk-05498 Chapter Chapter 7 Status Filed Distri…" at bounding box center [512, 110] width 989 height 65
click at [651, 171] on link "Vehicles" at bounding box center [638, 161] width 57 height 36
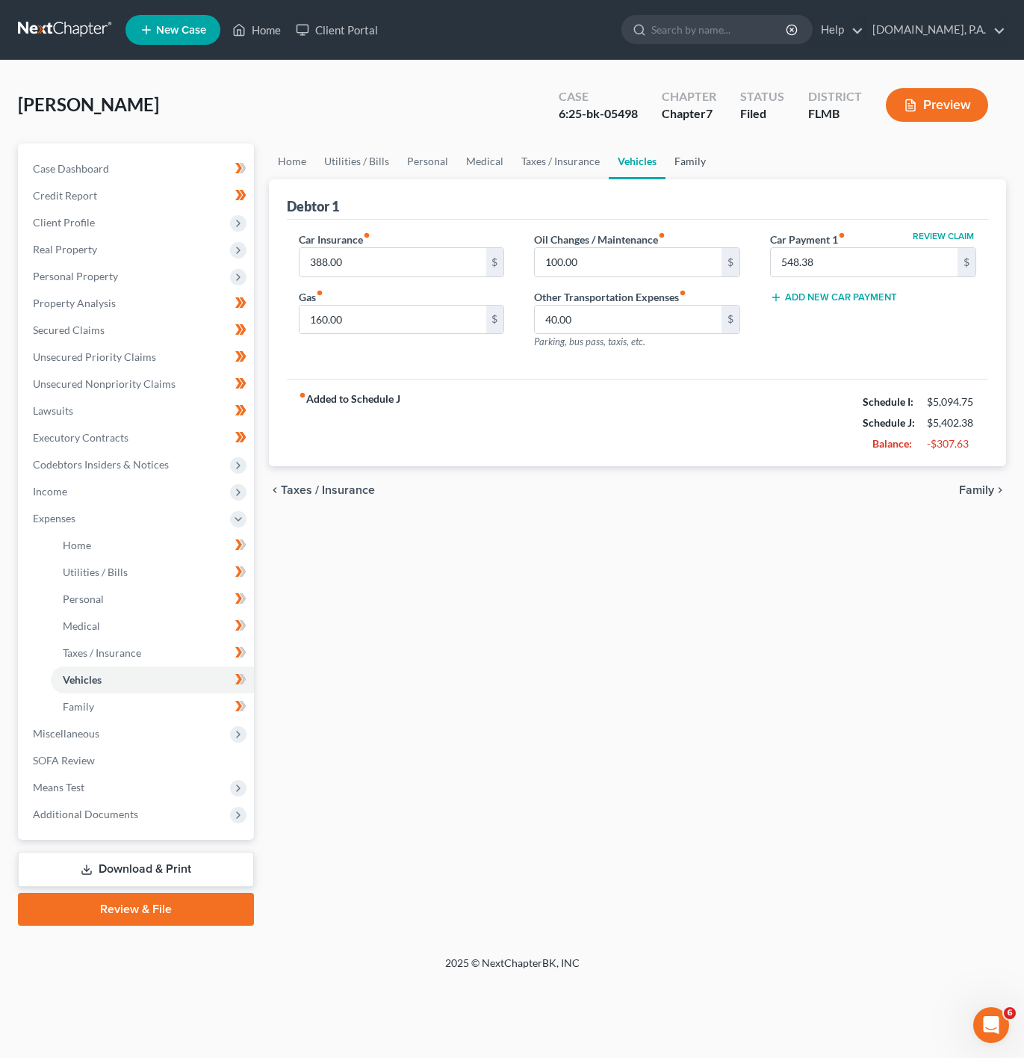
click at [680, 164] on link "Family" at bounding box center [690, 161] width 49 height 36
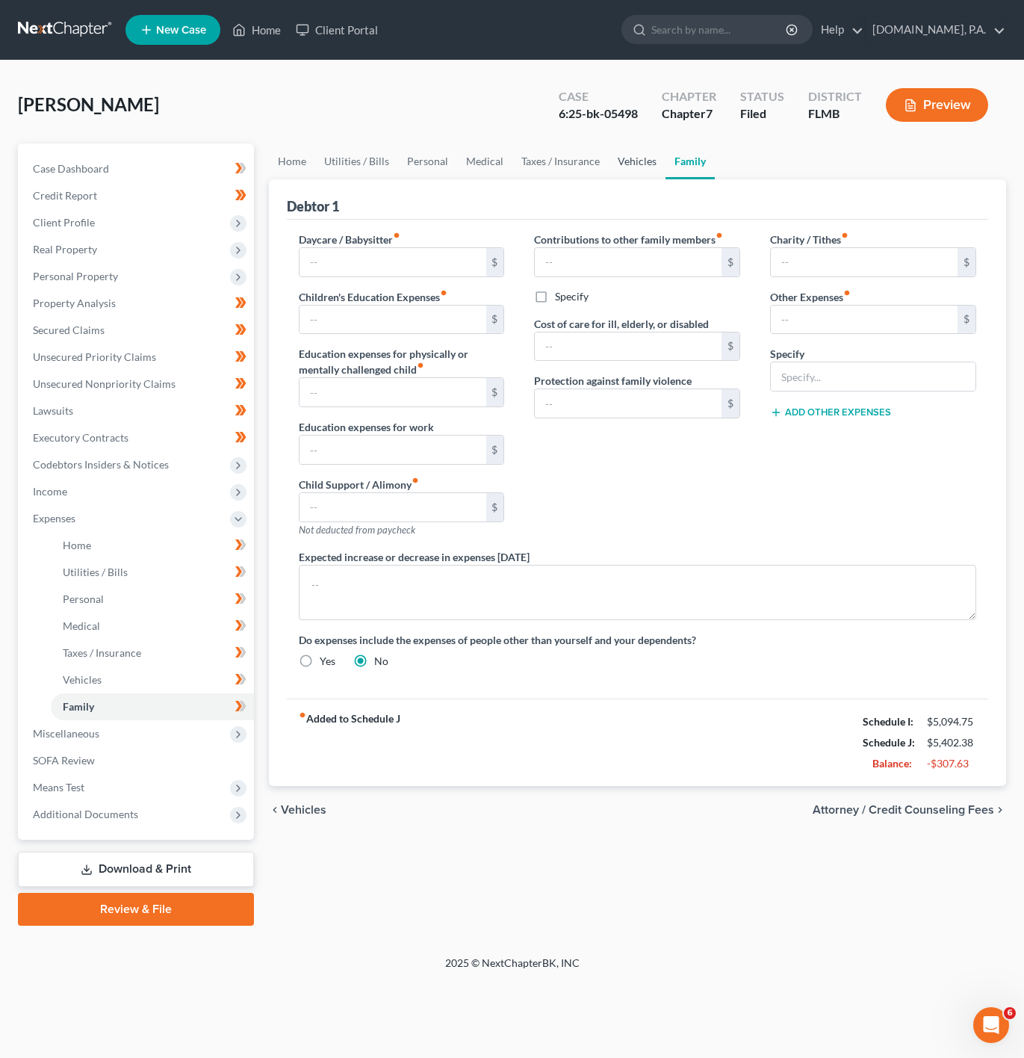
click at [635, 164] on link "Vehicles" at bounding box center [637, 161] width 57 height 36
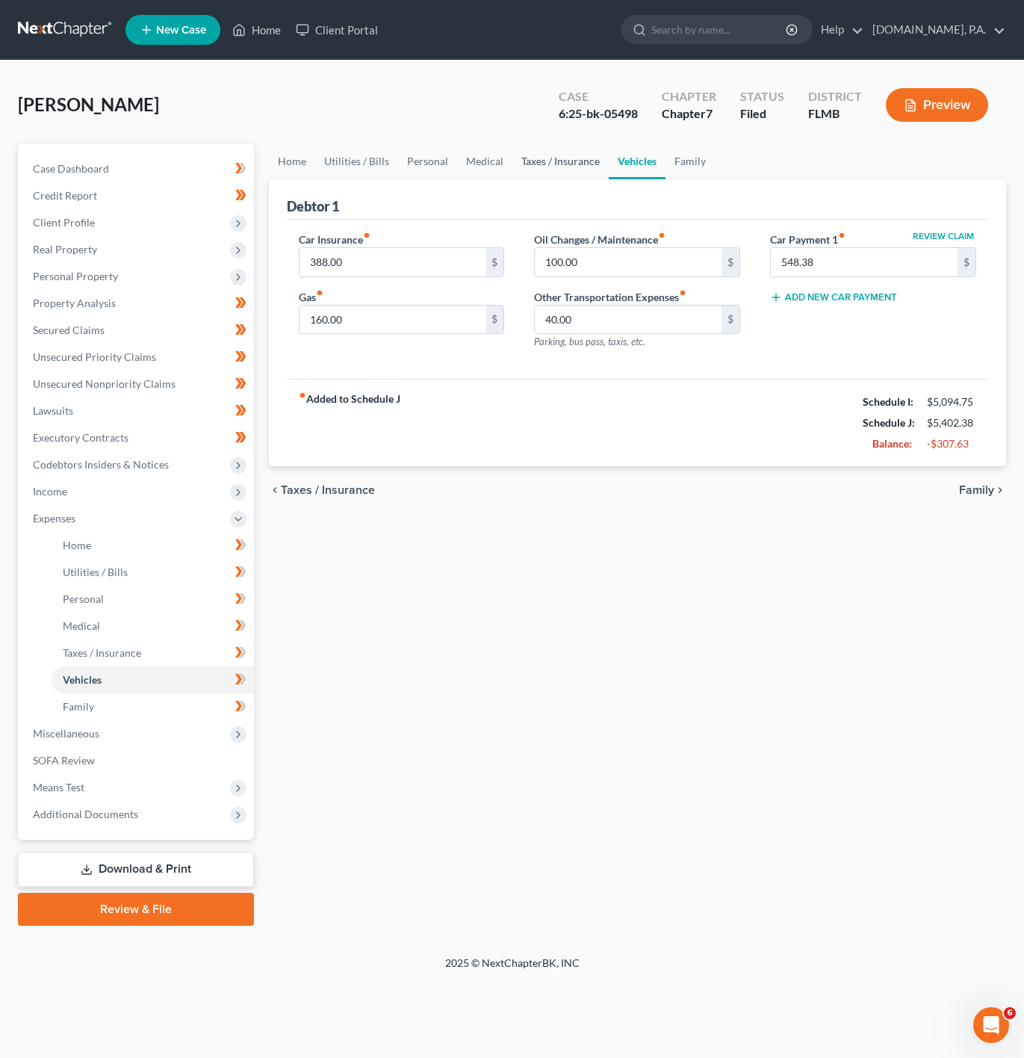
click at [563, 173] on link "Taxes / Insurance" at bounding box center [561, 161] width 96 height 36
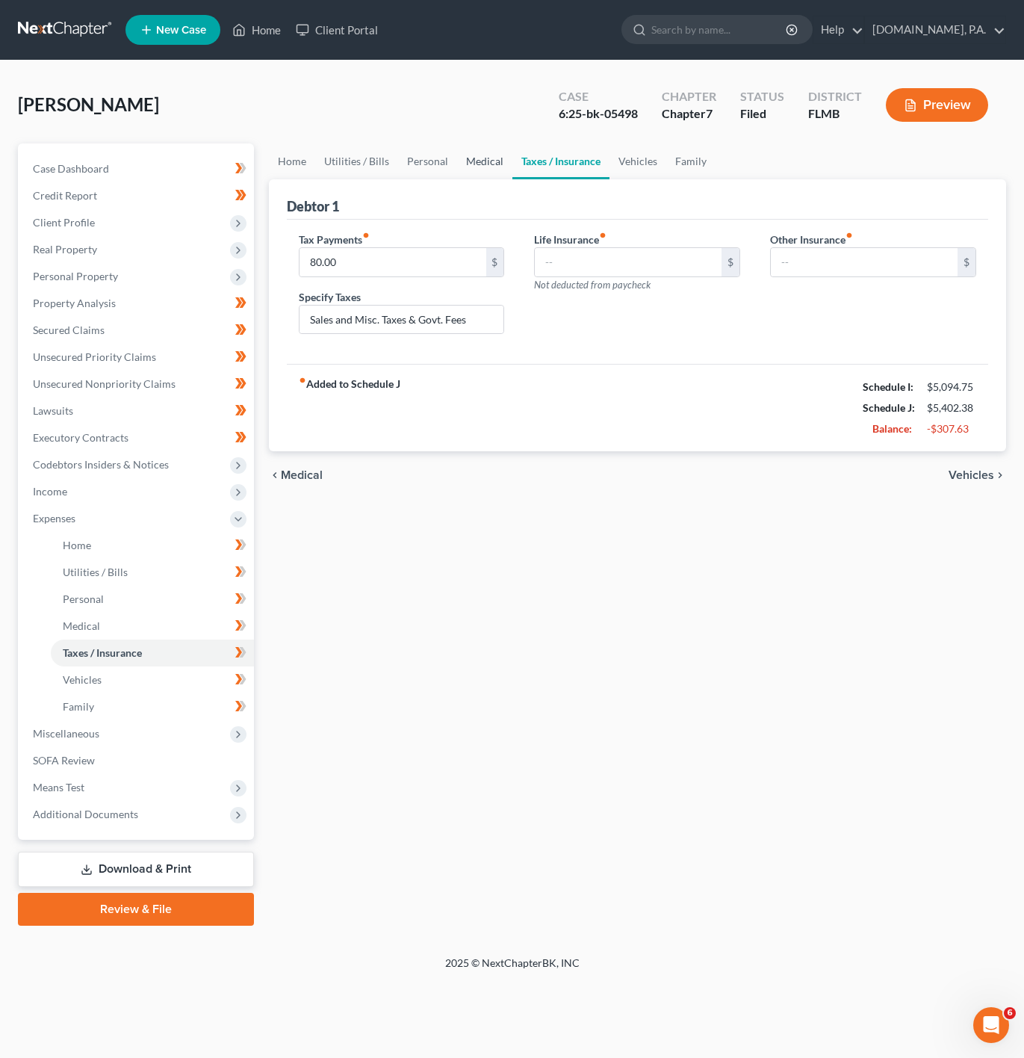
click at [485, 166] on link "Medical" at bounding box center [484, 161] width 55 height 36
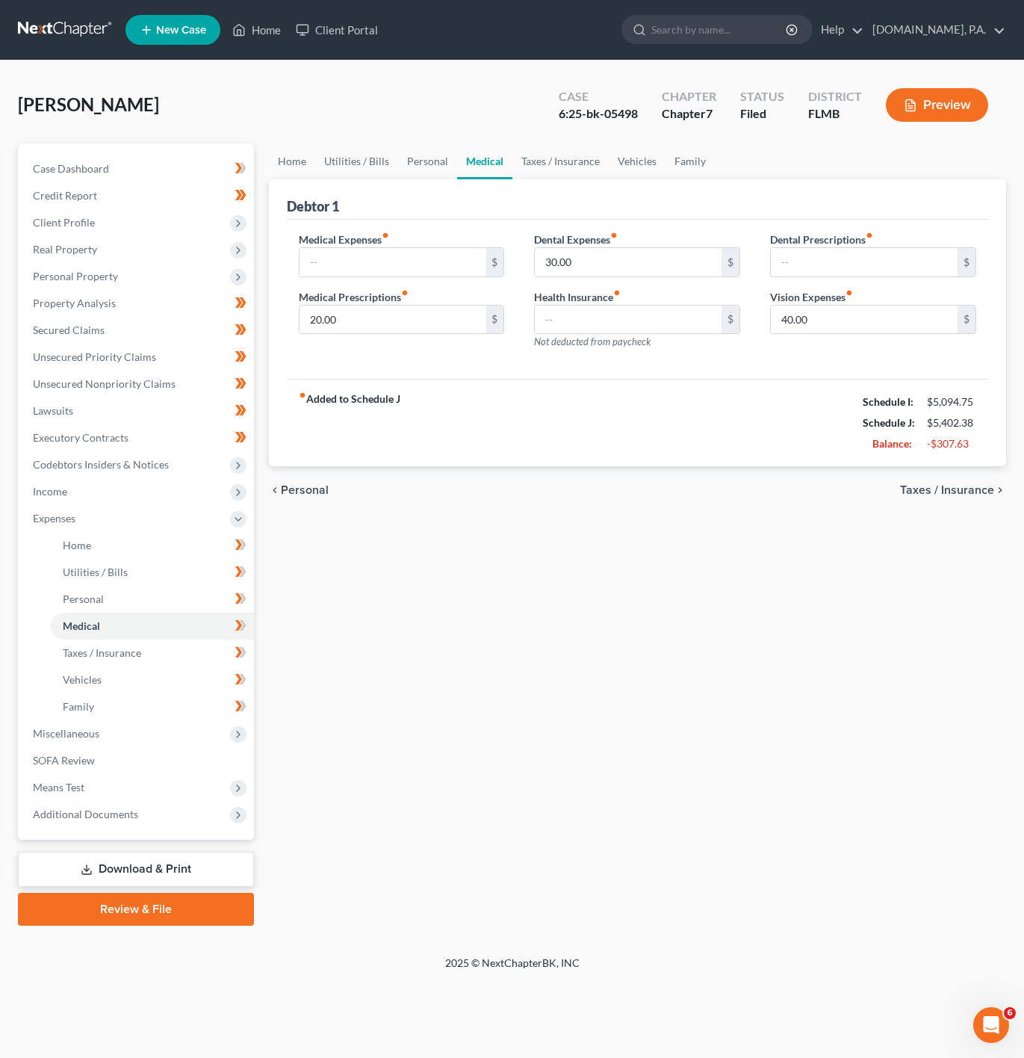
click at [401, 140] on div "[PERSON_NAME] Upgraded Case 6:25-bk-05498 Chapter Chapter 7 Status Filed Distri…" at bounding box center [512, 110] width 989 height 65
click at [437, 170] on link "Personal" at bounding box center [427, 161] width 59 height 36
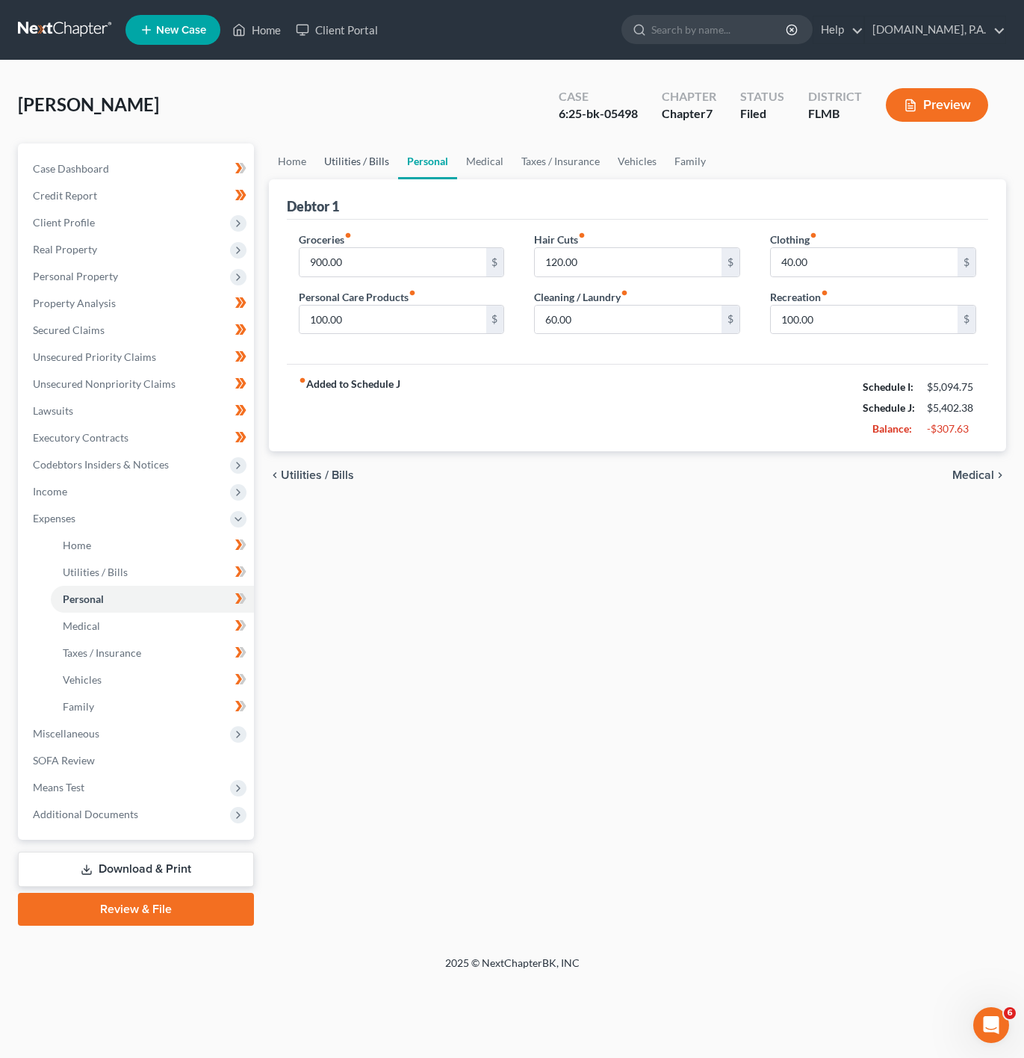
click at [359, 161] on link "Utilities / Bills" at bounding box center [356, 161] width 83 height 36
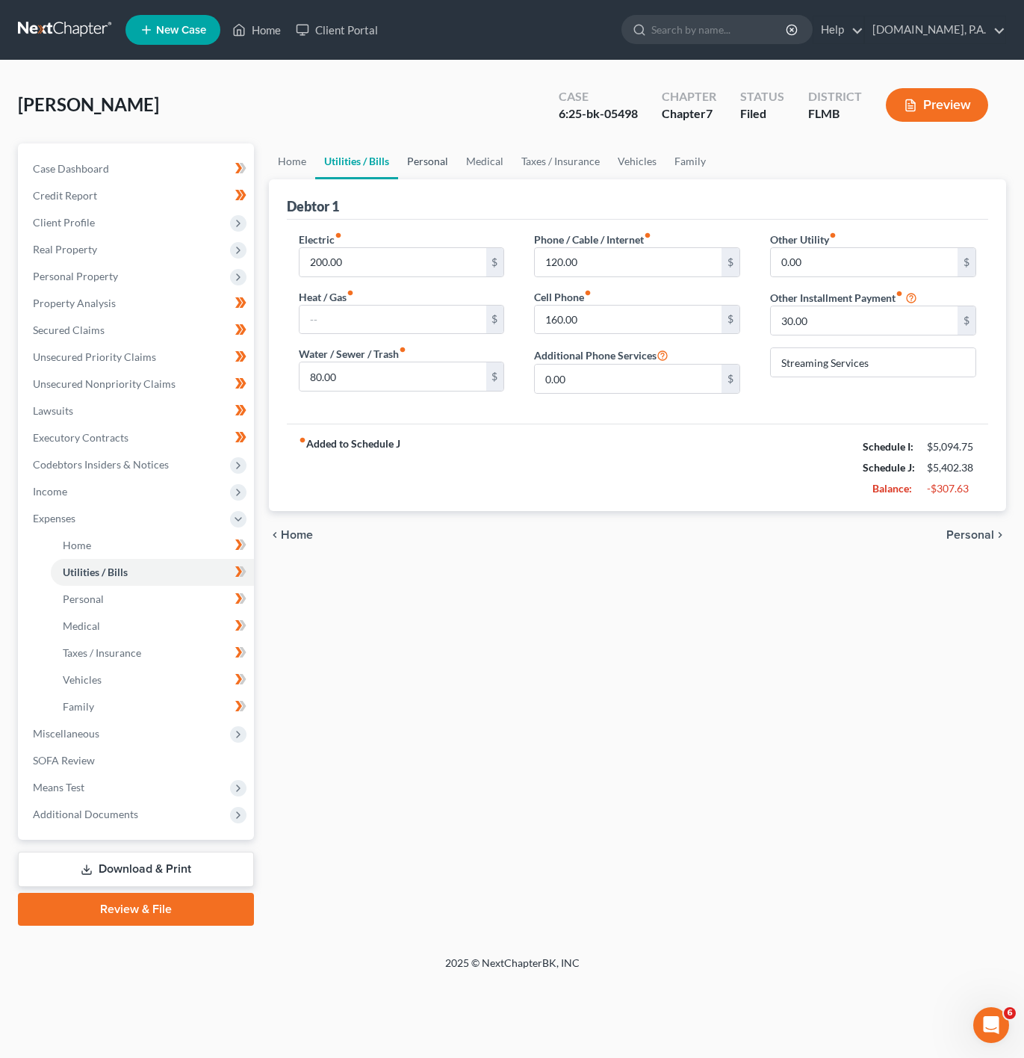
click at [428, 155] on link "Personal" at bounding box center [427, 161] width 59 height 36
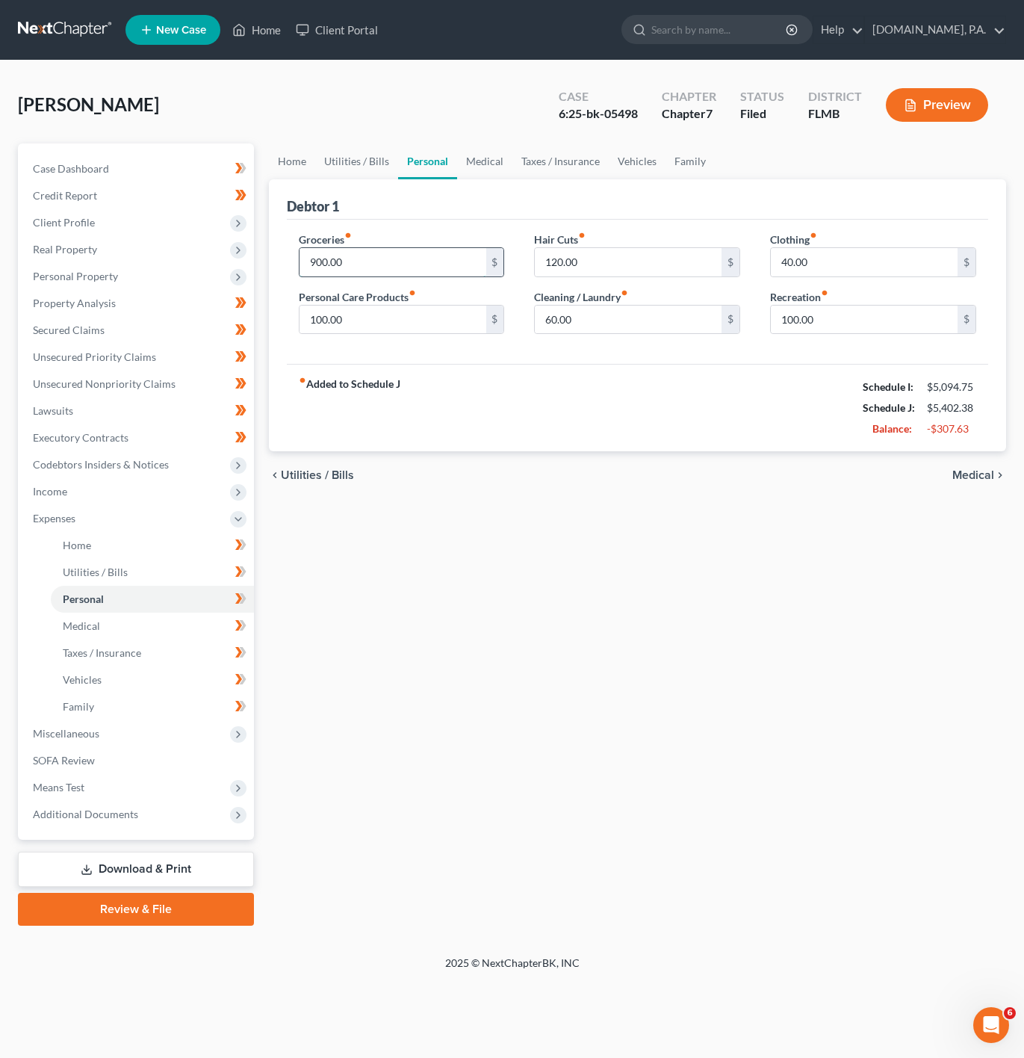
click at [341, 259] on input "900.00" at bounding box center [393, 262] width 187 height 28
type input "800"
click at [613, 267] on input "120.00" at bounding box center [628, 262] width 187 height 28
type input "80"
click at [359, 334] on input "100.00" at bounding box center [393, 320] width 187 height 28
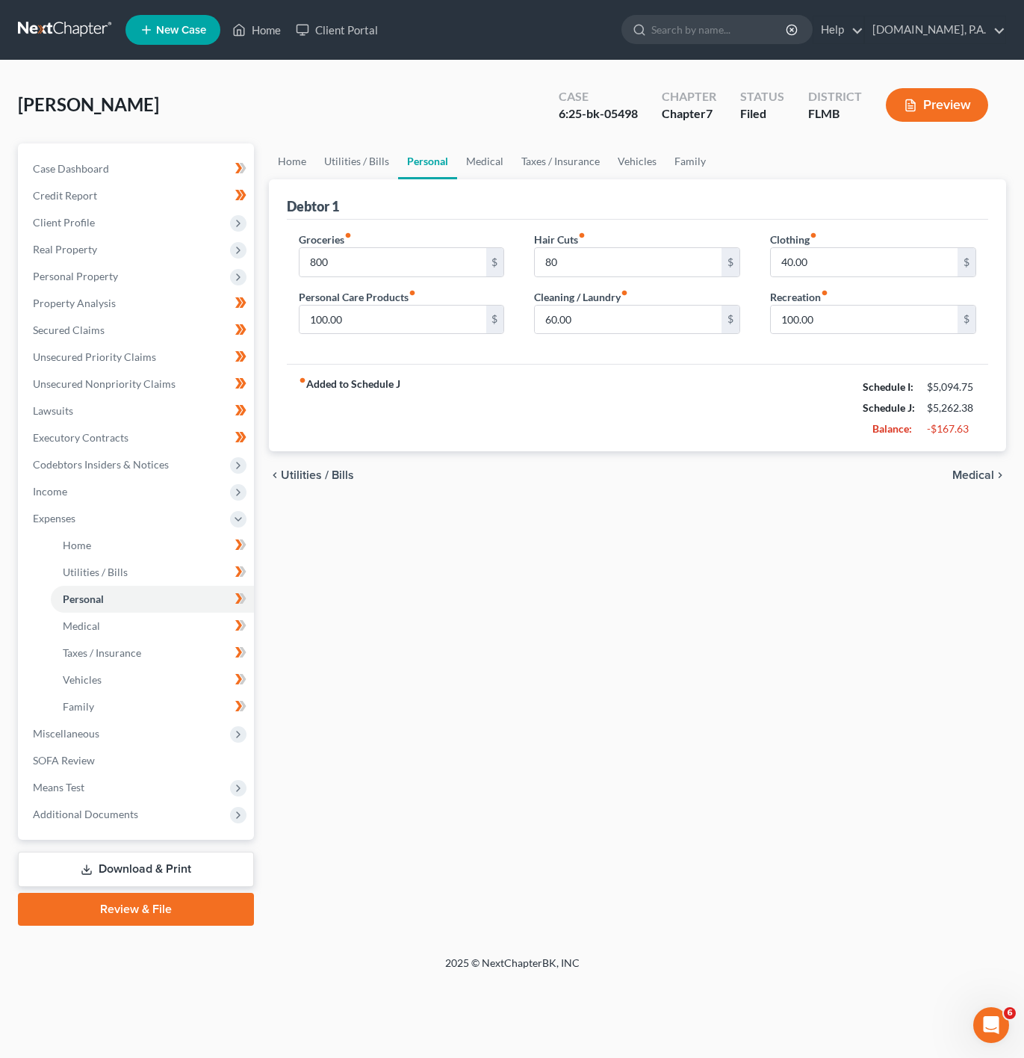
click at [841, 279] on div "Clothing fiber_manual_record 40.00 $ Recreation fiber_manual_record 100.00 $" at bounding box center [873, 289] width 236 height 115
click at [841, 267] on input "40.00" at bounding box center [864, 262] width 187 height 28
click at [729, 454] on div "chevron_left Utilities / Bills Medical chevron_right" at bounding box center [637, 475] width 737 height 48
click at [377, 252] on input "800" at bounding box center [393, 262] width 187 height 28
type input "750"
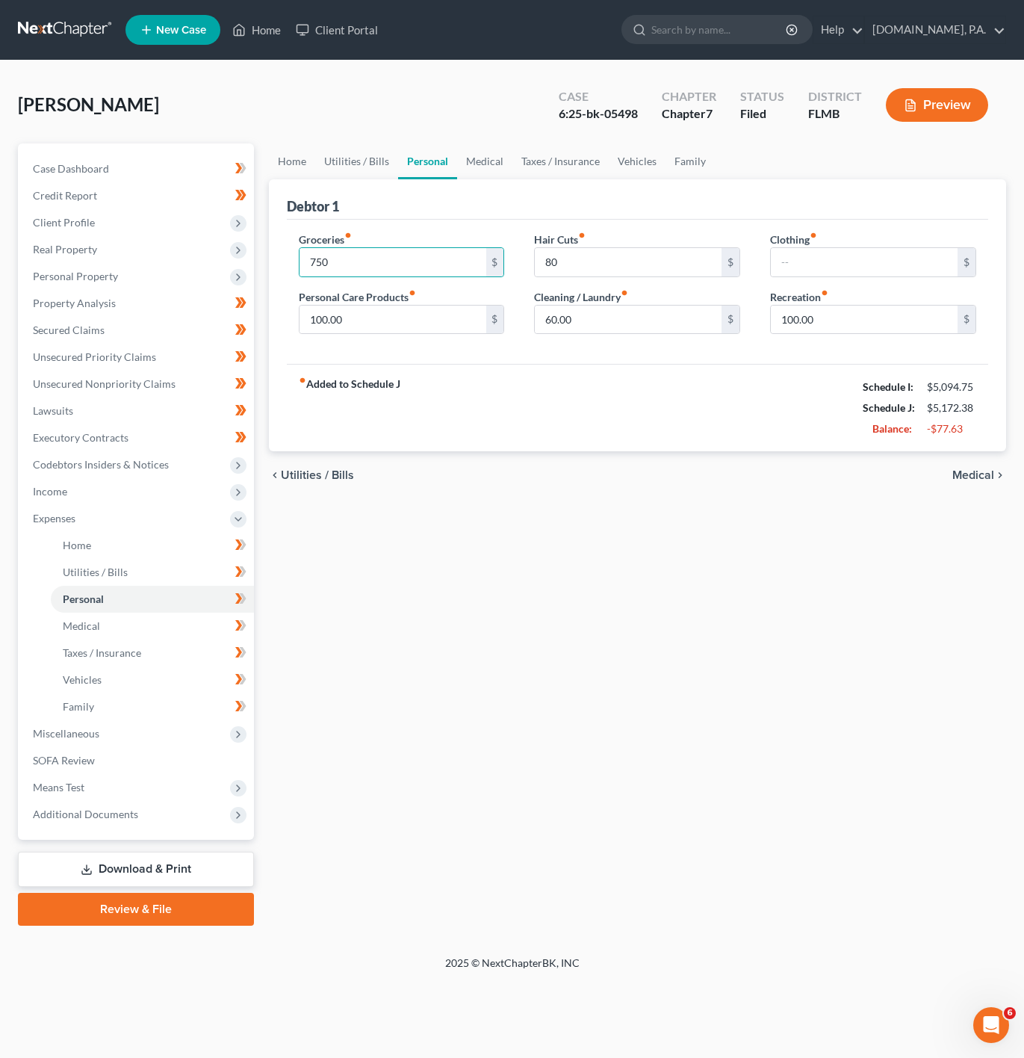
click at [585, 545] on div "Home Utilities / Bills Personal Medical Taxes / Insurance Vehicles Family Debto…" at bounding box center [638, 534] width 752 height 782
click at [444, 171] on link "Personal" at bounding box center [427, 161] width 59 height 36
click at [492, 162] on link "Medical" at bounding box center [484, 161] width 55 height 36
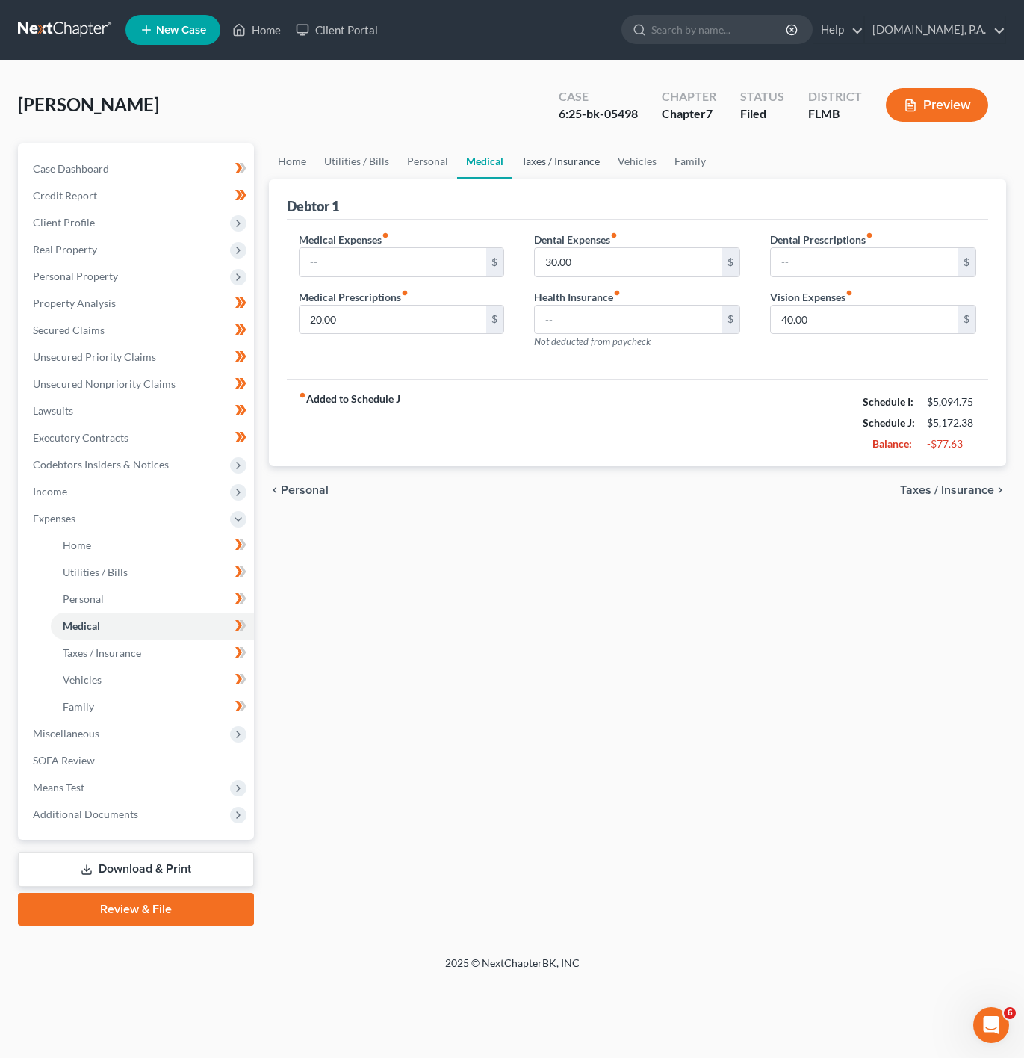
click at [514, 176] on link "Taxes / Insurance" at bounding box center [561, 161] width 96 height 36
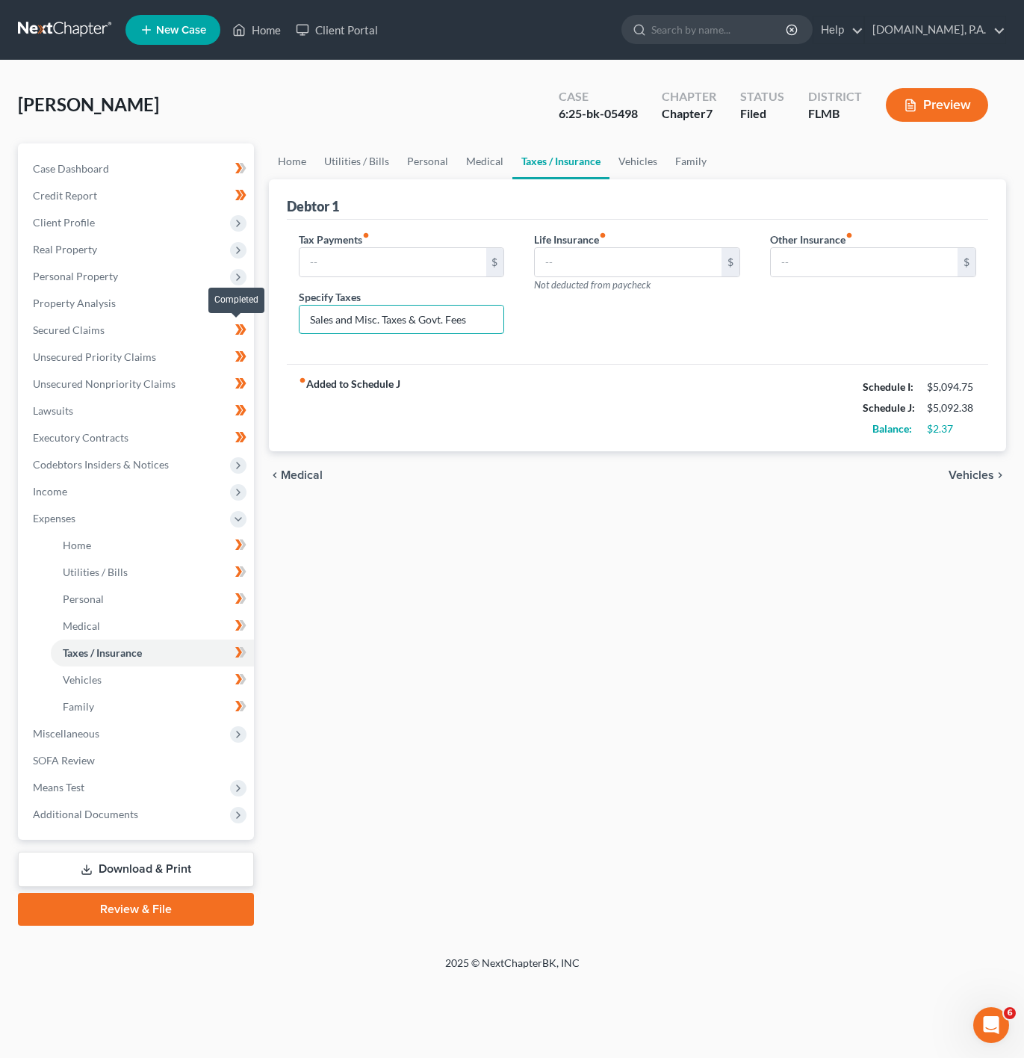
drag, startPoint x: 403, startPoint y: 307, endPoint x: 249, endPoint y: 326, distance: 155.8
click at [249, 326] on div "Petition Navigation Case Dashboard Payments Invoices Payments Payments Credit R…" at bounding box center [511, 534] width 1003 height 782
click at [430, 431] on div "fiber_manual_record Added to Schedule J Schedule I: $5,094.75 Schedule J: $5,09…" at bounding box center [638, 407] width 702 height 87
click at [678, 159] on link "Family" at bounding box center [690, 161] width 49 height 36
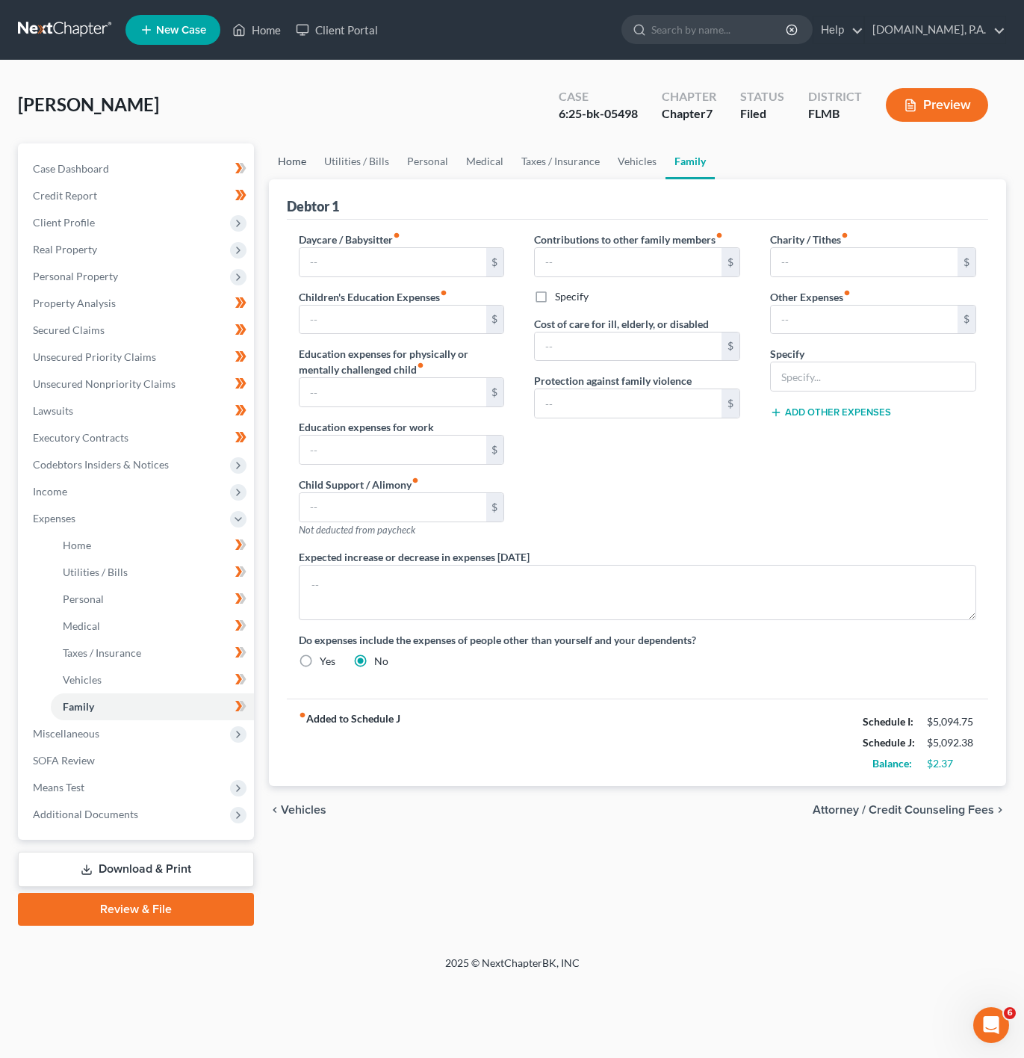
click at [291, 176] on link "Home" at bounding box center [292, 161] width 46 height 36
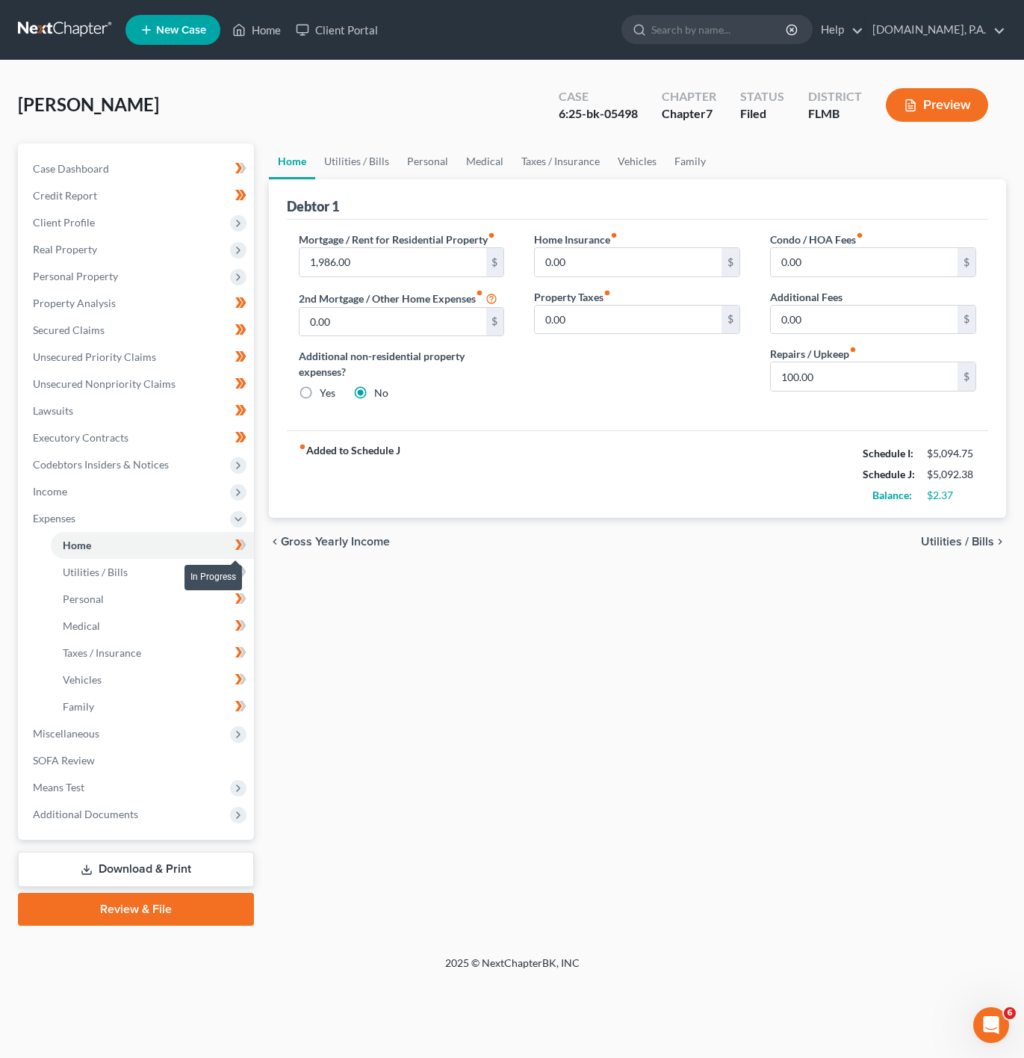
click at [247, 550] on span at bounding box center [241, 547] width 26 height 22
click at [247, 569] on span at bounding box center [241, 574] width 26 height 22
click at [247, 606] on span at bounding box center [241, 601] width 26 height 22
click at [245, 632] on icon at bounding box center [240, 625] width 11 height 19
click at [251, 652] on span at bounding box center [241, 654] width 26 height 22
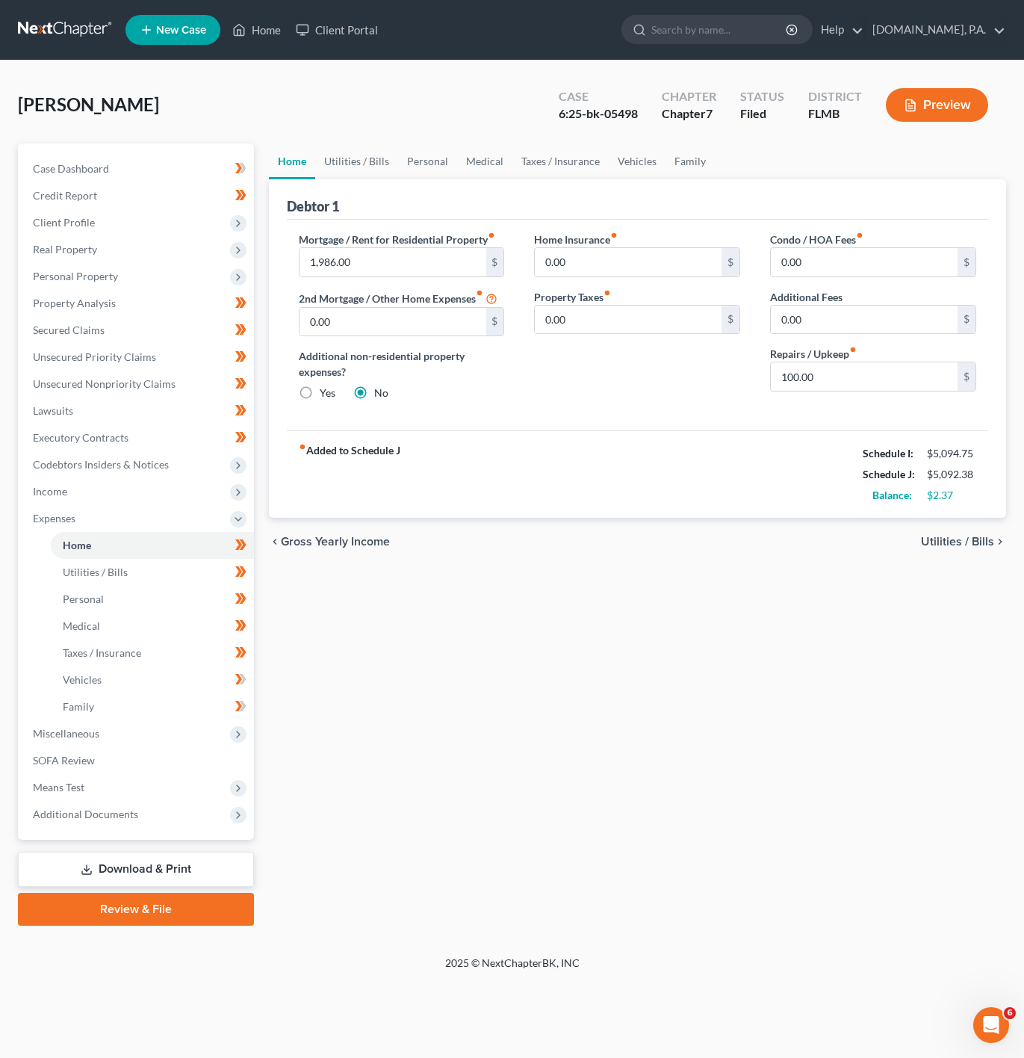
drag, startPoint x: 244, startPoint y: 670, endPoint x: 242, endPoint y: 678, distance: 7.8
click at [244, 670] on icon at bounding box center [240, 679] width 11 height 19
click at [245, 711] on icon at bounding box center [240, 706] width 11 height 19
click at [166, 744] on span "Miscellaneous" at bounding box center [137, 733] width 233 height 27
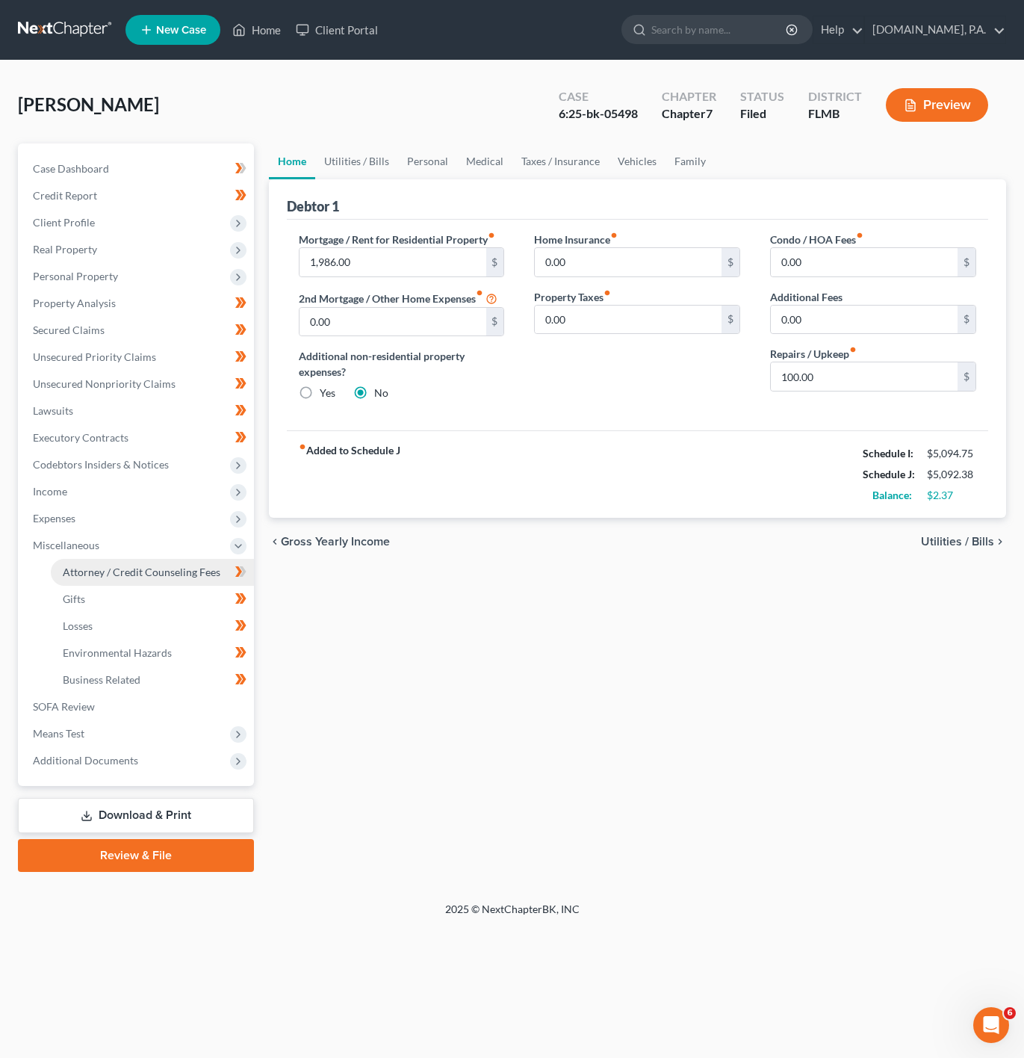
click at [205, 578] on link "Attorney / Credit Counseling Fees" at bounding box center [152, 572] width 203 height 27
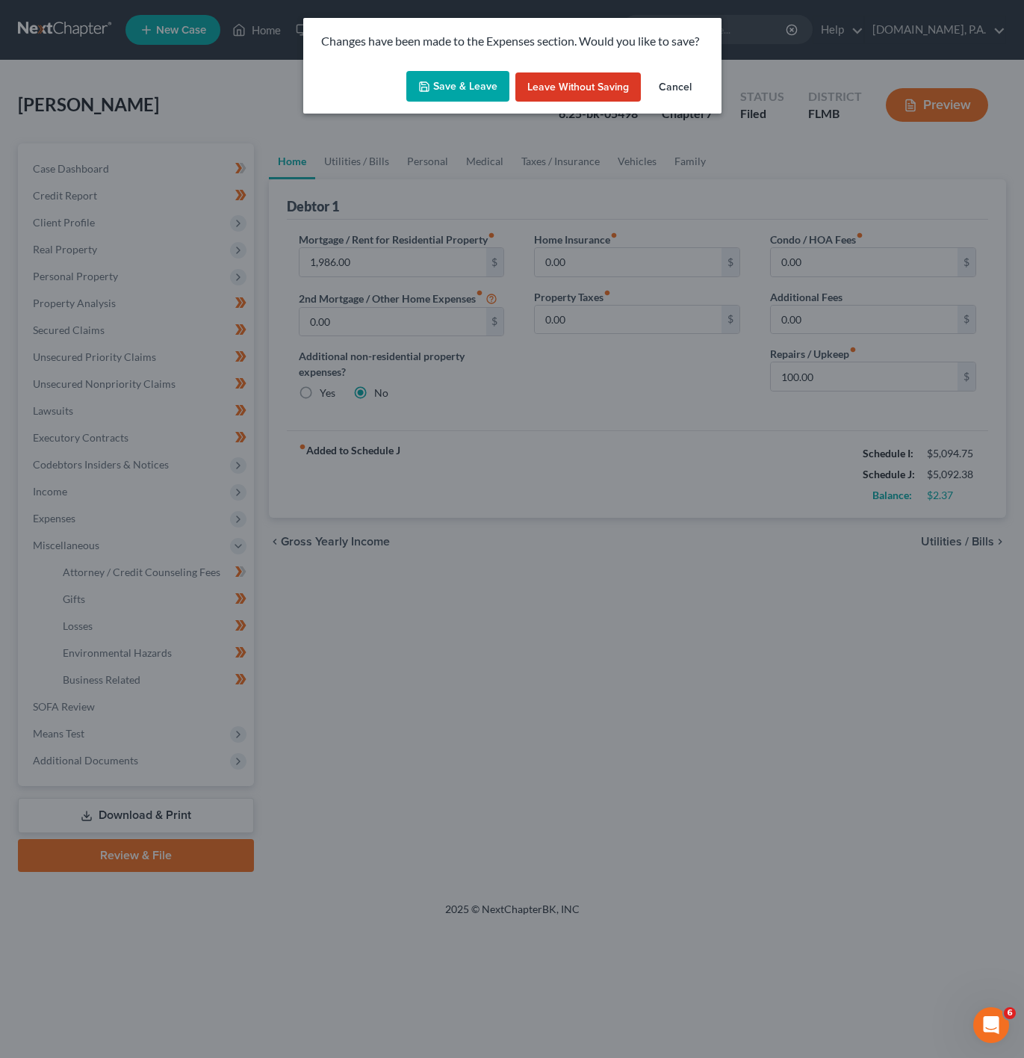
drag, startPoint x: 471, startPoint y: 55, endPoint x: 467, endPoint y: 79, distance: 25.1
click at [471, 56] on div "Changes have been made to the Expenses section. Would you like to save?" at bounding box center [512, 41] width 418 height 47
click at [467, 79] on button "Save & Leave" at bounding box center [457, 86] width 103 height 31
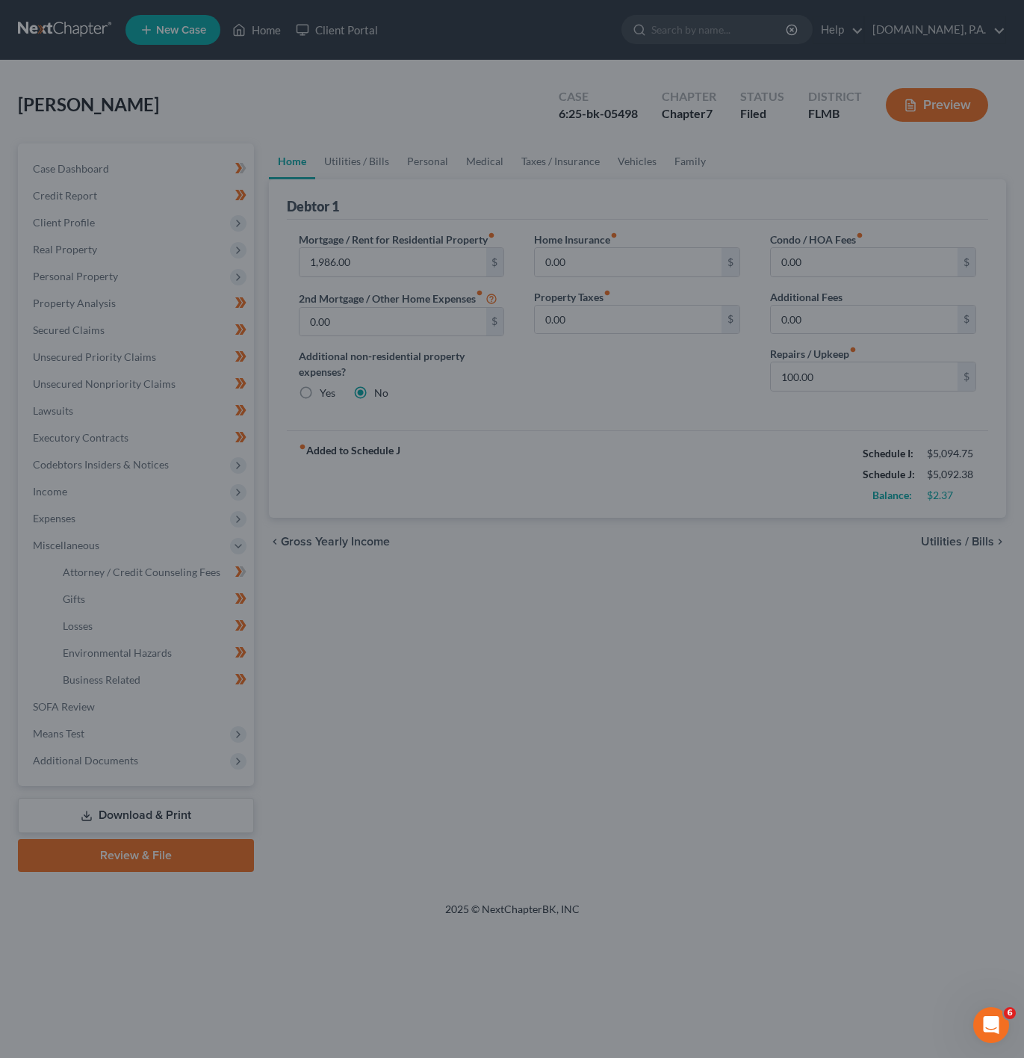
select select "3"
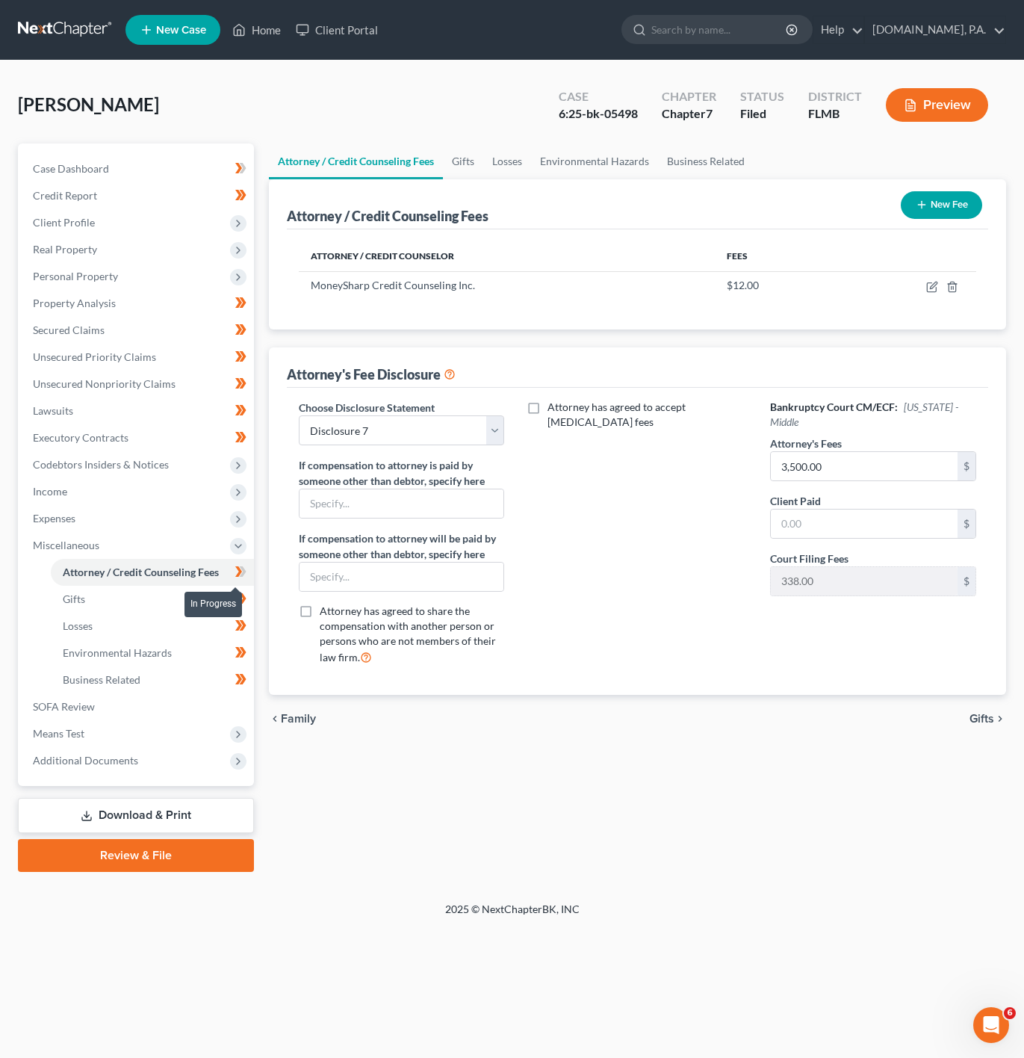
click at [241, 581] on icon at bounding box center [240, 572] width 11 height 19
click at [215, 536] on span "Miscellaneous" at bounding box center [137, 545] width 233 height 27
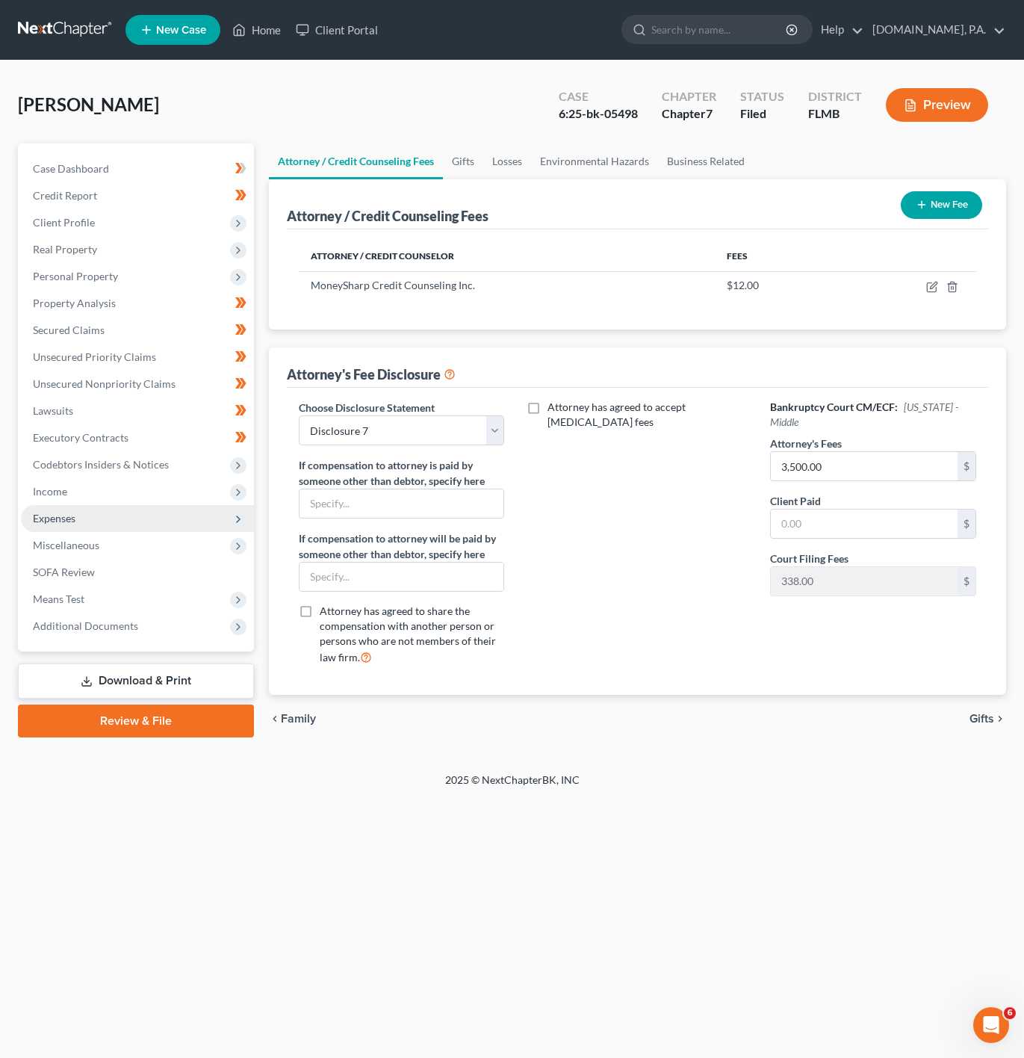
click at [191, 520] on span "Expenses" at bounding box center [137, 518] width 233 height 27
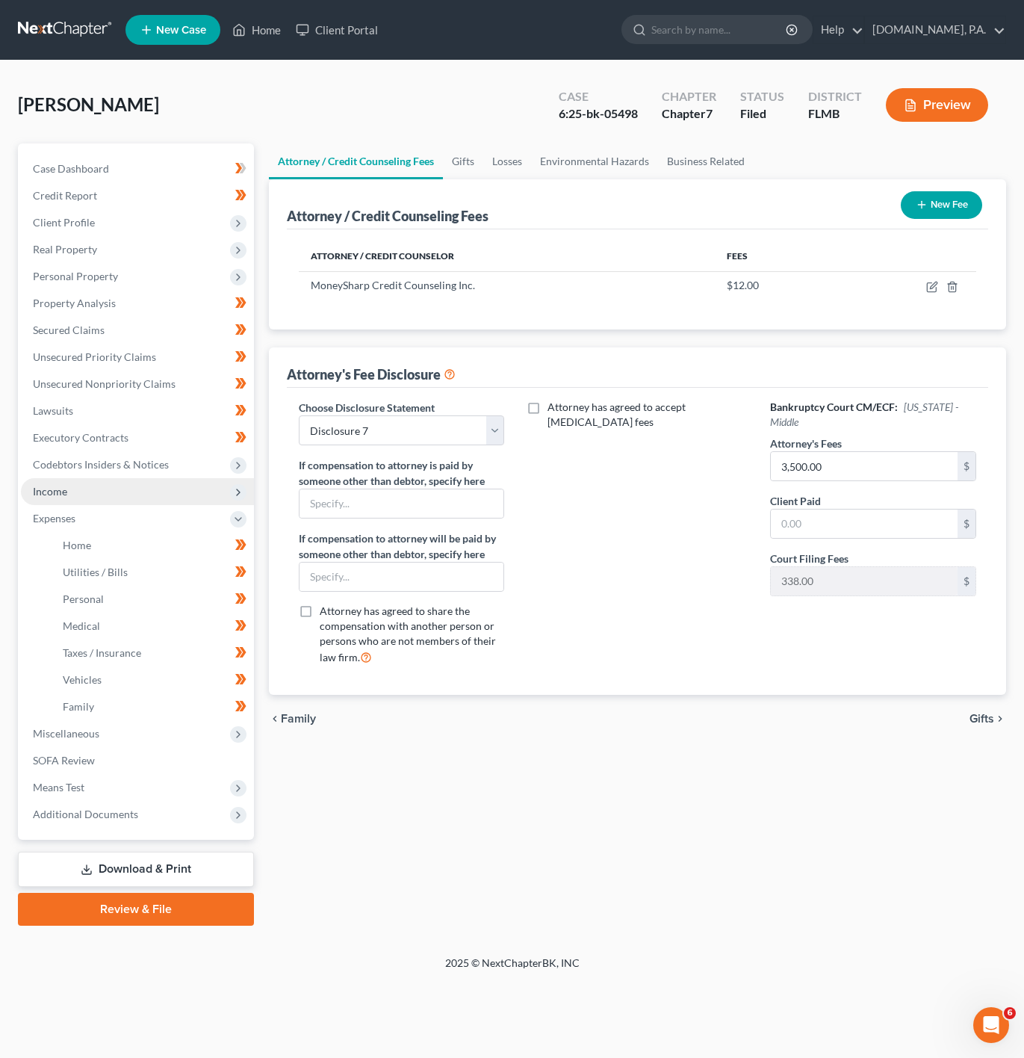
click at [187, 495] on span "Income" at bounding box center [137, 491] width 233 height 27
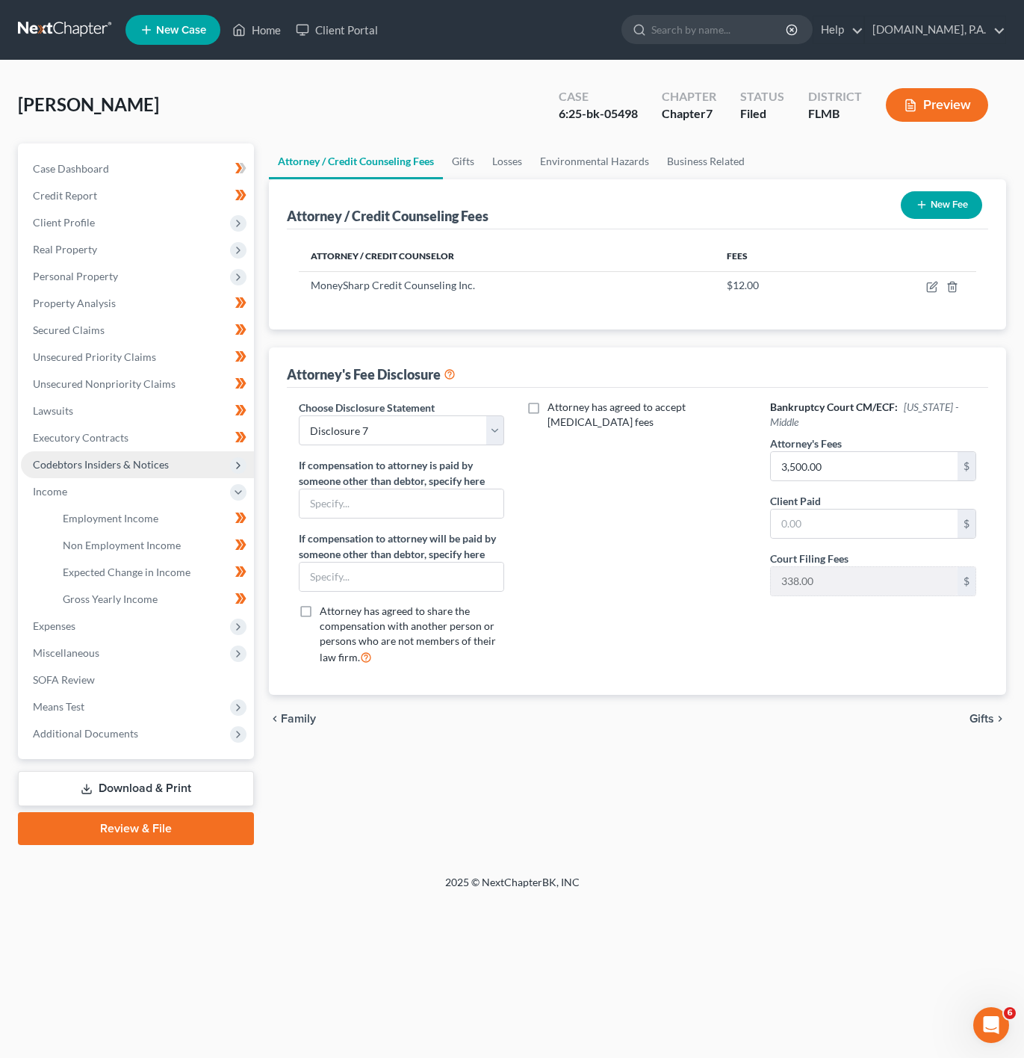
click at [177, 462] on span "Codebtors Insiders & Notices" at bounding box center [137, 464] width 233 height 27
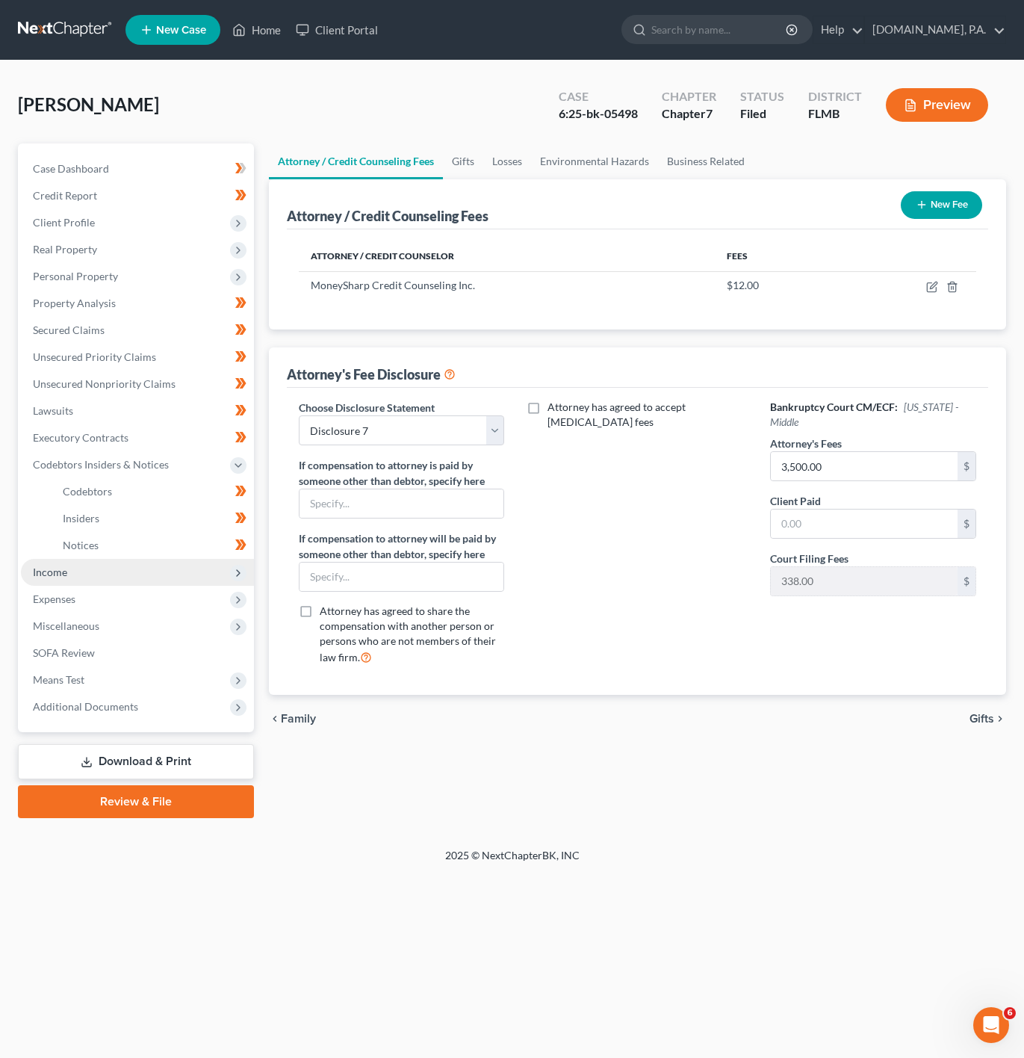
click at [146, 561] on span "Income" at bounding box center [137, 572] width 233 height 27
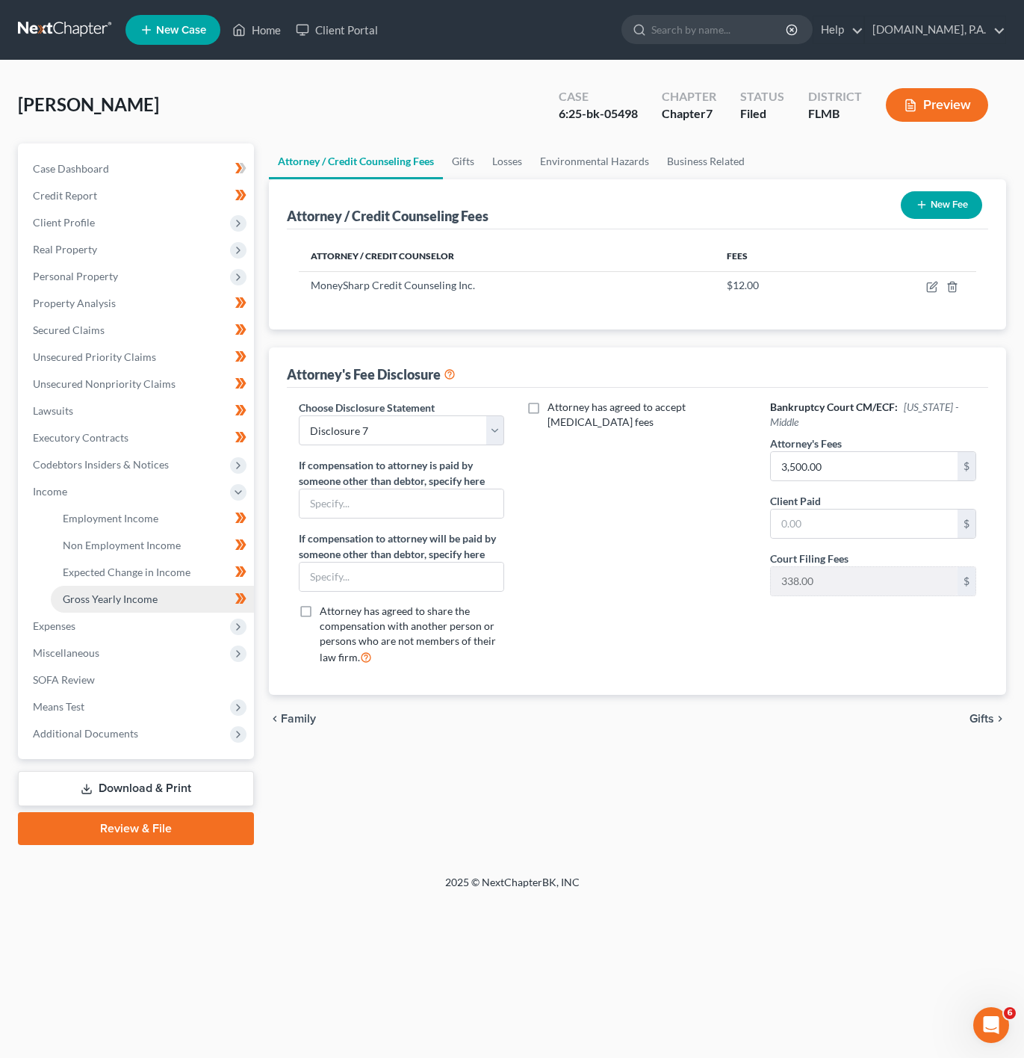
click at [142, 610] on link "Gross Yearly Income" at bounding box center [152, 599] width 203 height 27
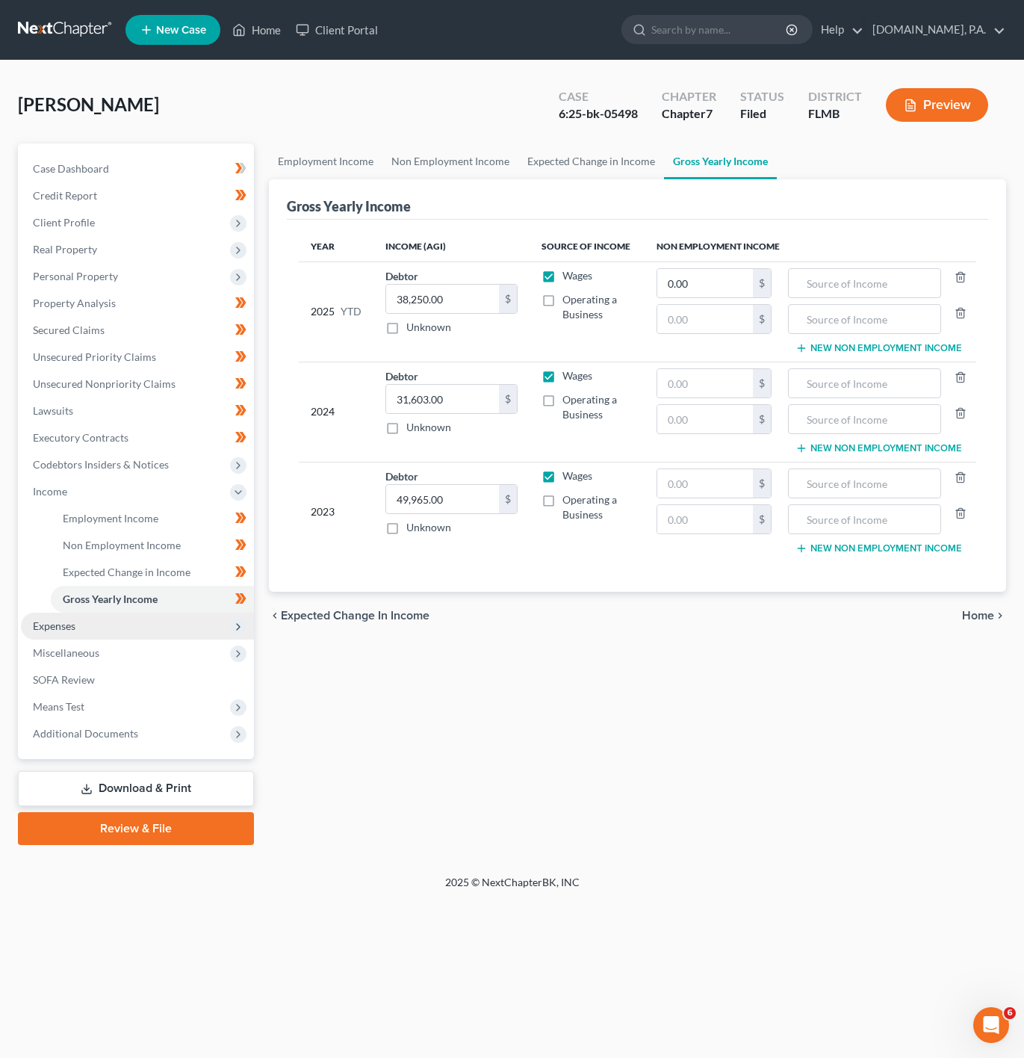
click at [140, 623] on span "Expenses" at bounding box center [137, 626] width 233 height 27
